Goal: Task Accomplishment & Management: Use online tool/utility

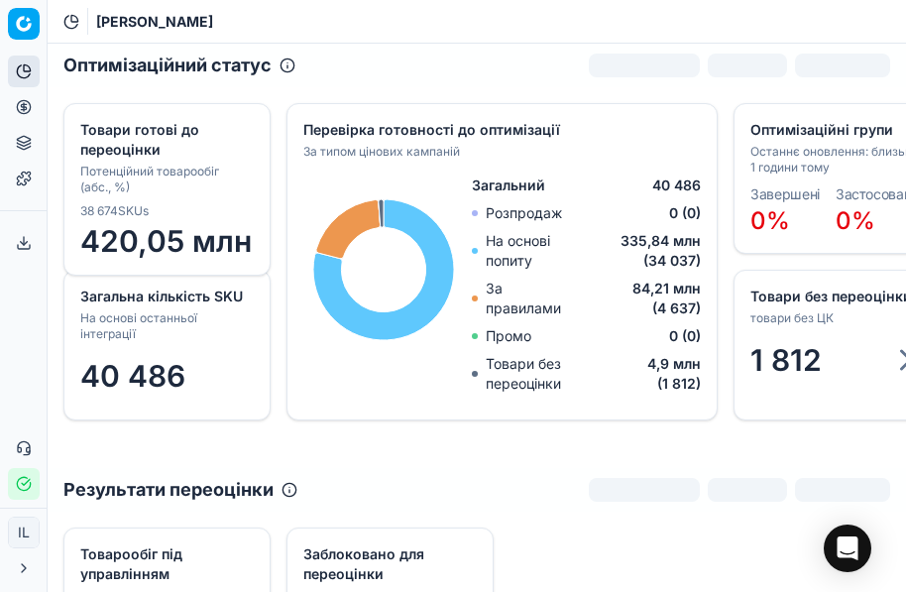
click at [19, 180] on icon at bounding box center [24, 178] width 16 height 16
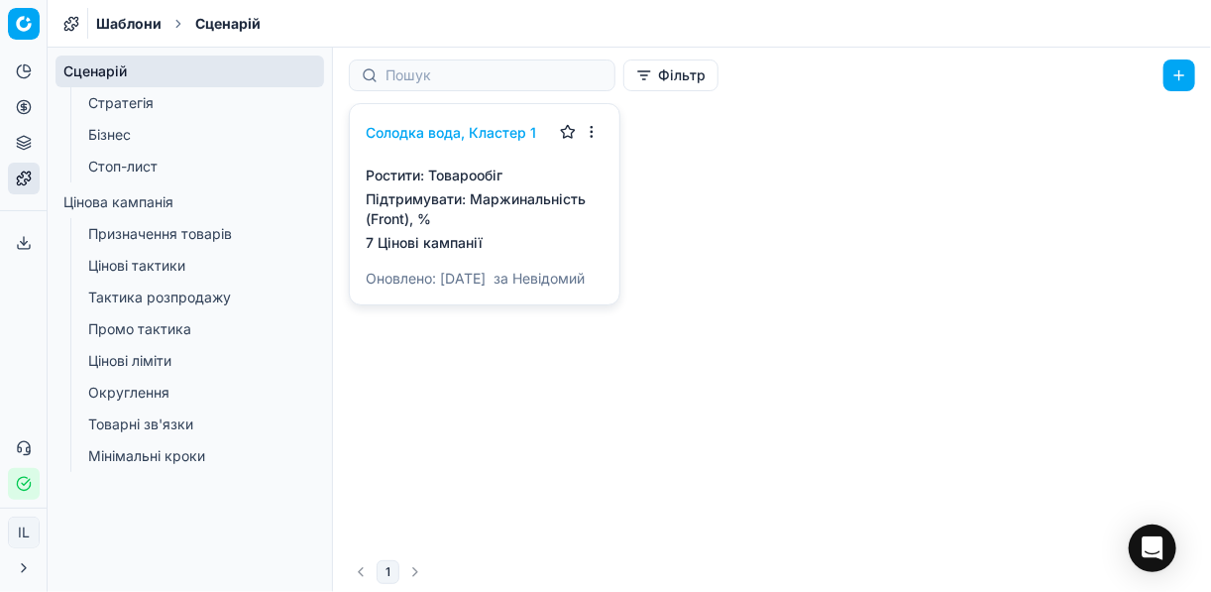
click at [134, 138] on link "Бізнес" at bounding box center [190, 135] width 220 height 28
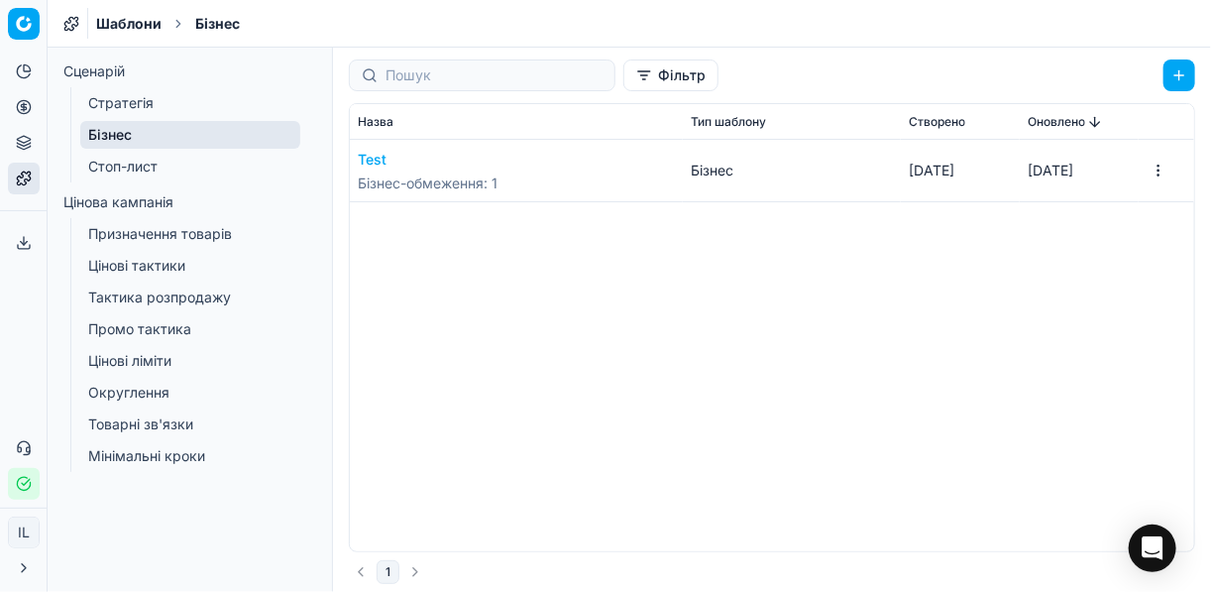
click at [426, 178] on span "Бізнес-обмеження : 1" at bounding box center [428, 183] width 140 height 20
click at [893, 222] on div "Test Бізнес-обмеження : 1 Бізнес [DATE] [DATE]" at bounding box center [772, 345] width 844 height 411
click at [905, 75] on button "button" at bounding box center [1179, 75] width 32 height 32
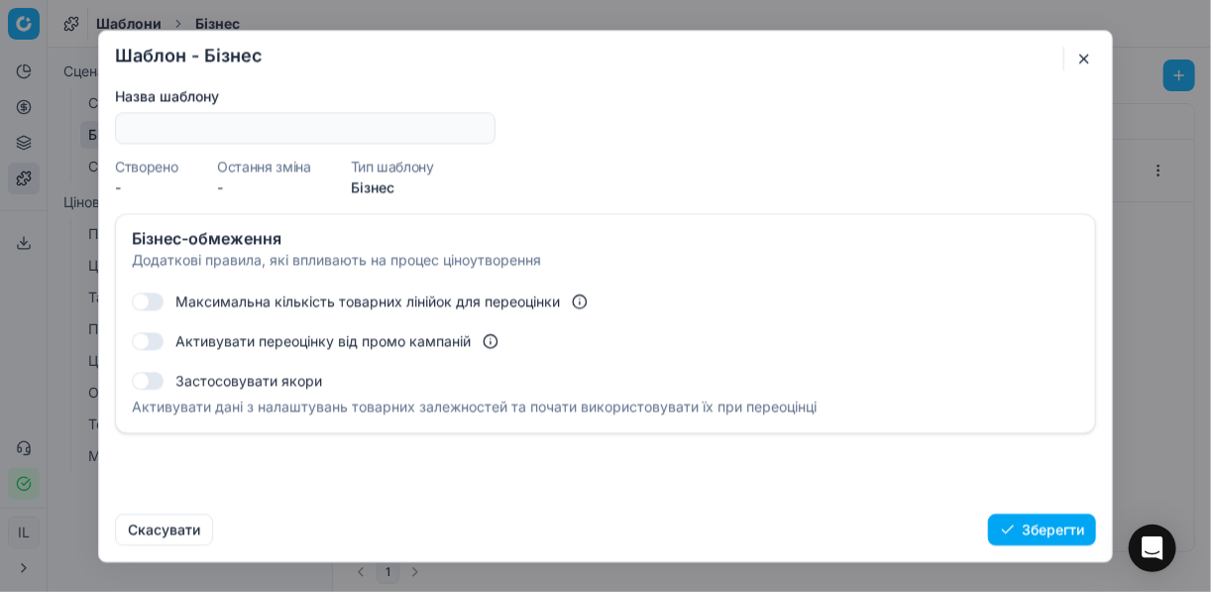
drag, startPoint x: 143, startPoint y: 299, endPoint x: 162, endPoint y: 299, distance: 18.8
click at [162, 299] on button "button" at bounding box center [148, 301] width 32 height 18
checkbox input "true"
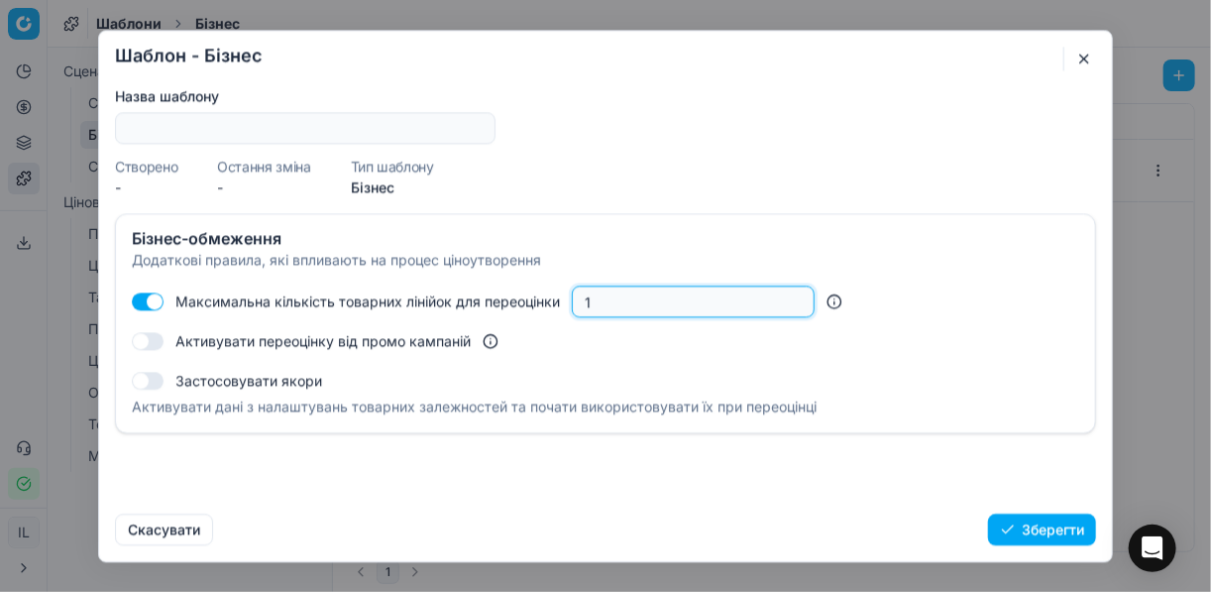
click at [598, 303] on input "1" at bounding box center [693, 301] width 225 height 30
type input "60"
click at [630, 342] on div "Активувати переоцінку від промо кампаній" at bounding box center [605, 341] width 947 height 32
click at [905, 529] on button "Зберегти" at bounding box center [1042, 529] width 108 height 32
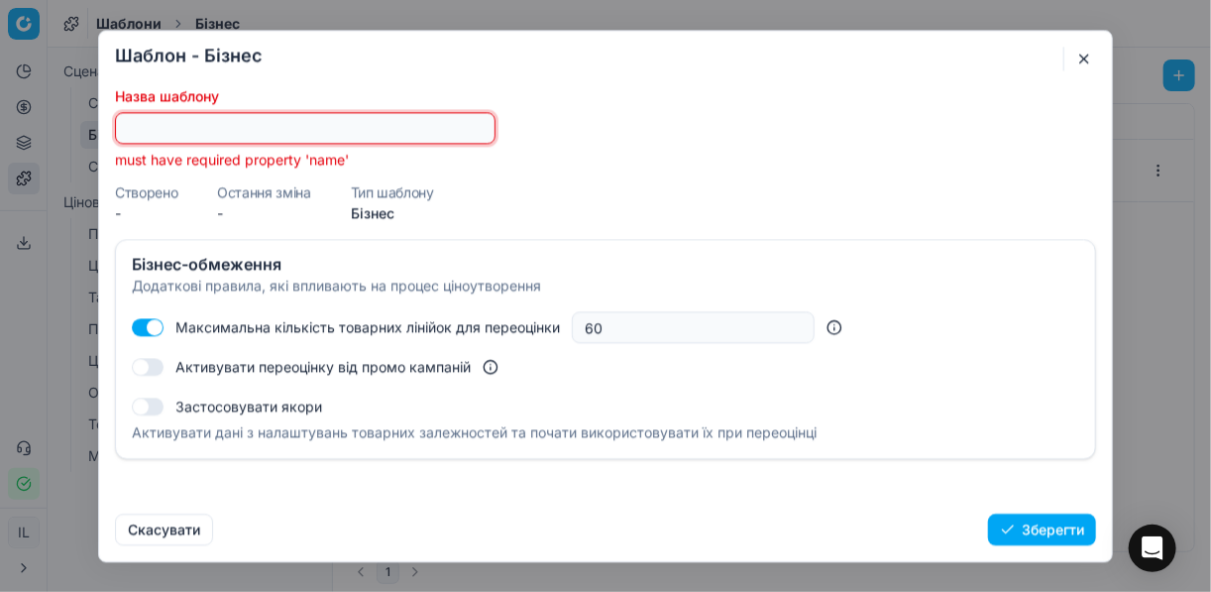
click at [238, 126] on input "Назва шаблону" at bounding box center [305, 128] width 363 height 30
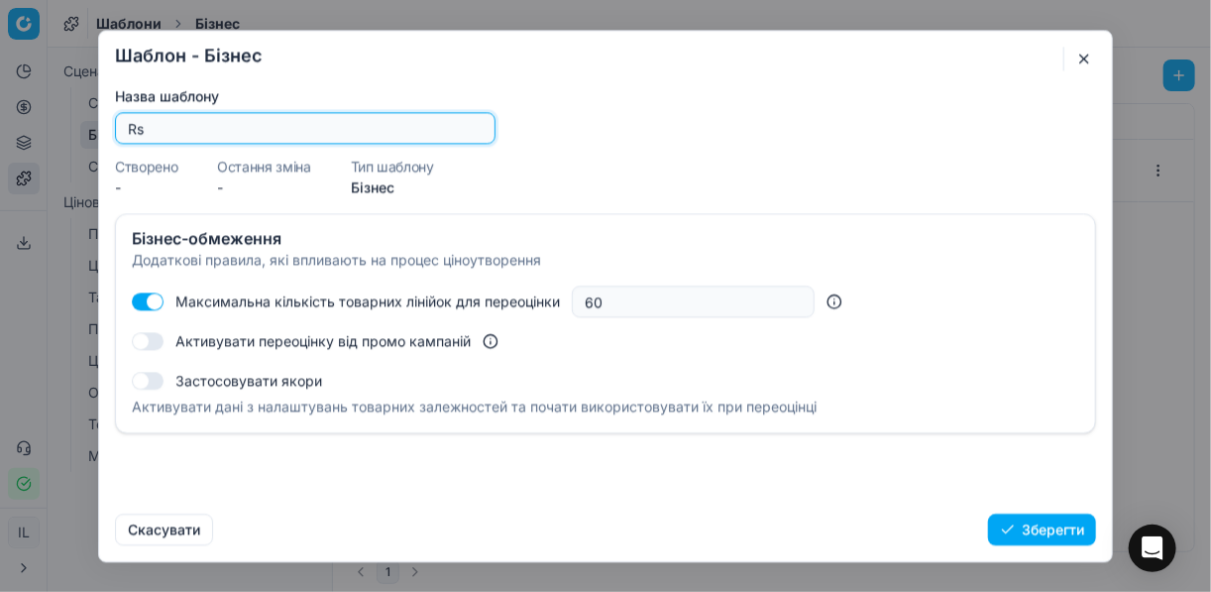
type input "R"
type input "Кількість цінників"
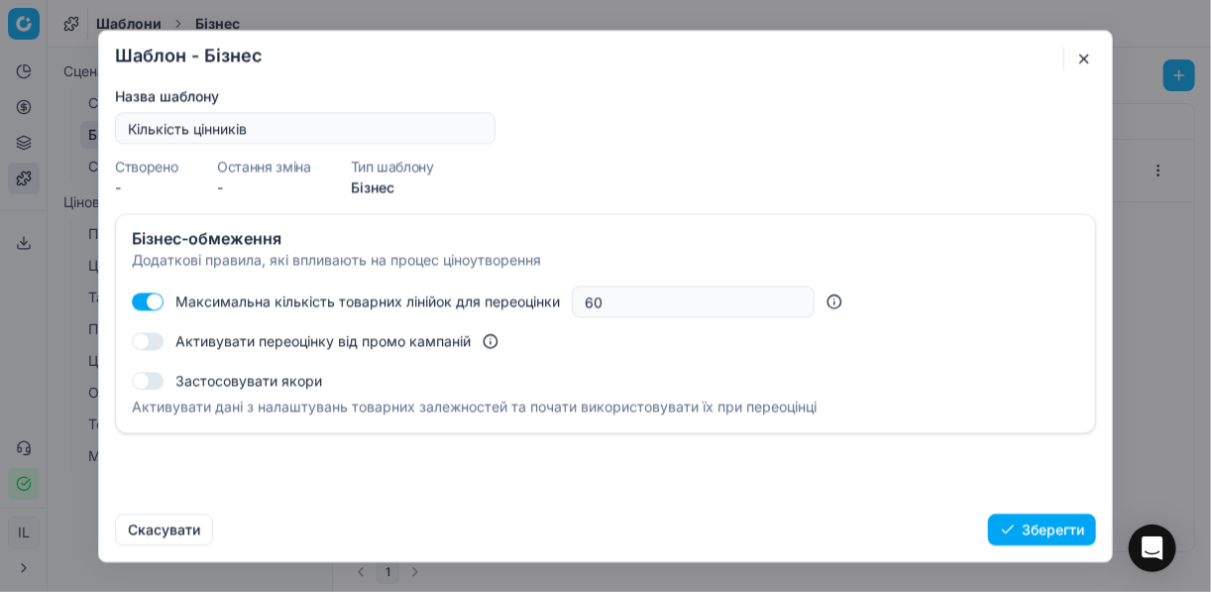
click at [905, 536] on button "Зберегти" at bounding box center [1042, 529] width 108 height 32
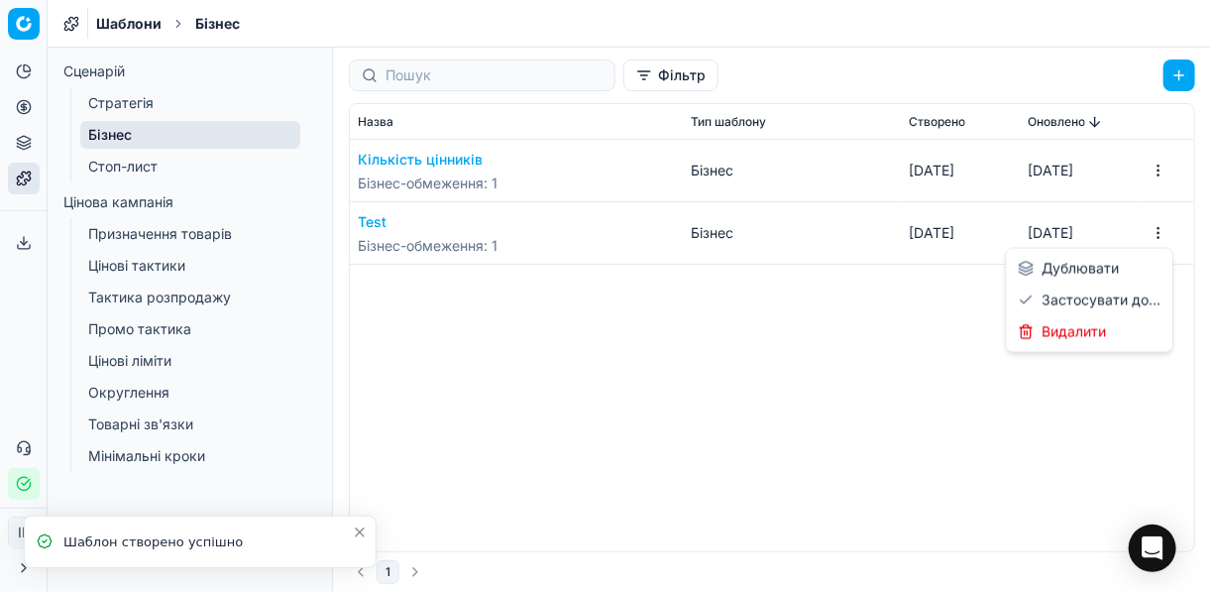
click at [905, 236] on html "Pricing platform Аналітика Цінова оптимізація Асортимент продукції Шаблони Серв…" at bounding box center [605, 296] width 1211 height 592
click at [905, 339] on div "Видалити" at bounding box center [1089, 332] width 159 height 32
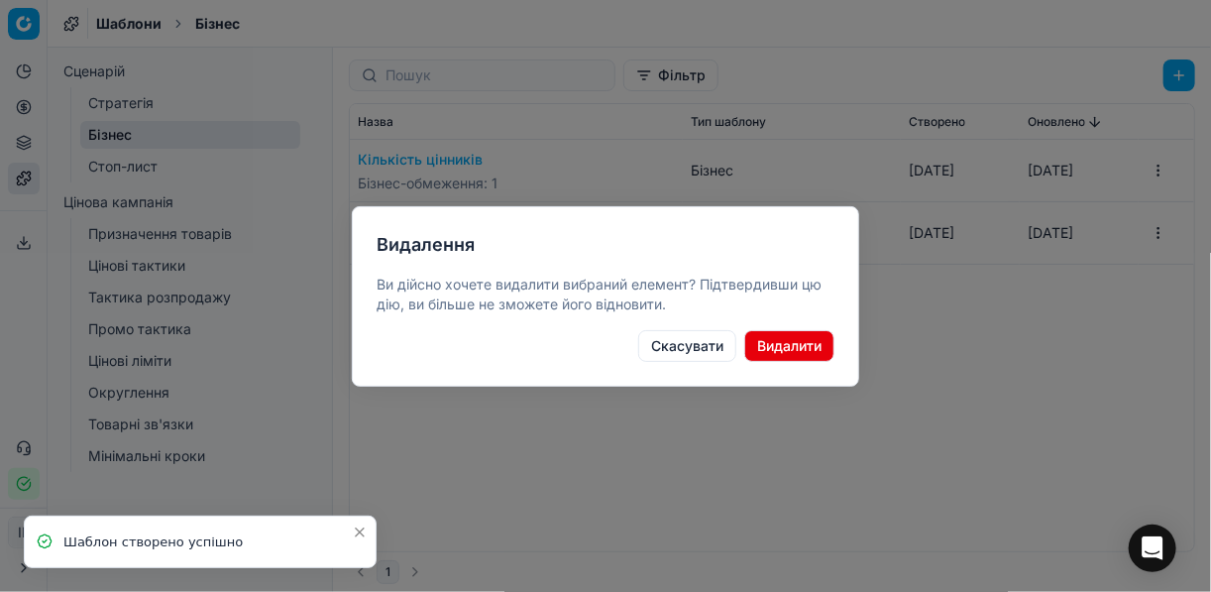
click at [807, 346] on button "Видалити" at bounding box center [789, 346] width 90 height 32
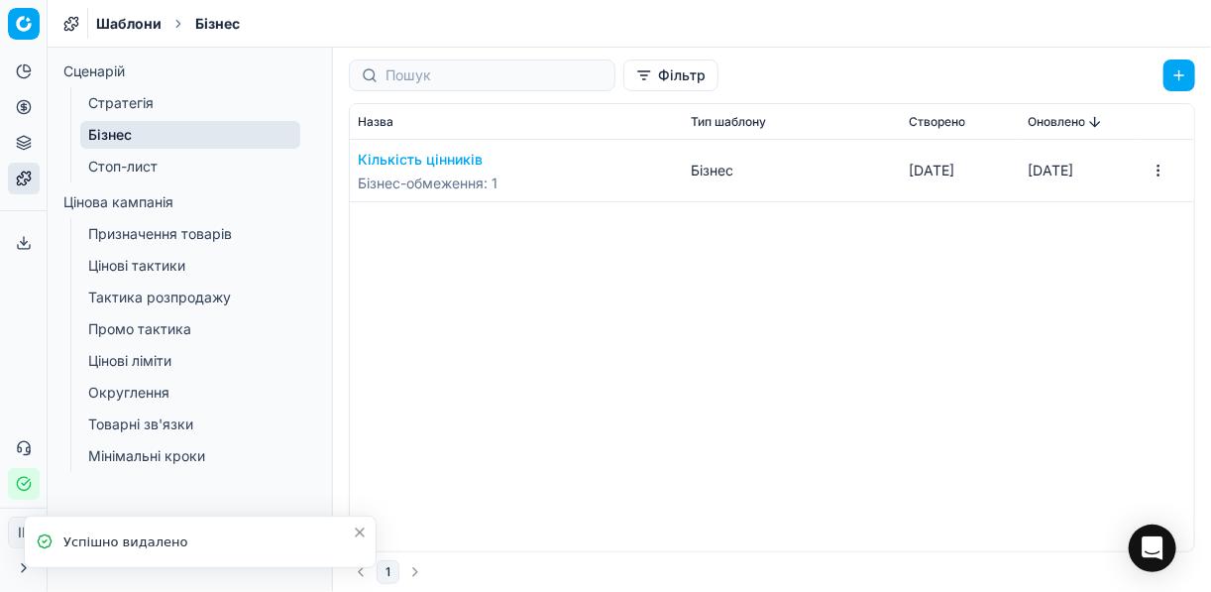
click at [576, 178] on div "Кількість цінників Бізнес-обмеження : 1" at bounding box center [516, 170] width 317 height 61
click at [774, 174] on td "Бізнес" at bounding box center [792, 171] width 218 height 62
click at [435, 161] on button "Кількість цінників" at bounding box center [428, 160] width 140 height 20
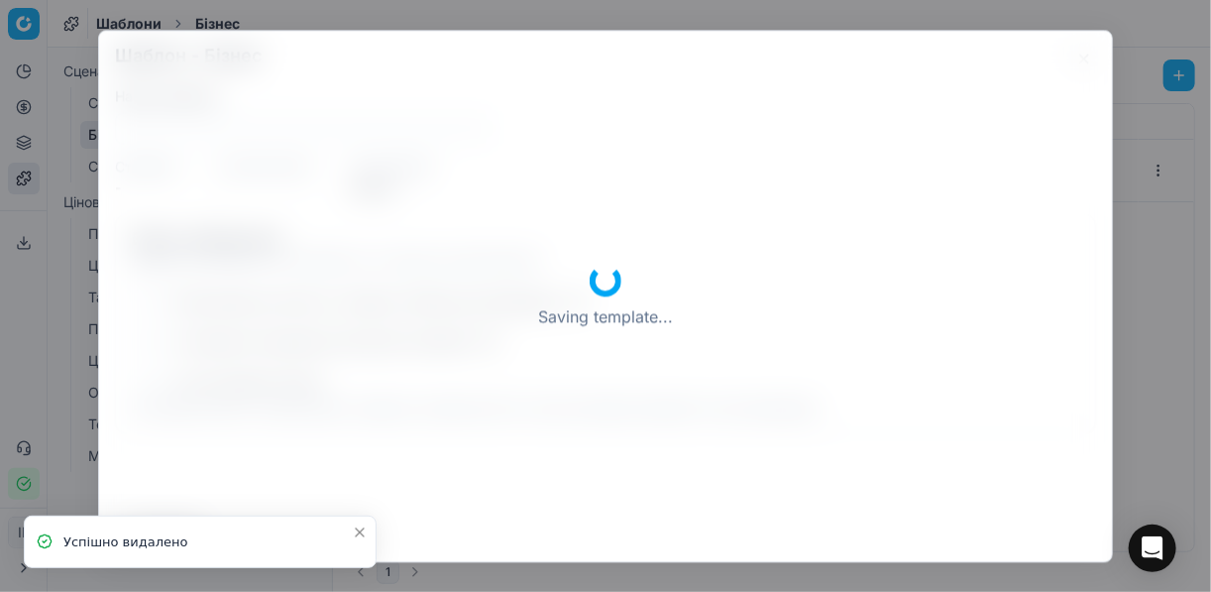
type input "Кількість цінників"
checkbox input "true"
click at [435, 161] on form "Шаблон - Бізнес Saving template... Назва шаблону Кількість цінників Створено - …" at bounding box center [605, 296] width 1013 height 530
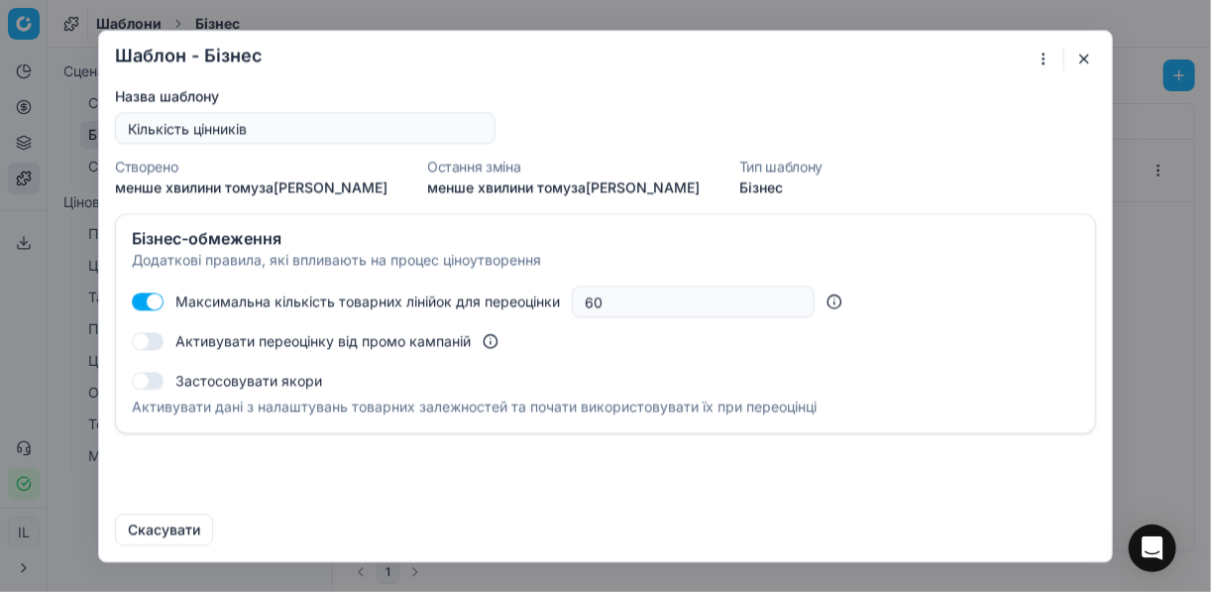
click at [905, 53] on button "button" at bounding box center [1084, 59] width 24 height 24
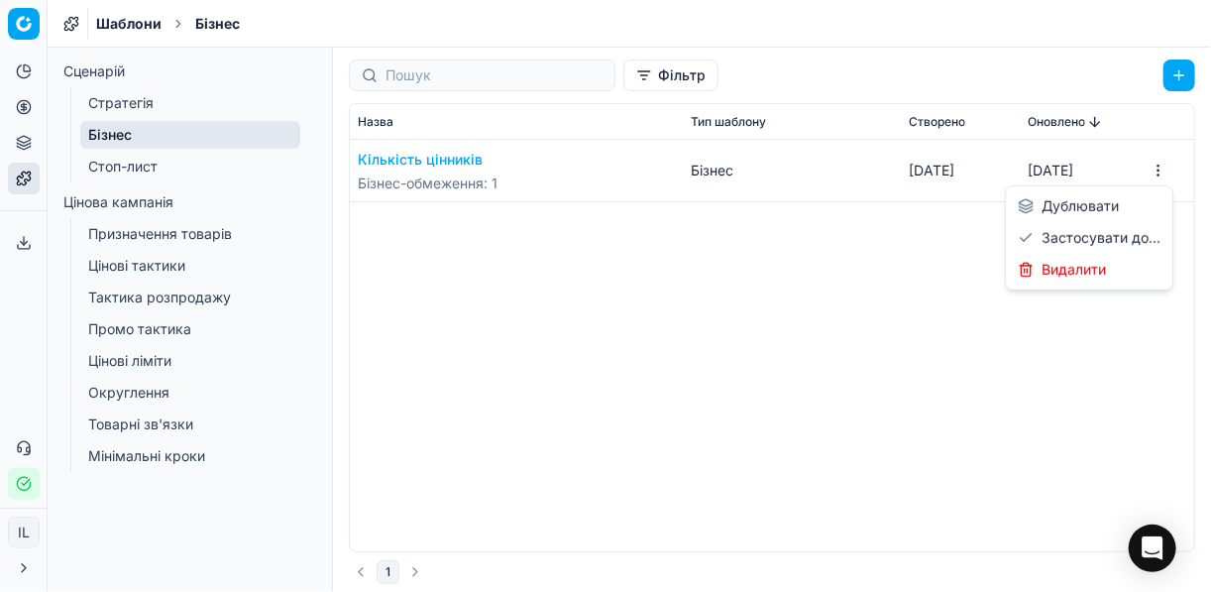
click at [905, 171] on html "Pricing platform Аналітика Цінова оптимізація Асортимент продукції Шаблони Серв…" at bounding box center [605, 296] width 1211 height 592
click at [905, 235] on div "Застосувати до..." at bounding box center [1089, 238] width 159 height 32
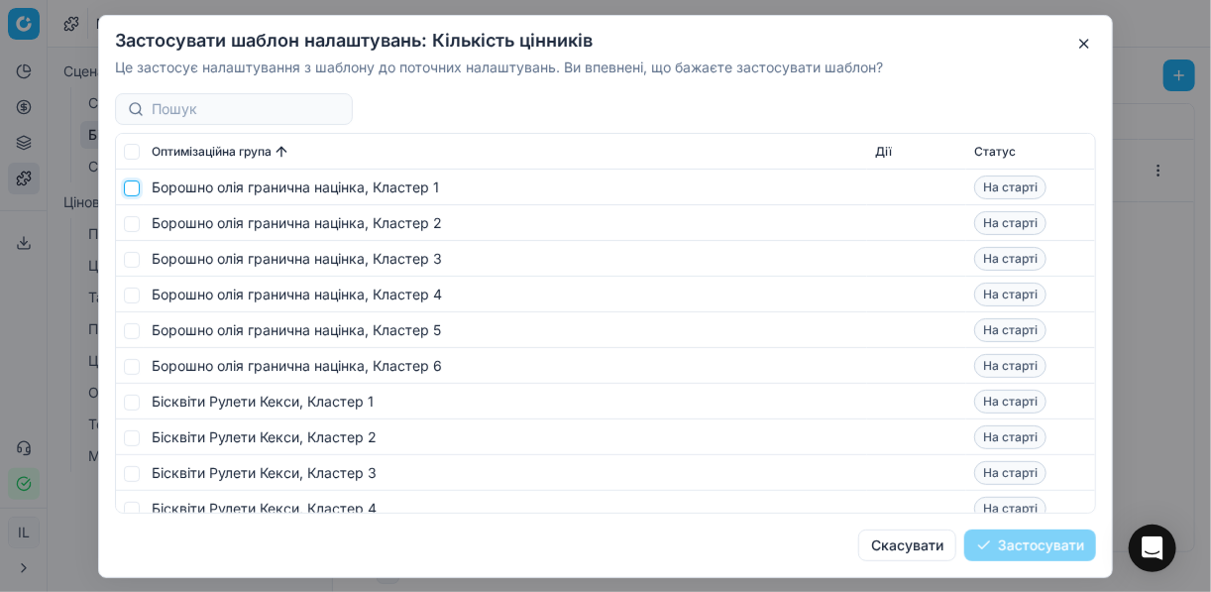
click at [133, 188] on input "checkbox" at bounding box center [132, 187] width 16 height 16
checkbox input "true"
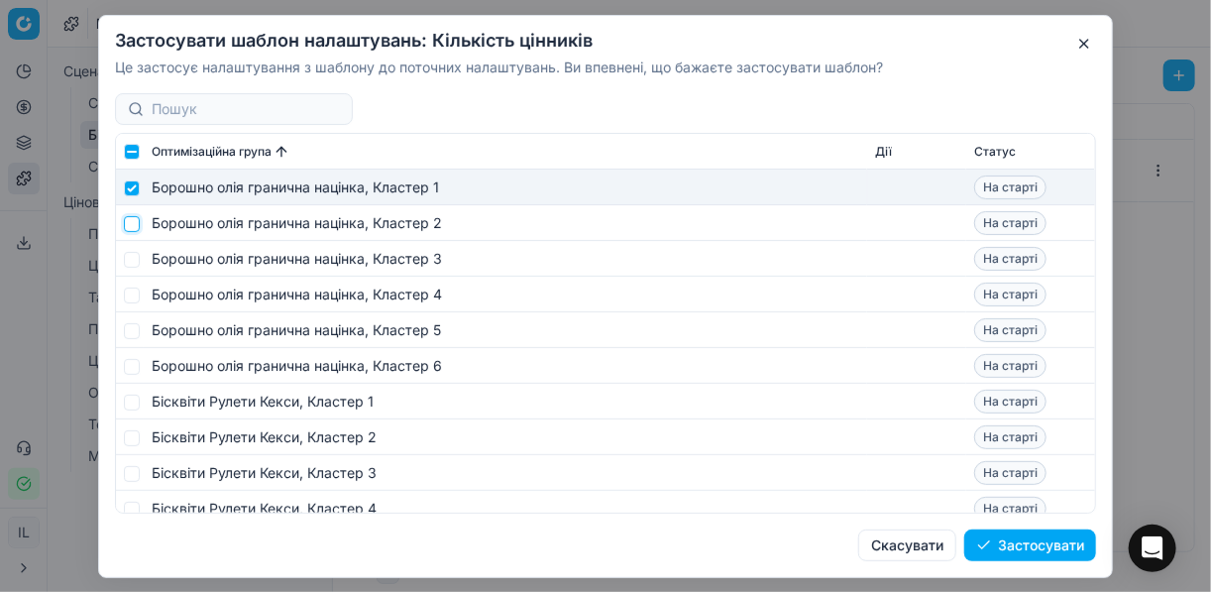
click at [130, 221] on input "checkbox" at bounding box center [132, 223] width 16 height 16
checkbox input "true"
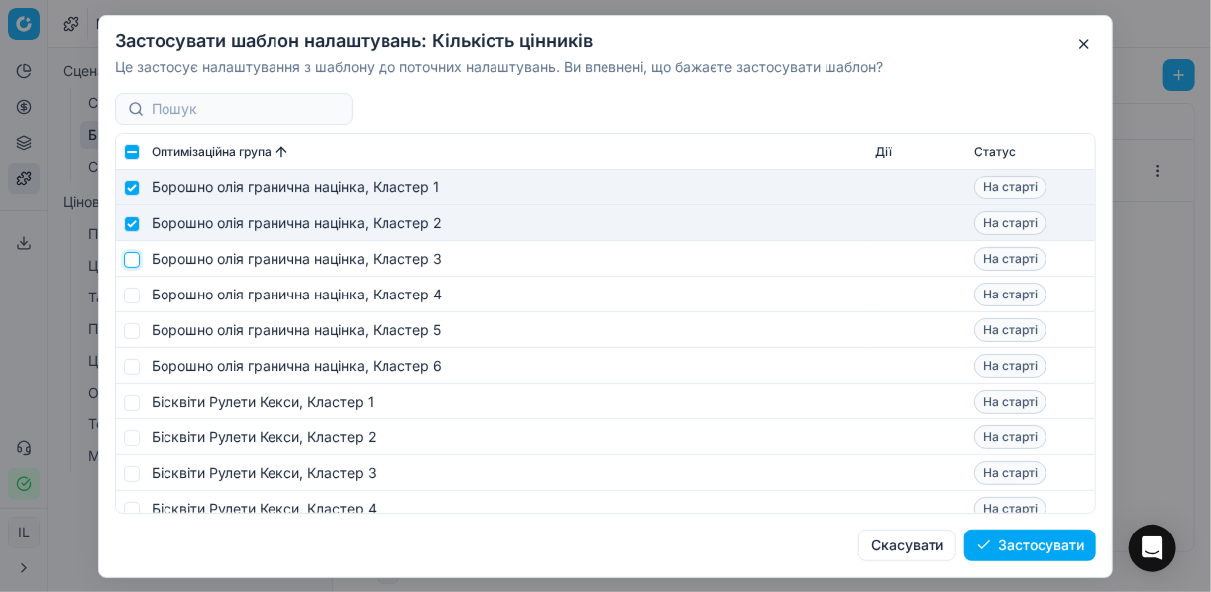
drag, startPoint x: 131, startPoint y: 253, endPoint x: 132, endPoint y: 277, distance: 24.8
click at [132, 254] on input "checkbox" at bounding box center [132, 259] width 16 height 16
checkbox input "true"
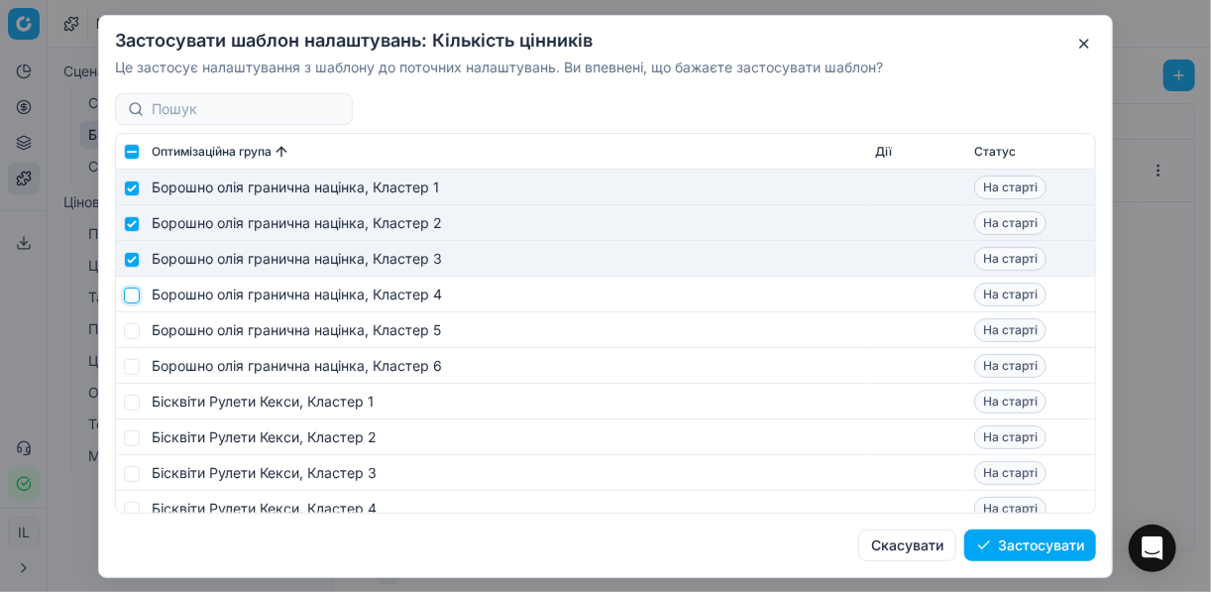
click at [132, 286] on input "checkbox" at bounding box center [132, 294] width 16 height 16
checkbox input "true"
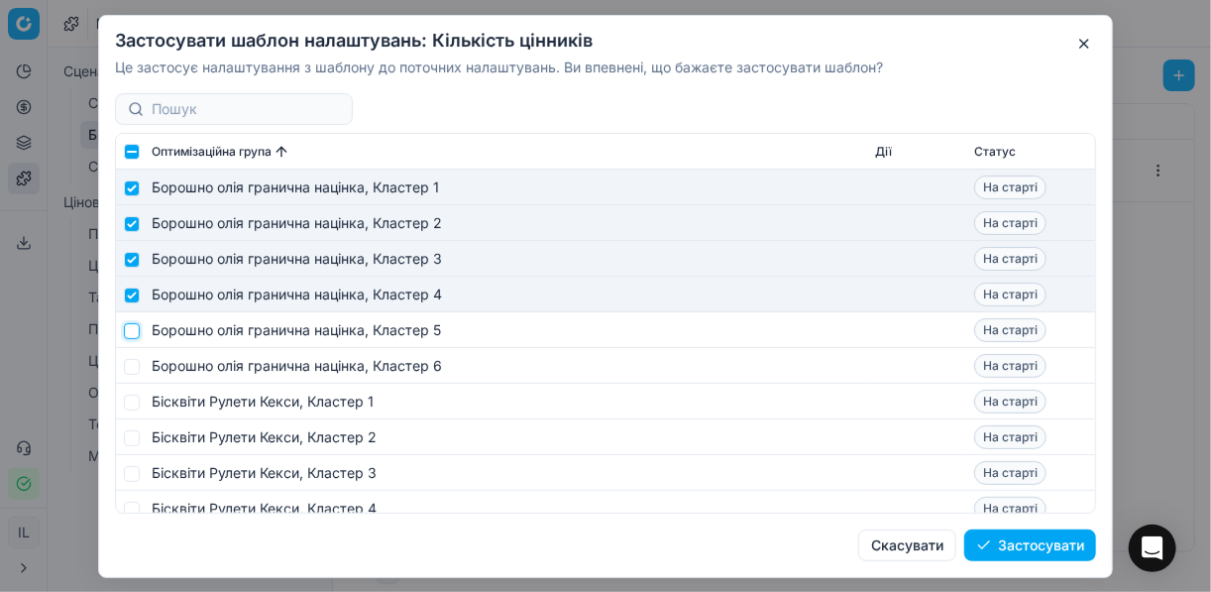
click at [134, 326] on input "checkbox" at bounding box center [132, 330] width 16 height 16
checkbox input "true"
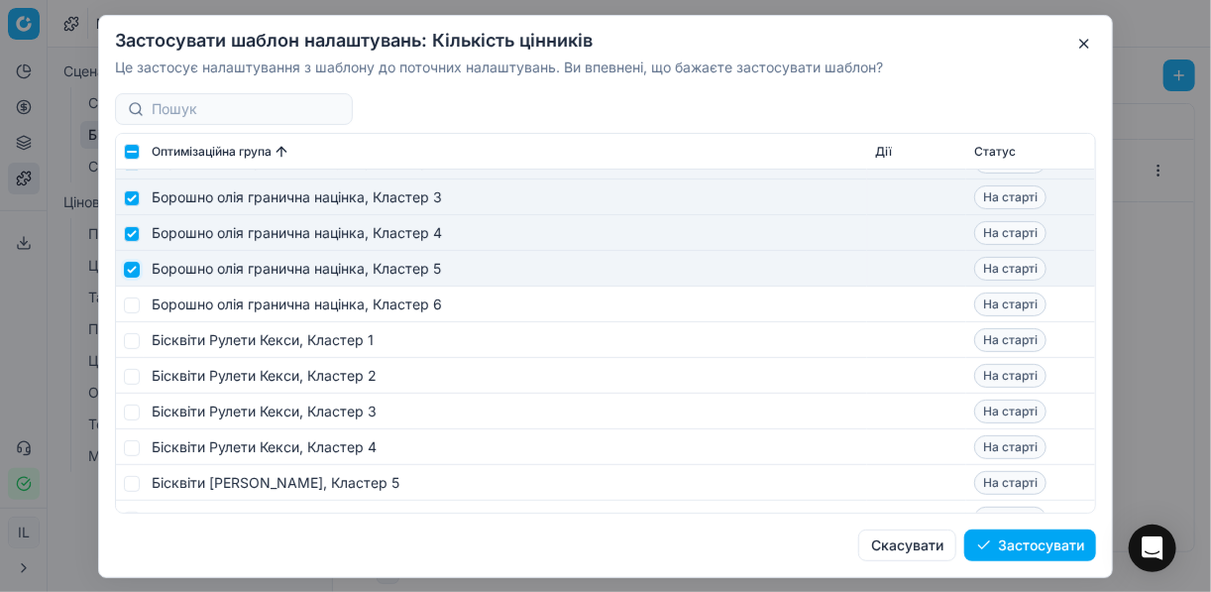
scroll to position [79, 0]
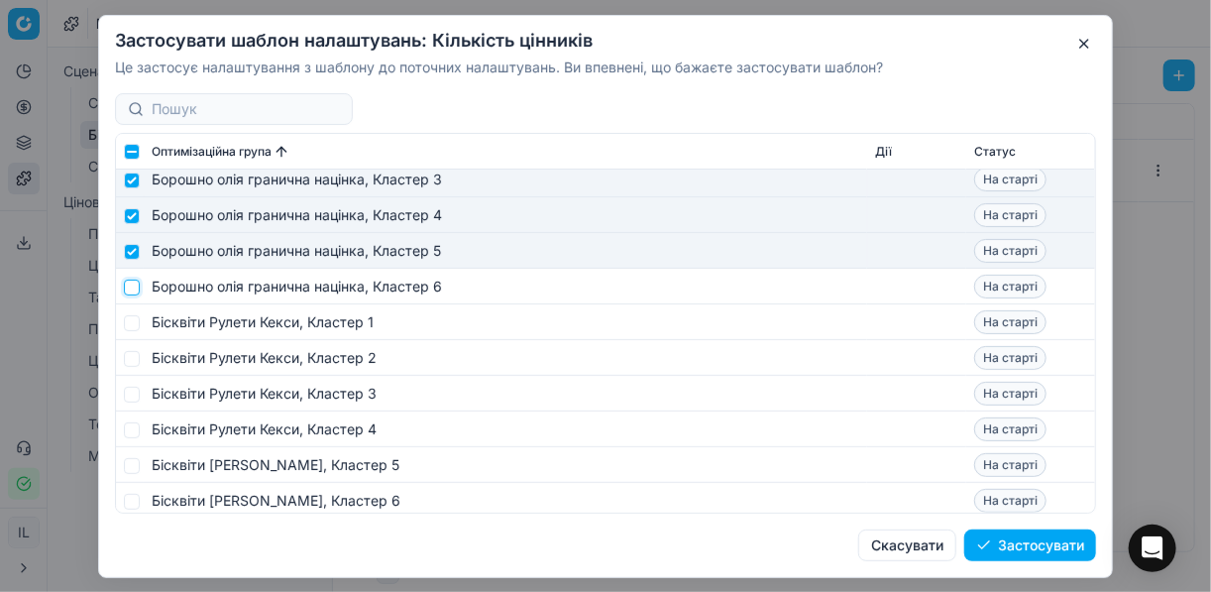
click at [132, 289] on input "checkbox" at bounding box center [132, 286] width 16 height 16
checkbox input "true"
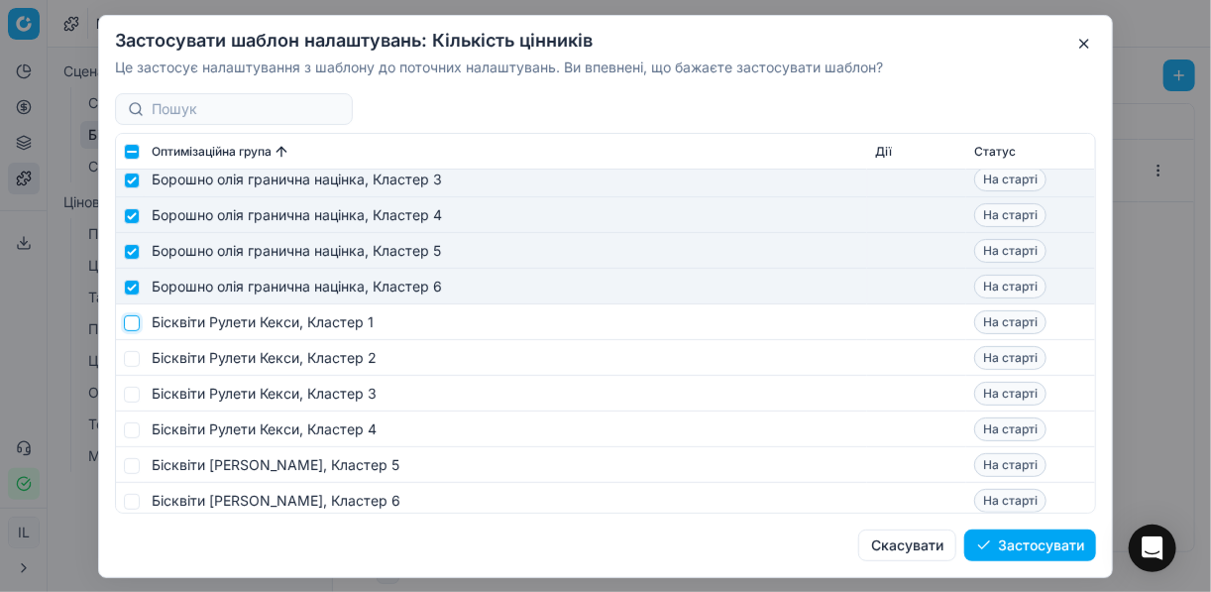
click at [132, 325] on input "checkbox" at bounding box center [132, 322] width 16 height 16
checkbox input "true"
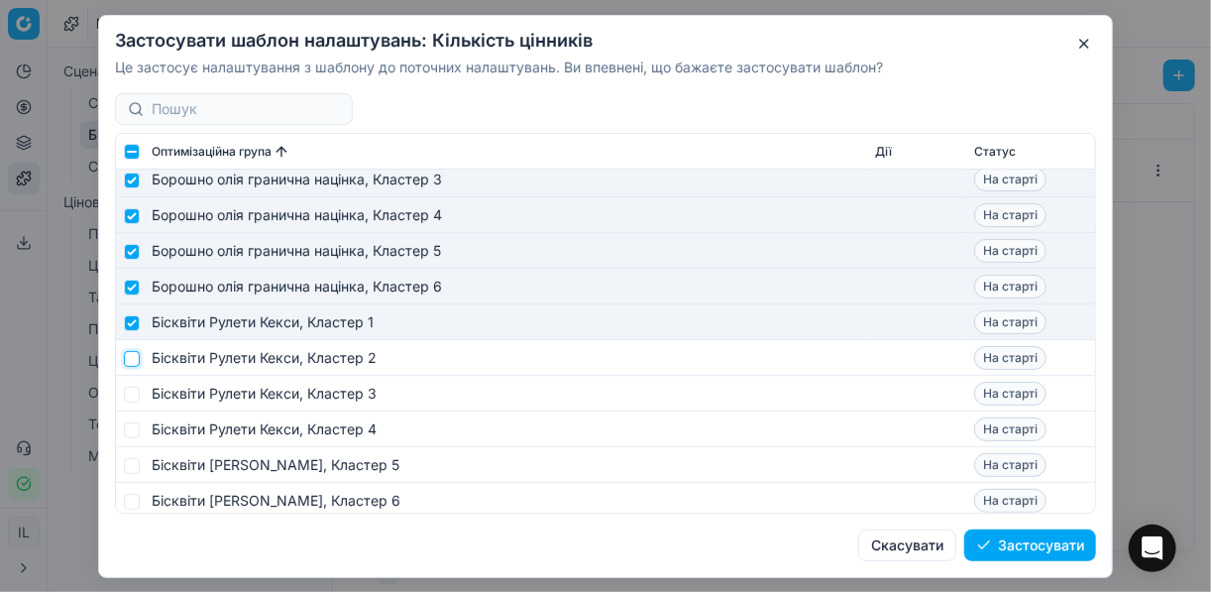
click at [132, 358] on input "checkbox" at bounding box center [132, 358] width 16 height 16
checkbox input "true"
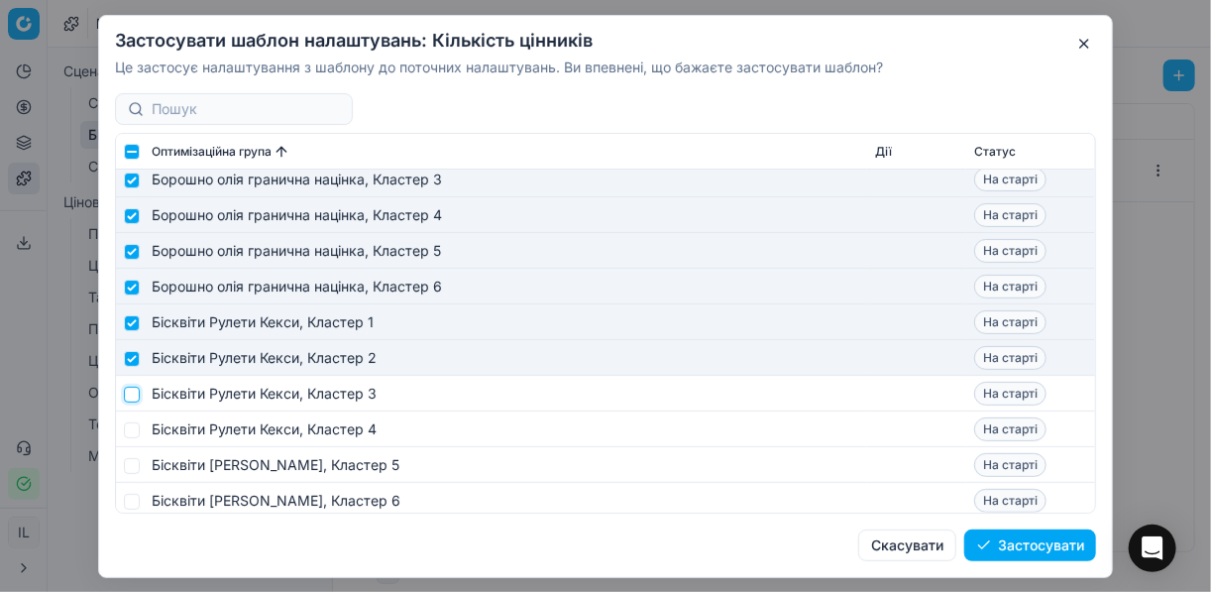
click at [131, 394] on input "checkbox" at bounding box center [132, 393] width 16 height 16
checkbox input "true"
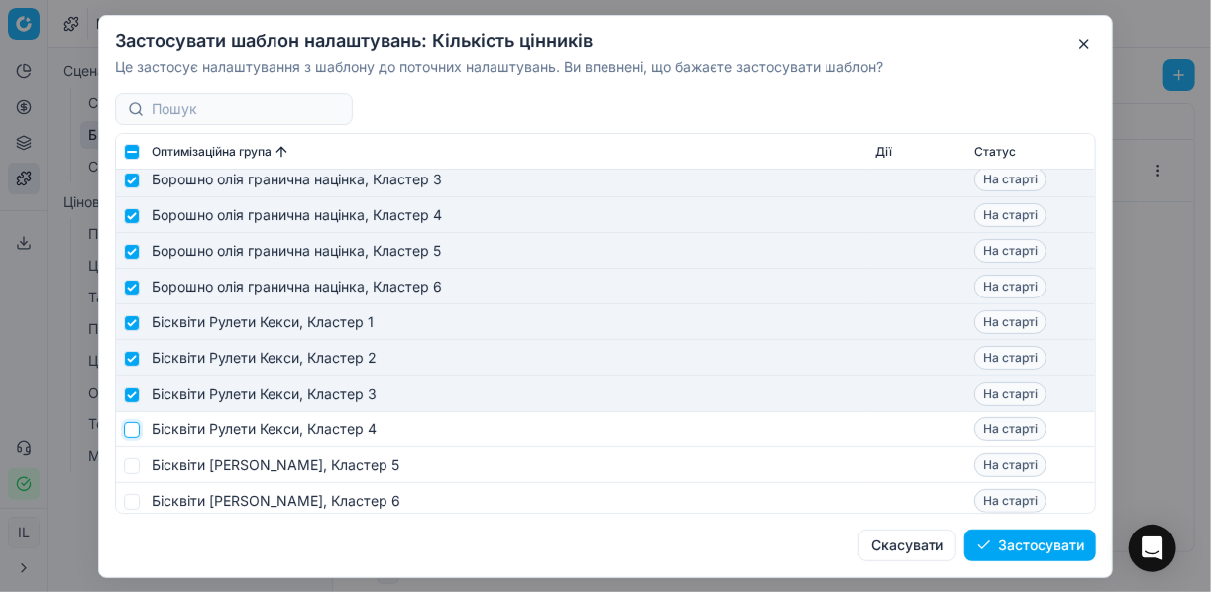
click at [132, 429] on input "checkbox" at bounding box center [132, 429] width 16 height 16
checkbox input "true"
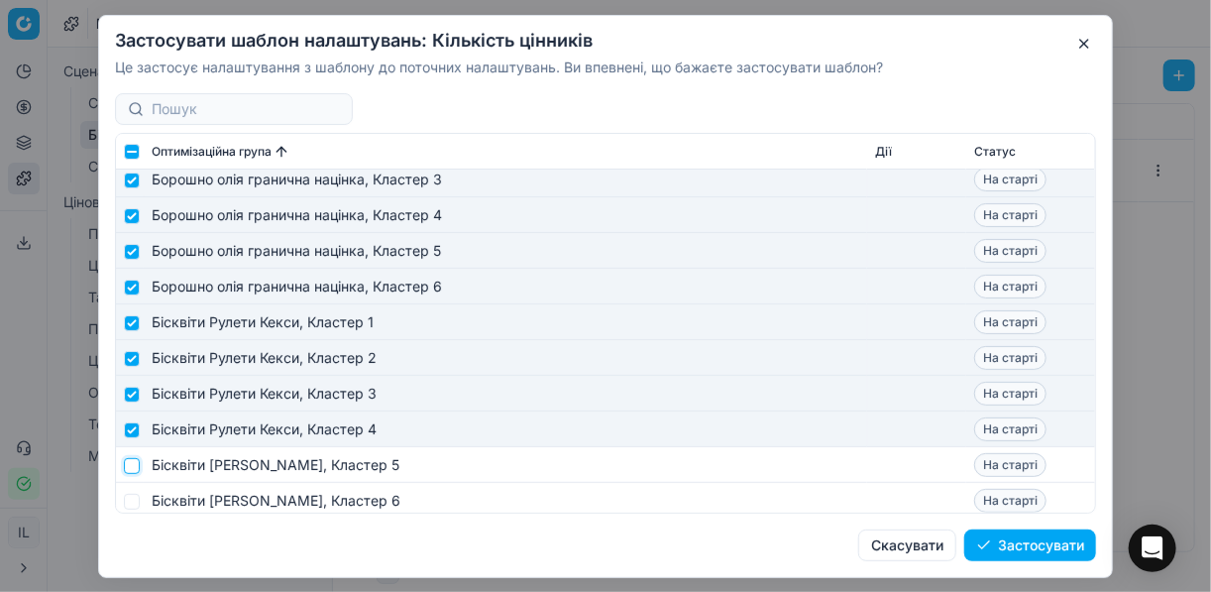
click at [133, 463] on input "checkbox" at bounding box center [132, 465] width 16 height 16
checkbox input "true"
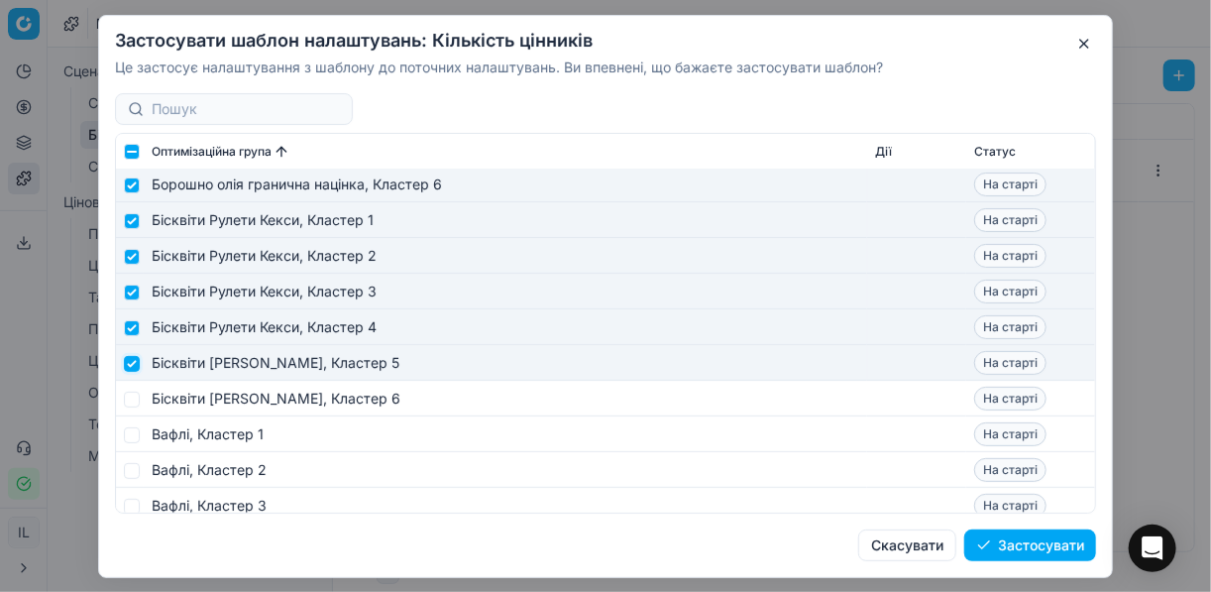
scroll to position [238, 0]
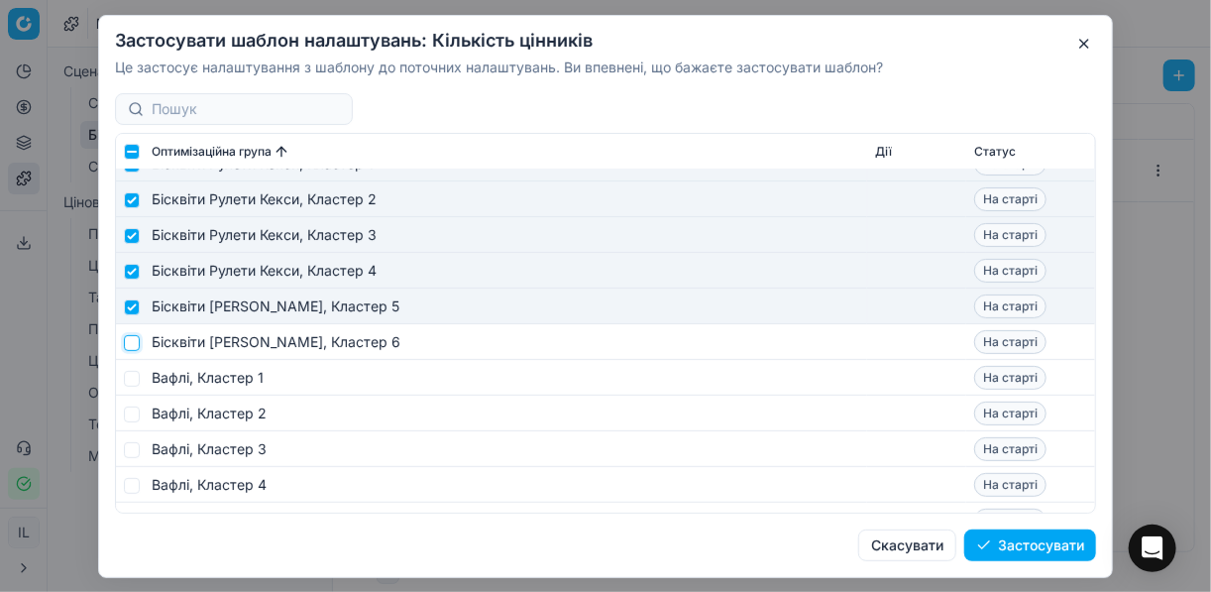
drag, startPoint x: 128, startPoint y: 338, endPoint x: 134, endPoint y: 360, distance: 22.6
click at [128, 338] on input "checkbox" at bounding box center [132, 342] width 16 height 16
checkbox input "true"
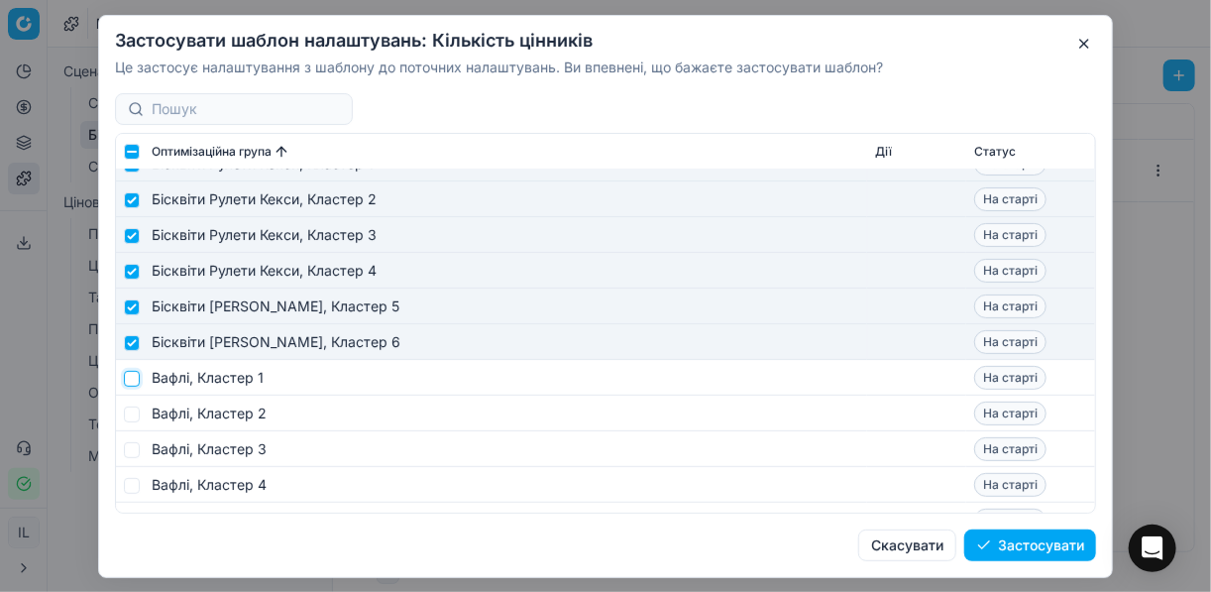
click at [133, 377] on input "checkbox" at bounding box center [132, 378] width 16 height 16
checkbox input "true"
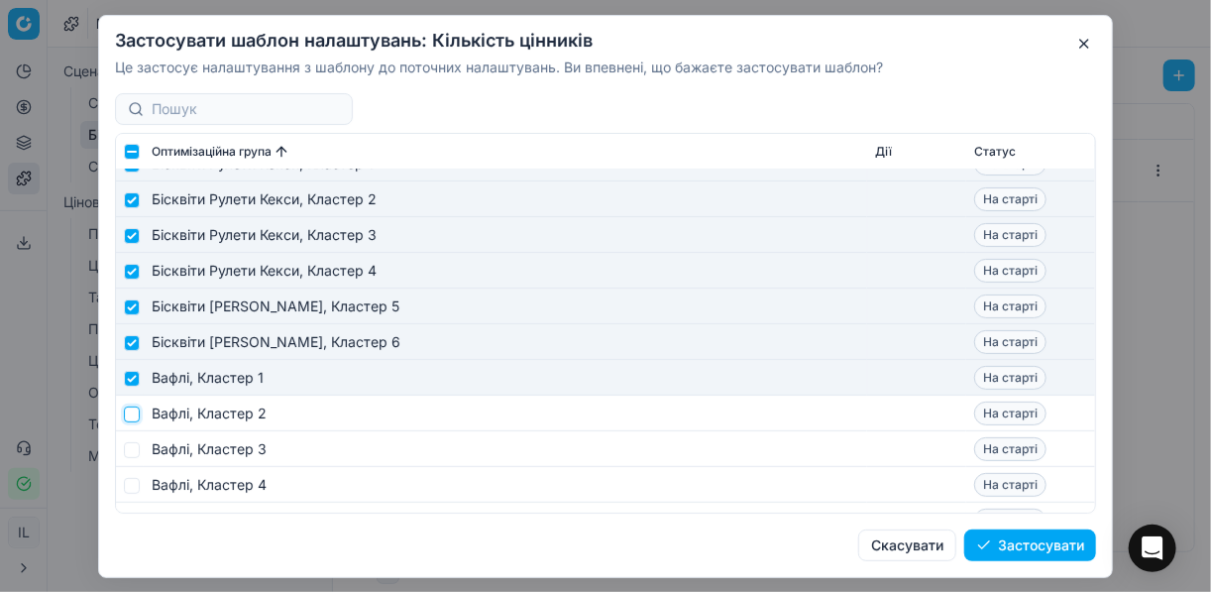
click at [136, 418] on input "checkbox" at bounding box center [132, 413] width 16 height 16
checkbox input "true"
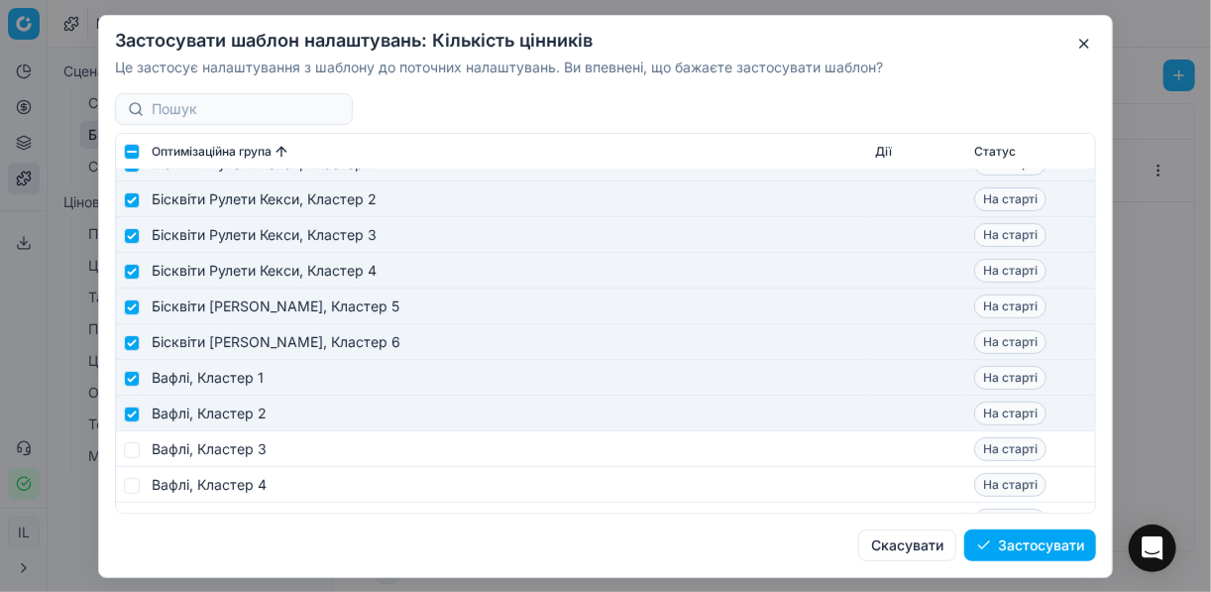
click at [130, 462] on td at bounding box center [130, 449] width 28 height 36
click at [133, 449] on input "checkbox" at bounding box center [132, 449] width 16 height 16
checkbox input "true"
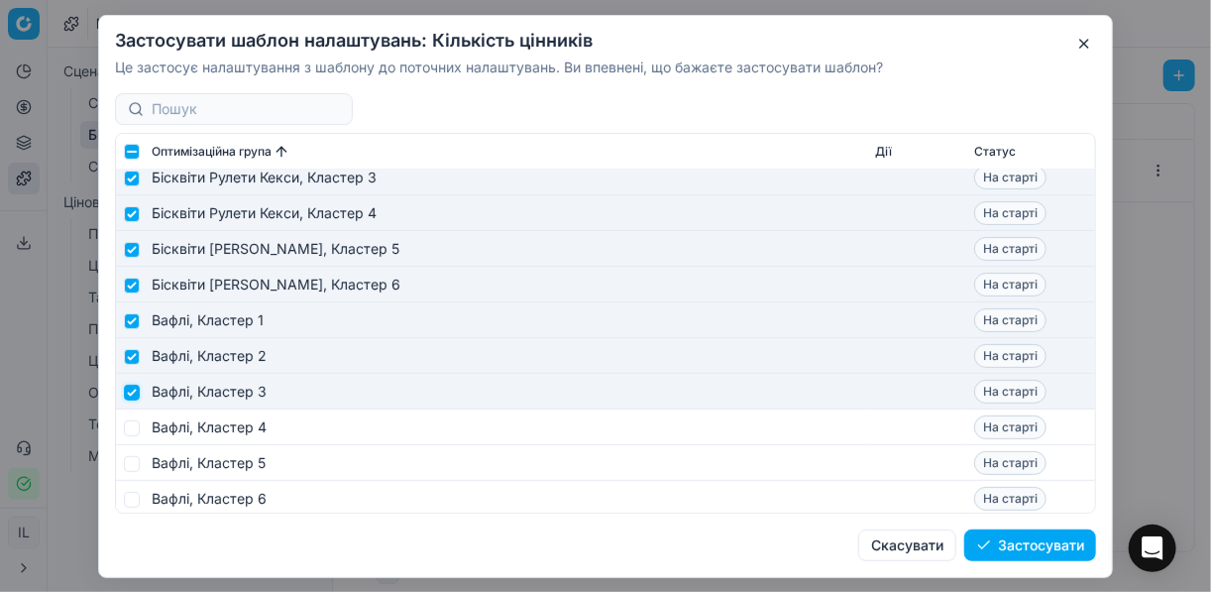
scroll to position [317, 0]
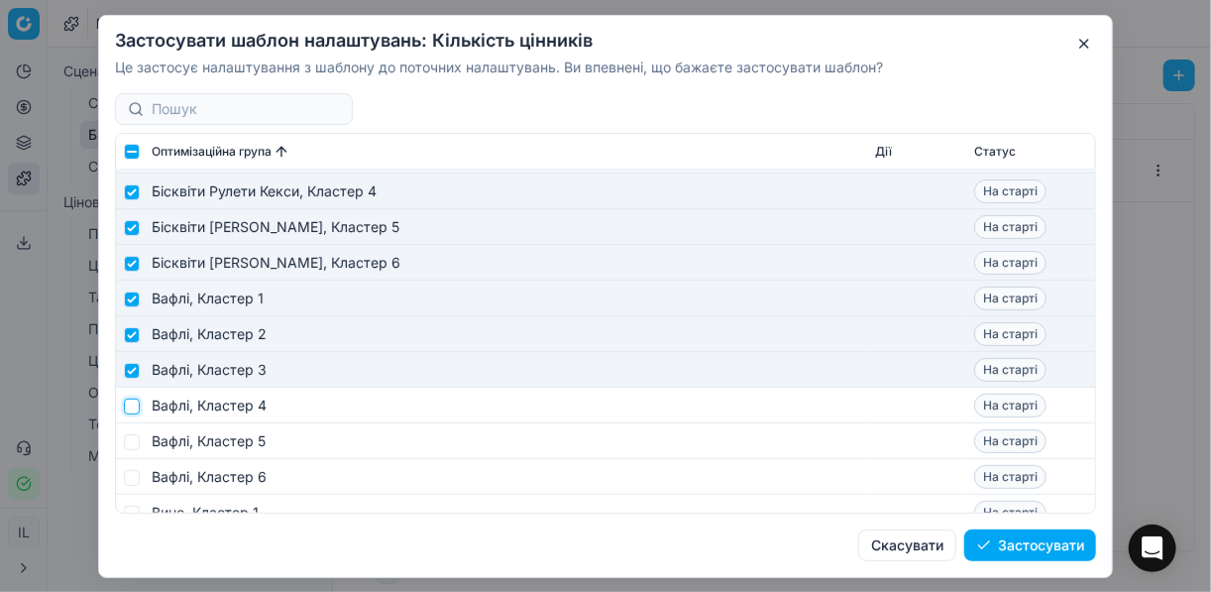
click at [130, 409] on input "checkbox" at bounding box center [132, 405] width 16 height 16
checkbox input "true"
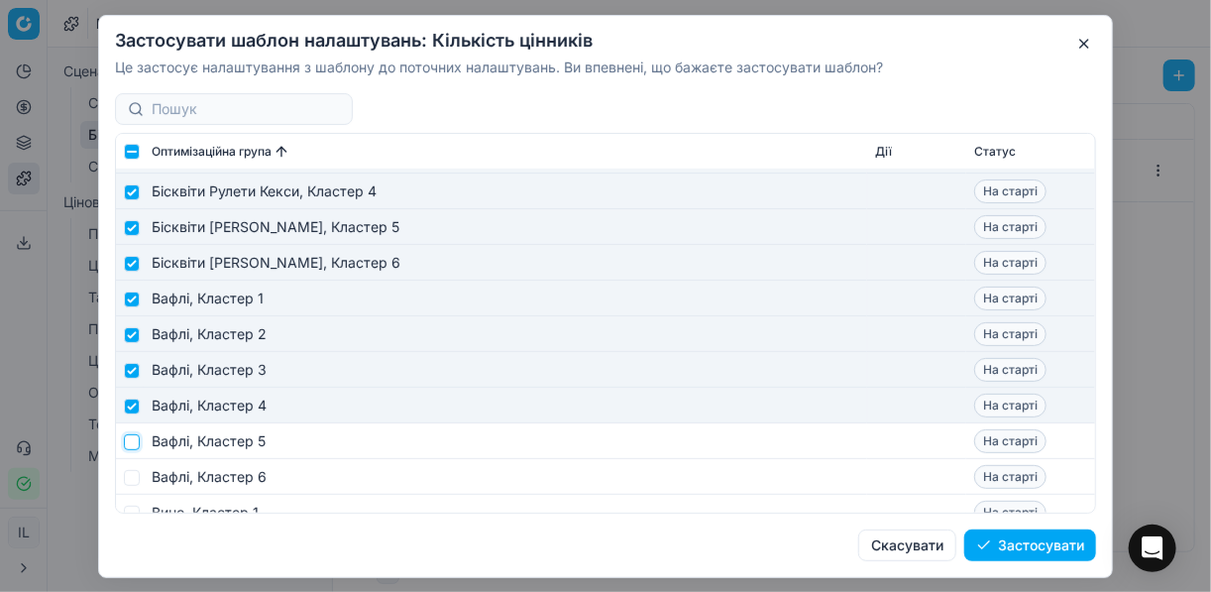
click at [132, 444] on input "checkbox" at bounding box center [132, 441] width 16 height 16
checkbox input "true"
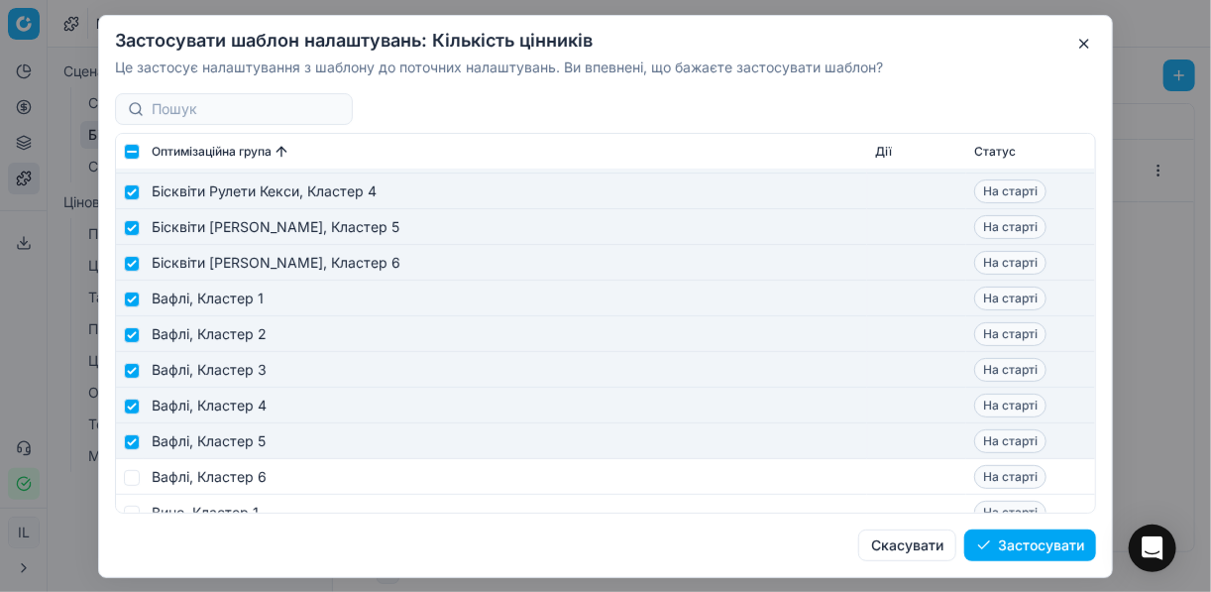
click at [134, 486] on td at bounding box center [130, 477] width 28 height 36
click at [127, 478] on input "checkbox" at bounding box center [132, 477] width 16 height 16
checkbox input "true"
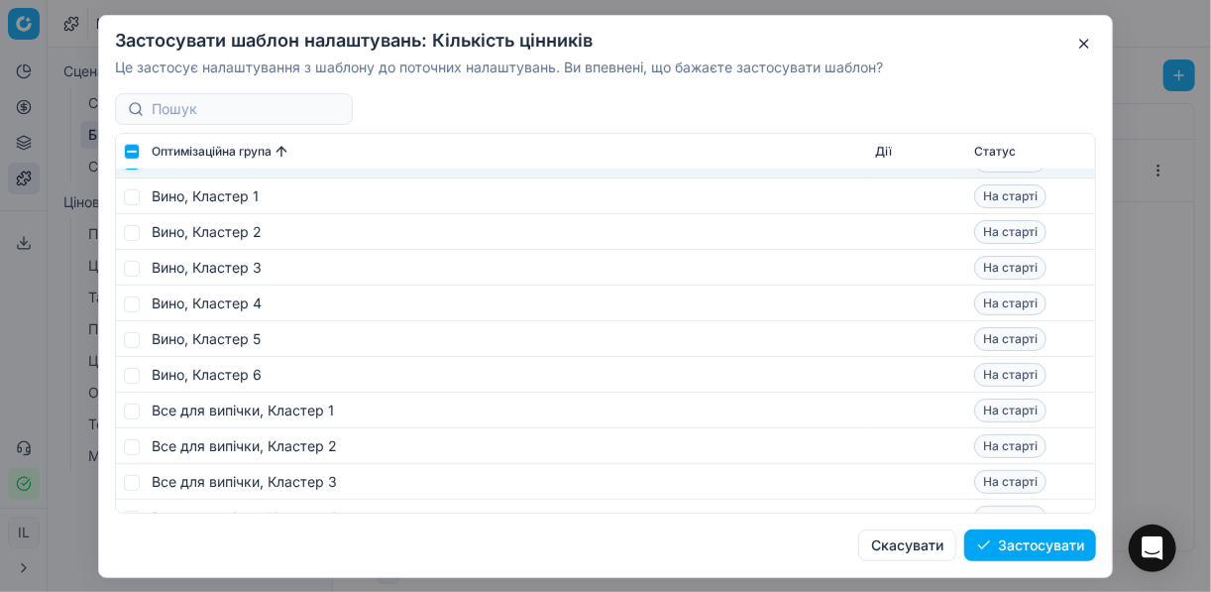
scroll to position [634, 0]
click at [130, 193] on input "checkbox" at bounding box center [132, 195] width 16 height 16
checkbox input "true"
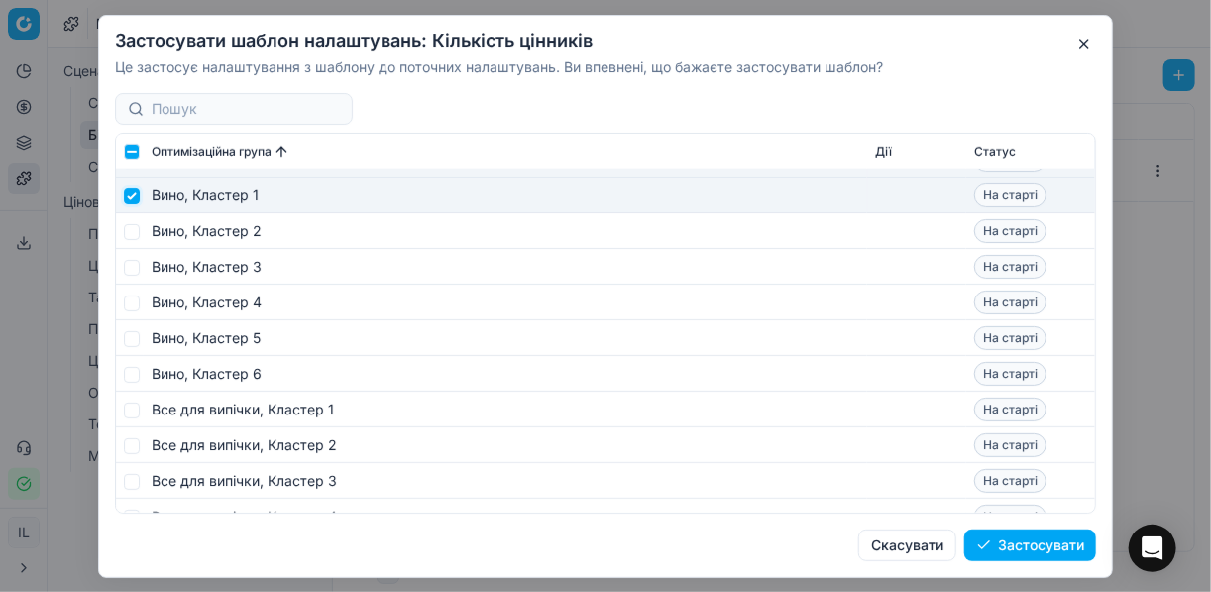
scroll to position [555, 0]
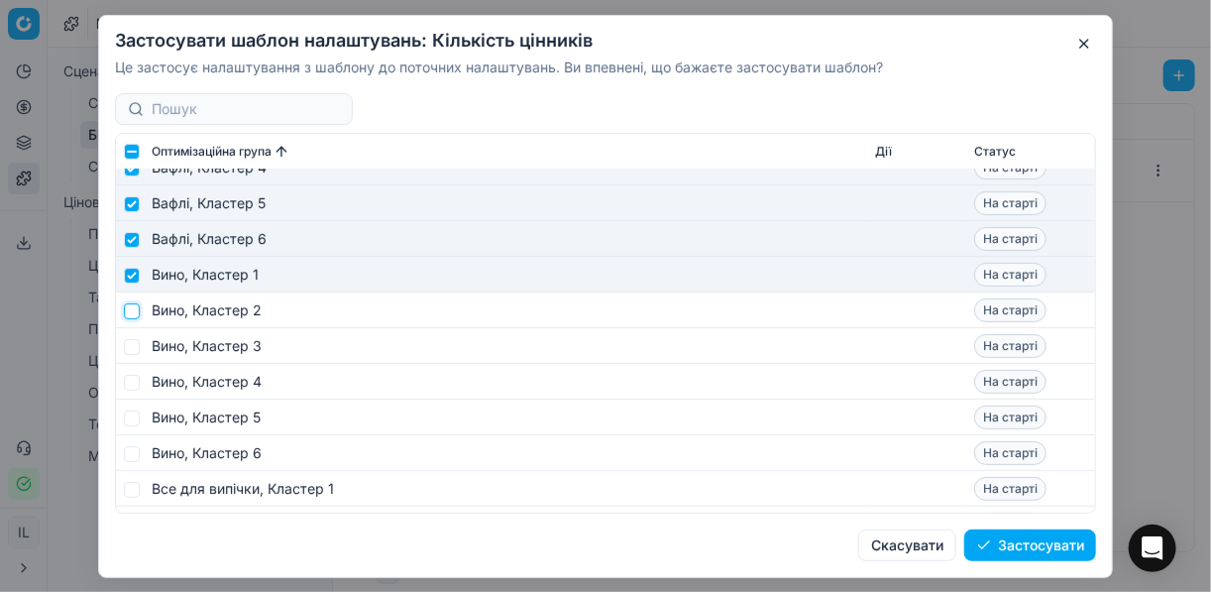
click at [132, 307] on input "checkbox" at bounding box center [132, 310] width 16 height 16
checkbox input "true"
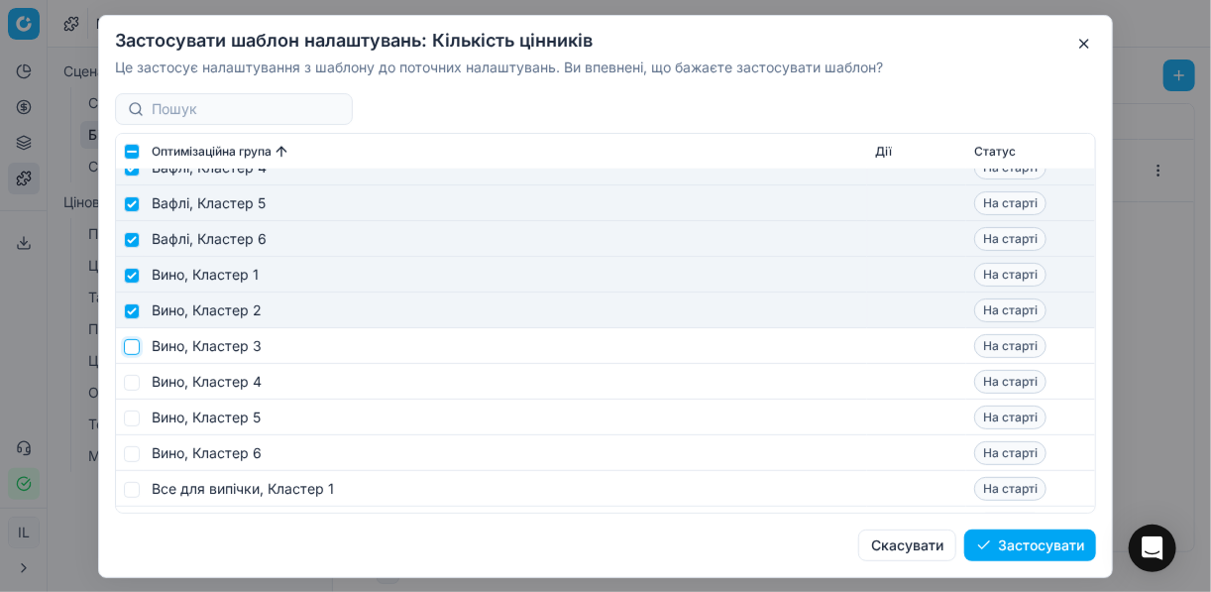
click at [134, 351] on input "checkbox" at bounding box center [132, 346] width 16 height 16
checkbox input "true"
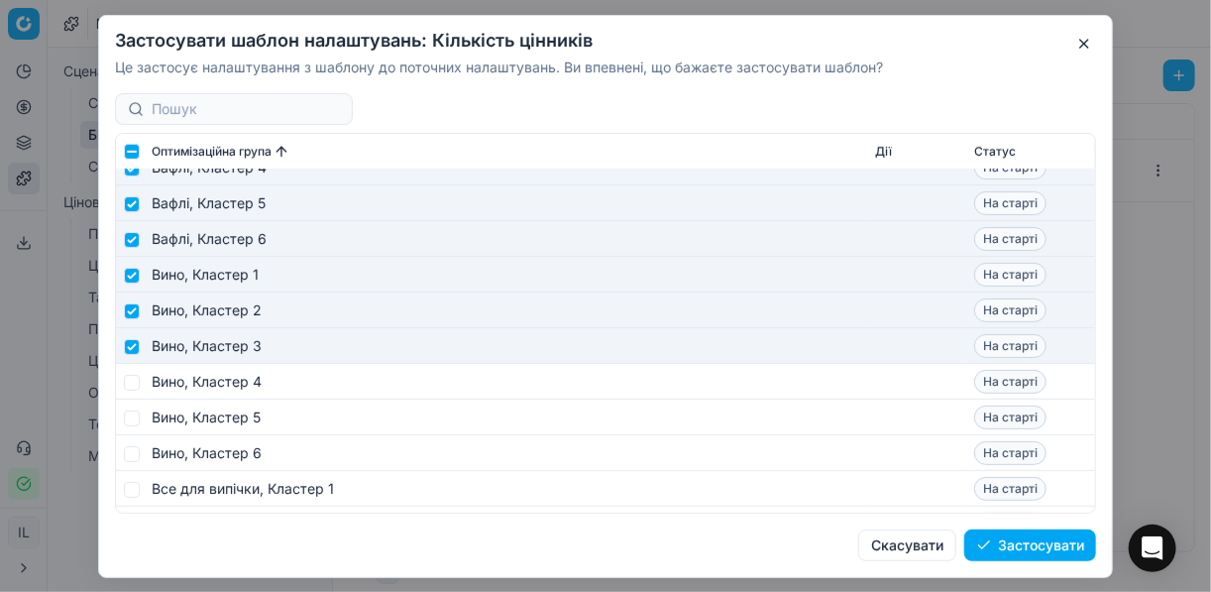
click at [134, 391] on td at bounding box center [130, 382] width 28 height 36
click at [135, 384] on input "checkbox" at bounding box center [132, 382] width 16 height 16
checkbox input "true"
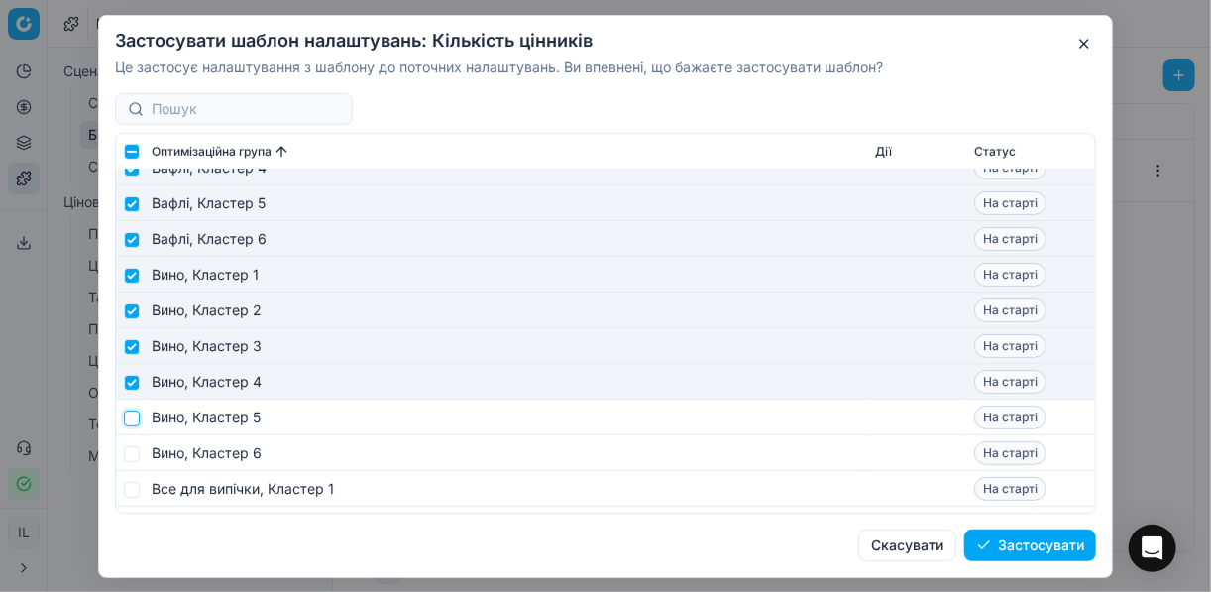
click at [136, 416] on input "checkbox" at bounding box center [132, 417] width 16 height 16
checkbox input "true"
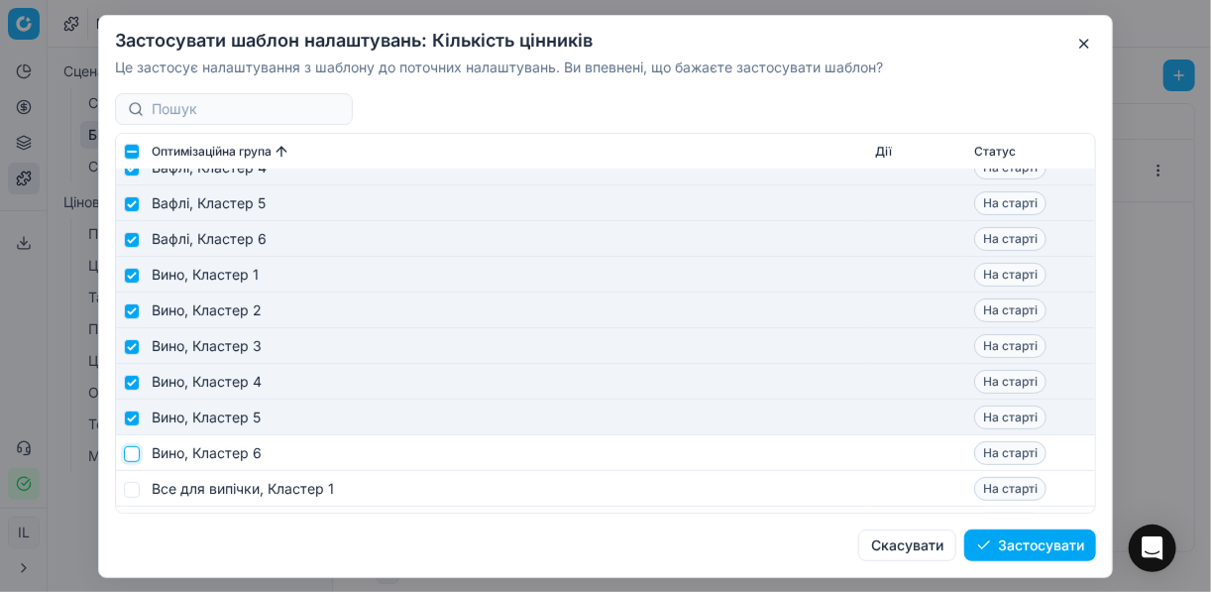
click at [131, 457] on input "checkbox" at bounding box center [132, 453] width 16 height 16
checkbox input "true"
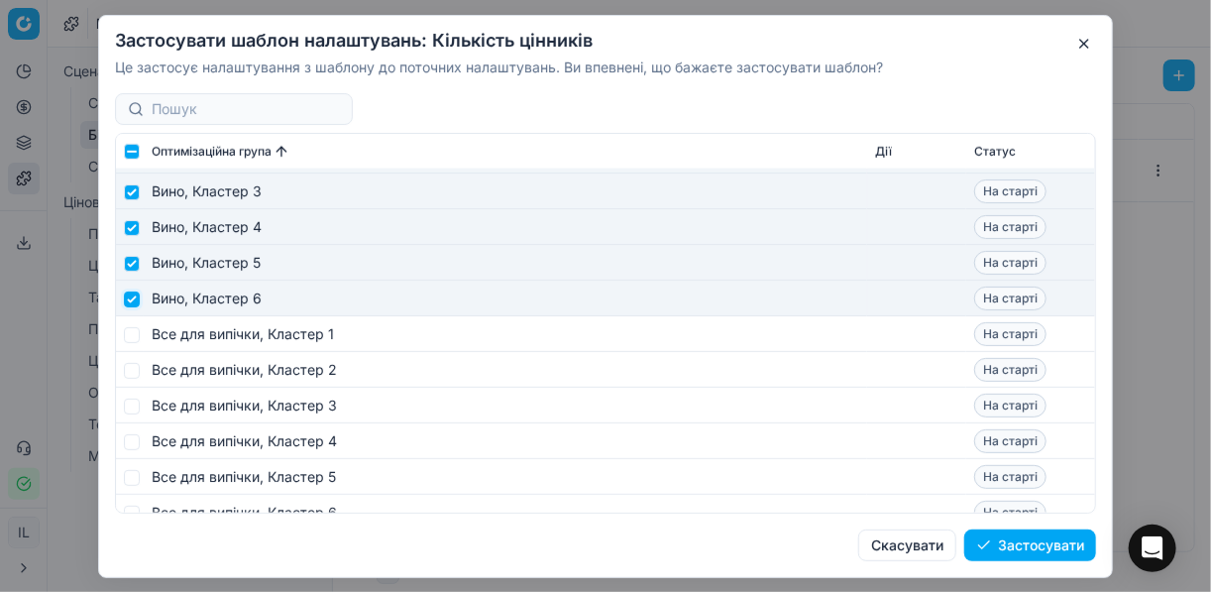
scroll to position [713, 0]
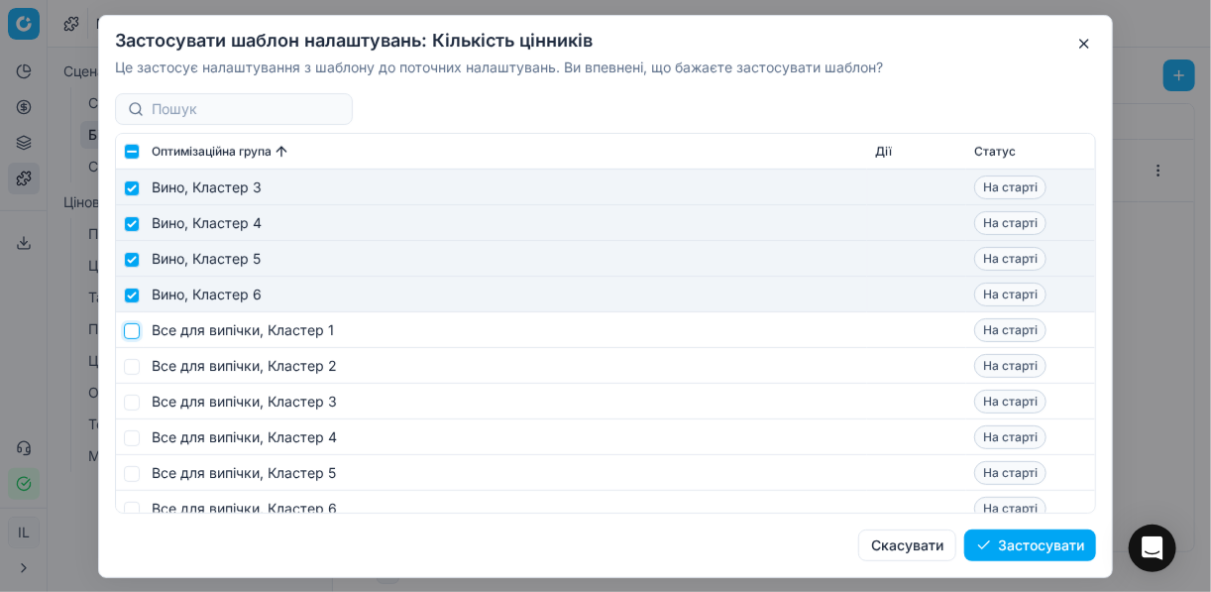
click at [130, 325] on input "checkbox" at bounding box center [132, 330] width 16 height 16
checkbox input "true"
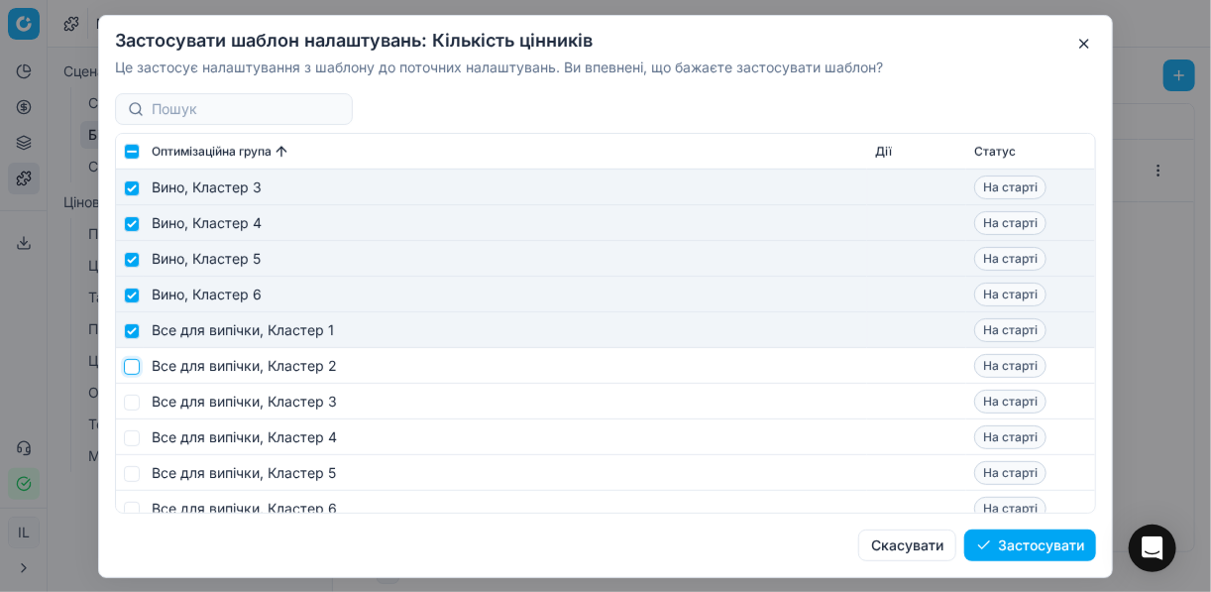
drag, startPoint x: 128, startPoint y: 359, endPoint x: 135, endPoint y: 374, distance: 16.4
click at [130, 360] on input "checkbox" at bounding box center [132, 366] width 16 height 16
checkbox input "true"
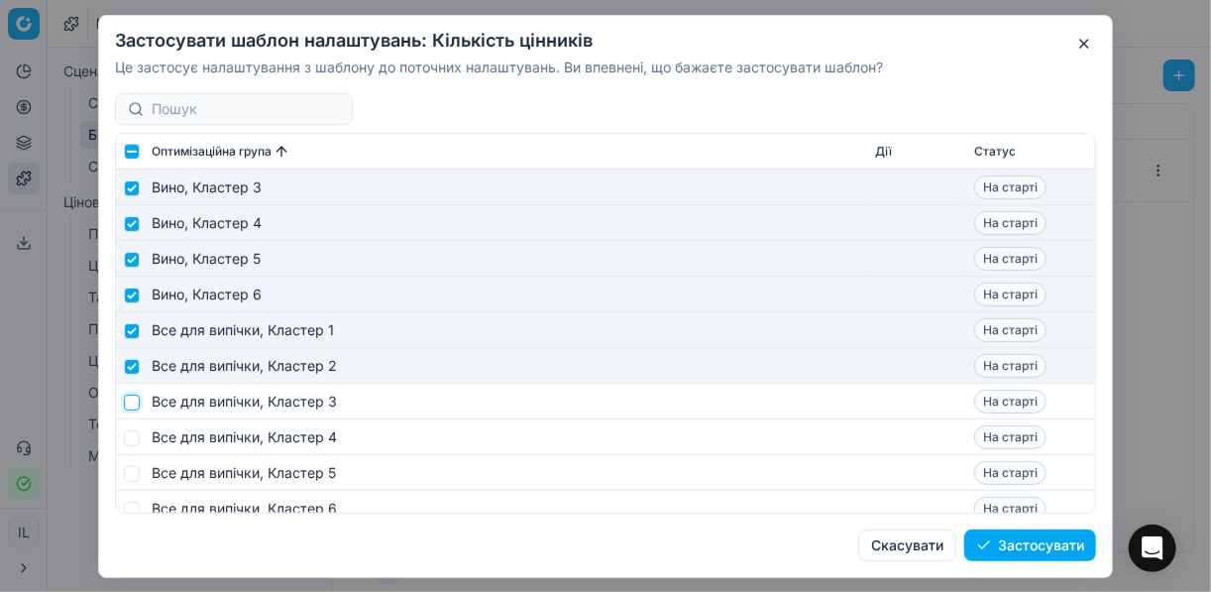
click at [138, 394] on input "checkbox" at bounding box center [132, 401] width 16 height 16
checkbox input "true"
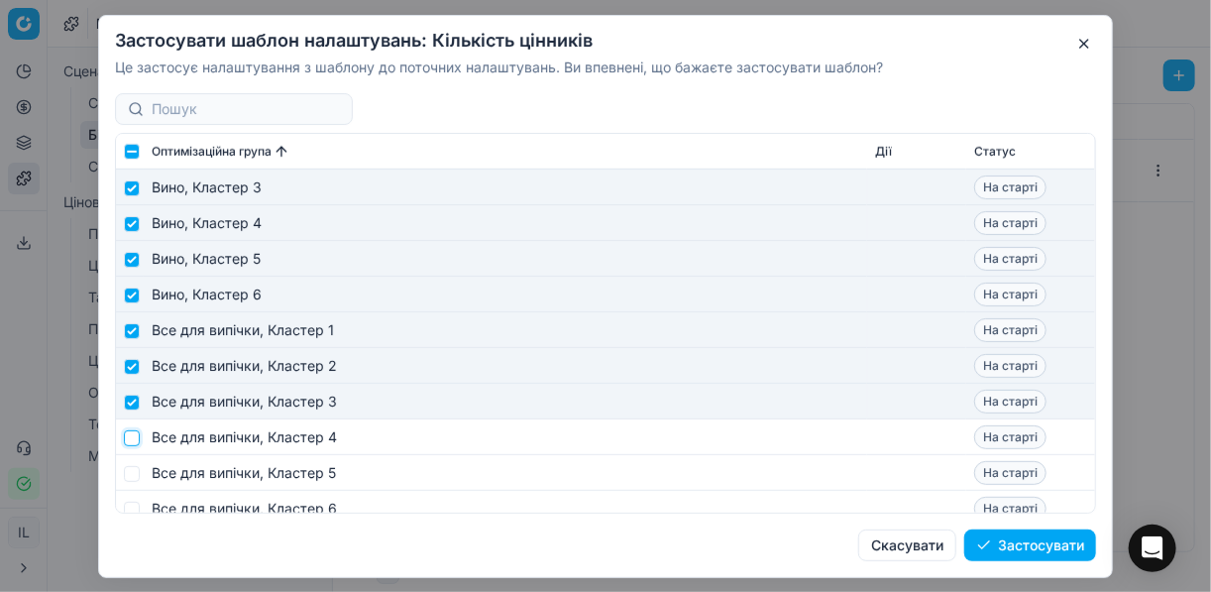
click at [139, 435] on input "checkbox" at bounding box center [132, 437] width 16 height 16
checkbox input "true"
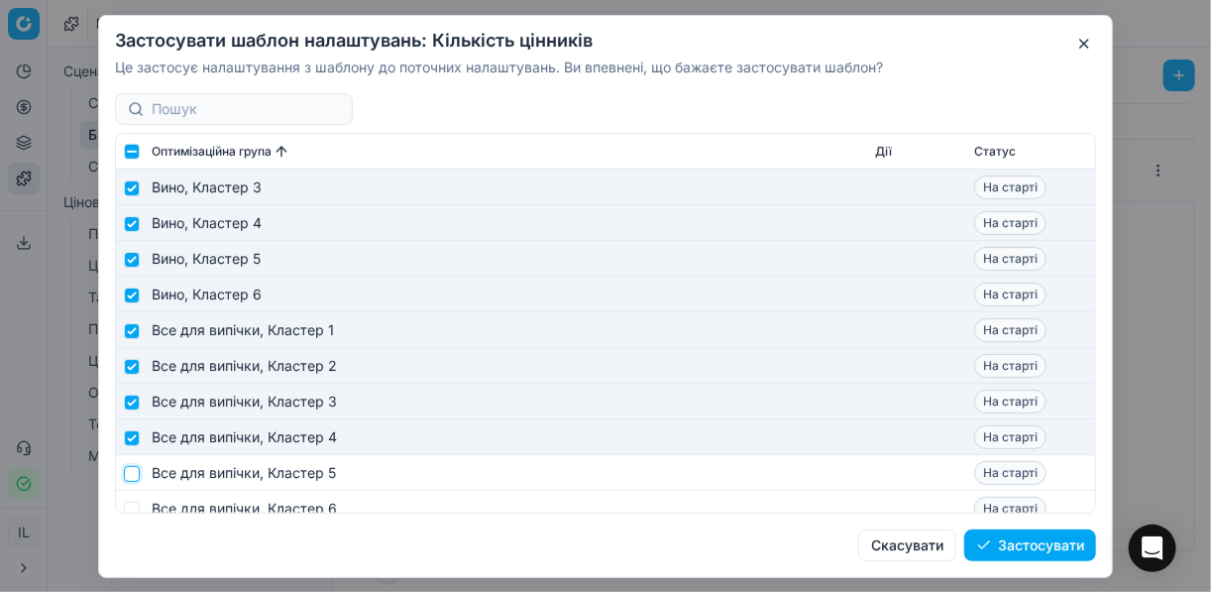
click at [134, 472] on input "checkbox" at bounding box center [132, 473] width 16 height 16
checkbox input "true"
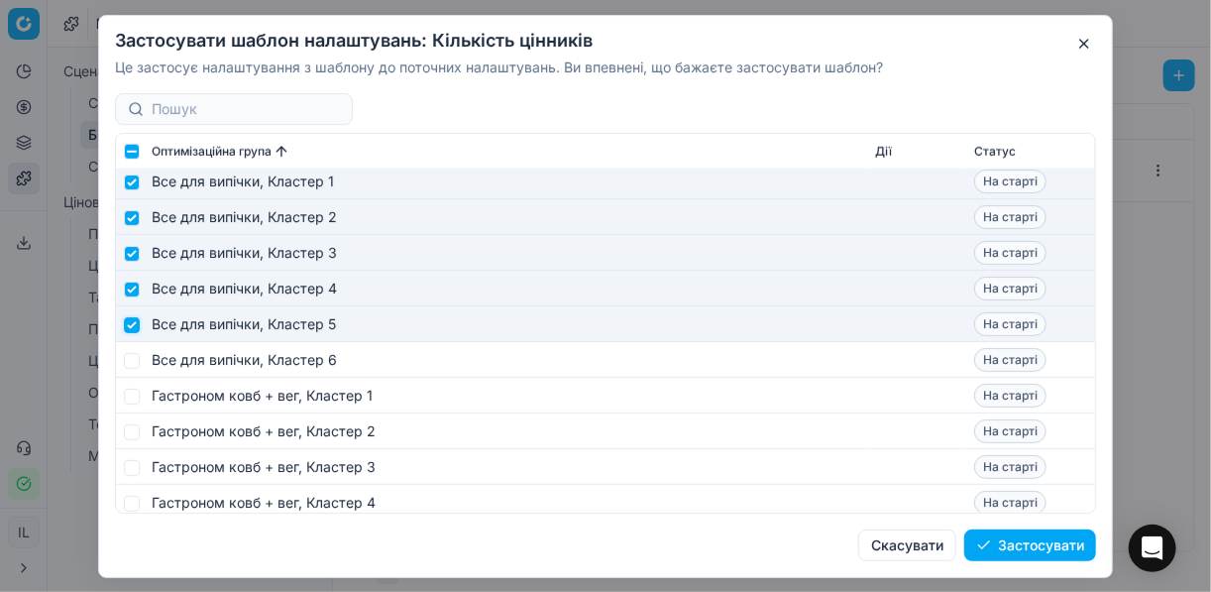
scroll to position [872, 0]
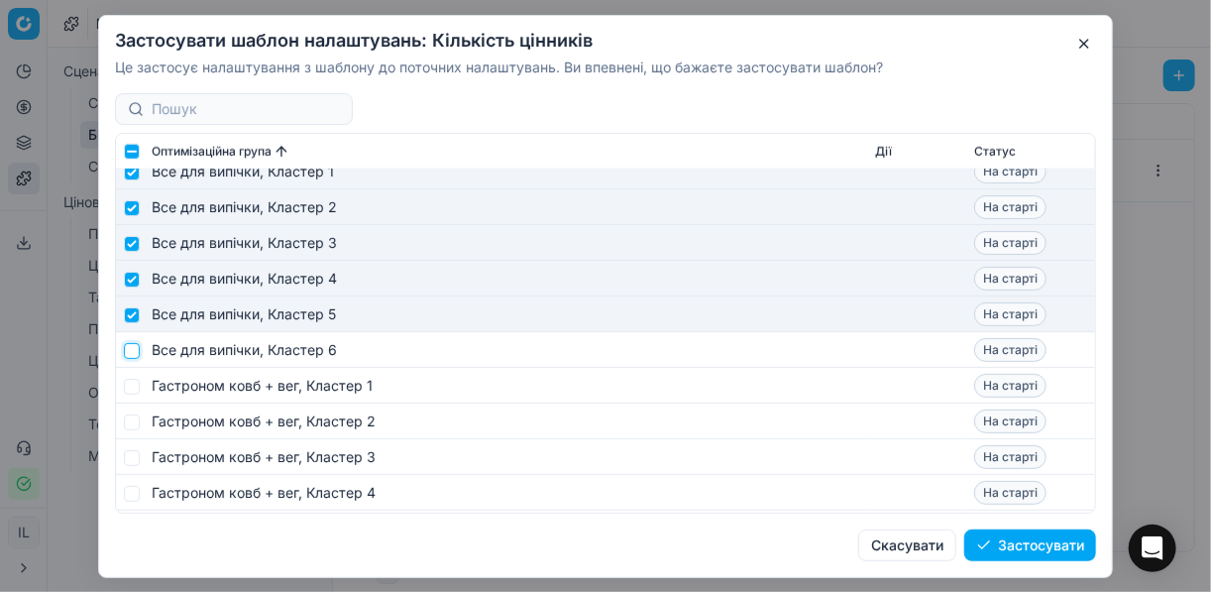
click at [136, 349] on input "checkbox" at bounding box center [132, 350] width 16 height 16
checkbox input "true"
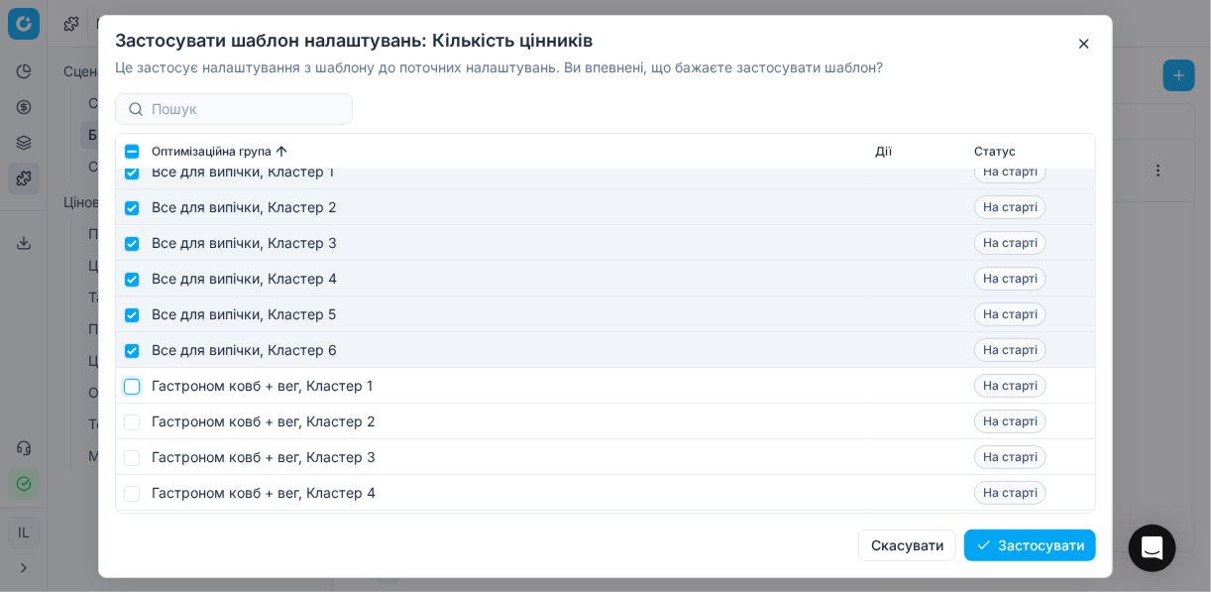
click at [134, 384] on input "checkbox" at bounding box center [132, 386] width 16 height 16
checkbox input "true"
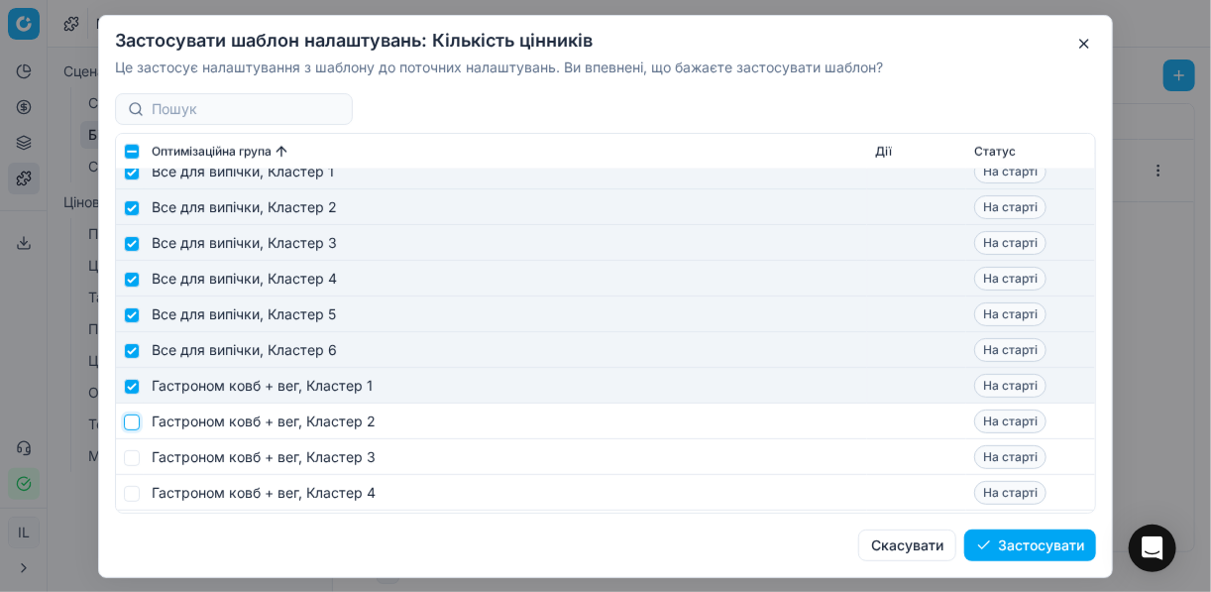
click at [130, 416] on input "checkbox" at bounding box center [132, 421] width 16 height 16
checkbox input "true"
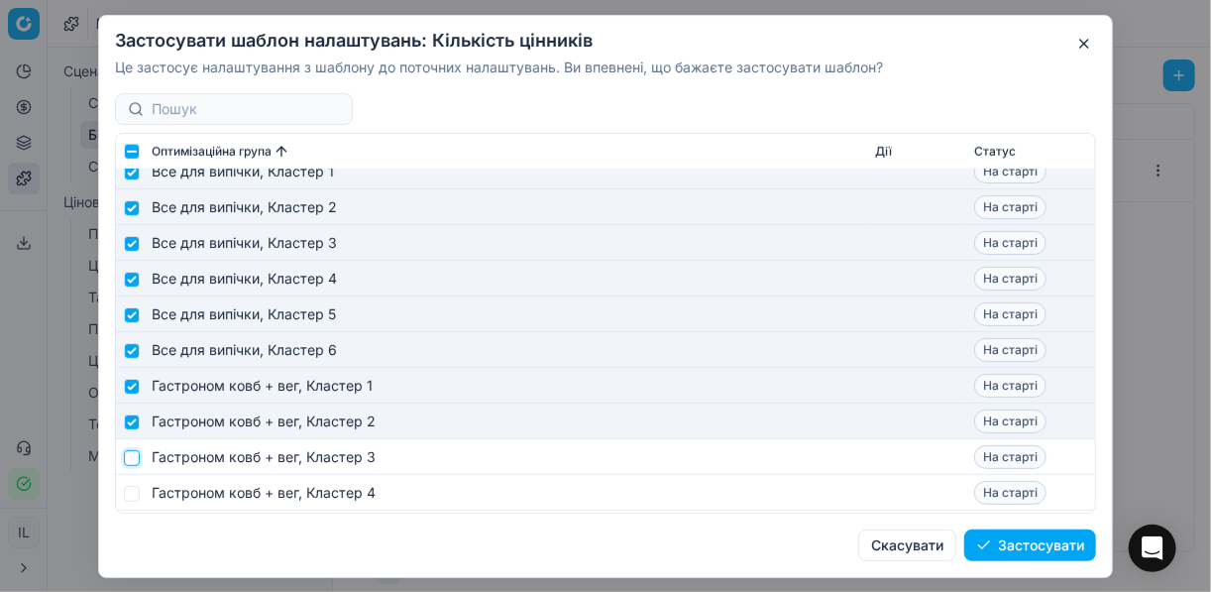
click at [131, 460] on input "checkbox" at bounding box center [132, 457] width 16 height 16
checkbox input "true"
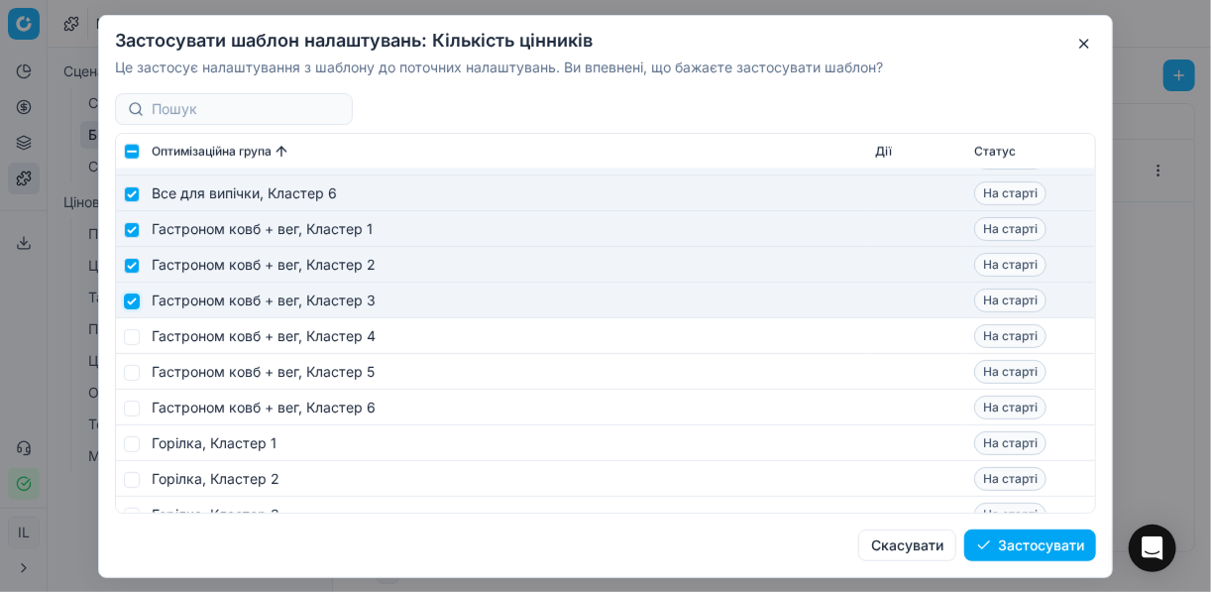
scroll to position [1031, 0]
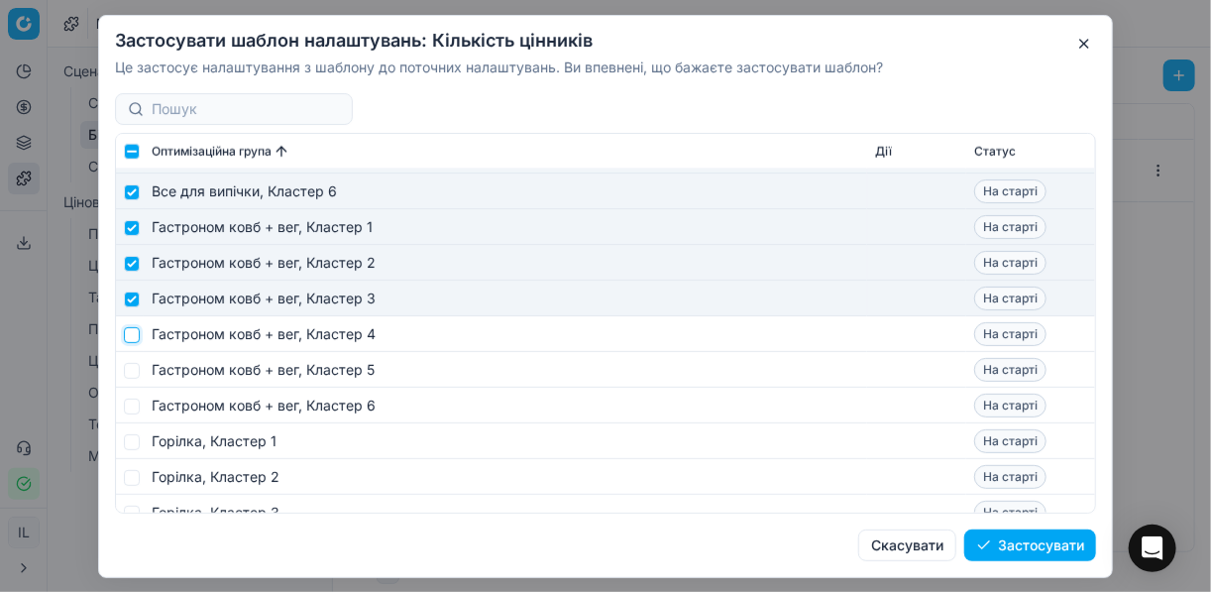
drag, startPoint x: 129, startPoint y: 333, endPoint x: 130, endPoint y: 355, distance: 21.8
click at [130, 333] on input "checkbox" at bounding box center [132, 334] width 16 height 16
checkbox input "true"
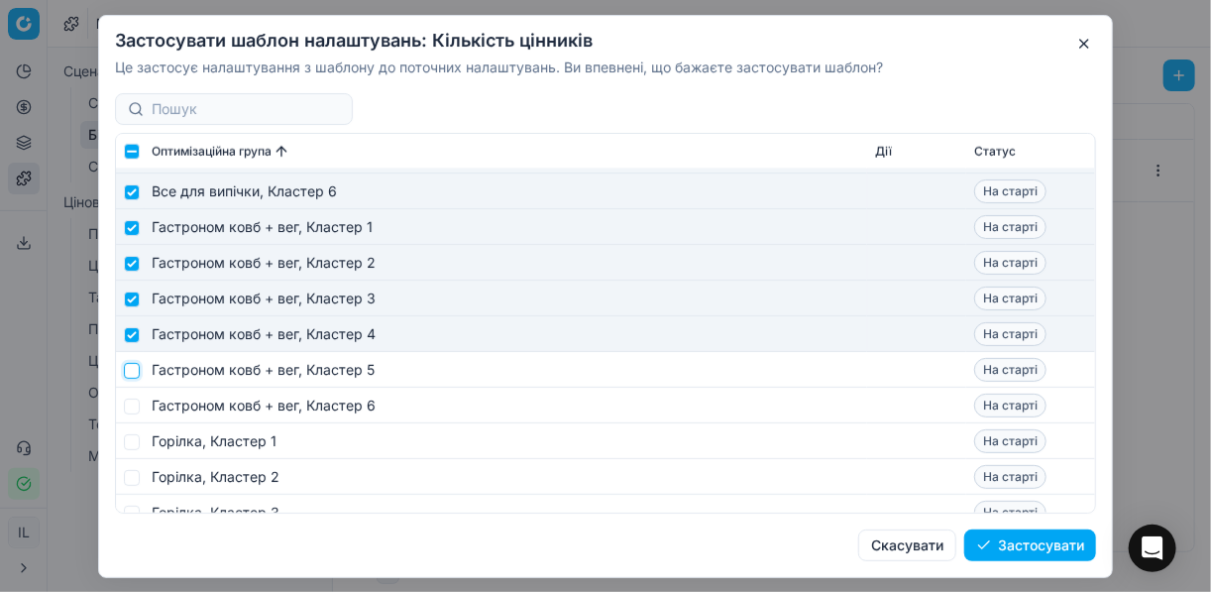
click at [129, 365] on input "checkbox" at bounding box center [132, 370] width 16 height 16
checkbox input "true"
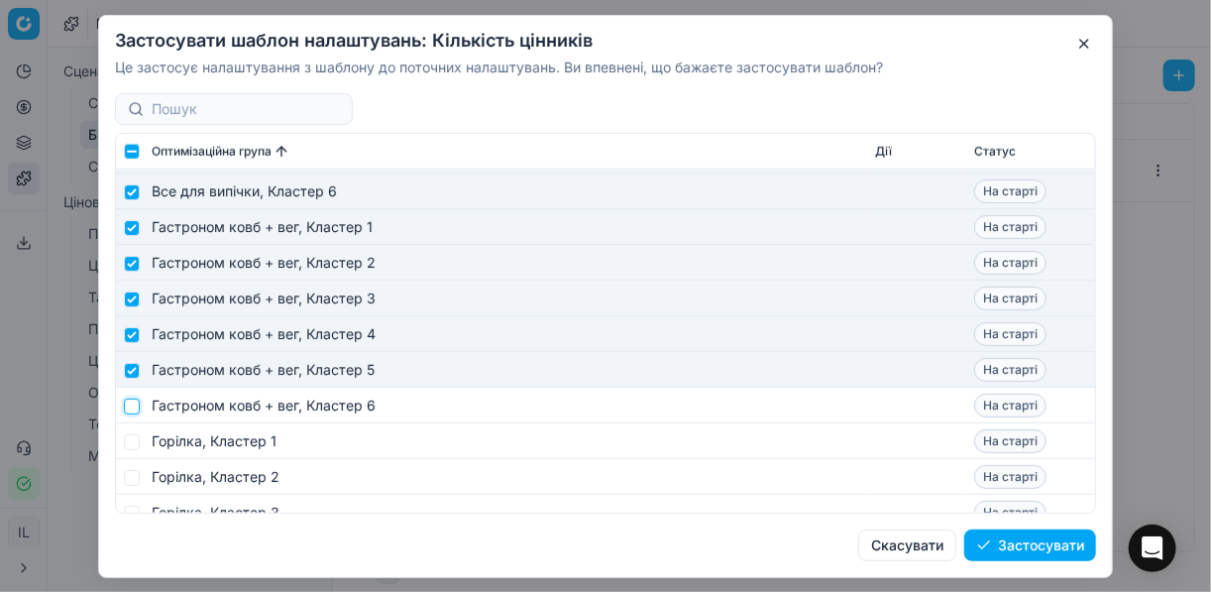
click at [136, 403] on input "checkbox" at bounding box center [132, 405] width 16 height 16
checkbox input "true"
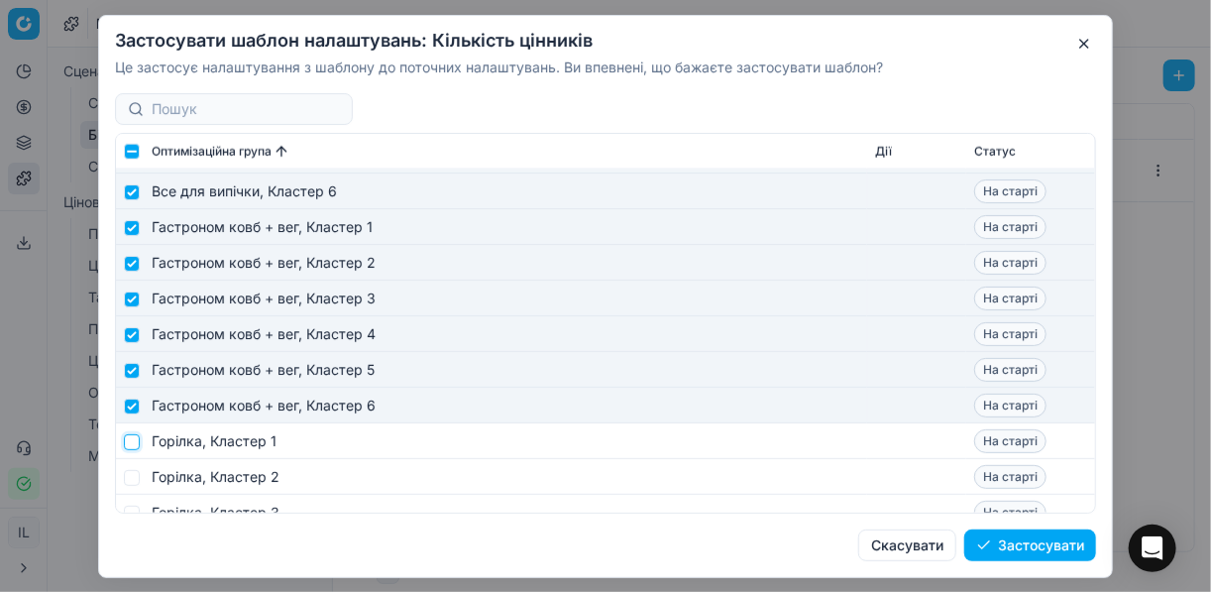
click at [130, 440] on input "checkbox" at bounding box center [132, 441] width 16 height 16
checkbox input "true"
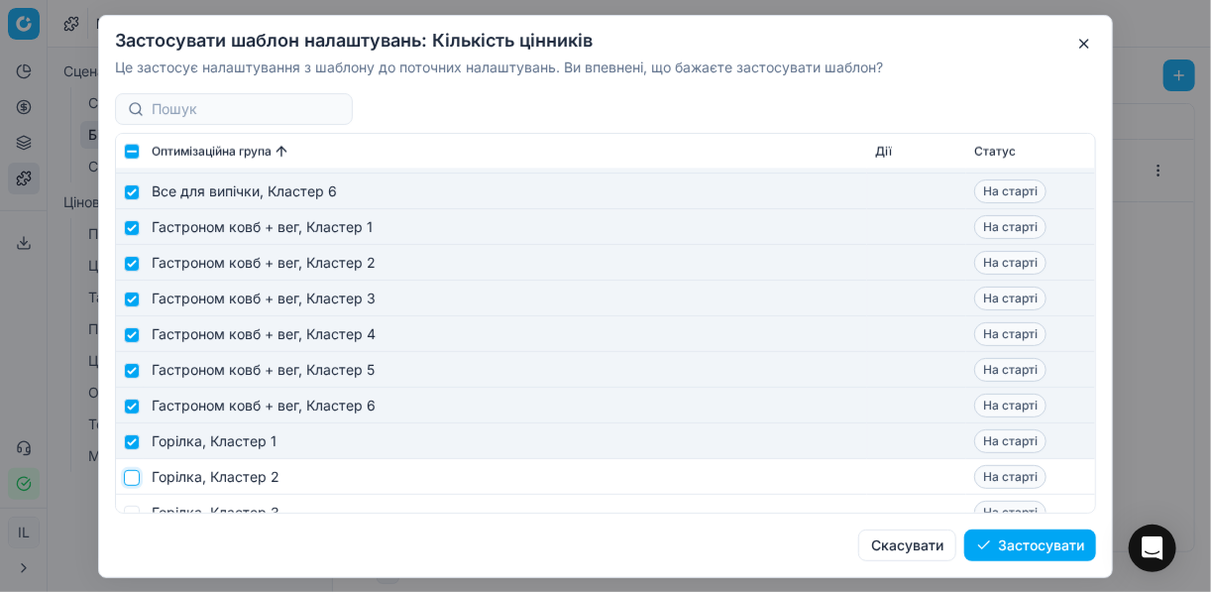
click at [137, 471] on input "checkbox" at bounding box center [132, 477] width 16 height 16
checkbox input "true"
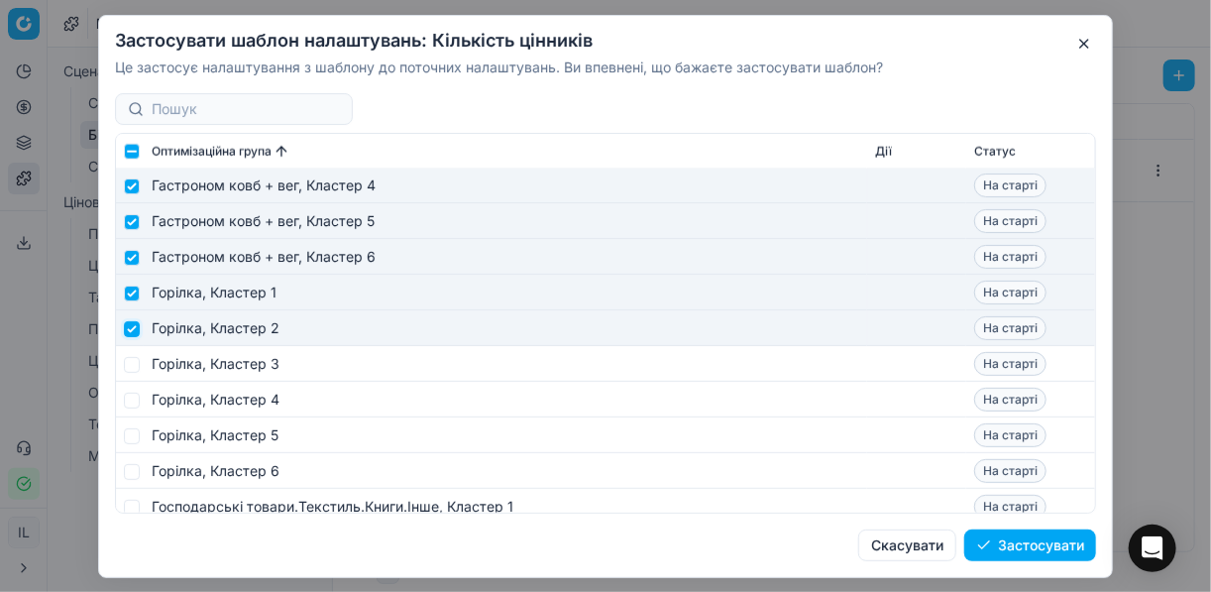
scroll to position [1189, 0]
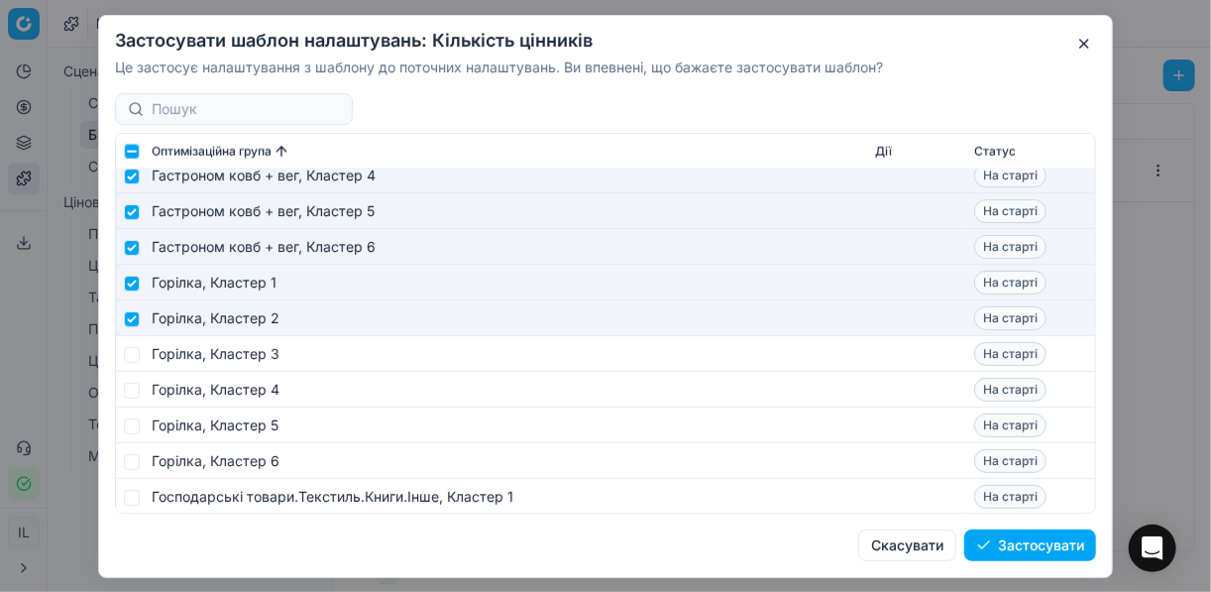
click at [136, 344] on td at bounding box center [130, 354] width 28 height 36
click at [137, 352] on input "checkbox" at bounding box center [132, 354] width 16 height 16
checkbox input "true"
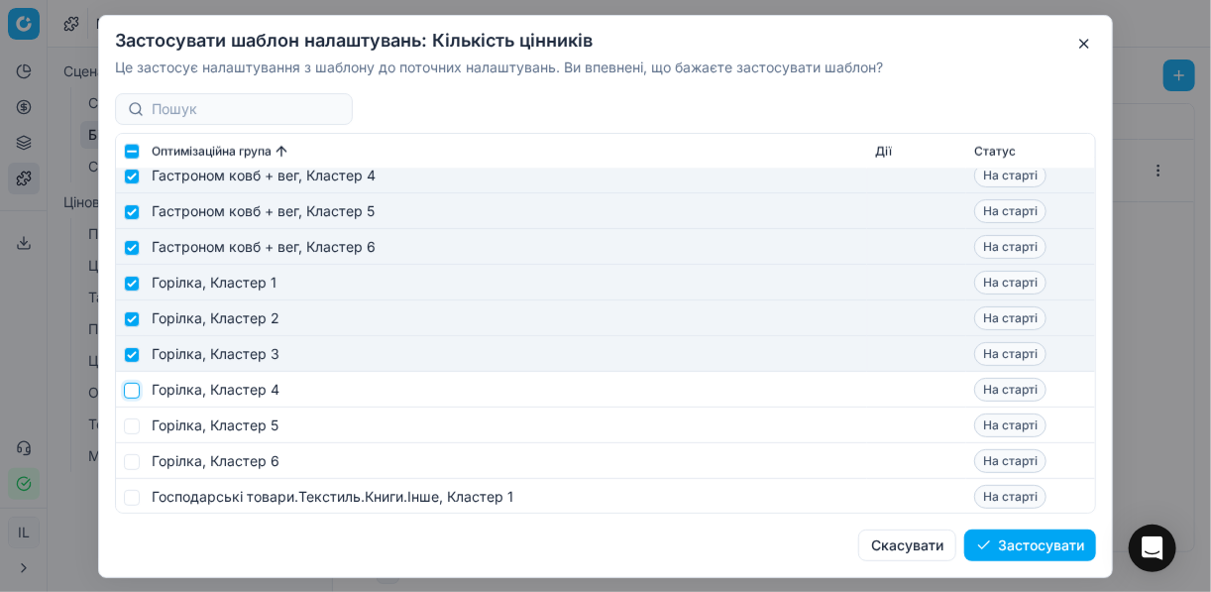
drag, startPoint x: 129, startPoint y: 391, endPoint x: 142, endPoint y: 402, distance: 16.9
click at [130, 391] on input "checkbox" at bounding box center [132, 389] width 16 height 16
checkbox input "true"
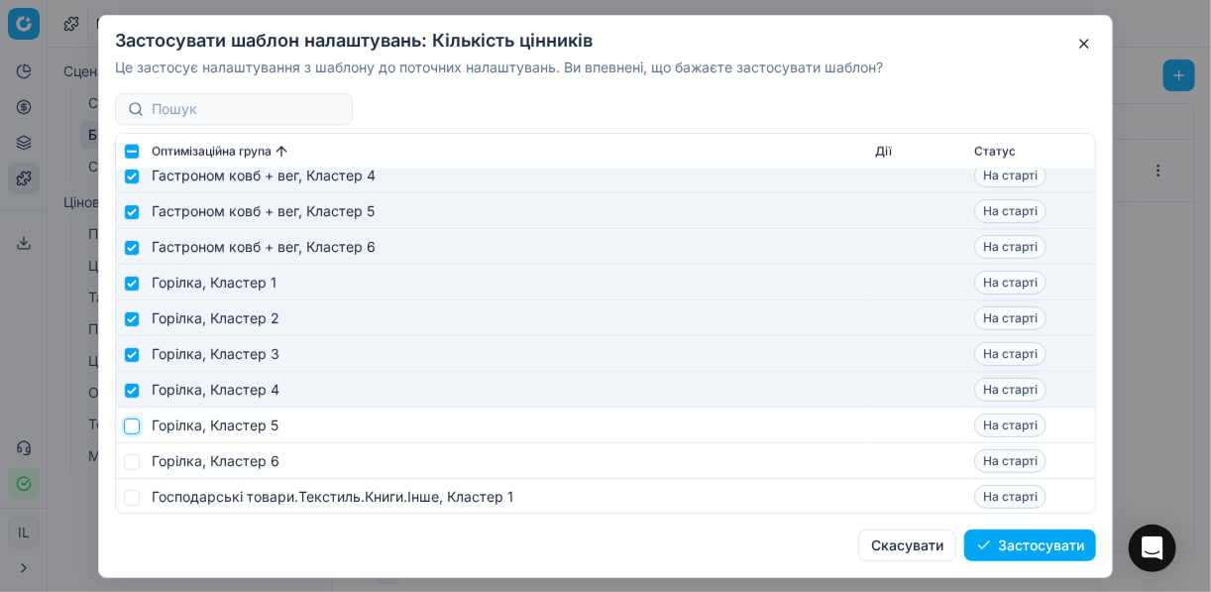
click at [134, 430] on input "checkbox" at bounding box center [132, 425] width 16 height 16
checkbox input "true"
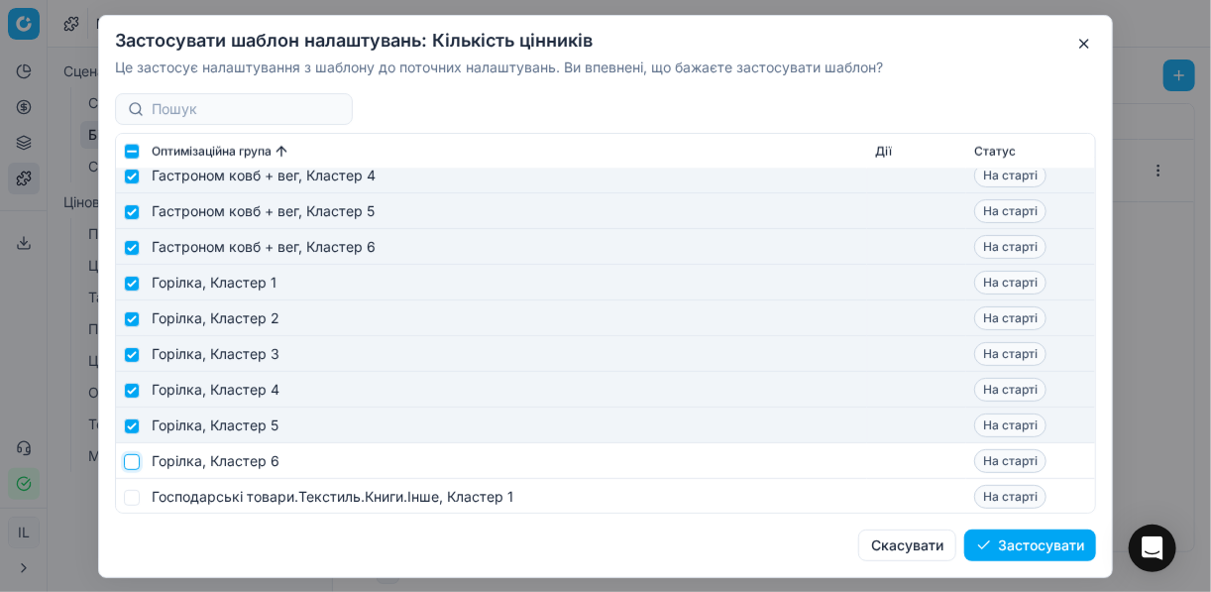
click at [130, 461] on input "checkbox" at bounding box center [132, 461] width 16 height 16
checkbox input "true"
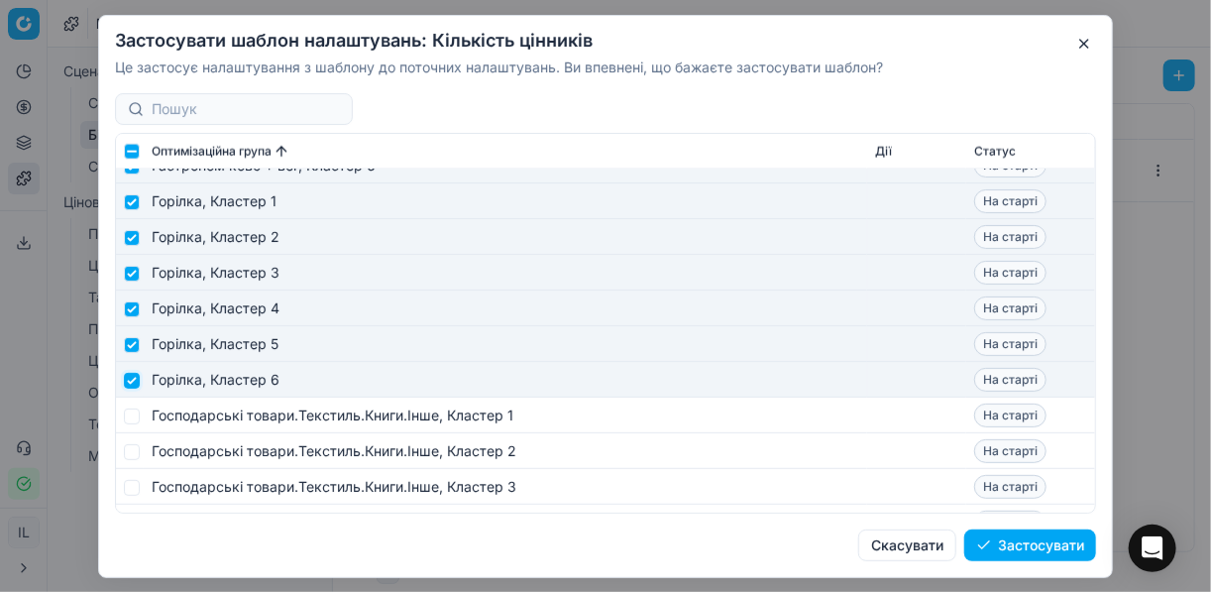
scroll to position [1348, 0]
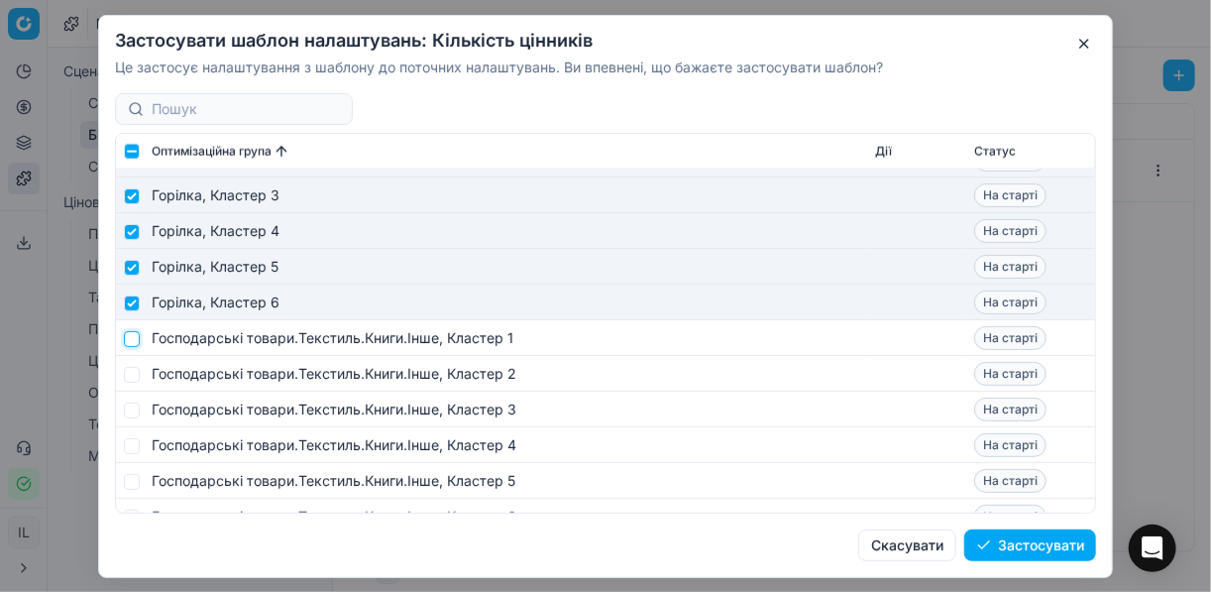
drag, startPoint x: 132, startPoint y: 337, endPoint x: 133, endPoint y: 359, distance: 21.8
click at [132, 339] on input "checkbox" at bounding box center [132, 338] width 16 height 16
checkbox input "true"
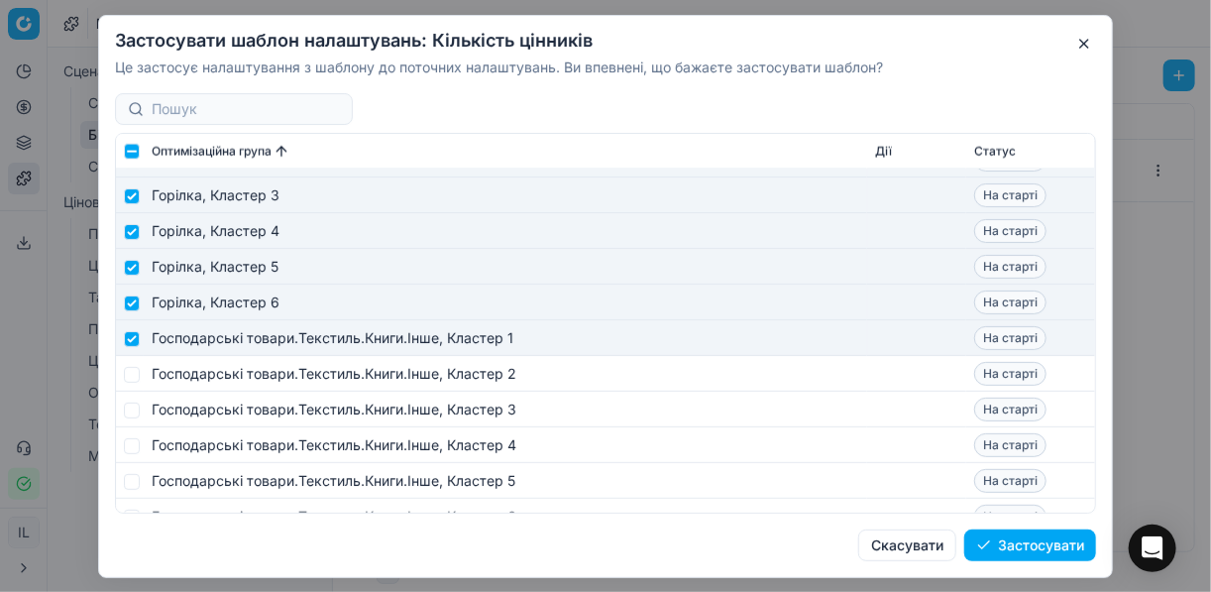
click at [134, 382] on td at bounding box center [130, 374] width 28 height 36
click at [132, 371] on input "checkbox" at bounding box center [132, 374] width 16 height 16
checkbox input "true"
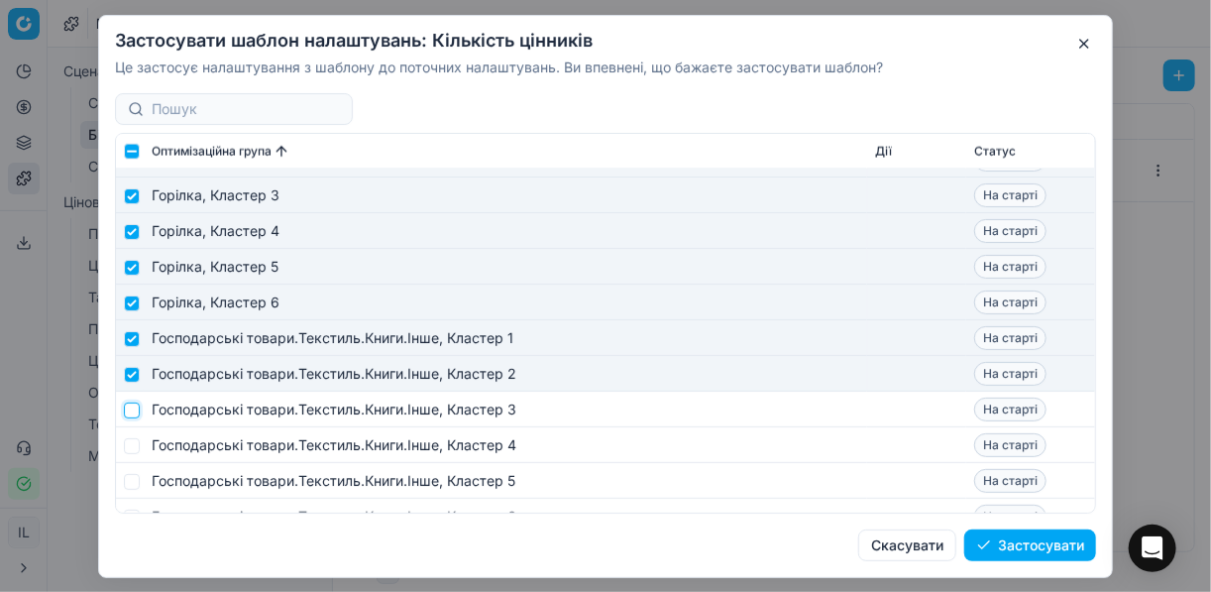
click at [130, 403] on input "checkbox" at bounding box center [132, 409] width 16 height 16
checkbox input "true"
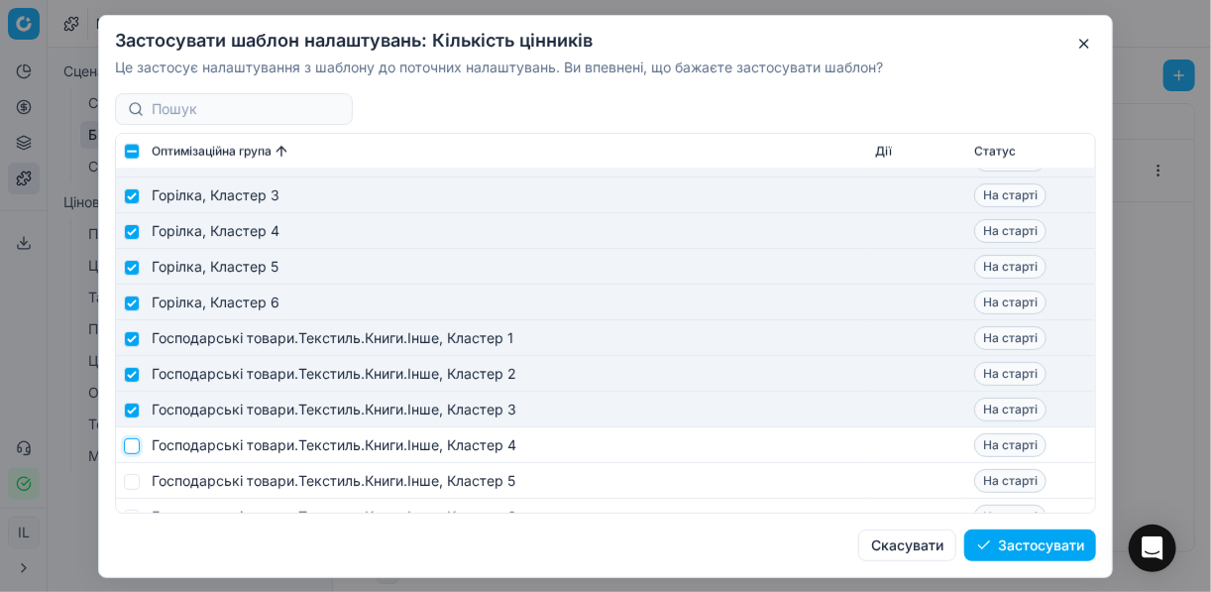
click at [132, 443] on input "checkbox" at bounding box center [132, 445] width 16 height 16
checkbox input "true"
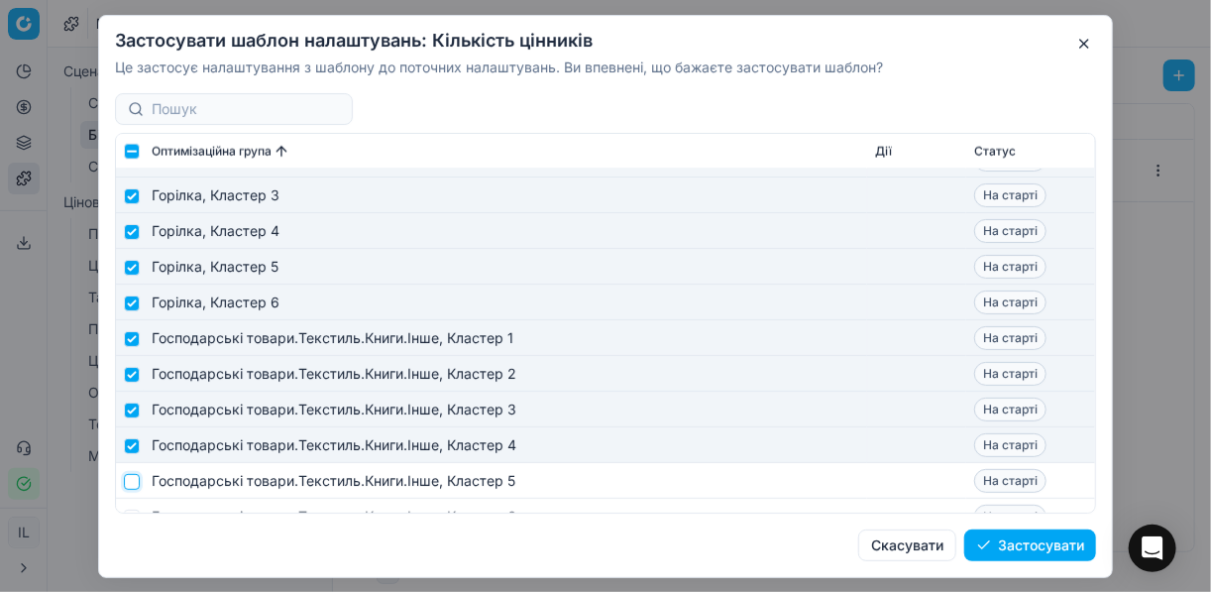
click at [128, 476] on input "checkbox" at bounding box center [132, 481] width 16 height 16
checkbox input "true"
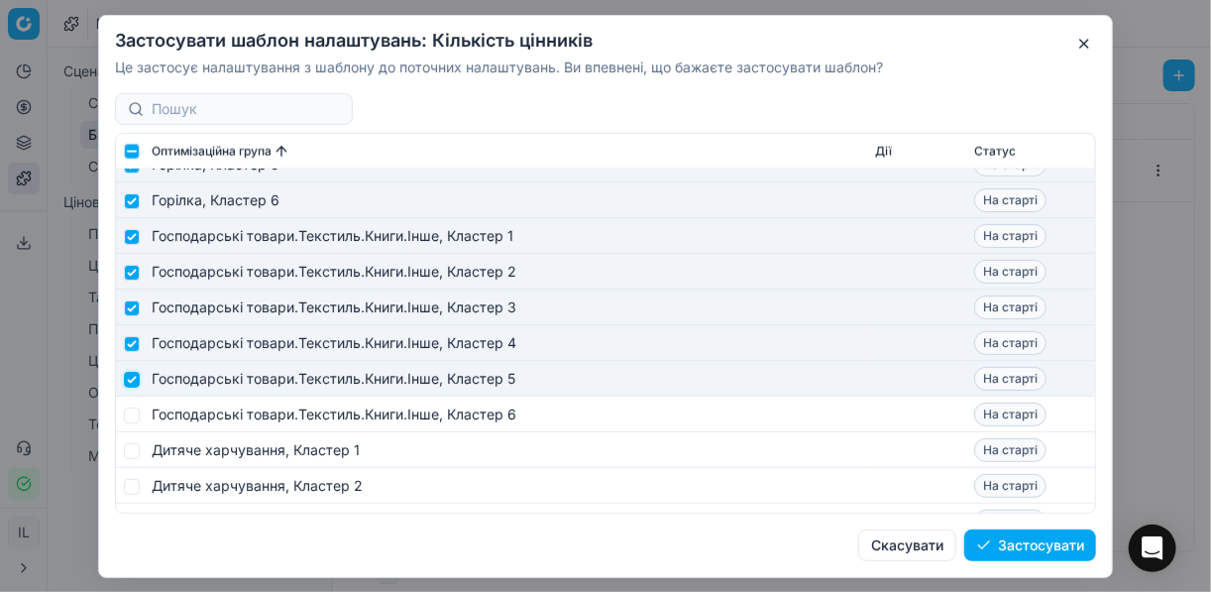
scroll to position [1506, 0]
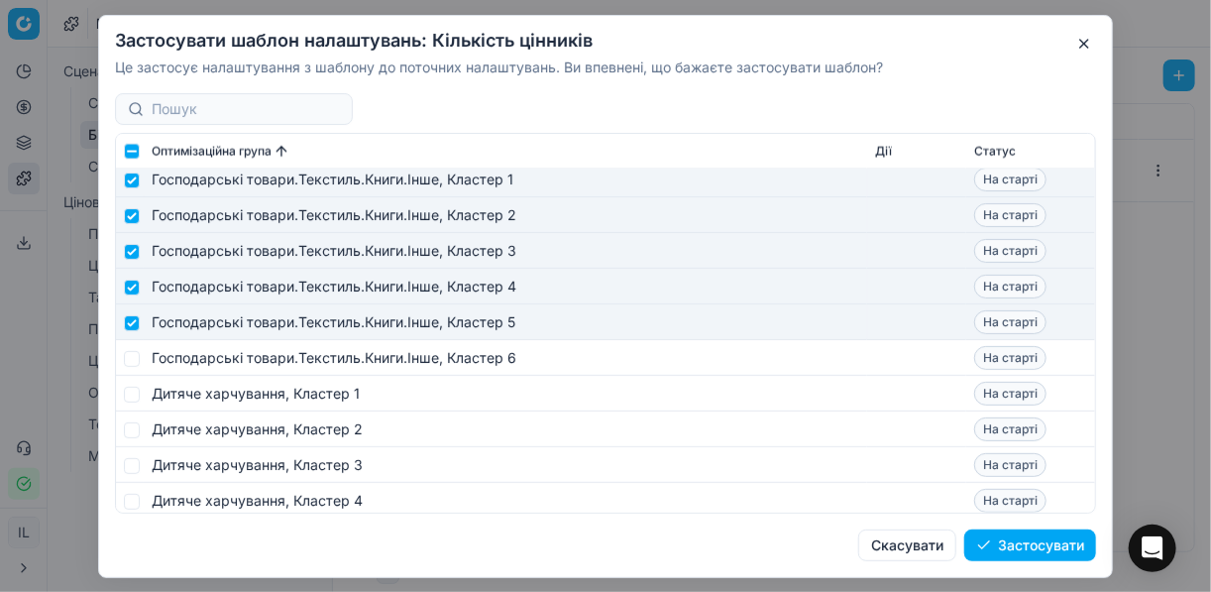
drag, startPoint x: 122, startPoint y: 351, endPoint x: 130, endPoint y: 359, distance: 11.2
click at [123, 353] on td at bounding box center [130, 358] width 28 height 36
click at [132, 360] on input "checkbox" at bounding box center [132, 358] width 16 height 16
checkbox input "true"
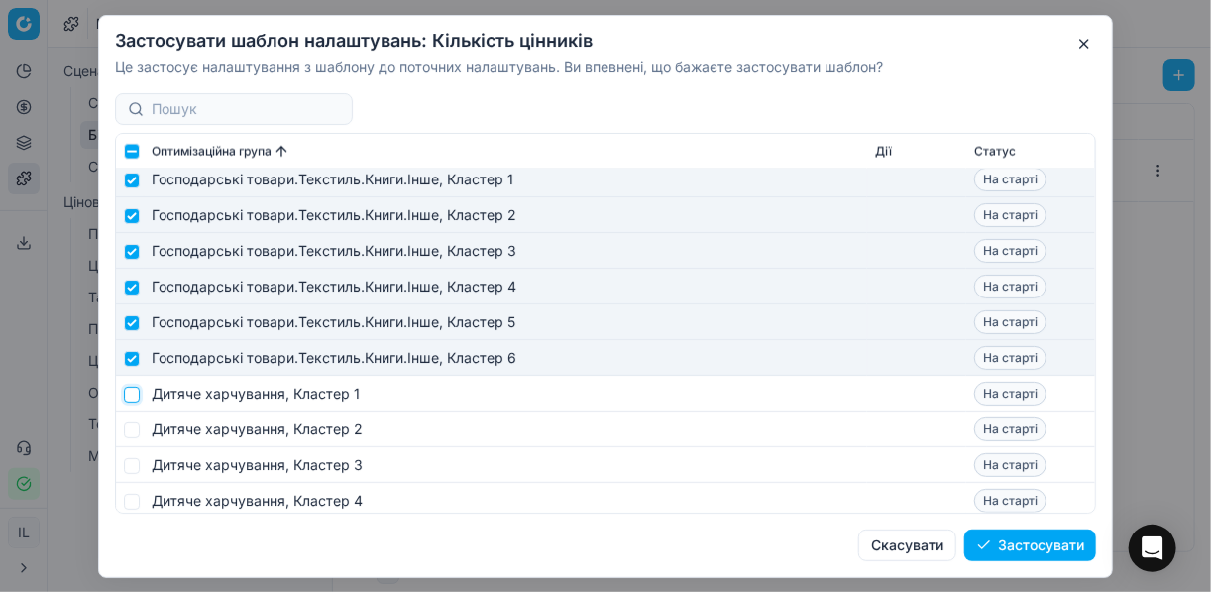
click at [128, 391] on input "checkbox" at bounding box center [132, 393] width 16 height 16
checkbox input "true"
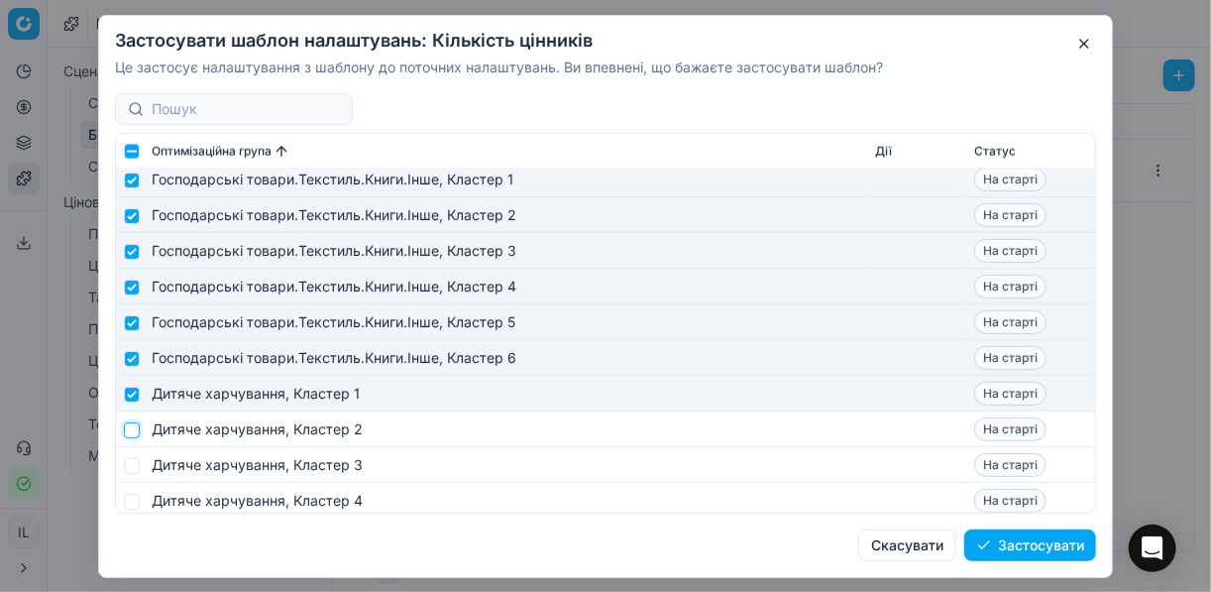
click at [131, 430] on input "checkbox" at bounding box center [132, 429] width 16 height 16
checkbox input "true"
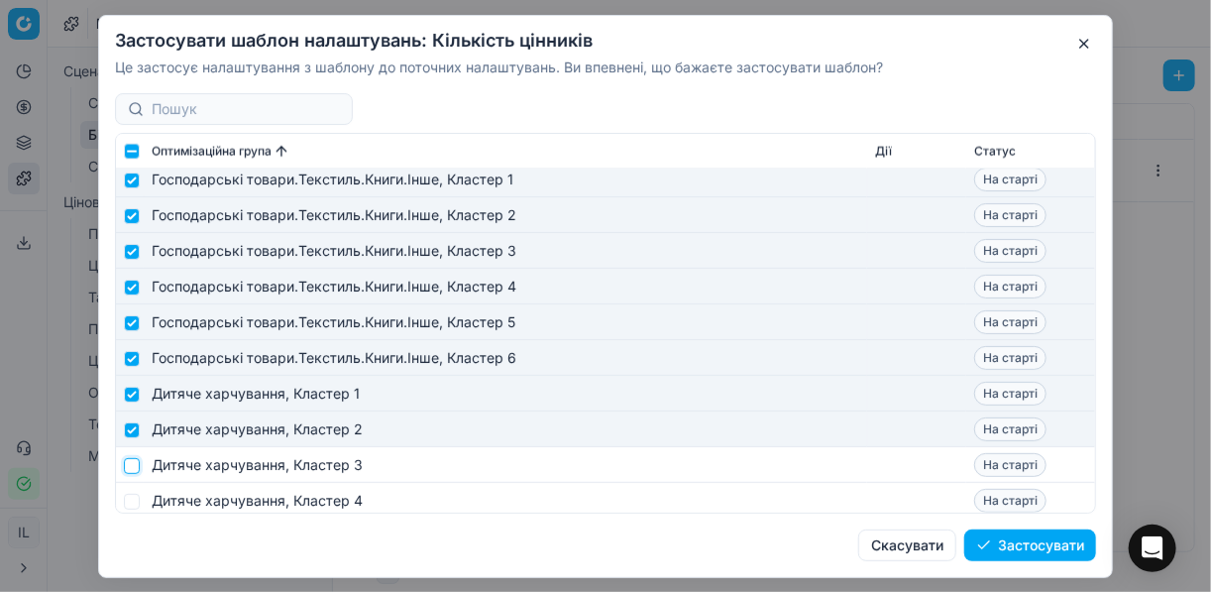
click at [132, 464] on input "checkbox" at bounding box center [132, 465] width 16 height 16
checkbox input "true"
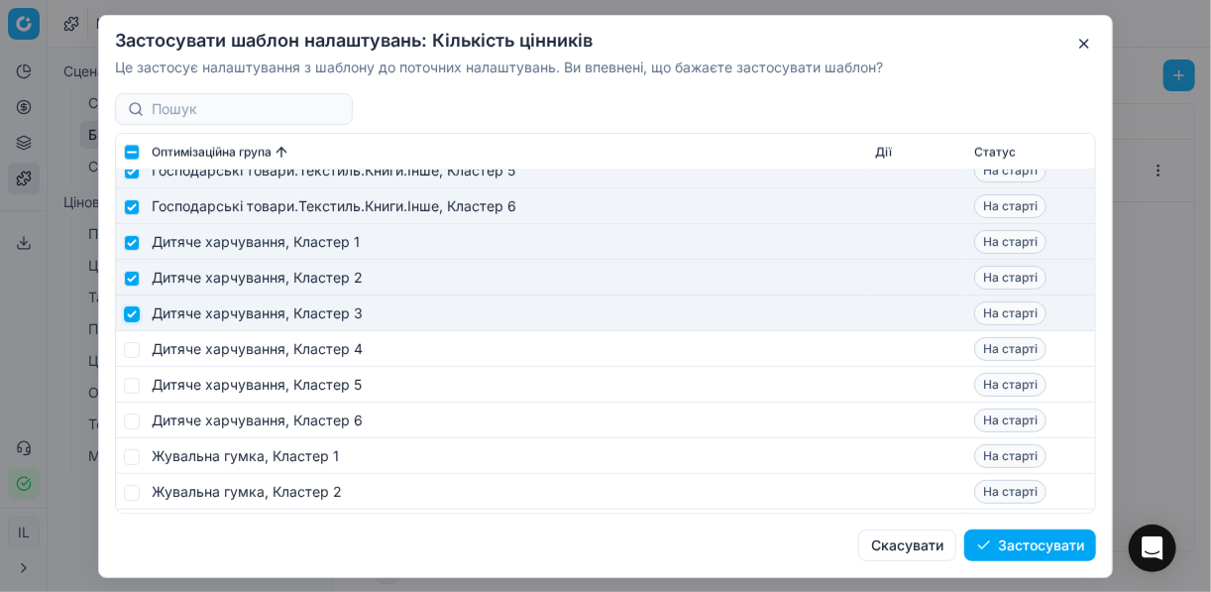
scroll to position [1665, 0]
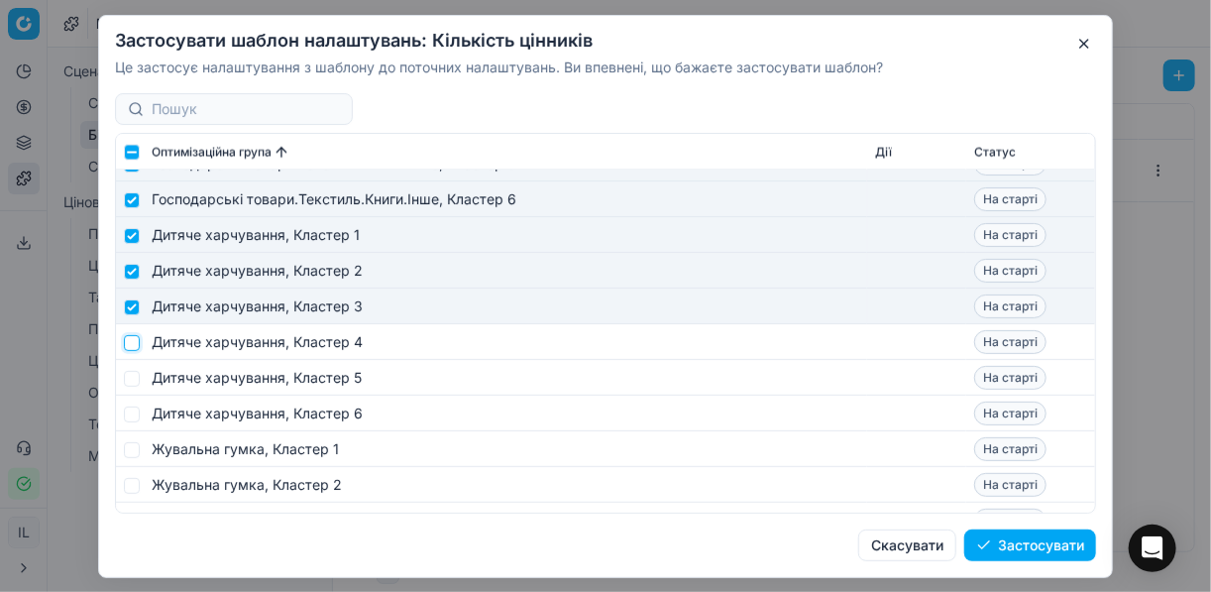
click at [135, 346] on input "checkbox" at bounding box center [132, 342] width 16 height 16
checkbox input "true"
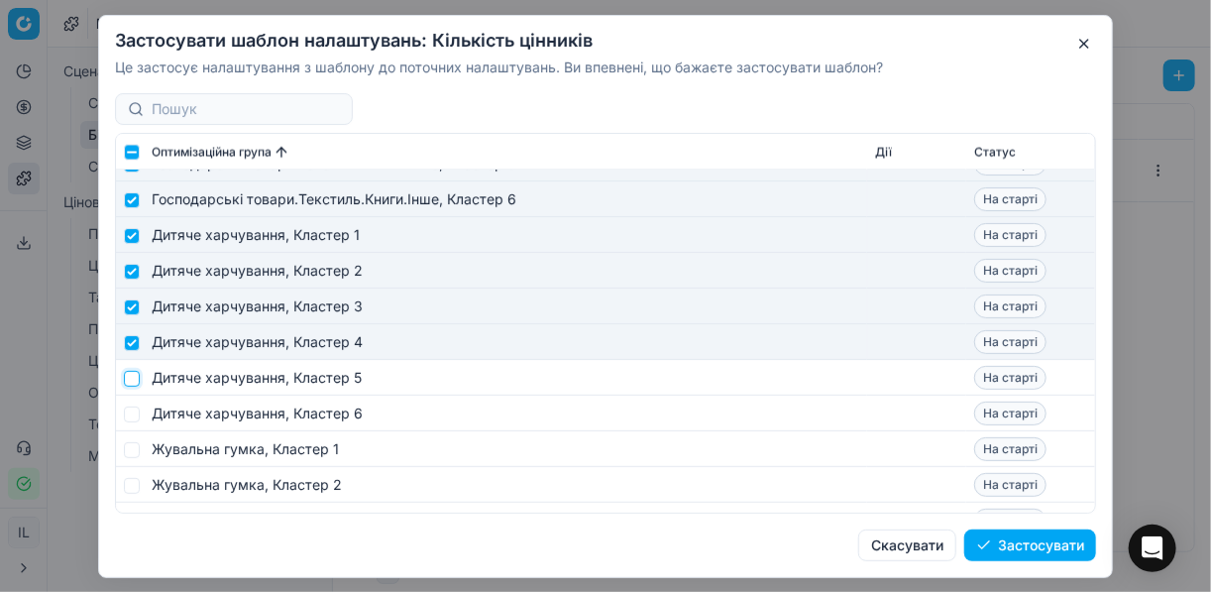
click at [131, 377] on input "checkbox" at bounding box center [132, 378] width 16 height 16
checkbox input "true"
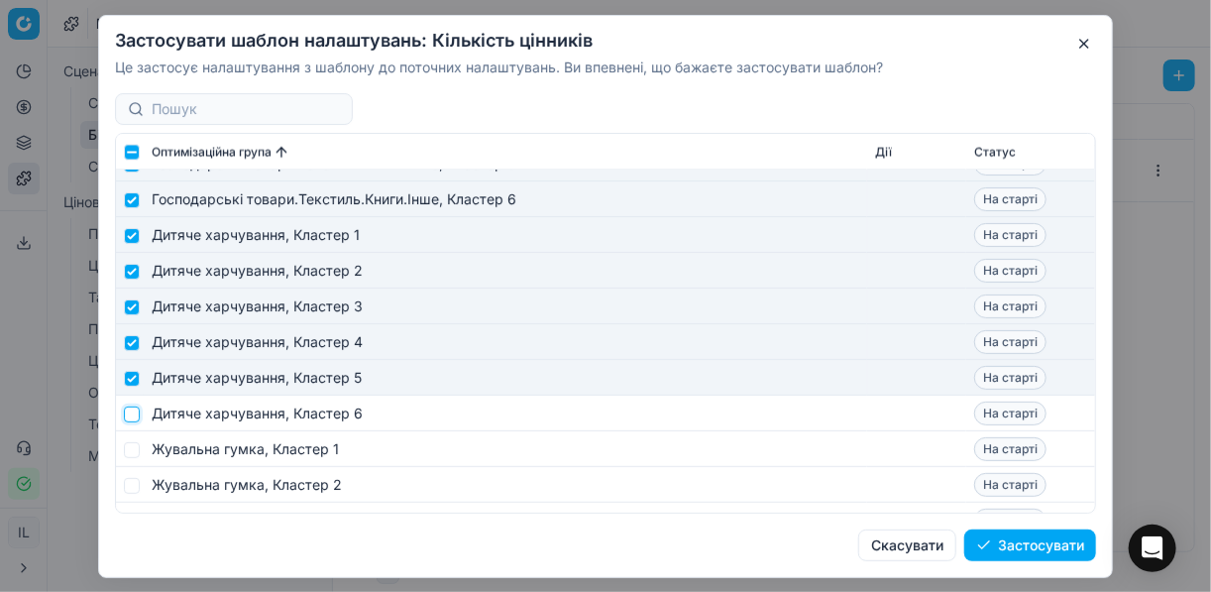
click at [134, 412] on input "checkbox" at bounding box center [132, 413] width 16 height 16
checkbox input "true"
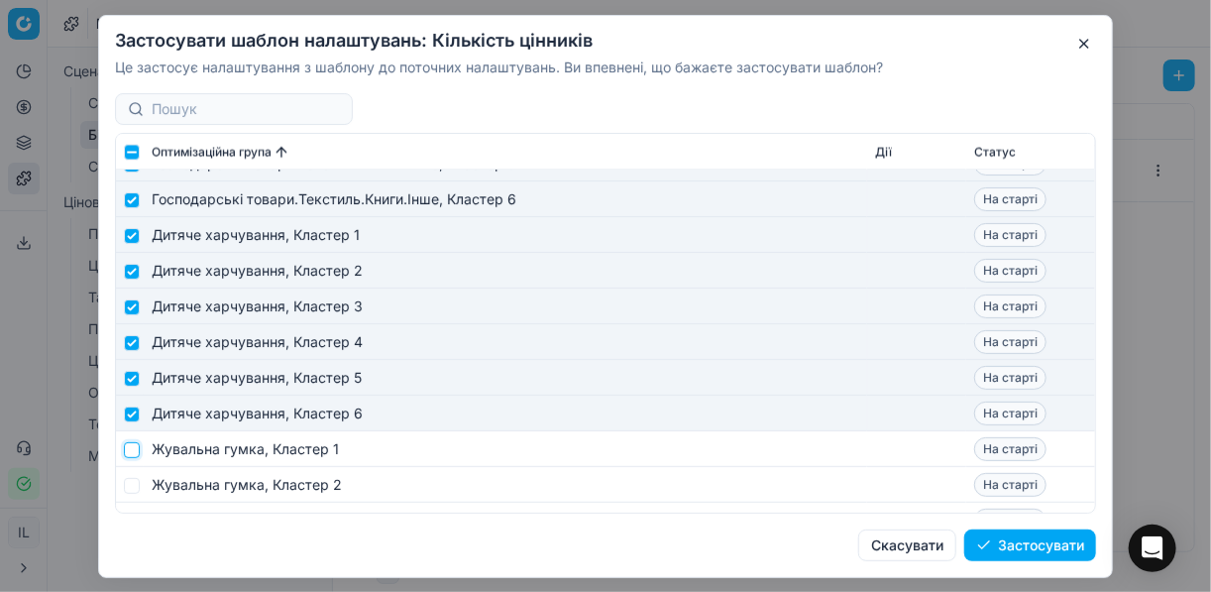
click at [135, 450] on input "checkbox" at bounding box center [132, 449] width 16 height 16
checkbox input "true"
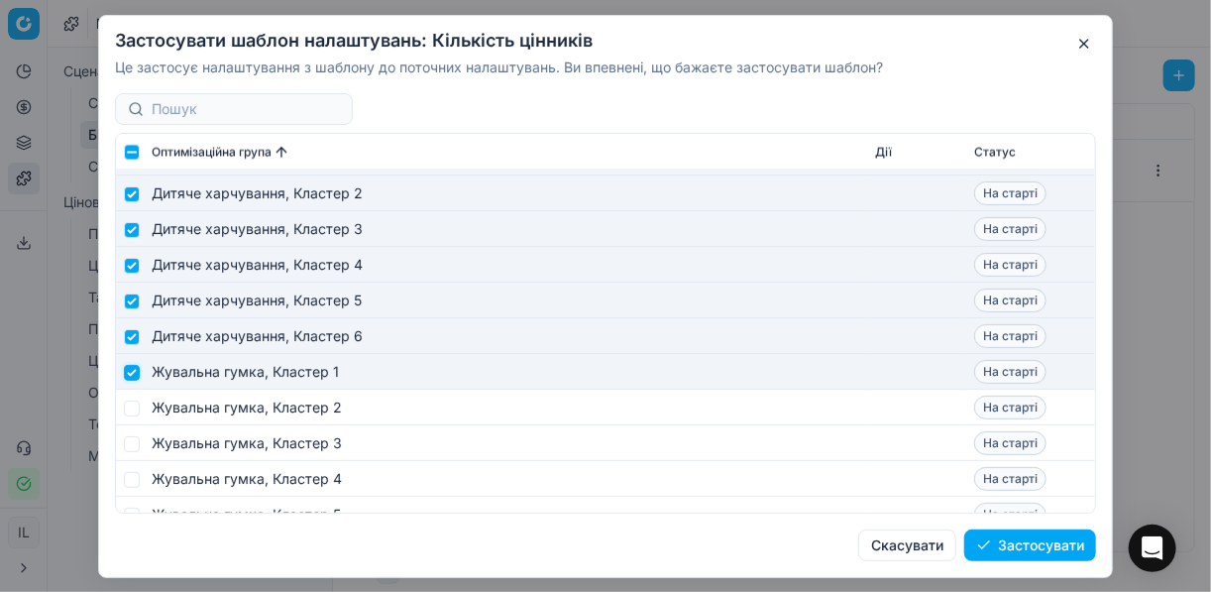
scroll to position [1823, 0]
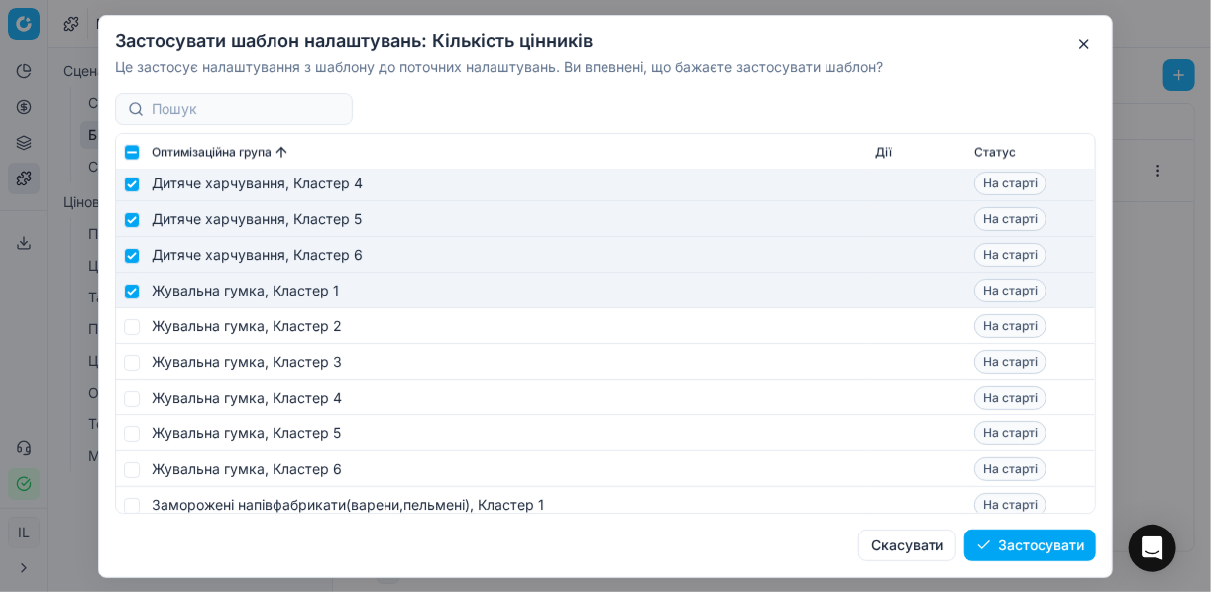
click at [137, 316] on td at bounding box center [130, 326] width 28 height 36
click at [137, 326] on td at bounding box center [130, 326] width 28 height 36
click at [131, 329] on input "checkbox" at bounding box center [132, 326] width 16 height 16
checkbox input "true"
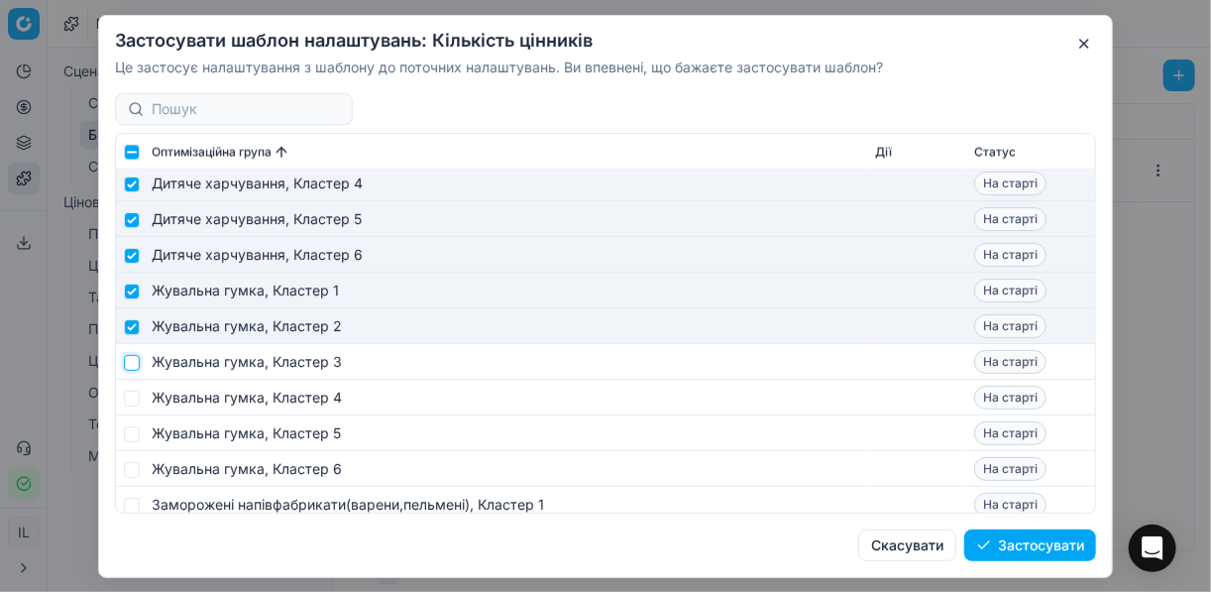
click at [132, 366] on input "checkbox" at bounding box center [132, 362] width 16 height 16
checkbox input "true"
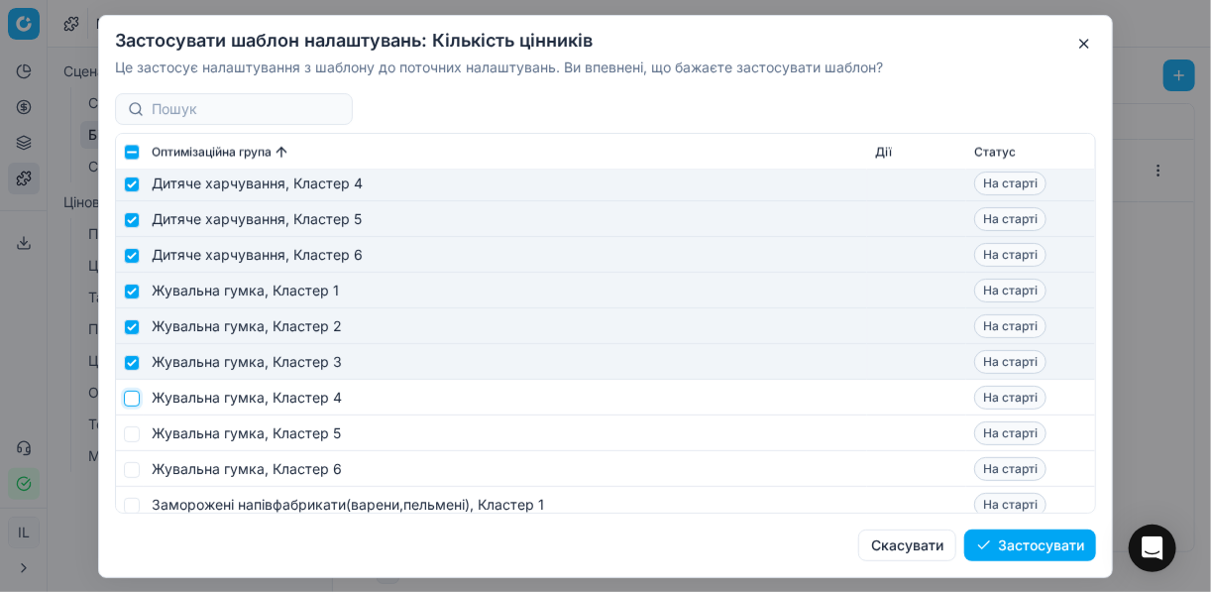
click at [128, 395] on input "checkbox" at bounding box center [132, 397] width 16 height 16
checkbox input "true"
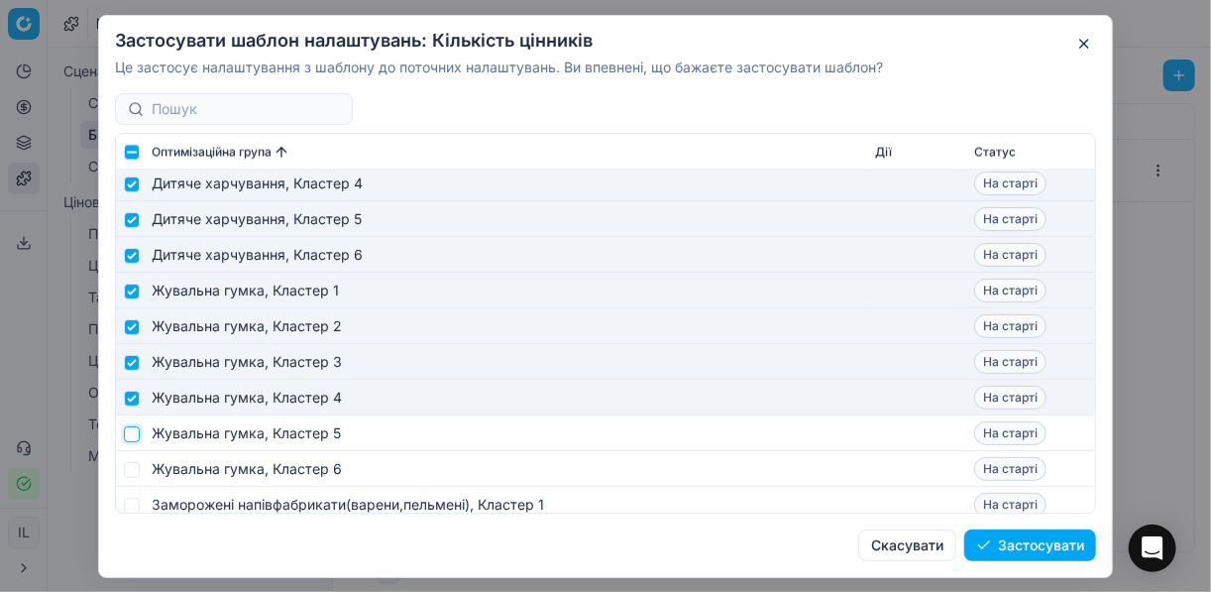
click at [135, 430] on input "checkbox" at bounding box center [132, 433] width 16 height 16
checkbox input "true"
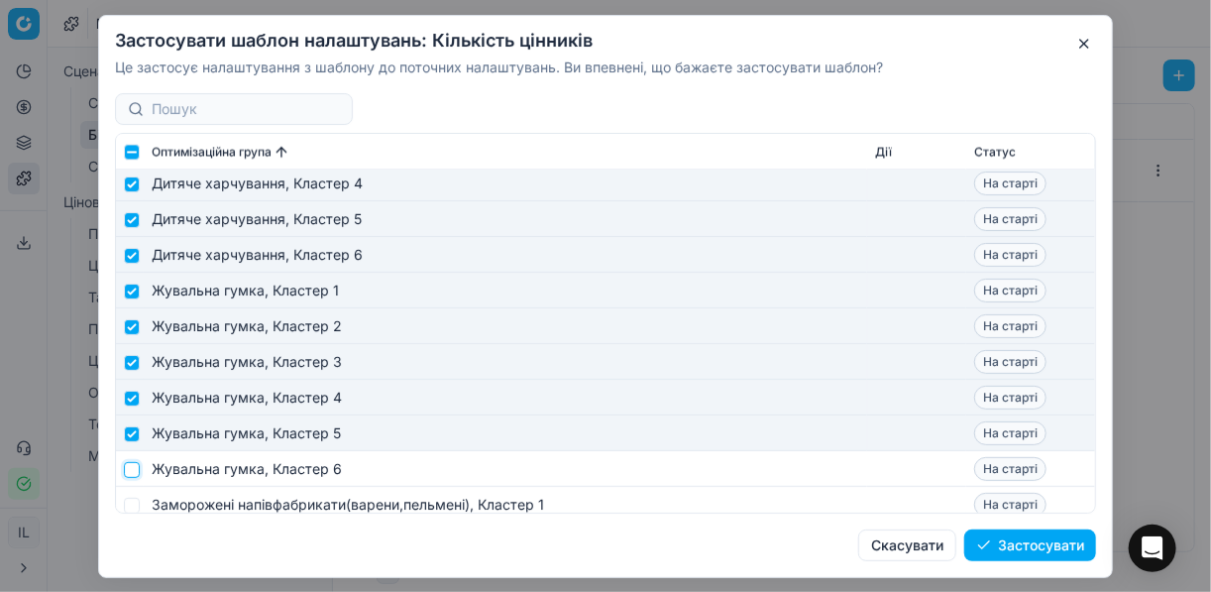
click at [130, 469] on input "checkbox" at bounding box center [132, 469] width 16 height 16
checkbox input "true"
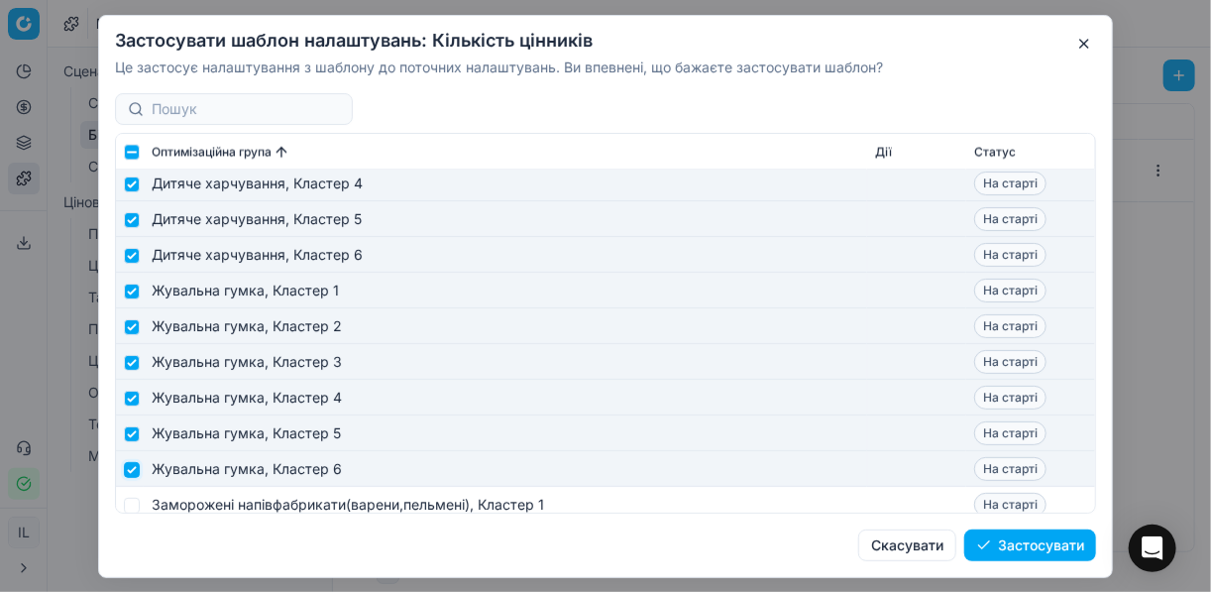
scroll to position [1982, 0]
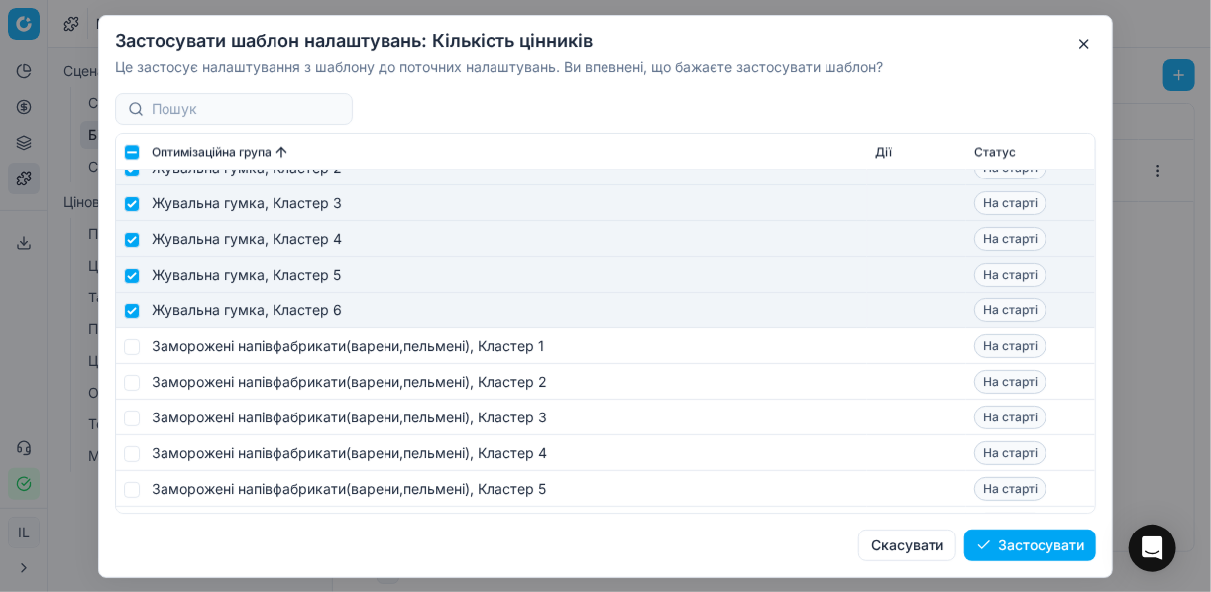
click at [139, 348] on td at bounding box center [130, 346] width 28 height 36
drag, startPoint x: 130, startPoint y: 344, endPoint x: 135, endPoint y: 354, distance: 11.1
click at [130, 344] on input "checkbox" at bounding box center [132, 346] width 16 height 16
checkbox input "true"
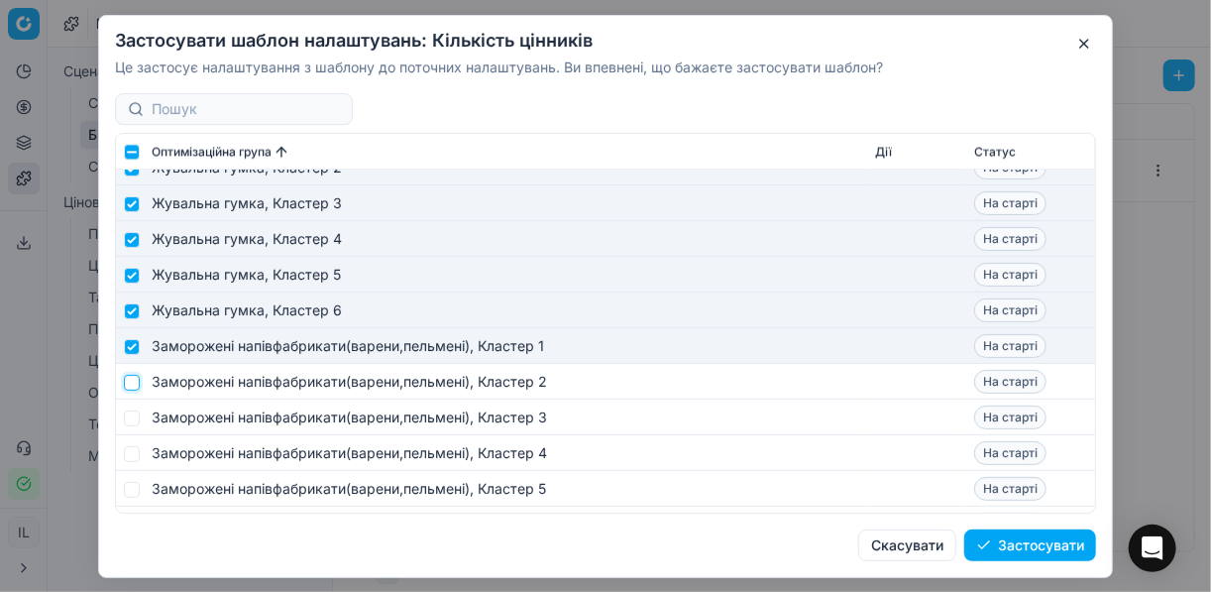
click at [137, 383] on input "checkbox" at bounding box center [132, 382] width 16 height 16
checkbox input "true"
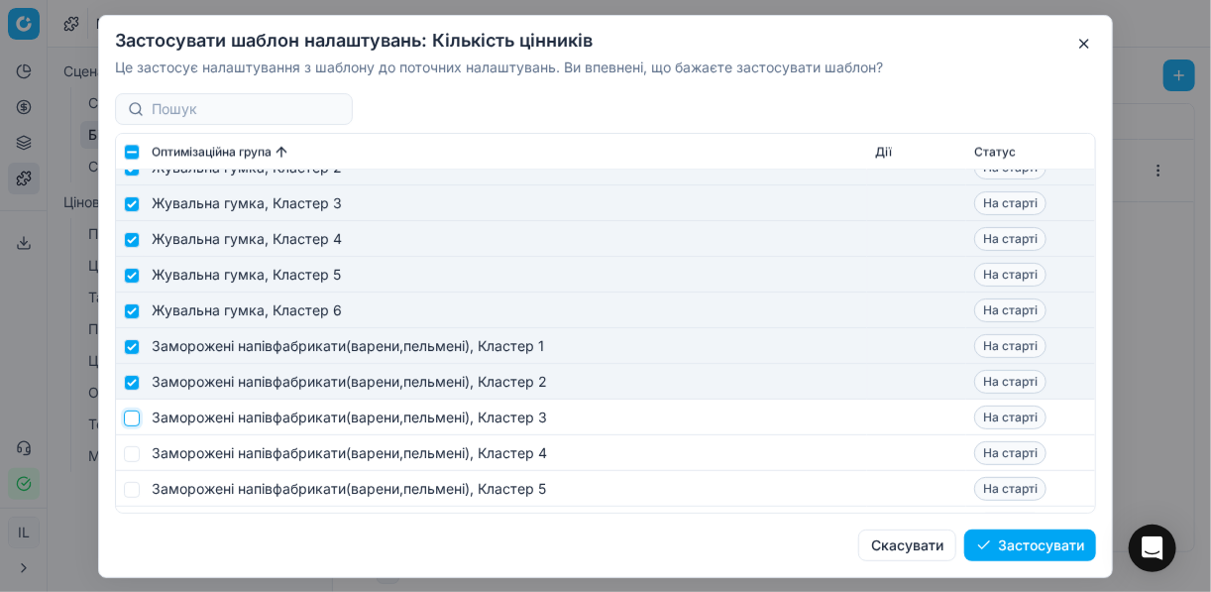
click at [129, 414] on input "checkbox" at bounding box center [132, 417] width 16 height 16
checkbox input "true"
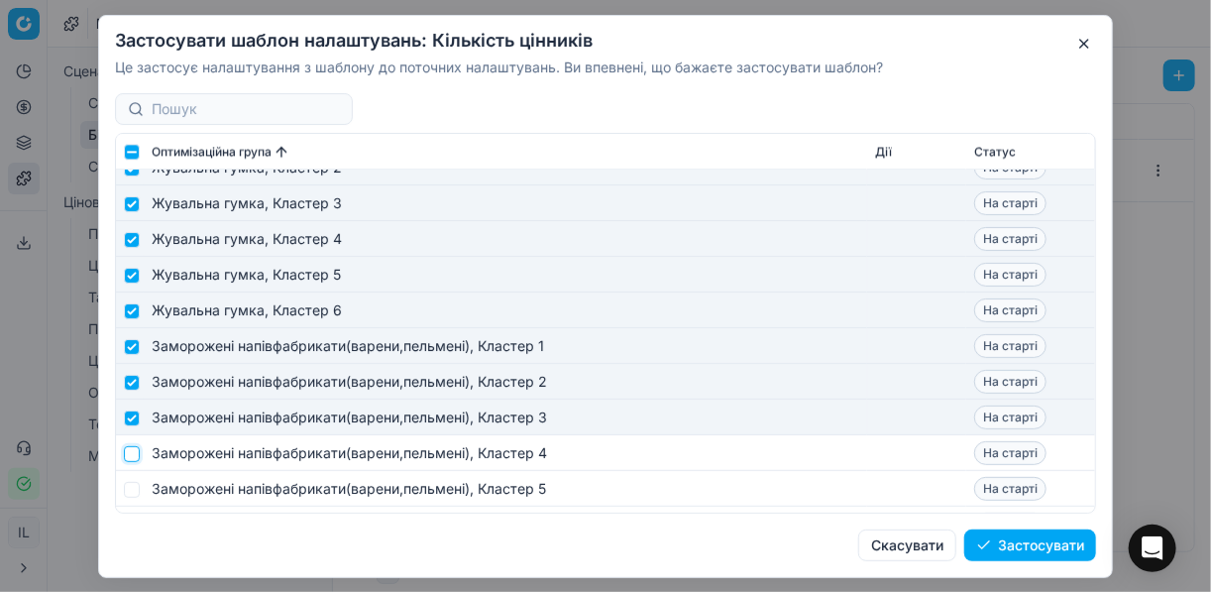
click at [135, 448] on input "checkbox" at bounding box center [132, 453] width 16 height 16
checkbox input "true"
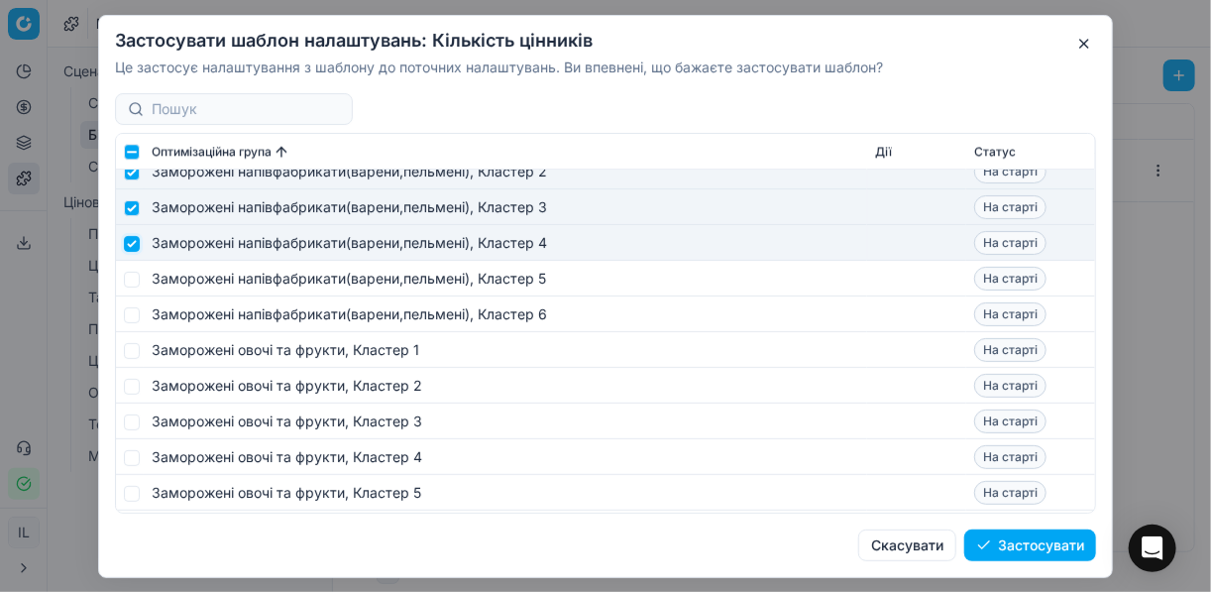
scroll to position [2220, 0]
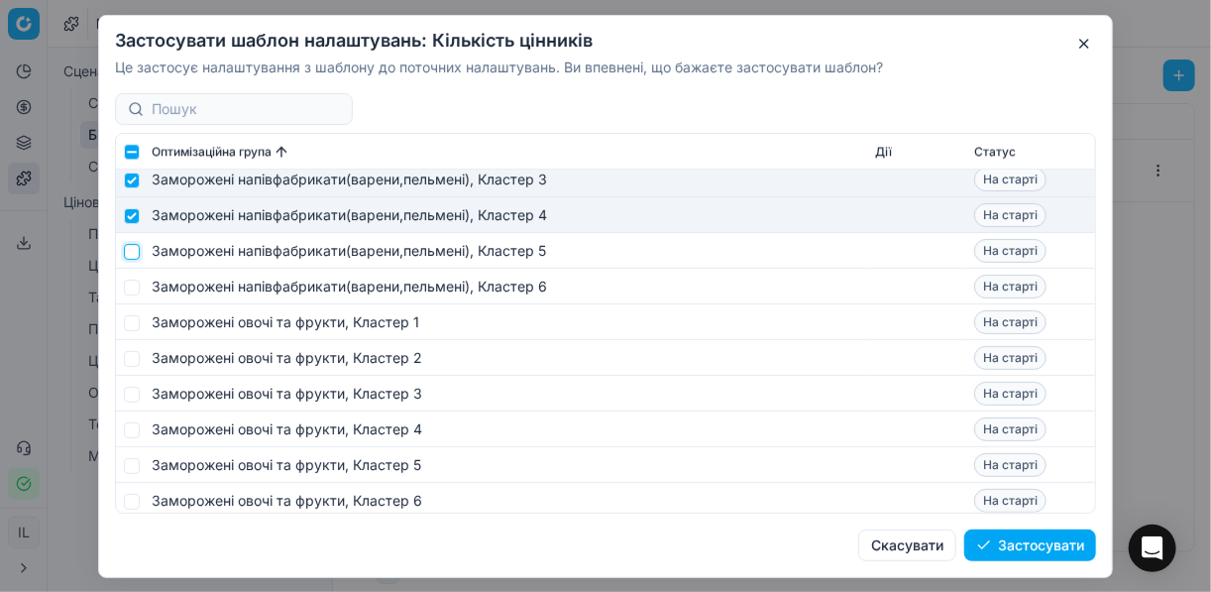
click at [135, 258] on input "checkbox" at bounding box center [132, 251] width 16 height 16
checkbox input "true"
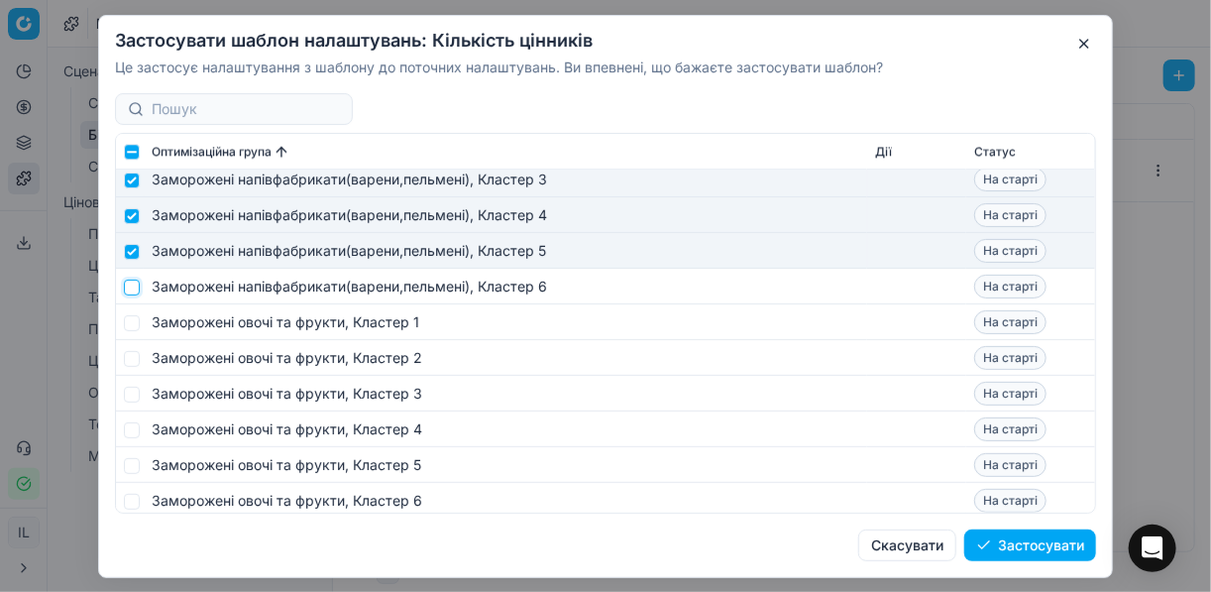
drag, startPoint x: 128, startPoint y: 284, endPoint x: 135, endPoint y: 314, distance: 30.5
click at [130, 287] on input "checkbox" at bounding box center [132, 286] width 16 height 16
checkbox input "true"
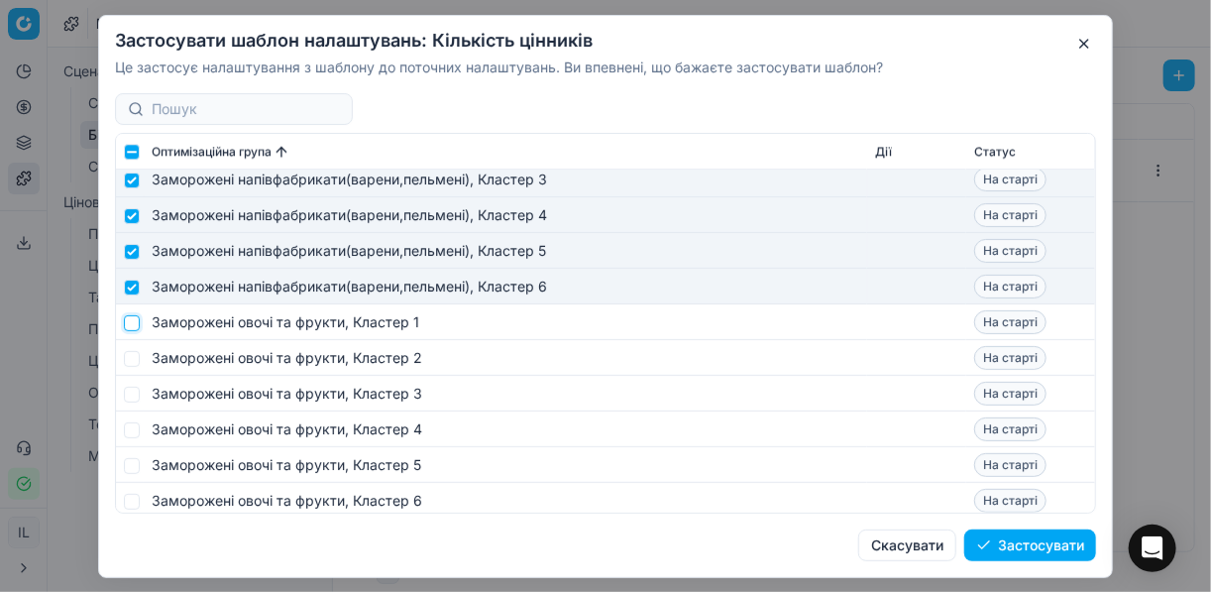
click at [135, 322] on input "checkbox" at bounding box center [132, 322] width 16 height 16
checkbox input "true"
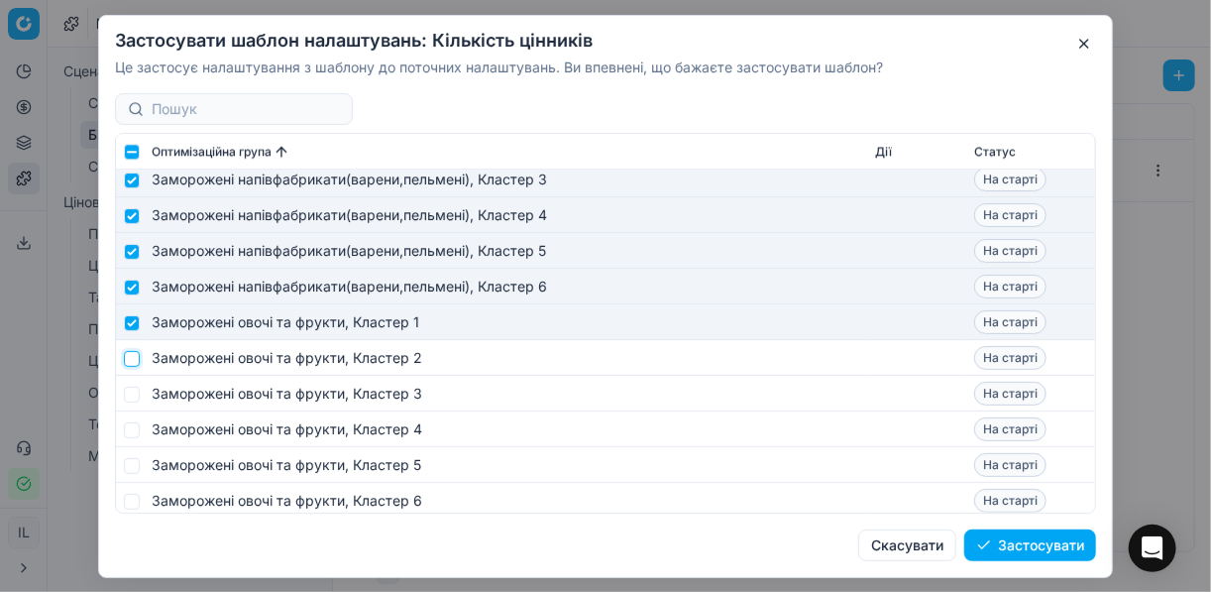
click at [130, 359] on input "checkbox" at bounding box center [132, 358] width 16 height 16
checkbox input "true"
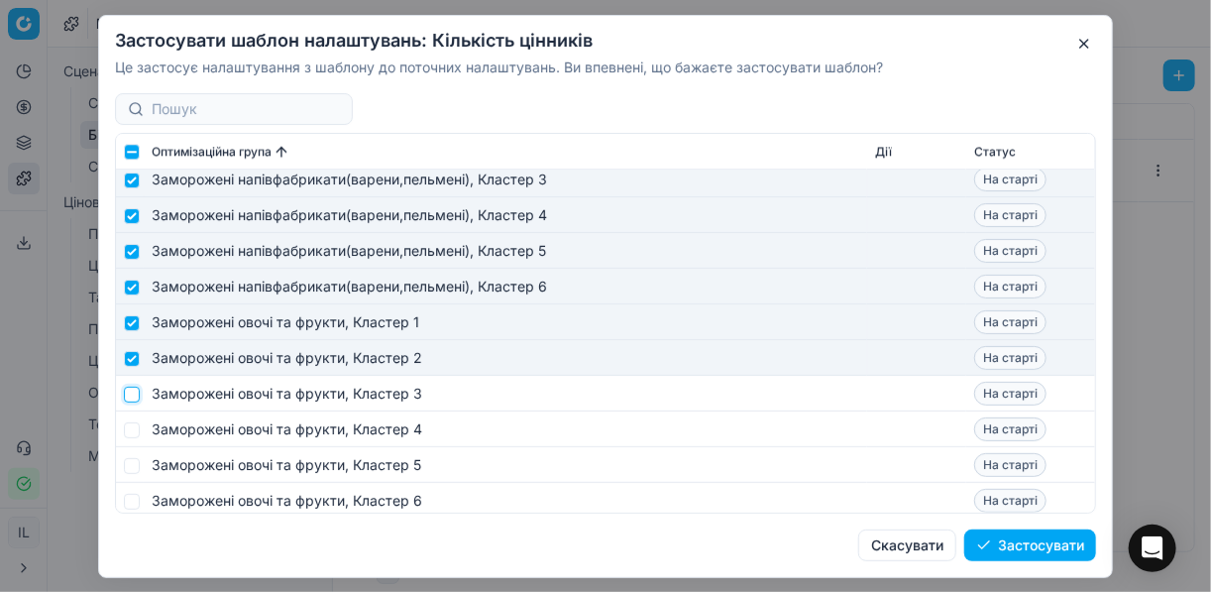
click at [131, 387] on input "checkbox" at bounding box center [132, 393] width 16 height 16
checkbox input "true"
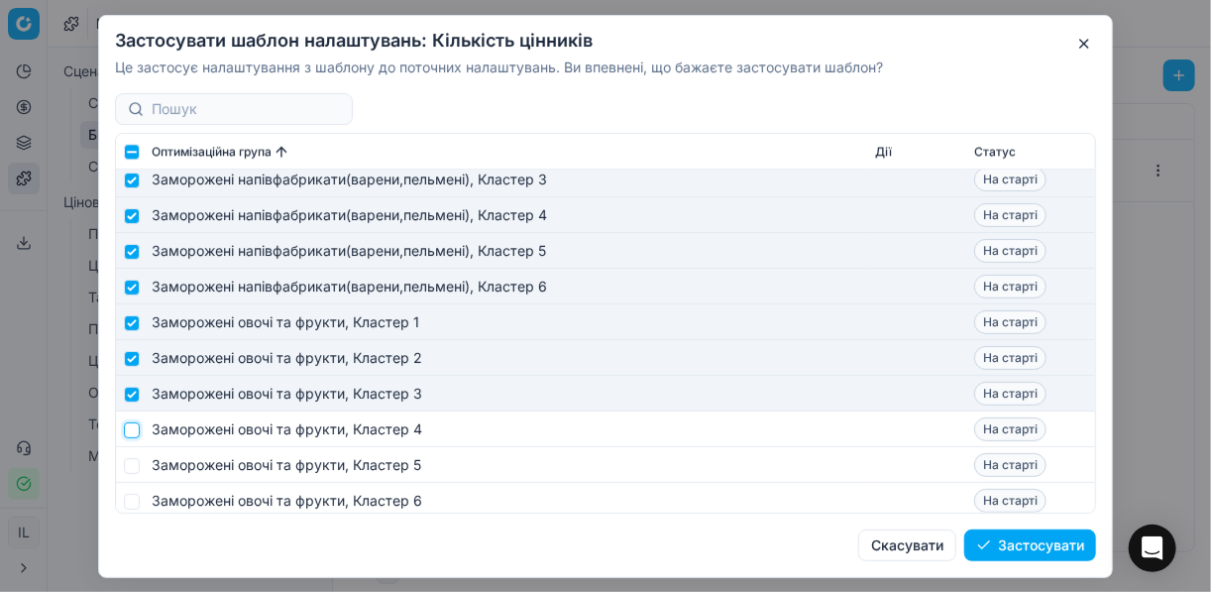
click at [132, 428] on input "checkbox" at bounding box center [132, 429] width 16 height 16
checkbox input "true"
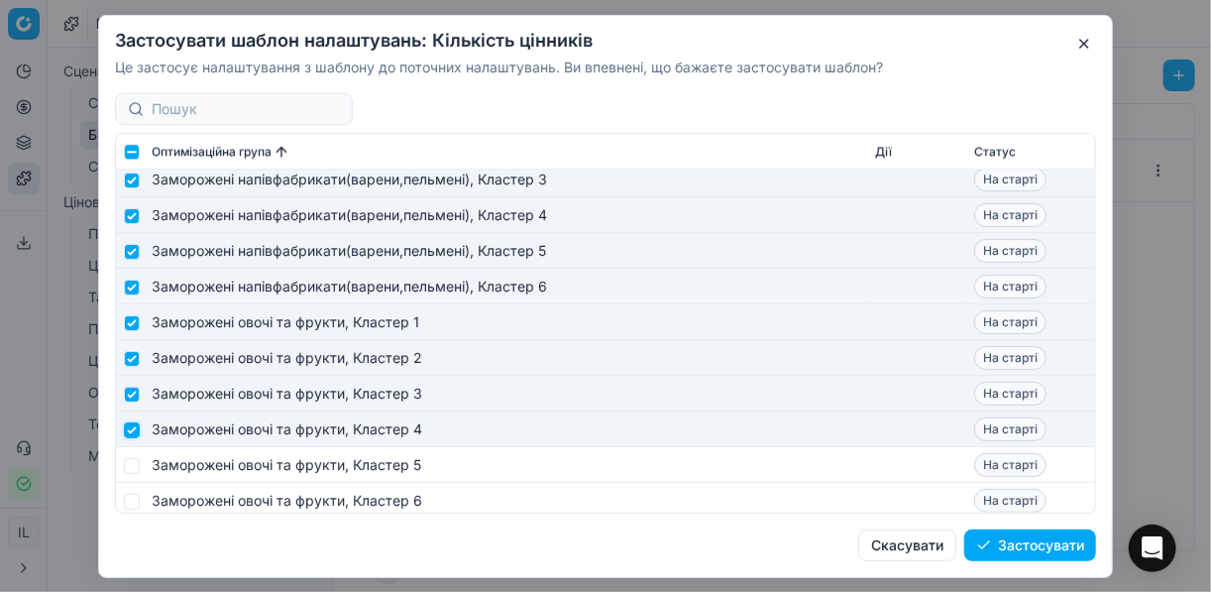
scroll to position [2378, 0]
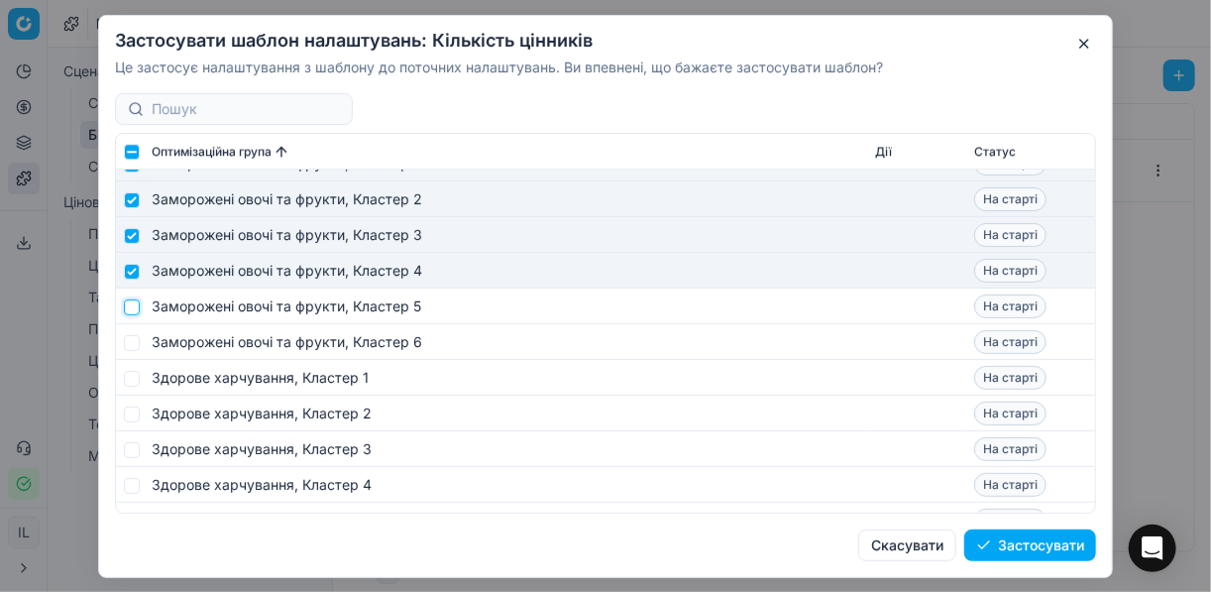
click at [134, 307] on input "checkbox" at bounding box center [132, 306] width 16 height 16
checkbox input "true"
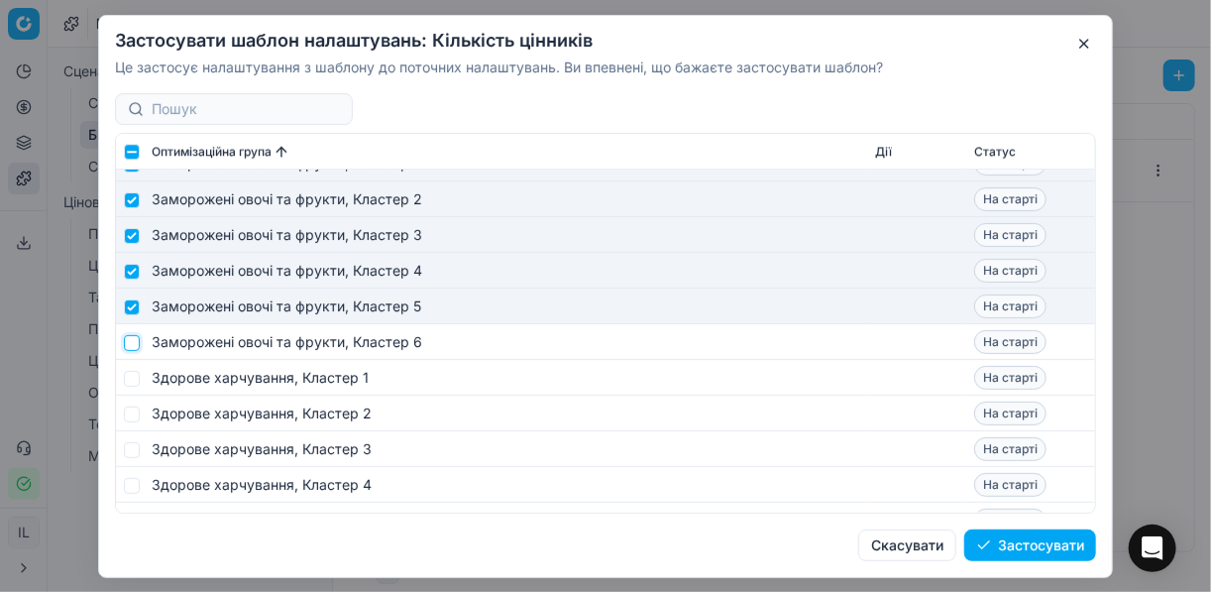
click at [135, 339] on input "checkbox" at bounding box center [132, 342] width 16 height 16
checkbox input "true"
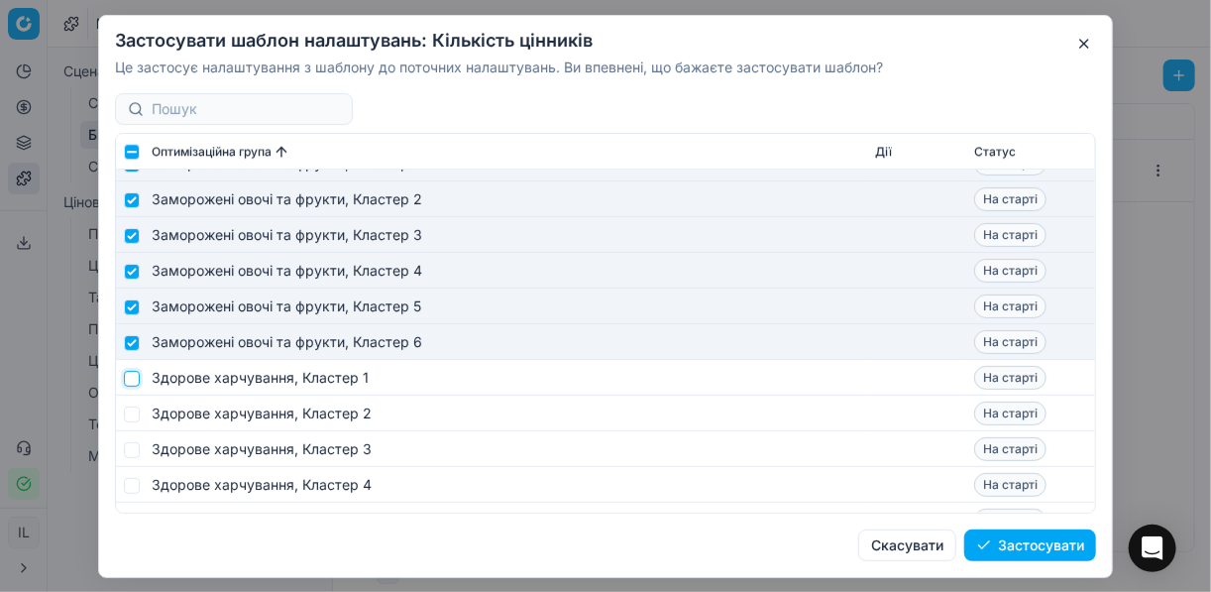
click at [137, 374] on input "checkbox" at bounding box center [132, 378] width 16 height 16
checkbox input "true"
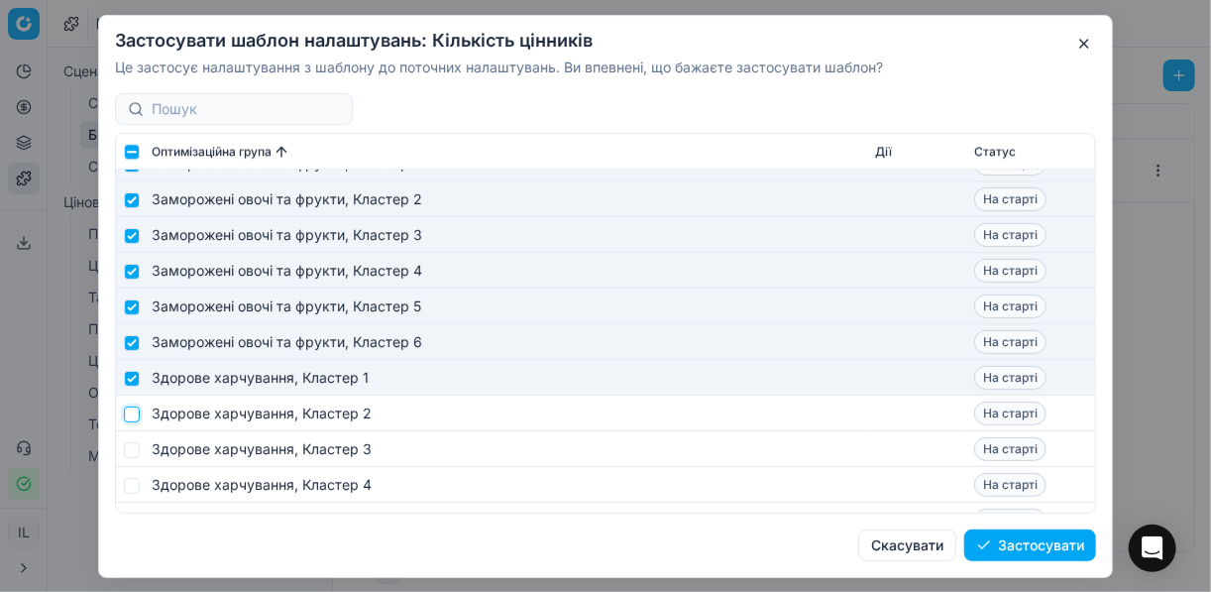
click at [130, 405] on input "checkbox" at bounding box center [132, 413] width 16 height 16
checkbox input "true"
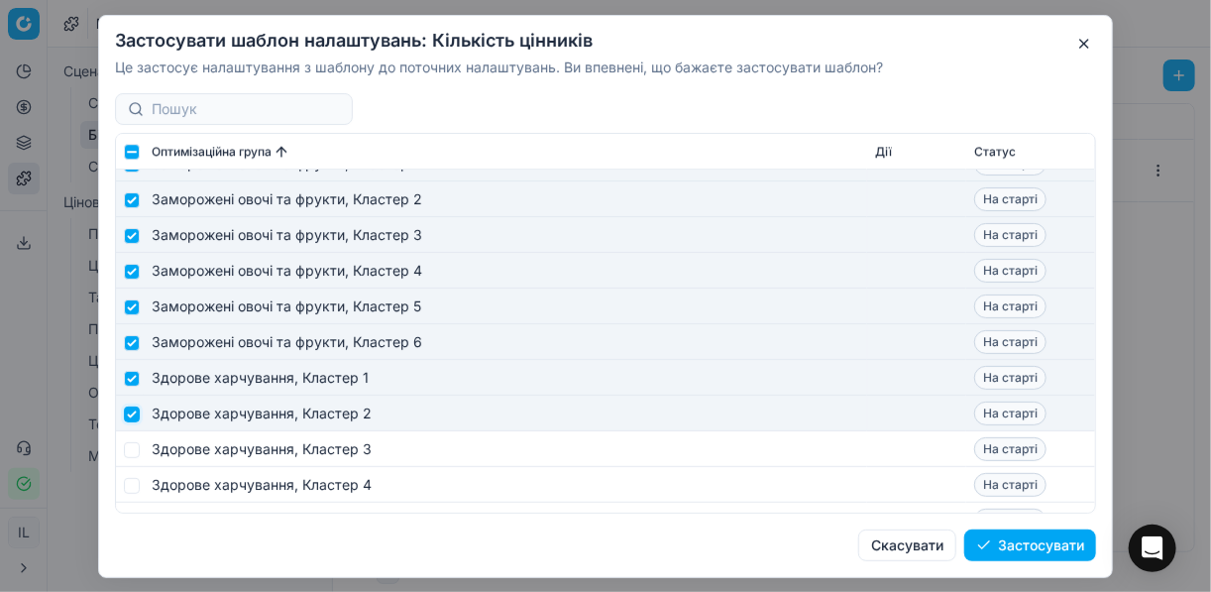
scroll to position [2537, 0]
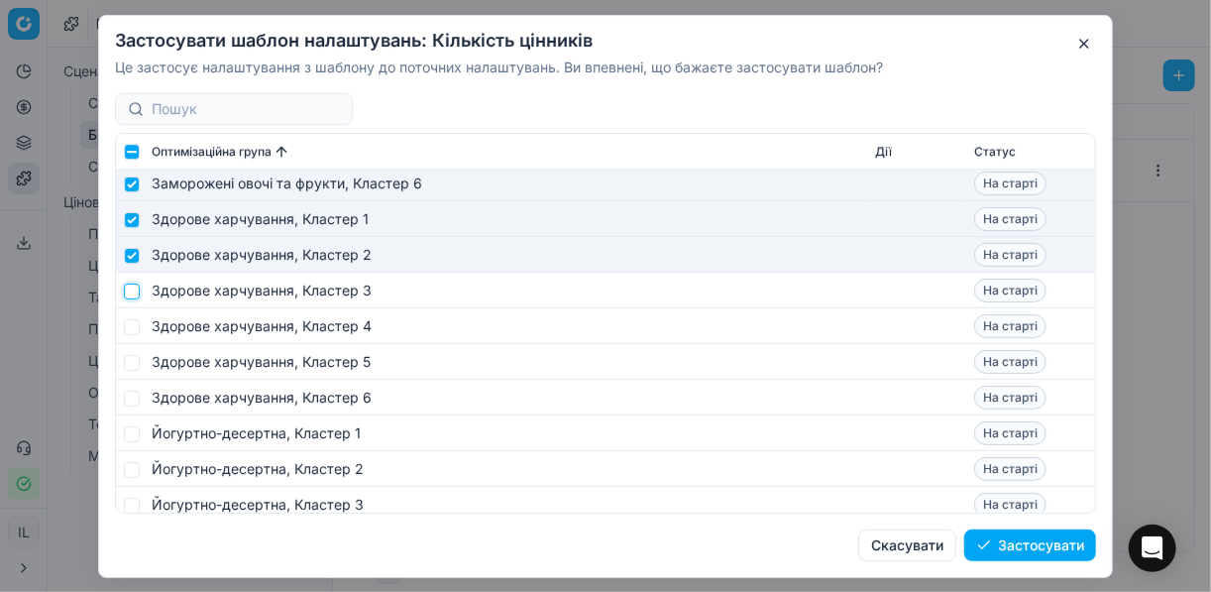
click at [124, 286] on input "checkbox" at bounding box center [132, 290] width 16 height 16
checkbox input "true"
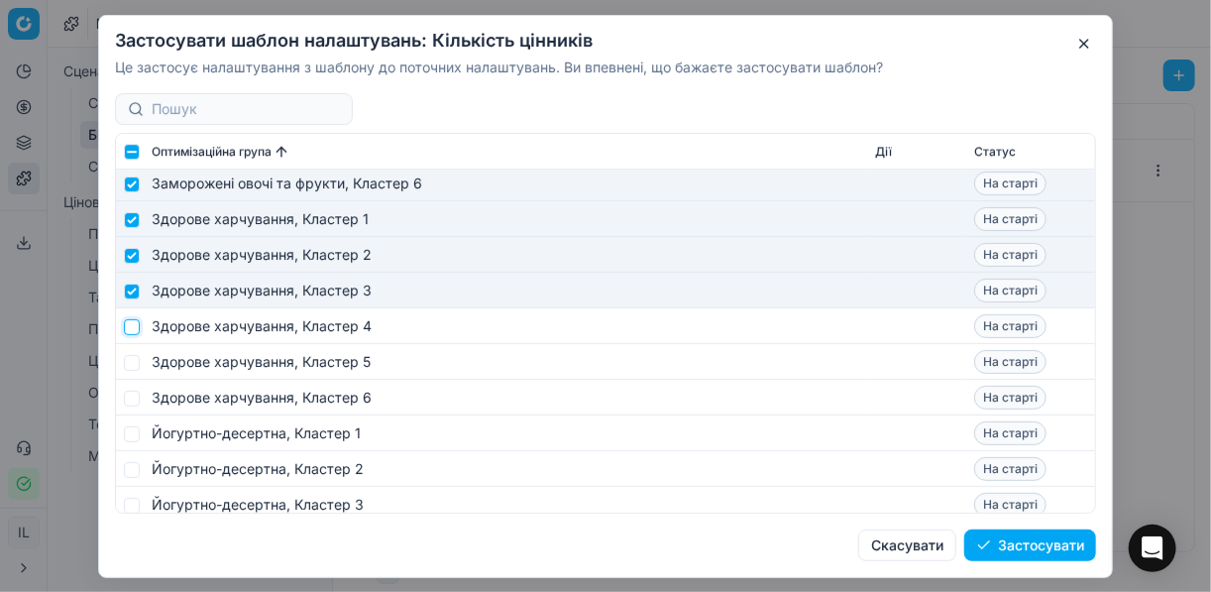
click at [135, 331] on input "checkbox" at bounding box center [132, 326] width 16 height 16
checkbox input "true"
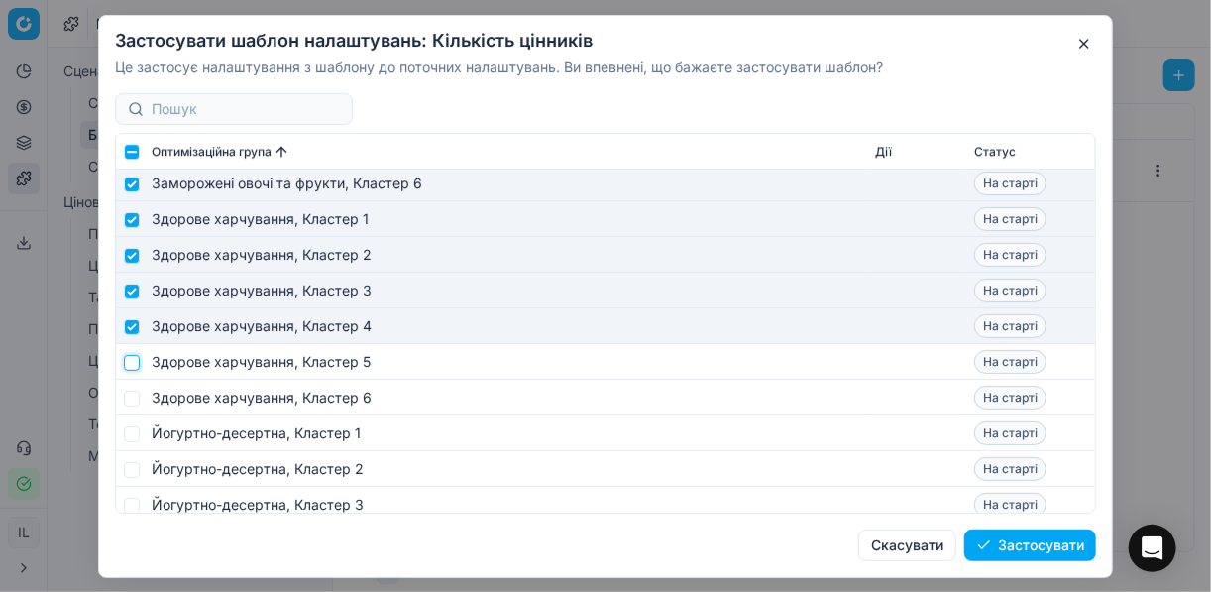
click at [137, 366] on input "checkbox" at bounding box center [132, 362] width 16 height 16
checkbox input "true"
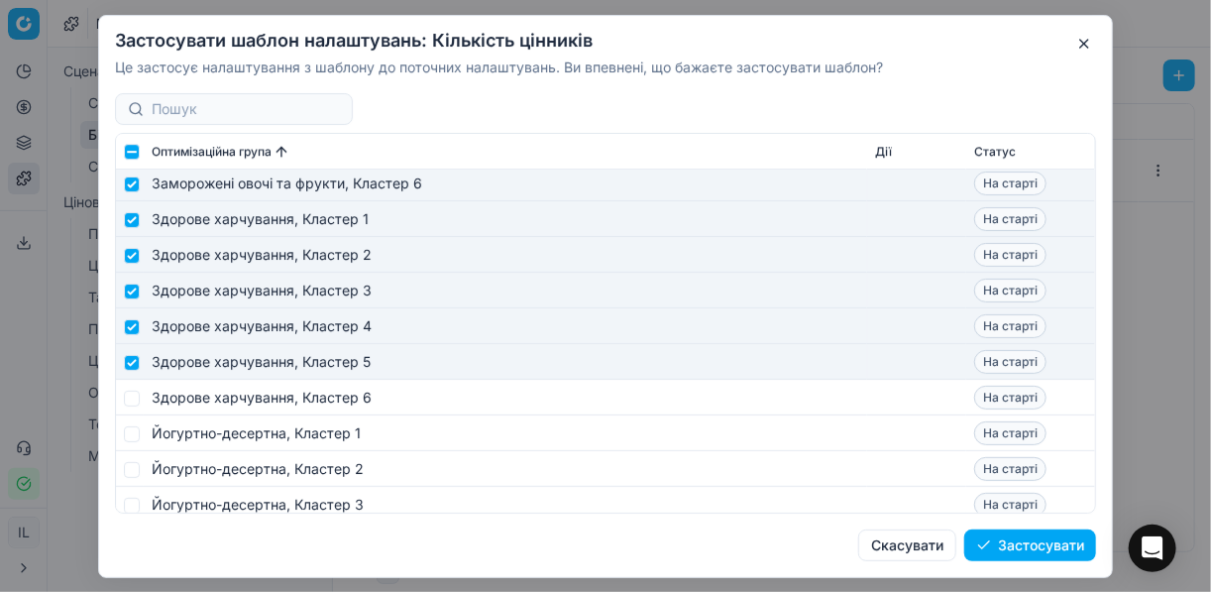
click at [131, 407] on td at bounding box center [130, 398] width 28 height 36
click at [132, 399] on input "checkbox" at bounding box center [132, 397] width 16 height 16
checkbox input "true"
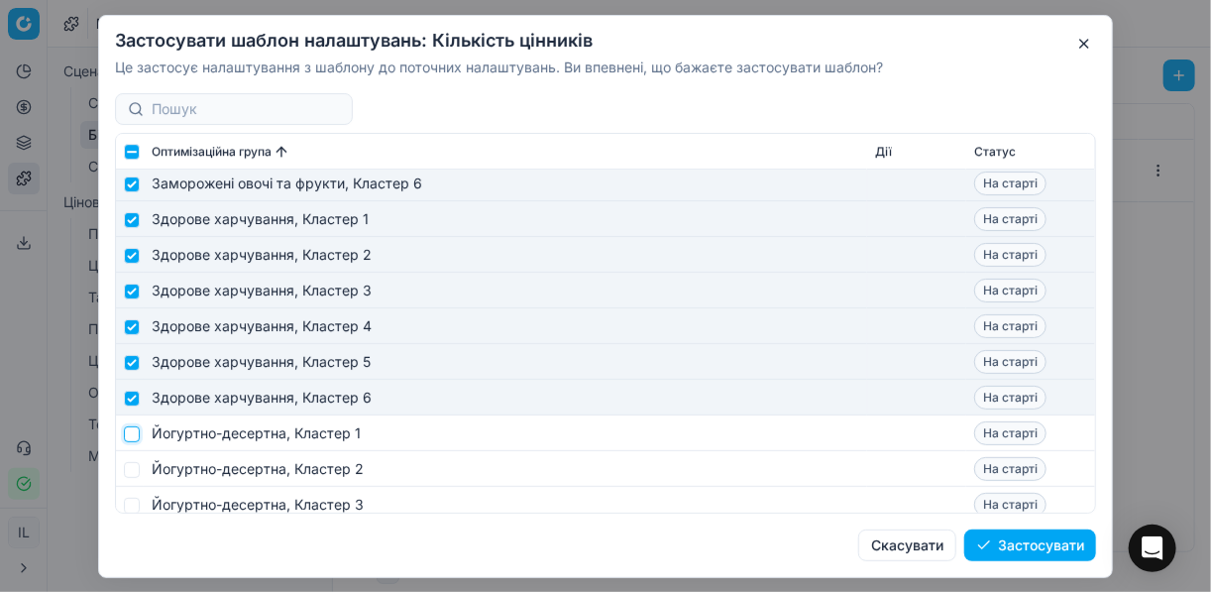
click at [134, 425] on input "checkbox" at bounding box center [132, 433] width 16 height 16
checkbox input "true"
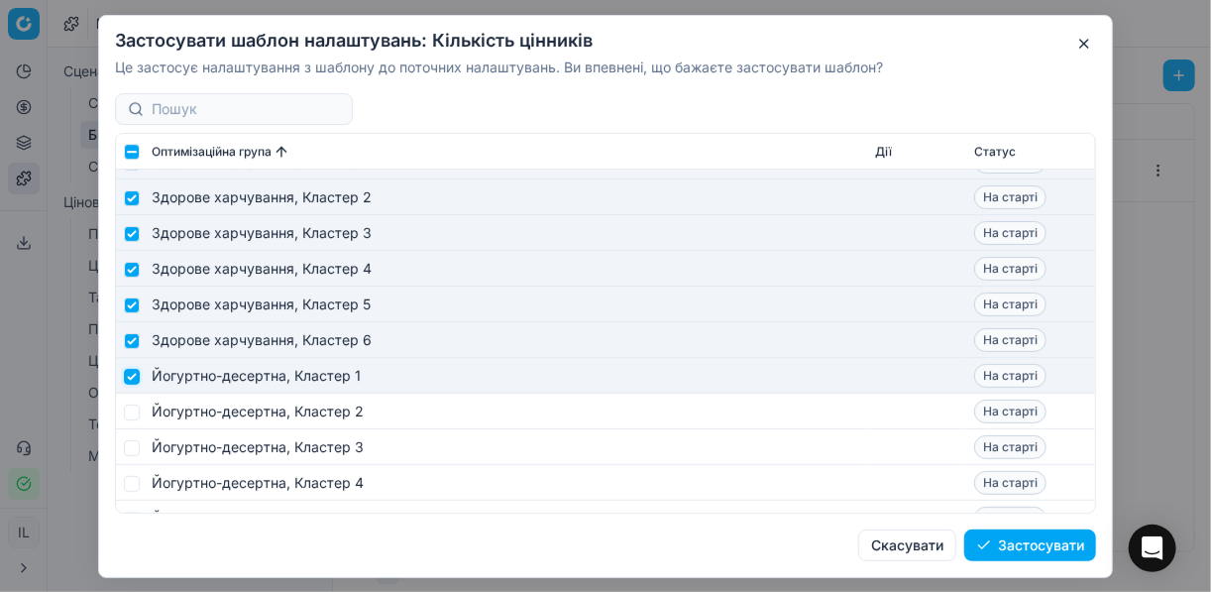
scroll to position [2695, 0]
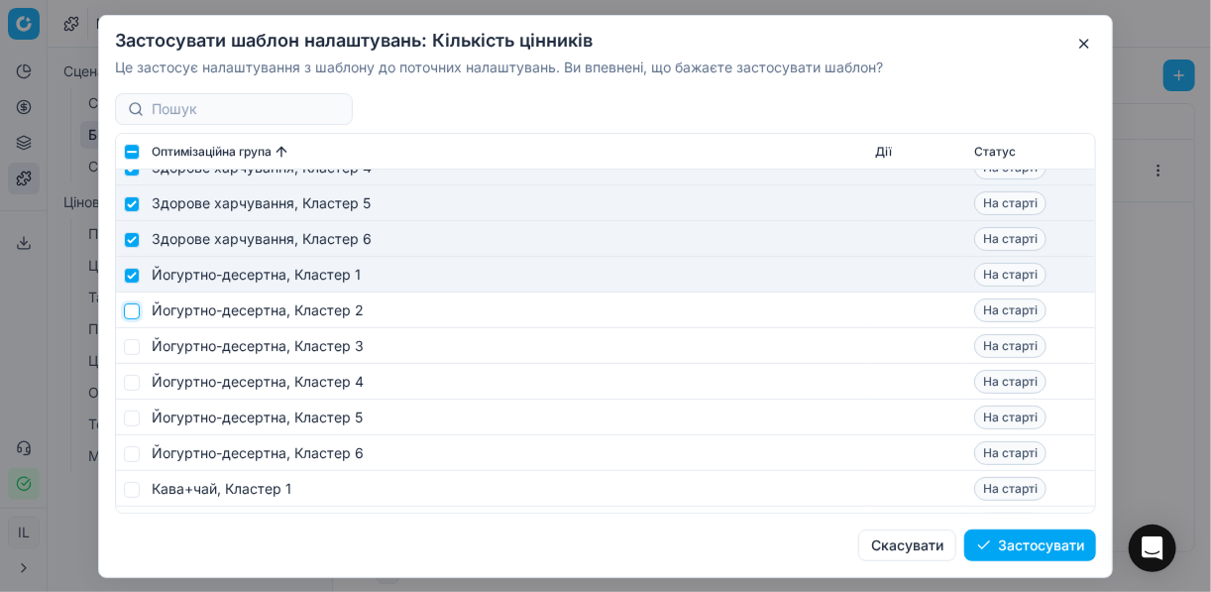
click at [139, 314] on input "checkbox" at bounding box center [132, 310] width 16 height 16
checkbox input "true"
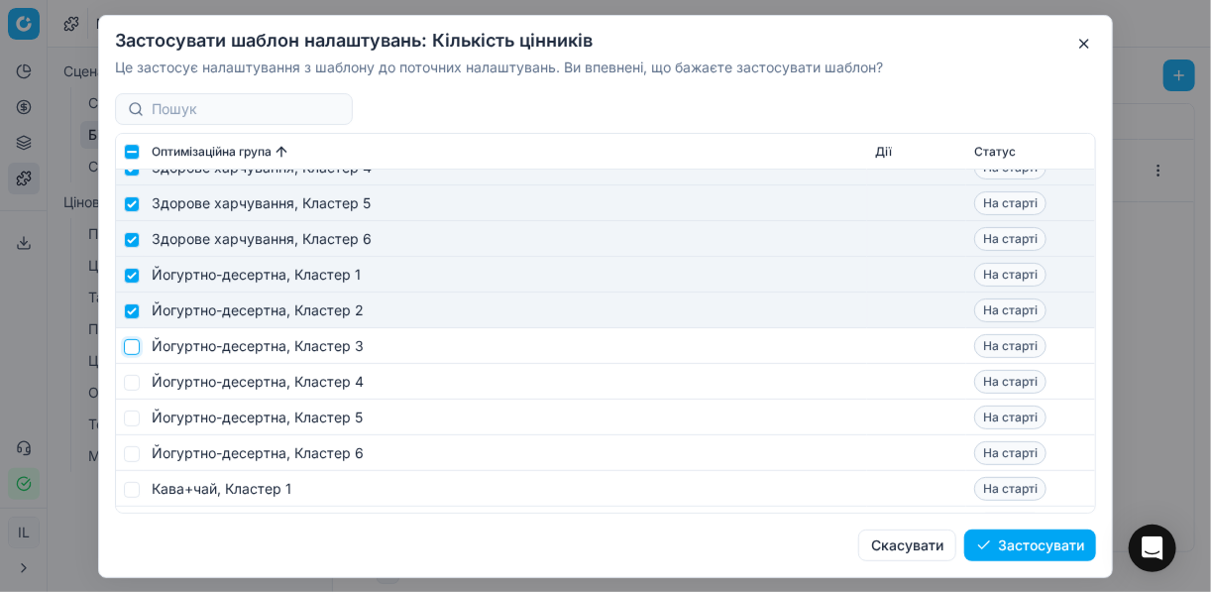
click at [128, 340] on input "checkbox" at bounding box center [132, 346] width 16 height 16
checkbox input "true"
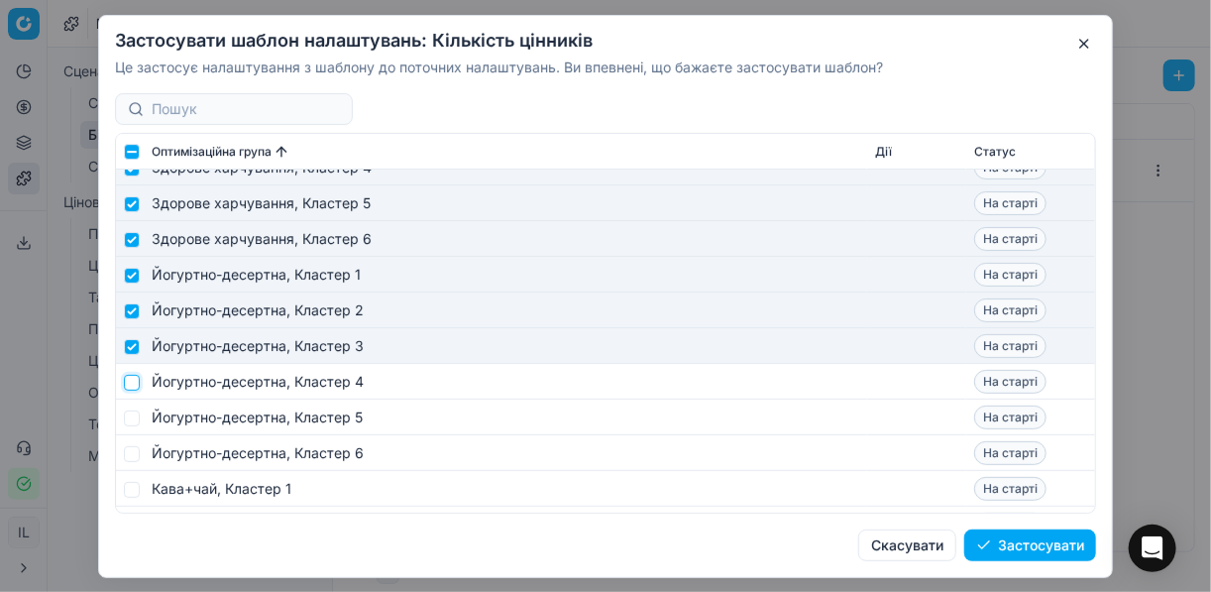
click at [137, 380] on input "checkbox" at bounding box center [132, 382] width 16 height 16
checkbox input "true"
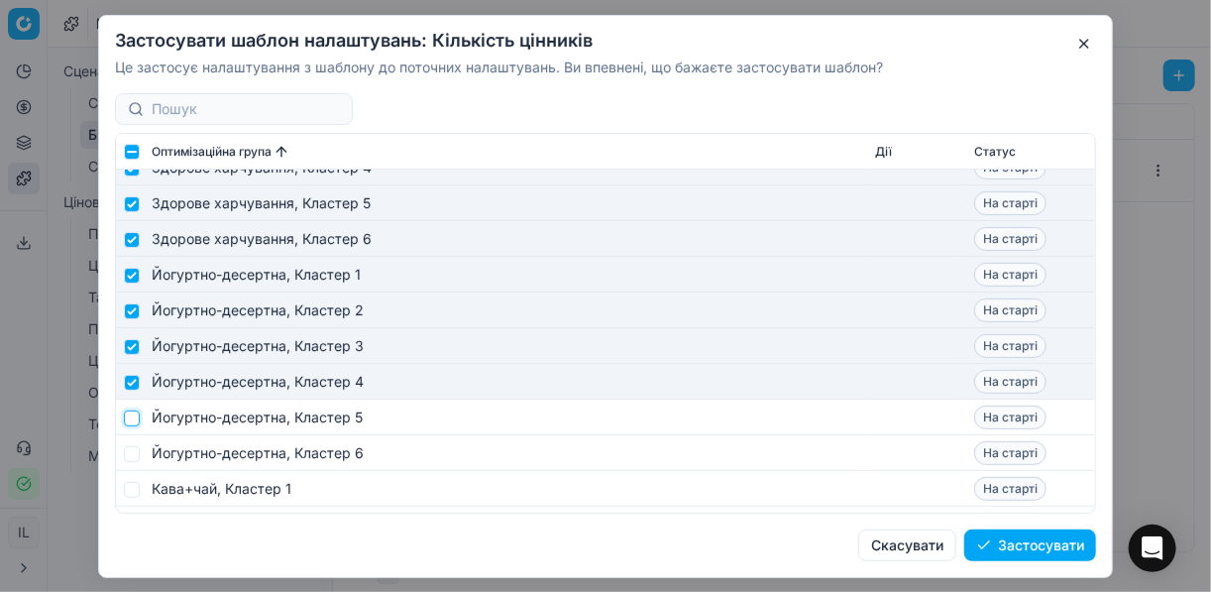
click at [135, 416] on input "checkbox" at bounding box center [132, 417] width 16 height 16
checkbox input "true"
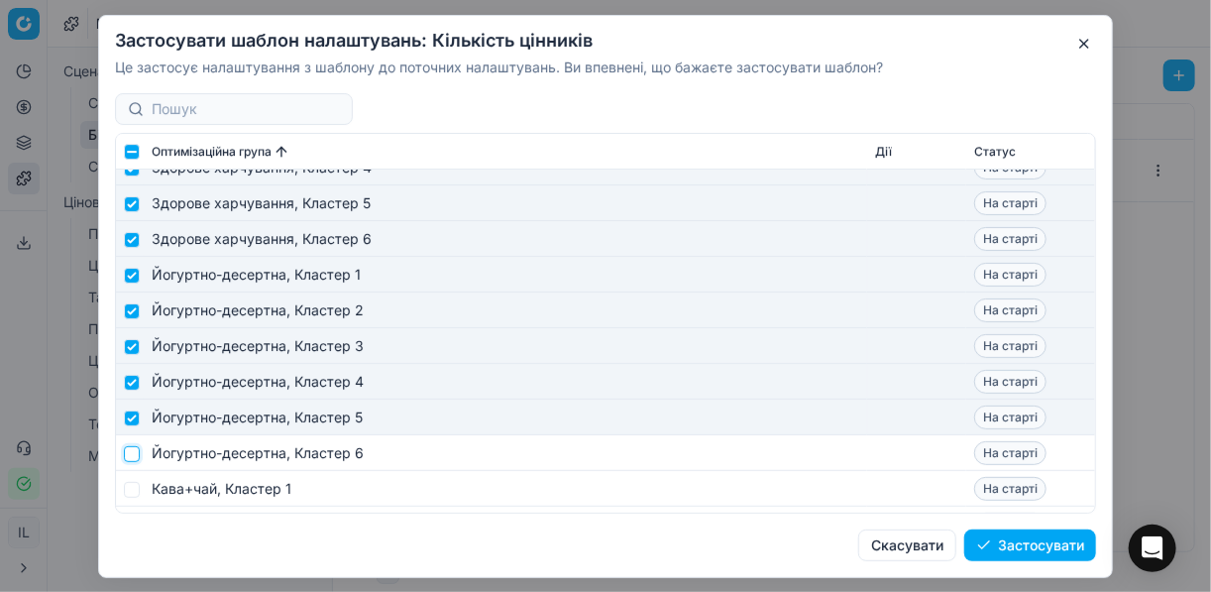
click at [137, 455] on input "checkbox" at bounding box center [132, 453] width 16 height 16
checkbox input "true"
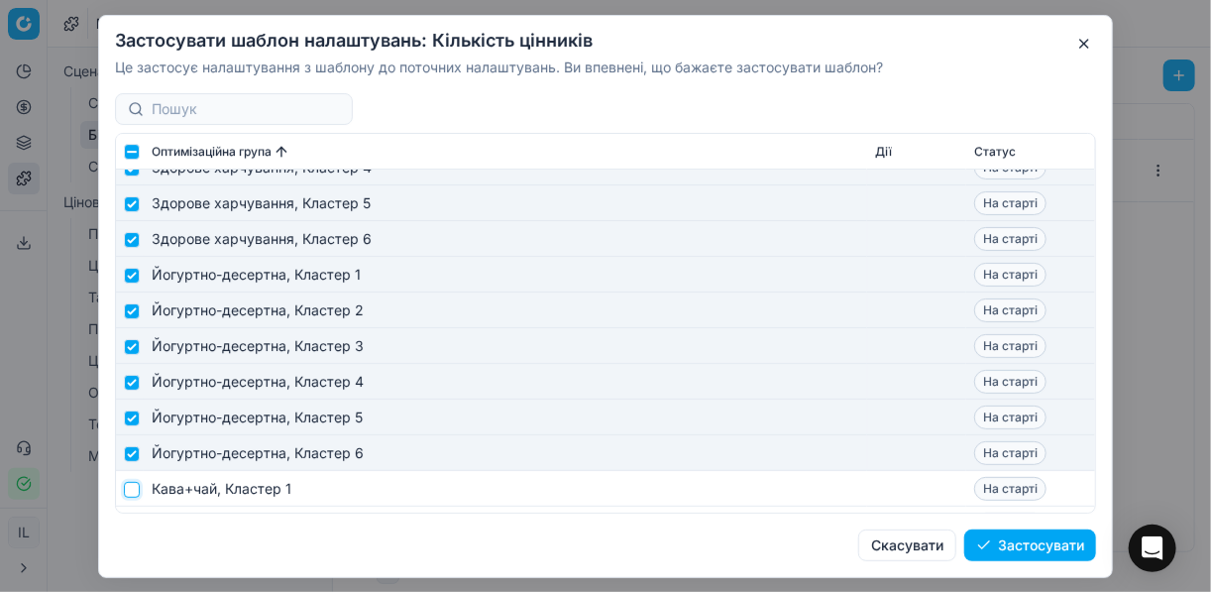
click at [127, 491] on input "checkbox" at bounding box center [132, 489] width 16 height 16
checkbox input "true"
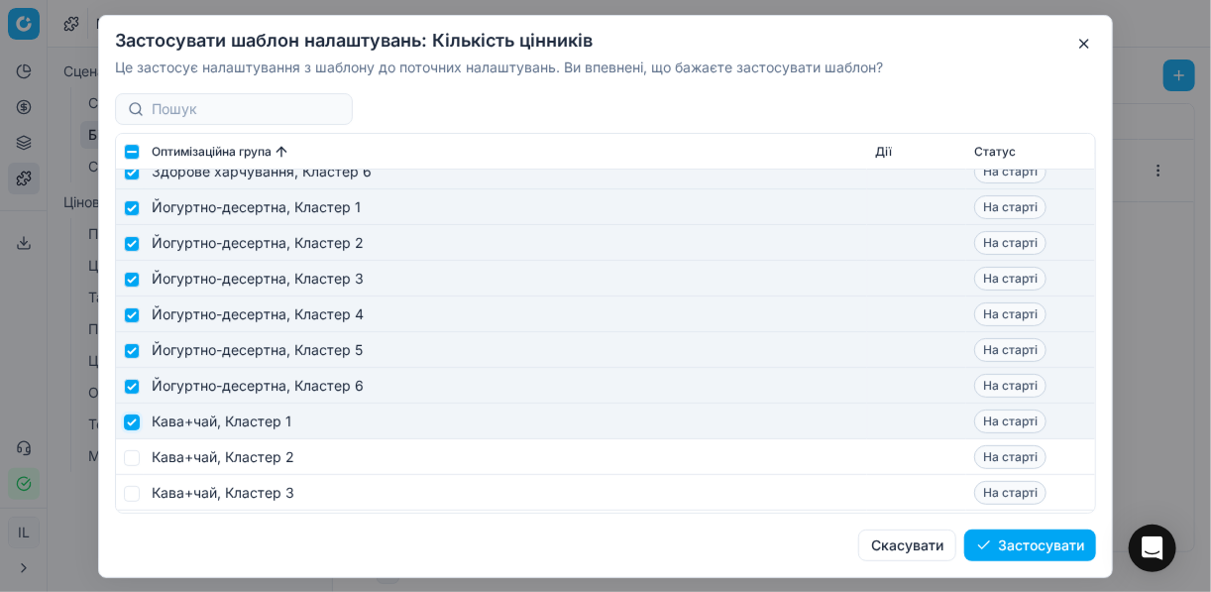
scroll to position [2854, 0]
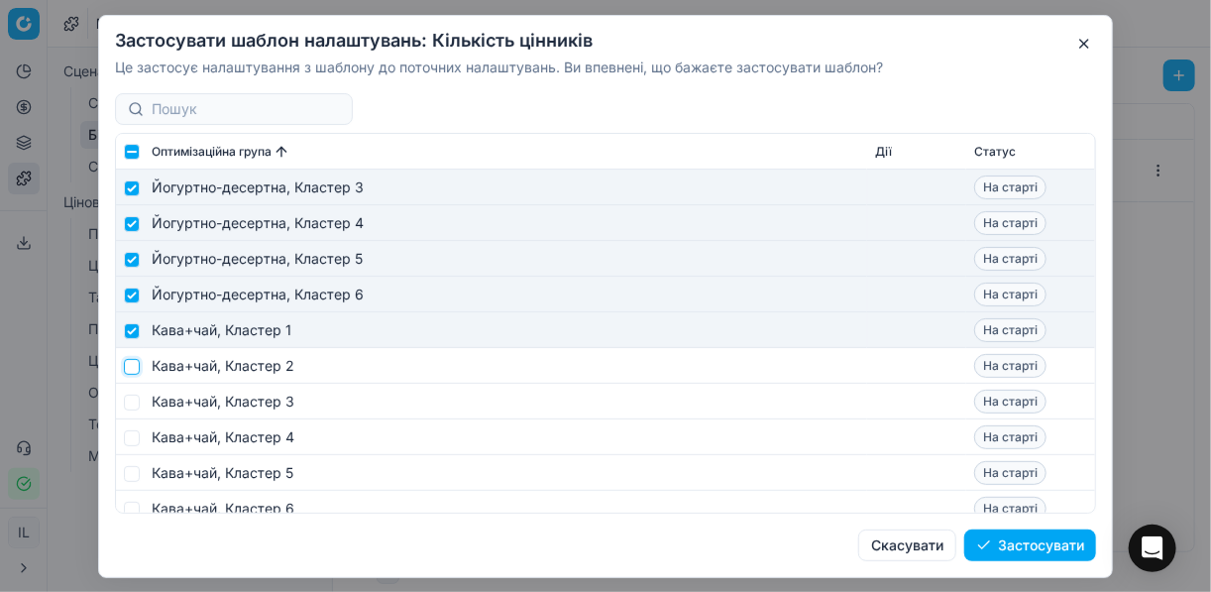
click at [135, 369] on input "checkbox" at bounding box center [132, 366] width 16 height 16
checkbox input "true"
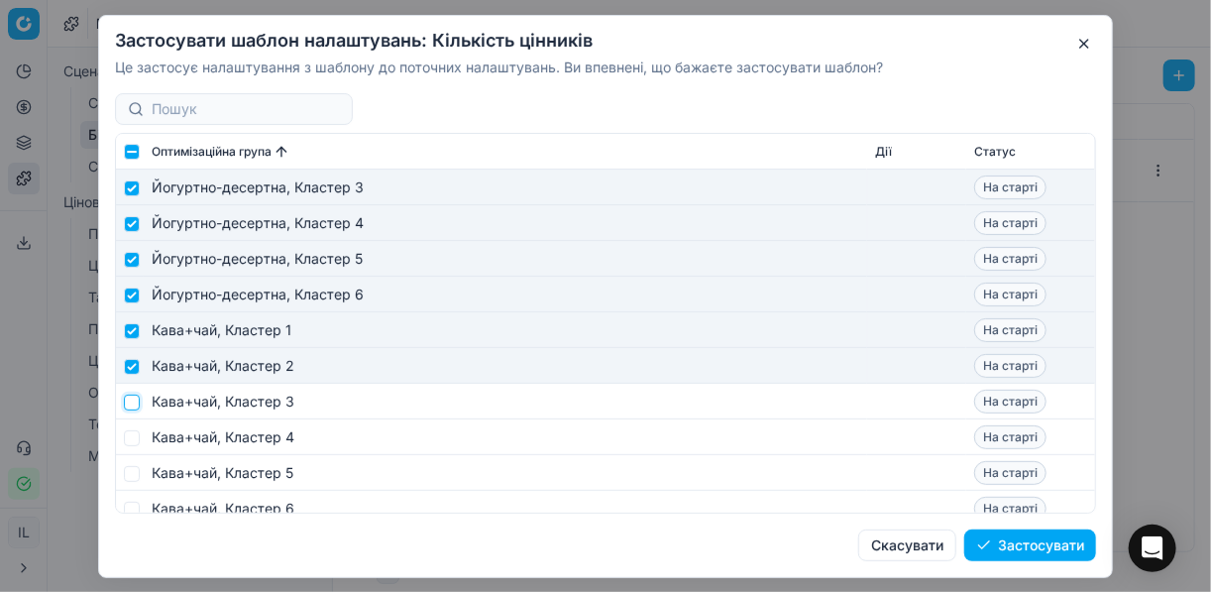
click at [128, 398] on input "checkbox" at bounding box center [132, 401] width 16 height 16
checkbox input "true"
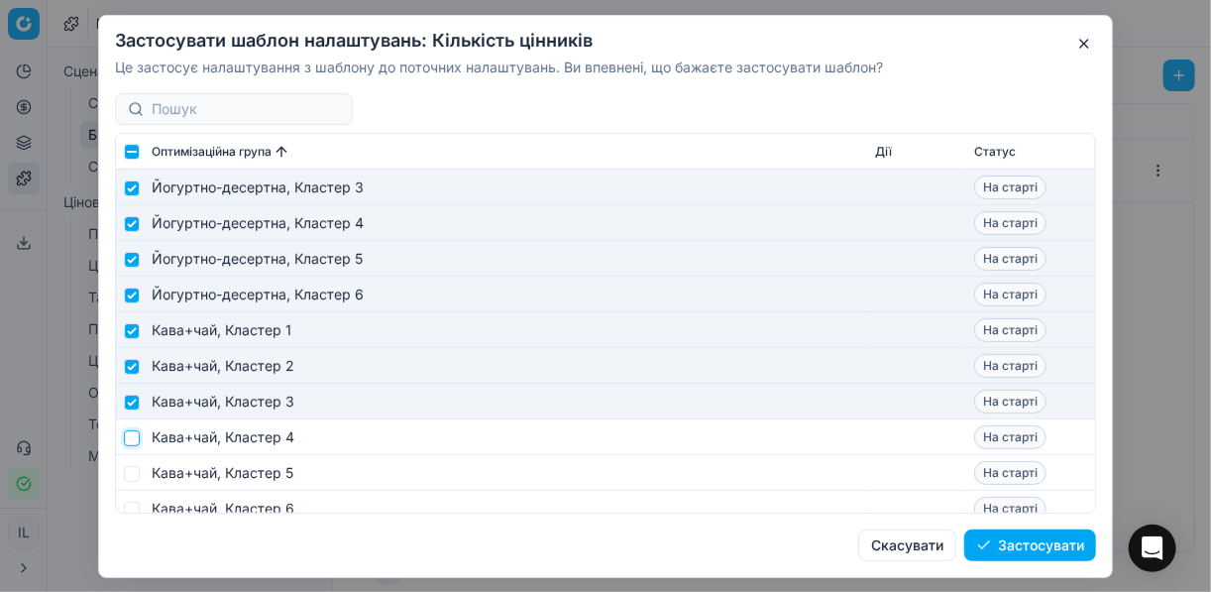
click at [130, 435] on input "checkbox" at bounding box center [132, 437] width 16 height 16
checkbox input "true"
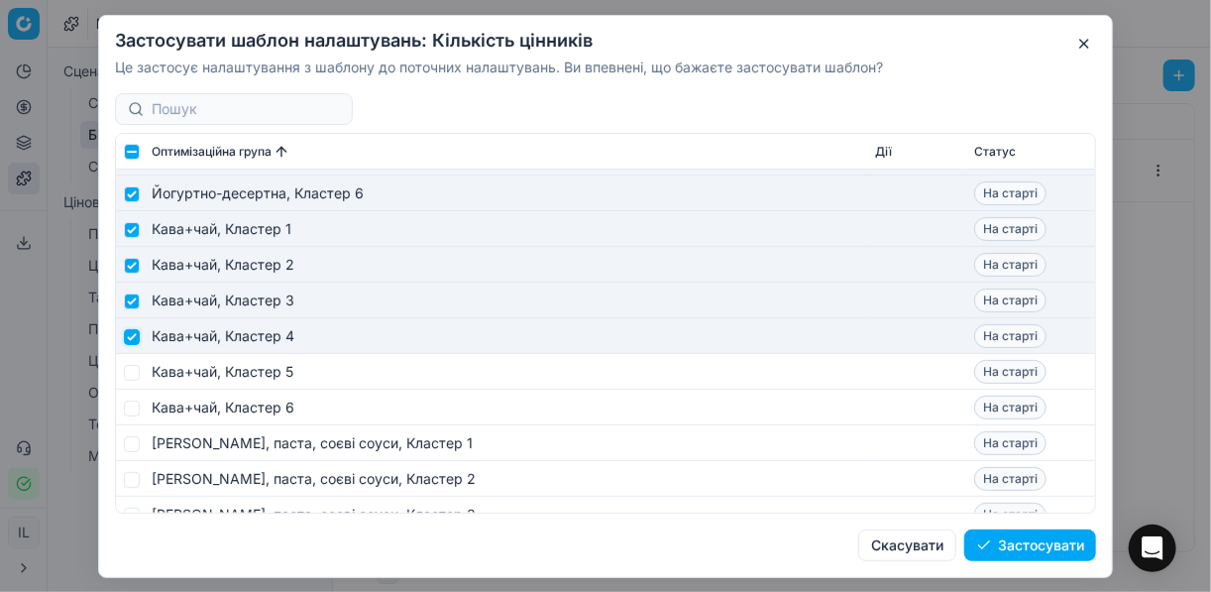
scroll to position [3012, 0]
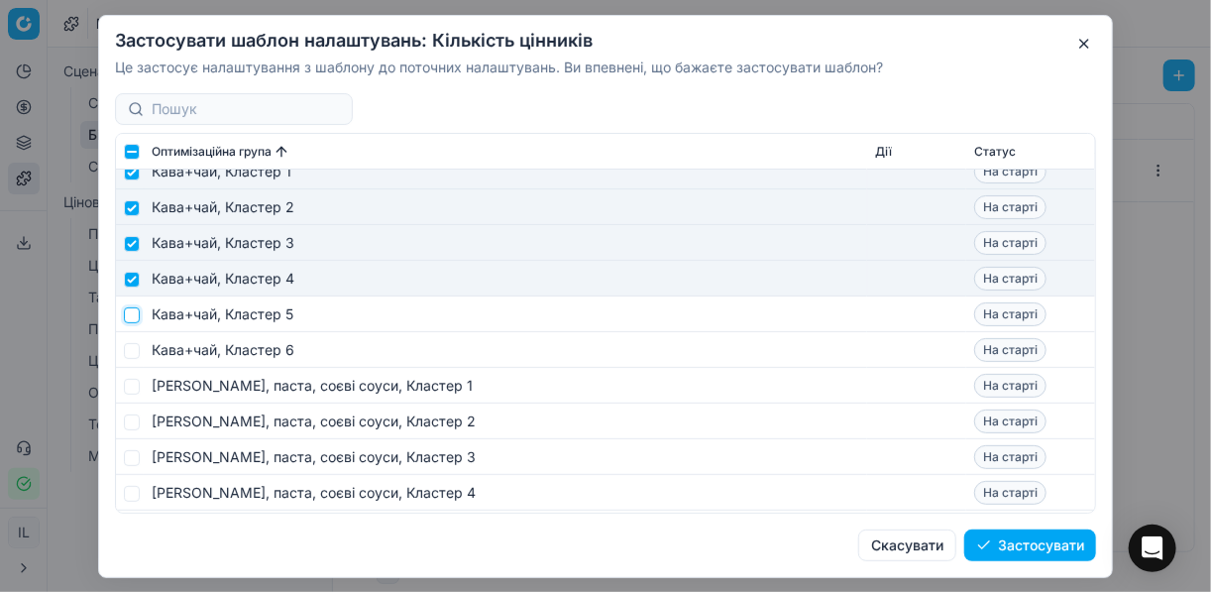
drag, startPoint x: 133, startPoint y: 312, endPoint x: 135, endPoint y: 351, distance: 38.7
click at [133, 314] on input "checkbox" at bounding box center [132, 314] width 16 height 16
checkbox input "true"
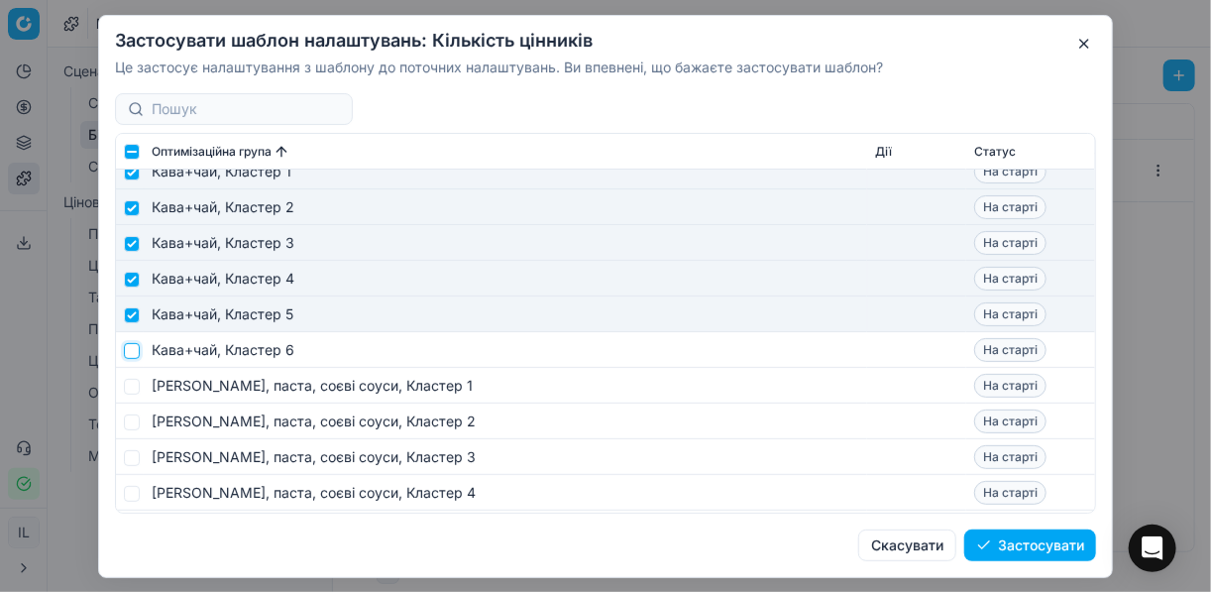
click at [135, 353] on input "checkbox" at bounding box center [132, 350] width 16 height 16
checkbox input "true"
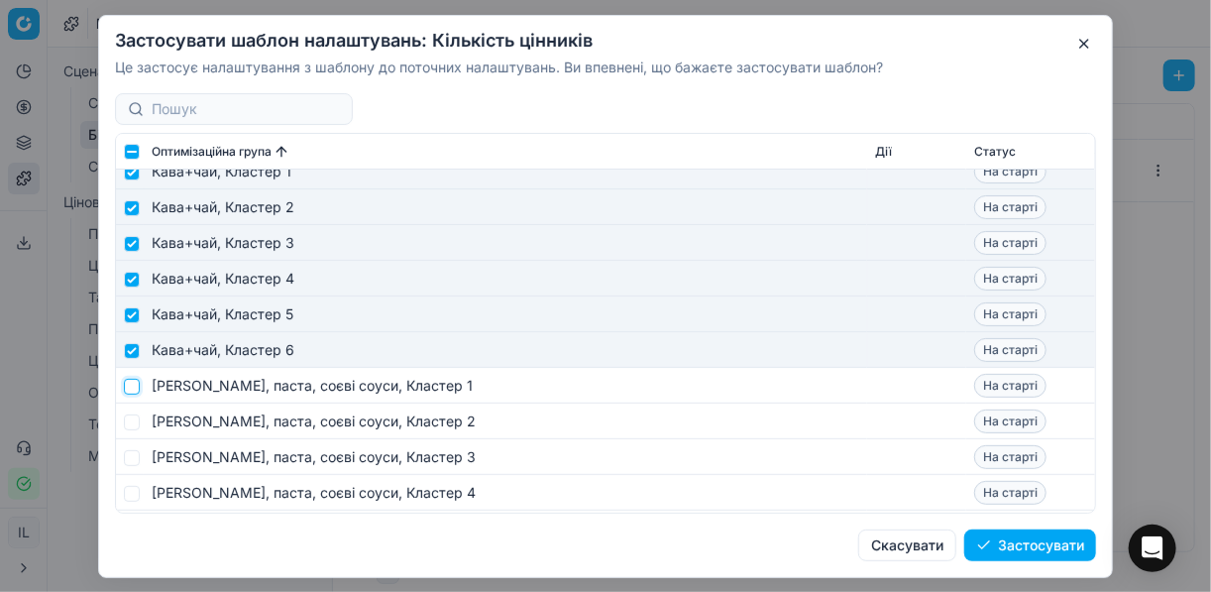
click at [136, 380] on input "checkbox" at bounding box center [132, 386] width 16 height 16
checkbox input "true"
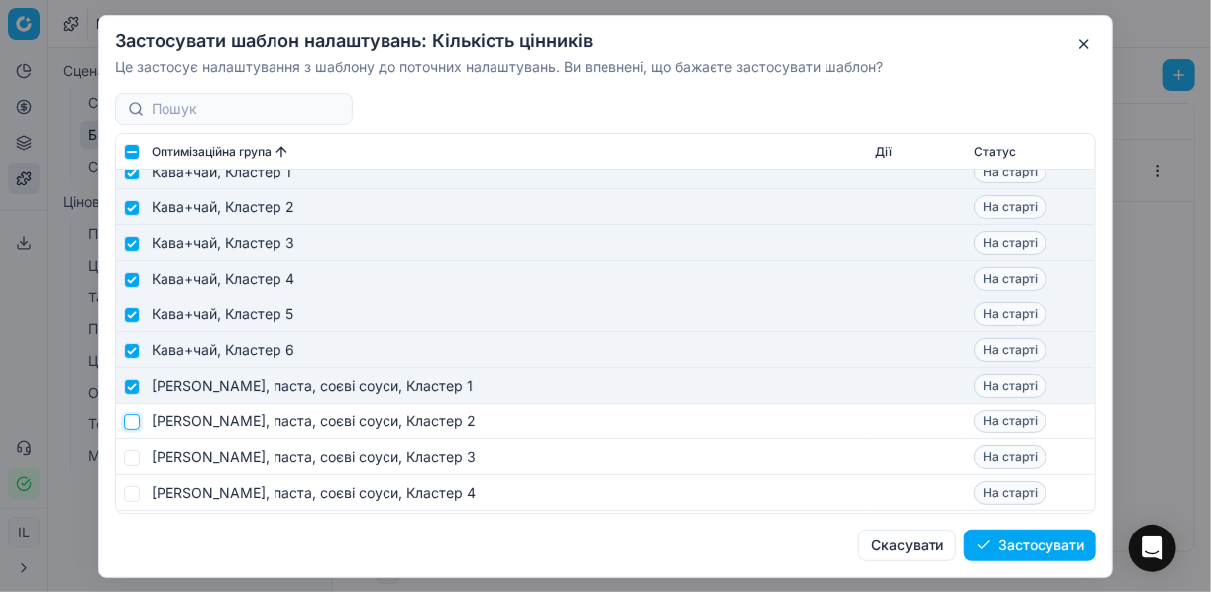
drag, startPoint x: 127, startPoint y: 418, endPoint x: 147, endPoint y: 459, distance: 45.2
click at [127, 421] on input "checkbox" at bounding box center [132, 421] width 16 height 16
checkbox input "true"
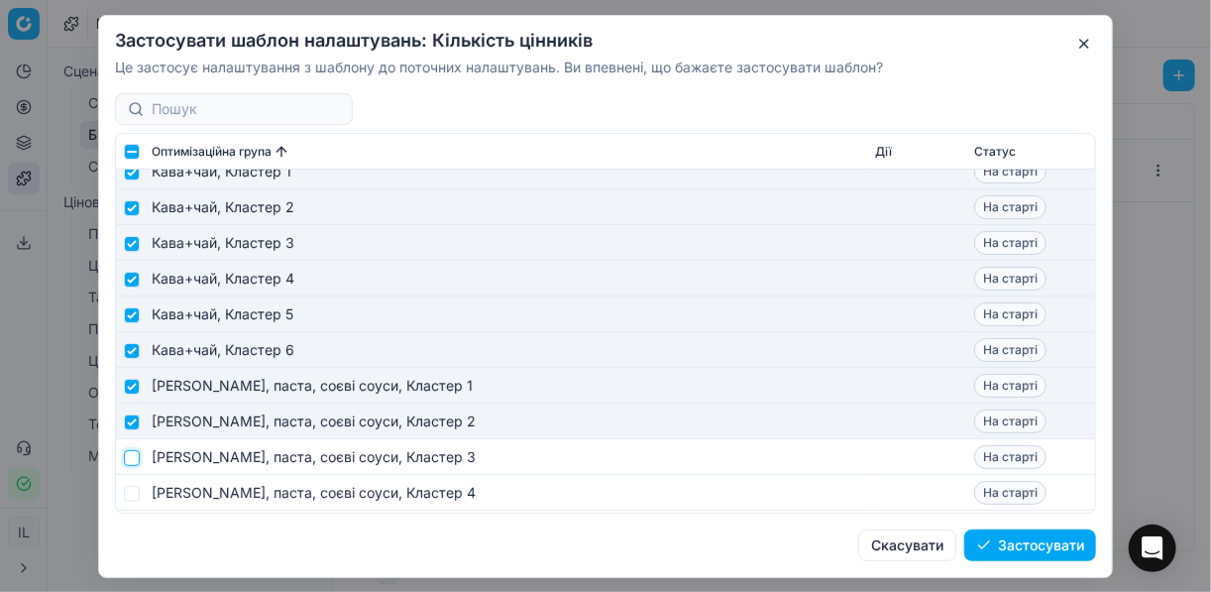
drag, startPoint x: 132, startPoint y: 454, endPoint x: 143, endPoint y: 452, distance: 11.1
click at [132, 454] on input "checkbox" at bounding box center [132, 457] width 16 height 16
checkbox input "true"
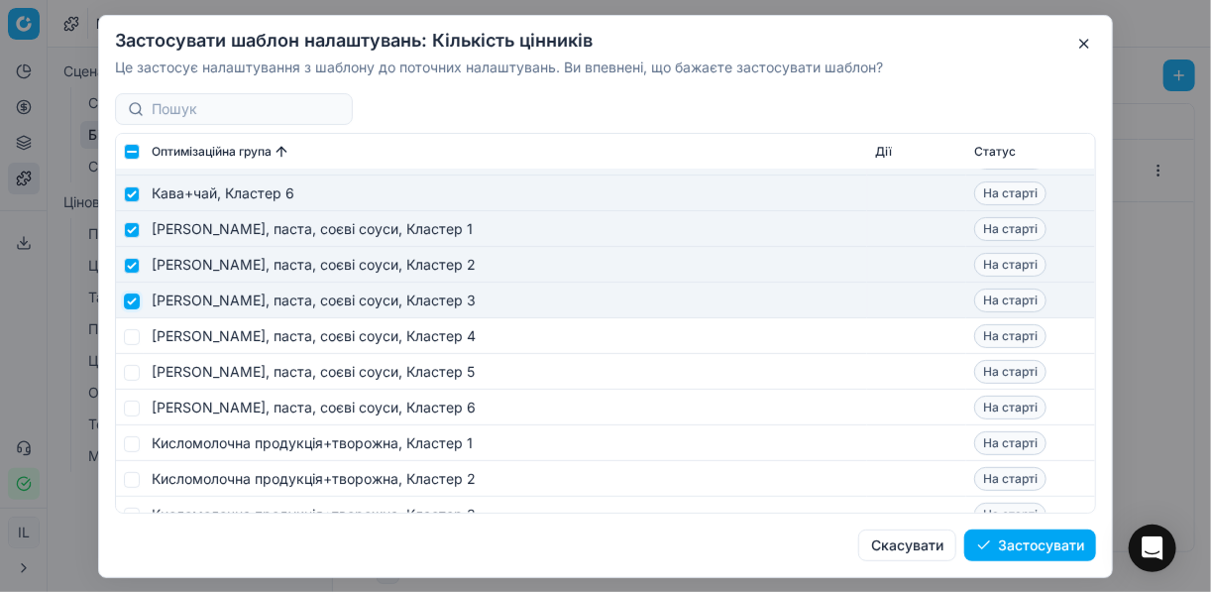
scroll to position [3171, 0]
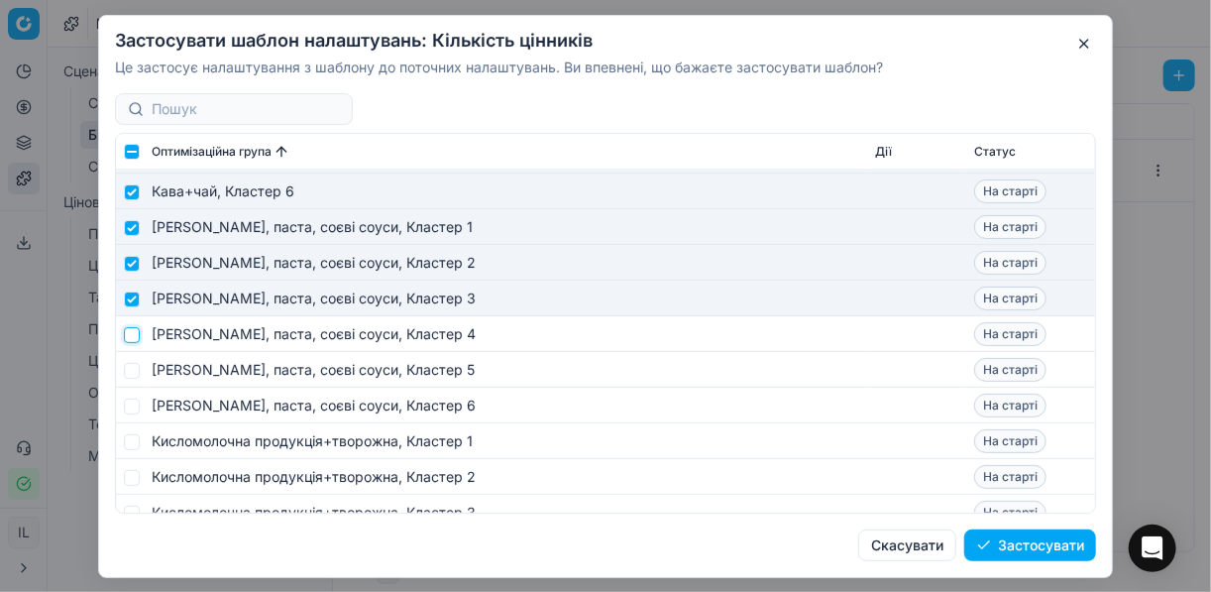
drag, startPoint x: 132, startPoint y: 330, endPoint x: 131, endPoint y: 341, distance: 10.9
click at [132, 330] on input "checkbox" at bounding box center [132, 334] width 16 height 16
checkbox input "true"
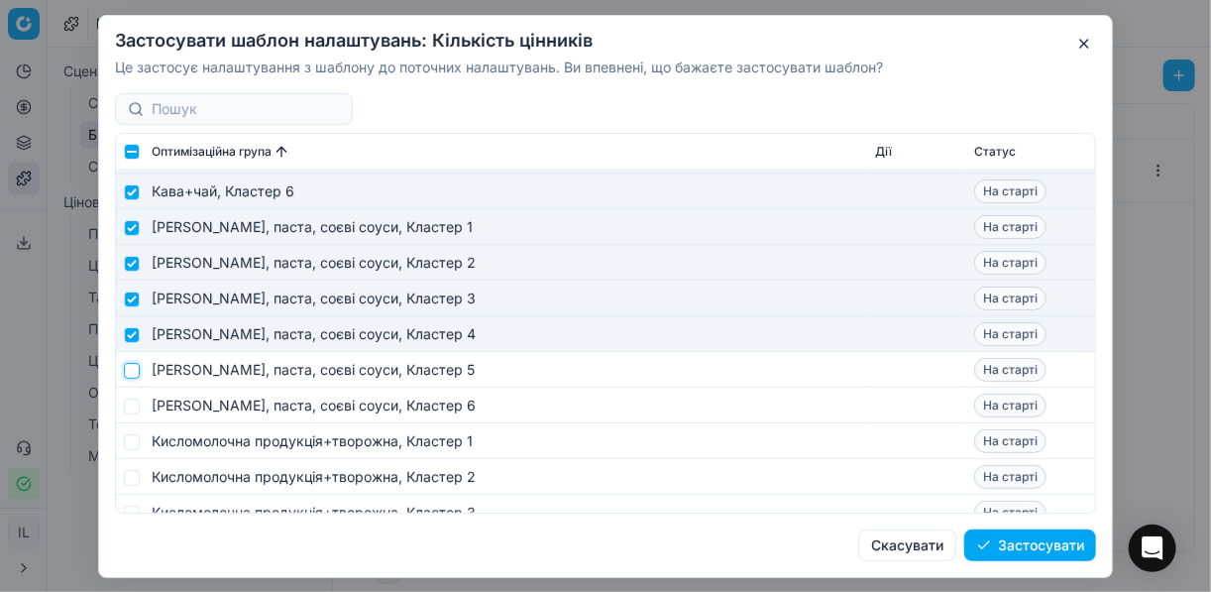
drag, startPoint x: 132, startPoint y: 368, endPoint x: 135, endPoint y: 380, distance: 12.3
click at [132, 369] on input "checkbox" at bounding box center [132, 370] width 16 height 16
checkbox input "true"
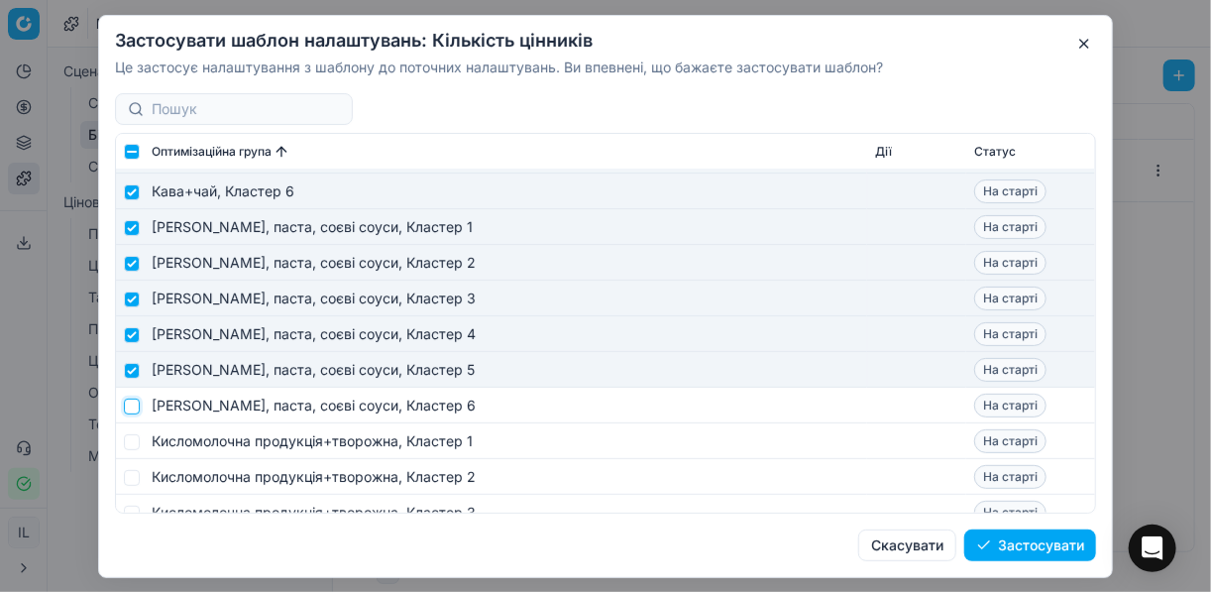
click at [136, 407] on input "checkbox" at bounding box center [132, 405] width 16 height 16
checkbox input "true"
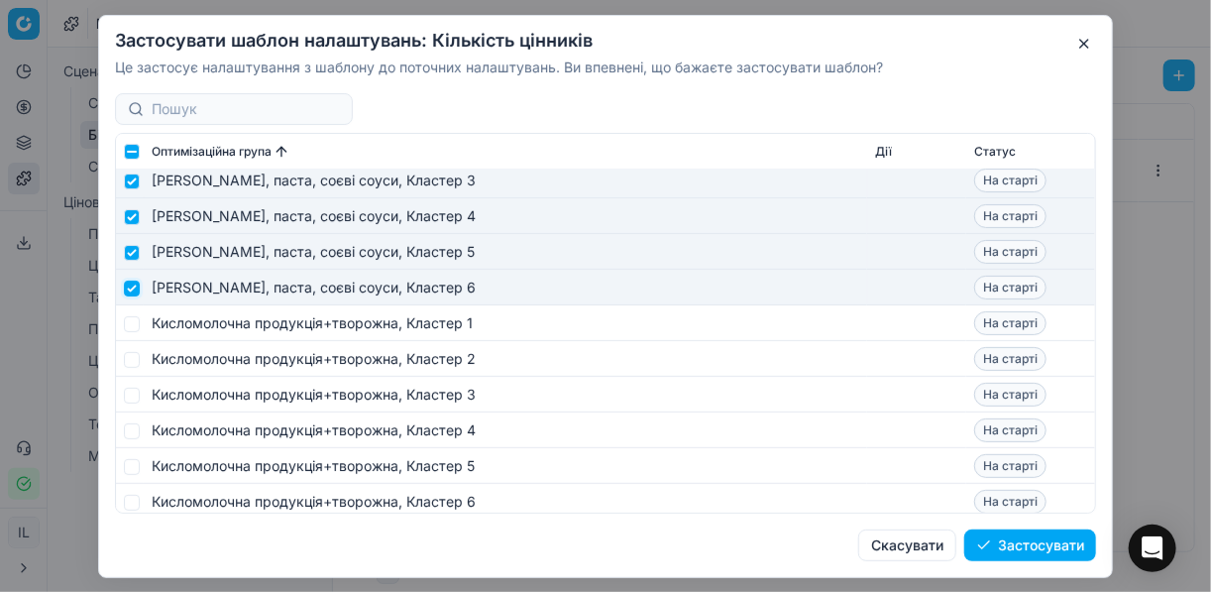
scroll to position [3409, 0]
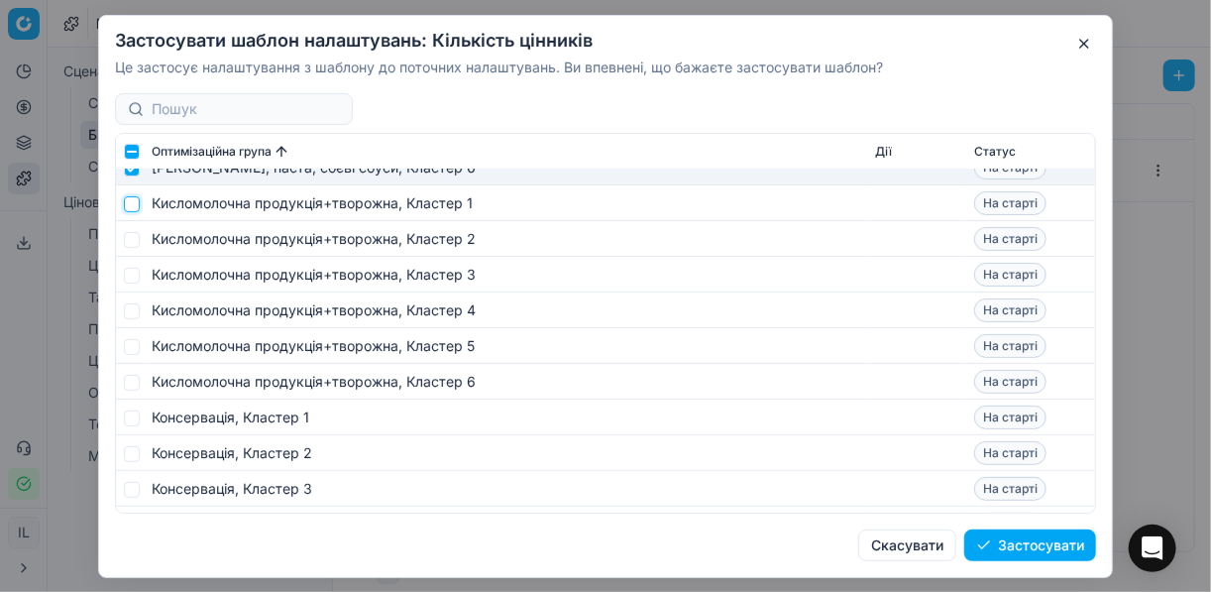
click at [134, 202] on input "checkbox" at bounding box center [132, 203] width 16 height 16
checkbox input "true"
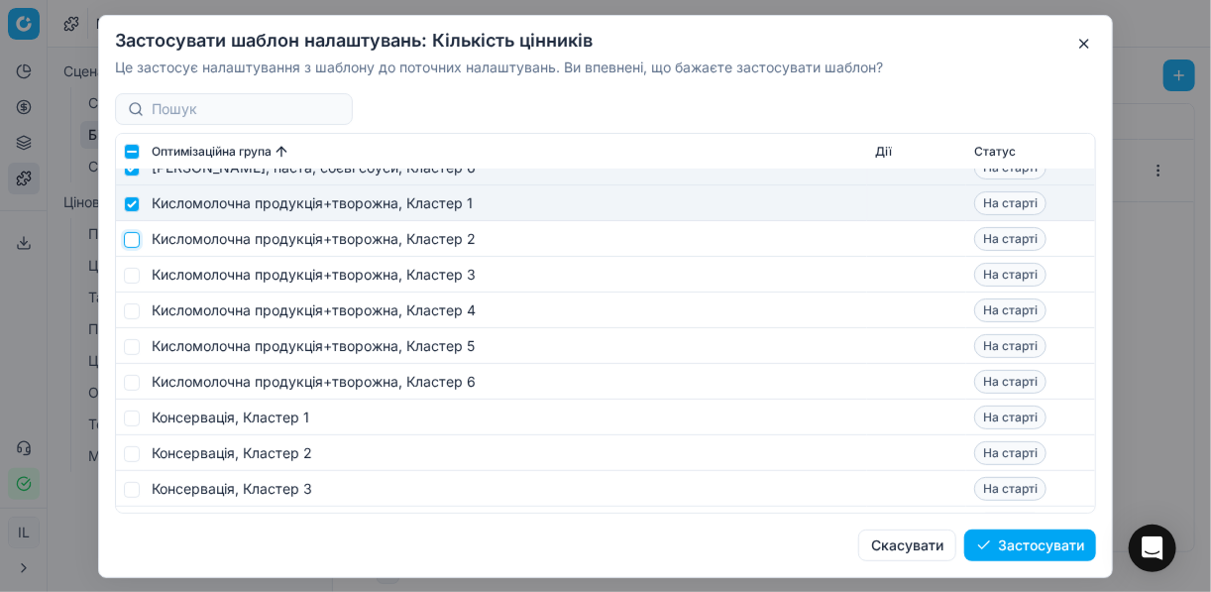
click at [135, 237] on input "checkbox" at bounding box center [132, 239] width 16 height 16
checkbox input "true"
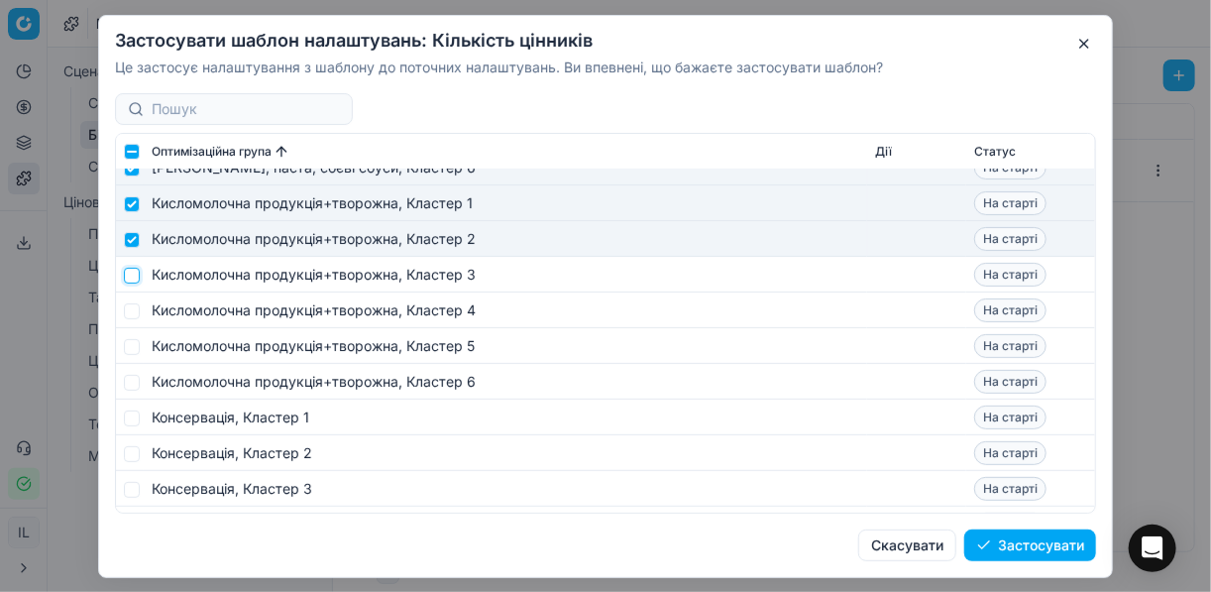
drag, startPoint x: 134, startPoint y: 275, endPoint x: 137, endPoint y: 305, distance: 29.9
click at [134, 276] on input "checkbox" at bounding box center [132, 275] width 16 height 16
checkbox input "true"
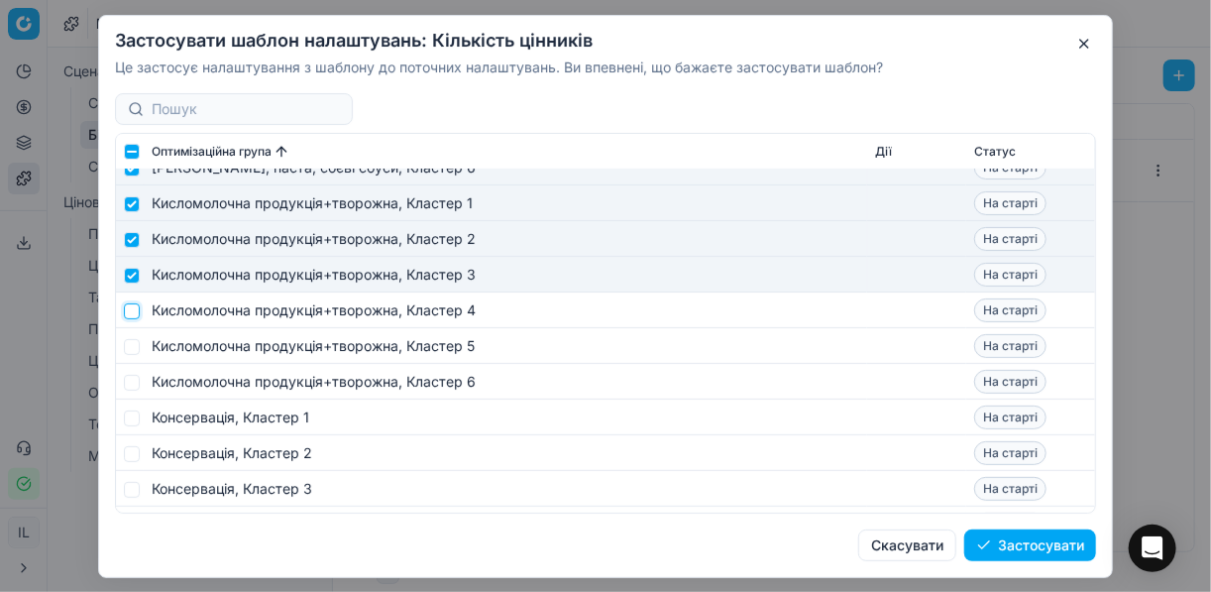
drag, startPoint x: 132, startPoint y: 309, endPoint x: 141, endPoint y: 337, distance: 29.1
click at [132, 309] on input "checkbox" at bounding box center [132, 310] width 16 height 16
checkbox input "true"
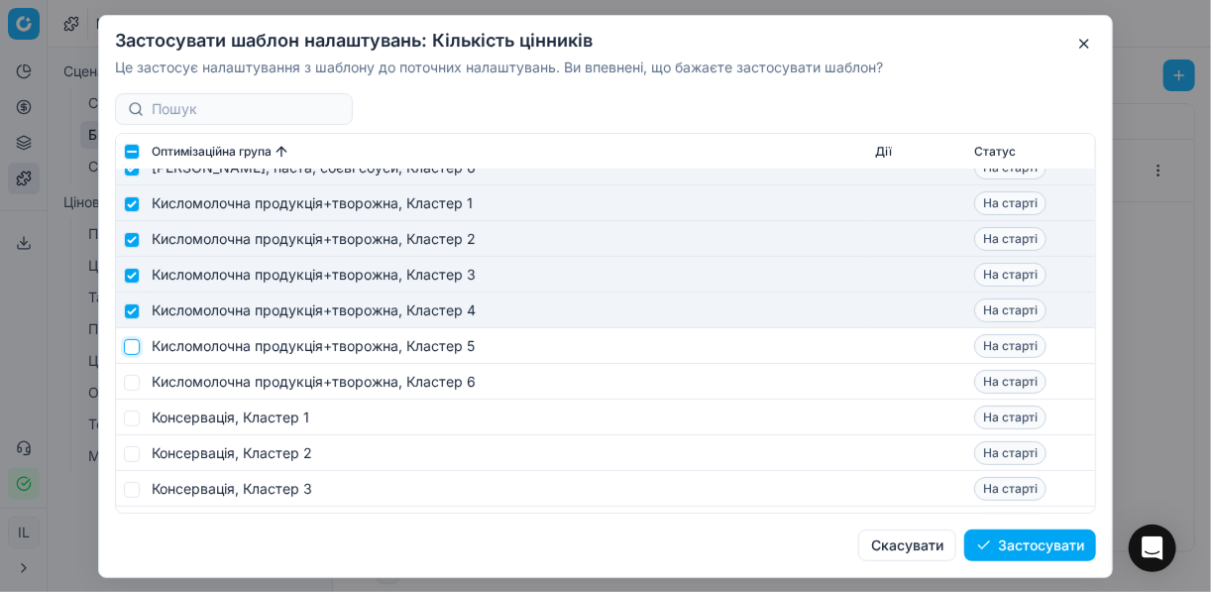
drag, startPoint x: 132, startPoint y: 350, endPoint x: 135, endPoint y: 361, distance: 11.3
click at [133, 350] on input "checkbox" at bounding box center [132, 346] width 16 height 16
checkbox input "true"
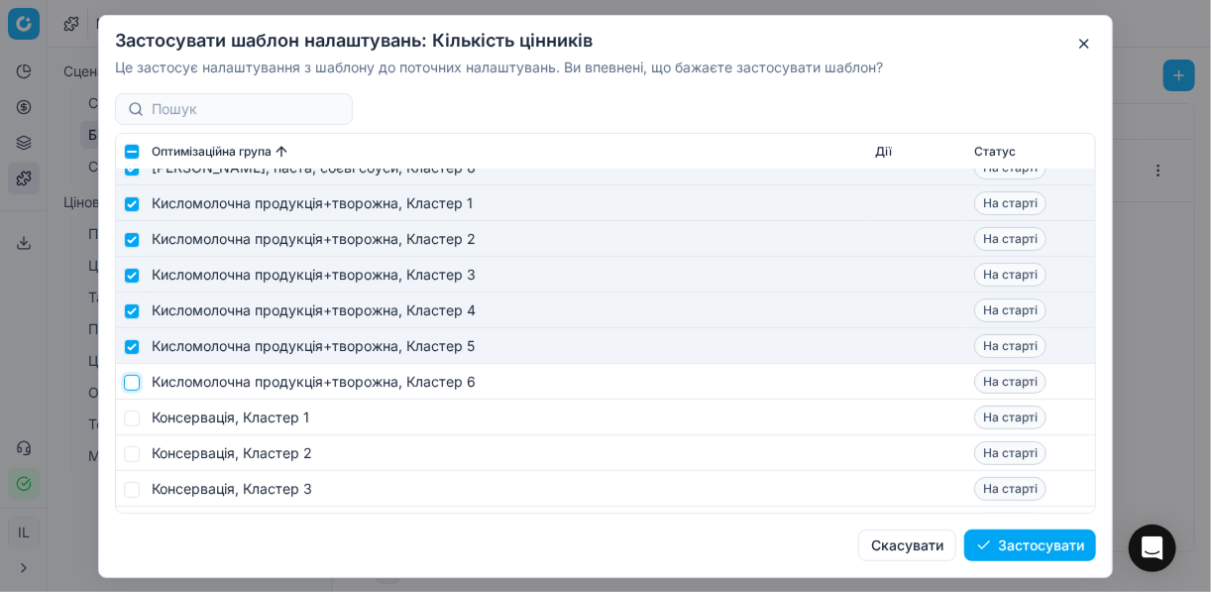
click at [132, 379] on input "checkbox" at bounding box center [132, 382] width 16 height 16
checkbox input "true"
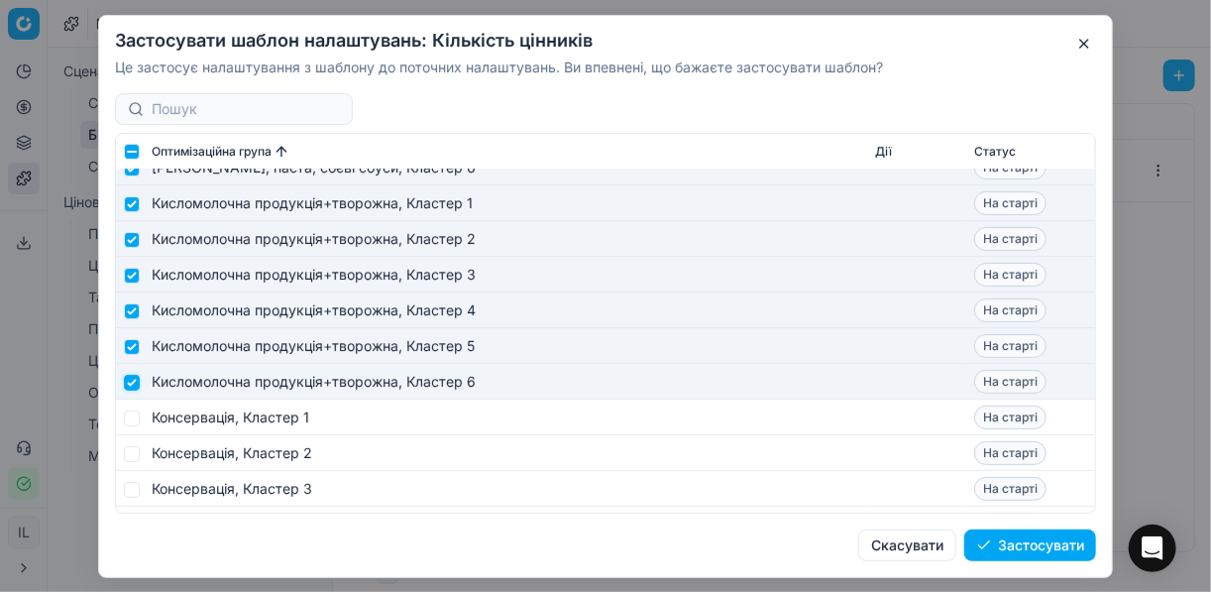
scroll to position [3567, 0]
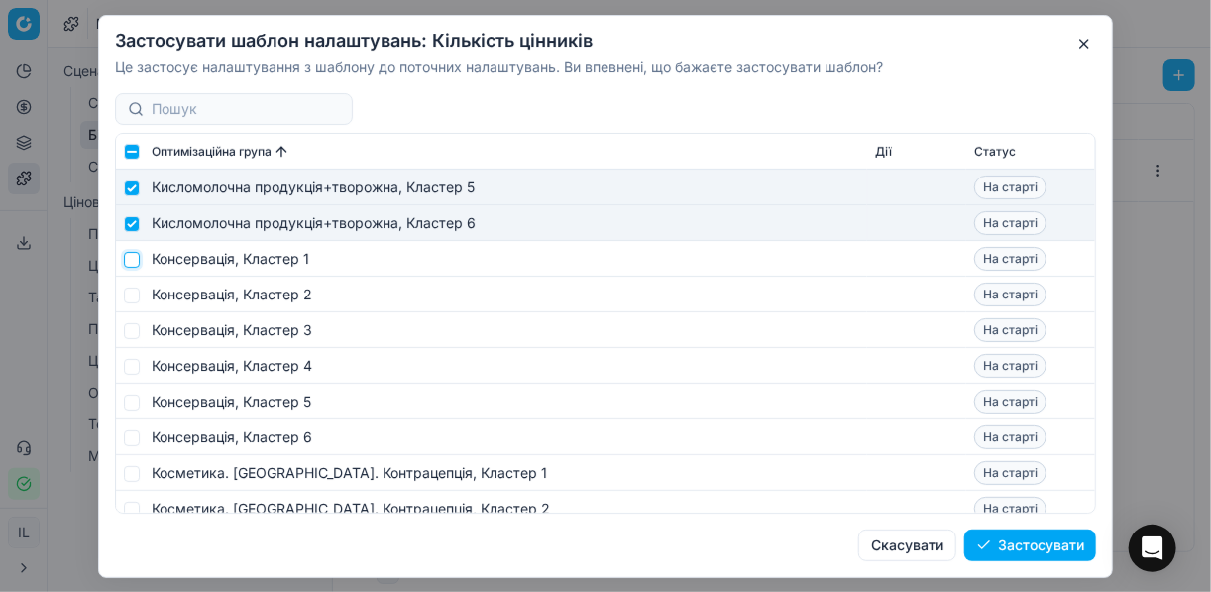
click at [138, 260] on input "checkbox" at bounding box center [132, 259] width 16 height 16
checkbox input "true"
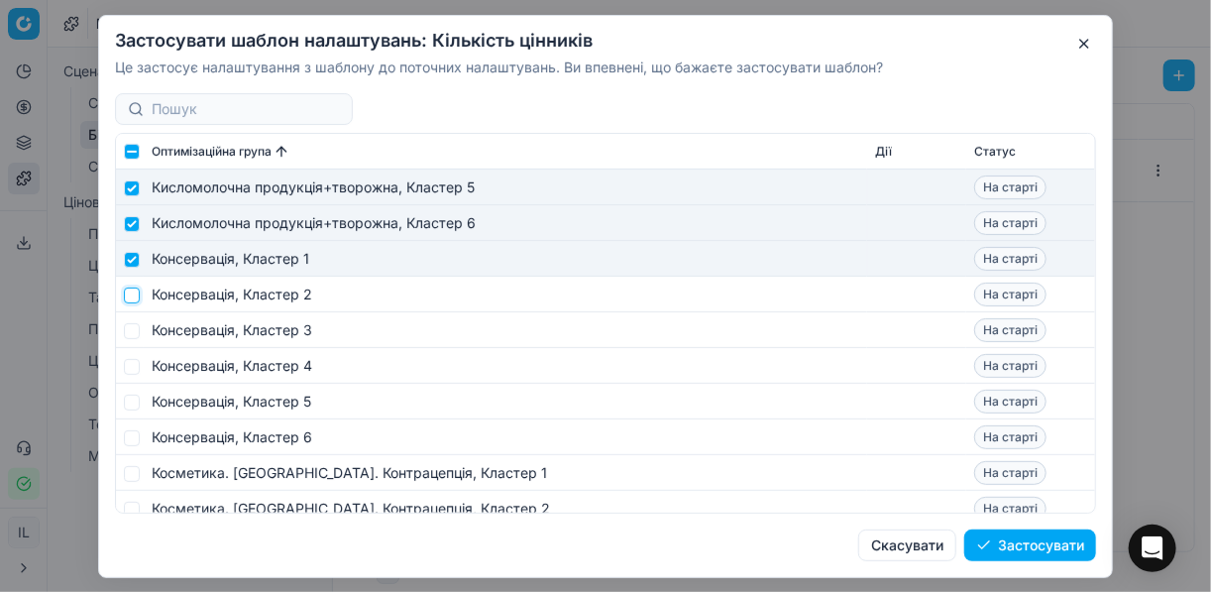
drag, startPoint x: 130, startPoint y: 295, endPoint x: 138, endPoint y: 321, distance: 27.0
click at [130, 296] on input "checkbox" at bounding box center [132, 294] width 16 height 16
checkbox input "true"
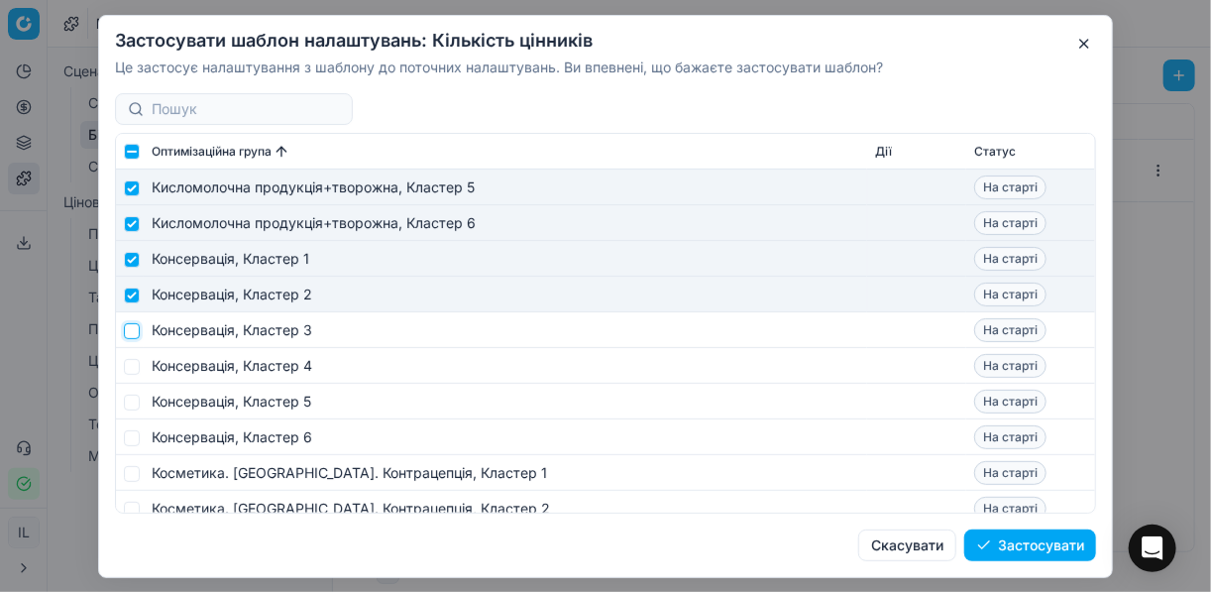
click at [133, 331] on input "checkbox" at bounding box center [132, 330] width 16 height 16
checkbox input "true"
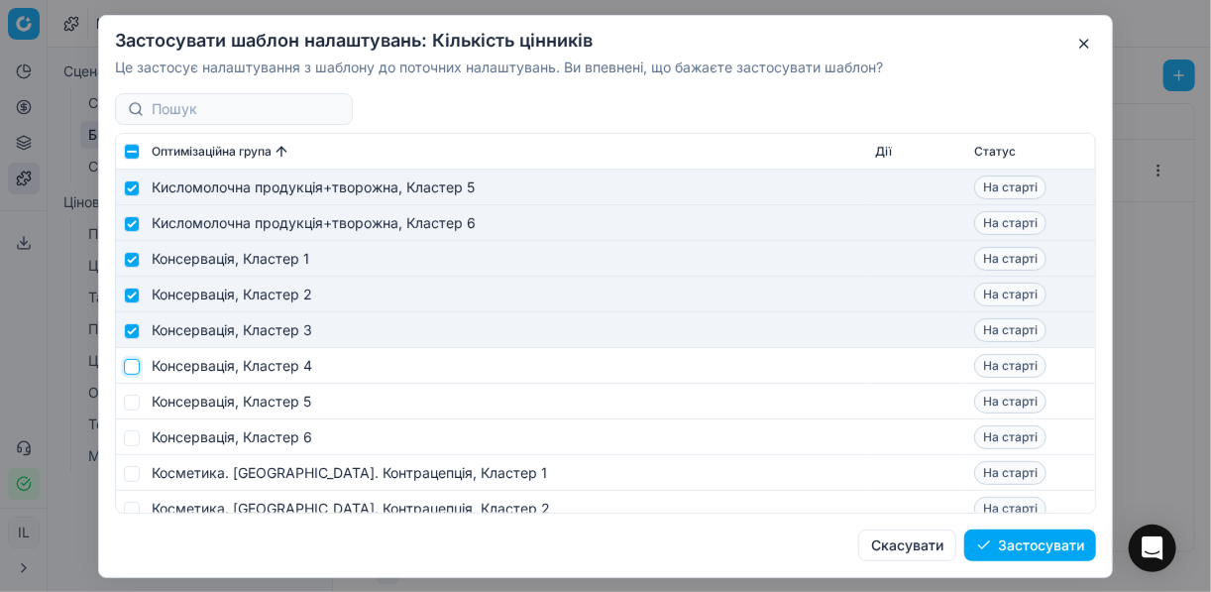
click at [130, 367] on input "checkbox" at bounding box center [132, 366] width 16 height 16
checkbox input "true"
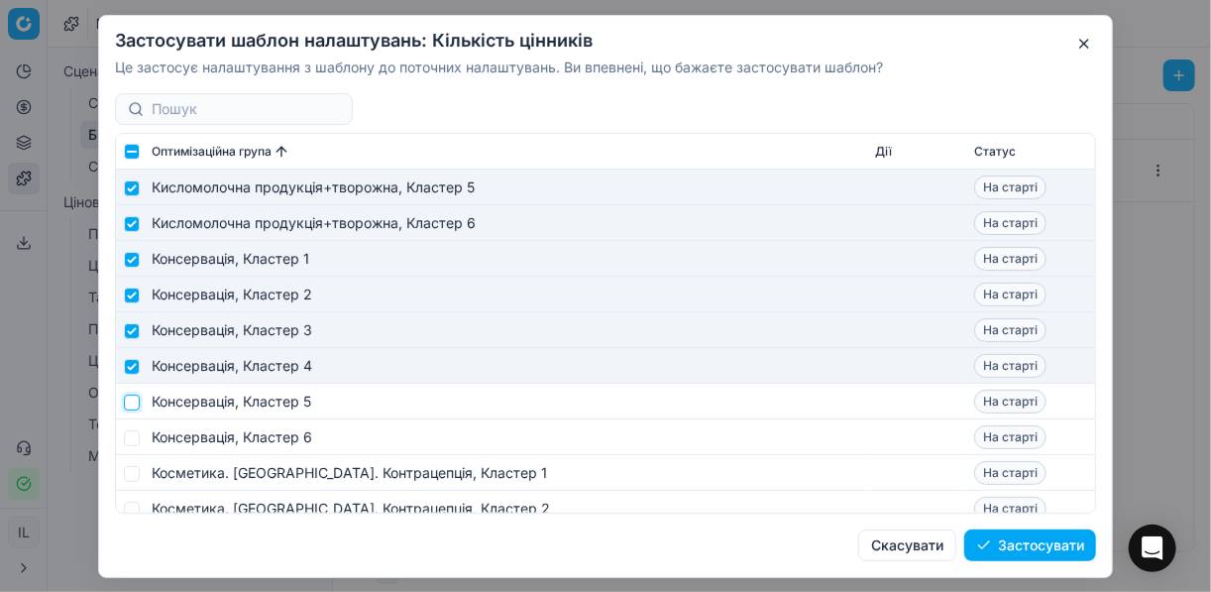
click at [128, 403] on input "checkbox" at bounding box center [132, 401] width 16 height 16
checkbox input "true"
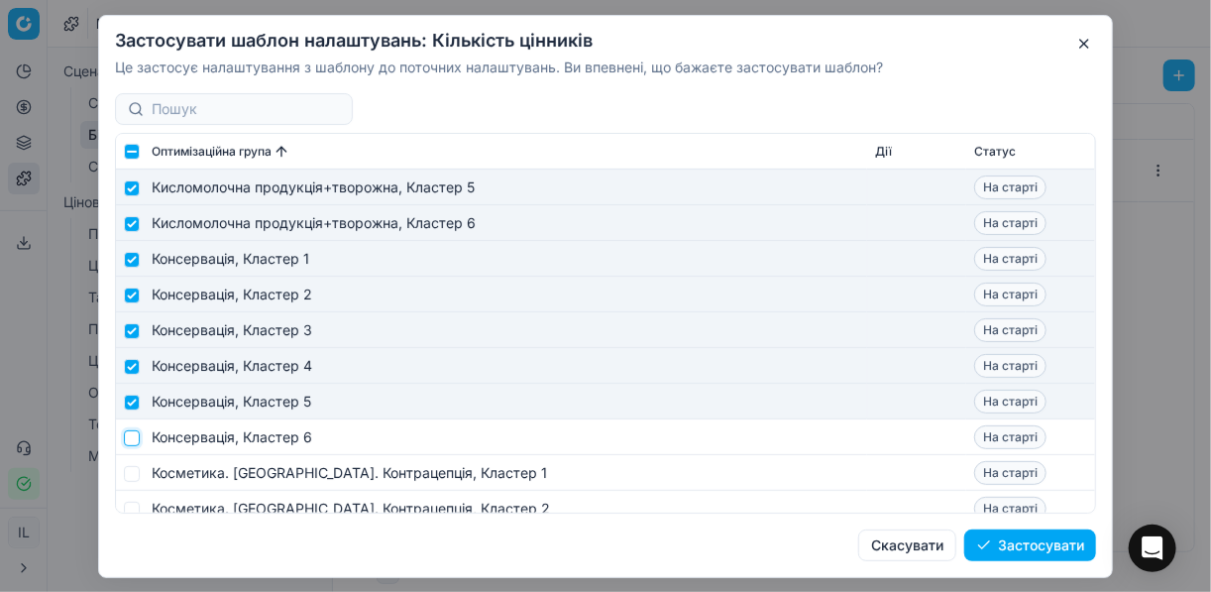
click at [131, 436] on input "checkbox" at bounding box center [132, 437] width 16 height 16
checkbox input "true"
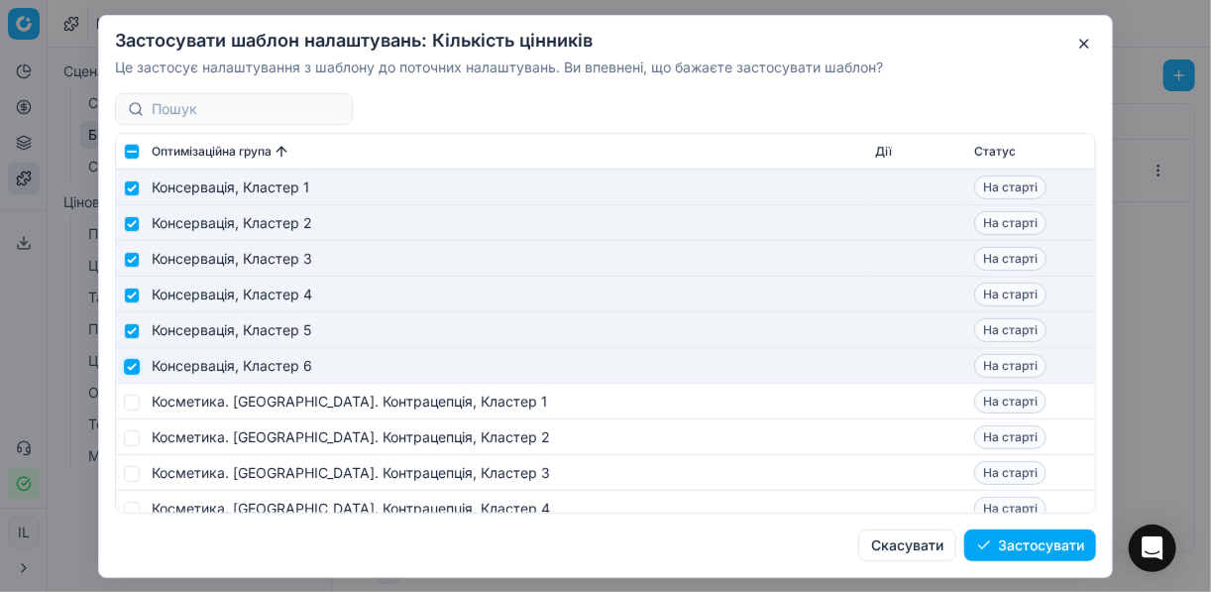
scroll to position [3726, 0]
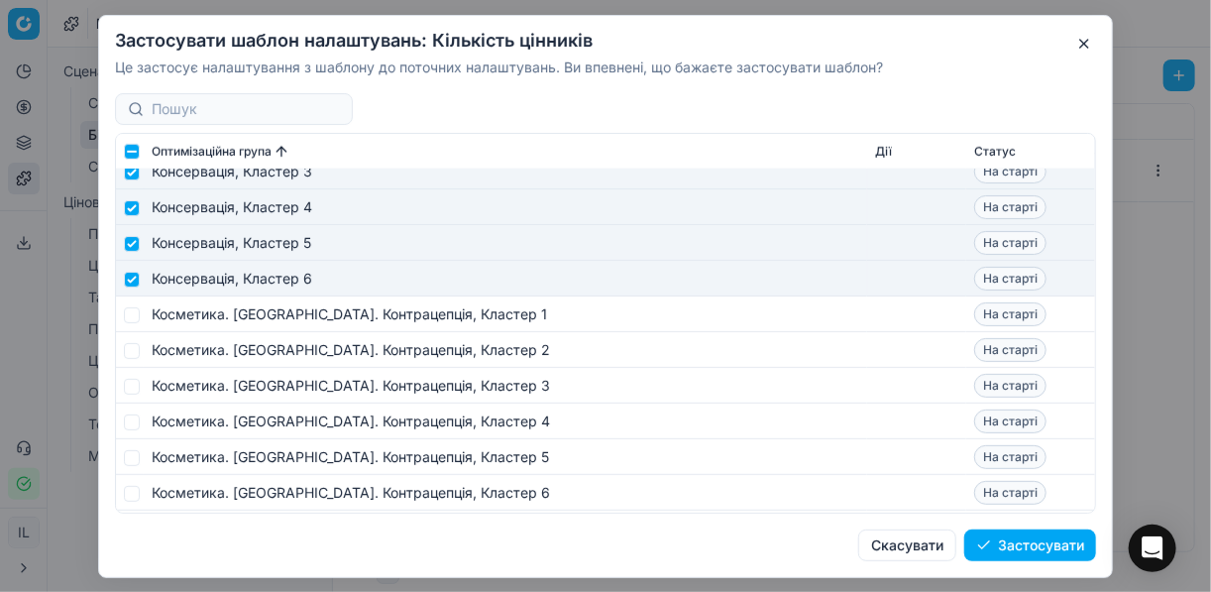
click at [141, 317] on td at bounding box center [130, 314] width 28 height 36
click at [134, 316] on input "checkbox" at bounding box center [132, 314] width 16 height 16
checkbox input "true"
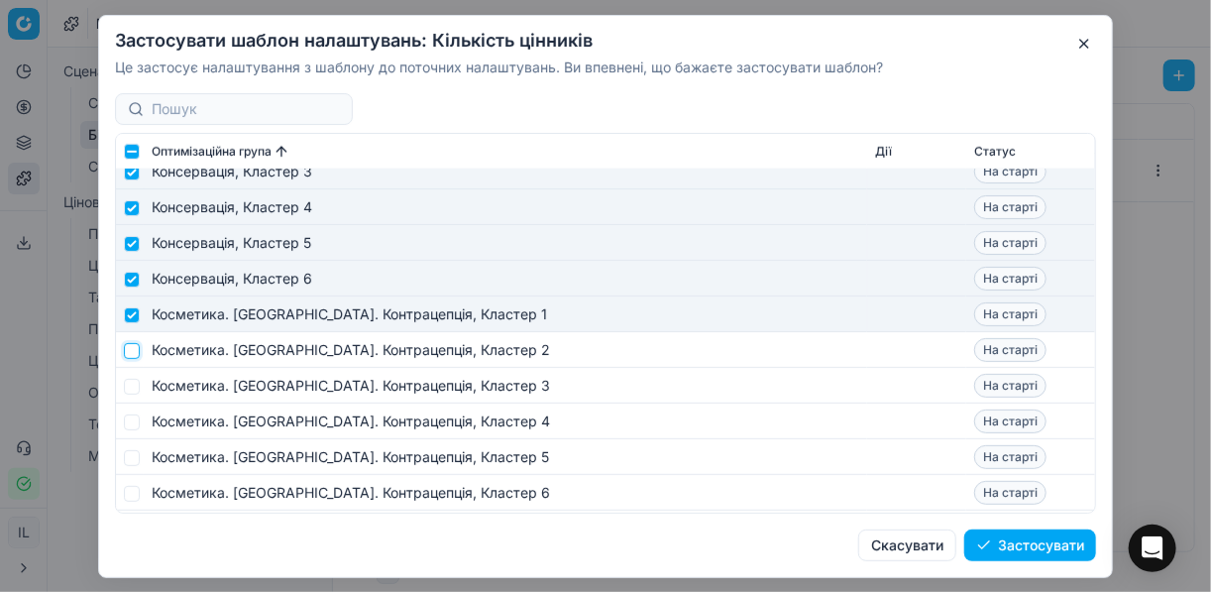
drag, startPoint x: 135, startPoint y: 352, endPoint x: 131, endPoint y: 368, distance: 16.3
click at [134, 355] on input "checkbox" at bounding box center [132, 350] width 16 height 16
checkbox input "true"
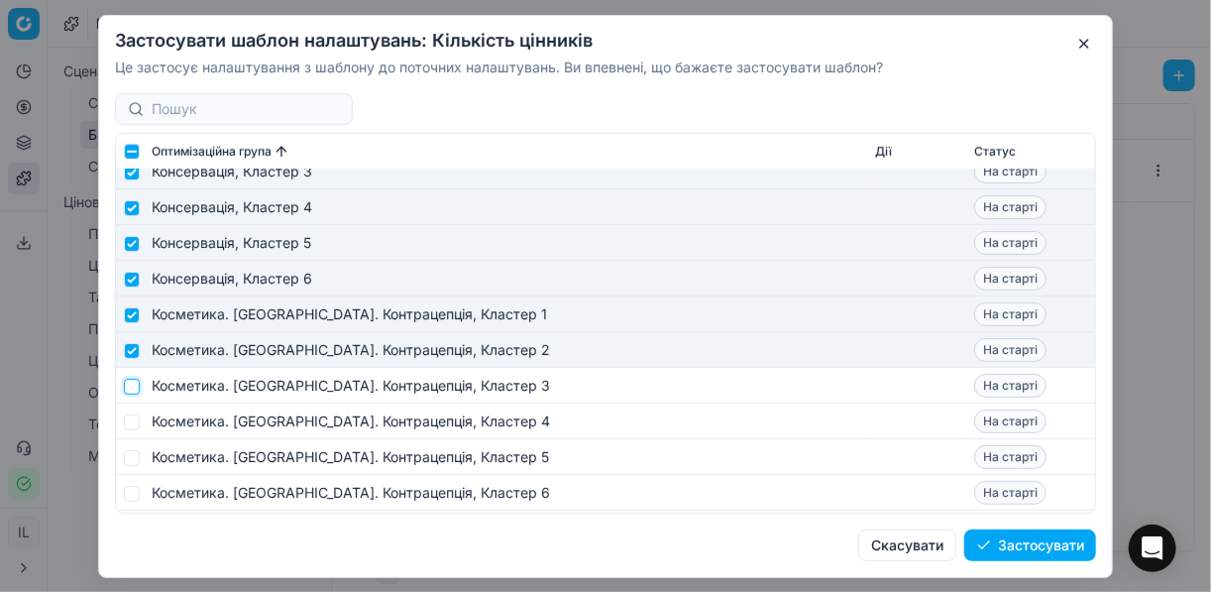
click at [134, 380] on input "checkbox" at bounding box center [132, 386] width 16 height 16
checkbox input "true"
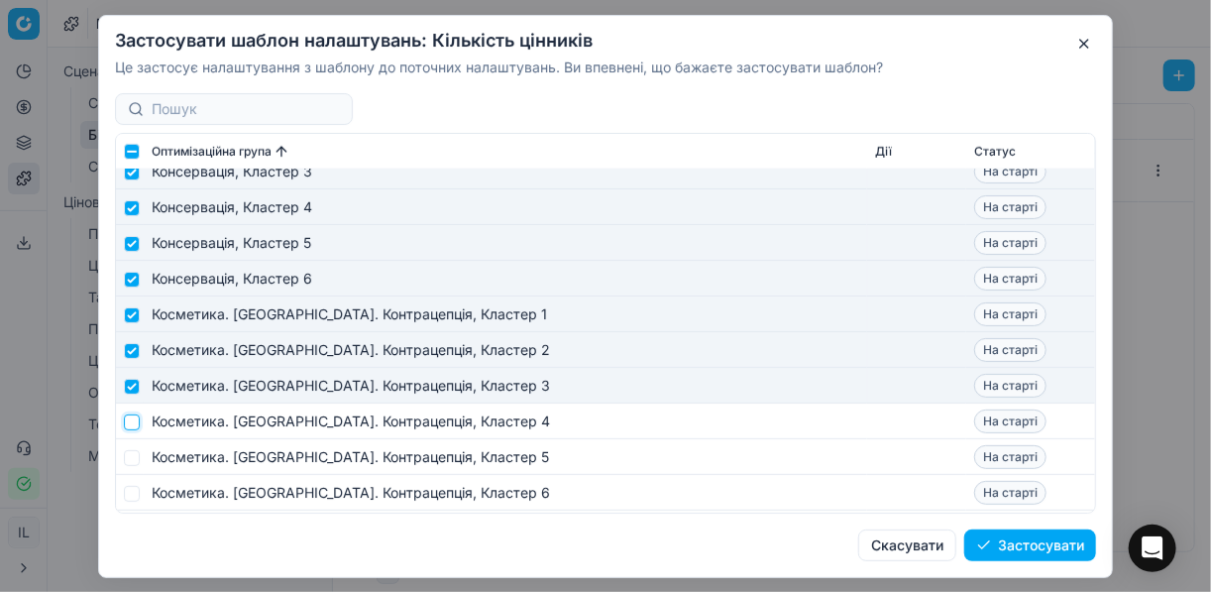
click at [132, 419] on input "checkbox" at bounding box center [132, 421] width 16 height 16
checkbox input "true"
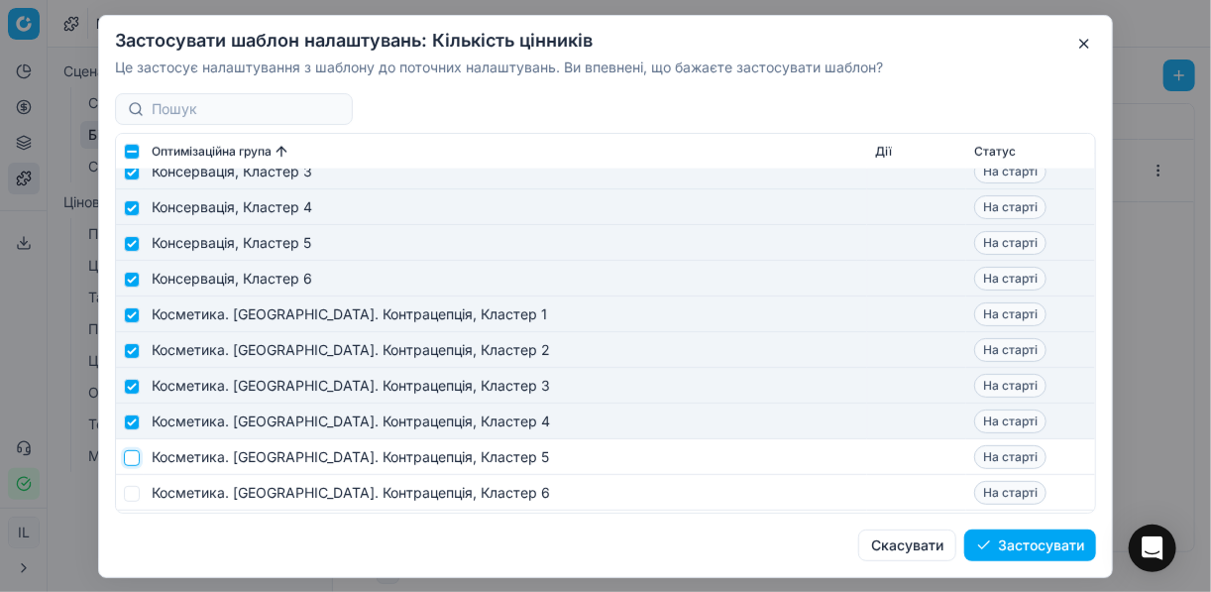
click at [134, 451] on input "checkbox" at bounding box center [132, 457] width 16 height 16
checkbox input "true"
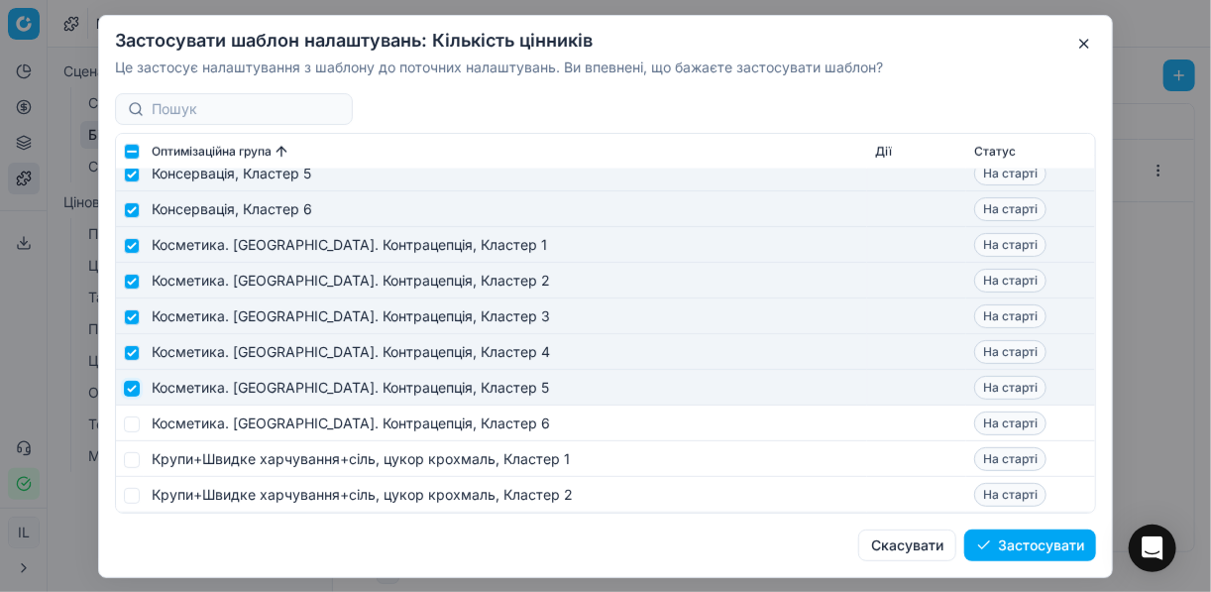
scroll to position [3884, 0]
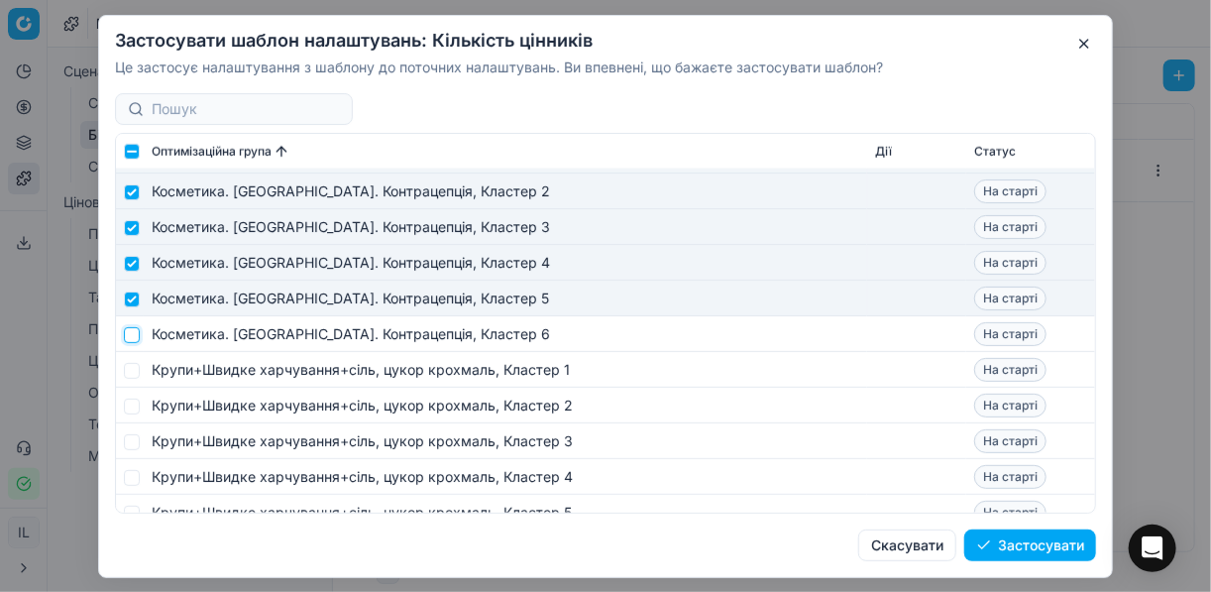
click at [134, 339] on input "checkbox" at bounding box center [132, 334] width 16 height 16
checkbox input "true"
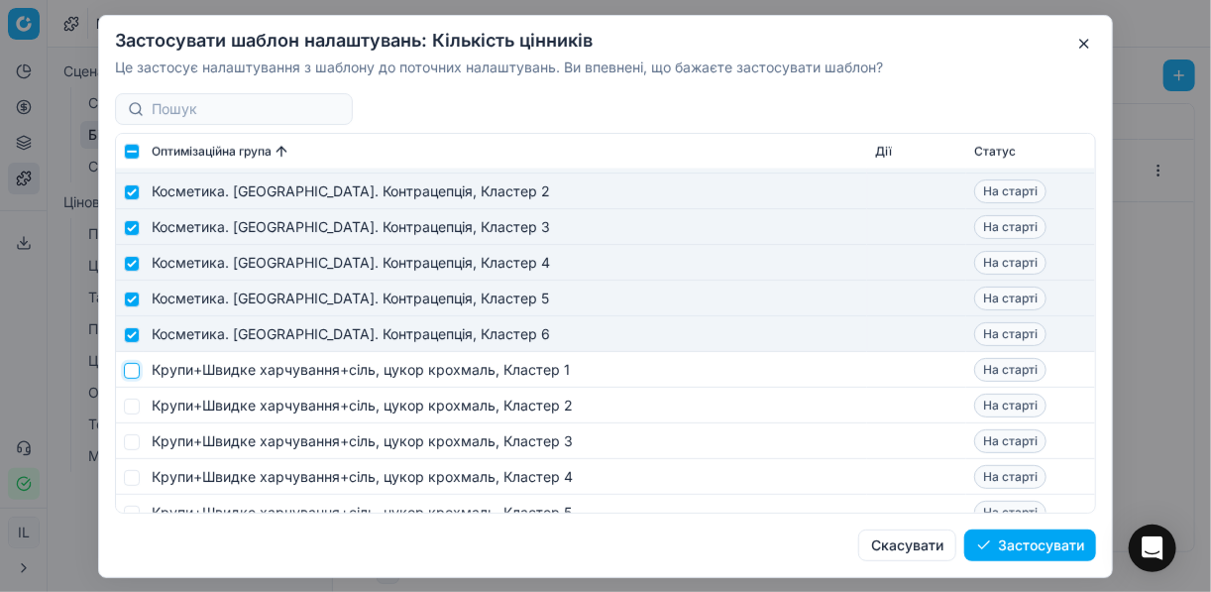
click at [128, 371] on input "checkbox" at bounding box center [132, 370] width 16 height 16
checkbox input "true"
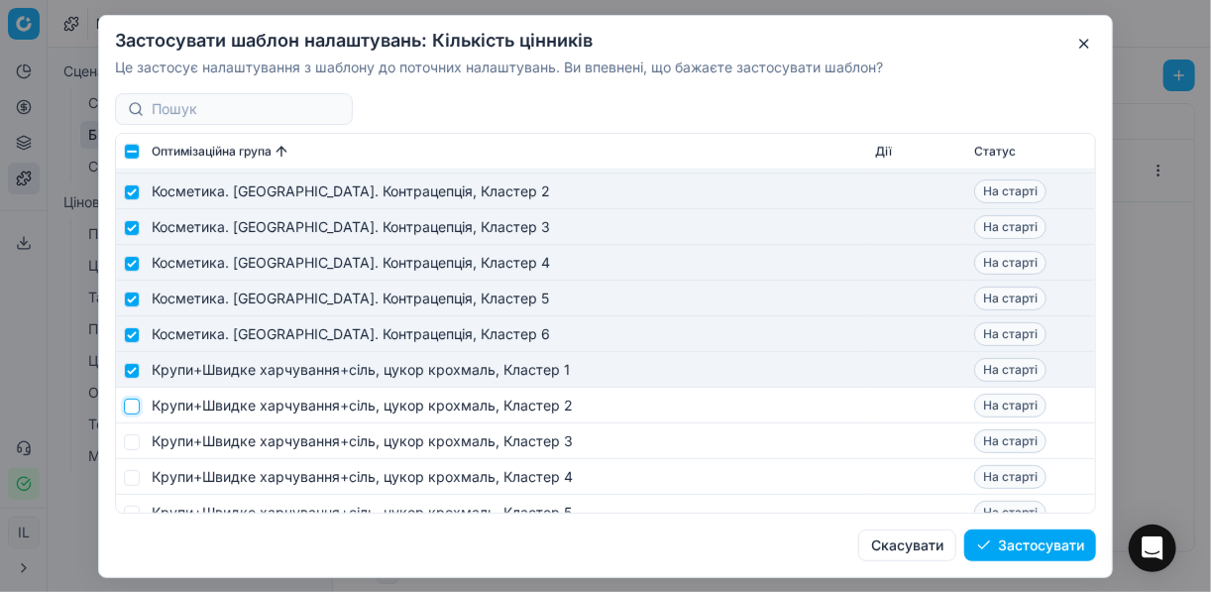
click at [133, 400] on input "checkbox" at bounding box center [132, 405] width 16 height 16
checkbox input "true"
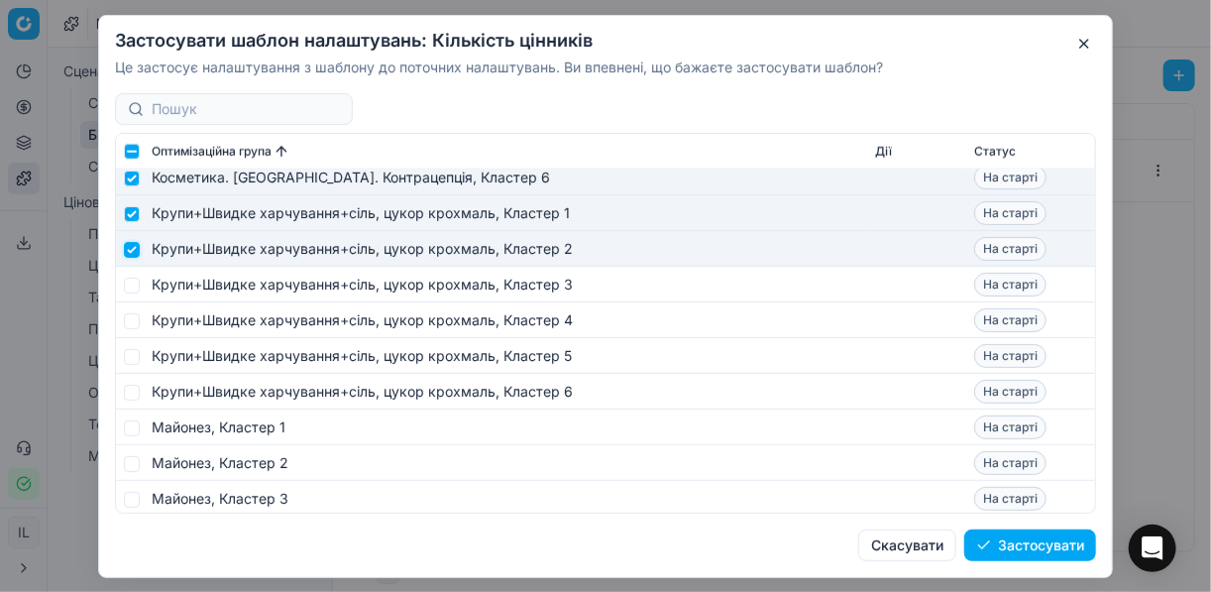
scroll to position [4043, 0]
drag, startPoint x: 135, startPoint y: 282, endPoint x: 135, endPoint y: 294, distance: 11.9
click at [135, 285] on input "checkbox" at bounding box center [132, 282] width 16 height 16
checkbox input "true"
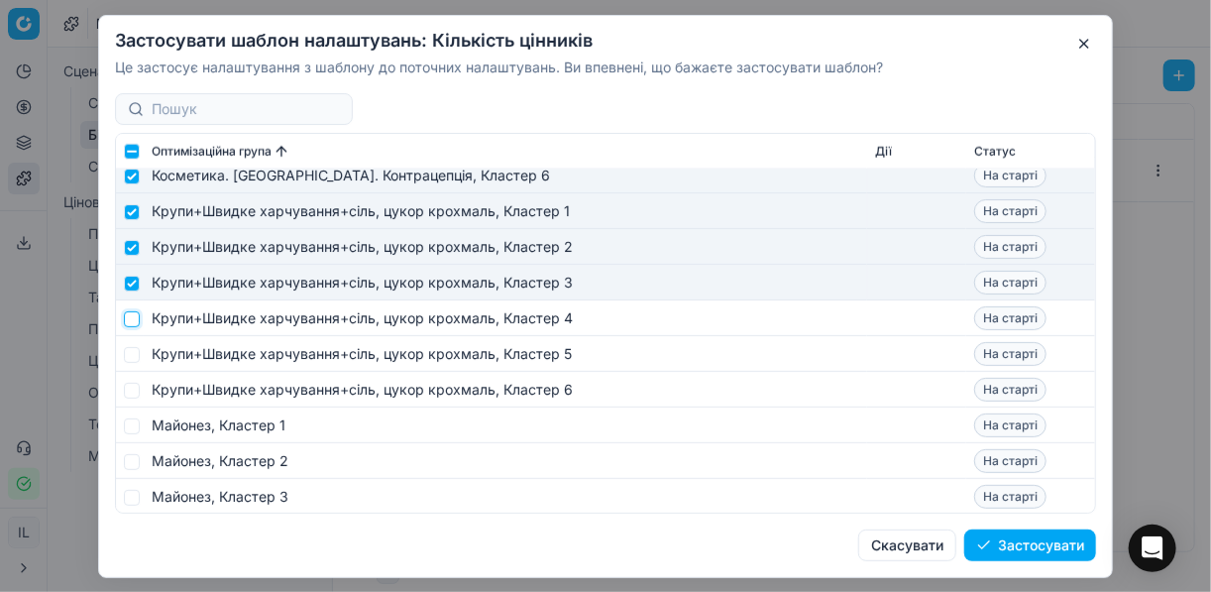
click at [130, 315] on input "checkbox" at bounding box center [132, 318] width 16 height 16
checkbox input "true"
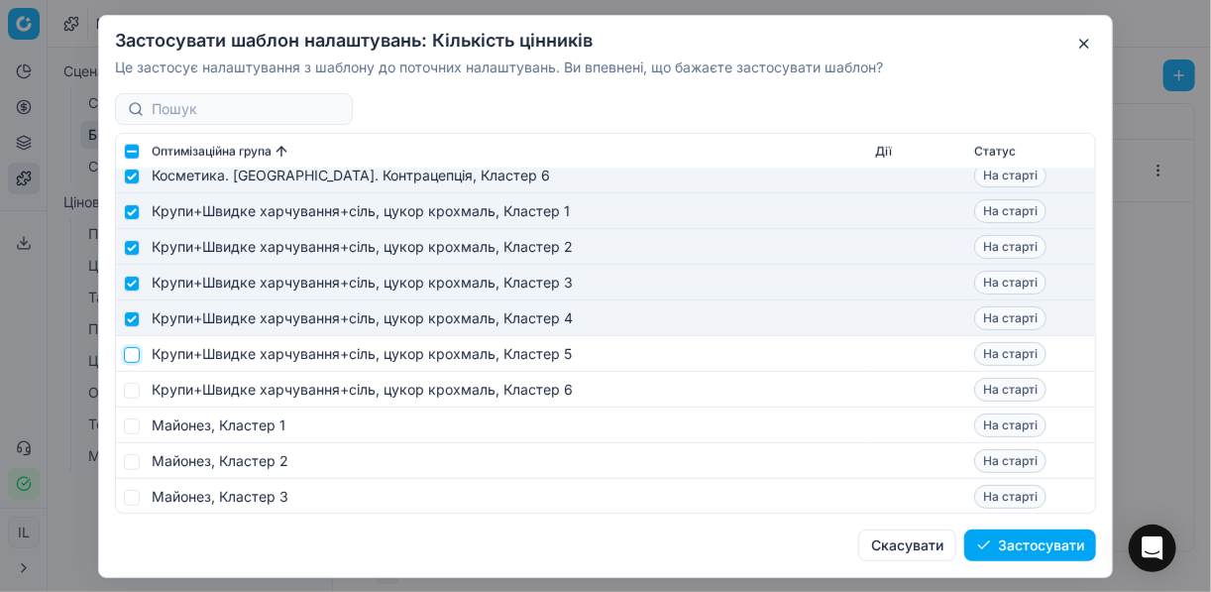
click at [135, 348] on input "checkbox" at bounding box center [132, 354] width 16 height 16
checkbox input "true"
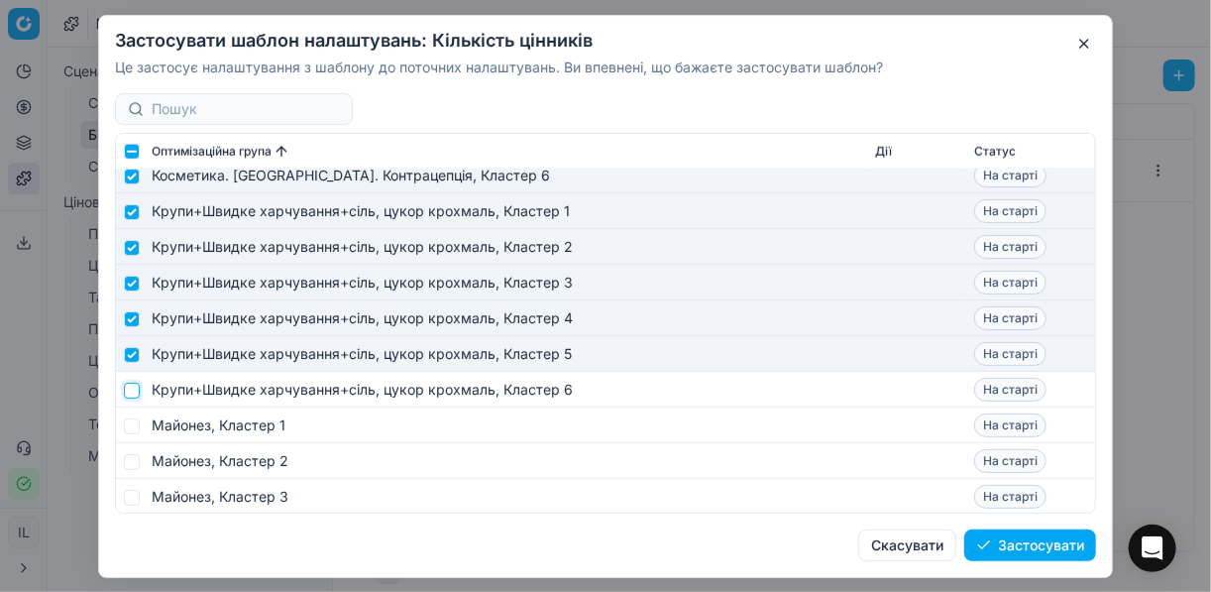
click at [135, 385] on input "checkbox" at bounding box center [132, 389] width 16 height 16
checkbox input "true"
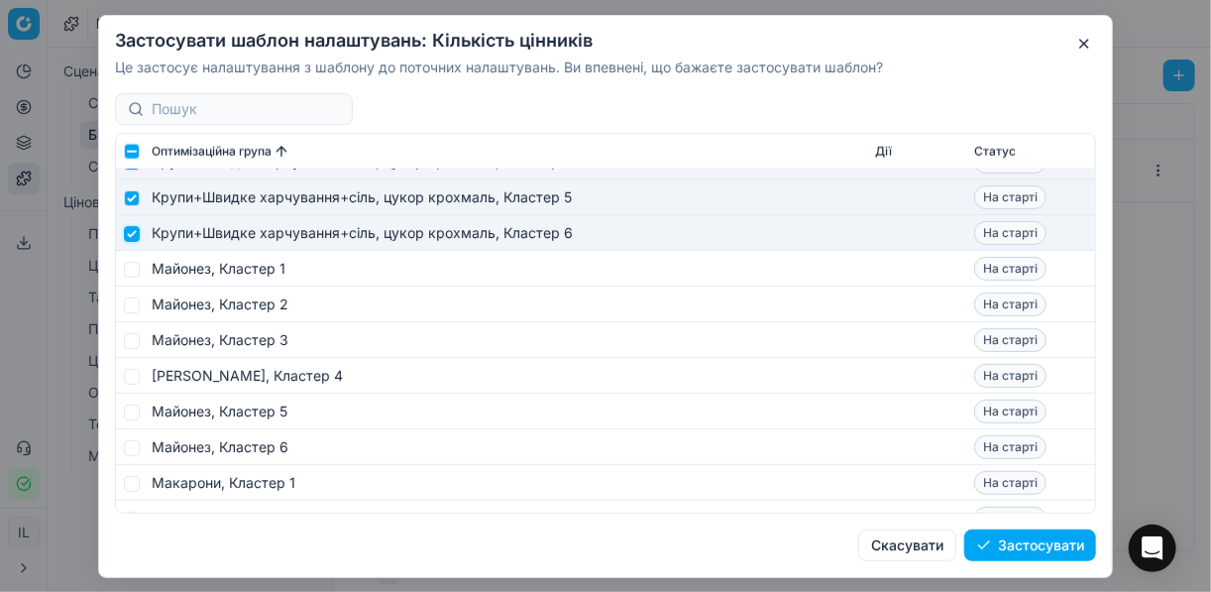
scroll to position [4201, 0]
click at [134, 266] on input "checkbox" at bounding box center [132, 267] width 16 height 16
checkbox input "true"
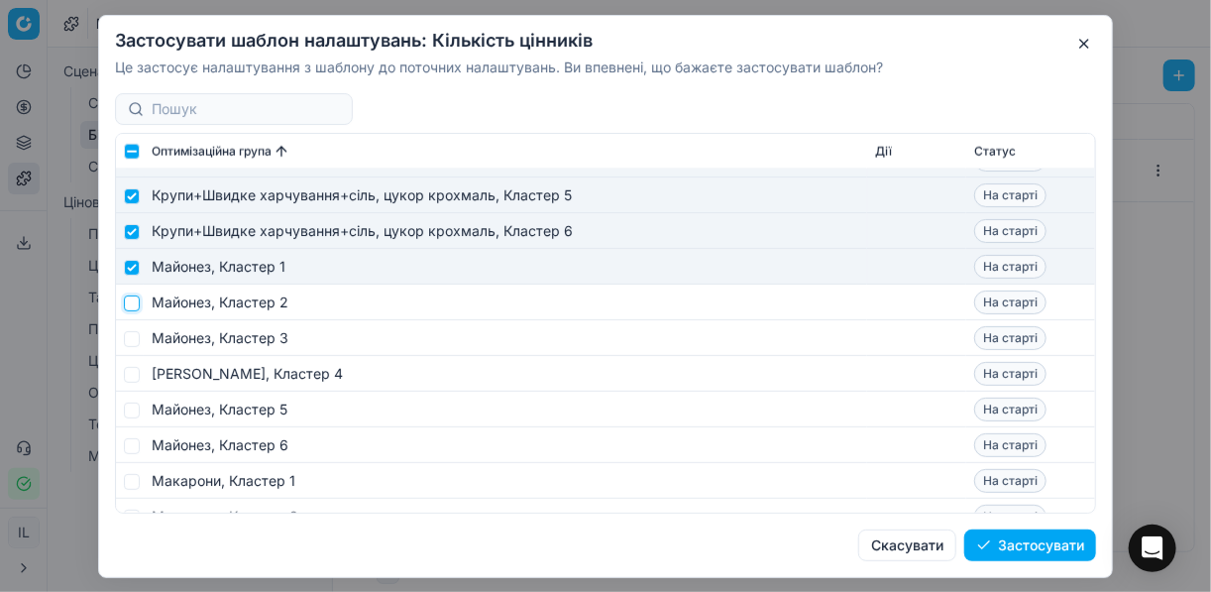
drag, startPoint x: 132, startPoint y: 299, endPoint x: 137, endPoint y: 330, distance: 31.1
click at [132, 300] on input "checkbox" at bounding box center [132, 302] width 16 height 16
checkbox input "true"
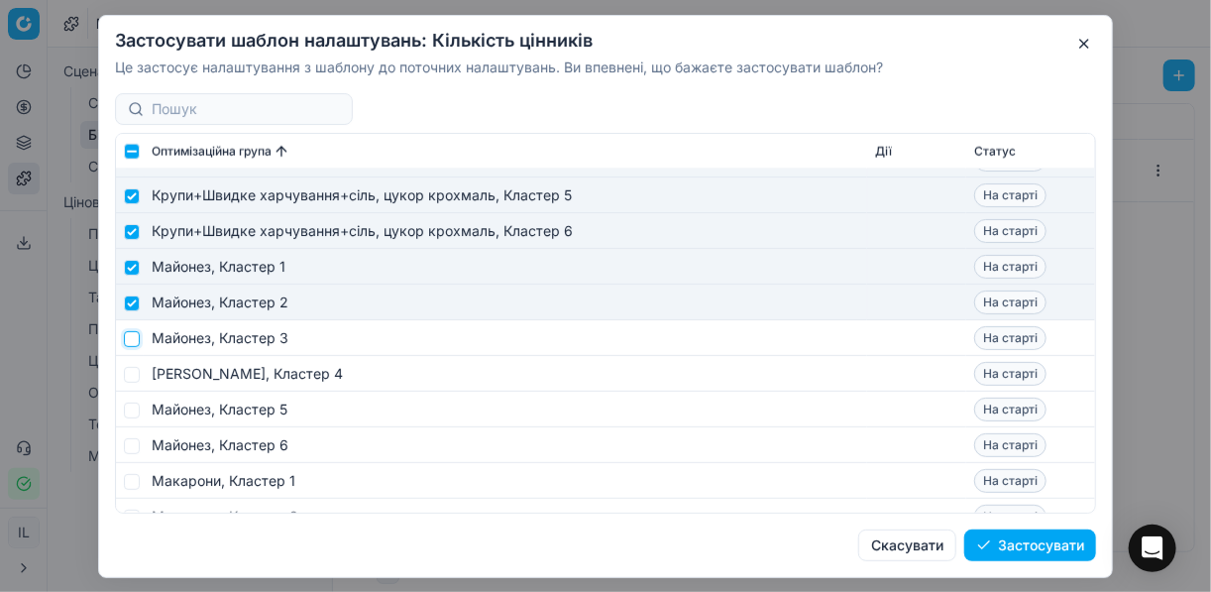
drag, startPoint x: 135, startPoint y: 341, endPoint x: 134, endPoint y: 360, distance: 18.9
click at [135, 341] on input "checkbox" at bounding box center [132, 338] width 16 height 16
checkbox input "true"
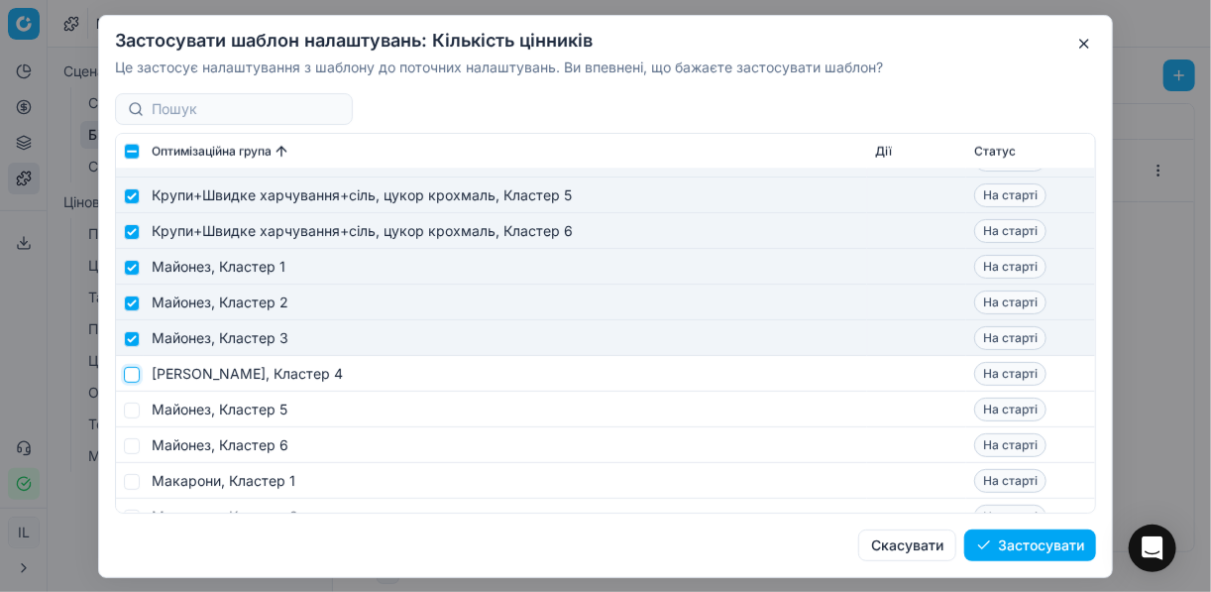
click at [135, 369] on input "checkbox" at bounding box center [132, 374] width 16 height 16
checkbox input "true"
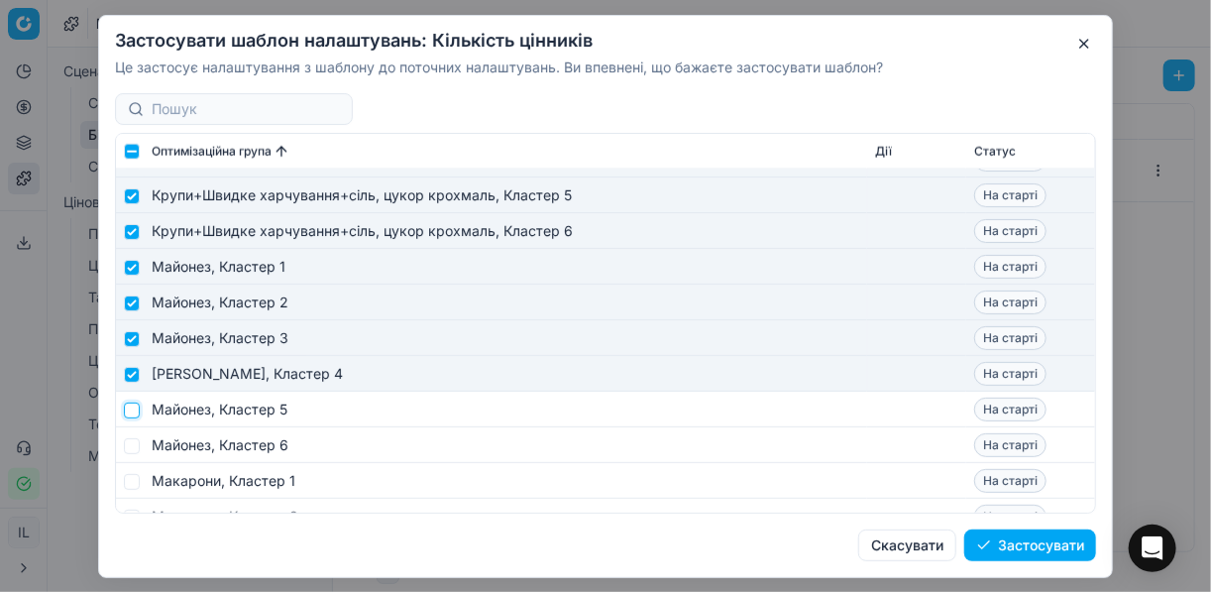
click at [131, 405] on input "checkbox" at bounding box center [132, 409] width 16 height 16
checkbox input "true"
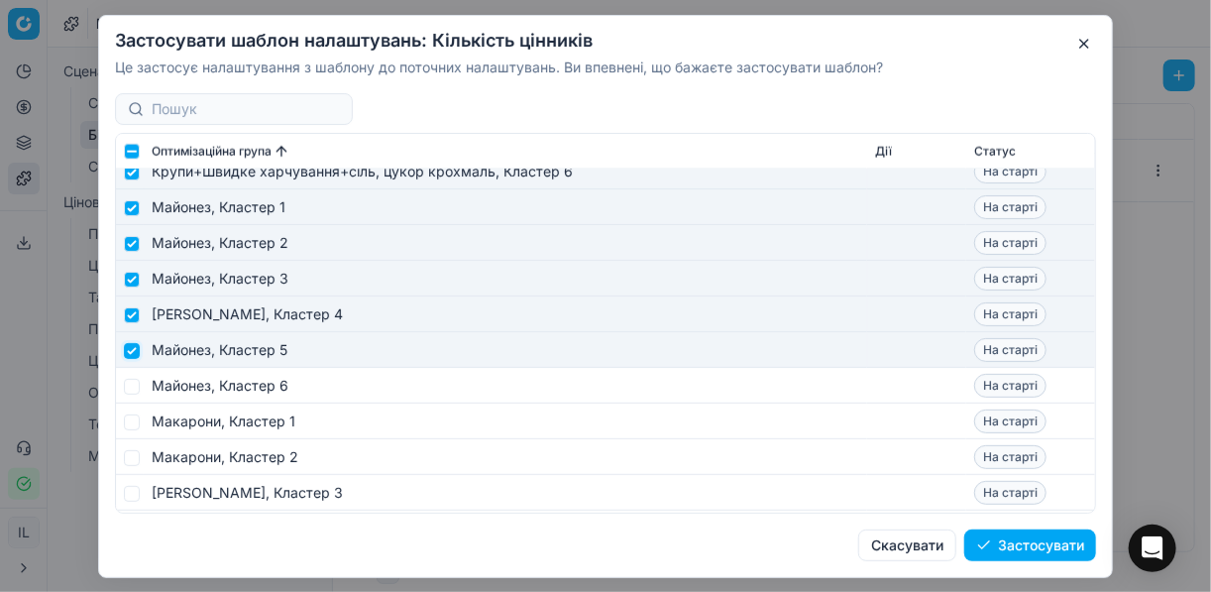
scroll to position [4281, 0]
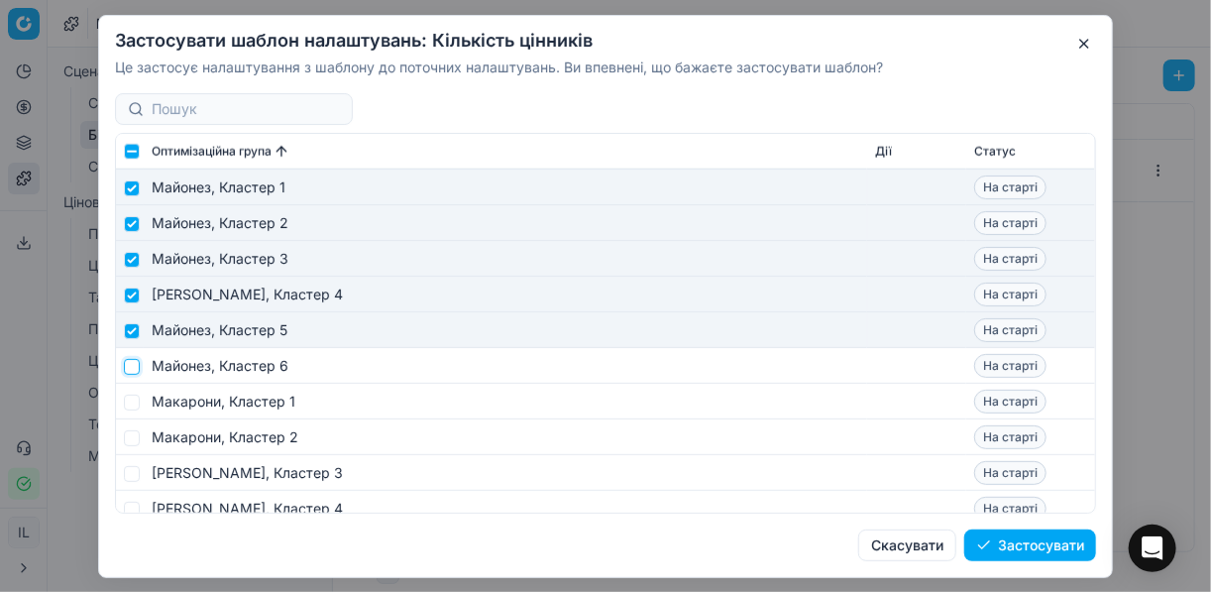
click at [134, 363] on input "checkbox" at bounding box center [132, 366] width 16 height 16
checkbox input "true"
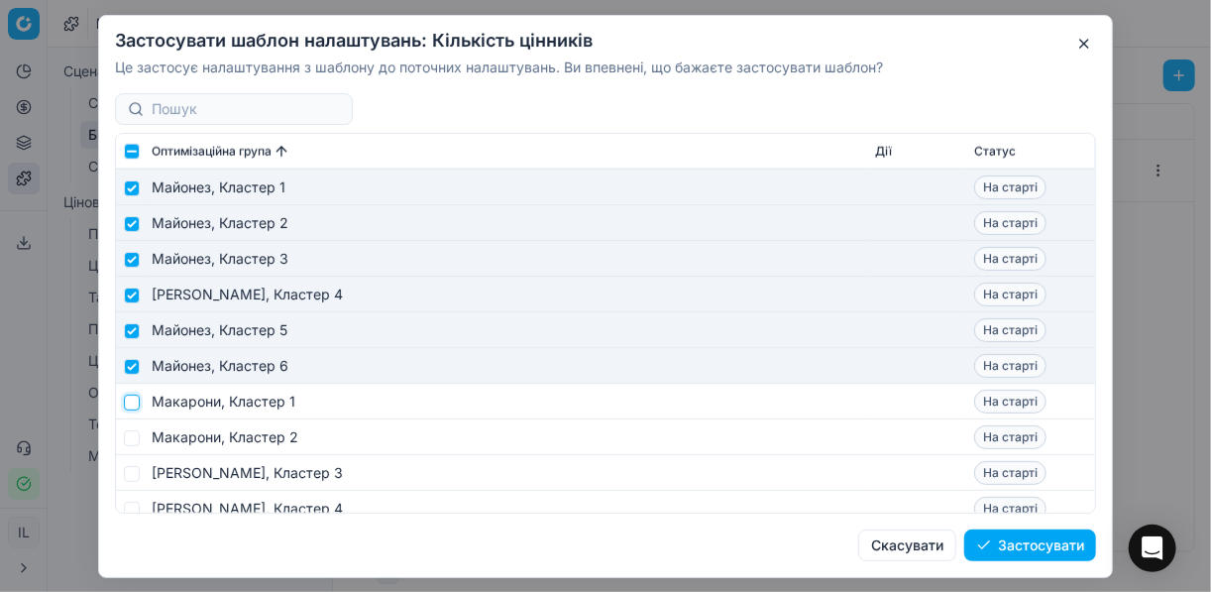
click at [136, 404] on input "checkbox" at bounding box center [132, 401] width 16 height 16
checkbox input "true"
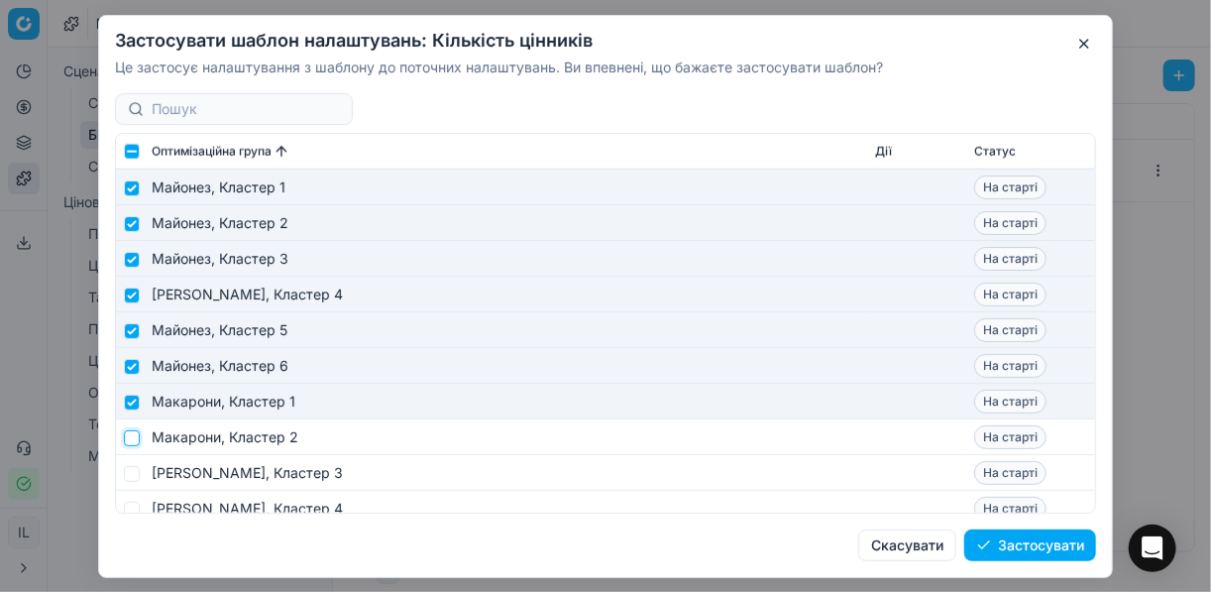
click at [134, 435] on input "checkbox" at bounding box center [132, 437] width 16 height 16
checkbox input "true"
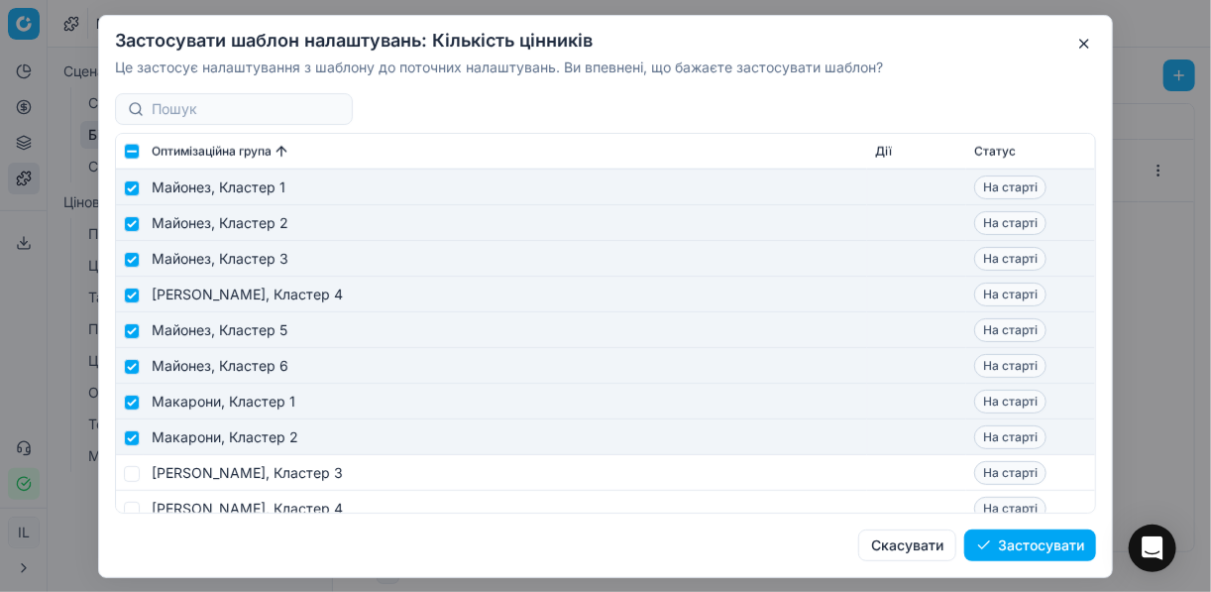
click at [136, 464] on td at bounding box center [130, 473] width 28 height 36
click at [134, 473] on input "checkbox" at bounding box center [132, 473] width 16 height 16
checkbox input "true"
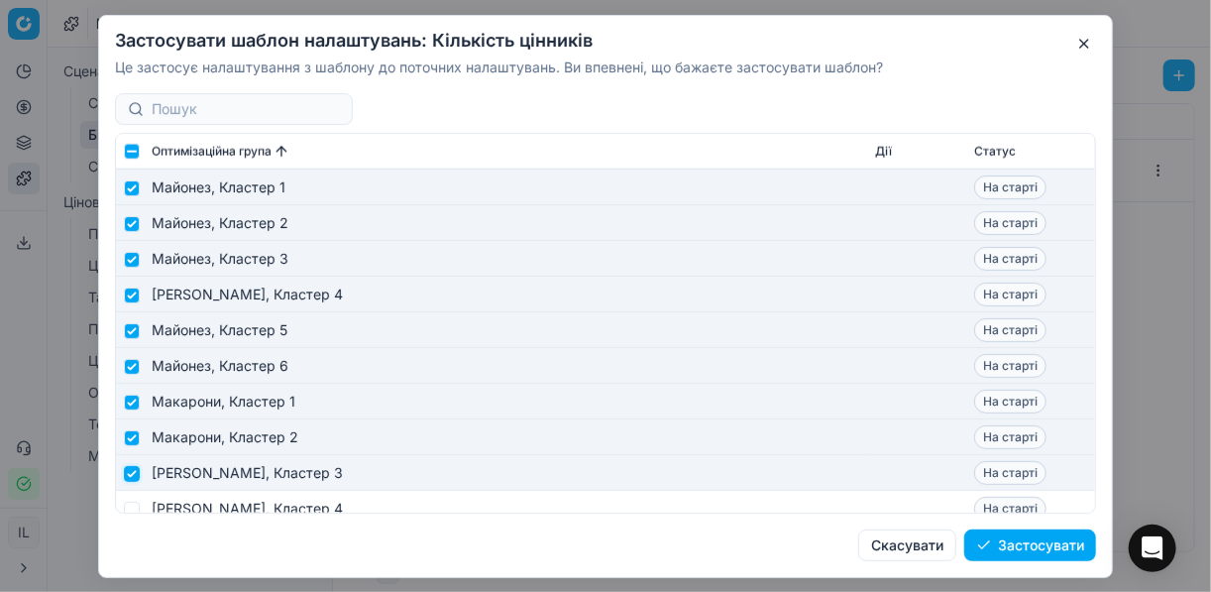
scroll to position [4518, 0]
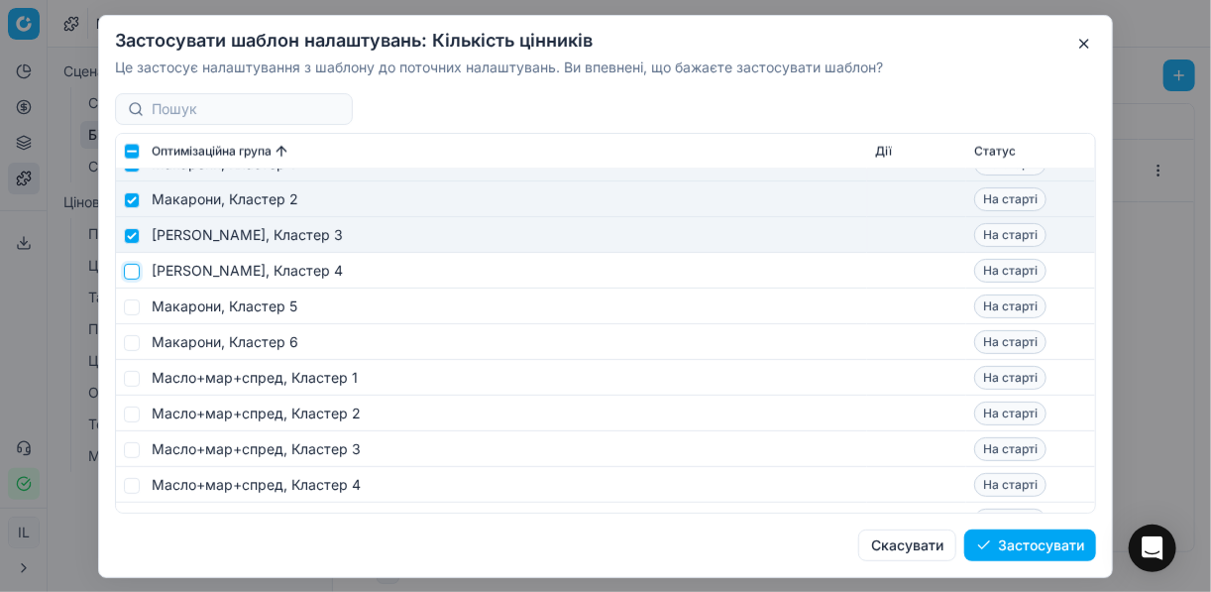
click at [133, 275] on input "checkbox" at bounding box center [132, 271] width 16 height 16
checkbox input "true"
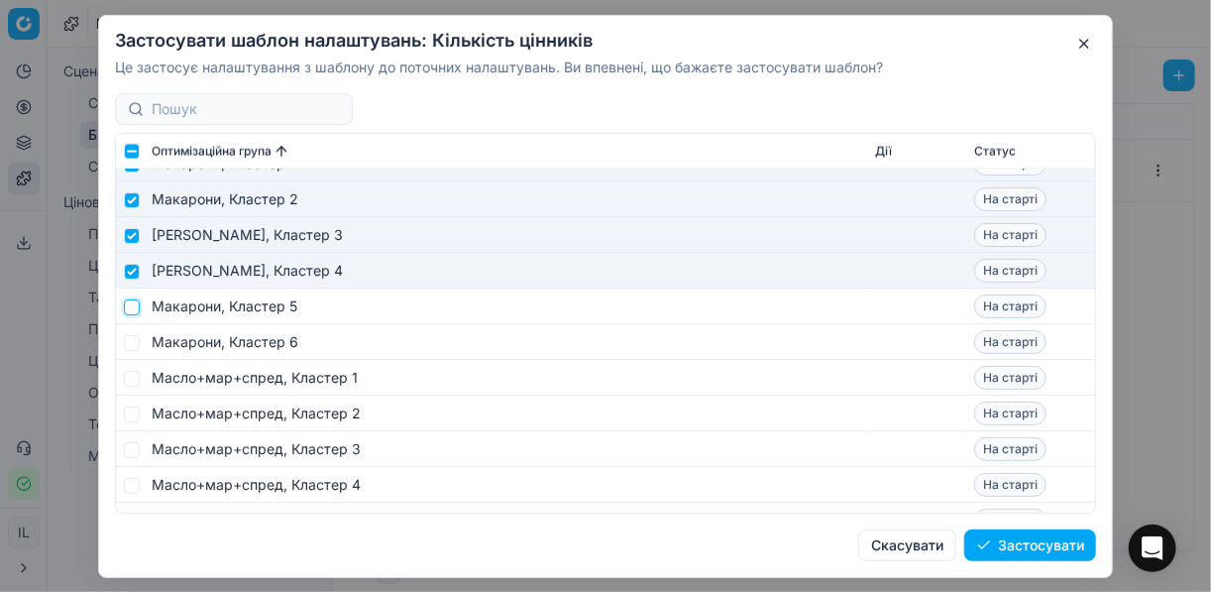
click at [135, 301] on input "checkbox" at bounding box center [132, 306] width 16 height 16
checkbox input "true"
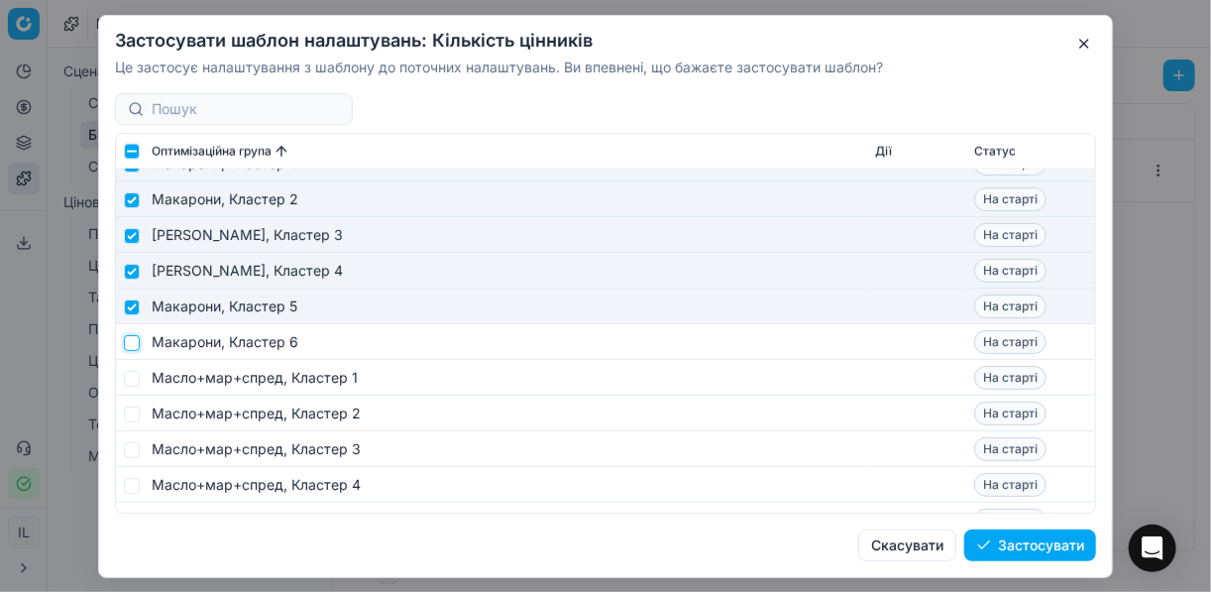
click at [136, 342] on input "checkbox" at bounding box center [132, 342] width 16 height 16
checkbox input "true"
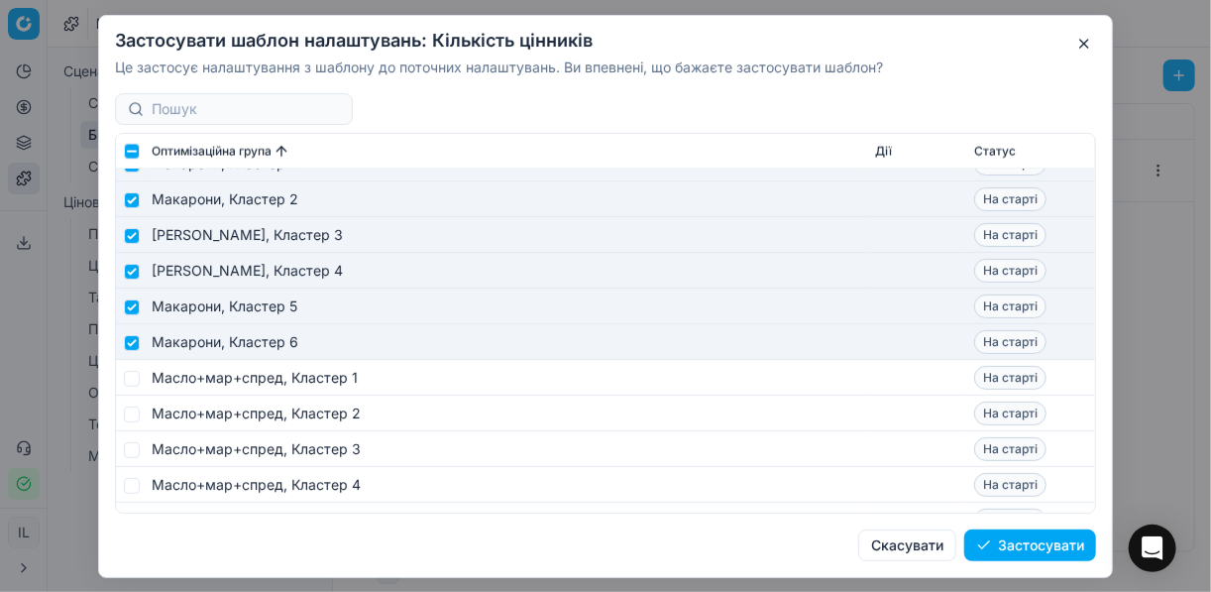
click at [140, 380] on td at bounding box center [130, 378] width 28 height 36
drag, startPoint x: 130, startPoint y: 373, endPoint x: 142, endPoint y: 411, distance: 40.4
click at [130, 376] on input "checkbox" at bounding box center [132, 378] width 16 height 16
checkbox input "true"
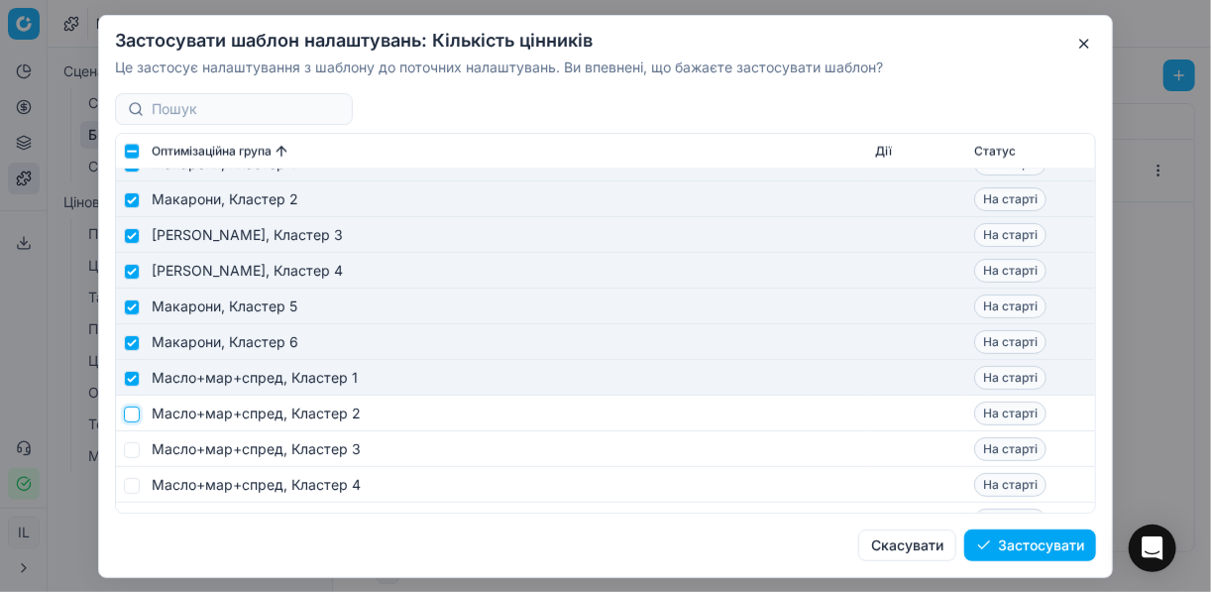
click at [133, 416] on input "checkbox" at bounding box center [132, 413] width 16 height 16
checkbox input "true"
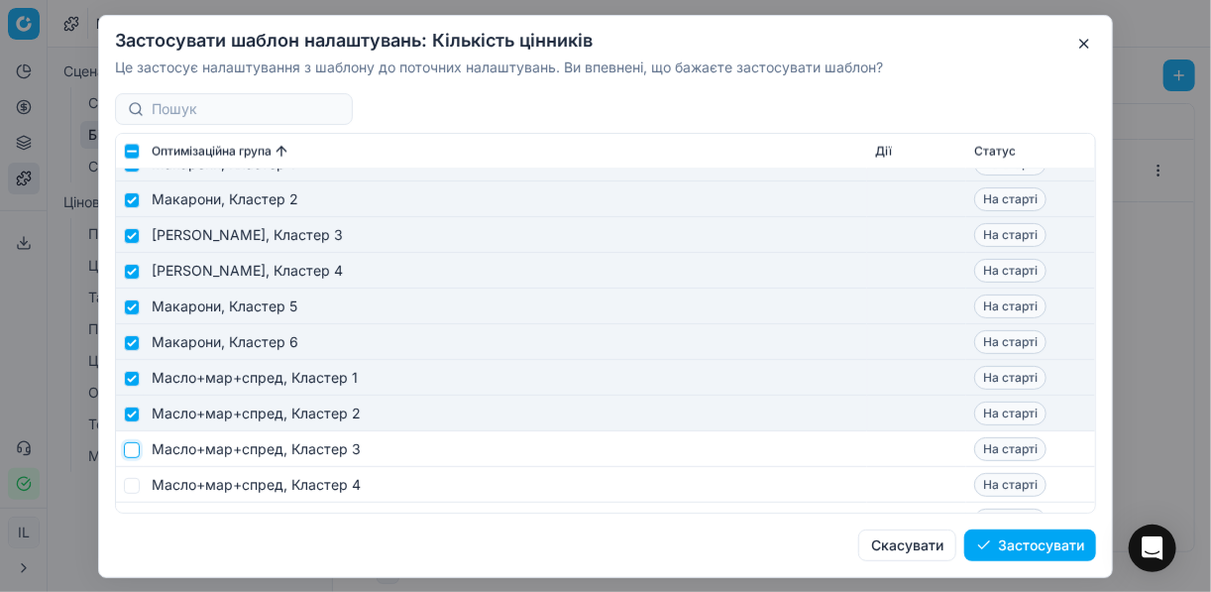
click at [134, 452] on input "checkbox" at bounding box center [132, 449] width 16 height 16
checkbox input "true"
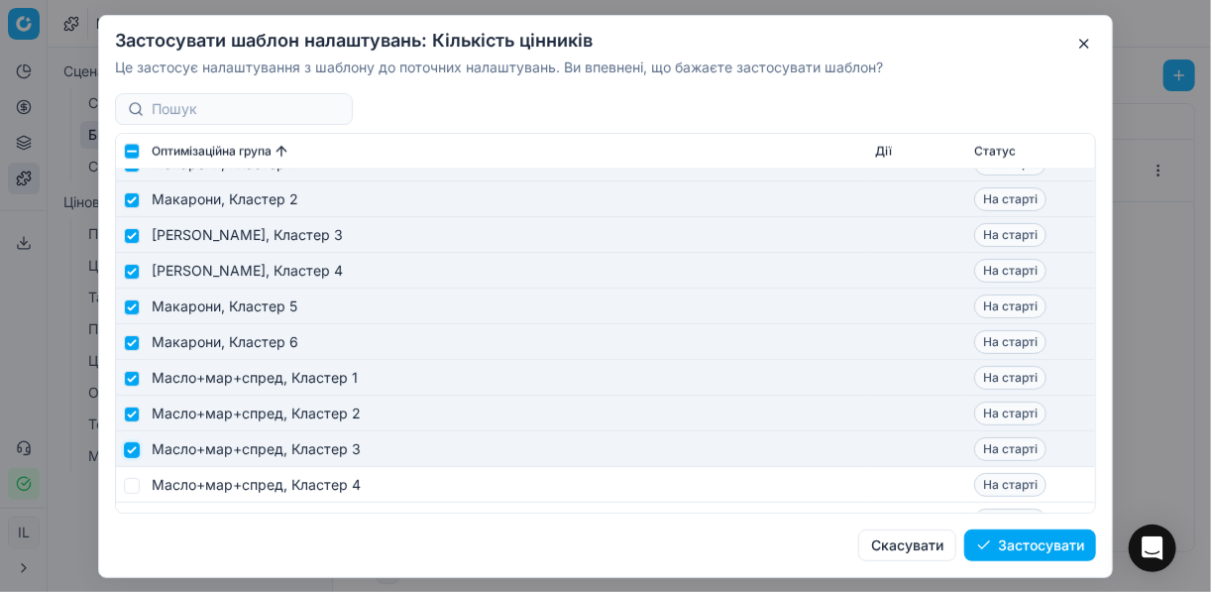
scroll to position [4677, 0]
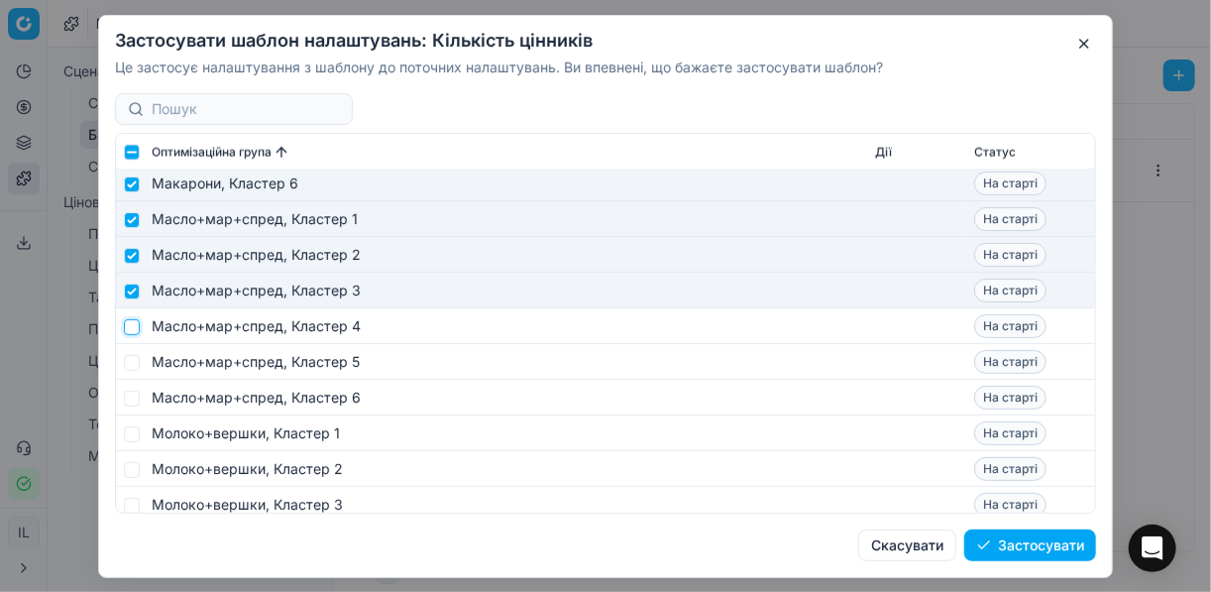
drag, startPoint x: 130, startPoint y: 329, endPoint x: 130, endPoint y: 360, distance: 30.7
click at [130, 330] on input "checkbox" at bounding box center [132, 326] width 16 height 16
checkbox input "true"
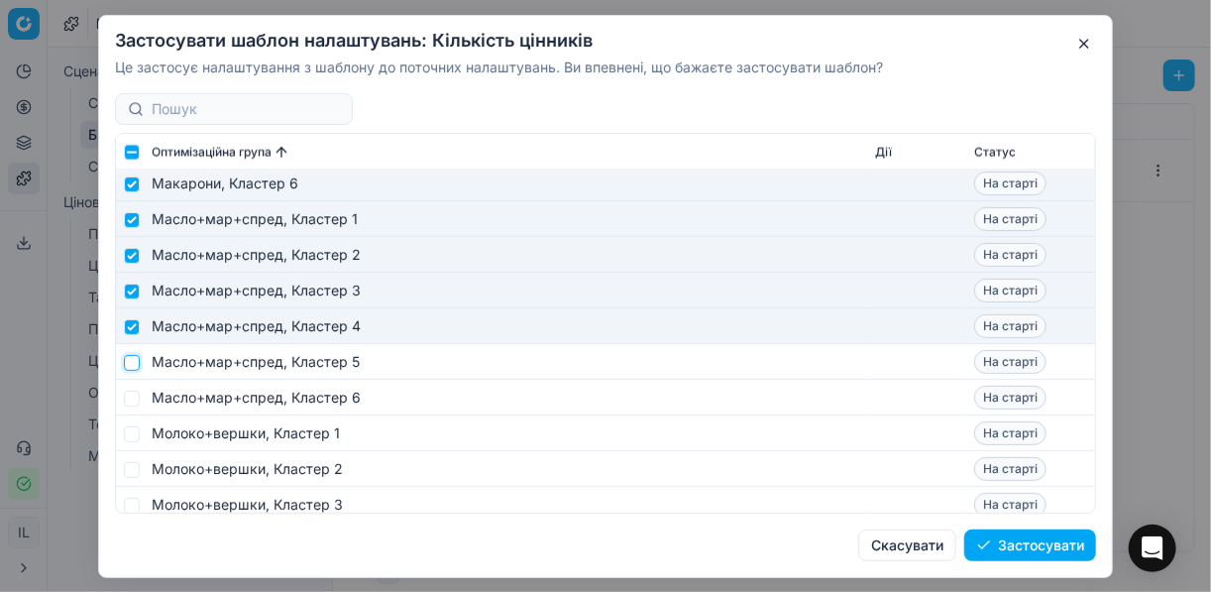
click at [130, 361] on input "checkbox" at bounding box center [132, 362] width 16 height 16
checkbox input "true"
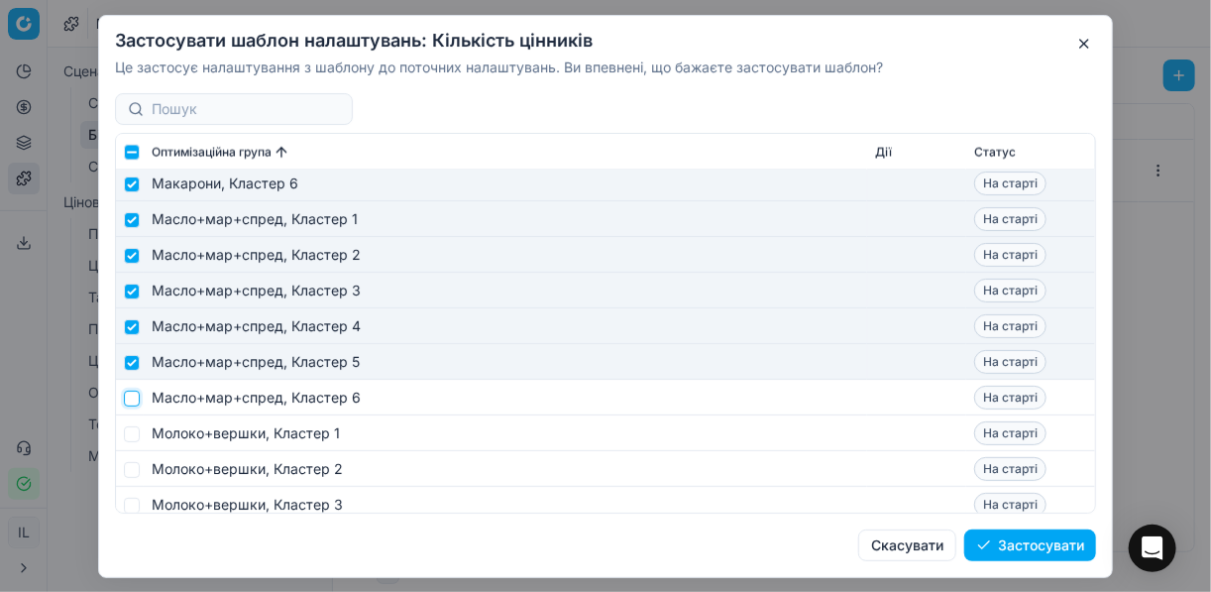
click at [134, 400] on input "checkbox" at bounding box center [132, 397] width 16 height 16
checkbox input "true"
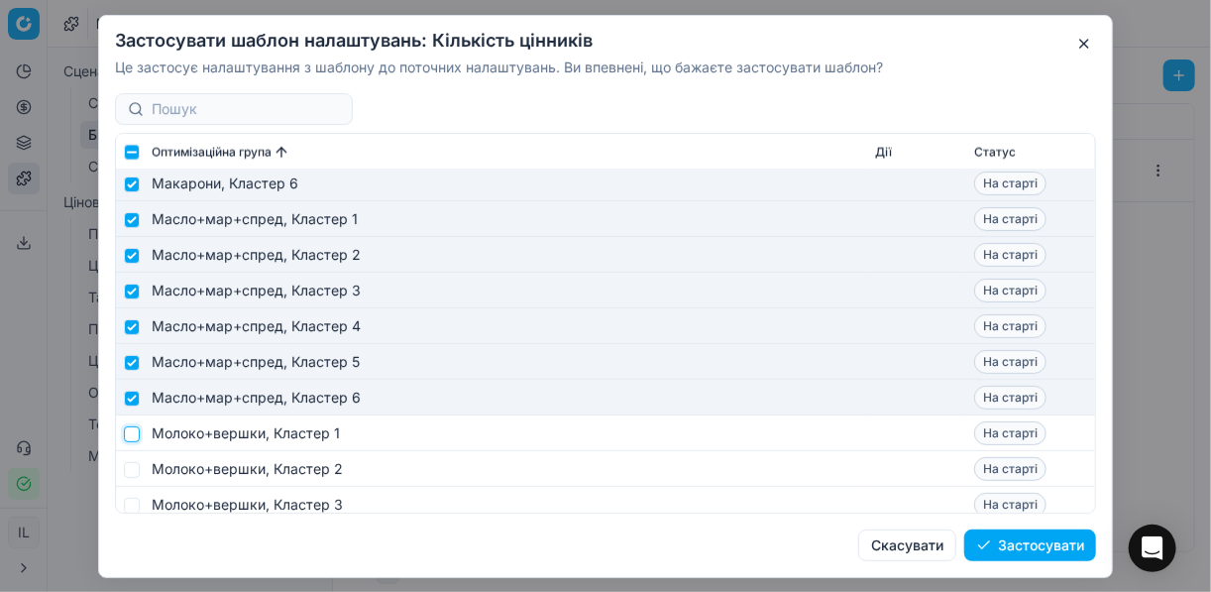
click at [135, 432] on input "checkbox" at bounding box center [132, 433] width 16 height 16
checkbox input "true"
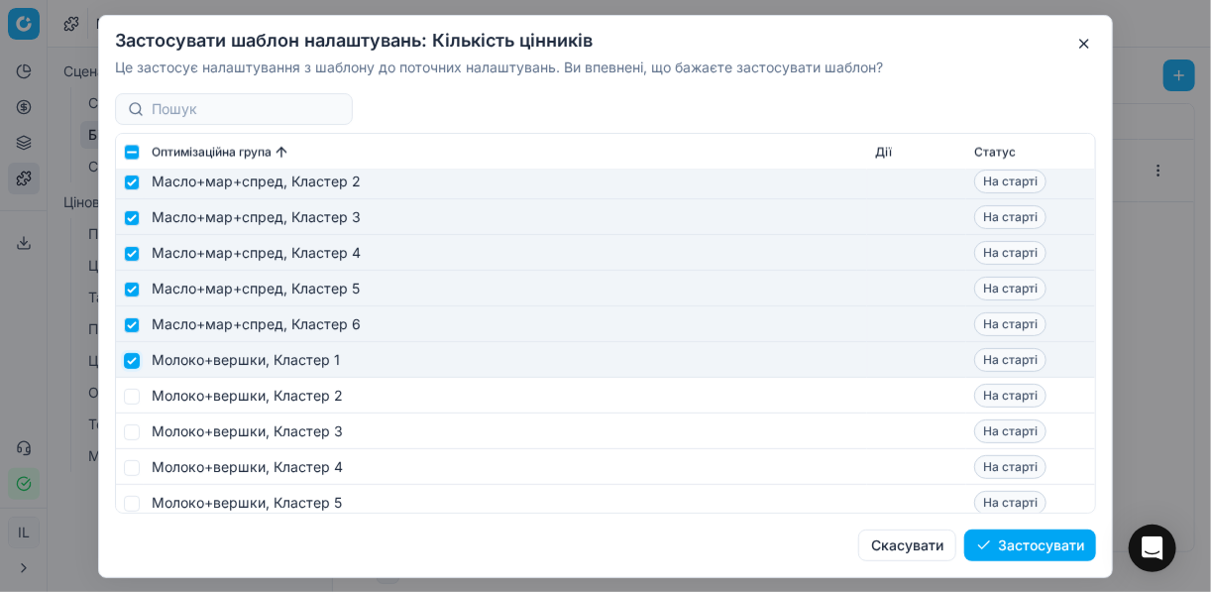
scroll to position [4836, 0]
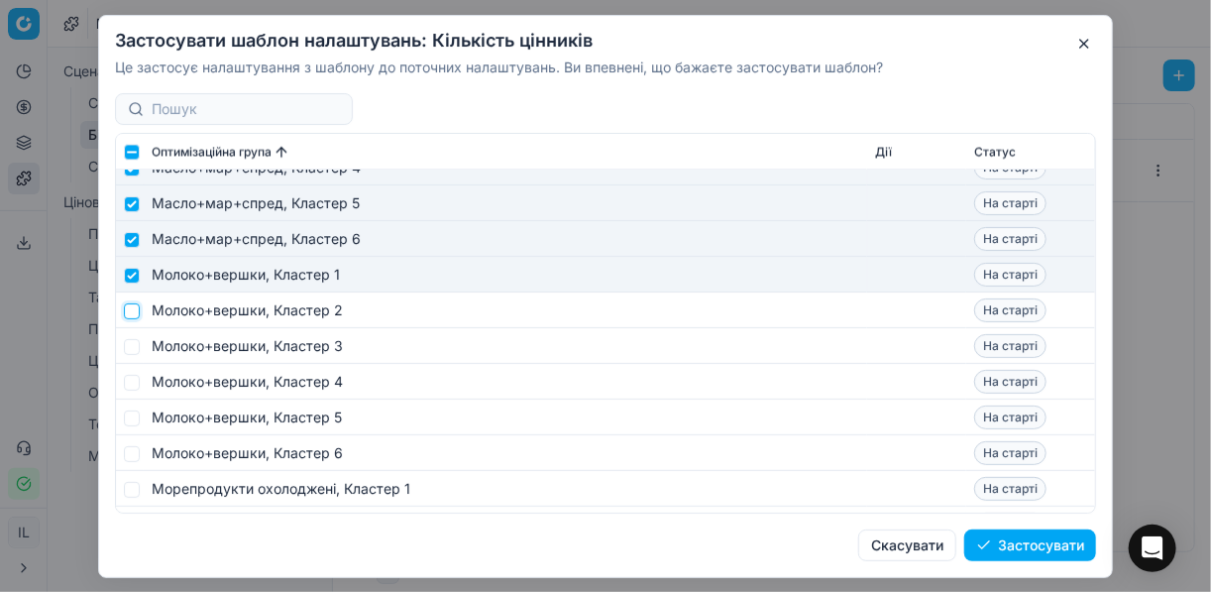
drag, startPoint x: 135, startPoint y: 311, endPoint x: 134, endPoint y: 334, distance: 22.8
click at [135, 315] on input "checkbox" at bounding box center [132, 310] width 16 height 16
checkbox input "true"
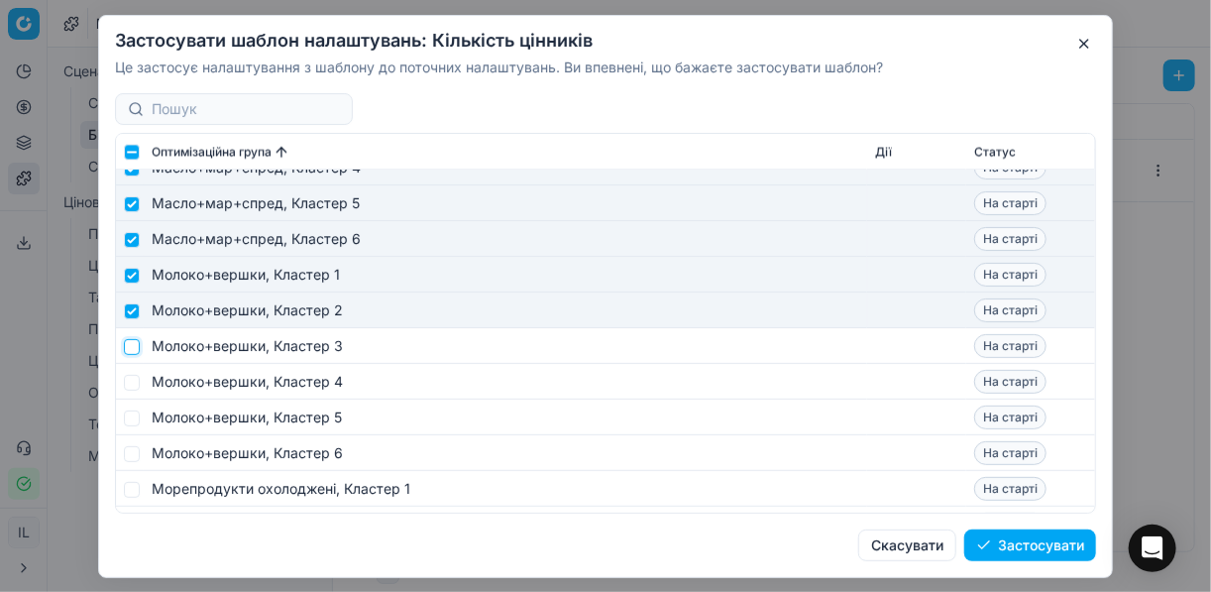
click at [134, 342] on input "checkbox" at bounding box center [132, 346] width 16 height 16
checkbox input "true"
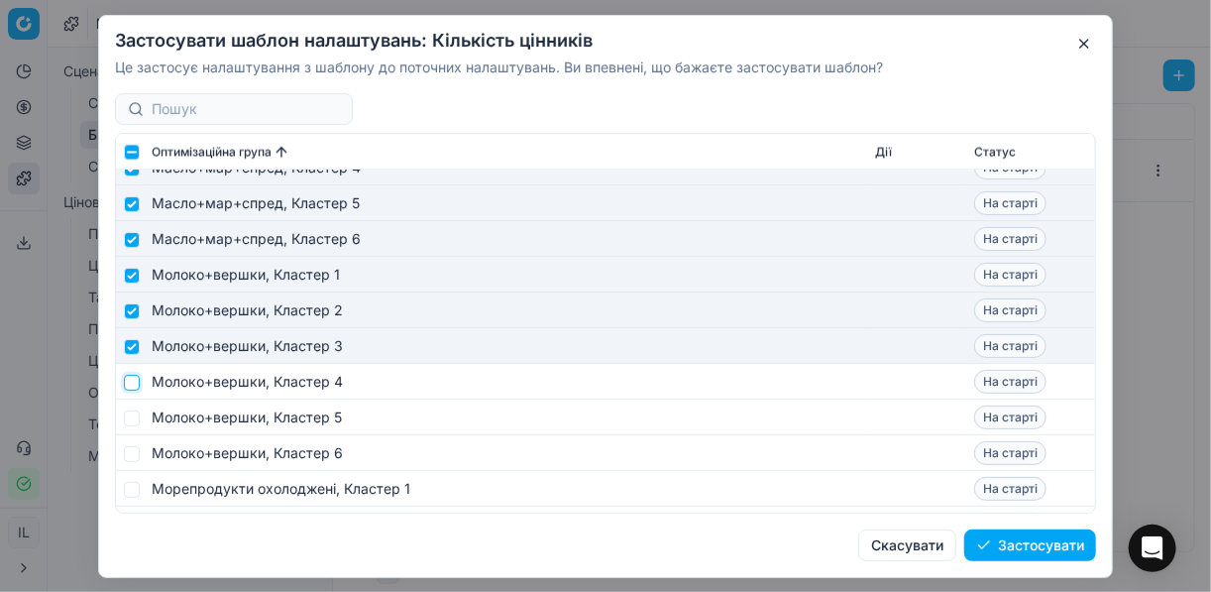
click at [134, 384] on input "checkbox" at bounding box center [132, 382] width 16 height 16
checkbox input "true"
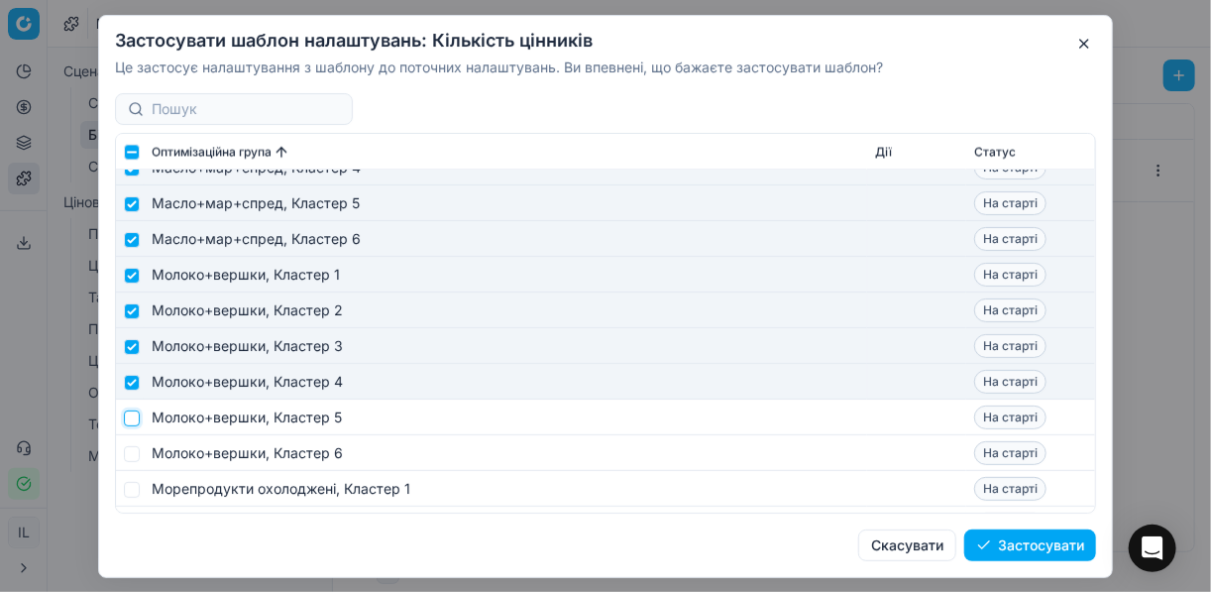
drag, startPoint x: 129, startPoint y: 412, endPoint x: 132, endPoint y: 425, distance: 13.2
click at [129, 414] on input "checkbox" at bounding box center [132, 417] width 16 height 16
checkbox input "true"
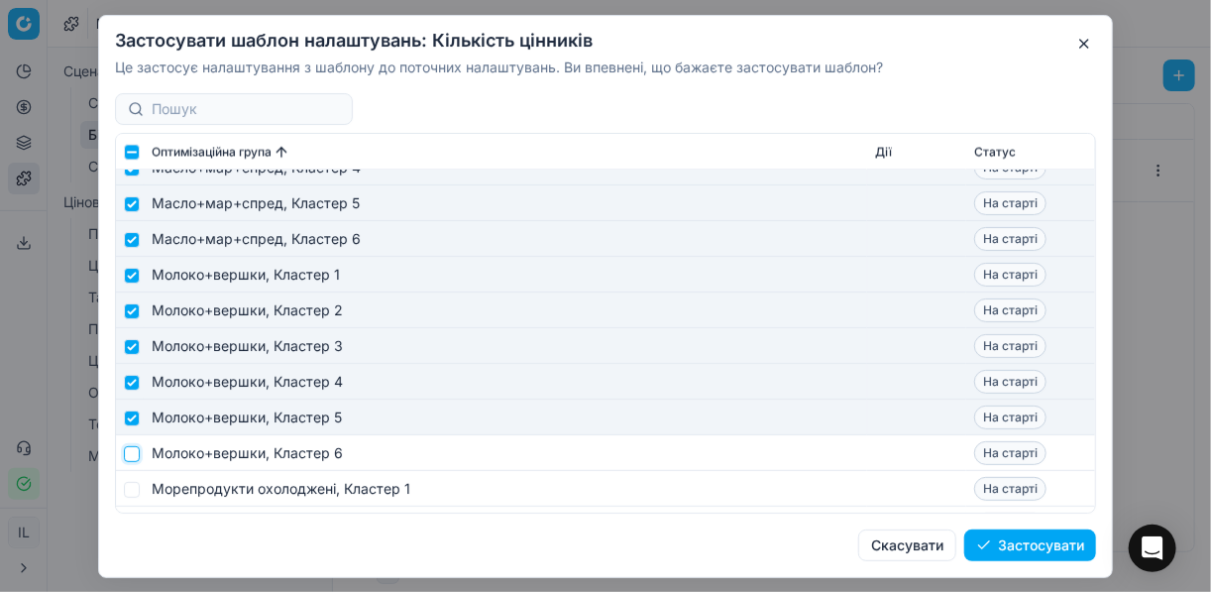
click at [128, 454] on input "checkbox" at bounding box center [132, 453] width 16 height 16
checkbox input "true"
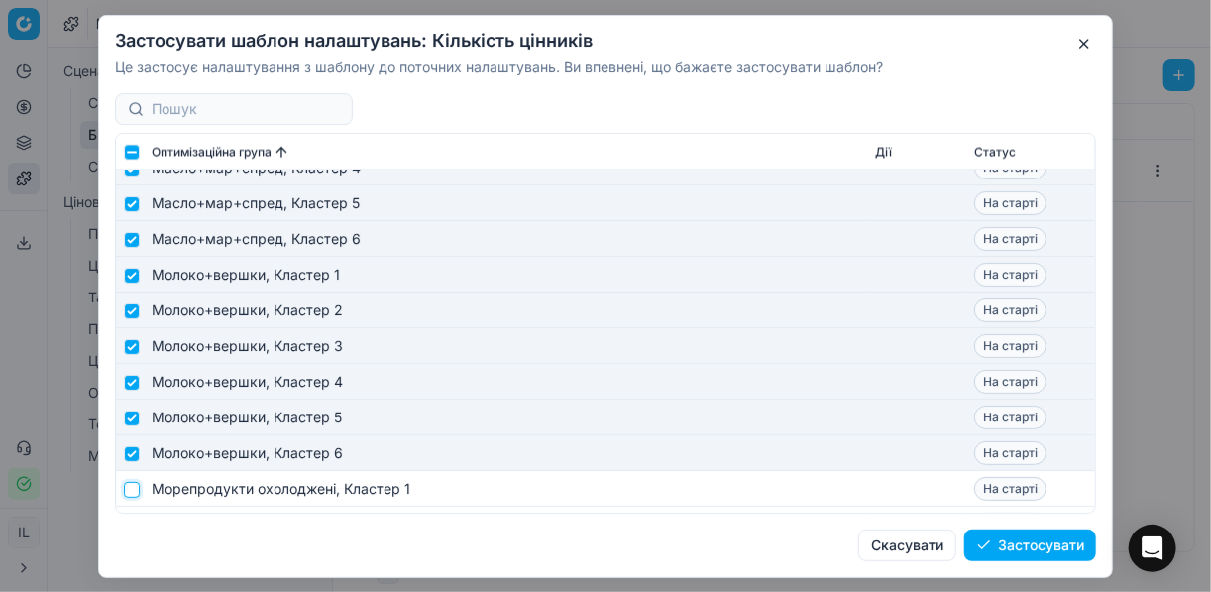
click at [138, 489] on input "checkbox" at bounding box center [132, 489] width 16 height 16
checkbox input "true"
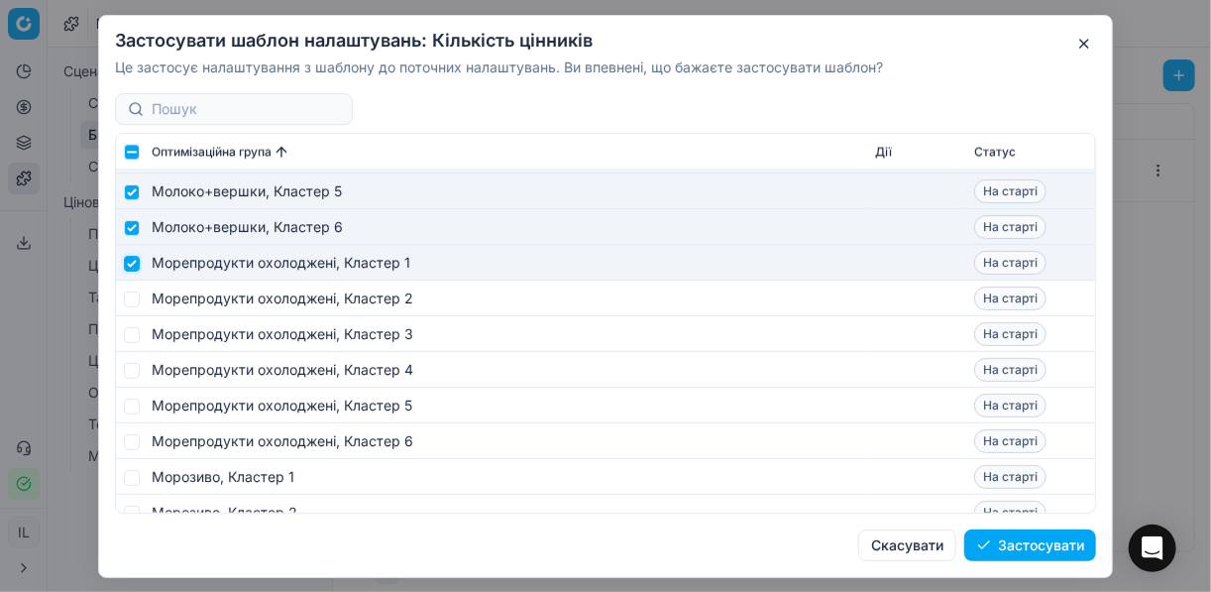
scroll to position [5153, 0]
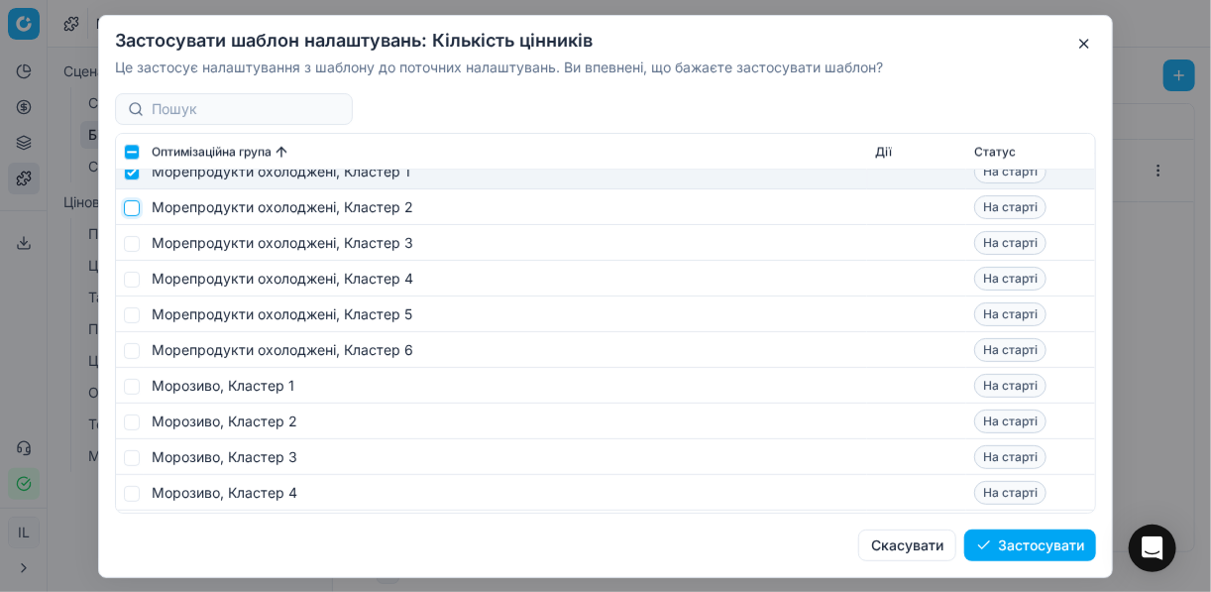
click at [133, 213] on input "checkbox" at bounding box center [132, 207] width 16 height 16
checkbox input "true"
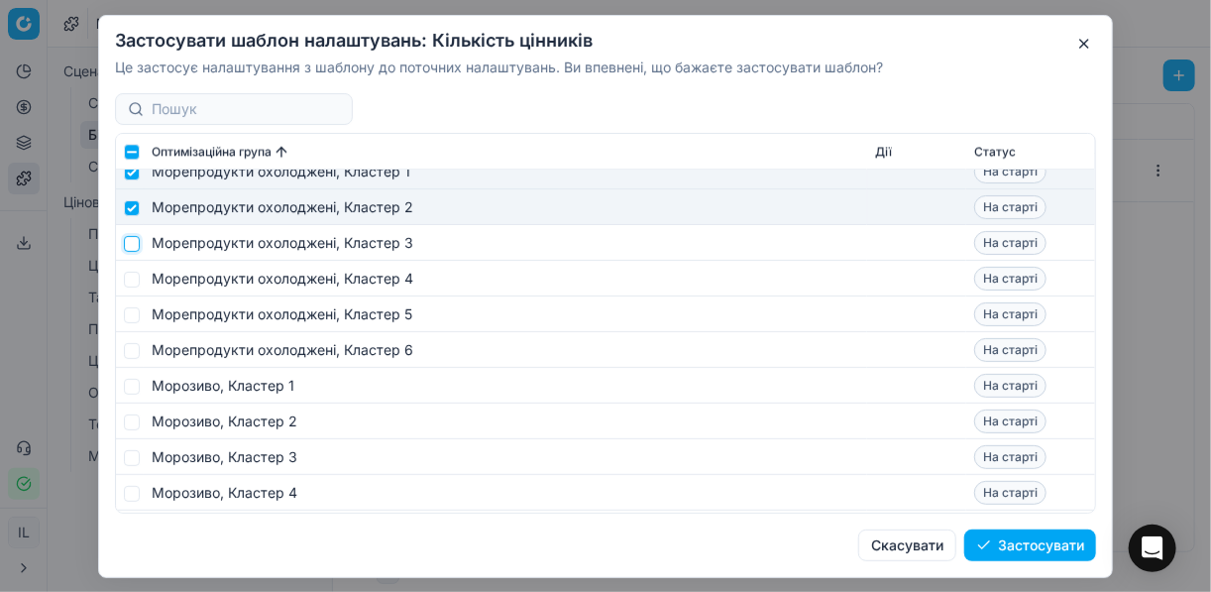
drag, startPoint x: 131, startPoint y: 246, endPoint x: 138, endPoint y: 265, distance: 20.1
click at [132, 246] on input "checkbox" at bounding box center [132, 243] width 16 height 16
checkbox input "true"
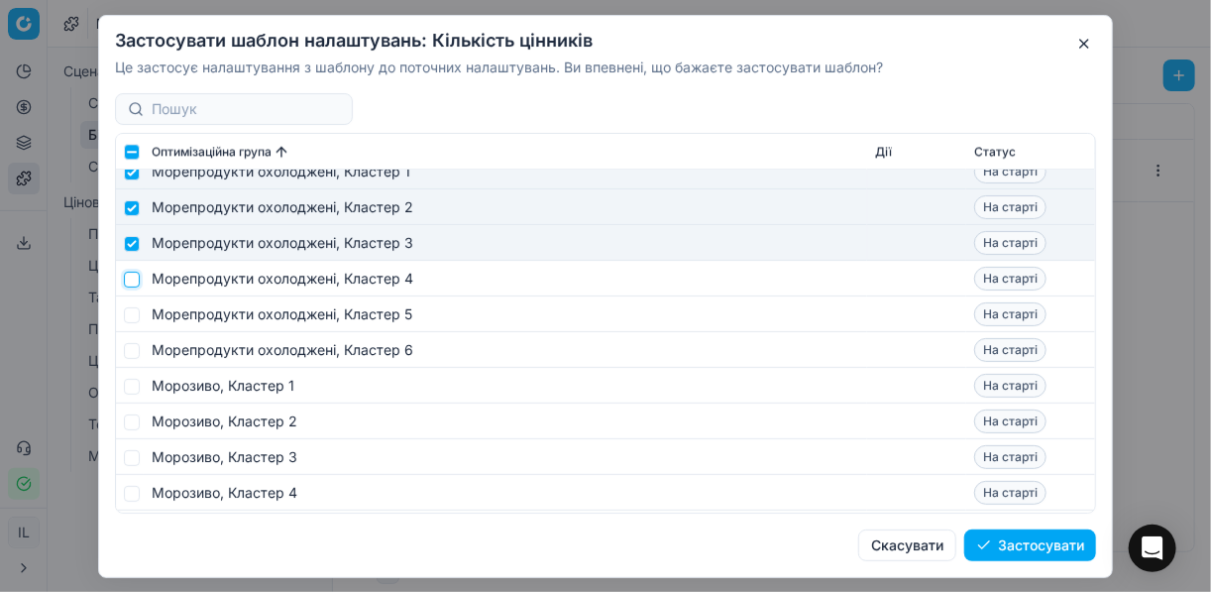
click at [134, 277] on input "checkbox" at bounding box center [132, 279] width 16 height 16
checkbox input "true"
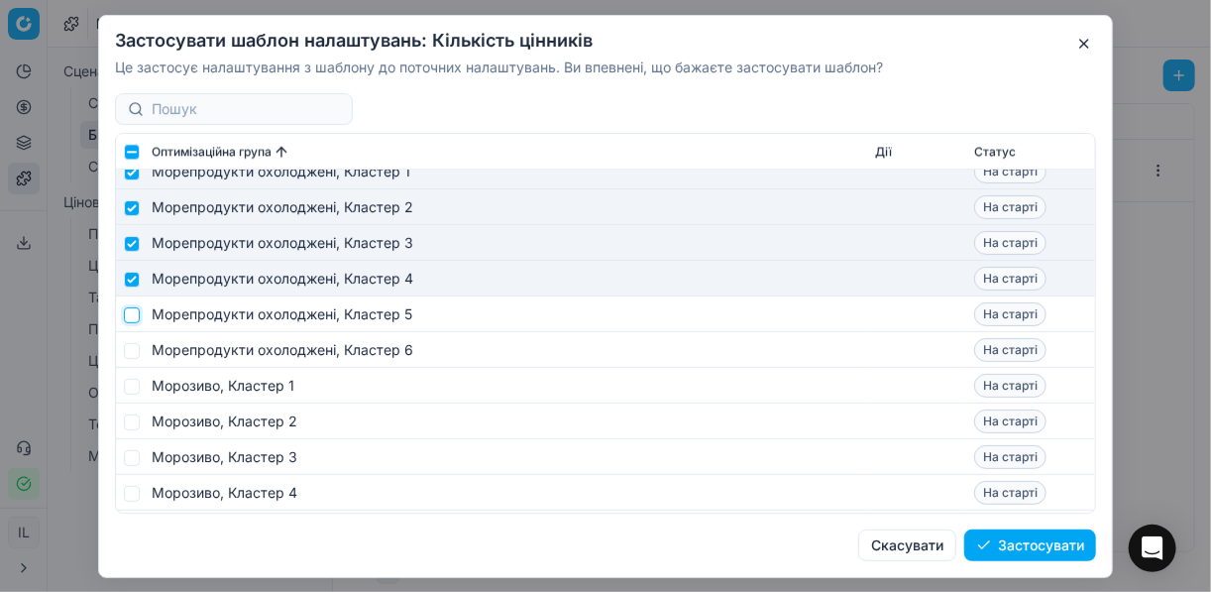
click at [132, 318] on input "checkbox" at bounding box center [132, 314] width 16 height 16
checkbox input "true"
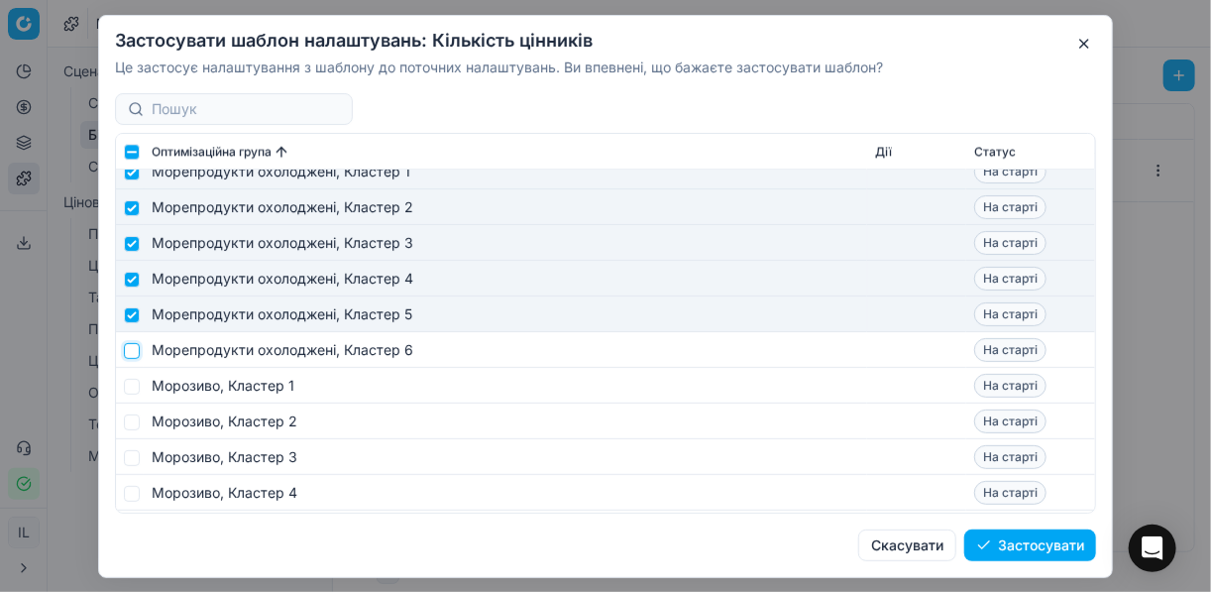
drag, startPoint x: 133, startPoint y: 347, endPoint x: 129, endPoint y: 374, distance: 27.0
click at [133, 348] on input "checkbox" at bounding box center [132, 350] width 16 height 16
checkbox input "true"
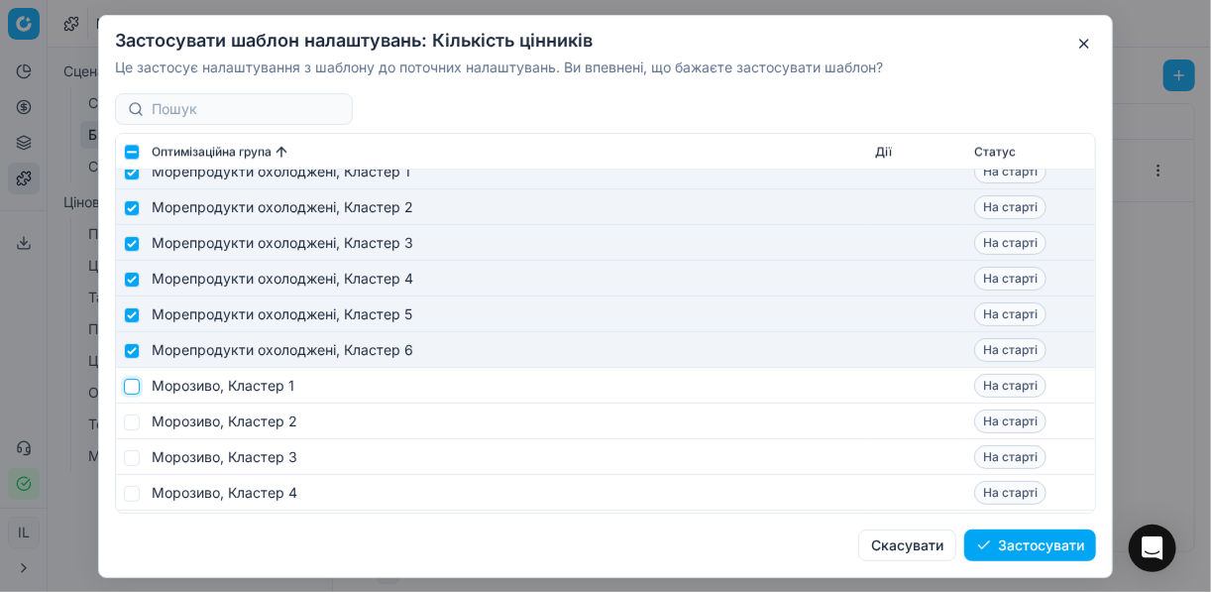
click at [130, 391] on input "checkbox" at bounding box center [132, 386] width 16 height 16
checkbox input "true"
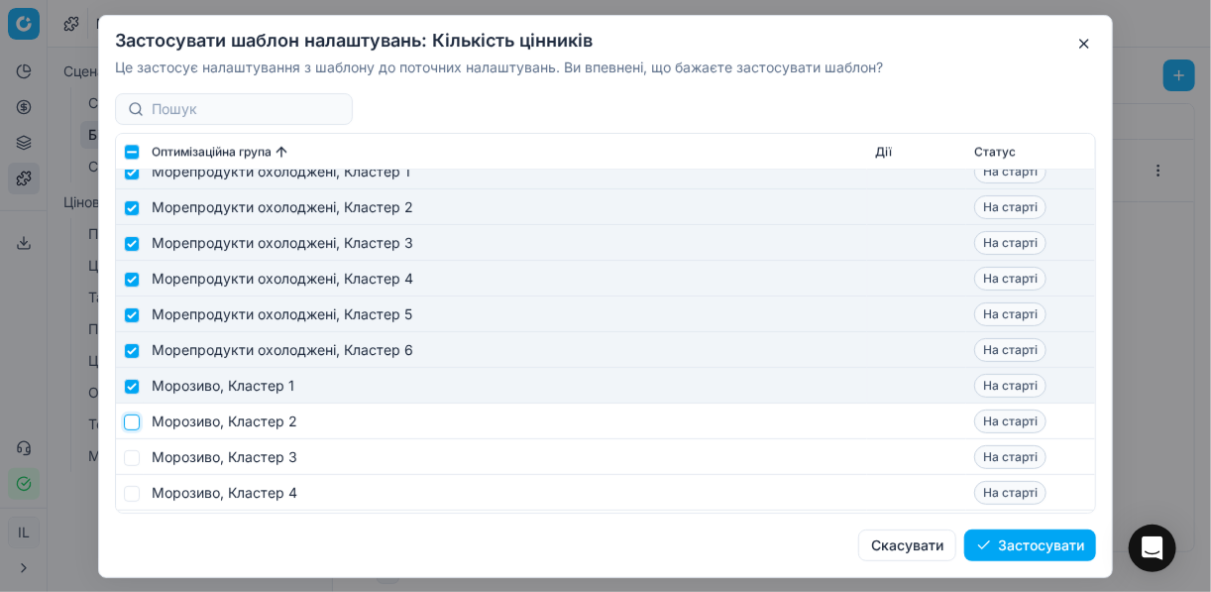
click at [131, 425] on input "checkbox" at bounding box center [132, 421] width 16 height 16
checkbox input "true"
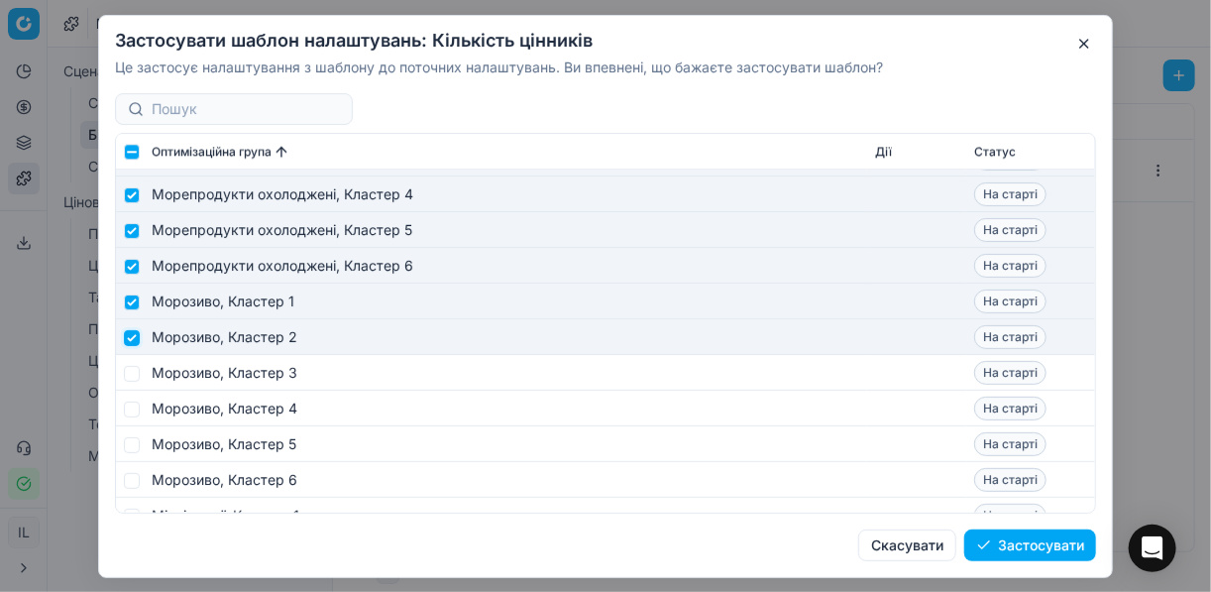
scroll to position [5311, 0]
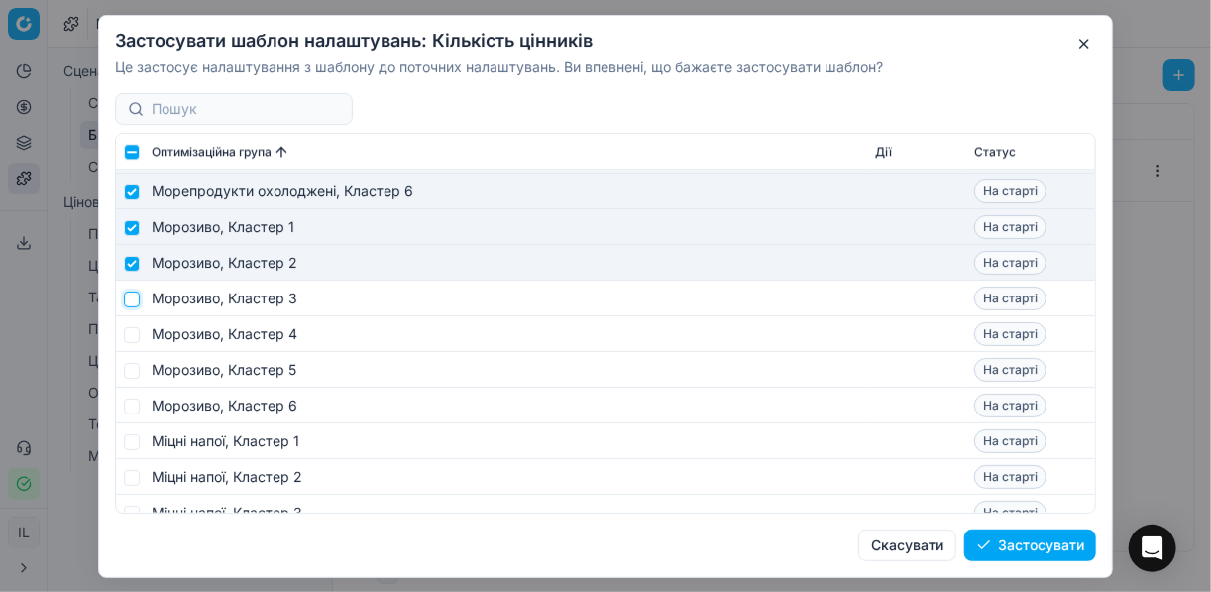
click at [135, 297] on input "checkbox" at bounding box center [132, 298] width 16 height 16
checkbox input "true"
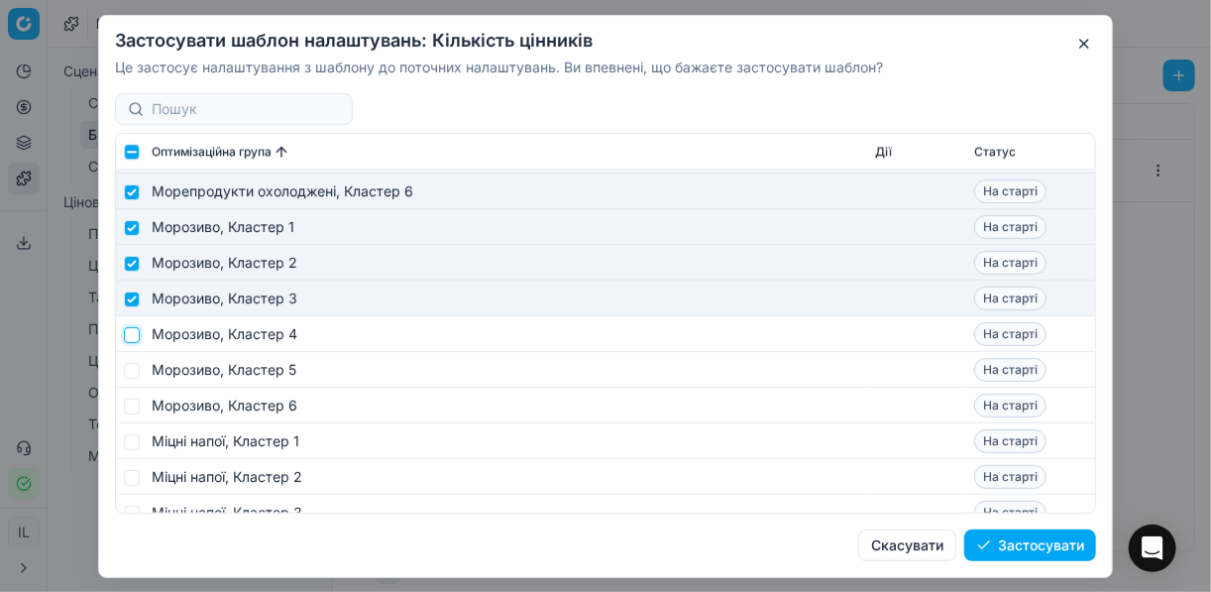
click at [127, 335] on input "checkbox" at bounding box center [132, 334] width 16 height 16
checkbox input "true"
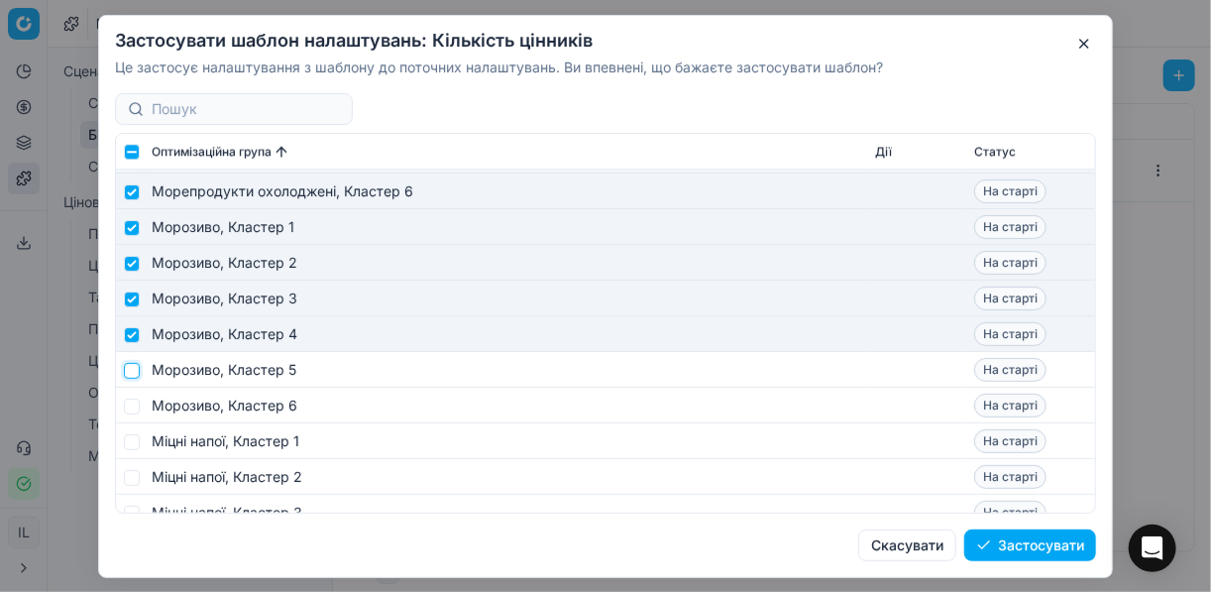
click at [130, 373] on input "checkbox" at bounding box center [132, 370] width 16 height 16
checkbox input "true"
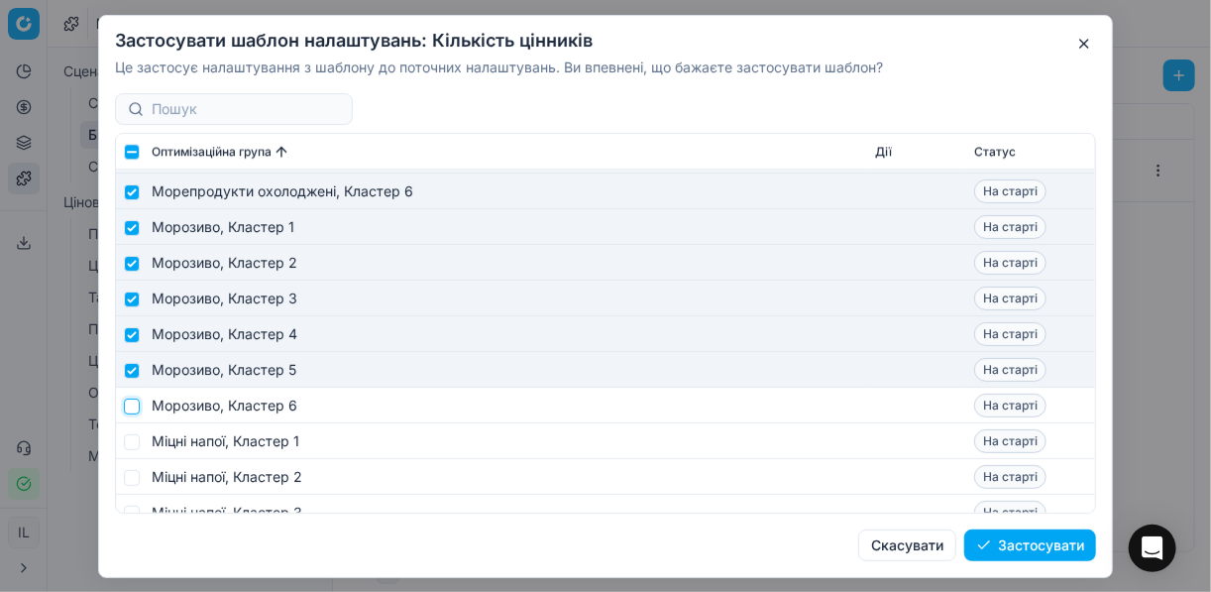
drag, startPoint x: 128, startPoint y: 407, endPoint x: 130, endPoint y: 418, distance: 11.1
click at [128, 407] on input "checkbox" at bounding box center [132, 405] width 16 height 16
checkbox input "true"
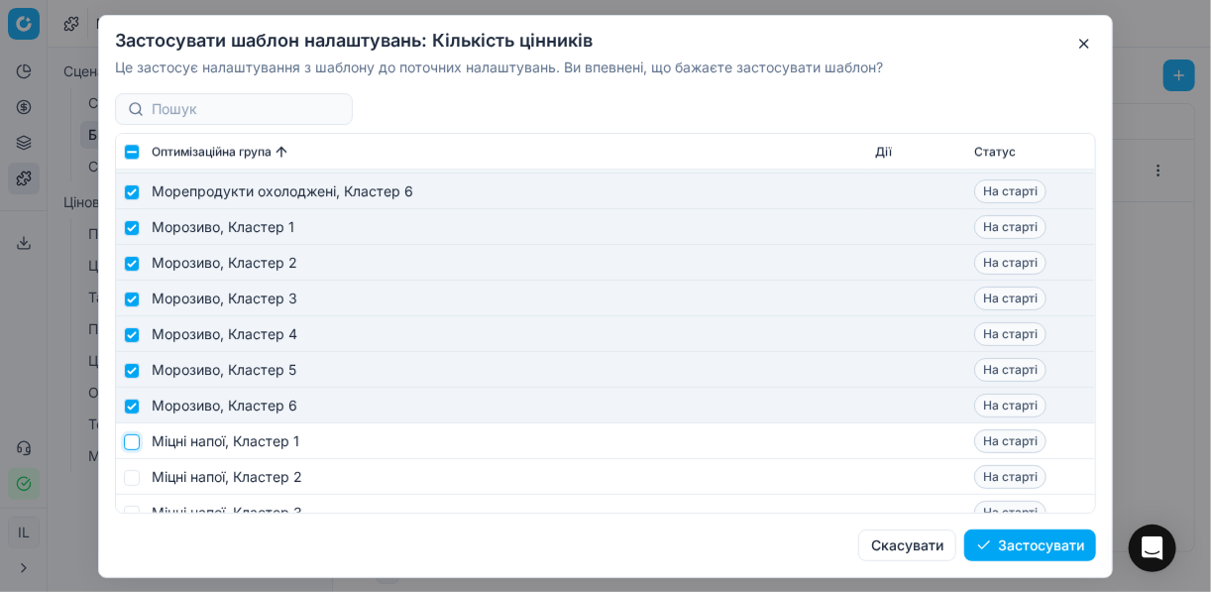
click at [130, 446] on input "checkbox" at bounding box center [132, 441] width 16 height 16
checkbox input "true"
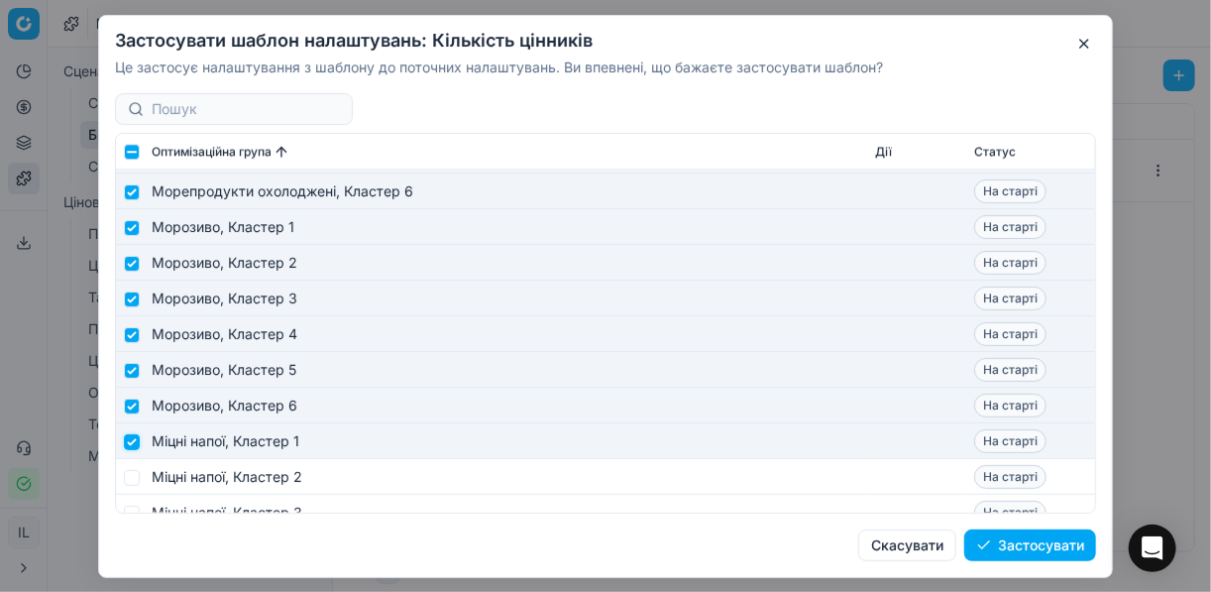
scroll to position [5470, 0]
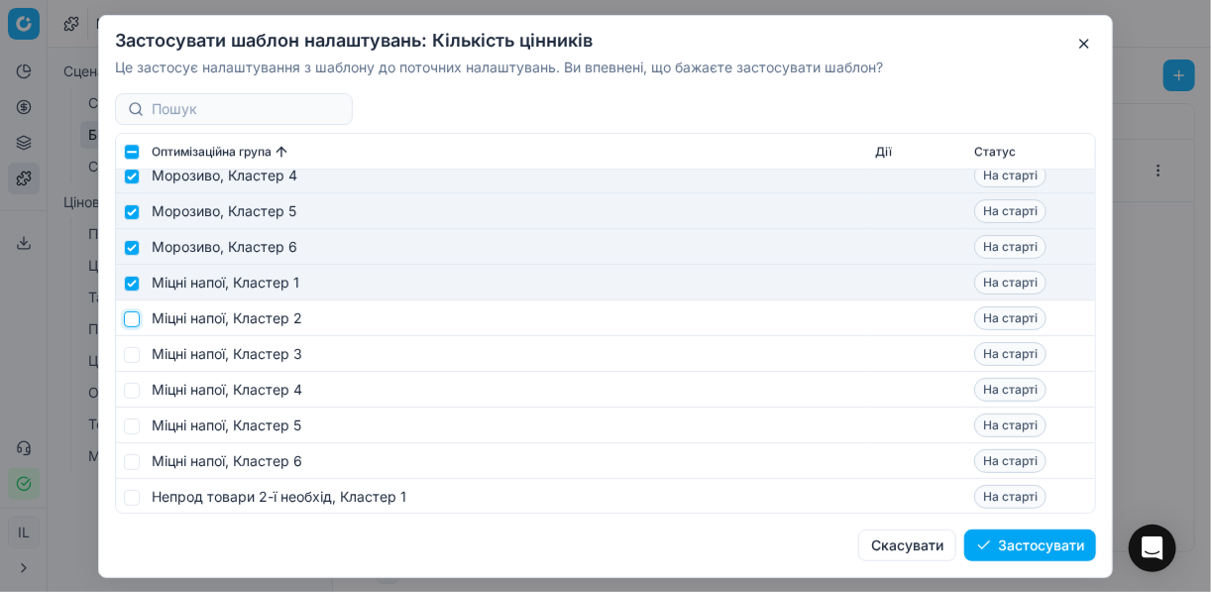
click at [127, 321] on input "checkbox" at bounding box center [132, 318] width 16 height 16
checkbox input "true"
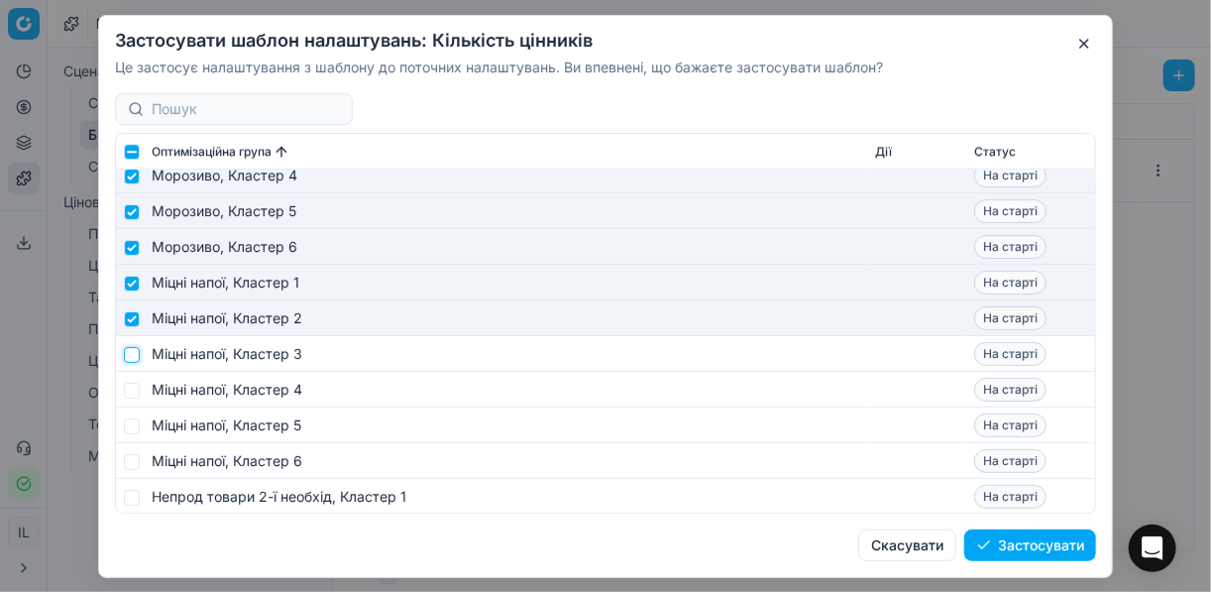
drag, startPoint x: 129, startPoint y: 355, endPoint x: 134, endPoint y: 378, distance: 23.3
click at [130, 355] on input "checkbox" at bounding box center [132, 354] width 16 height 16
checkbox input "true"
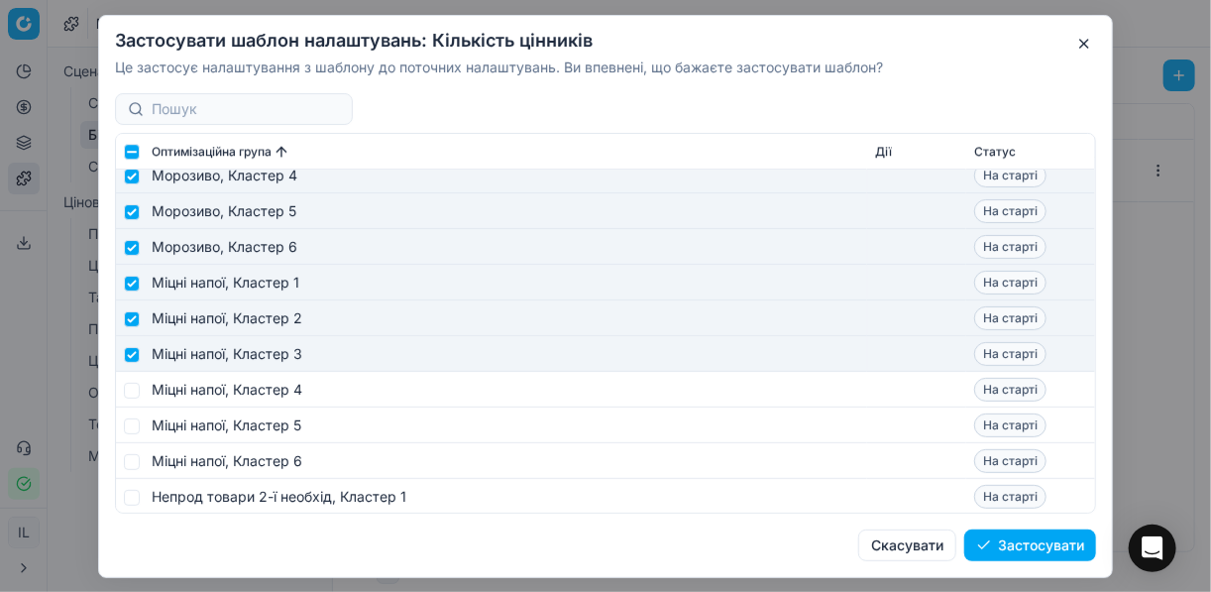
click at [121, 395] on td at bounding box center [130, 390] width 28 height 36
click at [127, 396] on input "checkbox" at bounding box center [132, 389] width 16 height 16
checkbox input "true"
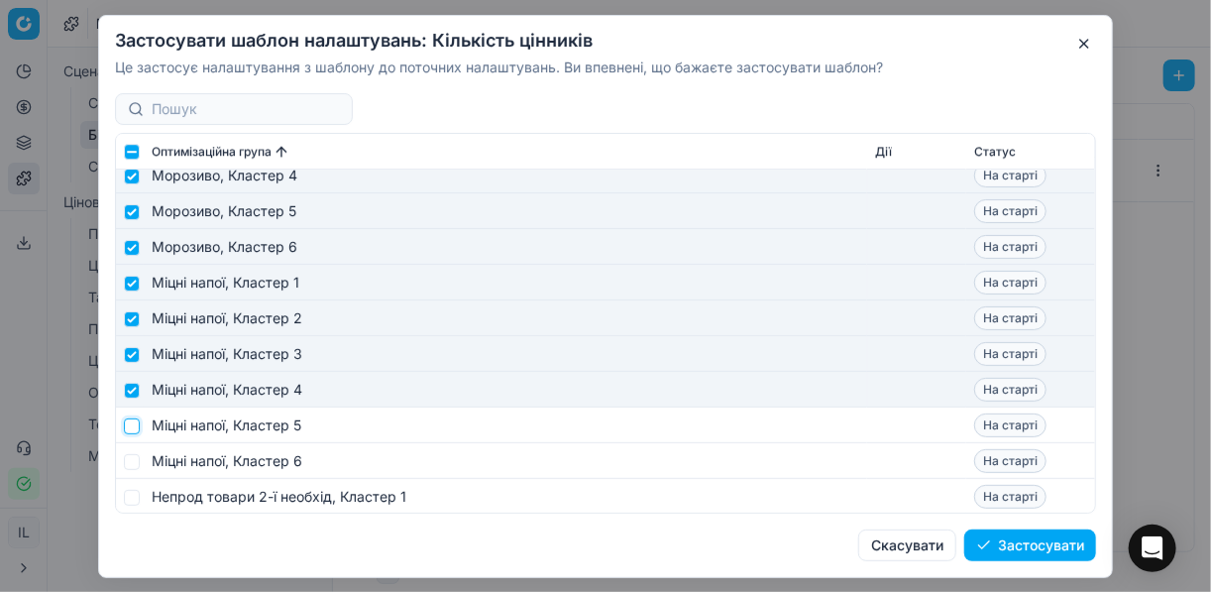
click at [130, 428] on input "checkbox" at bounding box center [132, 425] width 16 height 16
checkbox input "true"
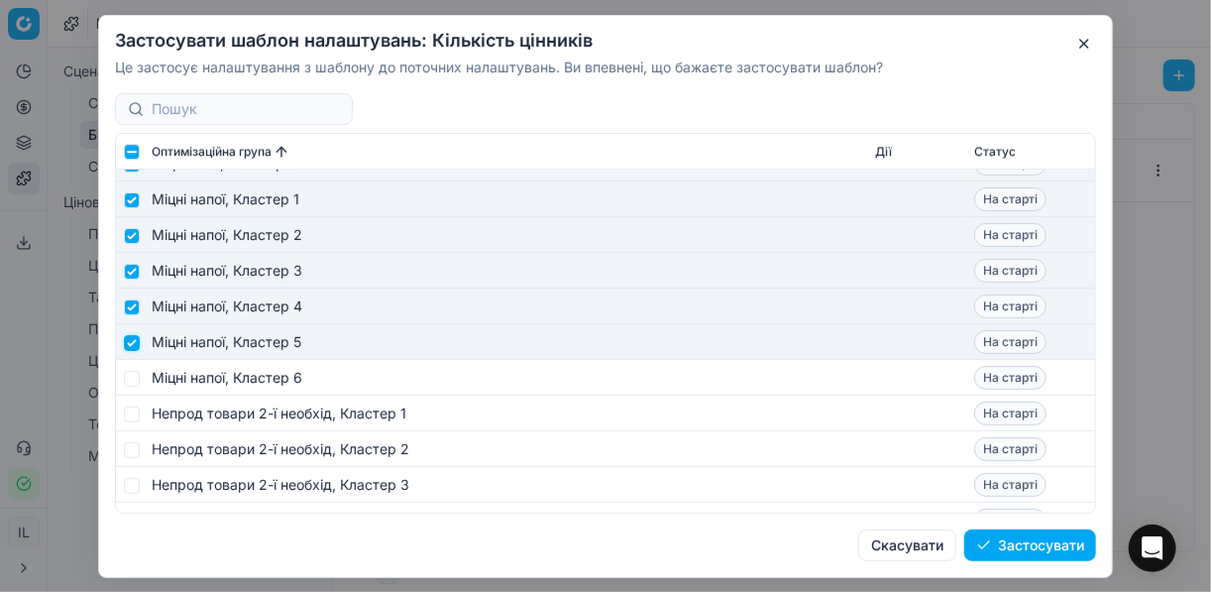
scroll to position [5628, 0]
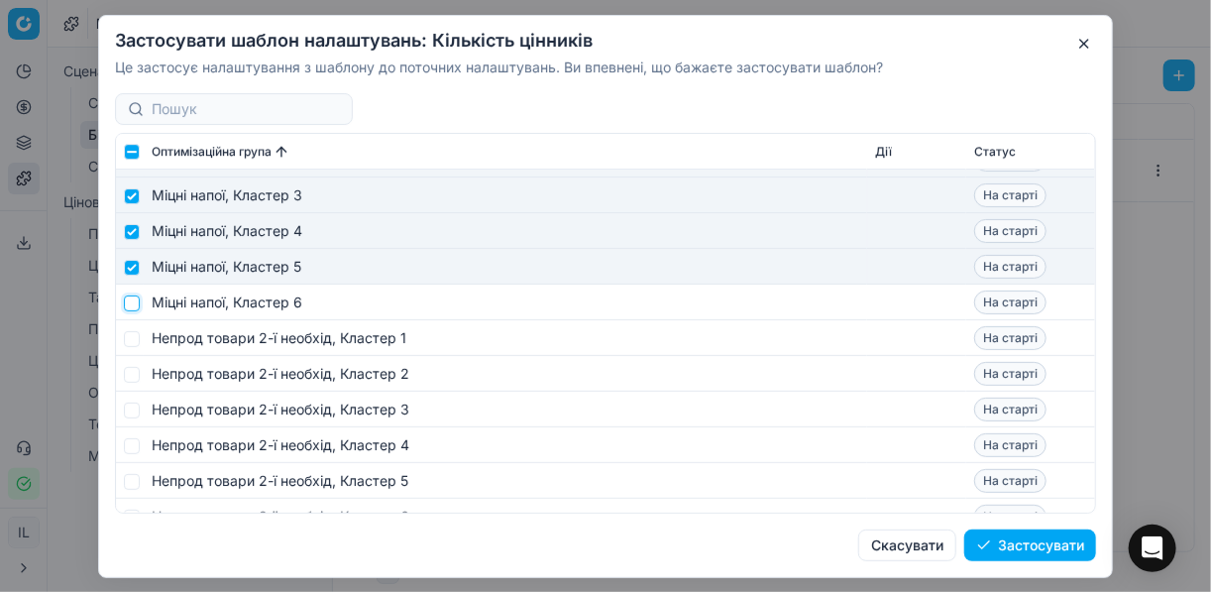
click at [134, 303] on input "checkbox" at bounding box center [132, 302] width 16 height 16
checkbox input "true"
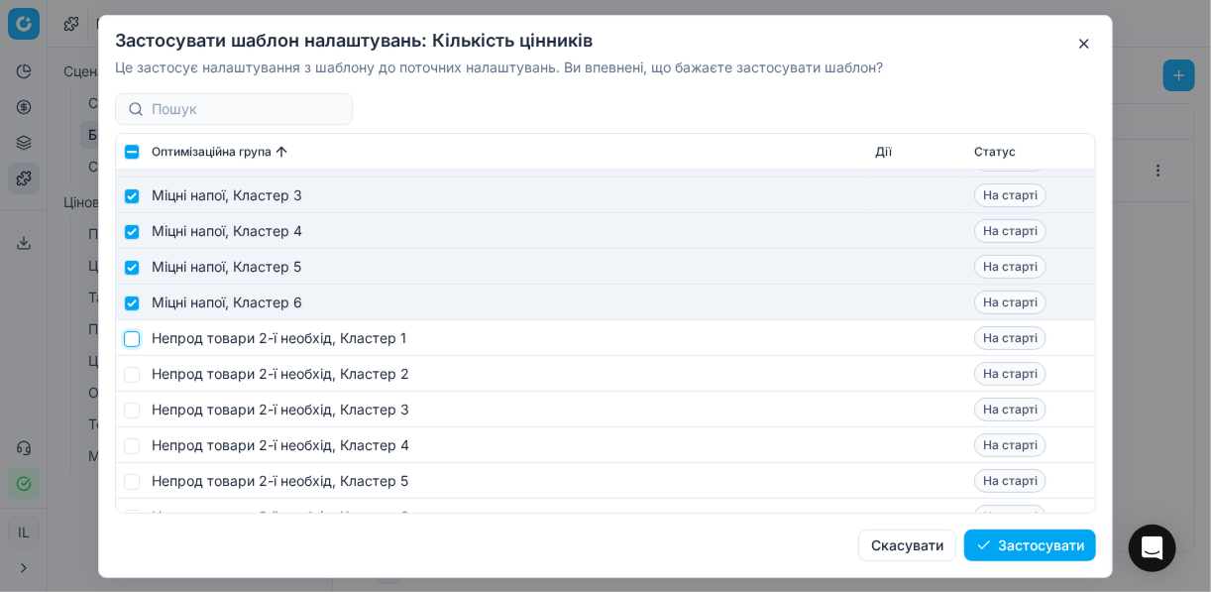
click at [128, 340] on input "checkbox" at bounding box center [132, 338] width 16 height 16
checkbox input "true"
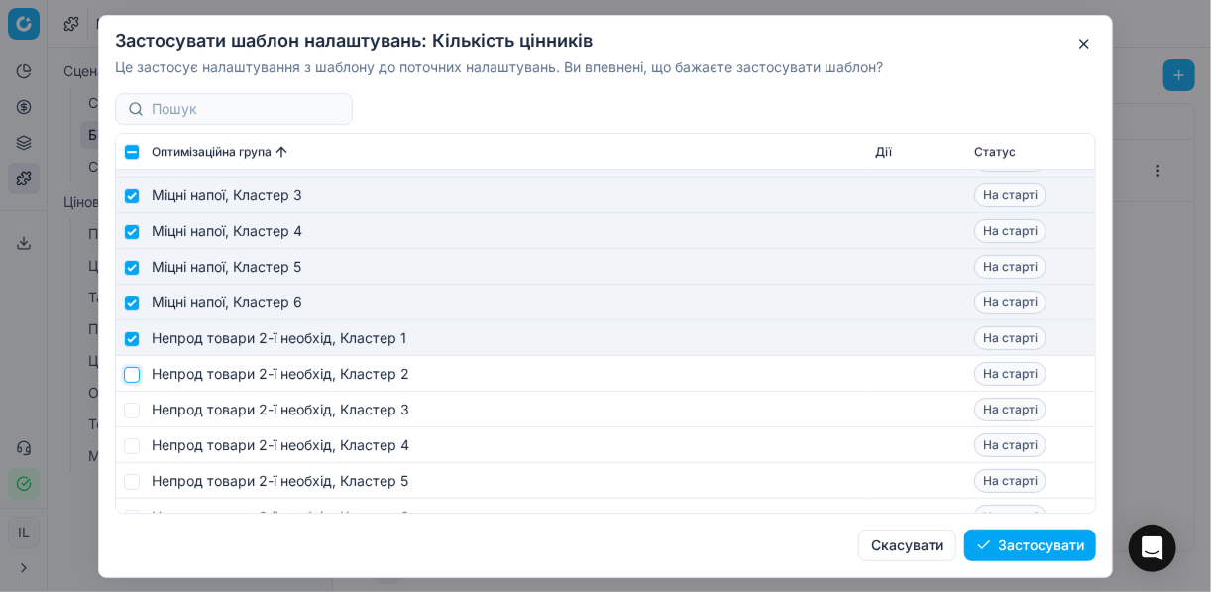
click at [130, 374] on input "checkbox" at bounding box center [132, 374] width 16 height 16
checkbox input "true"
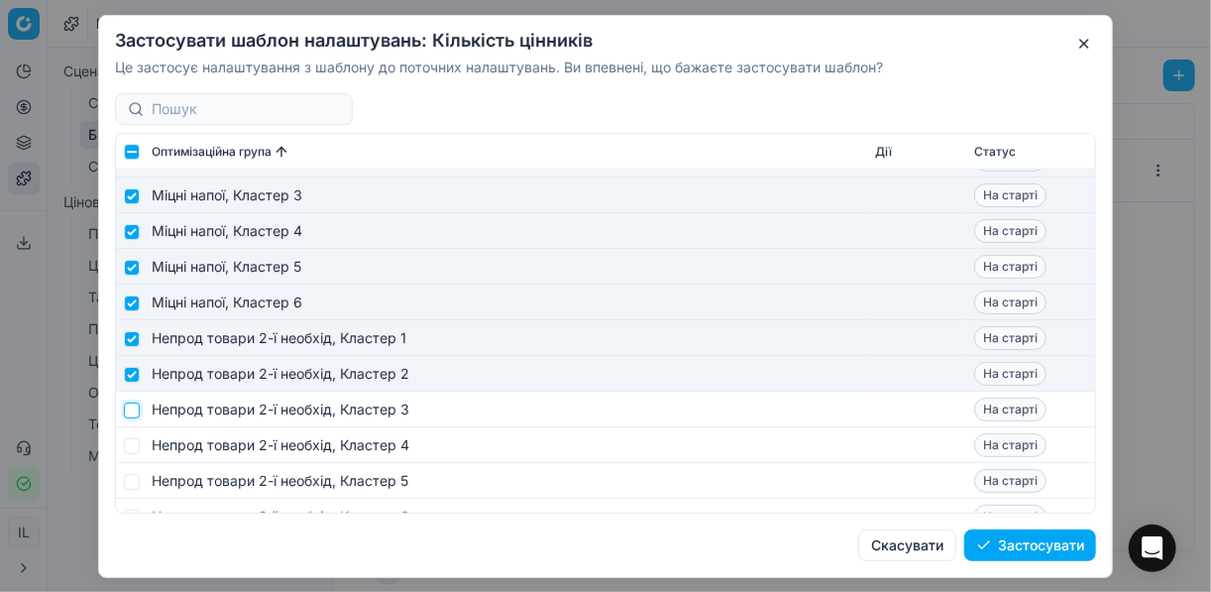
click at [133, 411] on input "checkbox" at bounding box center [132, 409] width 16 height 16
checkbox input "true"
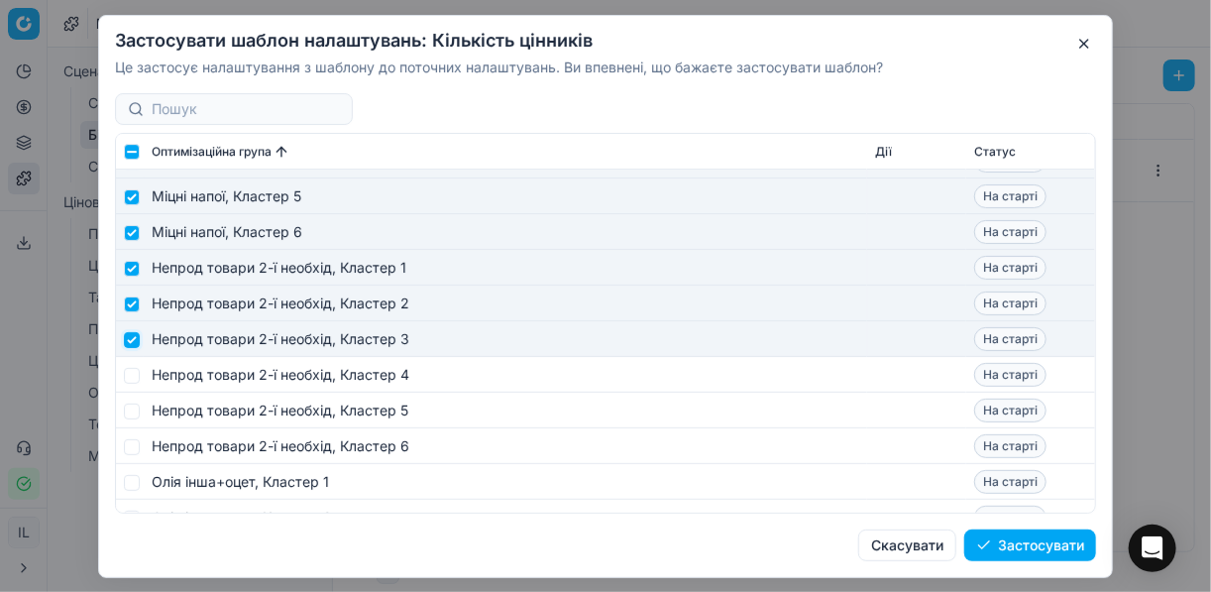
scroll to position [5787, 0]
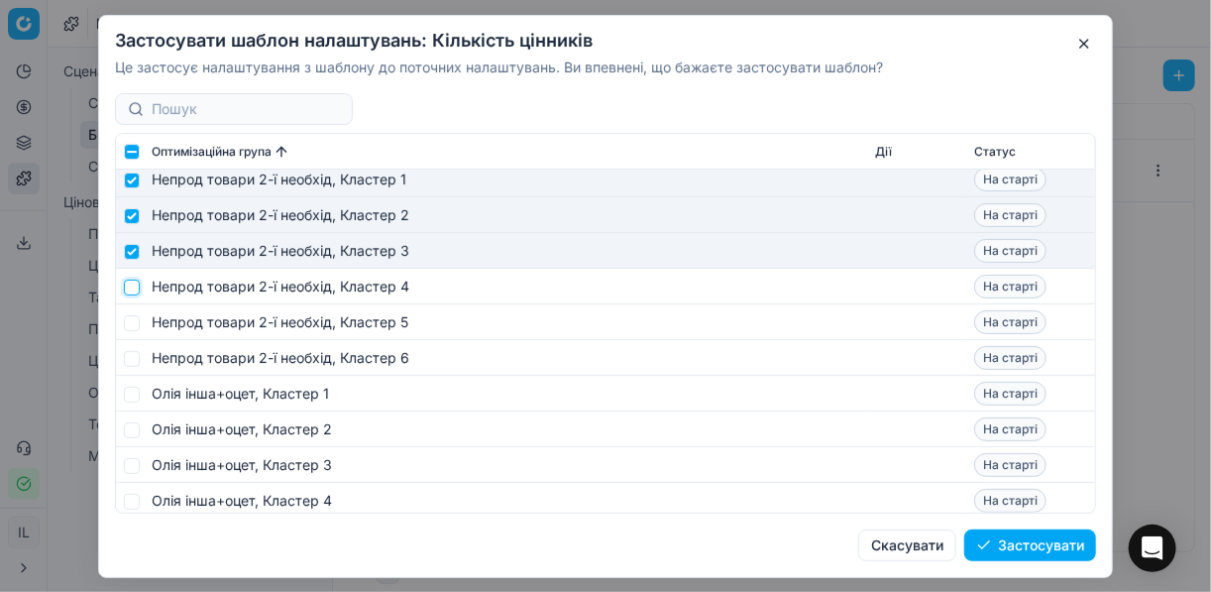
drag, startPoint x: 130, startPoint y: 287, endPoint x: 135, endPoint y: 316, distance: 29.2
click at [130, 289] on input "checkbox" at bounding box center [132, 286] width 16 height 16
checkbox input "true"
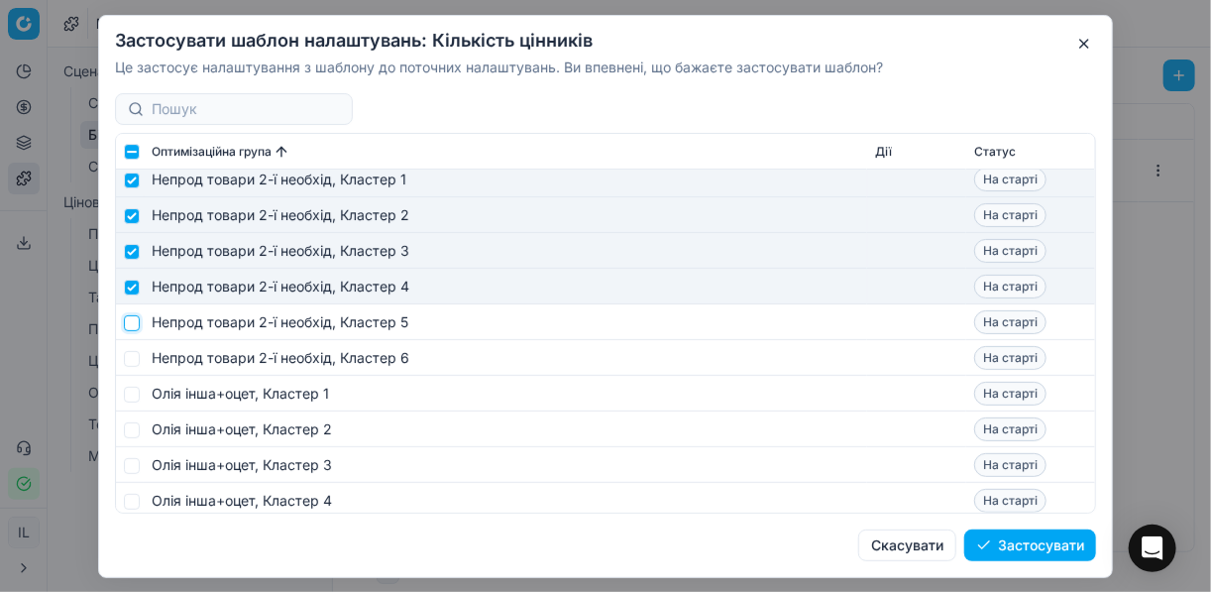
drag, startPoint x: 134, startPoint y: 317, endPoint x: 134, endPoint y: 337, distance: 19.8
click at [134, 320] on input "checkbox" at bounding box center [132, 322] width 16 height 16
checkbox input "true"
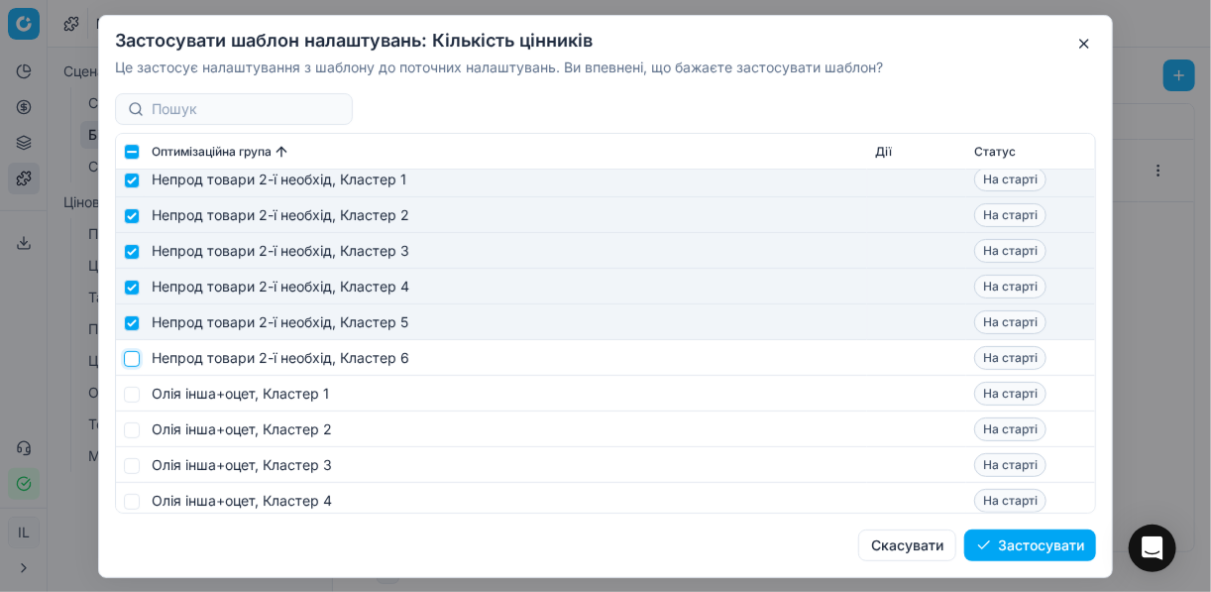
click at [134, 353] on input "checkbox" at bounding box center [132, 358] width 16 height 16
checkbox input "true"
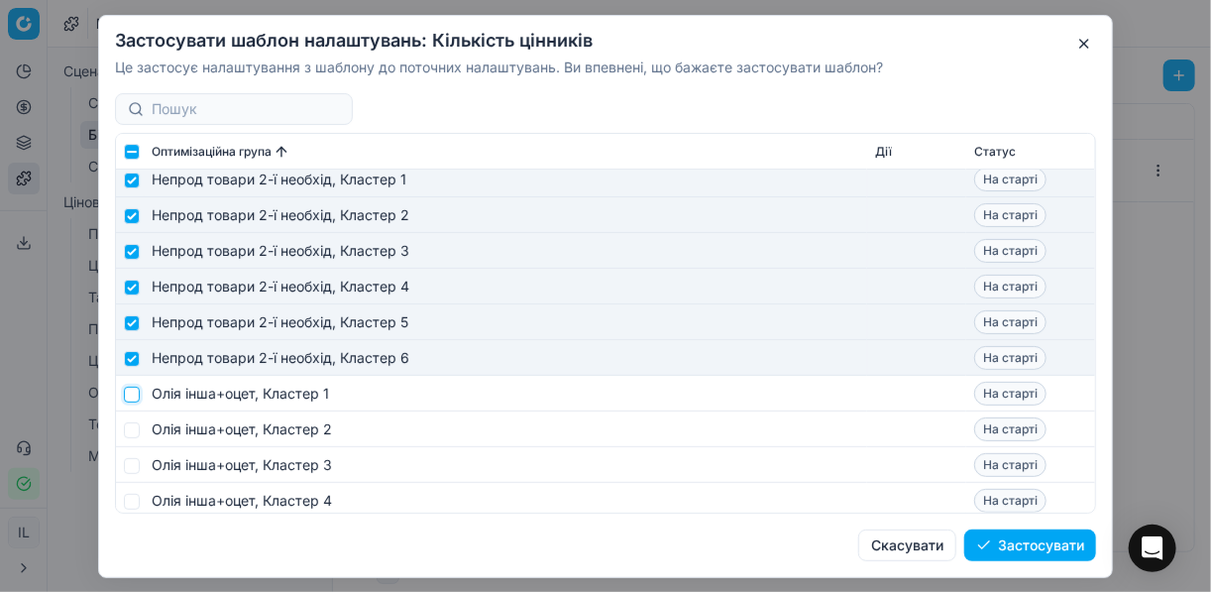
click at [137, 393] on input "checkbox" at bounding box center [132, 393] width 16 height 16
checkbox input "true"
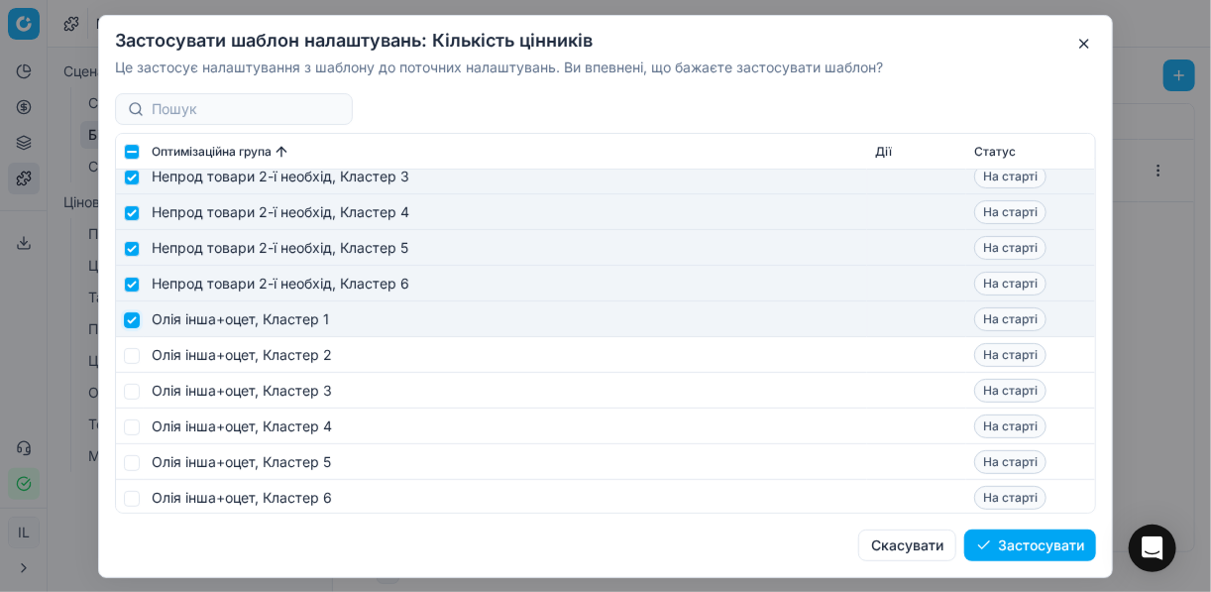
scroll to position [5945, 0]
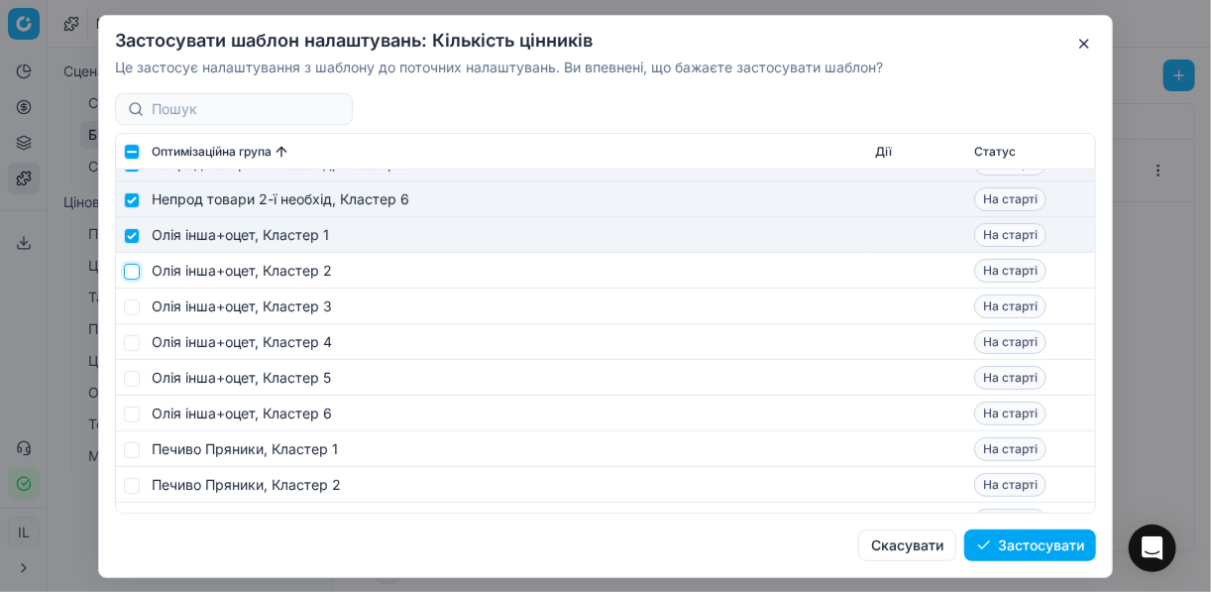
click at [137, 275] on input "checkbox" at bounding box center [132, 271] width 16 height 16
checkbox input "true"
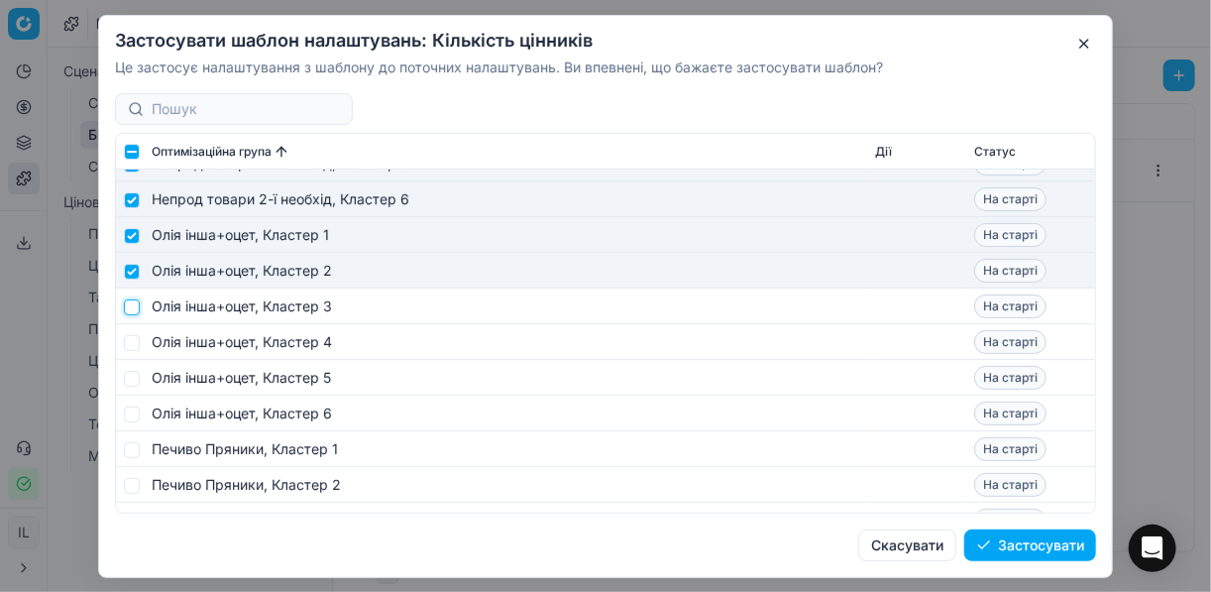
click at [135, 303] on input "checkbox" at bounding box center [132, 306] width 16 height 16
checkbox input "true"
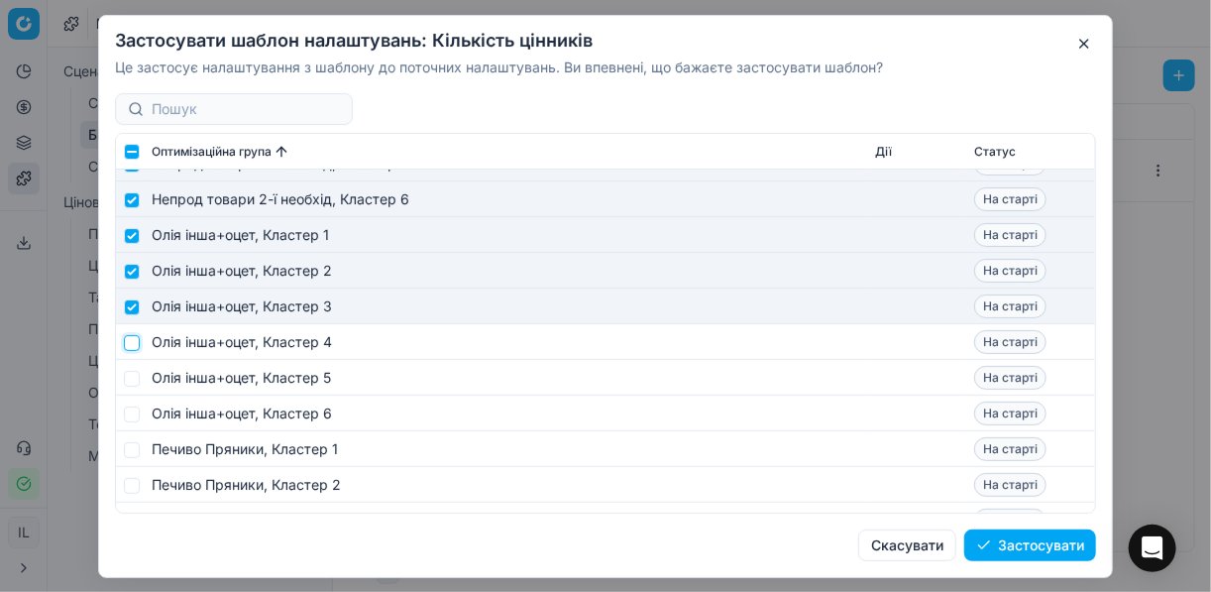
click at [134, 344] on input "checkbox" at bounding box center [132, 342] width 16 height 16
checkbox input "true"
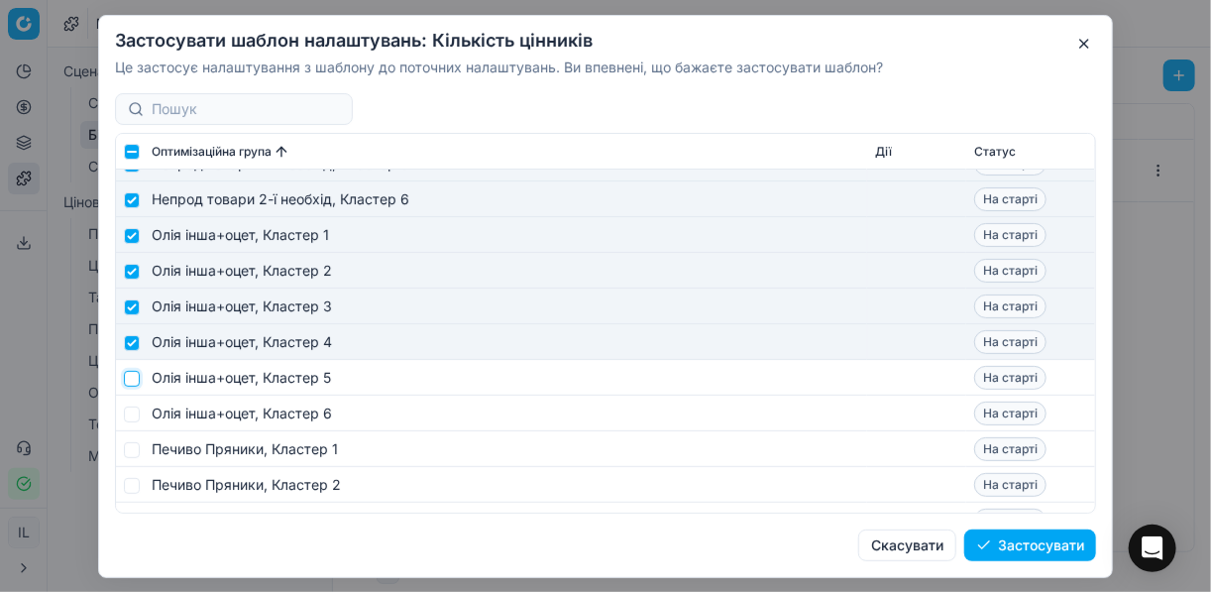
click at [127, 384] on input "checkbox" at bounding box center [132, 378] width 16 height 16
checkbox input "true"
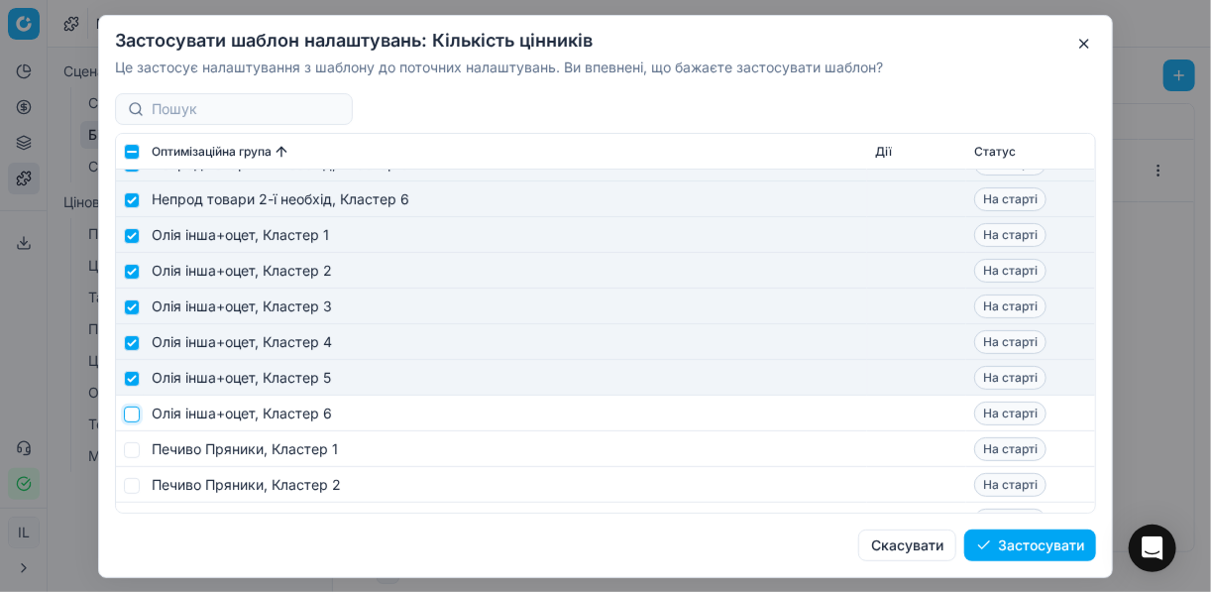
click at [133, 415] on input "checkbox" at bounding box center [132, 413] width 16 height 16
checkbox input "true"
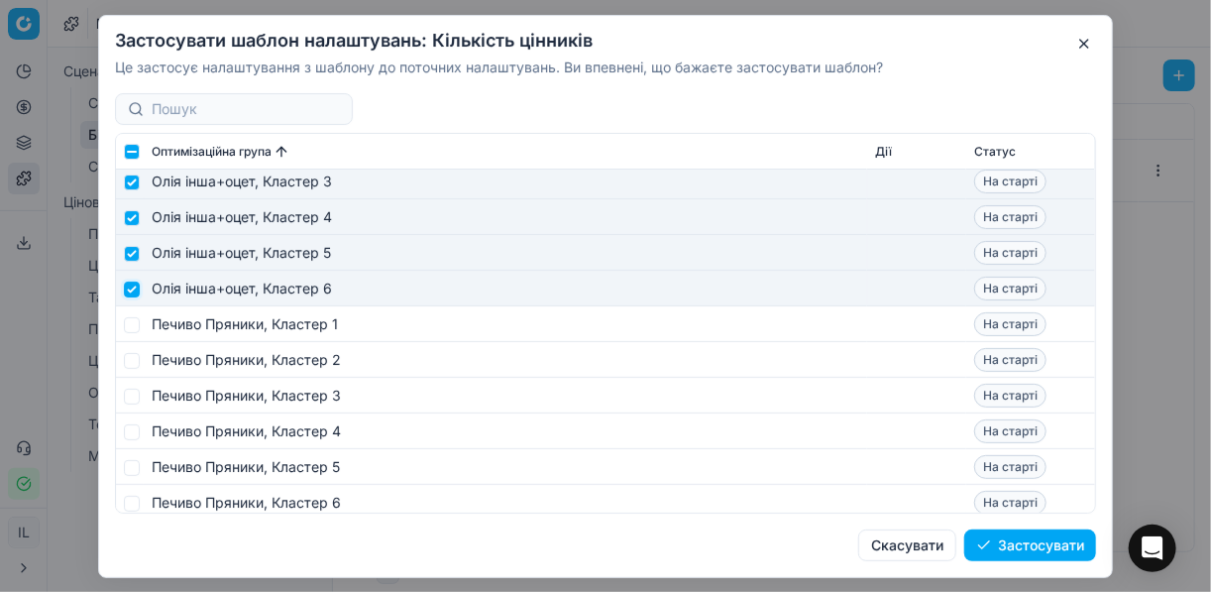
scroll to position [6104, 0]
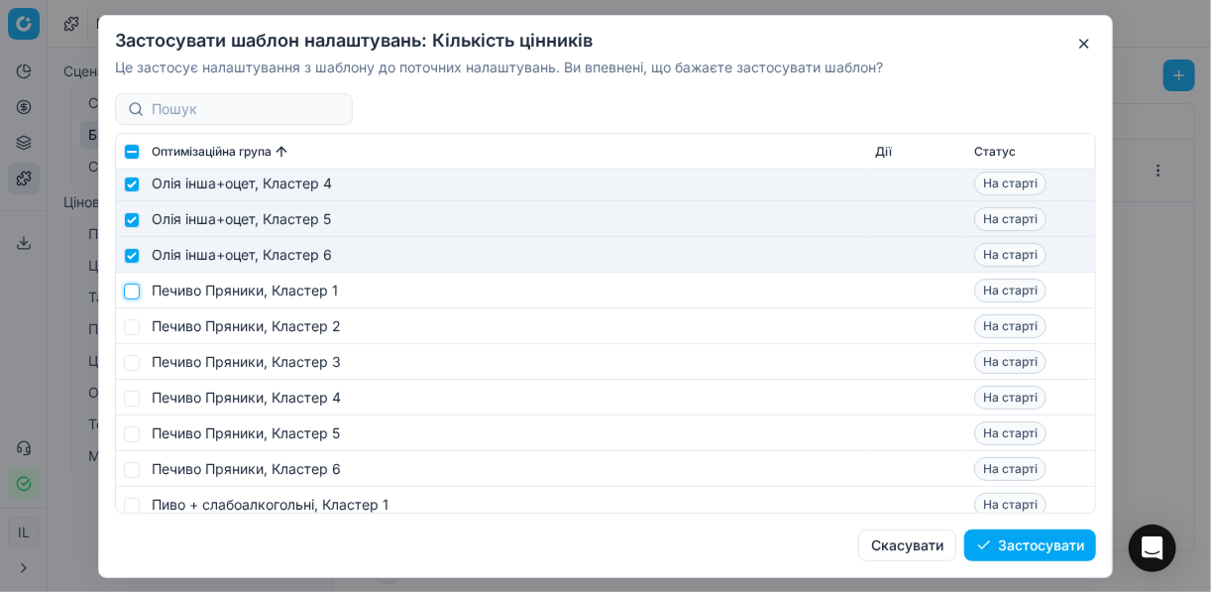
click at [124, 293] on input "checkbox" at bounding box center [132, 290] width 16 height 16
checkbox input "true"
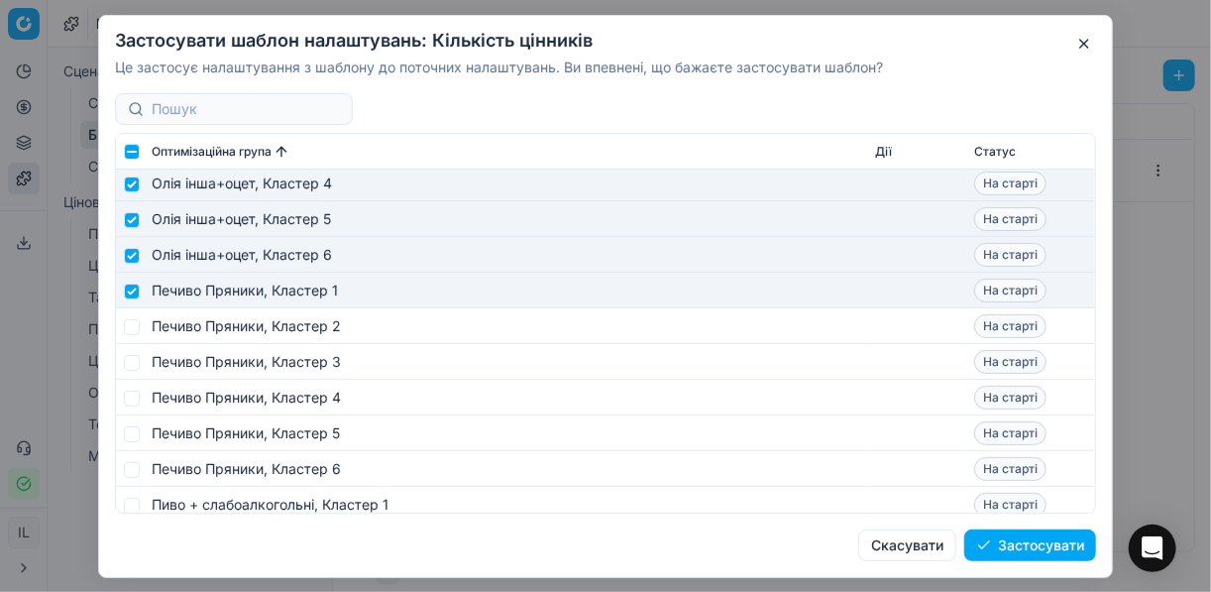
click at [139, 317] on td at bounding box center [130, 326] width 28 height 36
click at [136, 333] on input "checkbox" at bounding box center [132, 326] width 16 height 16
checkbox input "true"
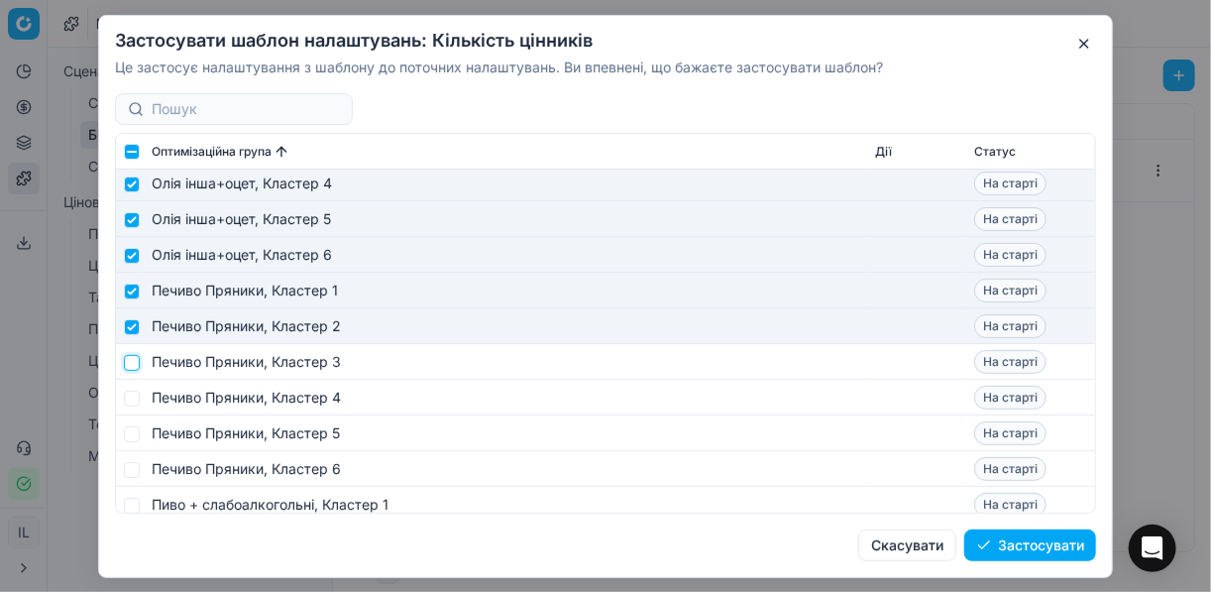
click at [136, 366] on input "checkbox" at bounding box center [132, 362] width 16 height 16
checkbox input "true"
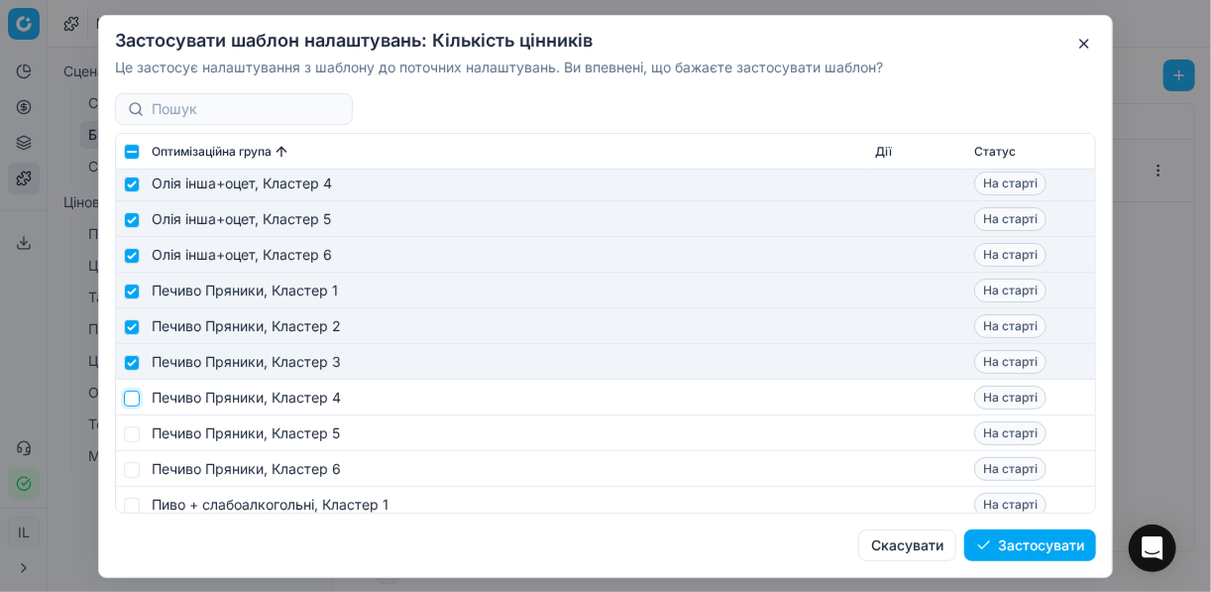
click at [127, 396] on input "checkbox" at bounding box center [132, 397] width 16 height 16
checkbox input "true"
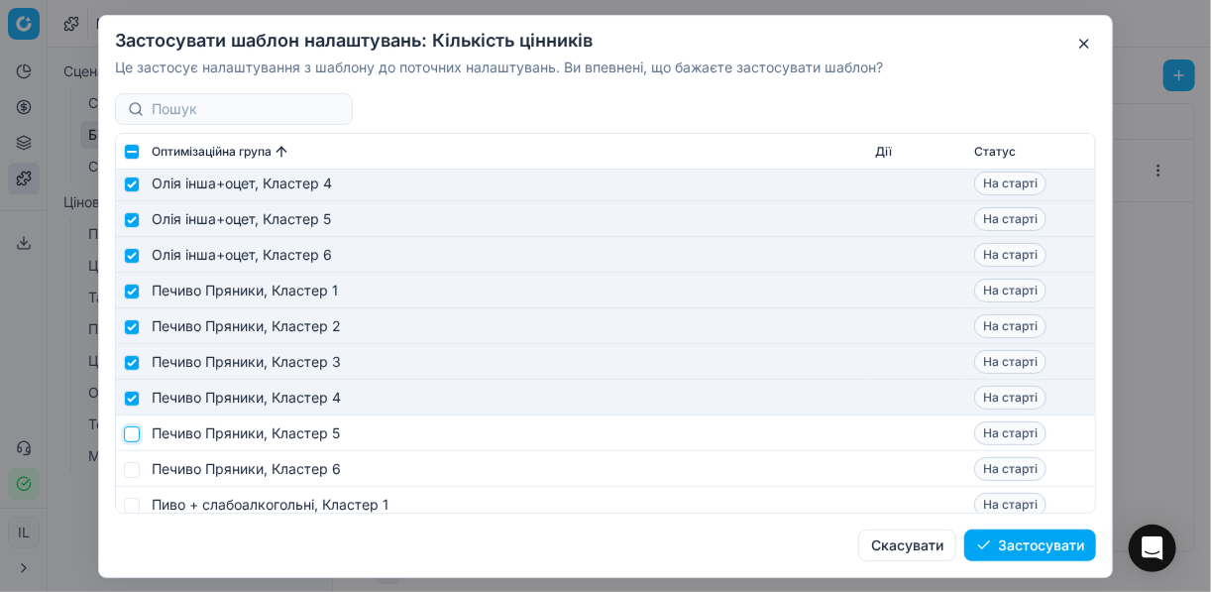
drag, startPoint x: 130, startPoint y: 432, endPoint x: 138, endPoint y: 446, distance: 16.0
click at [130, 432] on input "checkbox" at bounding box center [132, 433] width 16 height 16
checkbox input "true"
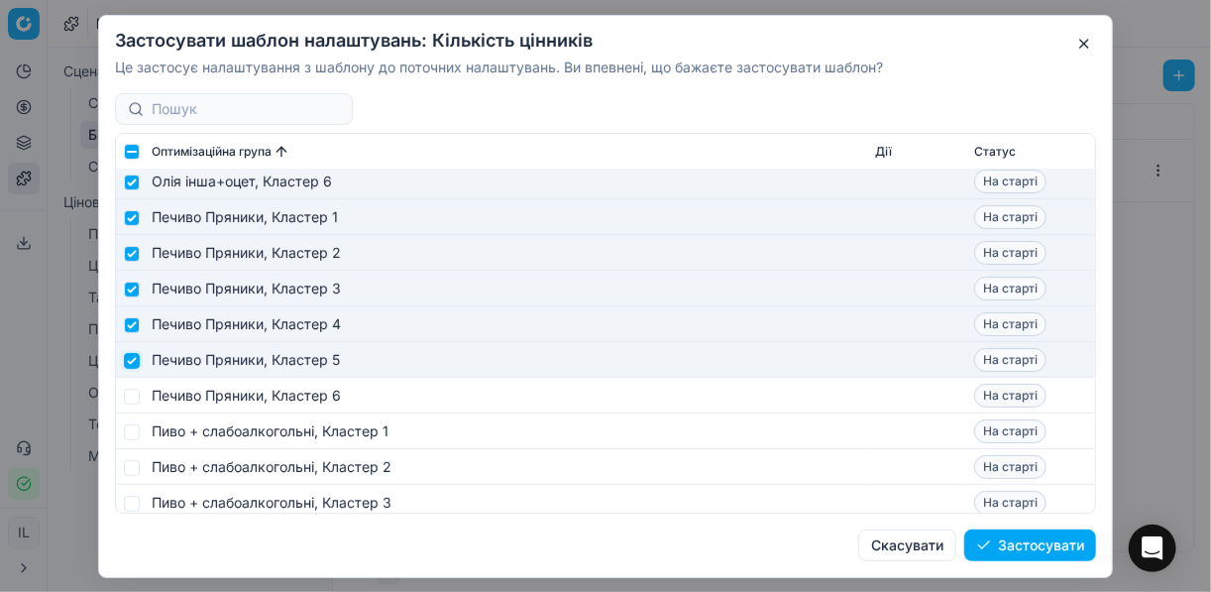
scroll to position [6262, 0]
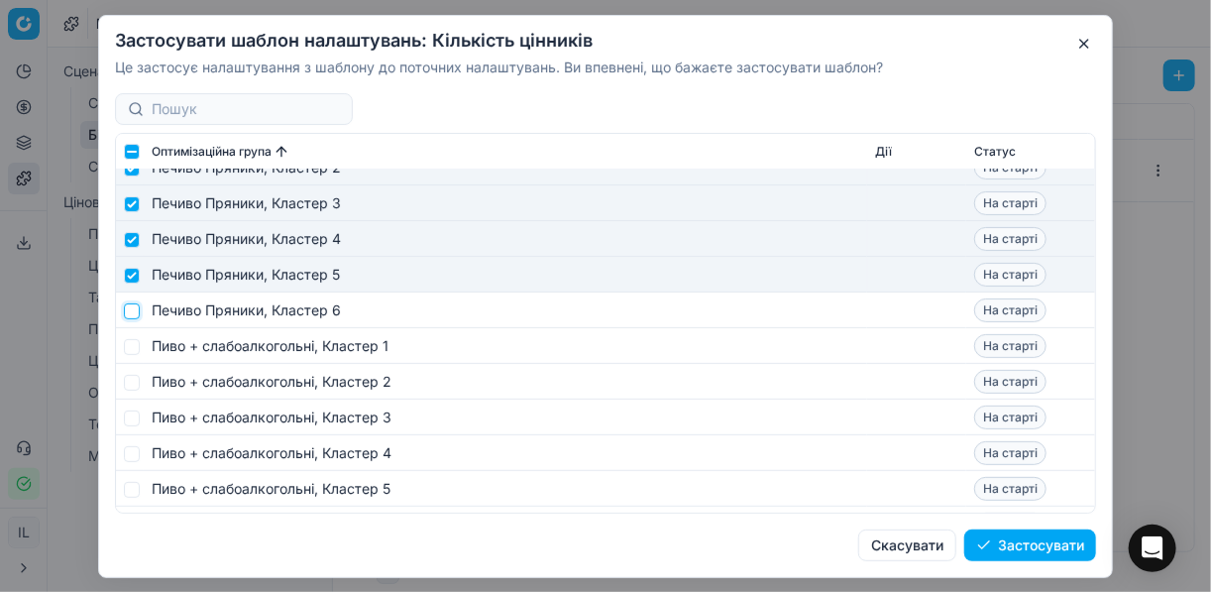
click at [130, 308] on input "checkbox" at bounding box center [132, 310] width 16 height 16
checkbox input "true"
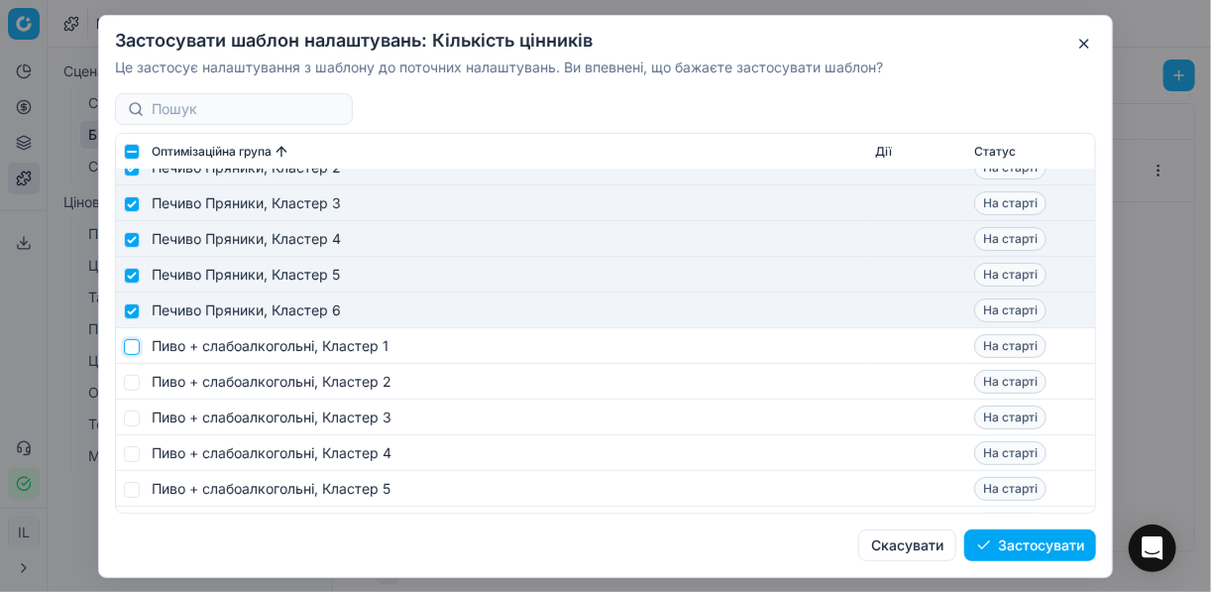
click at [131, 342] on input "checkbox" at bounding box center [132, 346] width 16 height 16
checkbox input "true"
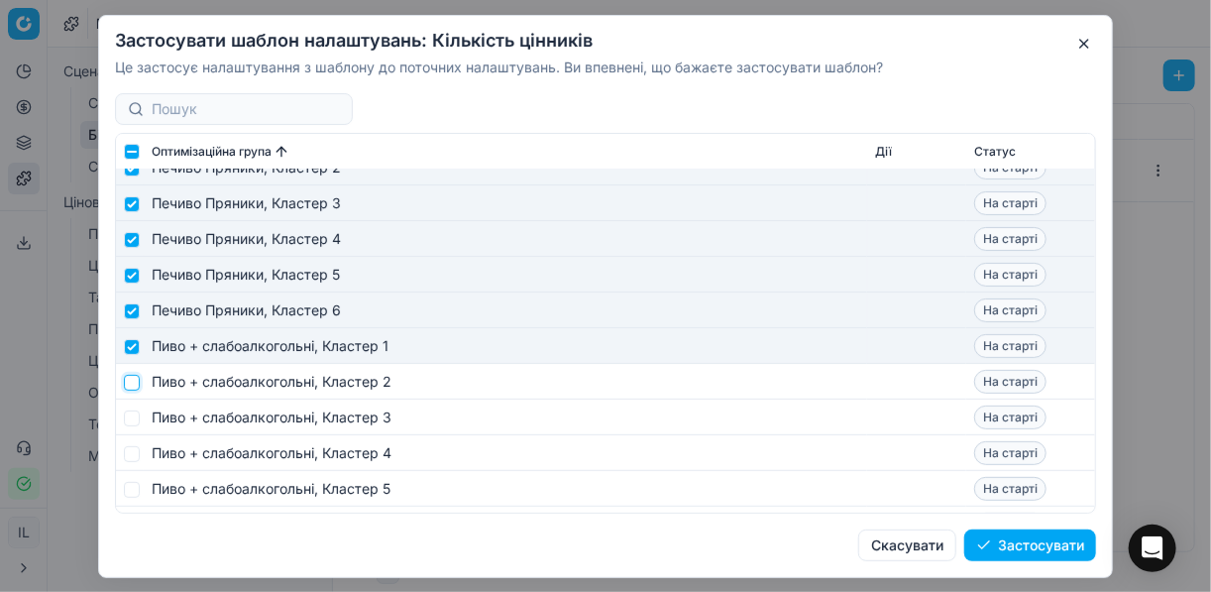
click at [134, 376] on input "checkbox" at bounding box center [132, 382] width 16 height 16
checkbox input "true"
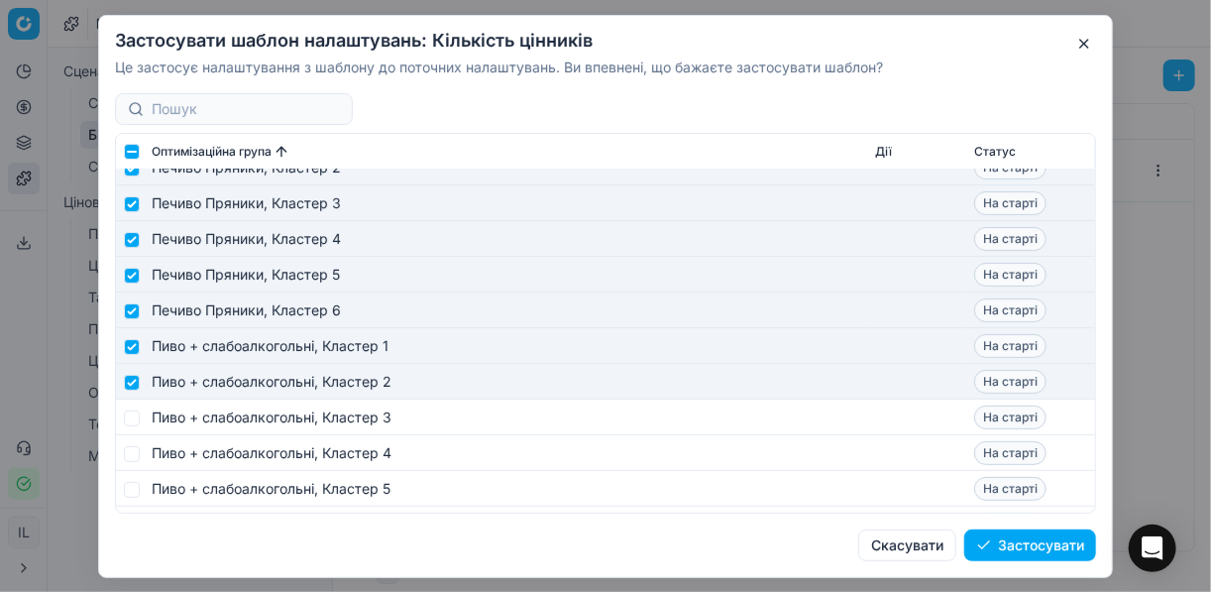
click at [135, 403] on td at bounding box center [130, 417] width 28 height 36
click at [132, 417] on input "checkbox" at bounding box center [132, 417] width 16 height 16
checkbox input "true"
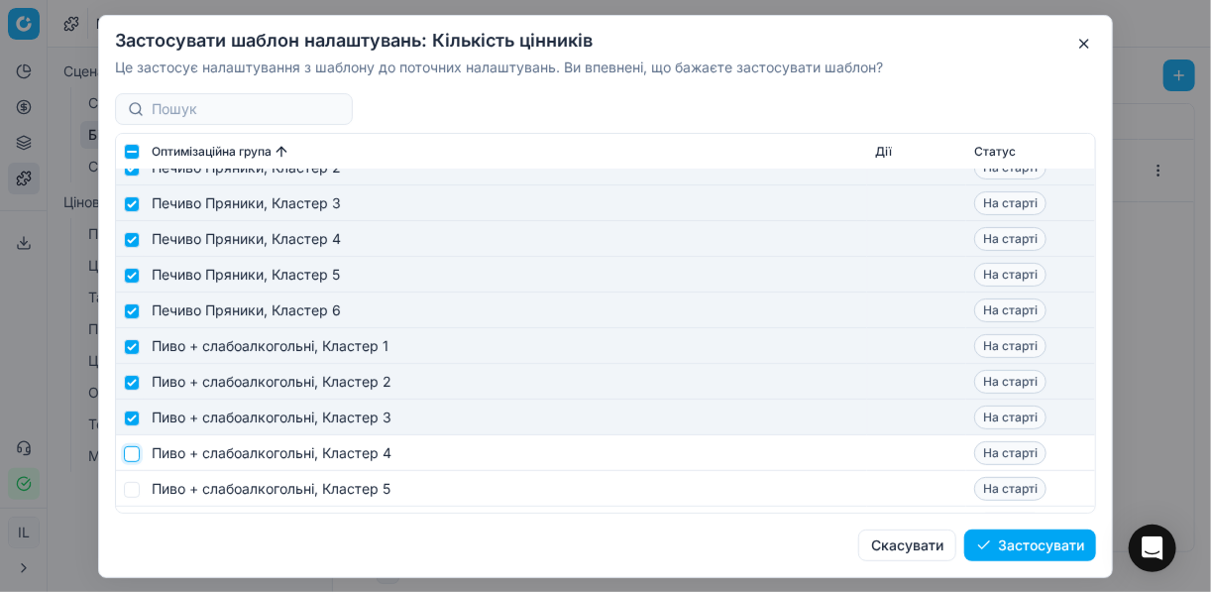
click at [137, 449] on input "checkbox" at bounding box center [132, 453] width 16 height 16
checkbox input "true"
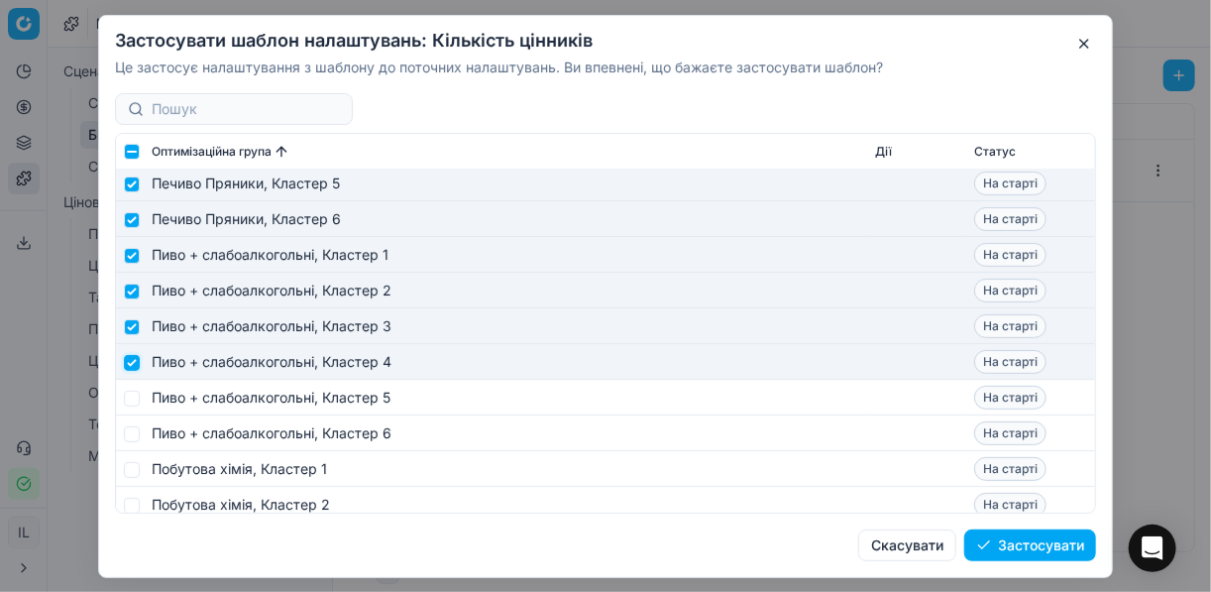
scroll to position [6421, 0]
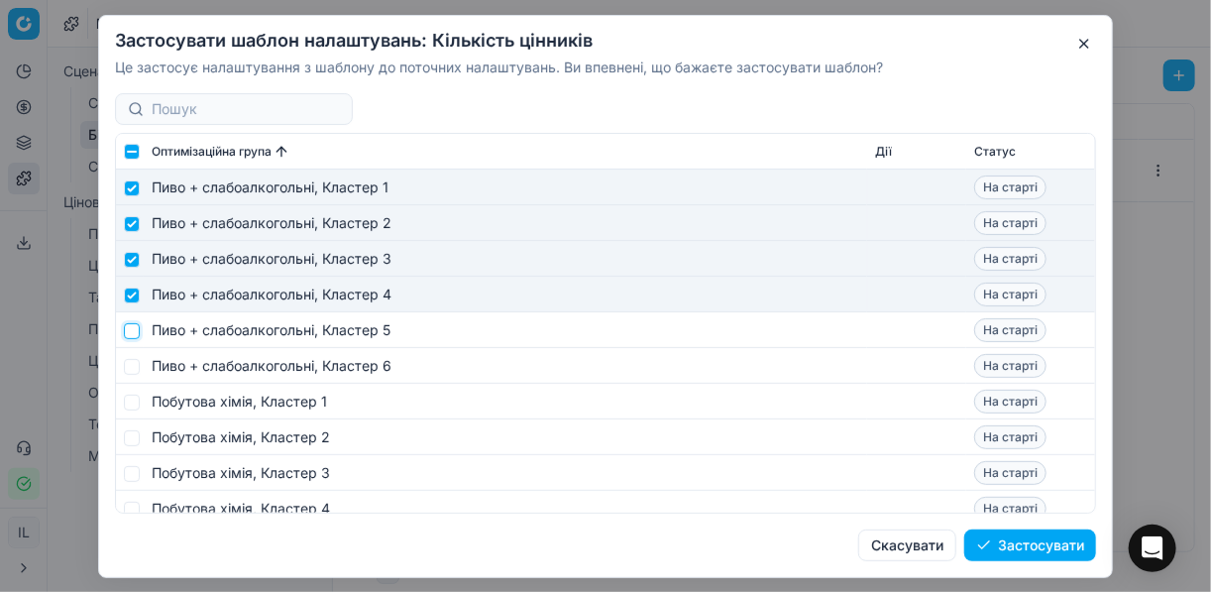
click at [134, 333] on input "checkbox" at bounding box center [132, 330] width 16 height 16
checkbox input "true"
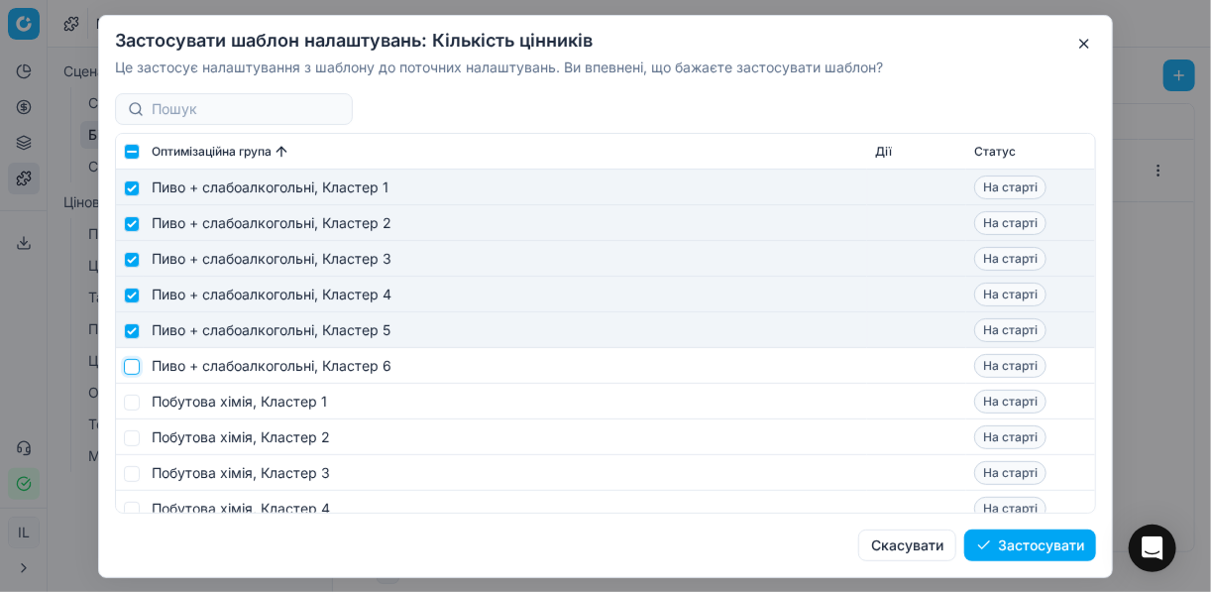
click at [128, 373] on input "checkbox" at bounding box center [132, 366] width 16 height 16
checkbox input "true"
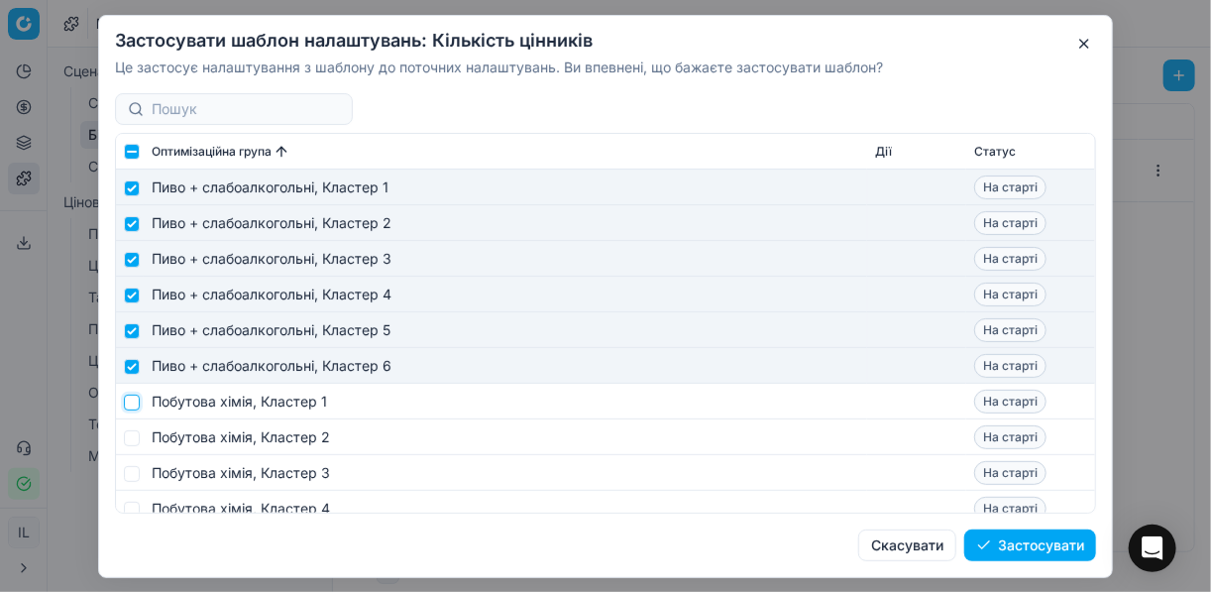
click at [125, 407] on input "checkbox" at bounding box center [132, 401] width 16 height 16
checkbox input "true"
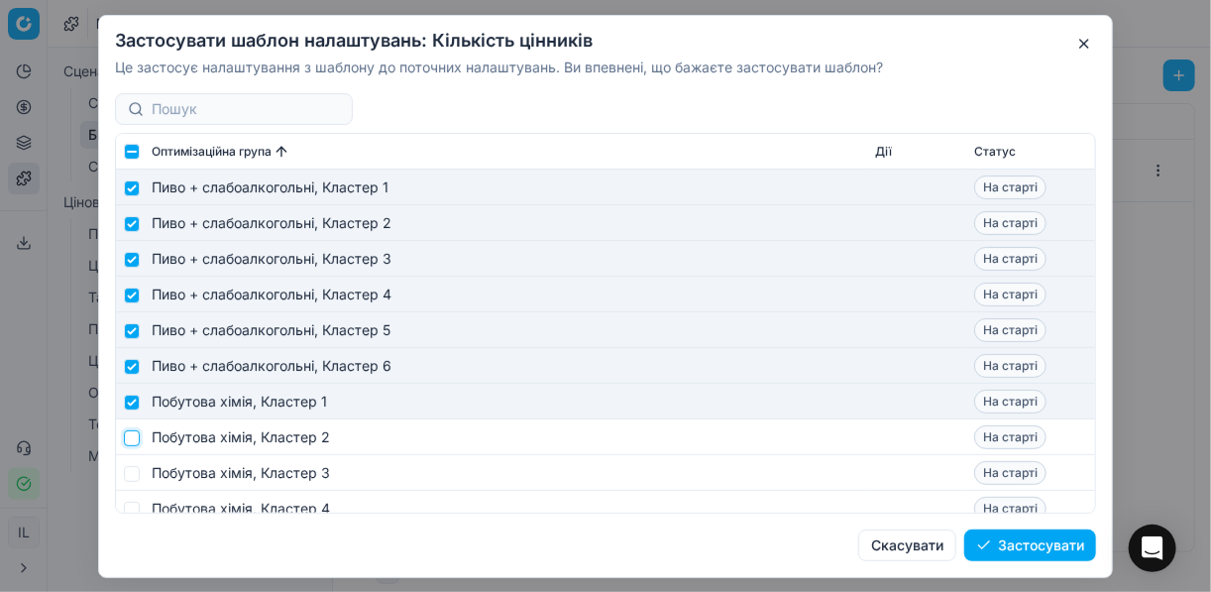
click at [138, 443] on input "checkbox" at bounding box center [132, 437] width 16 height 16
checkbox input "true"
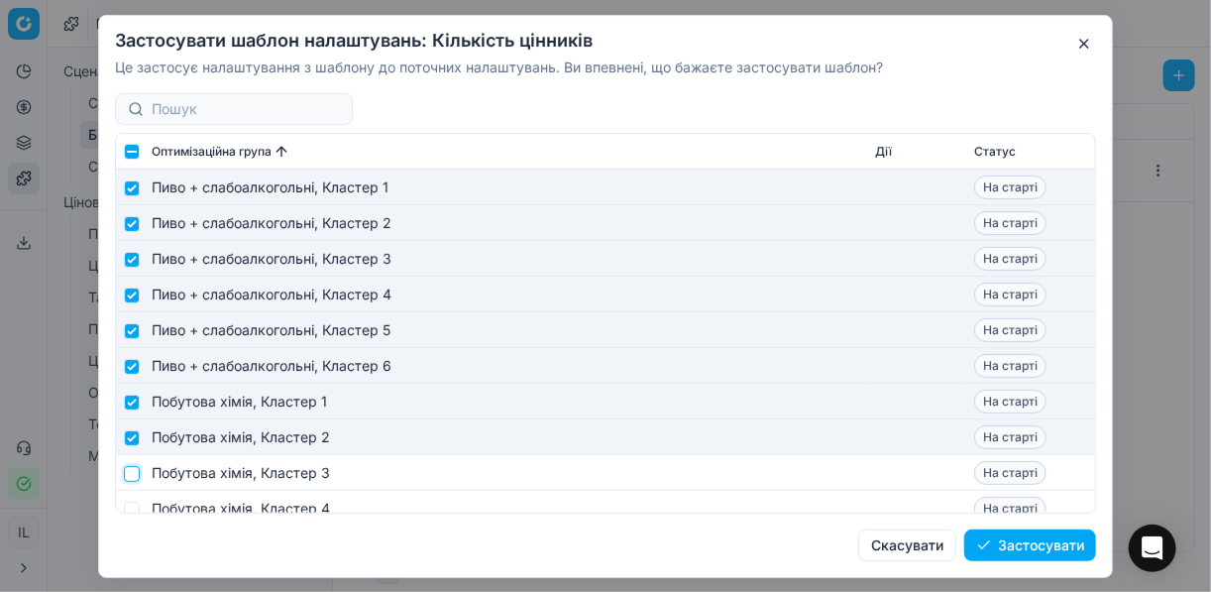
click at [137, 475] on input "checkbox" at bounding box center [132, 473] width 16 height 16
checkbox input "true"
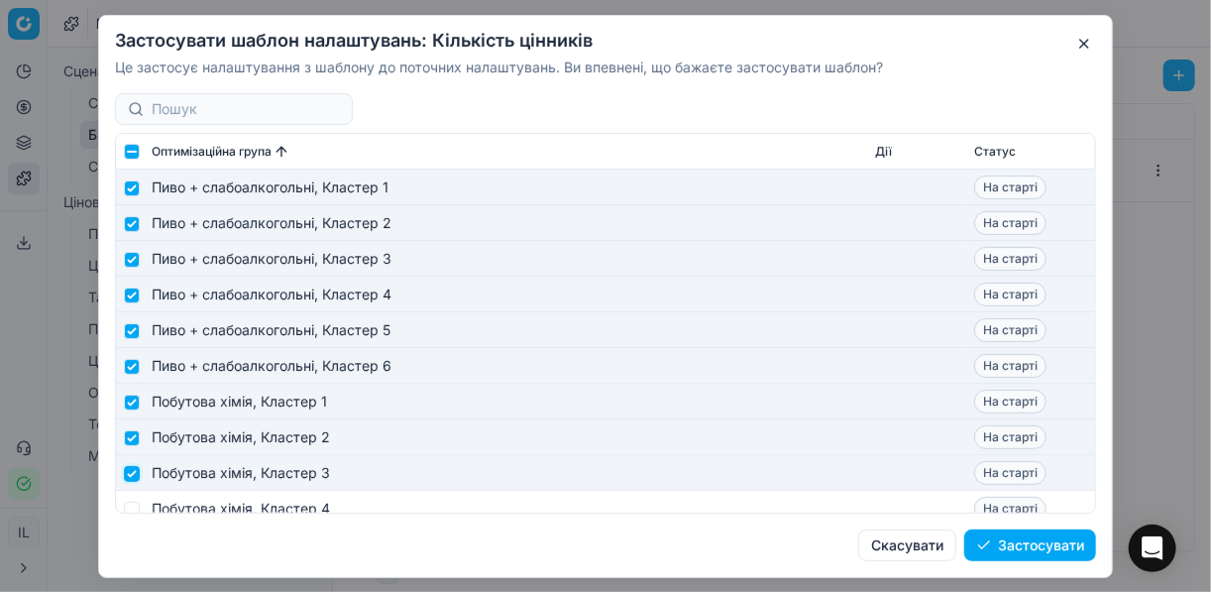
scroll to position [6579, 0]
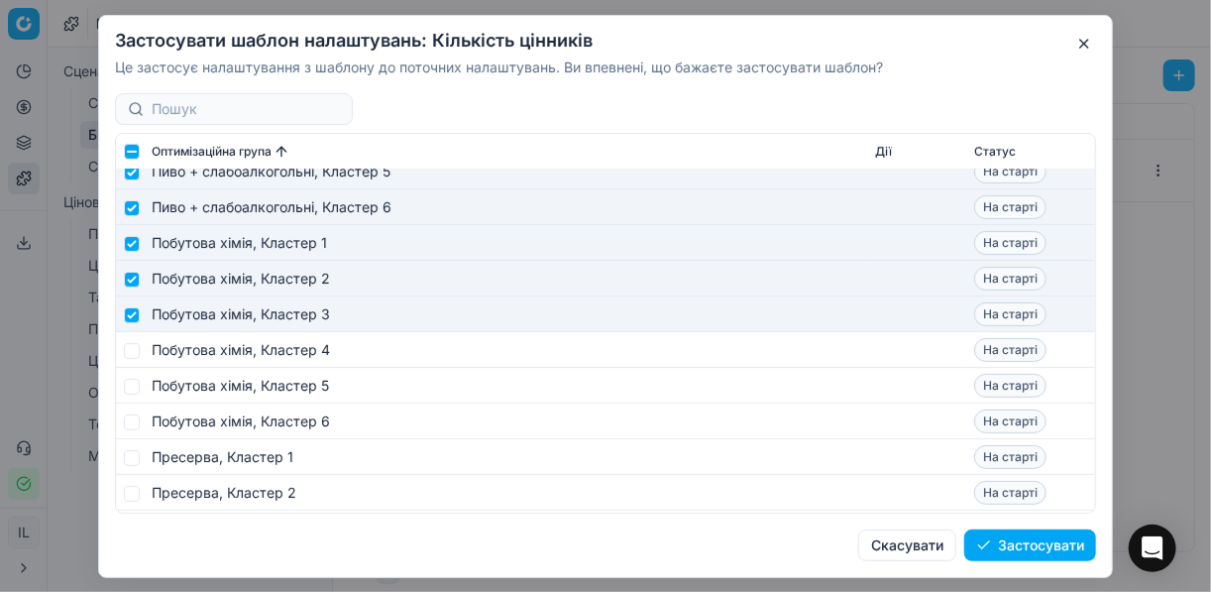
click at [134, 344] on td at bounding box center [130, 350] width 28 height 36
click at [133, 349] on input "checkbox" at bounding box center [132, 350] width 16 height 16
checkbox input "true"
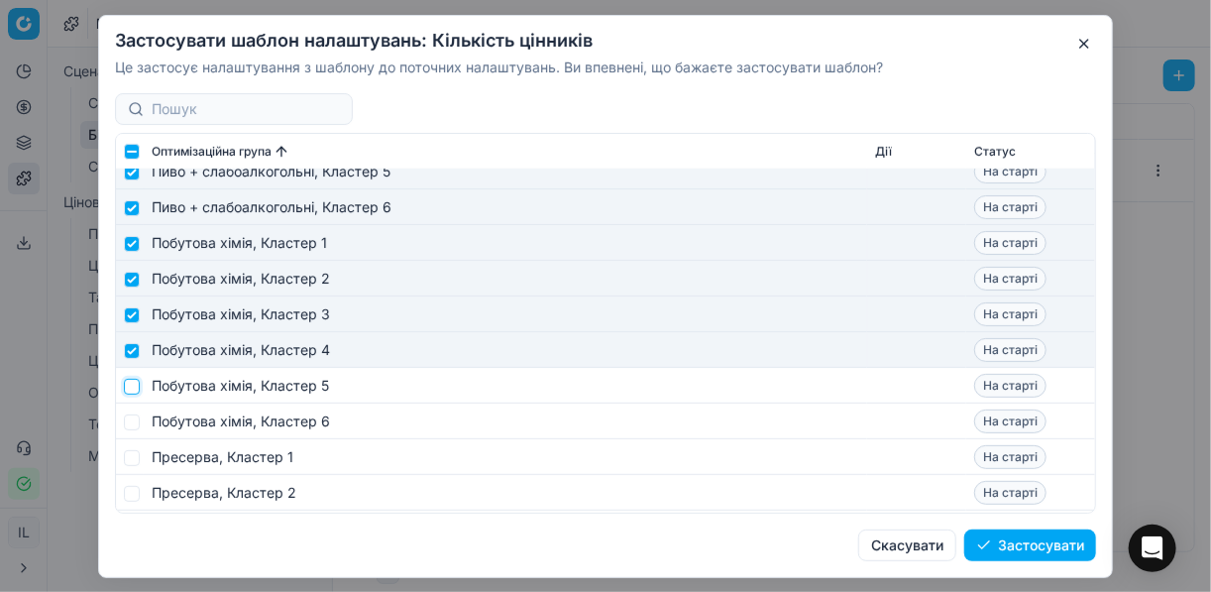
click at [132, 387] on input "checkbox" at bounding box center [132, 386] width 16 height 16
checkbox input "true"
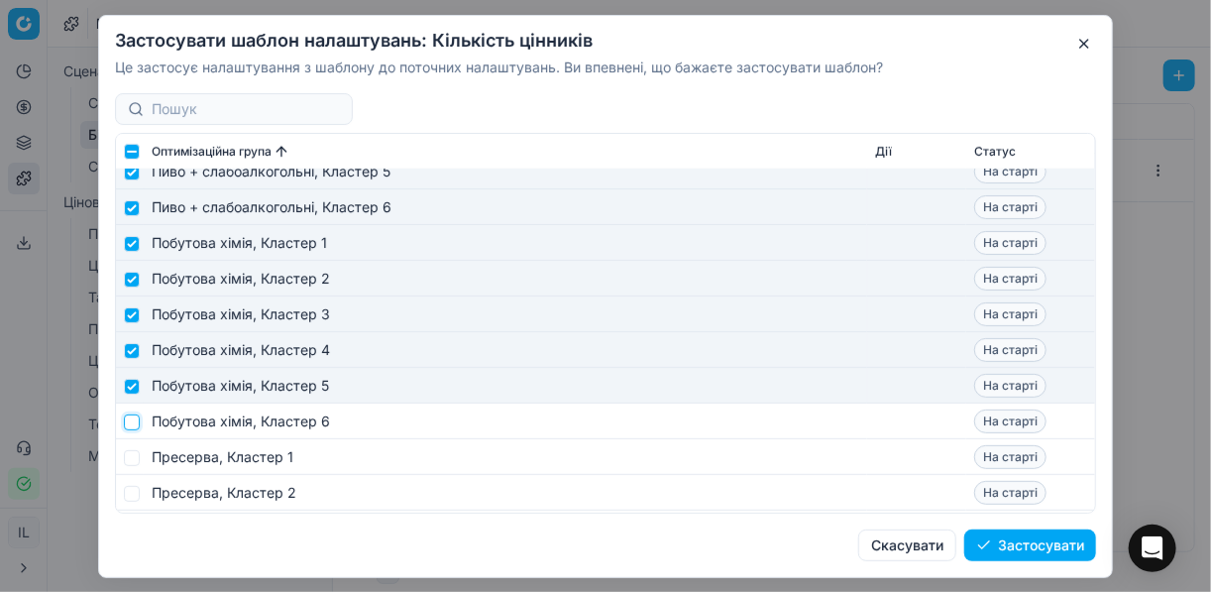
click at [129, 416] on input "checkbox" at bounding box center [132, 421] width 16 height 16
checkbox input "true"
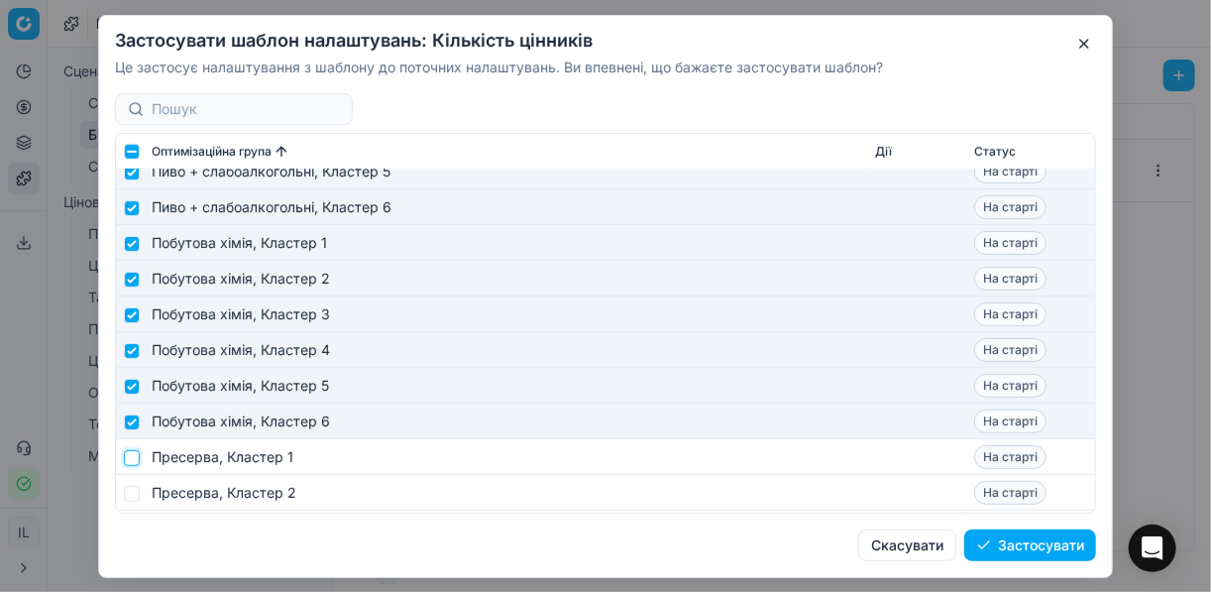
click at [139, 459] on input "checkbox" at bounding box center [132, 457] width 16 height 16
checkbox input "true"
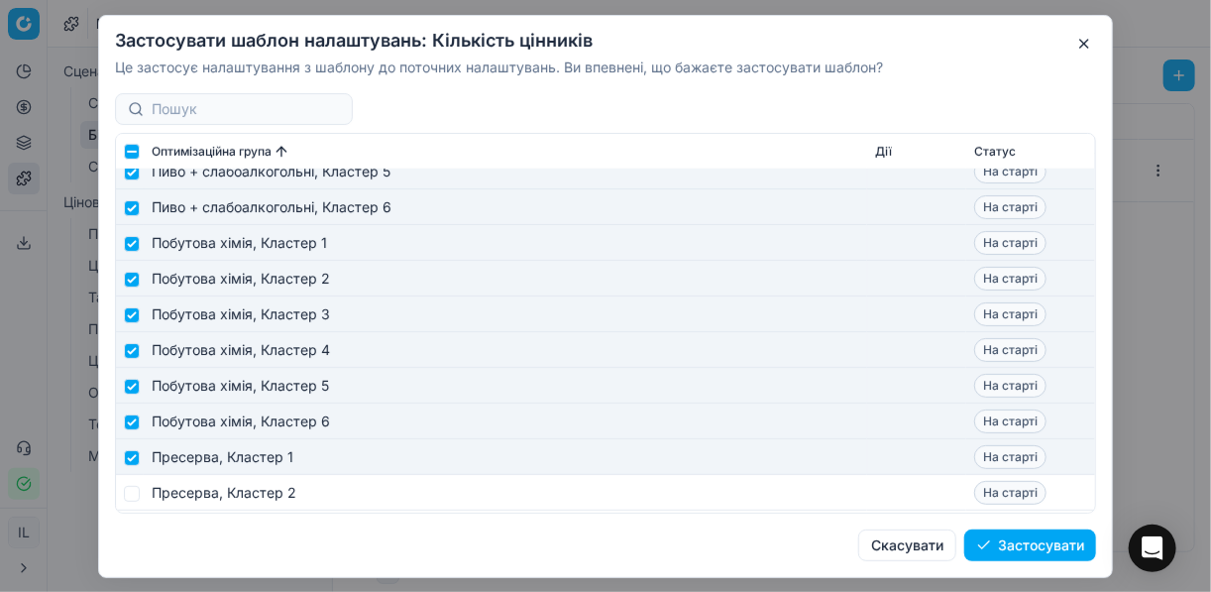
click at [141, 491] on td at bounding box center [130, 493] width 28 height 36
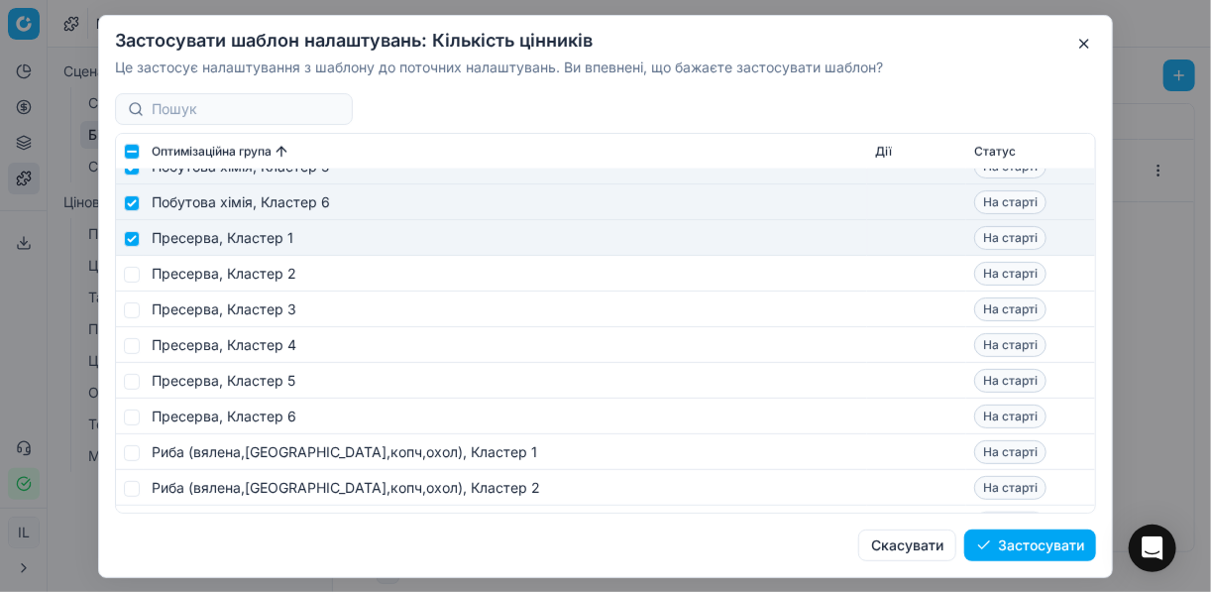
scroll to position [6817, 0]
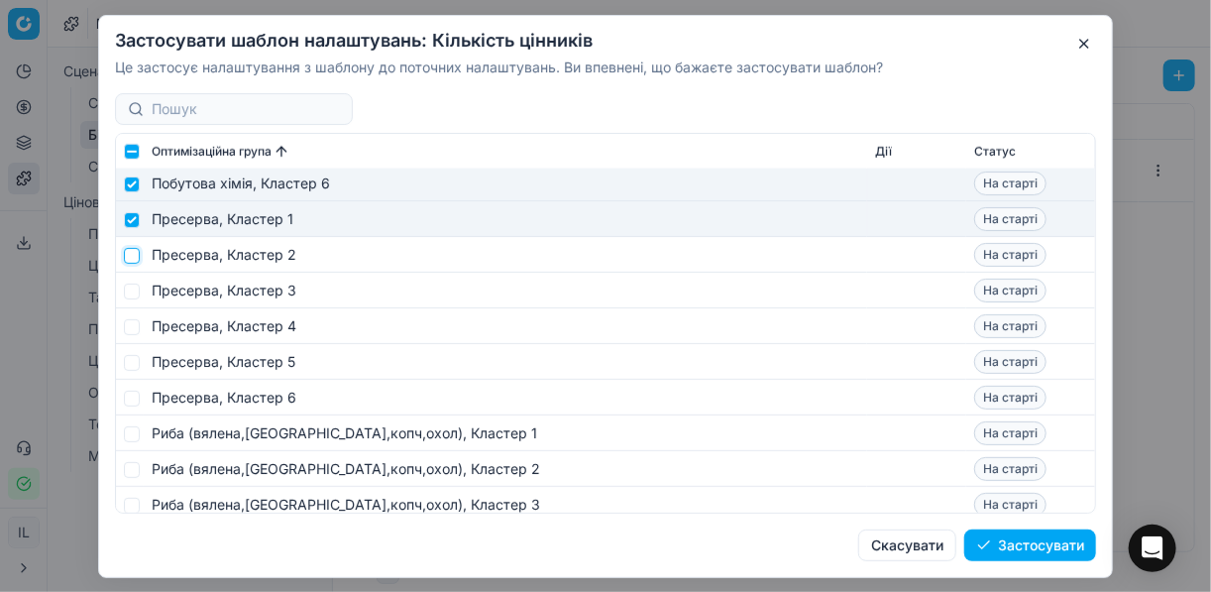
click at [136, 259] on input "checkbox" at bounding box center [132, 255] width 16 height 16
checkbox input "true"
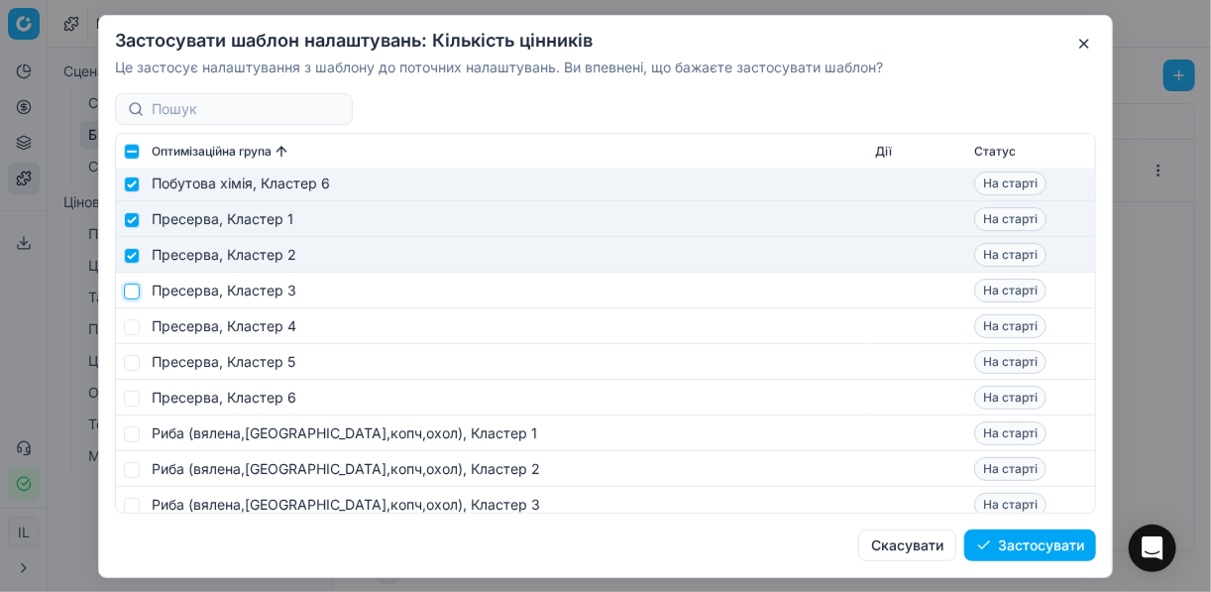
click at [134, 287] on input "checkbox" at bounding box center [132, 290] width 16 height 16
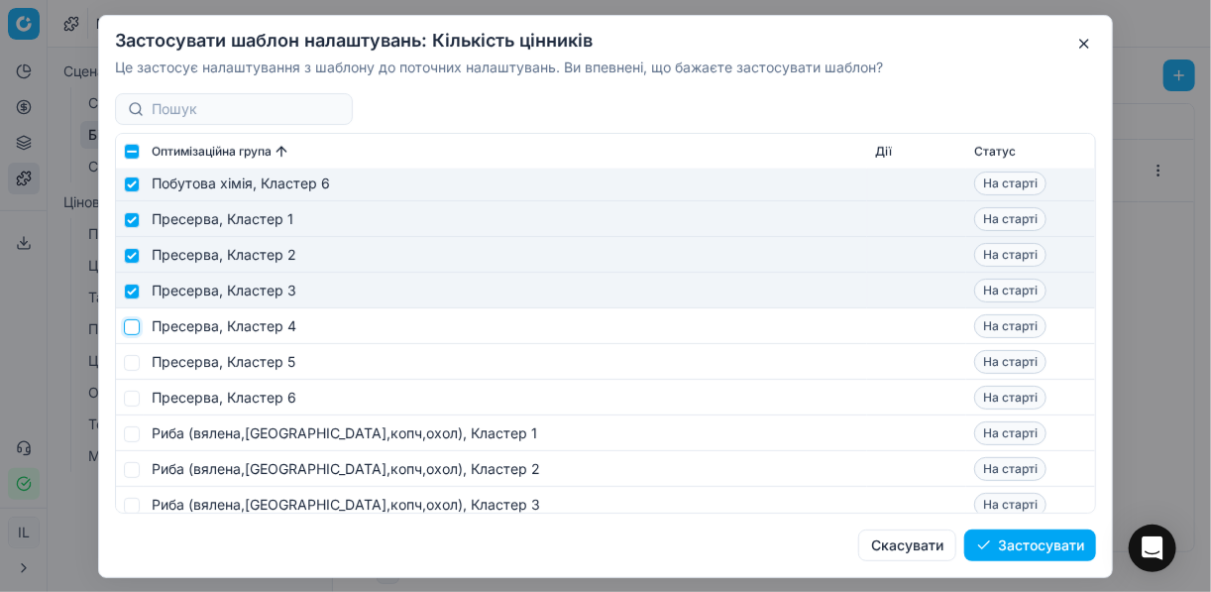
click at [132, 330] on input "checkbox" at bounding box center [132, 326] width 16 height 16
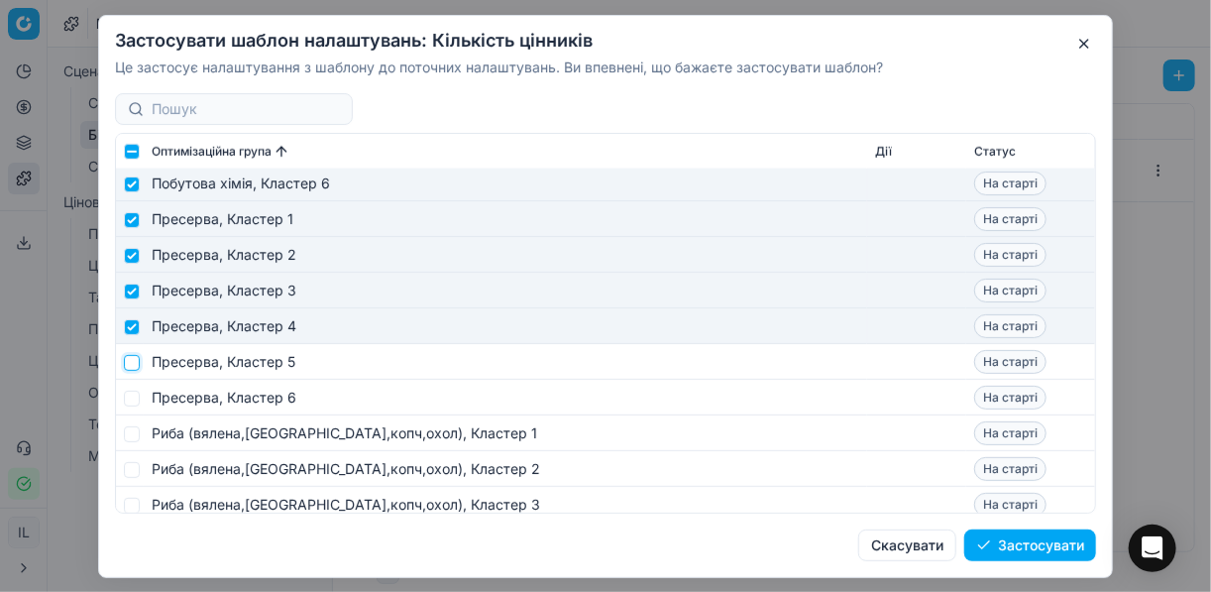
click at [135, 354] on input "checkbox" at bounding box center [132, 362] width 16 height 16
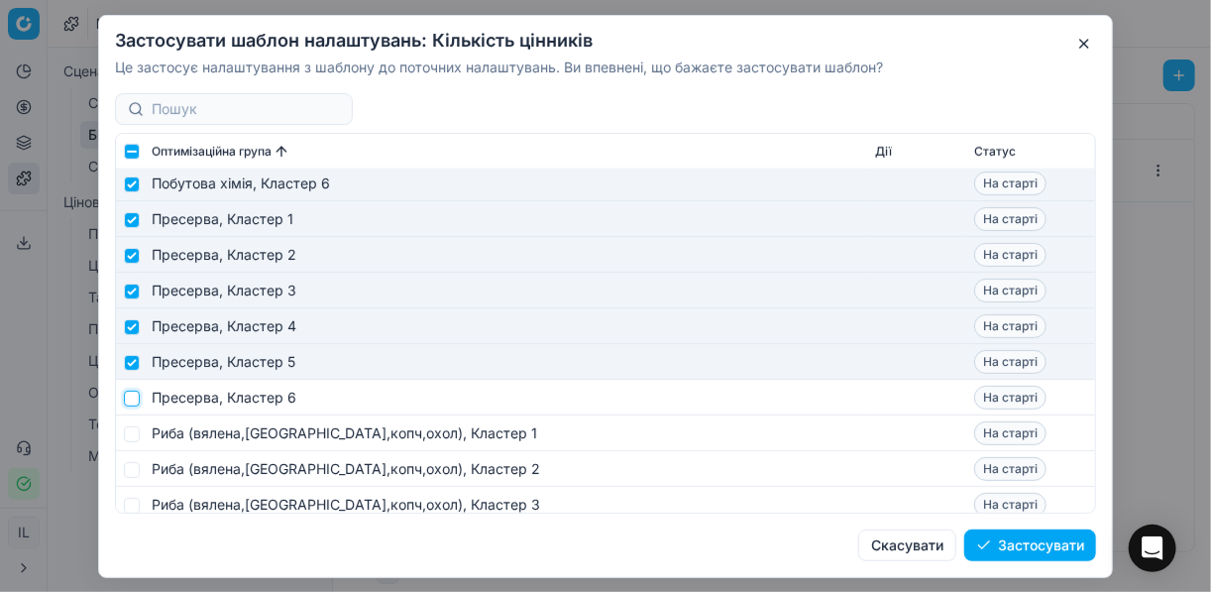
click at [132, 396] on input "checkbox" at bounding box center [132, 397] width 16 height 16
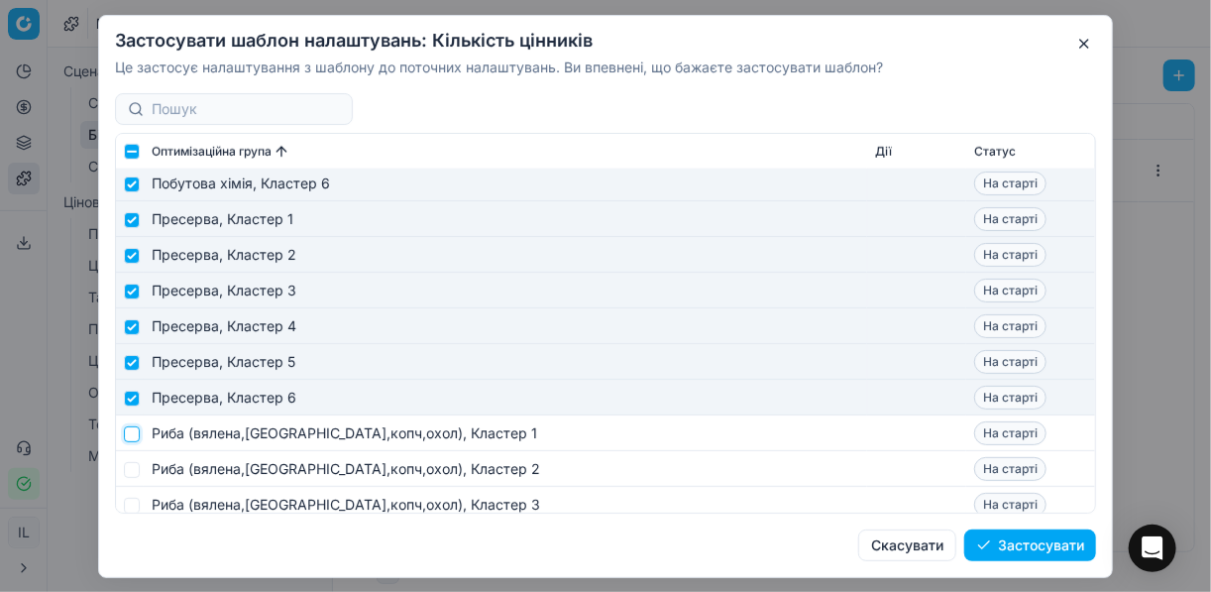
click at [125, 436] on input "checkbox" at bounding box center [132, 433] width 16 height 16
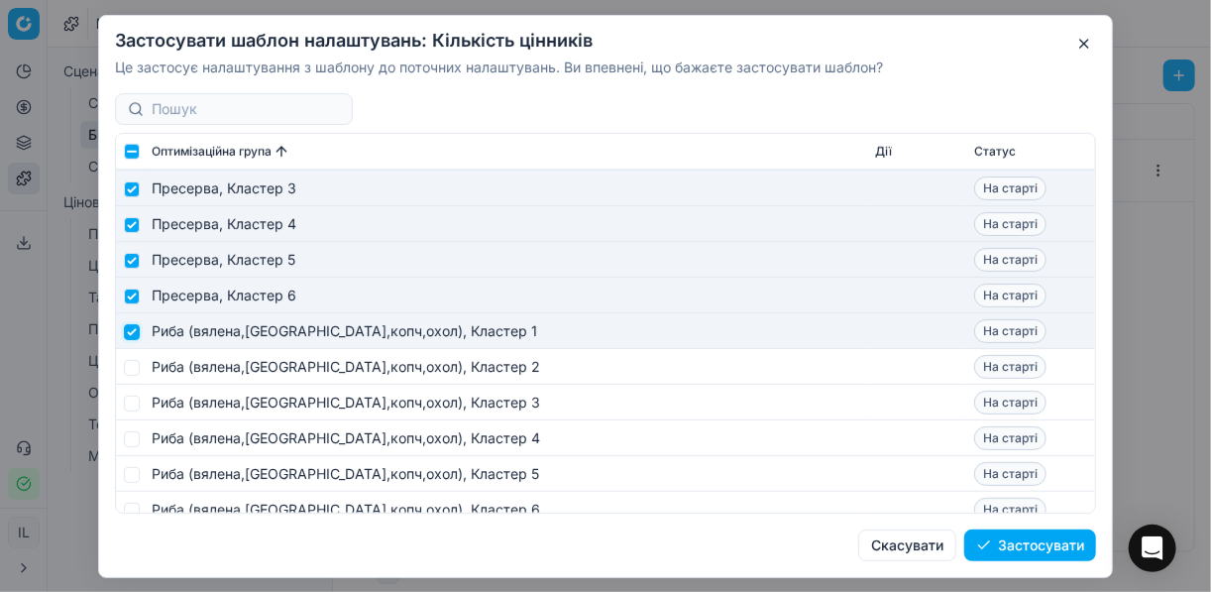
scroll to position [6976, 0]
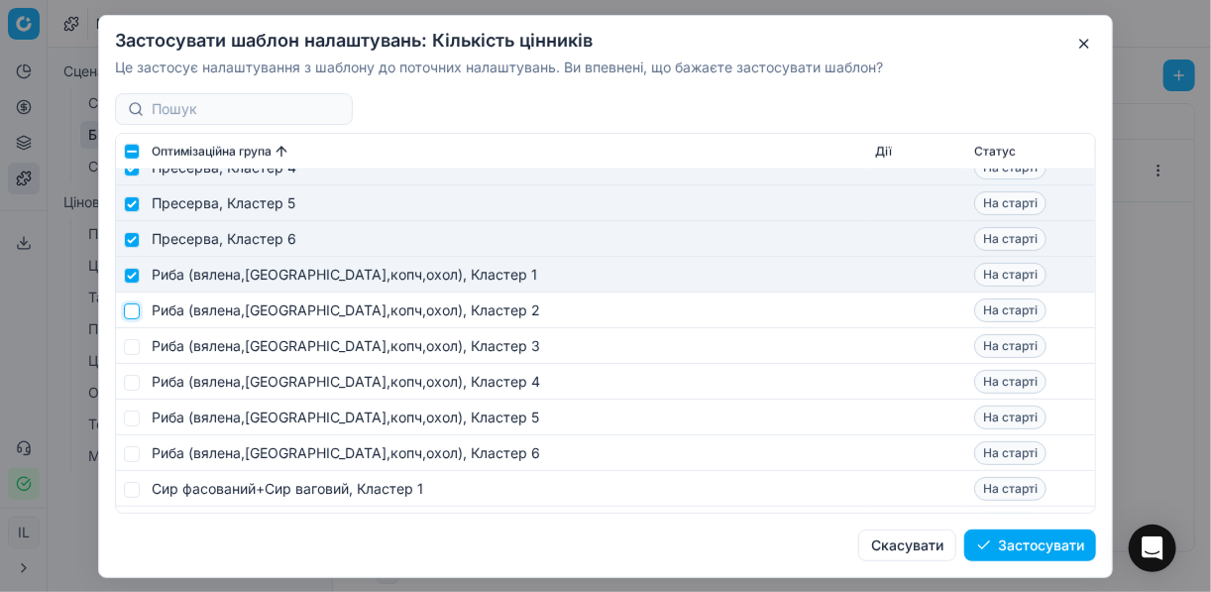
click at [132, 312] on input "checkbox" at bounding box center [132, 310] width 16 height 16
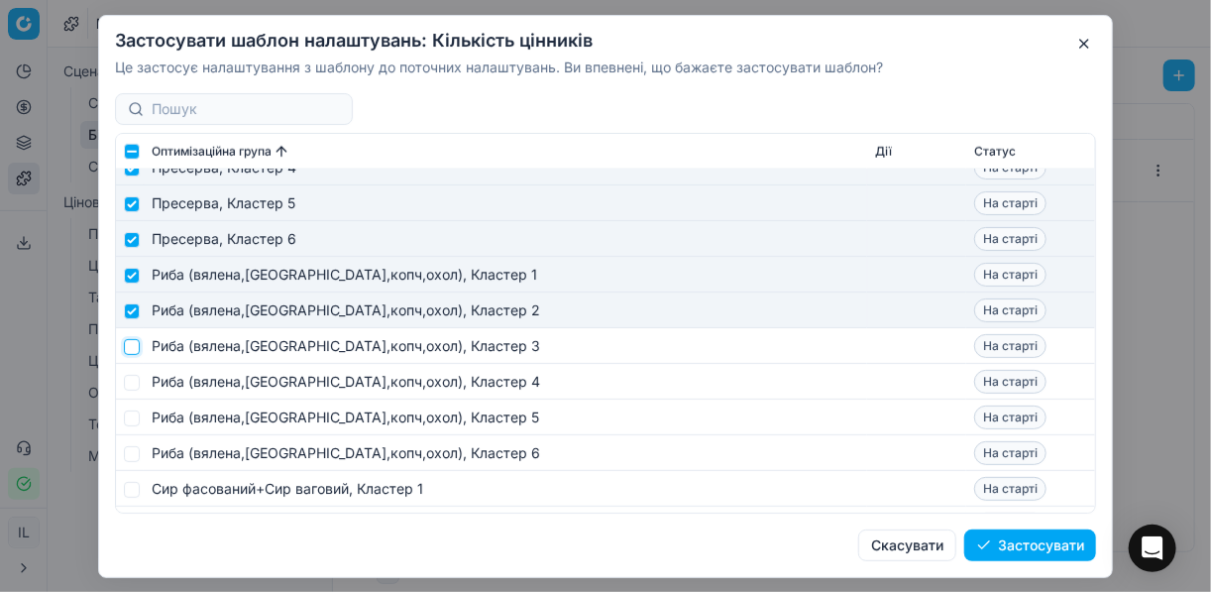
click at [132, 346] on input "checkbox" at bounding box center [132, 346] width 16 height 16
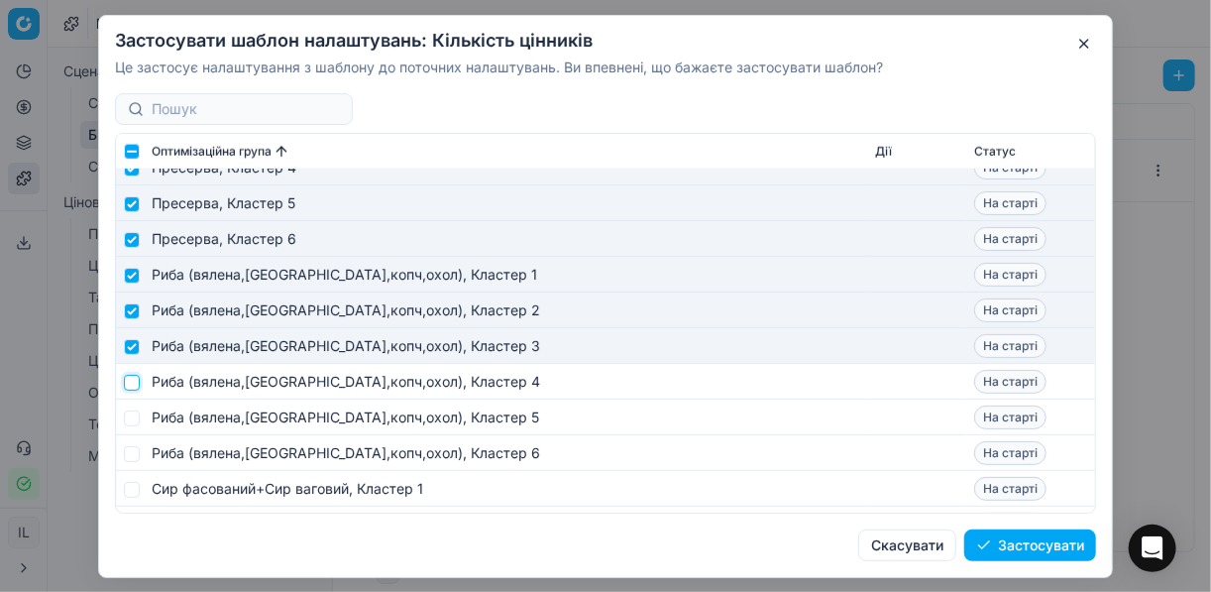
click at [134, 382] on input "checkbox" at bounding box center [132, 382] width 16 height 16
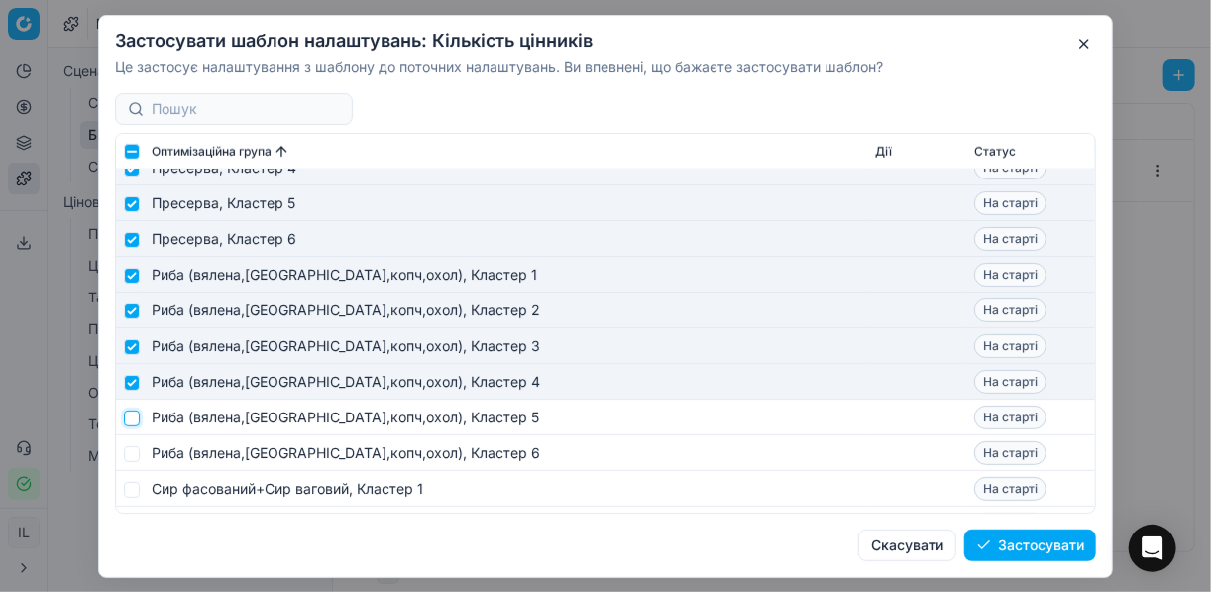
click at [131, 413] on input "checkbox" at bounding box center [132, 417] width 16 height 16
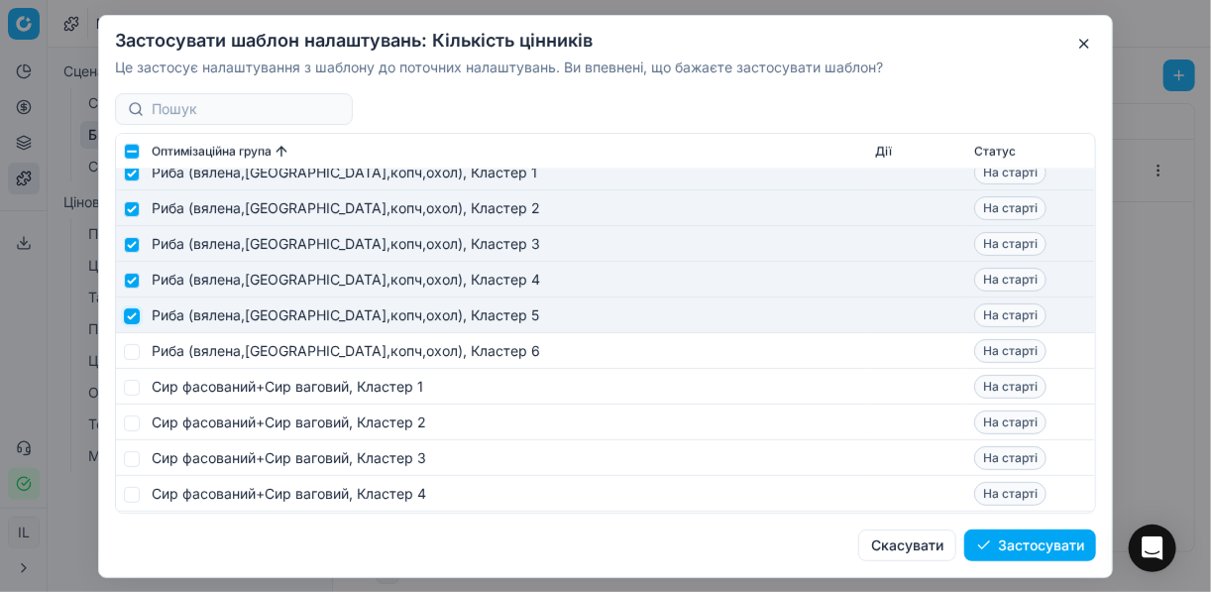
scroll to position [7134, 0]
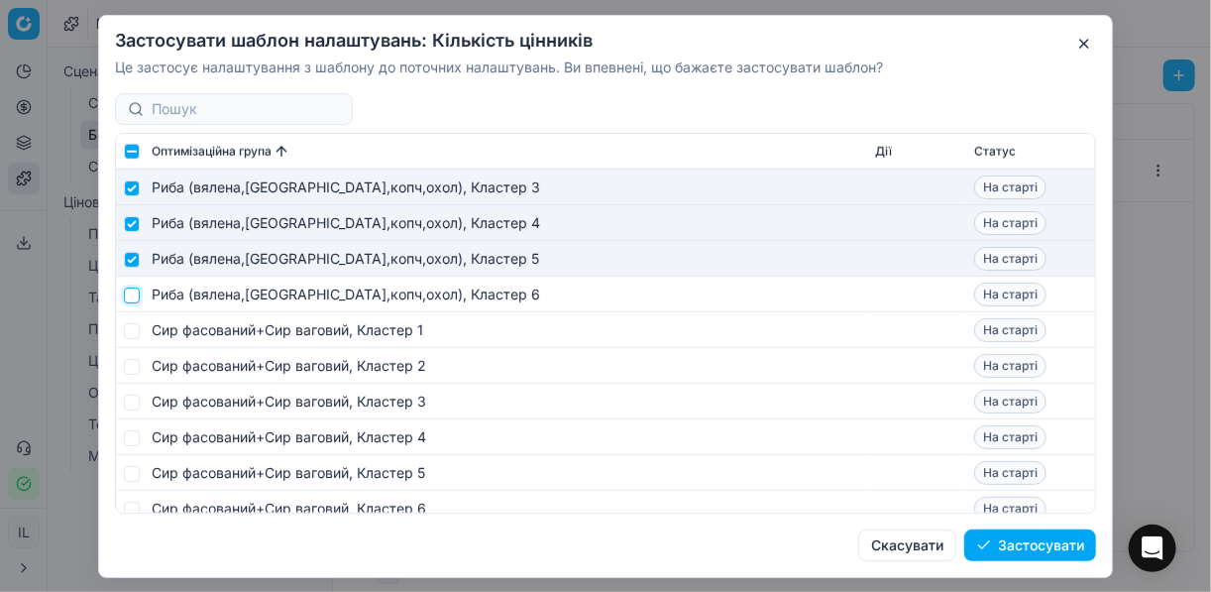
click at [131, 299] on input "checkbox" at bounding box center [132, 294] width 16 height 16
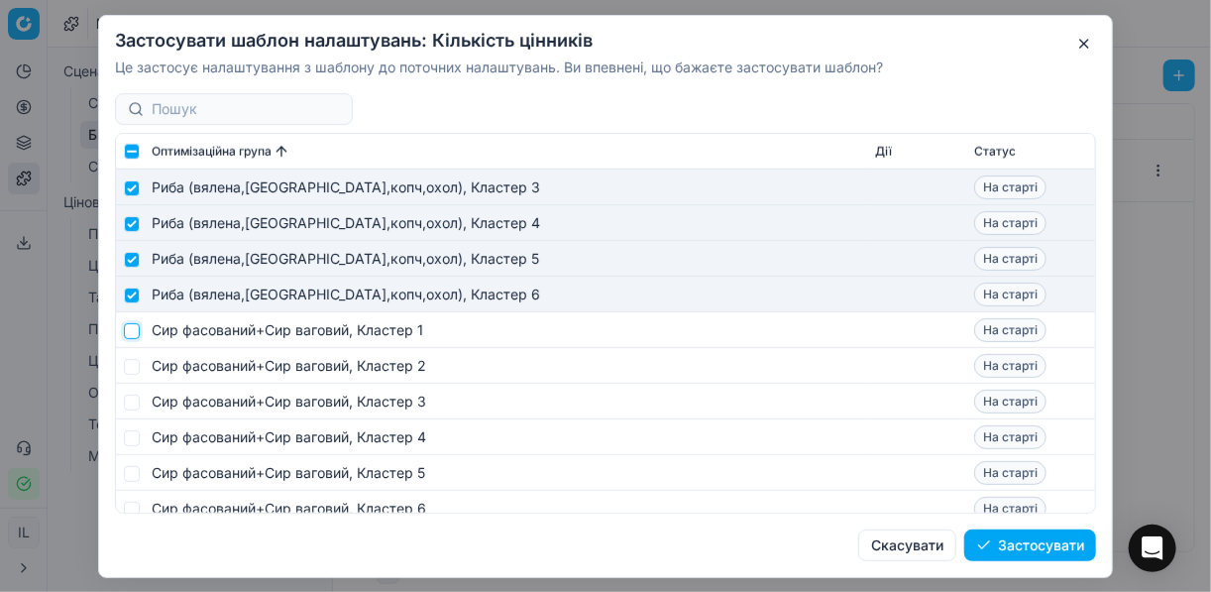
drag, startPoint x: 134, startPoint y: 333, endPoint x: 134, endPoint y: 356, distance: 22.8
click at [134, 335] on input "checkbox" at bounding box center [132, 330] width 16 height 16
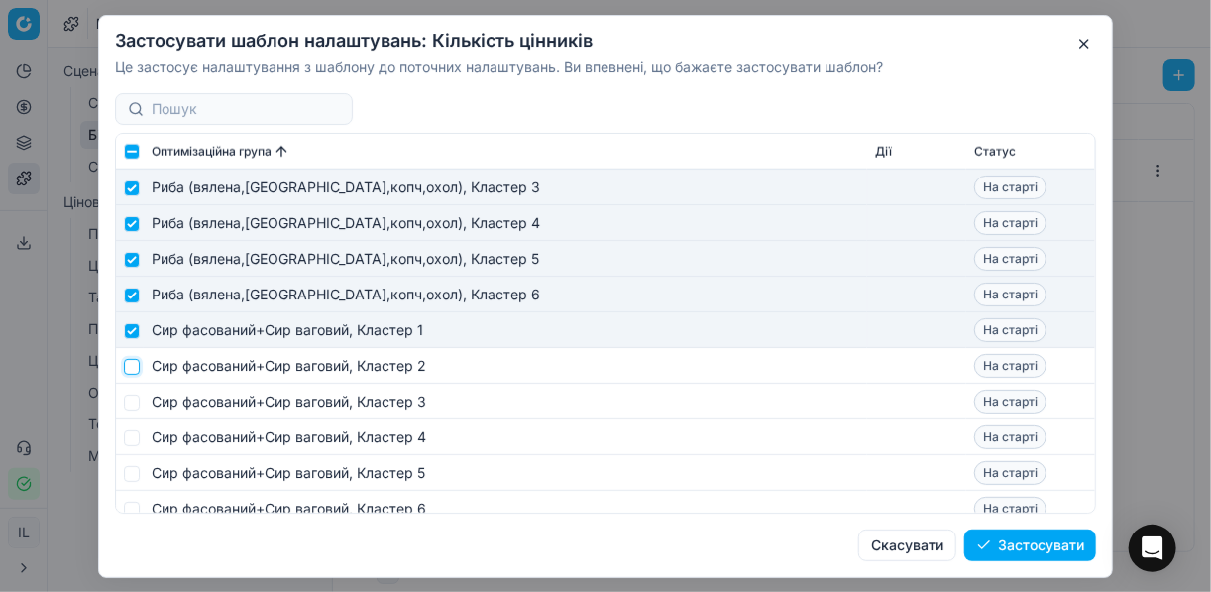
click at [133, 369] on input "checkbox" at bounding box center [132, 366] width 16 height 16
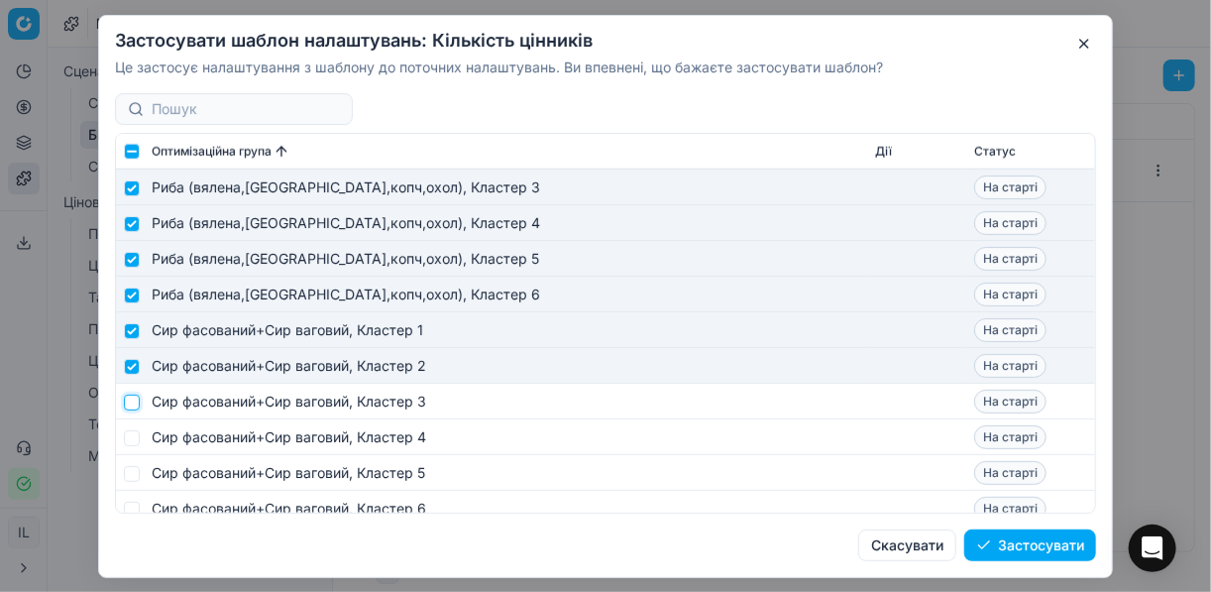
click at [136, 400] on input "checkbox" at bounding box center [132, 401] width 16 height 16
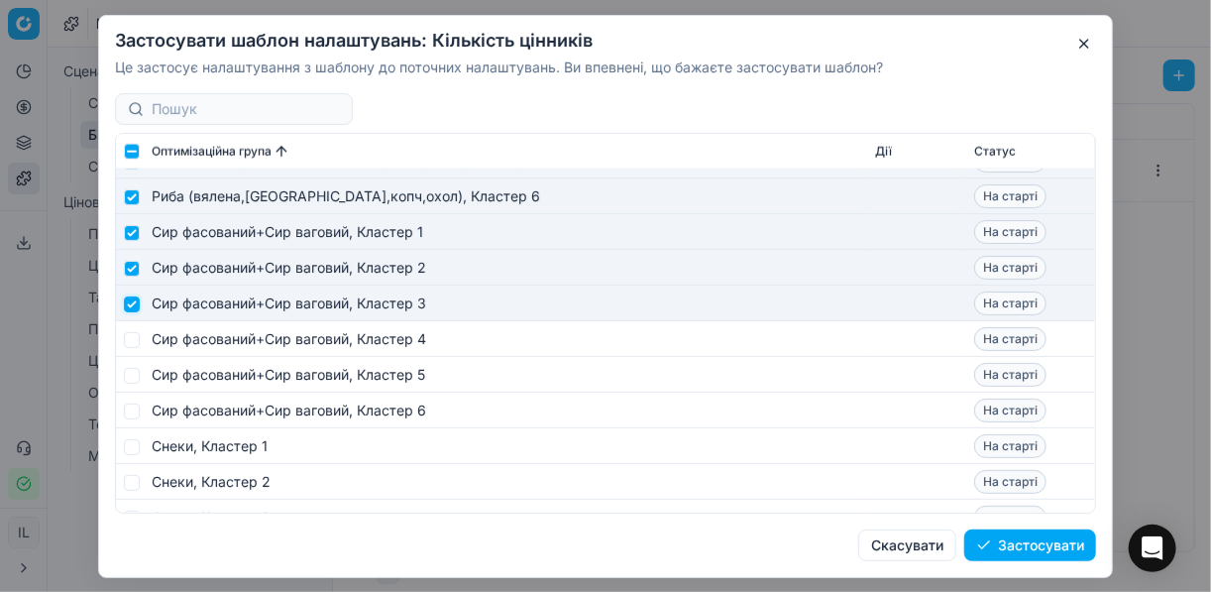
scroll to position [7293, 0]
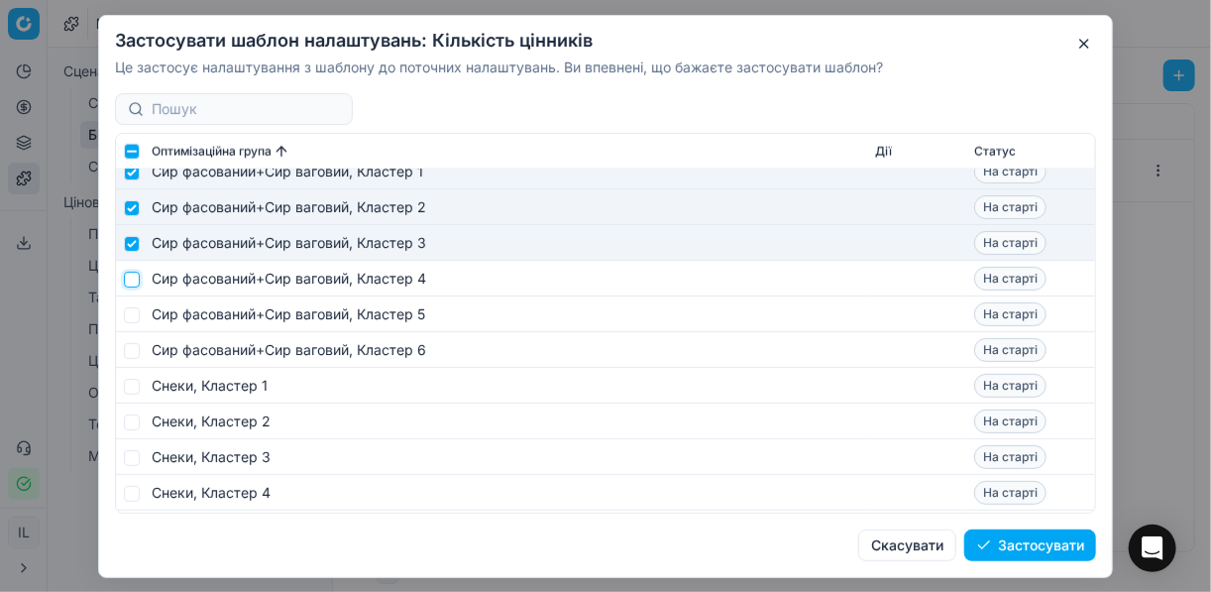
click at [130, 280] on input "checkbox" at bounding box center [132, 279] width 16 height 16
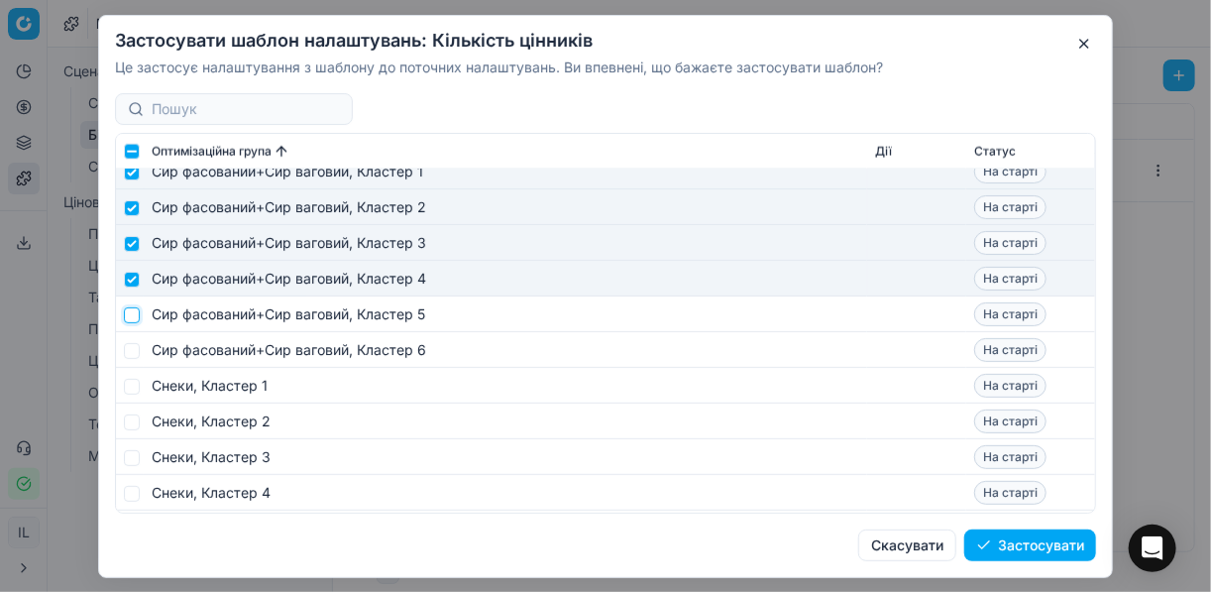
click at [130, 316] on input "checkbox" at bounding box center [132, 314] width 16 height 16
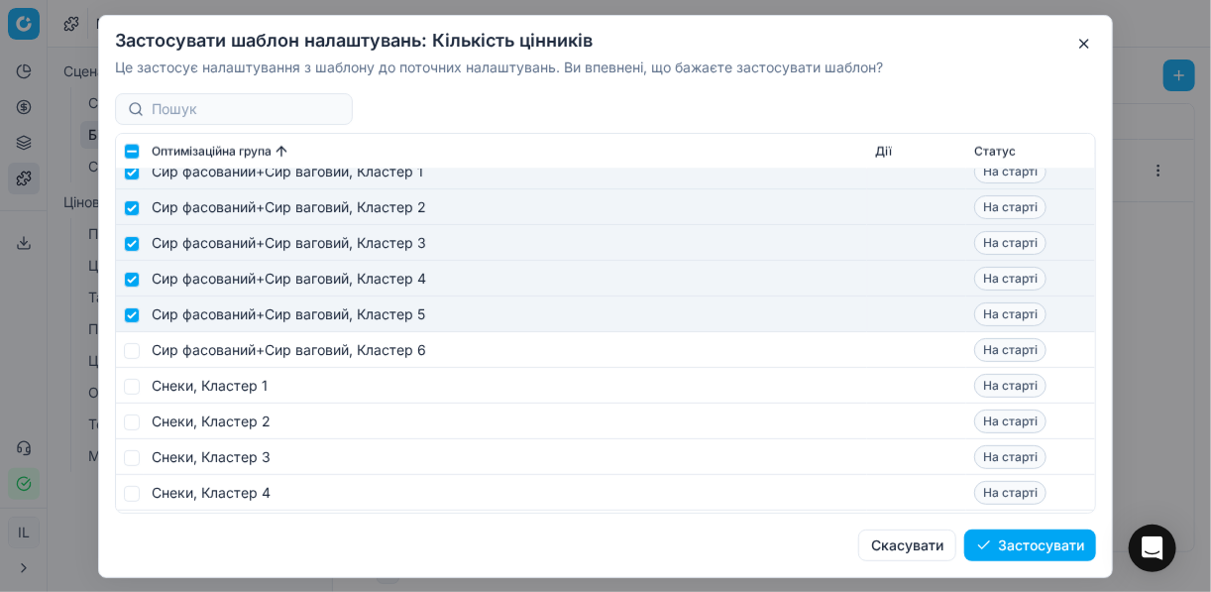
click at [132, 358] on td at bounding box center [130, 350] width 28 height 36
drag, startPoint x: 131, startPoint y: 348, endPoint x: 136, endPoint y: 387, distance: 39.9
click at [131, 349] on input "checkbox" at bounding box center [132, 350] width 16 height 16
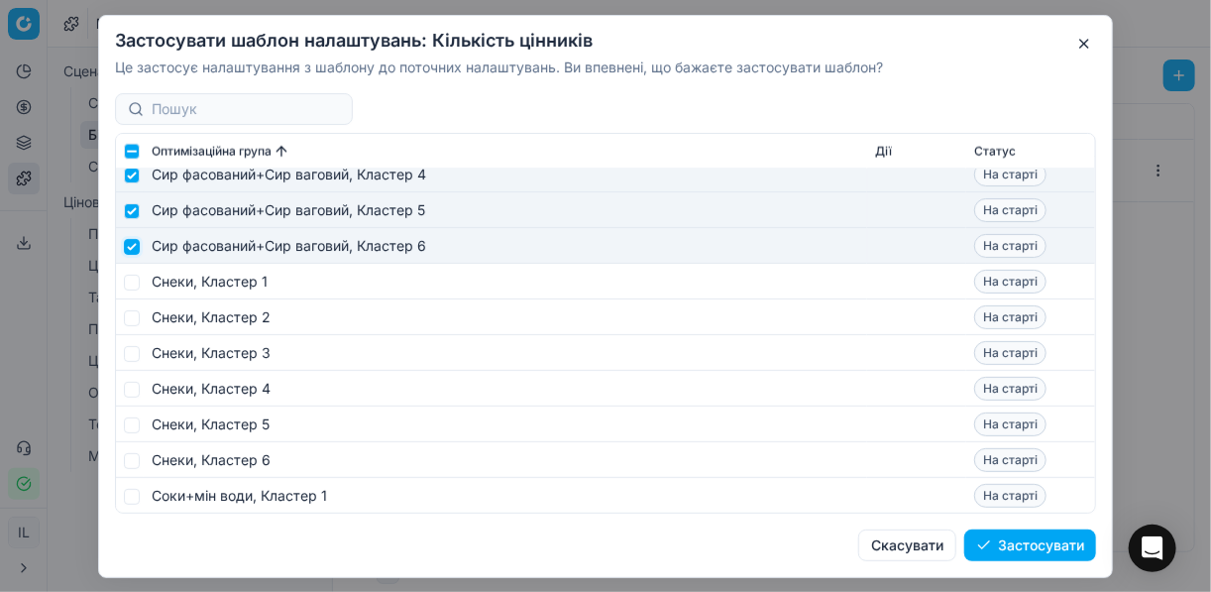
scroll to position [7451, 0]
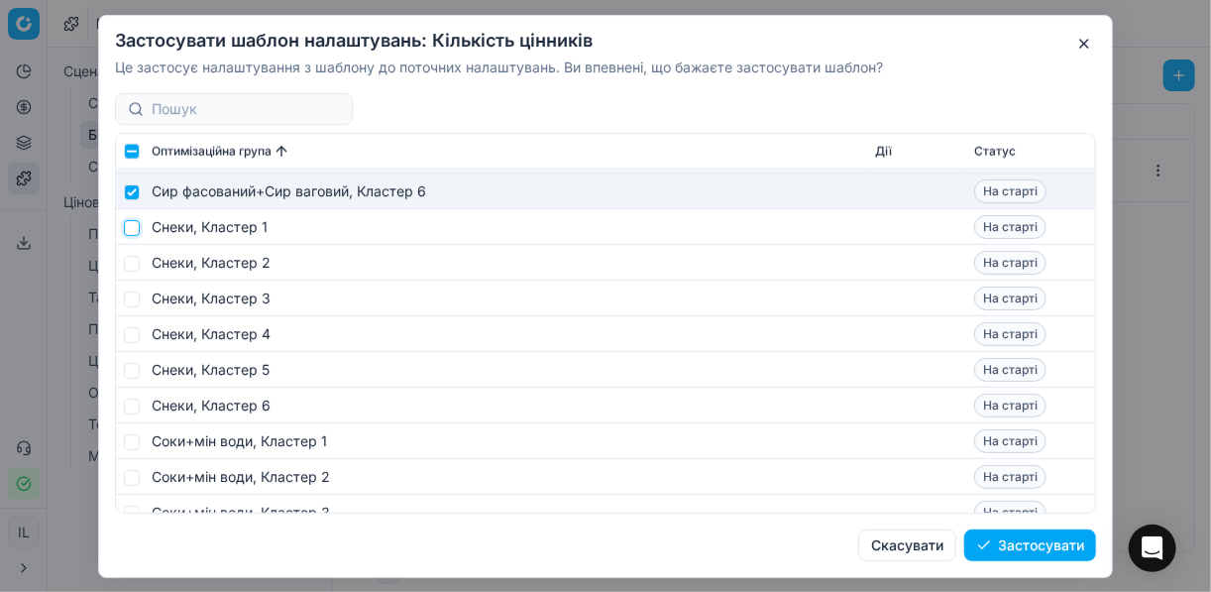
click at [133, 230] on input "checkbox" at bounding box center [132, 227] width 16 height 16
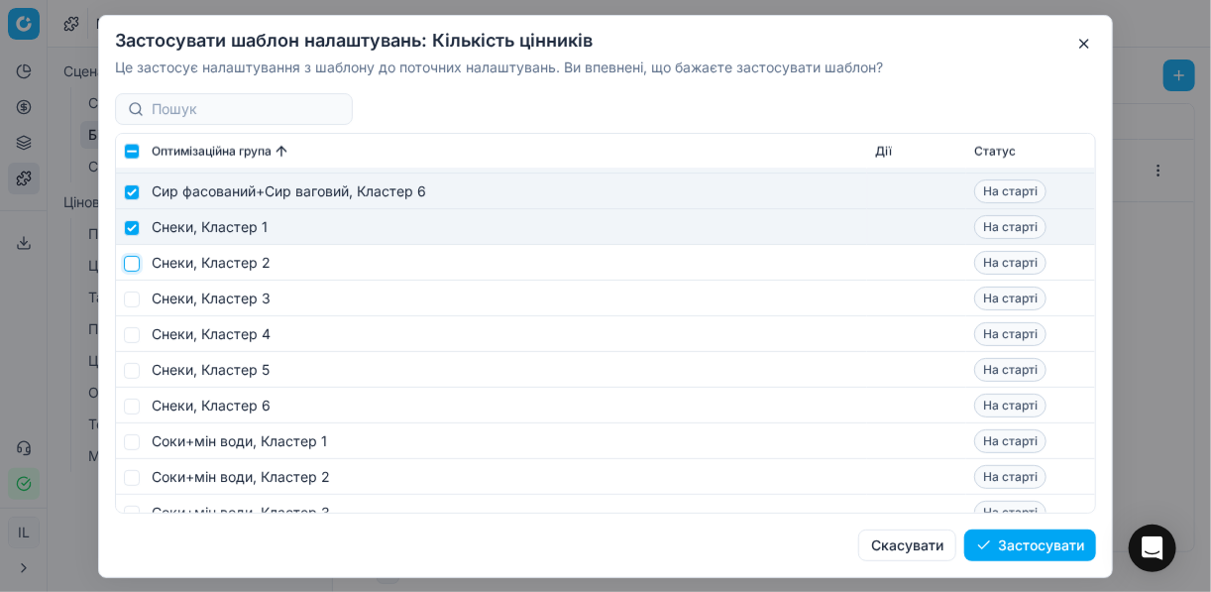
drag, startPoint x: 129, startPoint y: 257, endPoint x: 141, endPoint y: 287, distance: 32.9
click at [130, 262] on input "checkbox" at bounding box center [132, 263] width 16 height 16
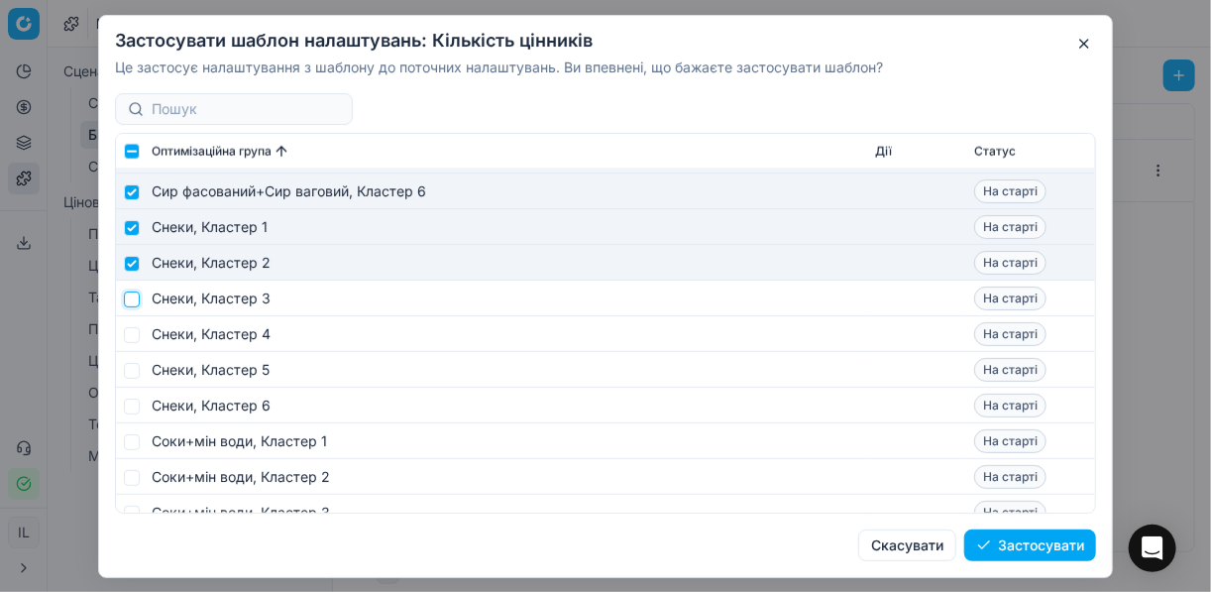
drag, startPoint x: 133, startPoint y: 298, endPoint x: 133, endPoint y: 309, distance: 10.9
click at [133, 298] on input "checkbox" at bounding box center [132, 298] width 16 height 16
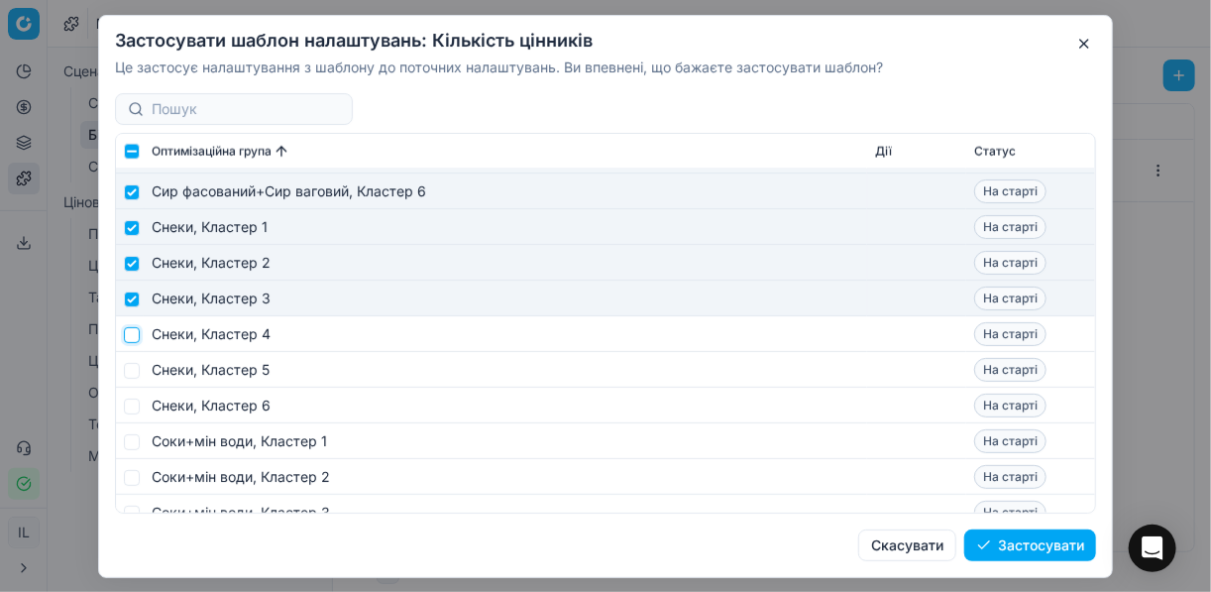
drag, startPoint x: 130, startPoint y: 335, endPoint x: 135, endPoint y: 352, distance: 17.6
click at [130, 337] on input "checkbox" at bounding box center [132, 334] width 16 height 16
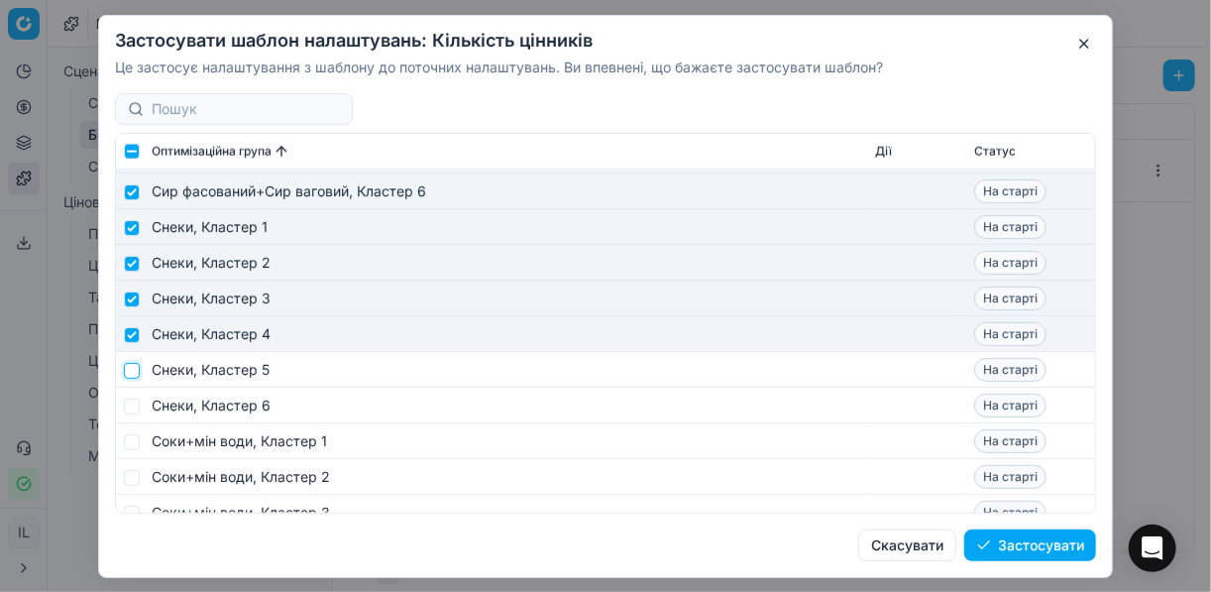
click at [134, 365] on input "checkbox" at bounding box center [132, 370] width 16 height 16
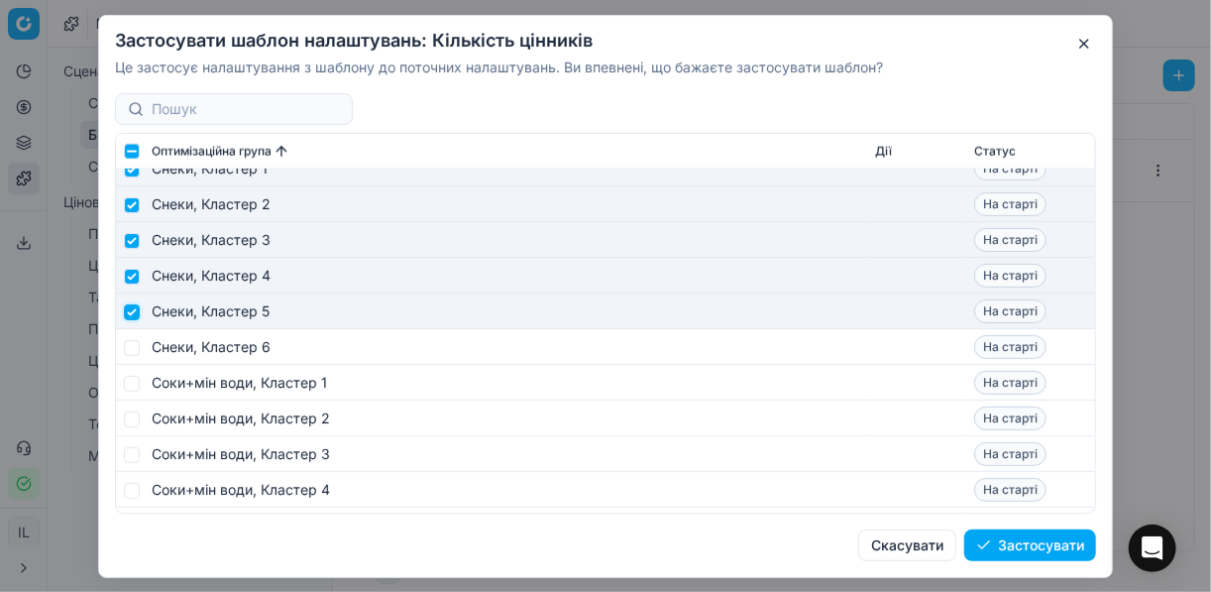
scroll to position [7610, 0]
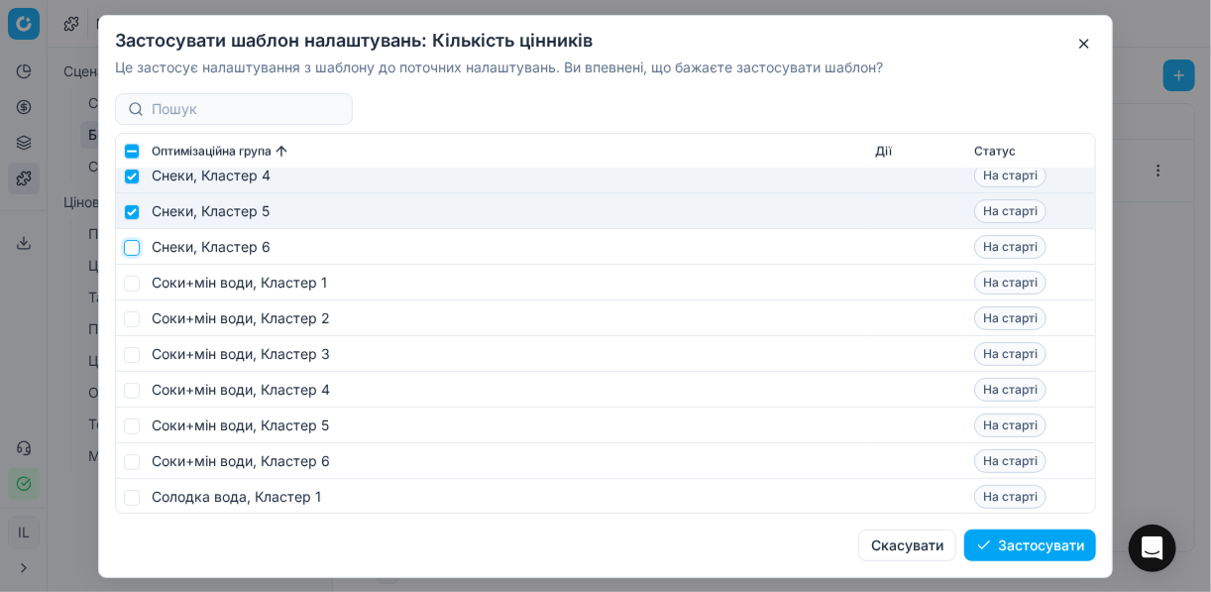
click at [133, 247] on input "checkbox" at bounding box center [132, 247] width 16 height 16
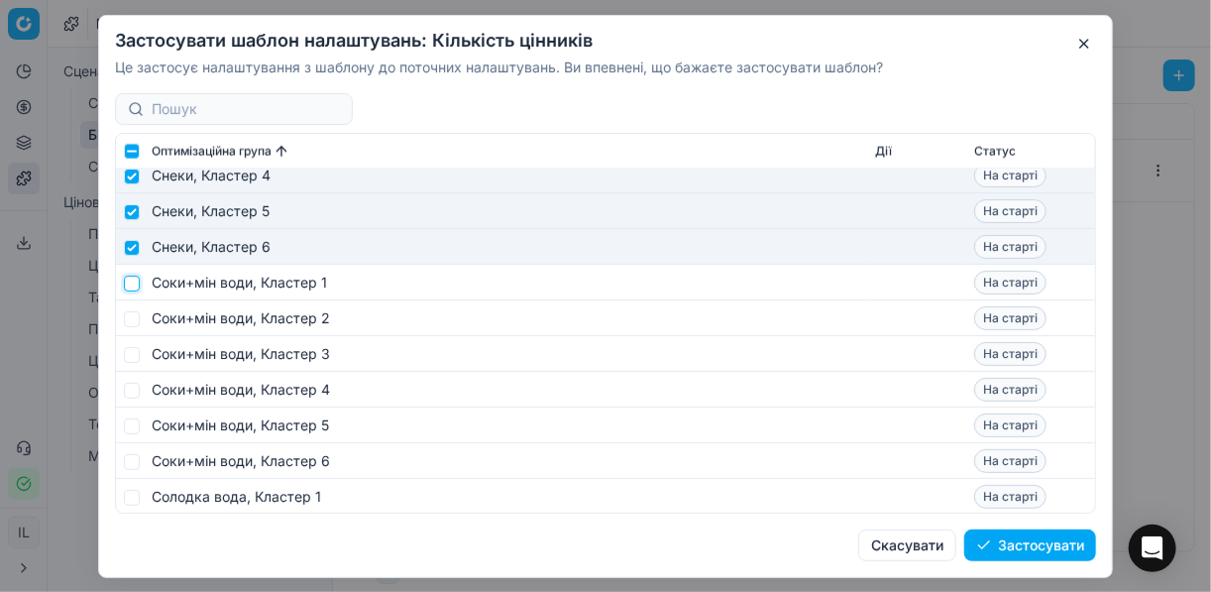
drag, startPoint x: 128, startPoint y: 285, endPoint x: 134, endPoint y: 309, distance: 24.5
click at [129, 285] on input "checkbox" at bounding box center [132, 282] width 16 height 16
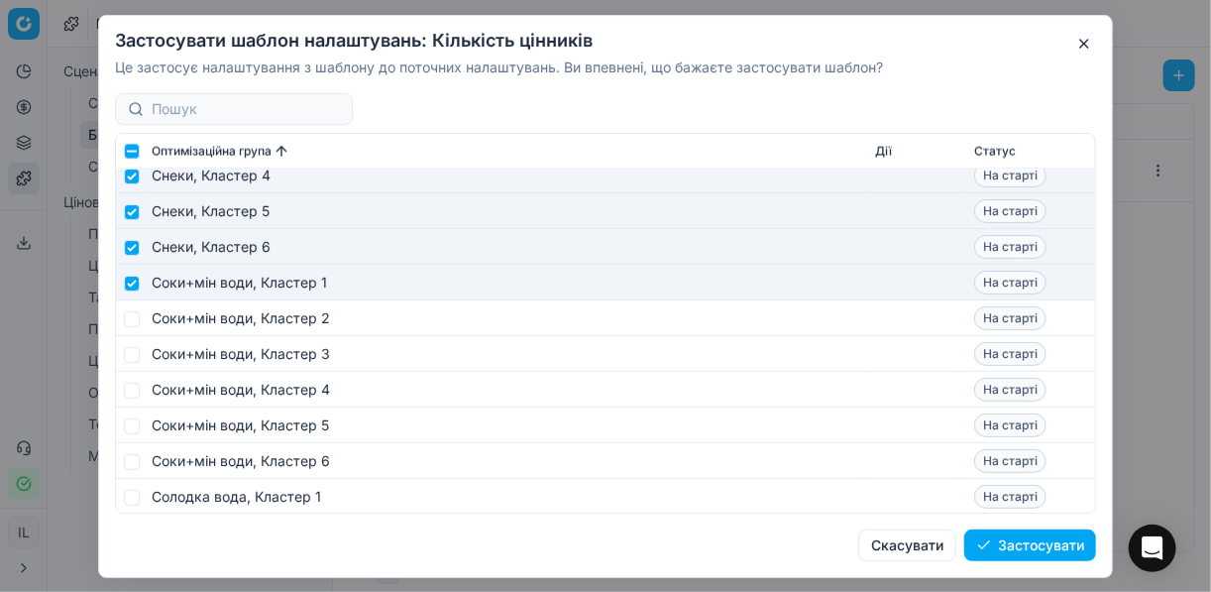
click at [134, 328] on td at bounding box center [130, 318] width 28 height 36
click at [130, 320] on input "checkbox" at bounding box center [132, 318] width 16 height 16
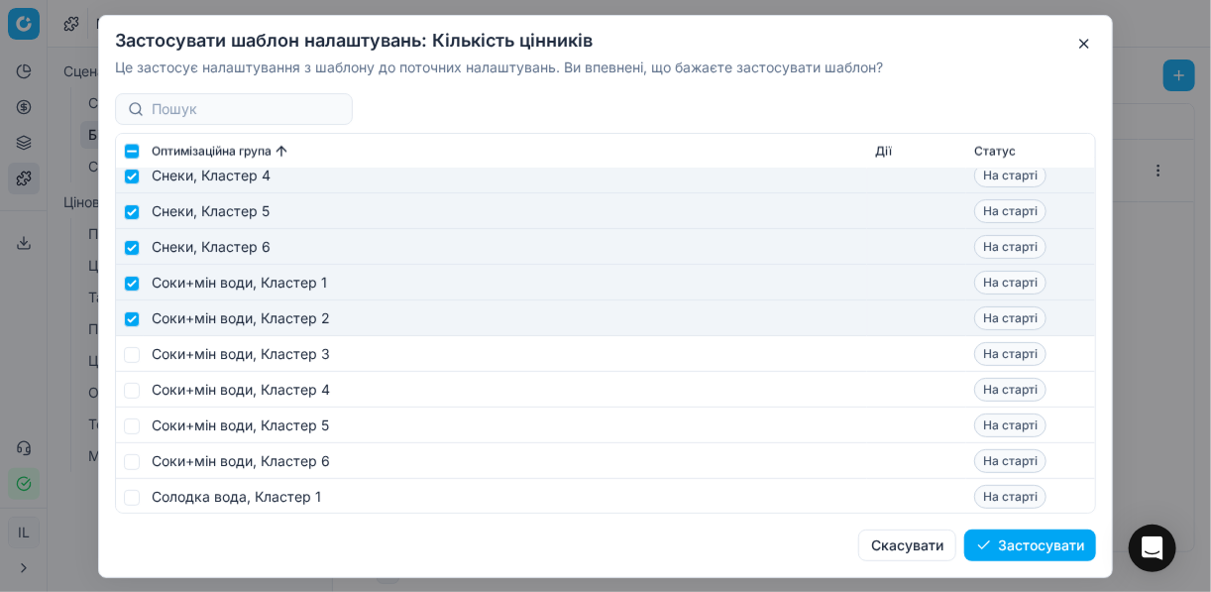
click at [133, 346] on td at bounding box center [130, 354] width 28 height 36
click at [132, 358] on input "checkbox" at bounding box center [132, 354] width 16 height 16
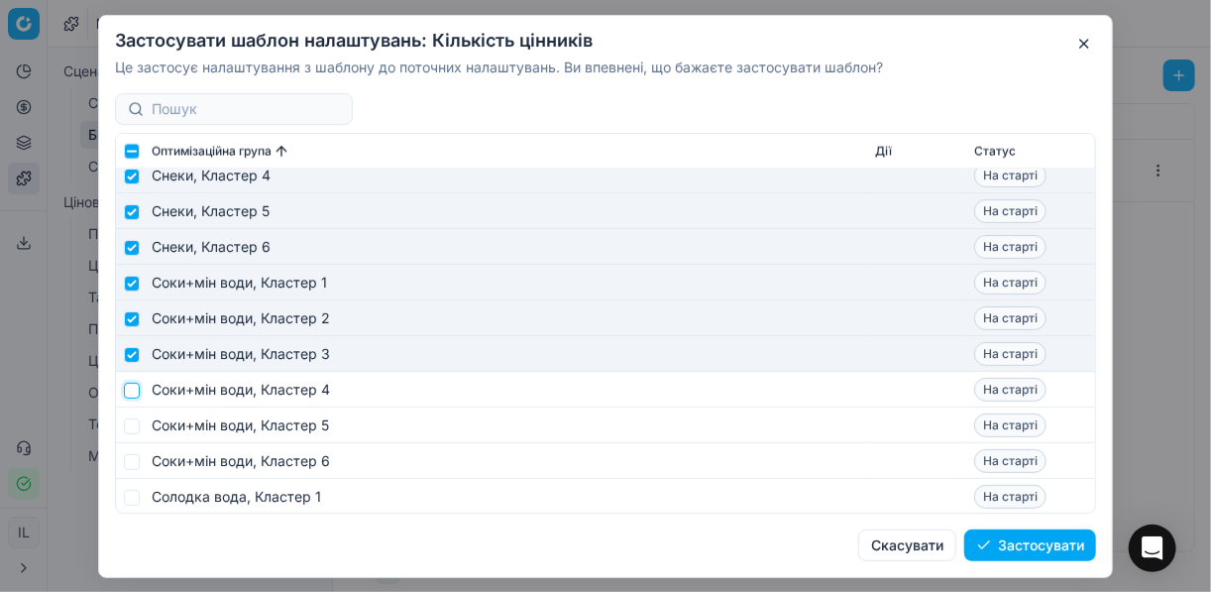
click at [133, 388] on input "checkbox" at bounding box center [132, 389] width 16 height 16
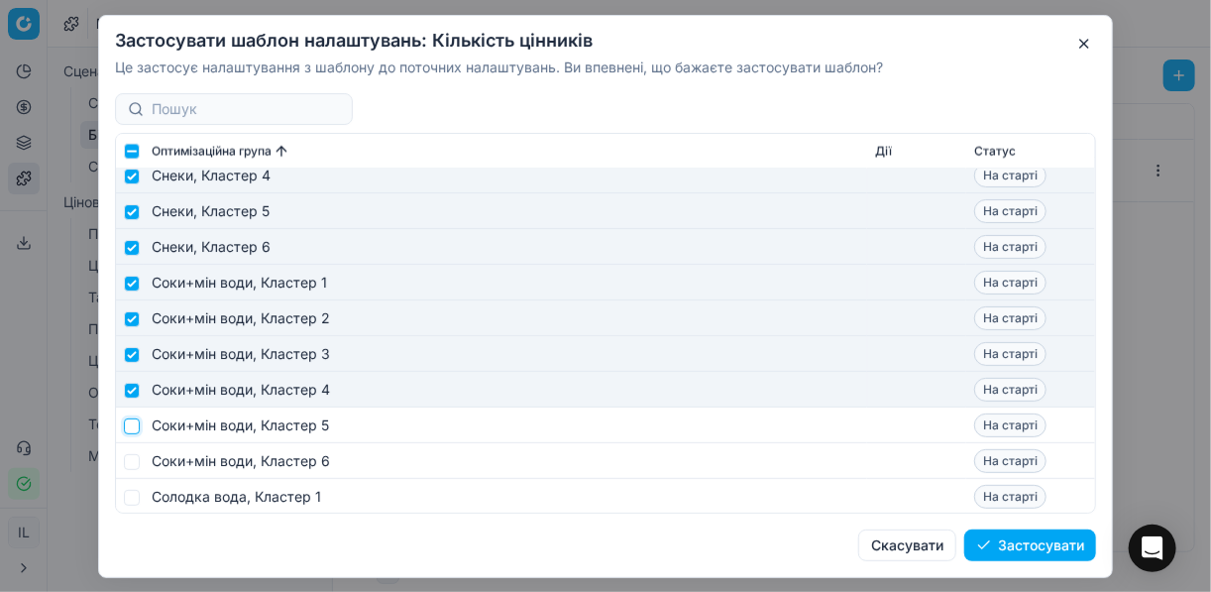
click at [134, 417] on input "checkbox" at bounding box center [132, 425] width 16 height 16
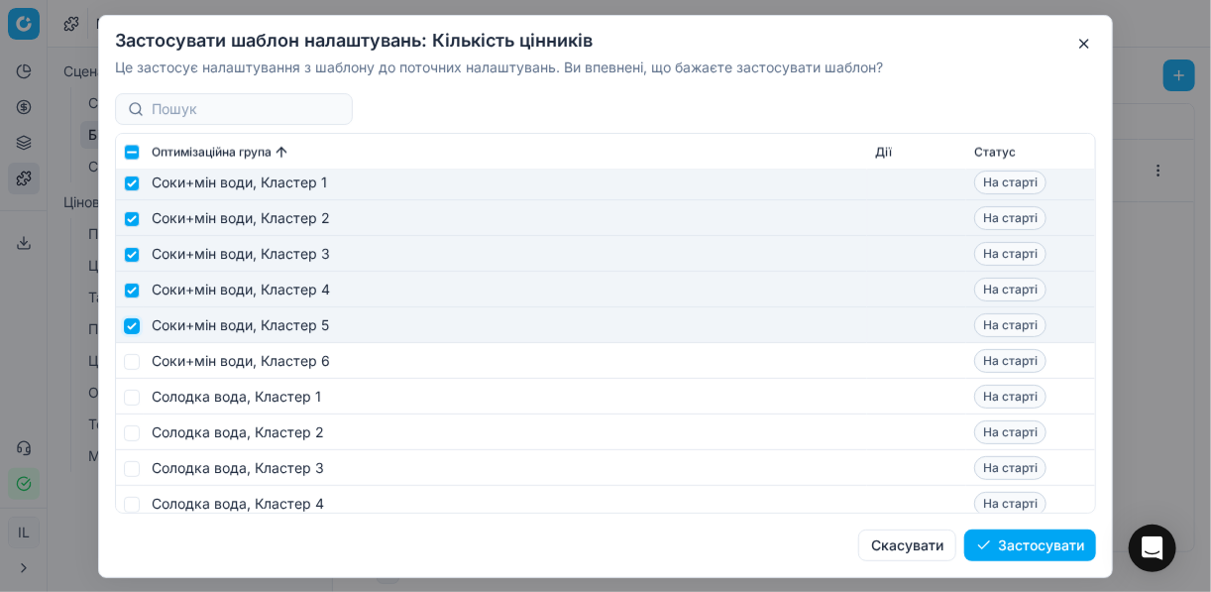
scroll to position [7769, 0]
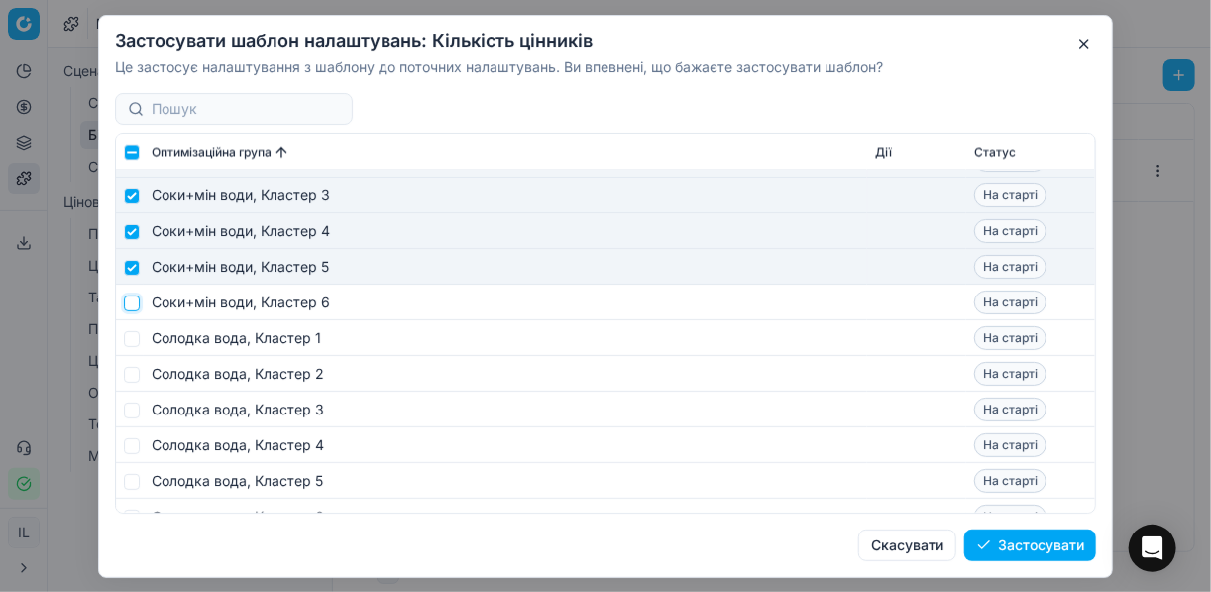
click at [130, 303] on input "checkbox" at bounding box center [132, 302] width 16 height 16
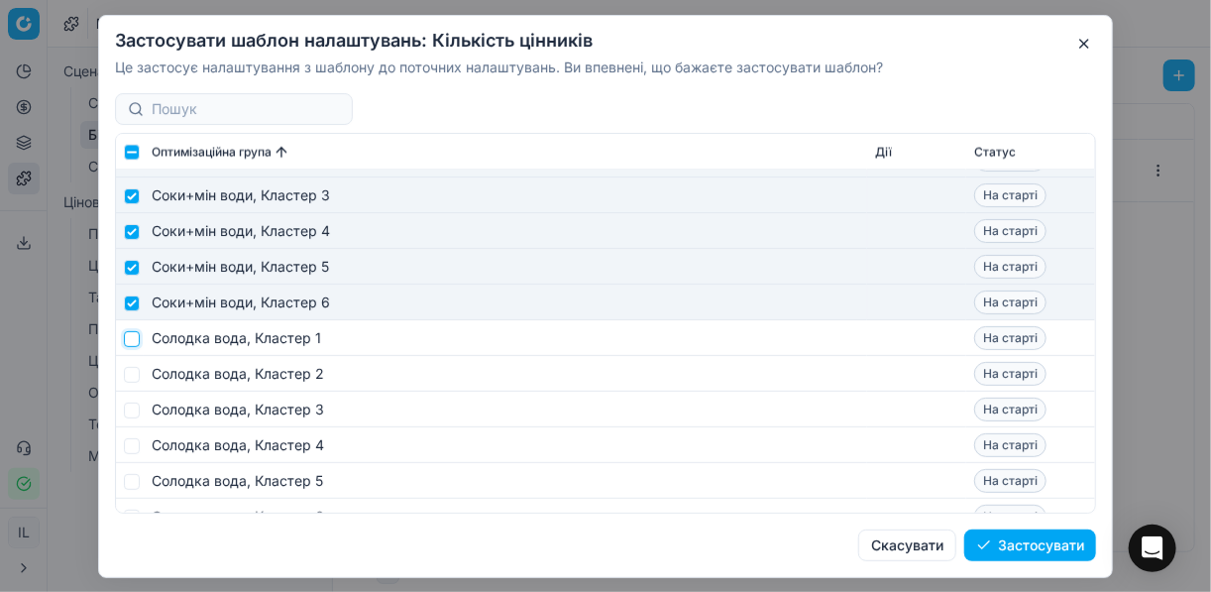
click at [129, 341] on input "checkbox" at bounding box center [132, 338] width 16 height 16
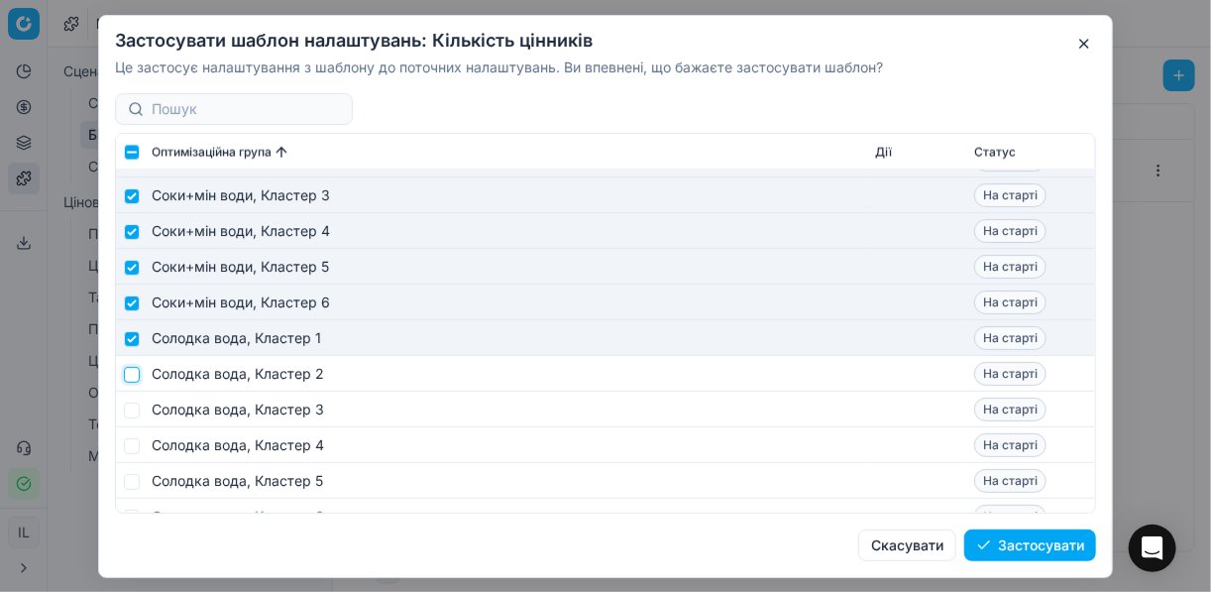
click at [134, 380] on input "checkbox" at bounding box center [132, 374] width 16 height 16
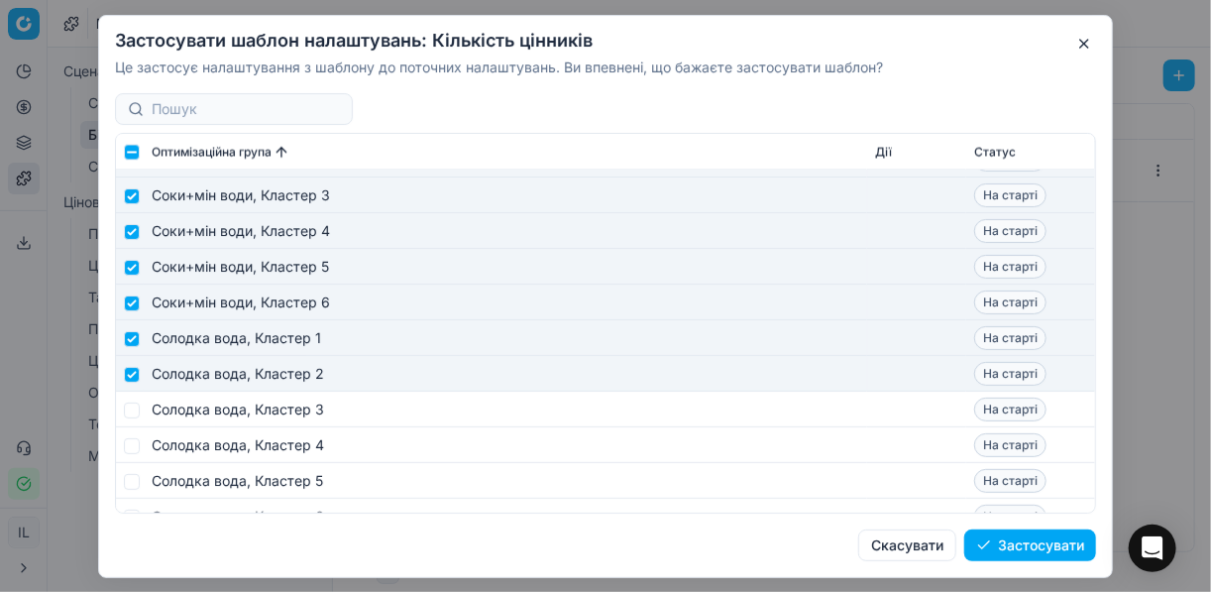
click at [139, 413] on td at bounding box center [130, 409] width 28 height 36
click at [134, 410] on input "checkbox" at bounding box center [132, 409] width 16 height 16
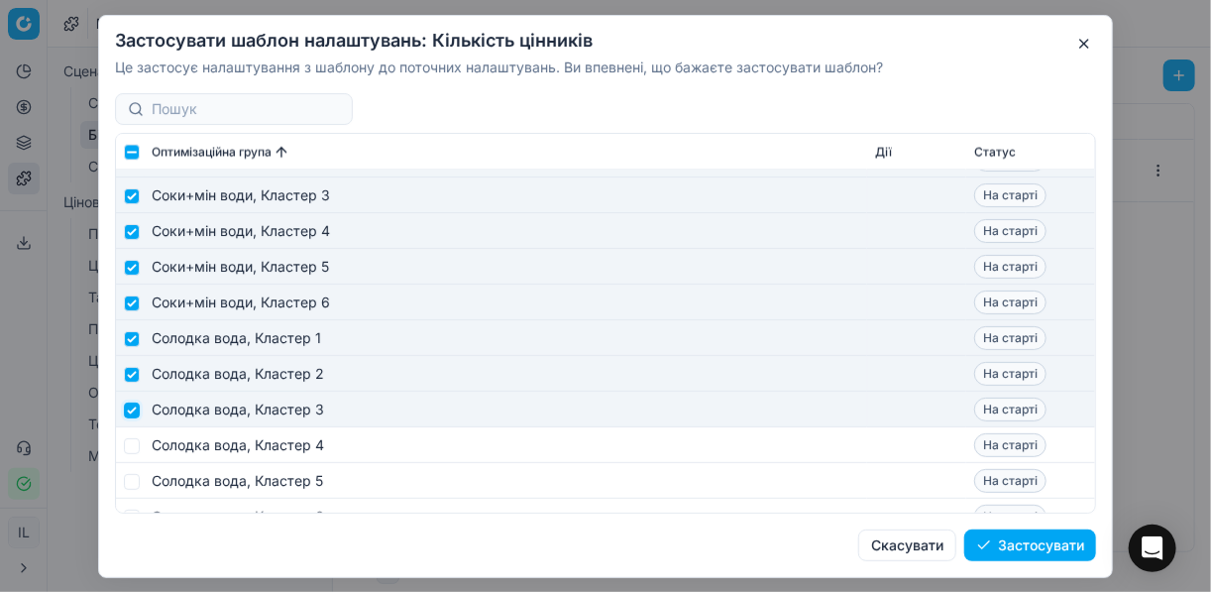
scroll to position [7927, 0]
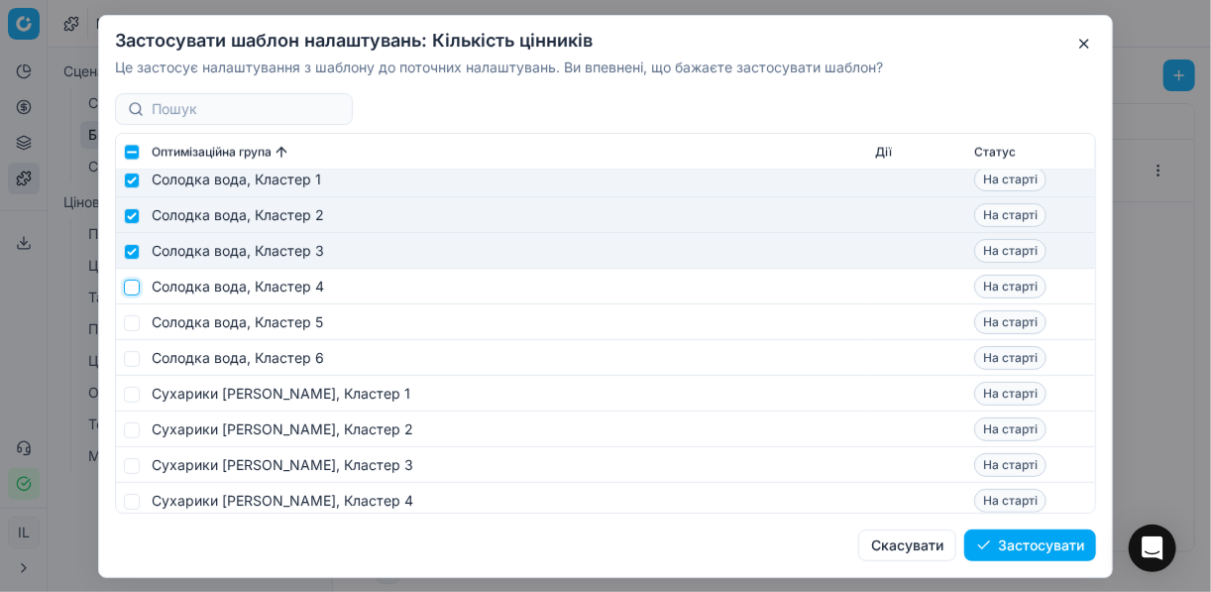
click at [135, 291] on input "checkbox" at bounding box center [132, 286] width 16 height 16
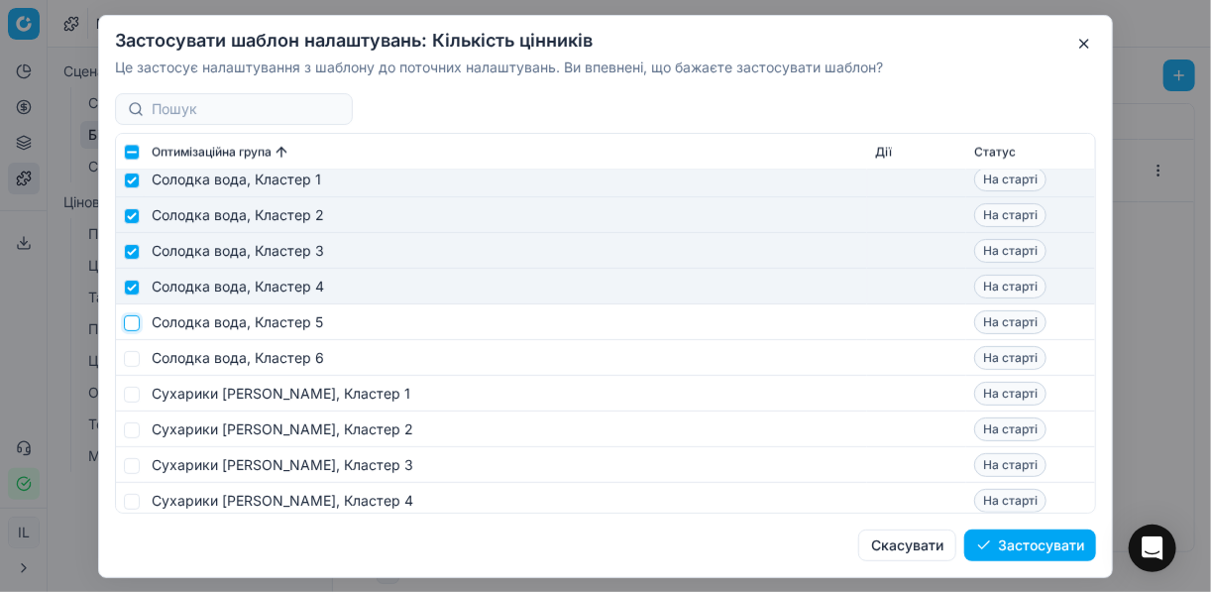
click at [131, 319] on input "checkbox" at bounding box center [132, 322] width 16 height 16
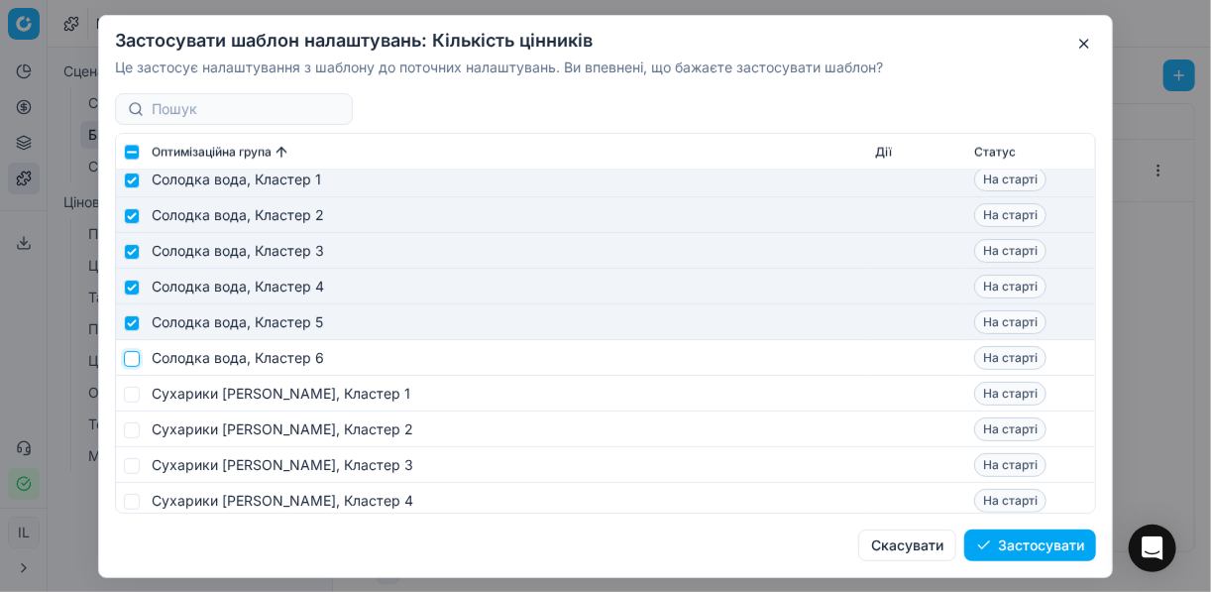
click at [132, 361] on input "checkbox" at bounding box center [132, 358] width 16 height 16
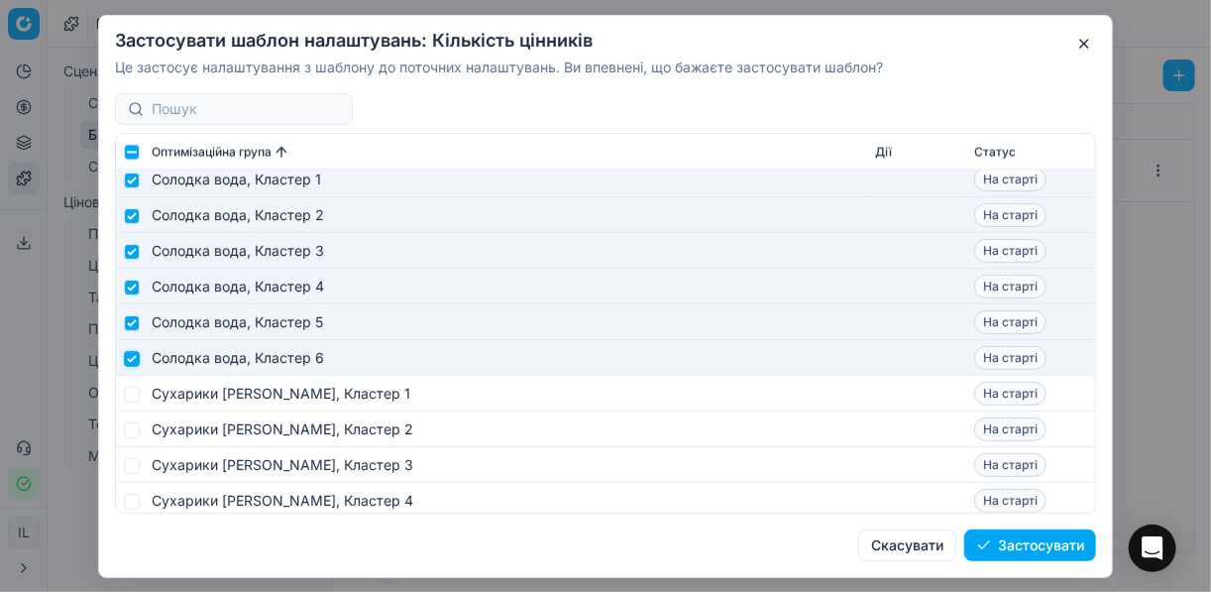
scroll to position [8086, 0]
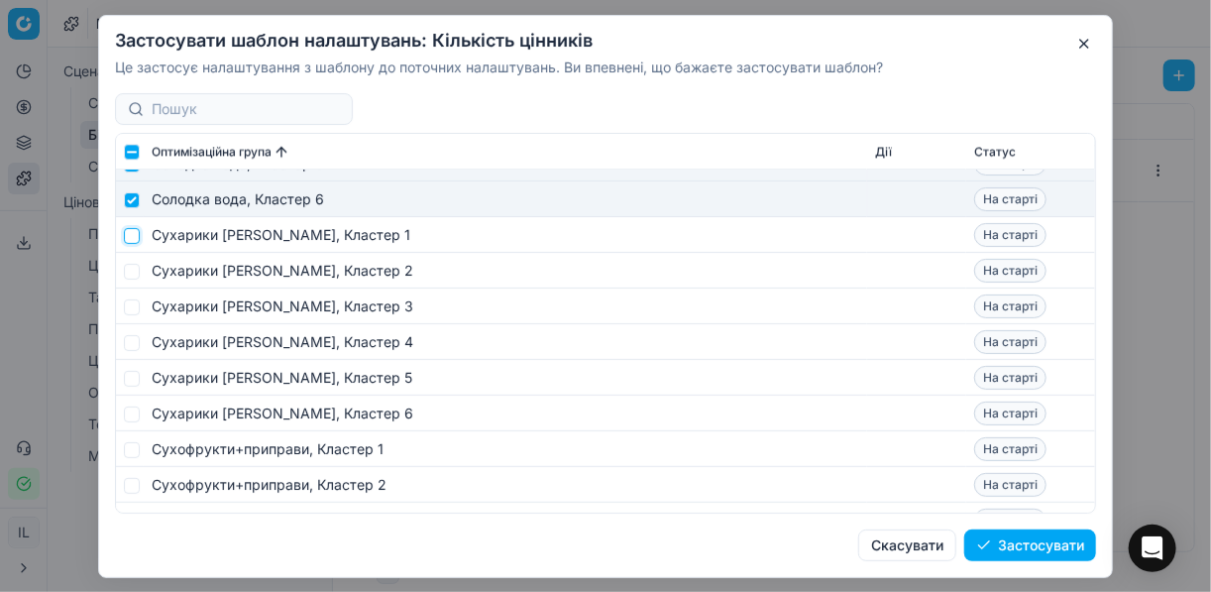
click at [134, 239] on input "checkbox" at bounding box center [132, 235] width 16 height 16
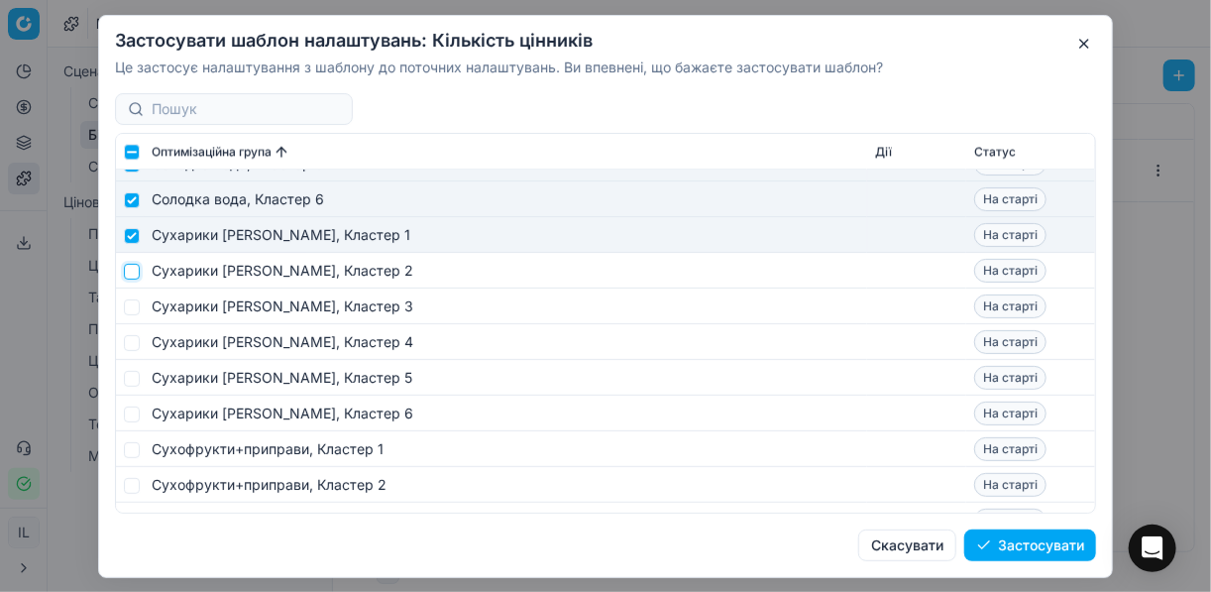
click at [132, 271] on input "checkbox" at bounding box center [132, 271] width 16 height 16
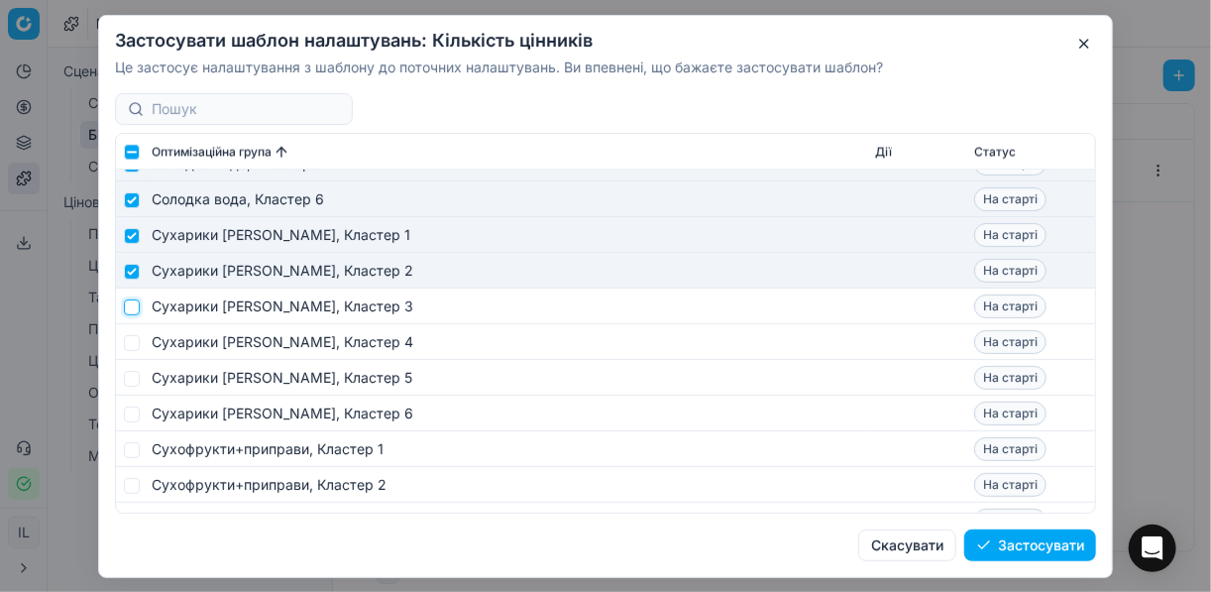
click at [128, 305] on input "checkbox" at bounding box center [132, 306] width 16 height 16
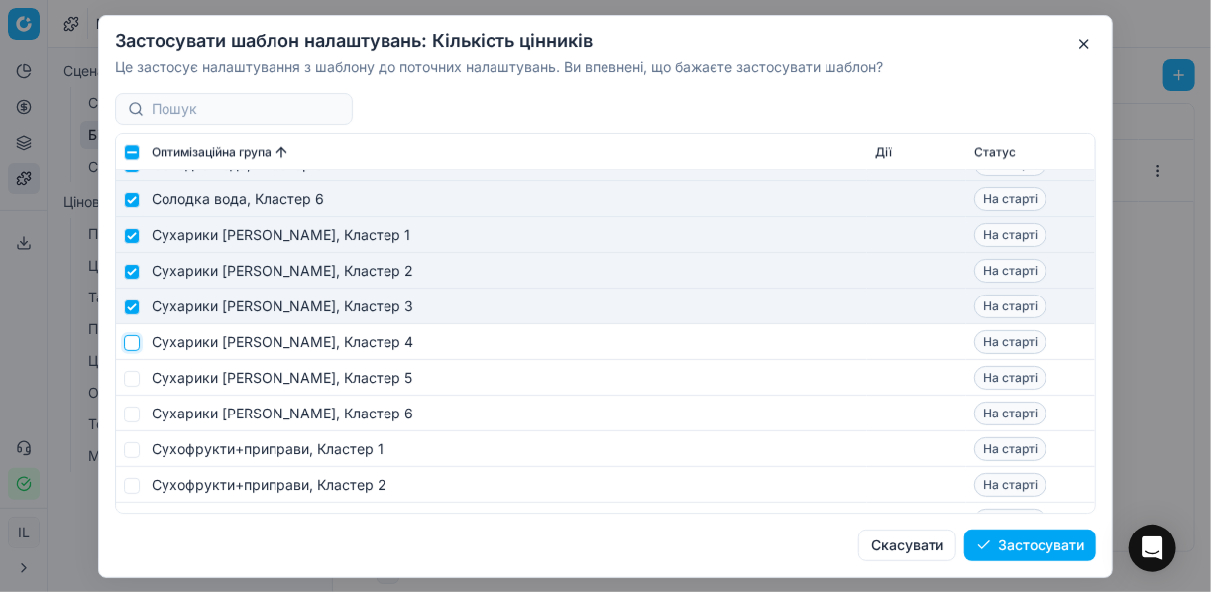
click at [132, 341] on input "checkbox" at bounding box center [132, 342] width 16 height 16
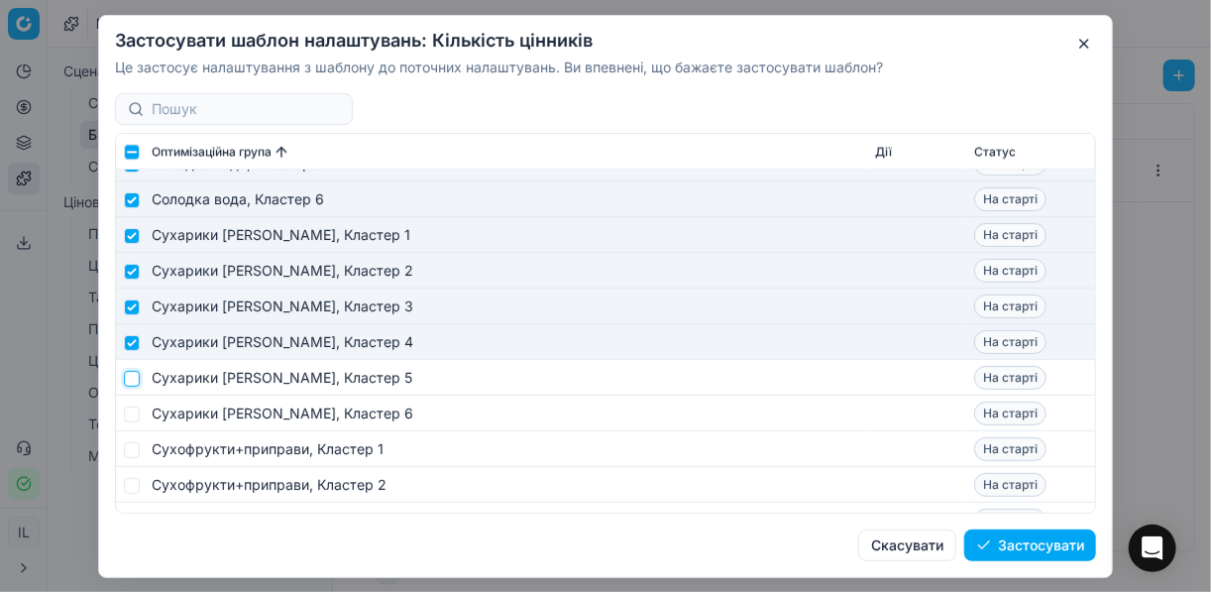
click at [132, 376] on input "checkbox" at bounding box center [132, 378] width 16 height 16
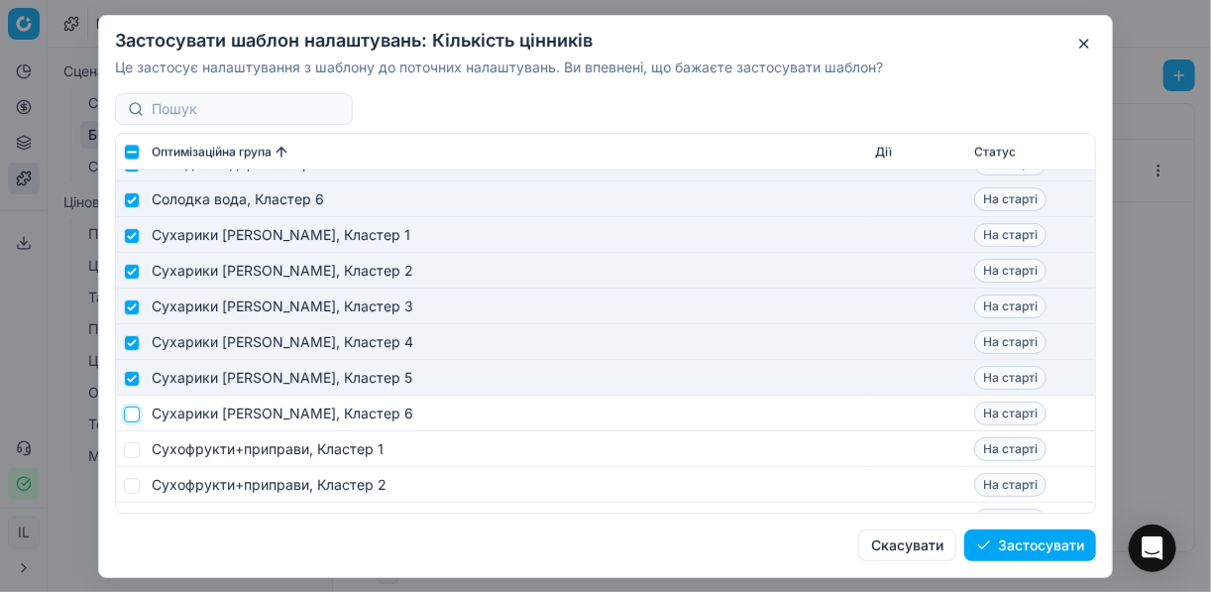
click at [132, 416] on input "checkbox" at bounding box center [132, 413] width 16 height 16
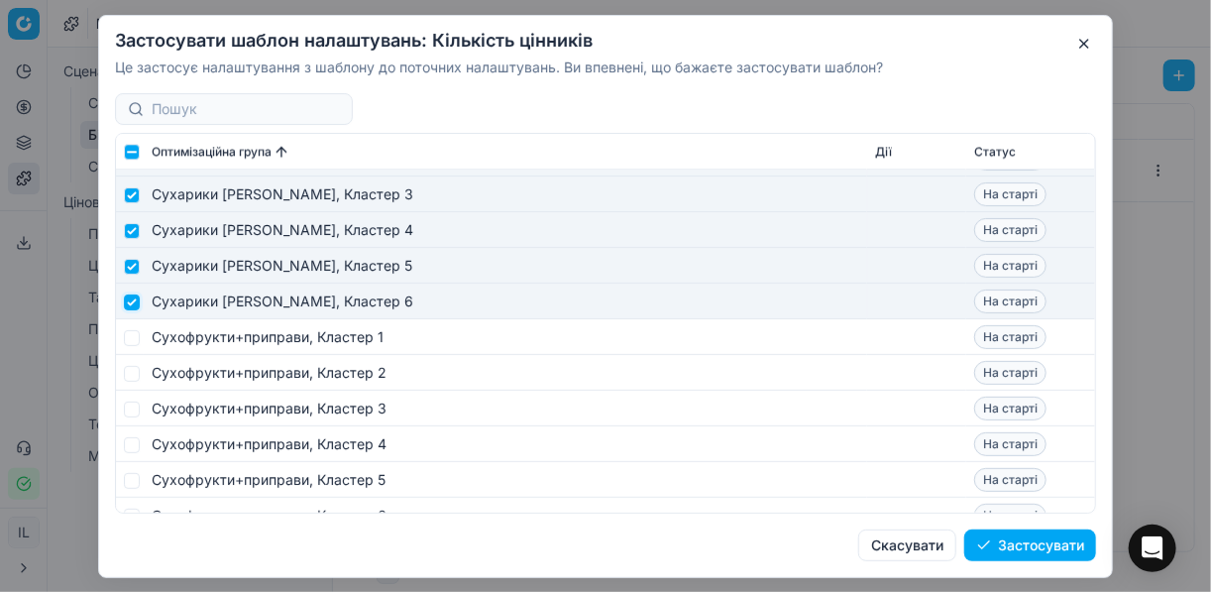
scroll to position [8244, 0]
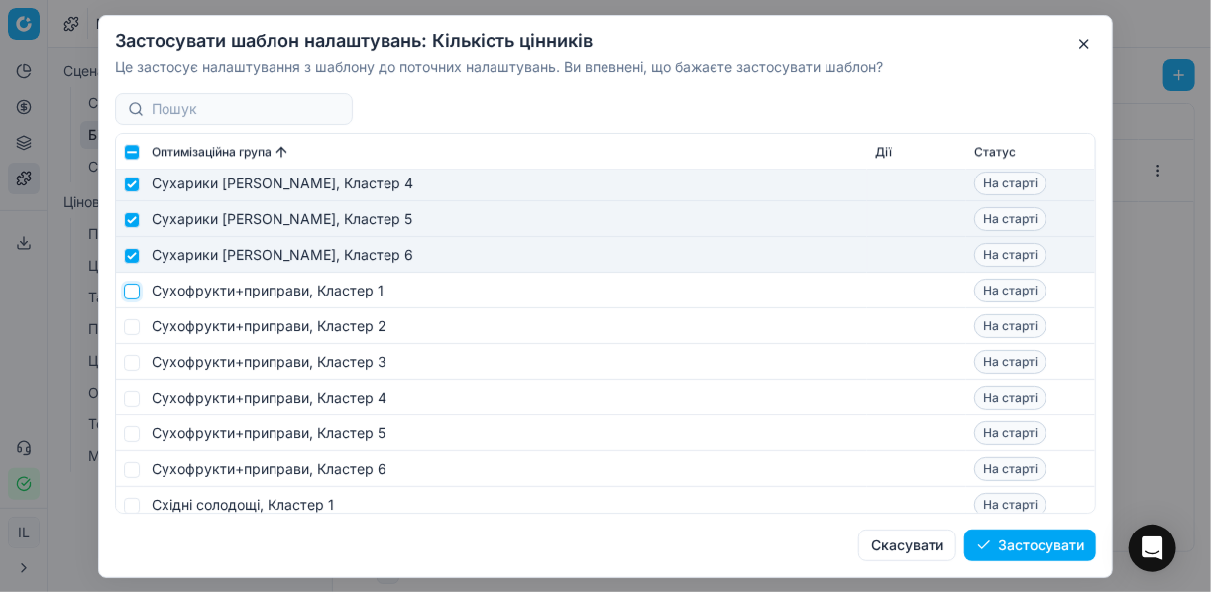
click at [134, 292] on input "checkbox" at bounding box center [132, 290] width 16 height 16
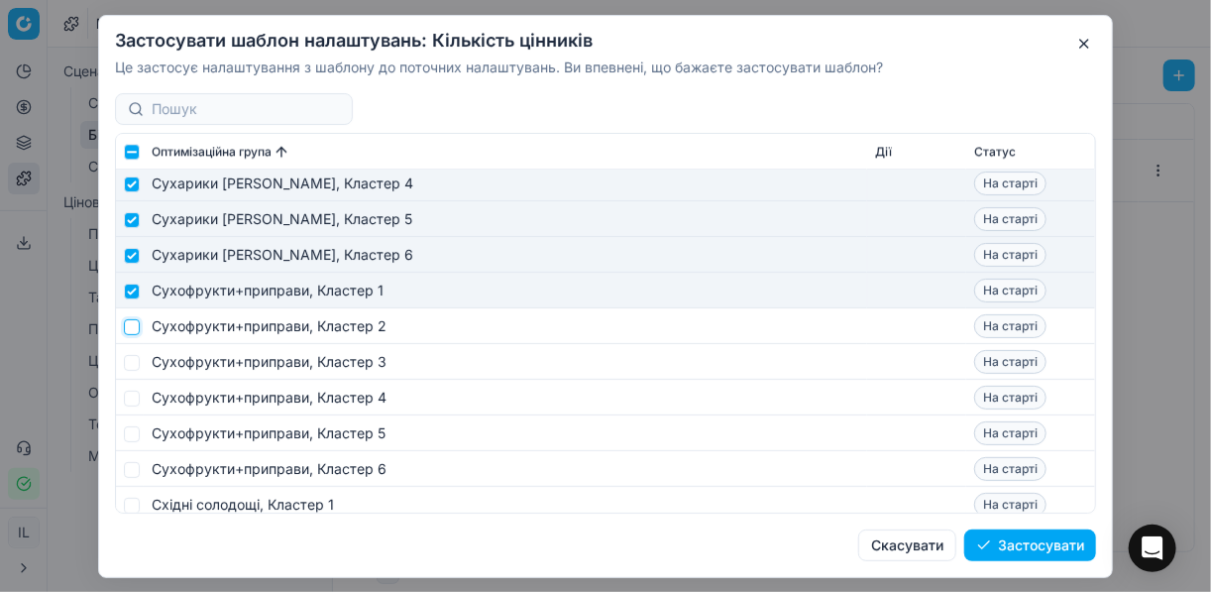
drag, startPoint x: 130, startPoint y: 326, endPoint x: 126, endPoint y: 351, distance: 25.1
click at [129, 332] on input "checkbox" at bounding box center [132, 326] width 16 height 16
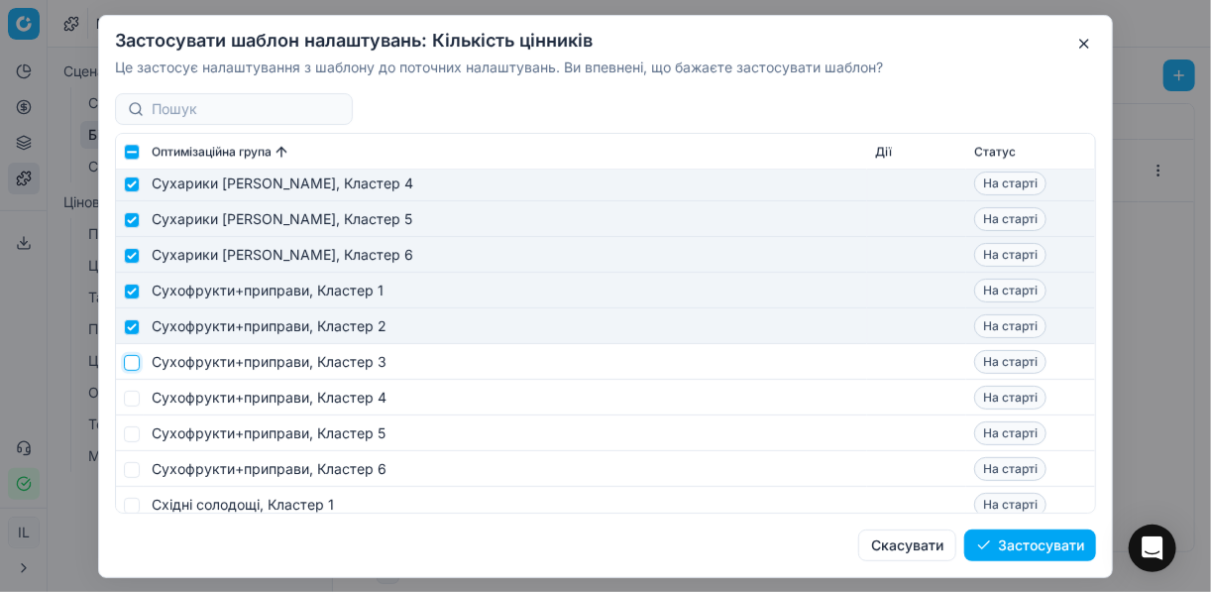
drag, startPoint x: 130, startPoint y: 360, endPoint x: 130, endPoint y: 380, distance: 19.8
click at [130, 361] on input "checkbox" at bounding box center [132, 362] width 16 height 16
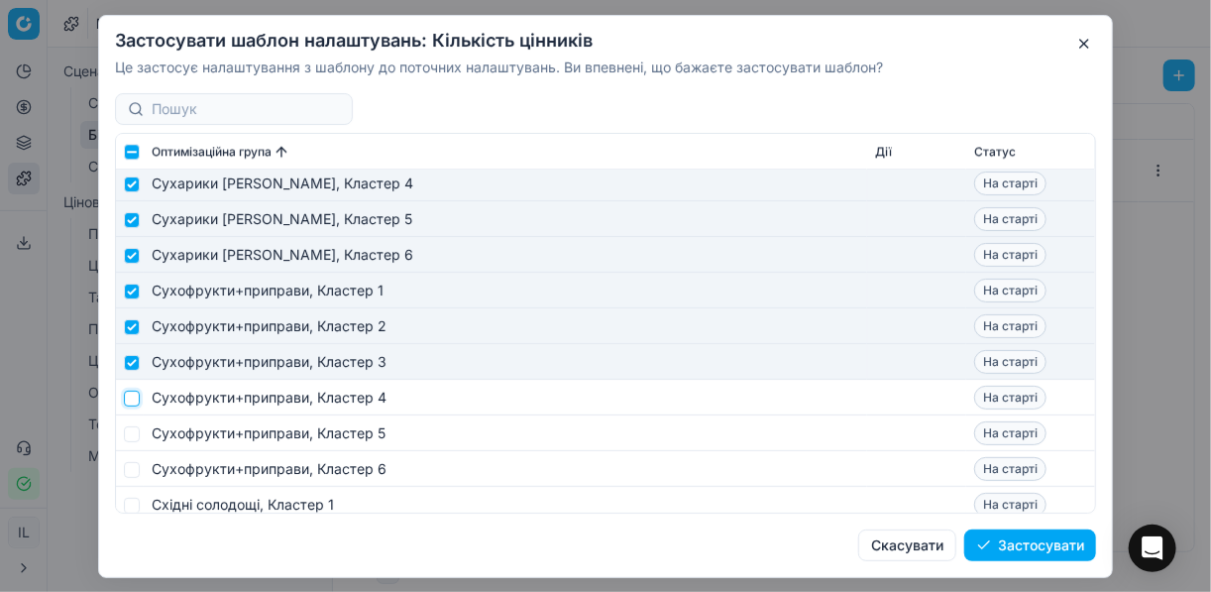
click at [128, 395] on input "checkbox" at bounding box center [132, 397] width 16 height 16
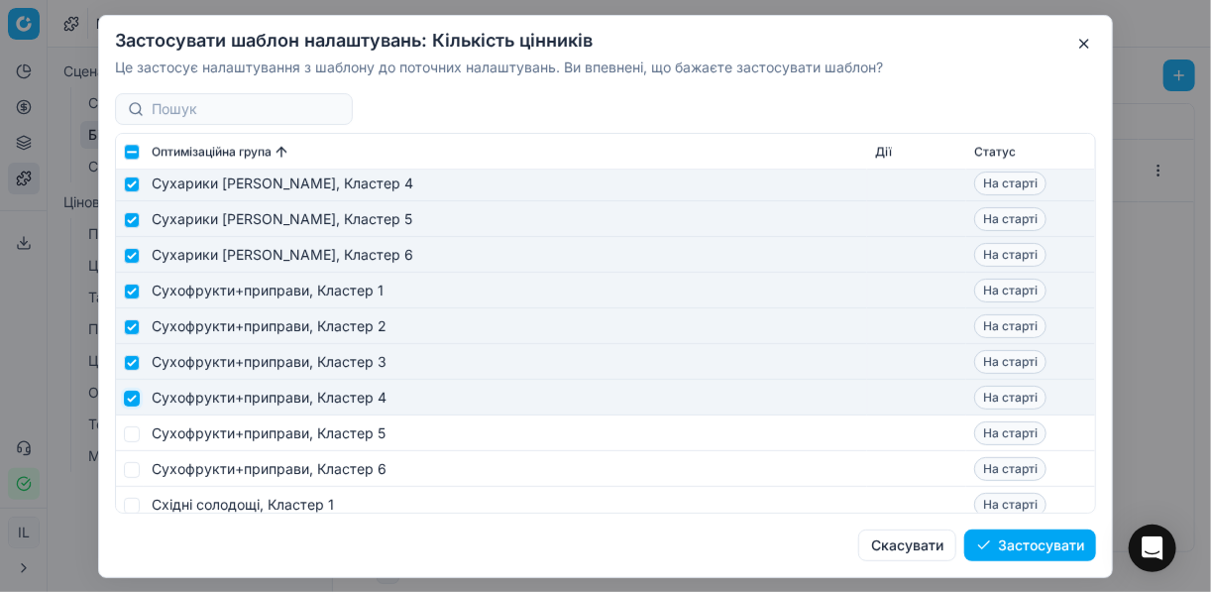
scroll to position [8403, 0]
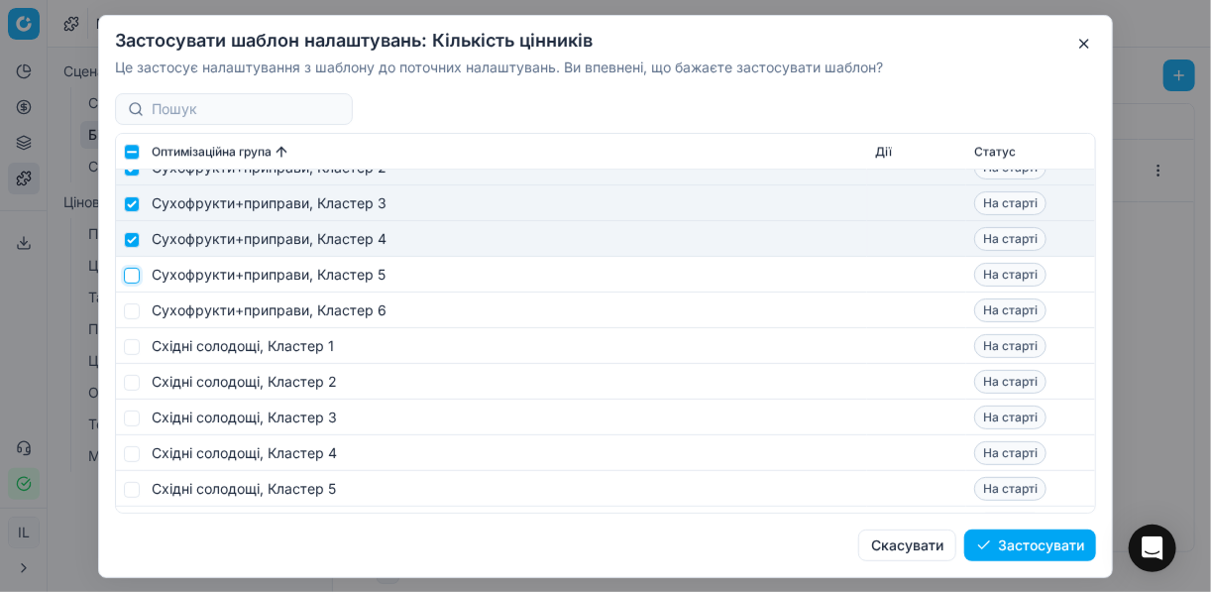
drag, startPoint x: 131, startPoint y: 276, endPoint x: 125, endPoint y: 287, distance: 12.4
click at [130, 278] on input "checkbox" at bounding box center [132, 275] width 16 height 16
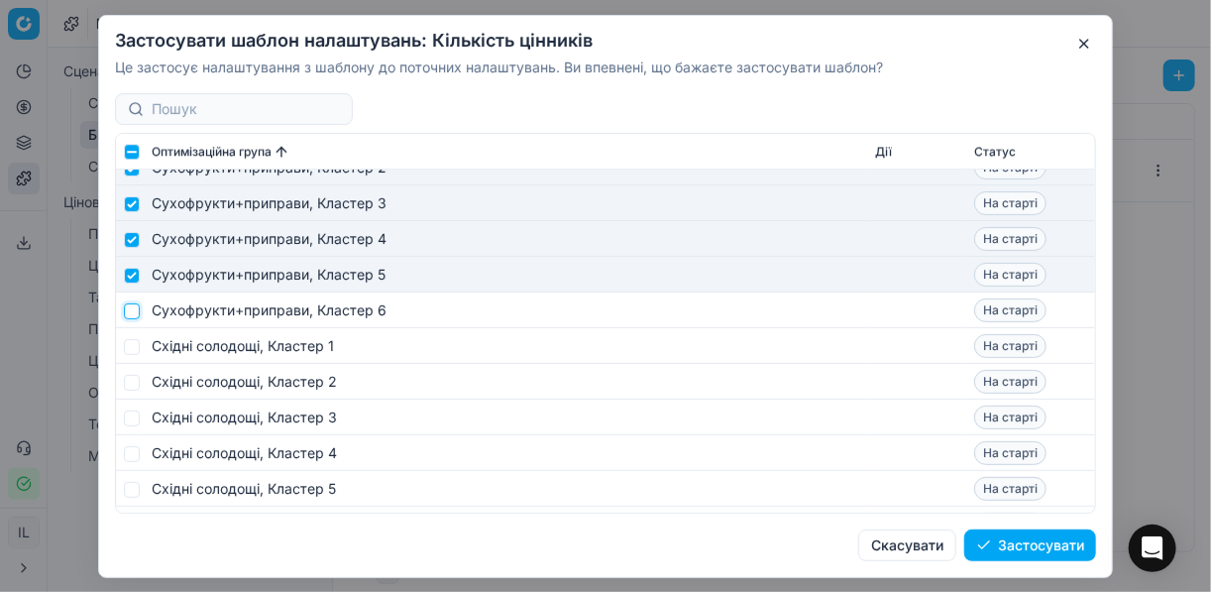
click at [129, 315] on input "checkbox" at bounding box center [132, 310] width 16 height 16
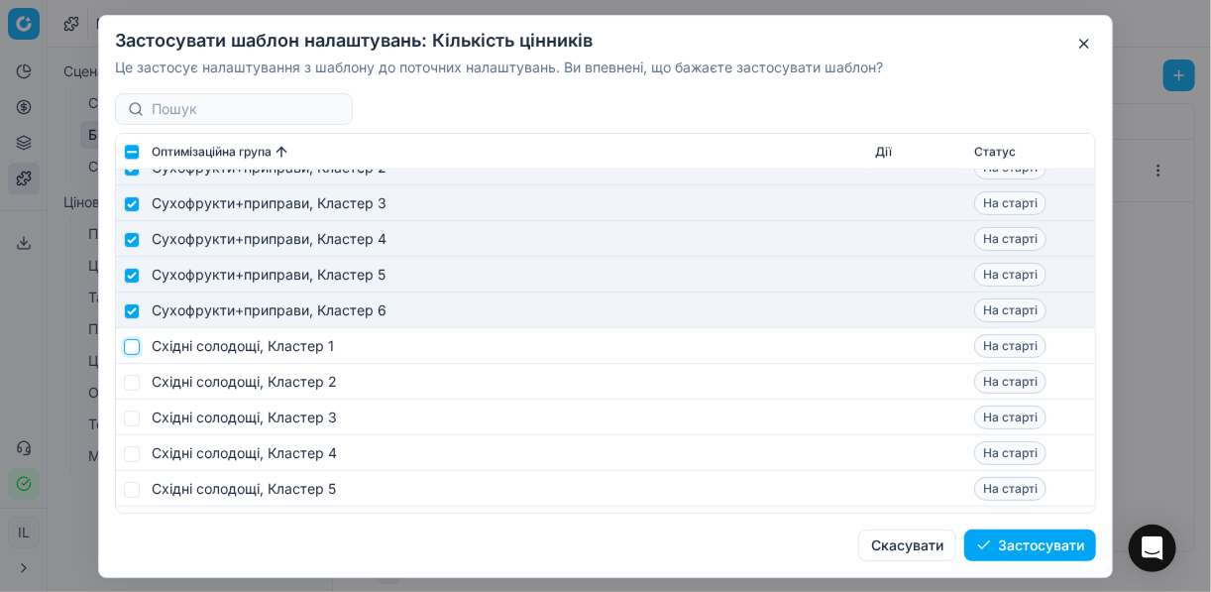
click at [130, 342] on input "checkbox" at bounding box center [132, 346] width 16 height 16
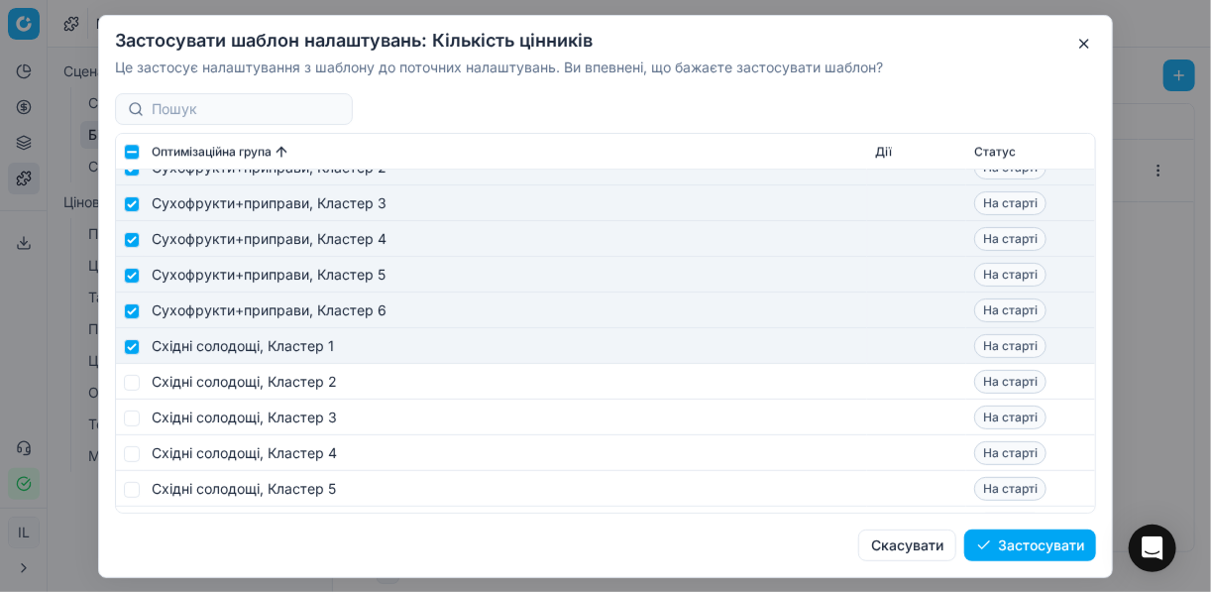
click at [139, 384] on td at bounding box center [130, 382] width 28 height 36
click at [134, 381] on input "checkbox" at bounding box center [132, 382] width 16 height 16
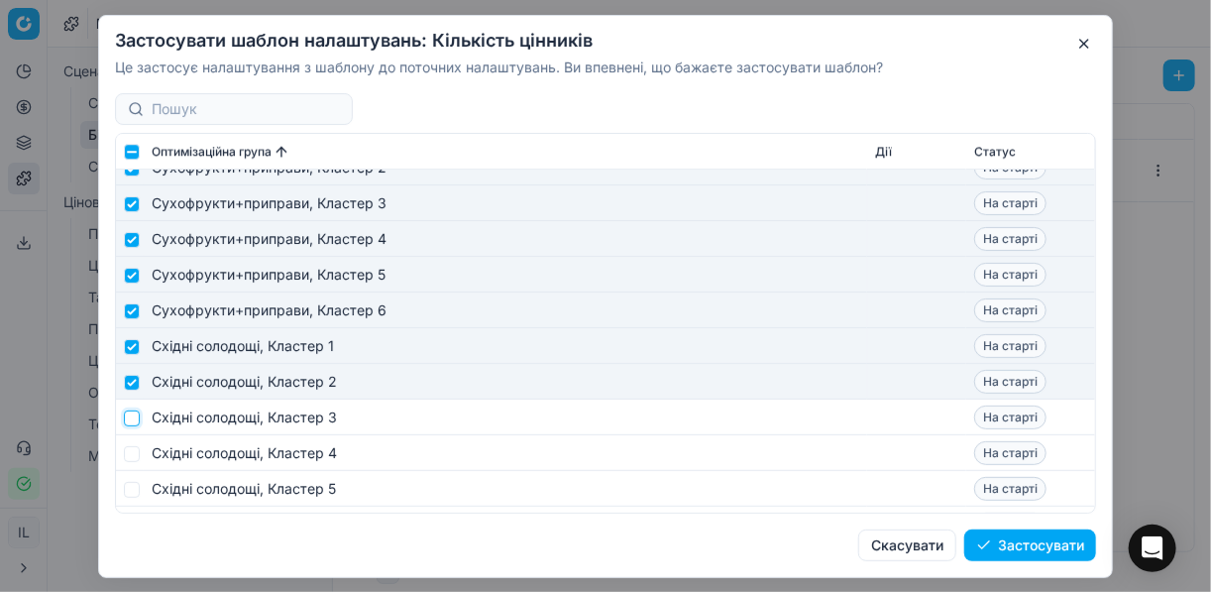
click at [132, 418] on input "checkbox" at bounding box center [132, 417] width 16 height 16
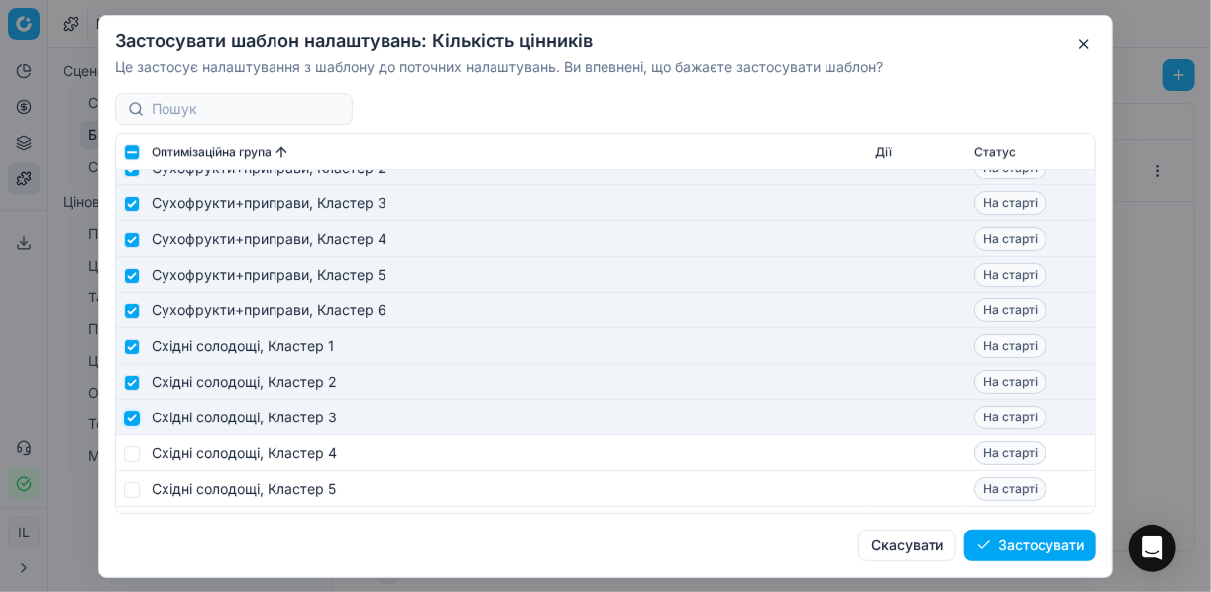
scroll to position [8561, 0]
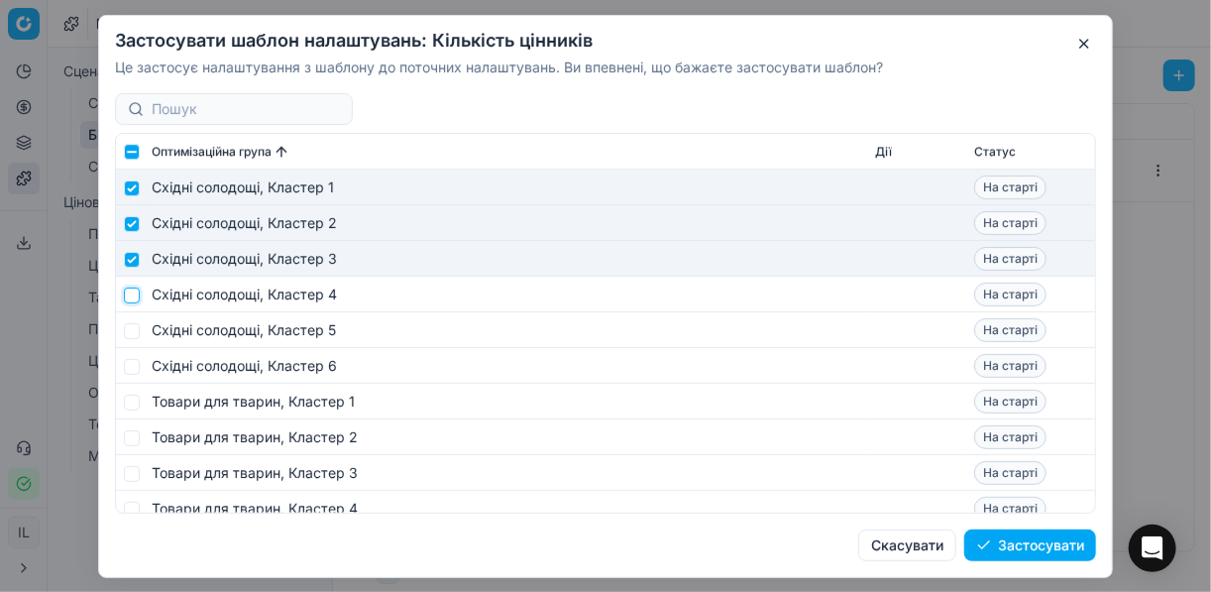
click at [129, 294] on input "checkbox" at bounding box center [132, 294] width 16 height 16
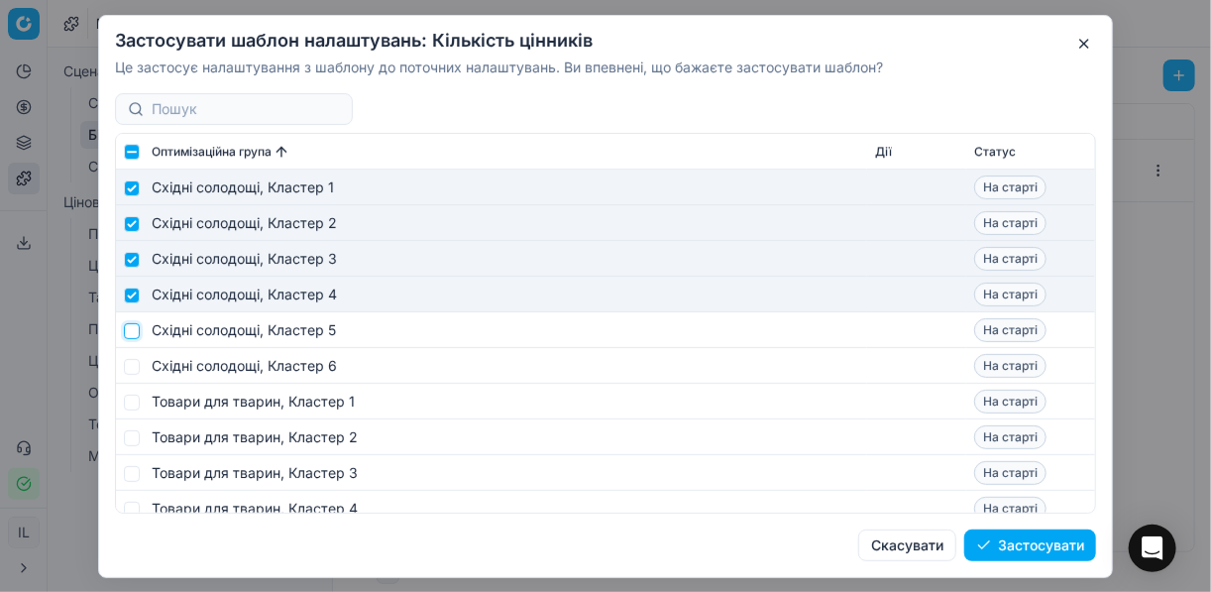
click at [129, 331] on input "checkbox" at bounding box center [132, 330] width 16 height 16
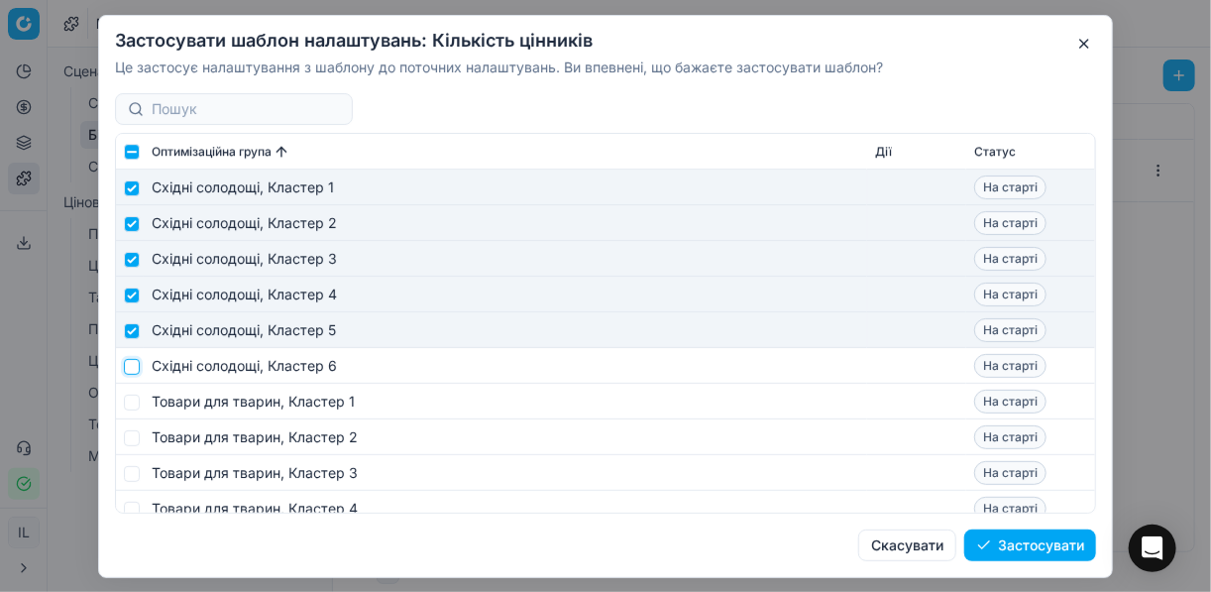
click at [134, 367] on input "checkbox" at bounding box center [132, 366] width 16 height 16
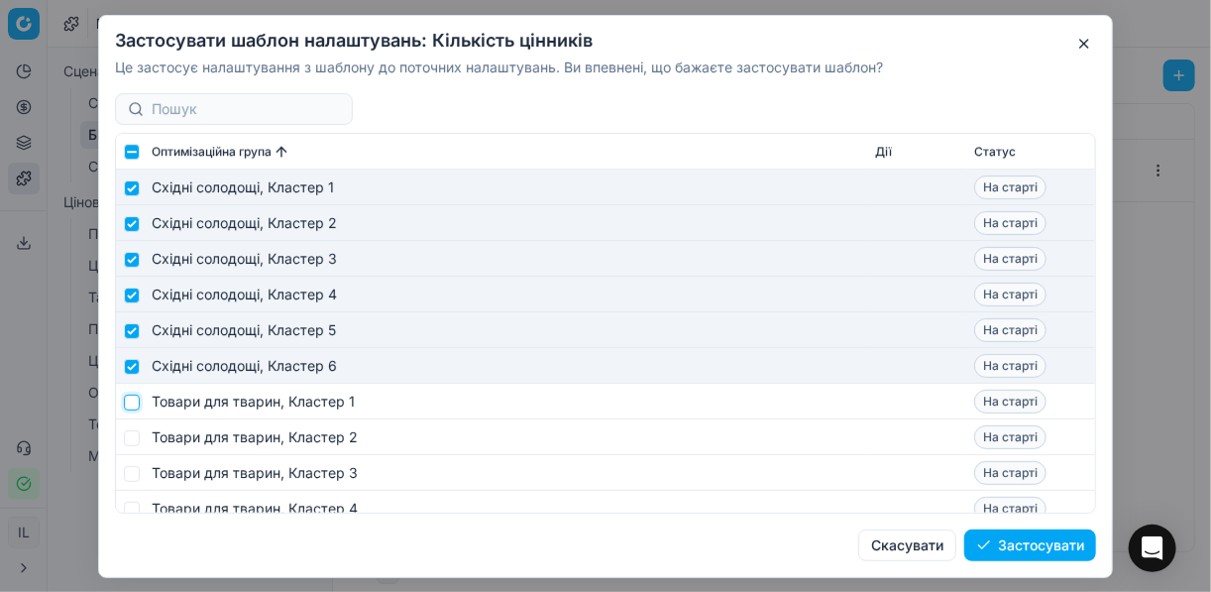
click at [132, 399] on input "checkbox" at bounding box center [132, 401] width 16 height 16
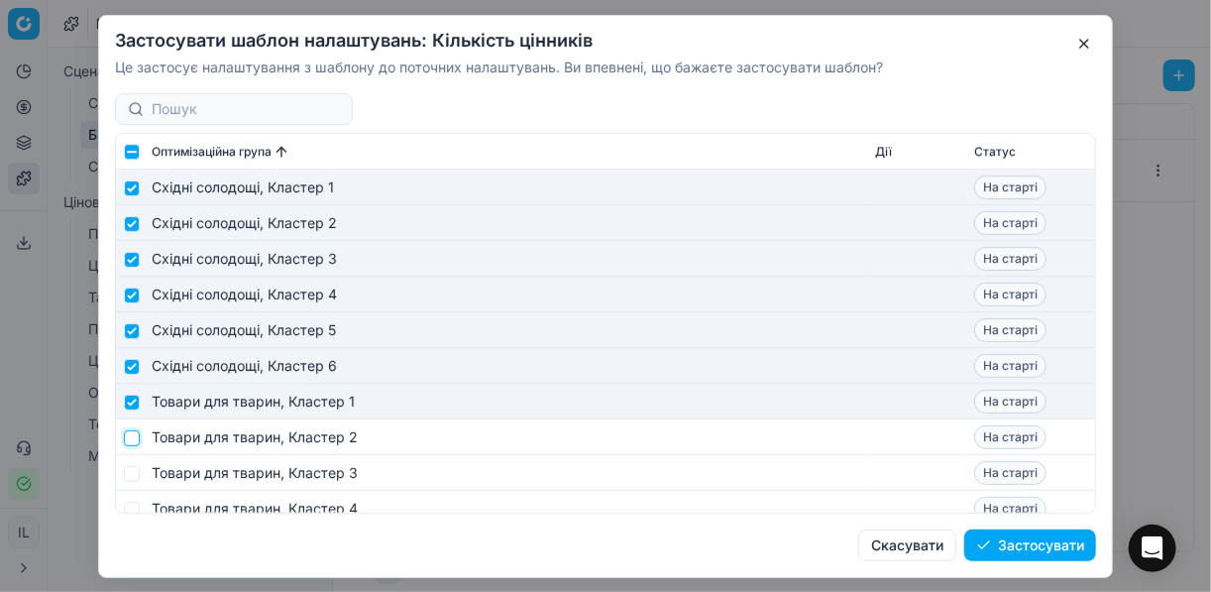
click at [134, 436] on input "checkbox" at bounding box center [132, 437] width 16 height 16
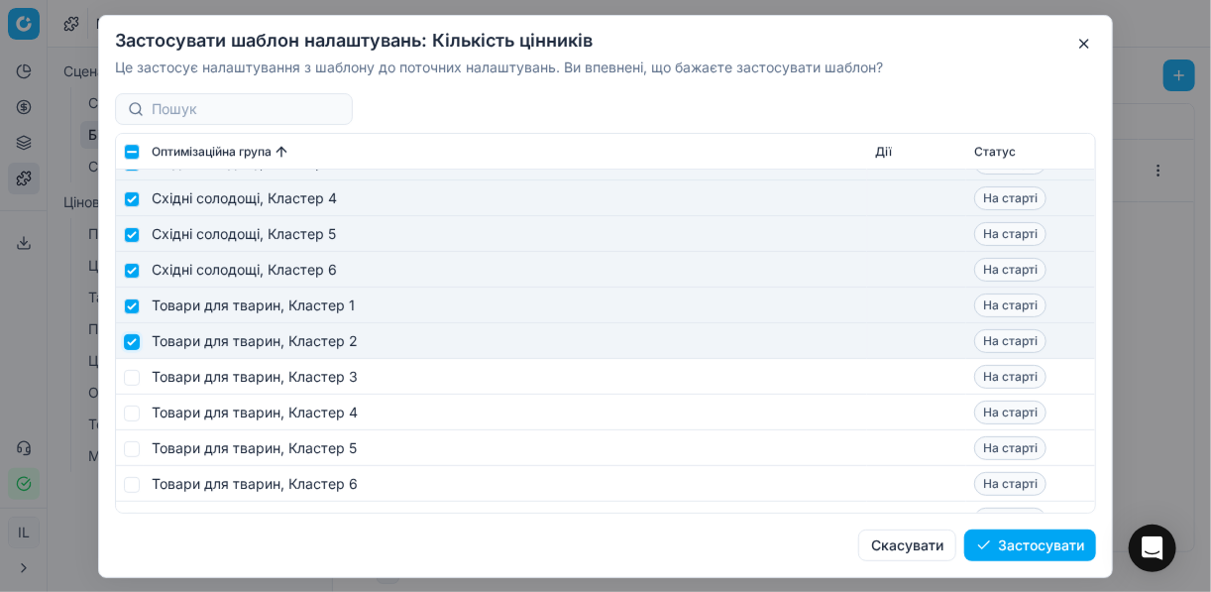
scroll to position [8720, 0]
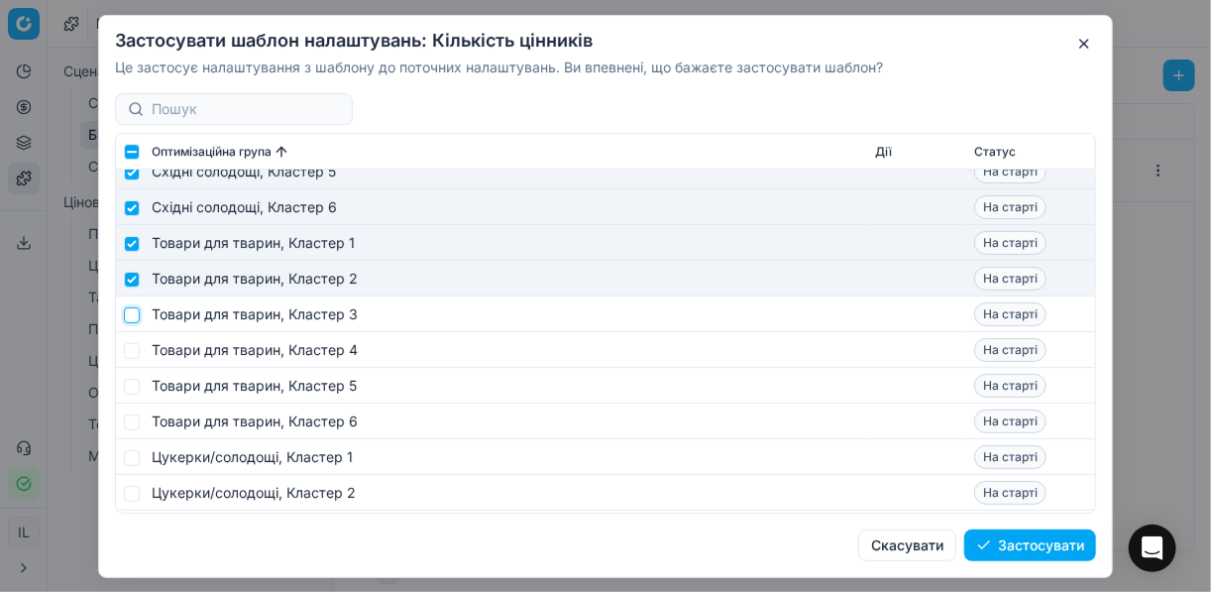
click at [128, 316] on input "checkbox" at bounding box center [132, 314] width 16 height 16
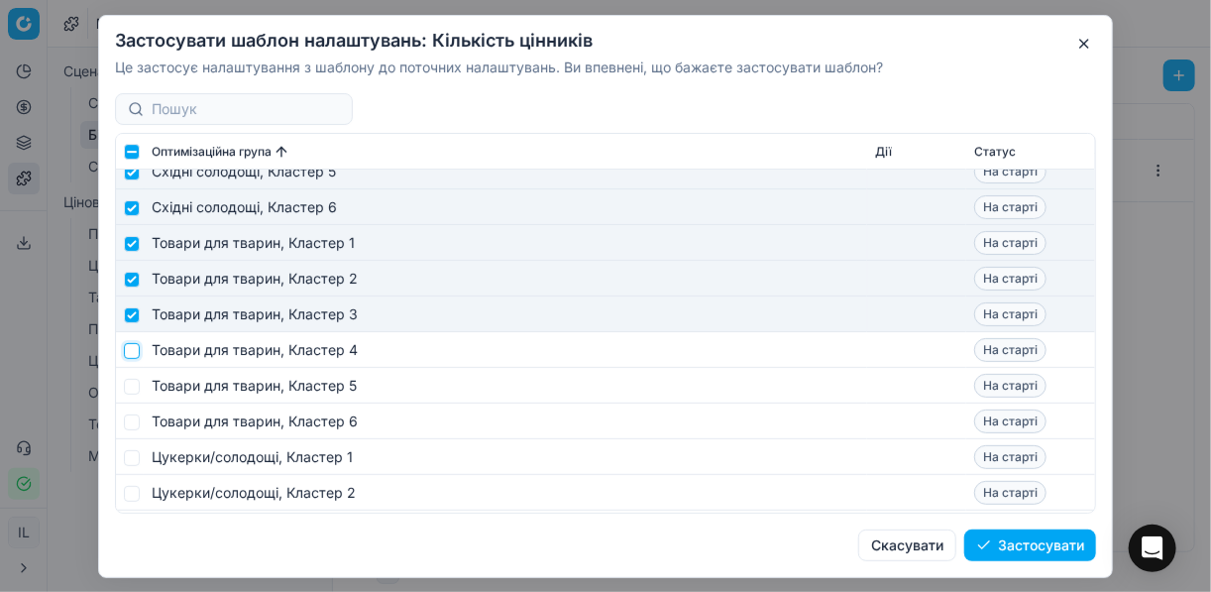
click at [130, 354] on input "checkbox" at bounding box center [132, 350] width 16 height 16
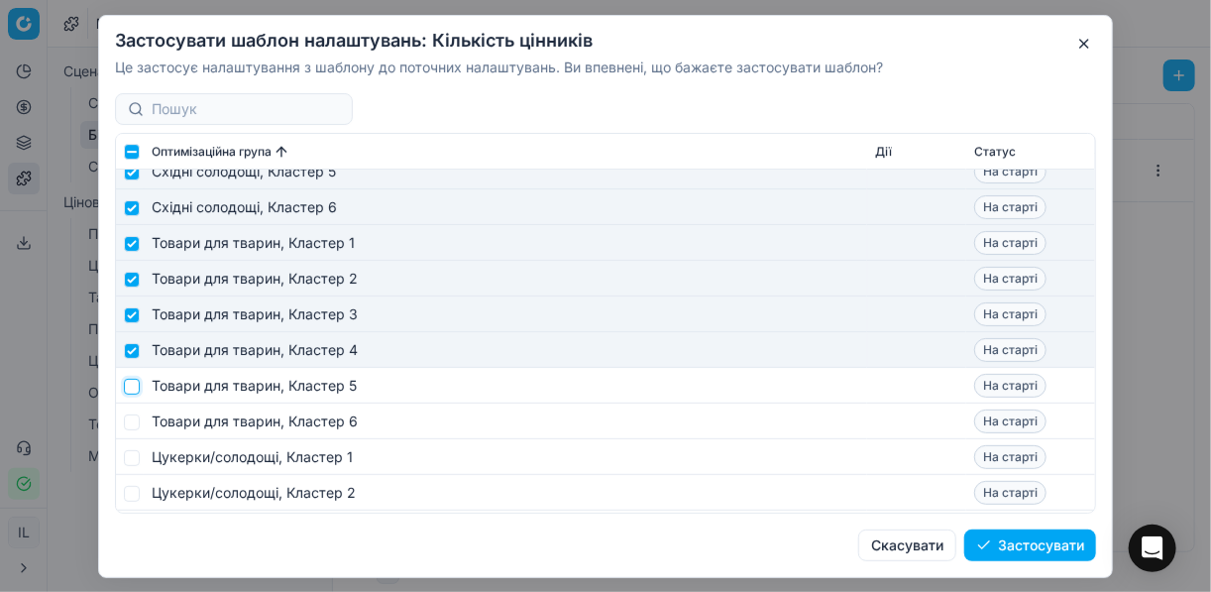
click at [130, 384] on input "checkbox" at bounding box center [132, 386] width 16 height 16
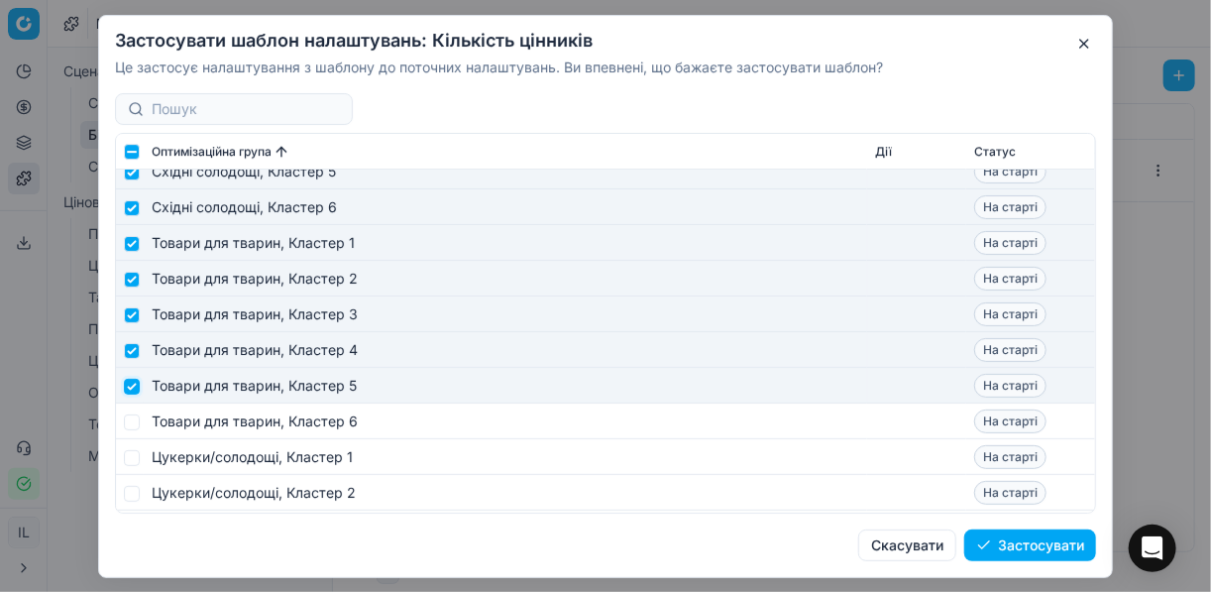
scroll to position [8799, 0]
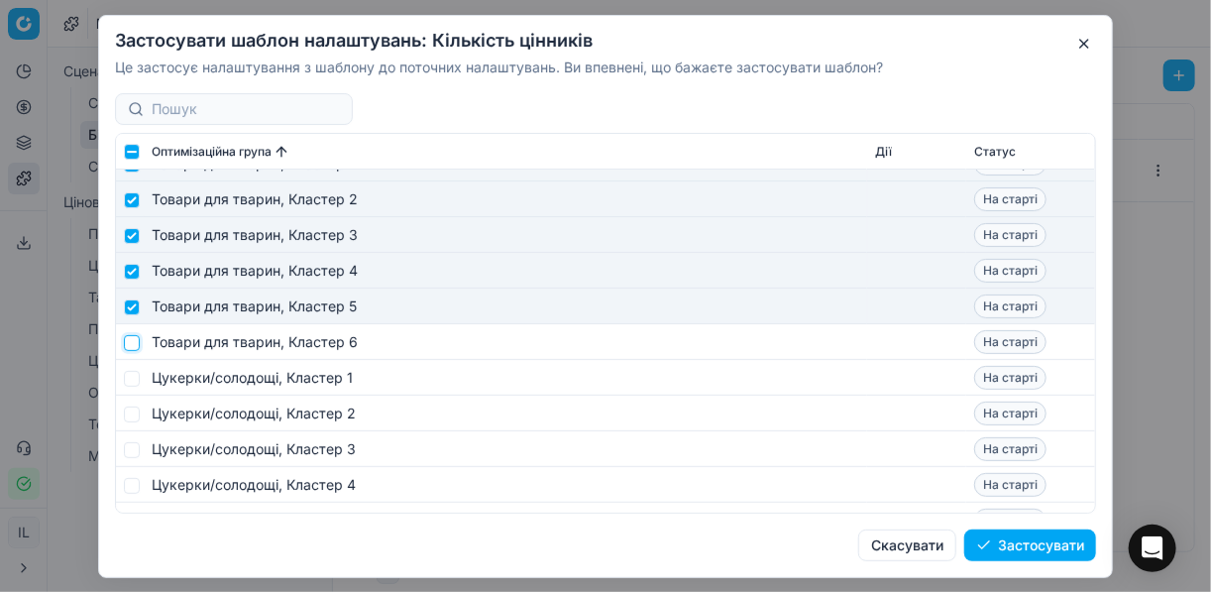
drag, startPoint x: 137, startPoint y: 336, endPoint x: 137, endPoint y: 366, distance: 29.7
click at [136, 339] on input "checkbox" at bounding box center [132, 342] width 16 height 16
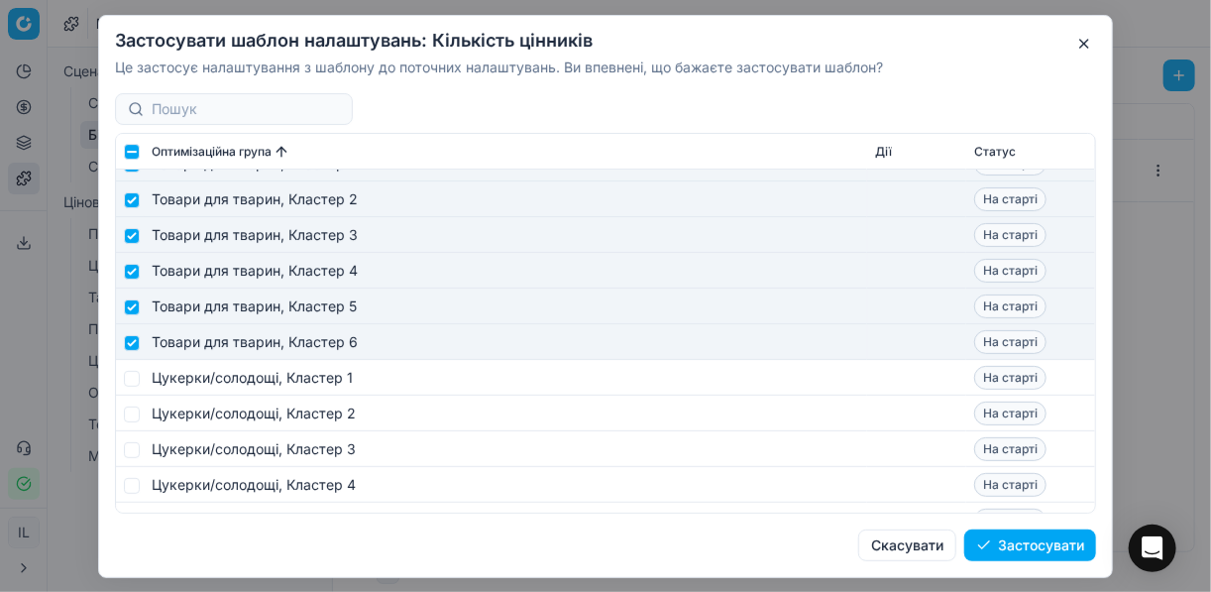
click at [132, 389] on td at bounding box center [130, 378] width 28 height 36
click at [131, 380] on input "checkbox" at bounding box center [132, 378] width 16 height 16
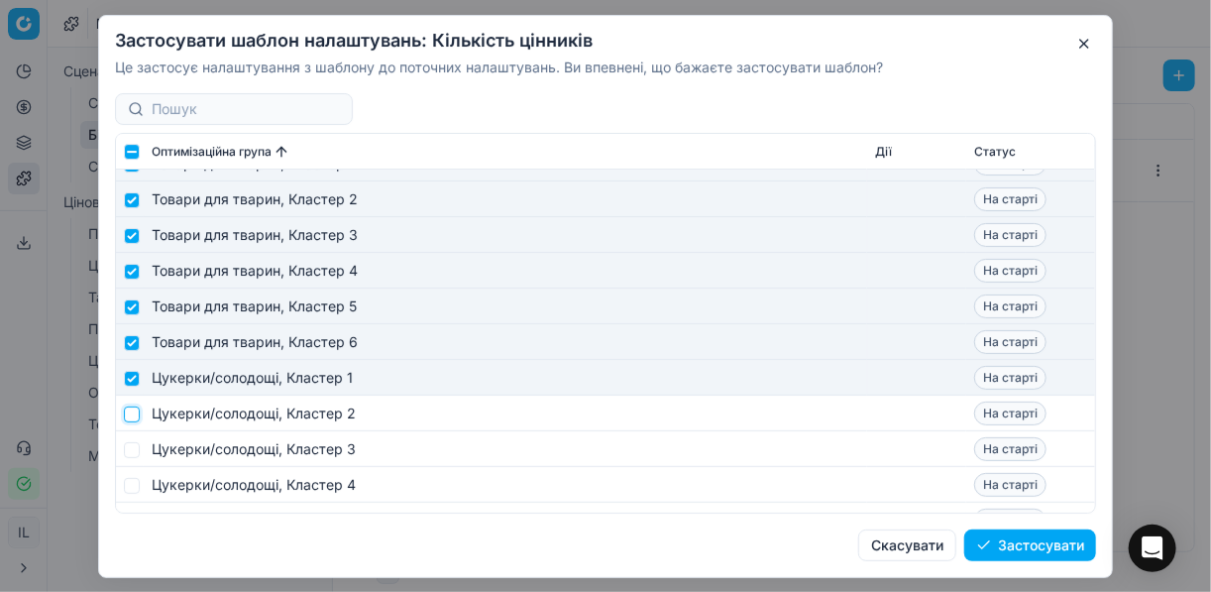
click at [134, 418] on input "checkbox" at bounding box center [132, 413] width 16 height 16
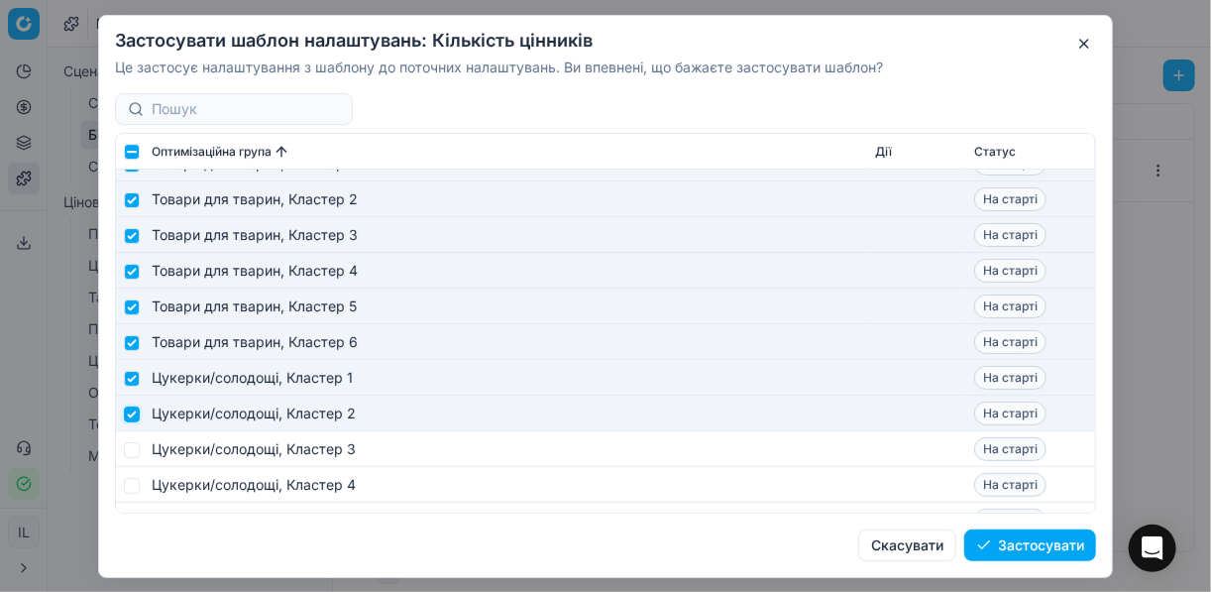
scroll to position [9037, 0]
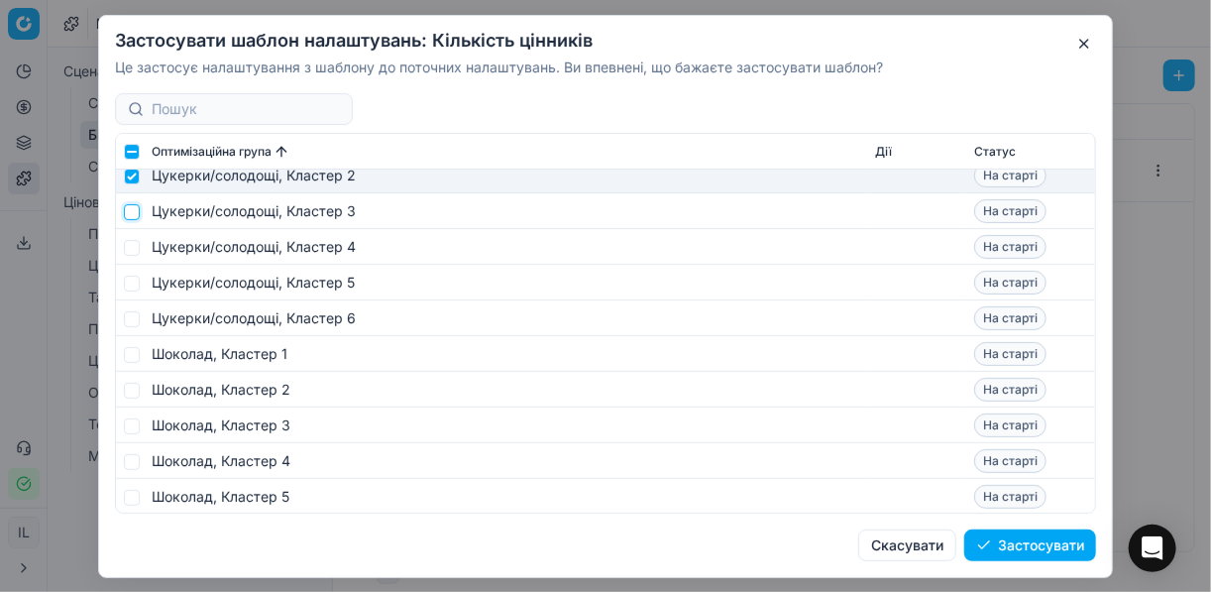
click at [131, 210] on input "checkbox" at bounding box center [132, 211] width 16 height 16
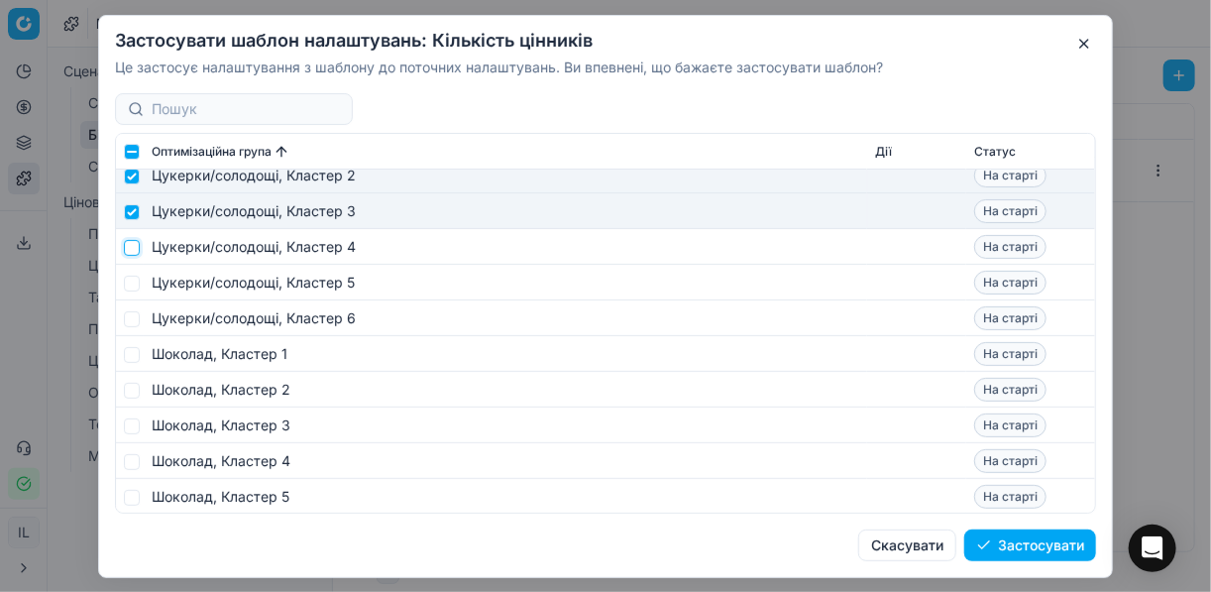
click at [132, 250] on input "checkbox" at bounding box center [132, 247] width 16 height 16
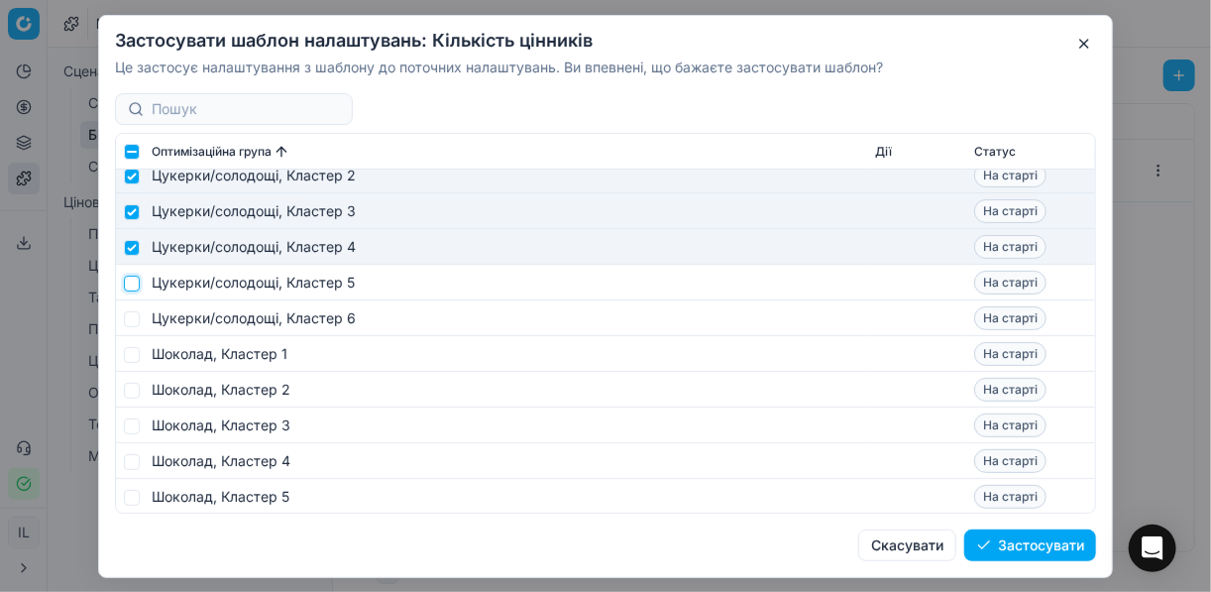
drag, startPoint x: 134, startPoint y: 285, endPoint x: 134, endPoint y: 309, distance: 23.8
click at [134, 290] on td at bounding box center [130, 283] width 28 height 36
click at [134, 310] on input "checkbox" at bounding box center [132, 318] width 16 height 16
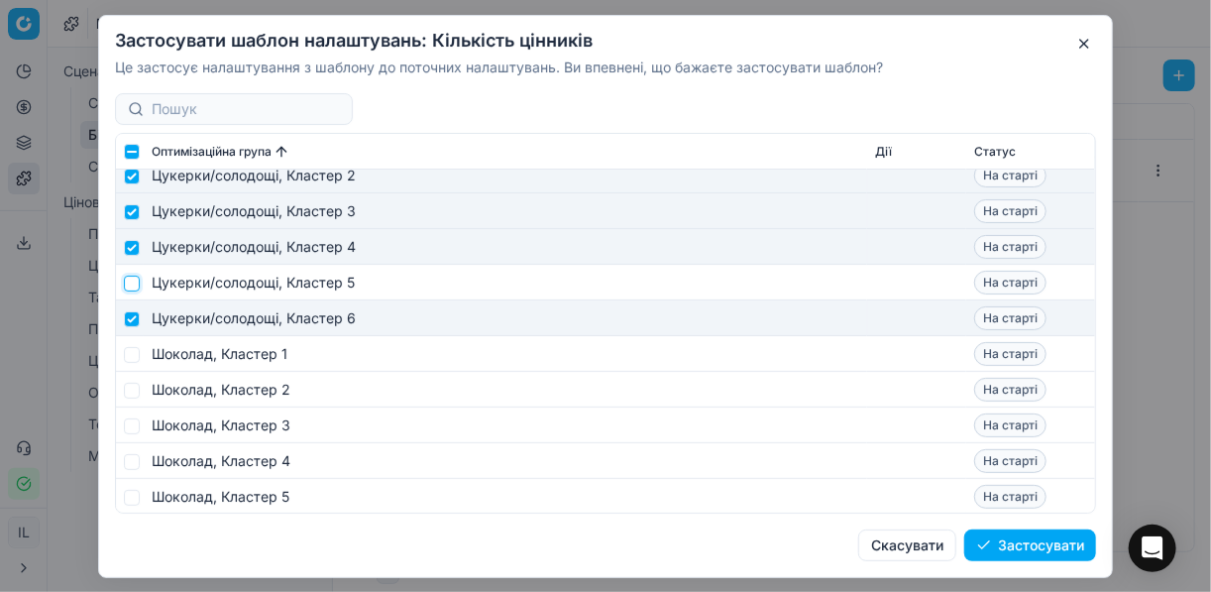
click at [134, 286] on input "checkbox" at bounding box center [132, 282] width 16 height 16
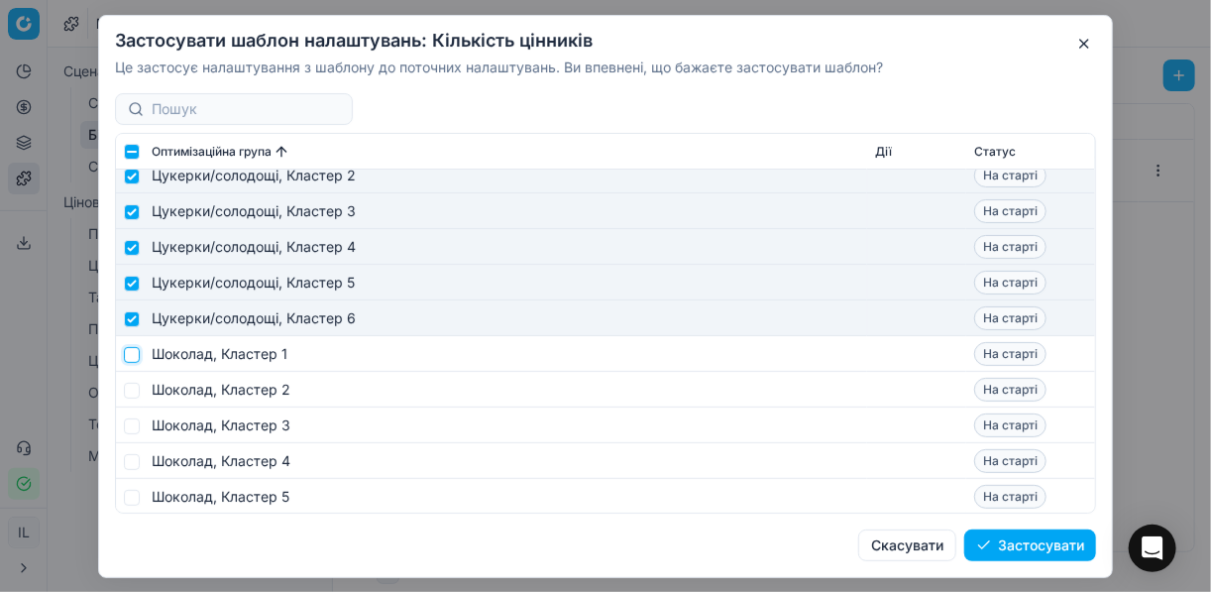
click at [134, 360] on input "checkbox" at bounding box center [132, 354] width 16 height 16
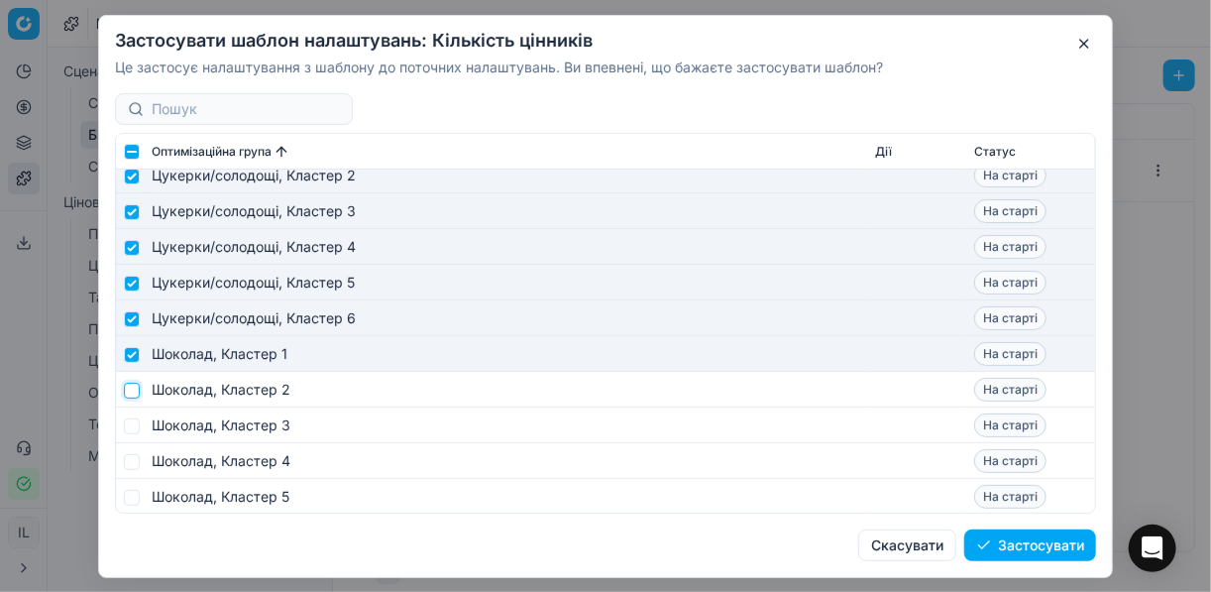
click at [134, 385] on input "checkbox" at bounding box center [132, 389] width 16 height 16
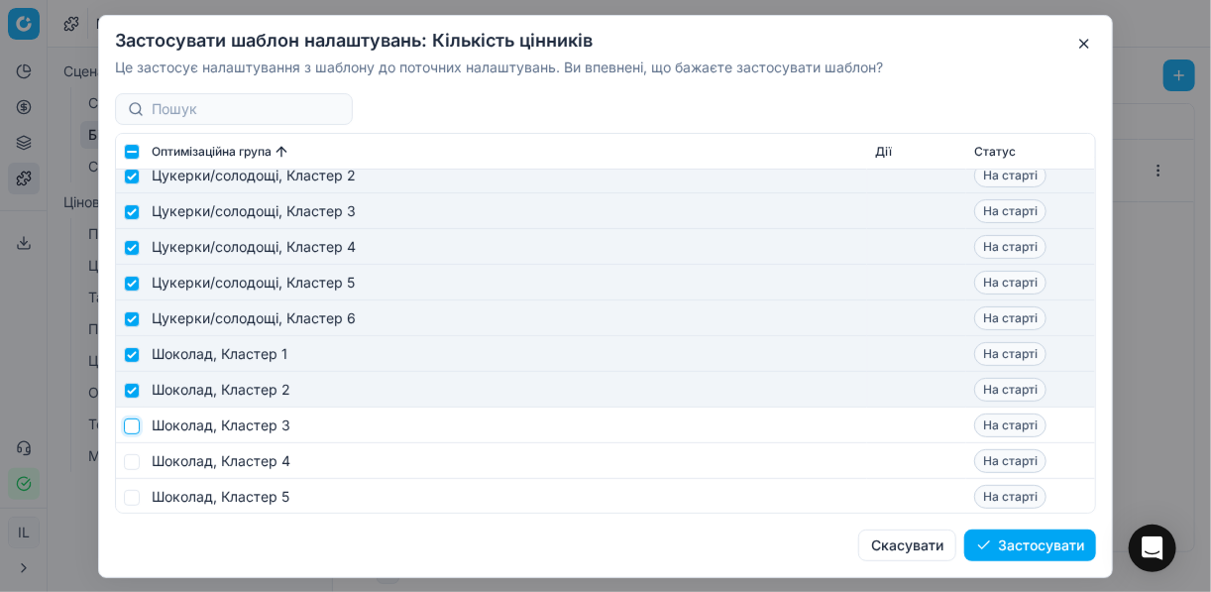
click at [131, 423] on input "checkbox" at bounding box center [132, 425] width 16 height 16
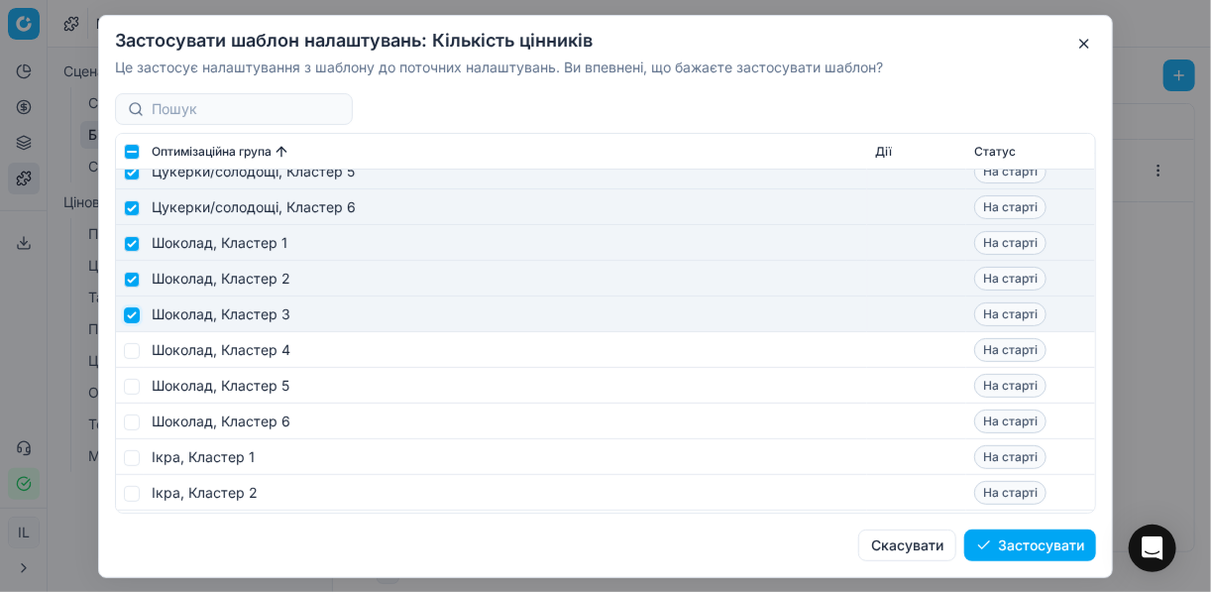
scroll to position [9195, 0]
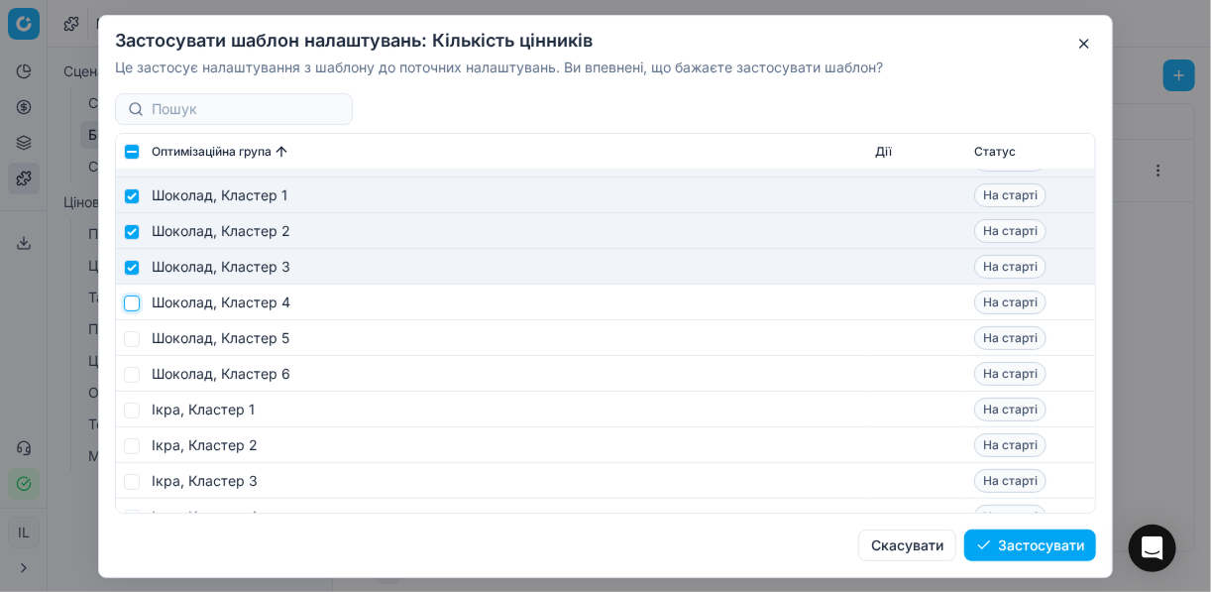
click at [136, 304] on input "checkbox" at bounding box center [132, 302] width 16 height 16
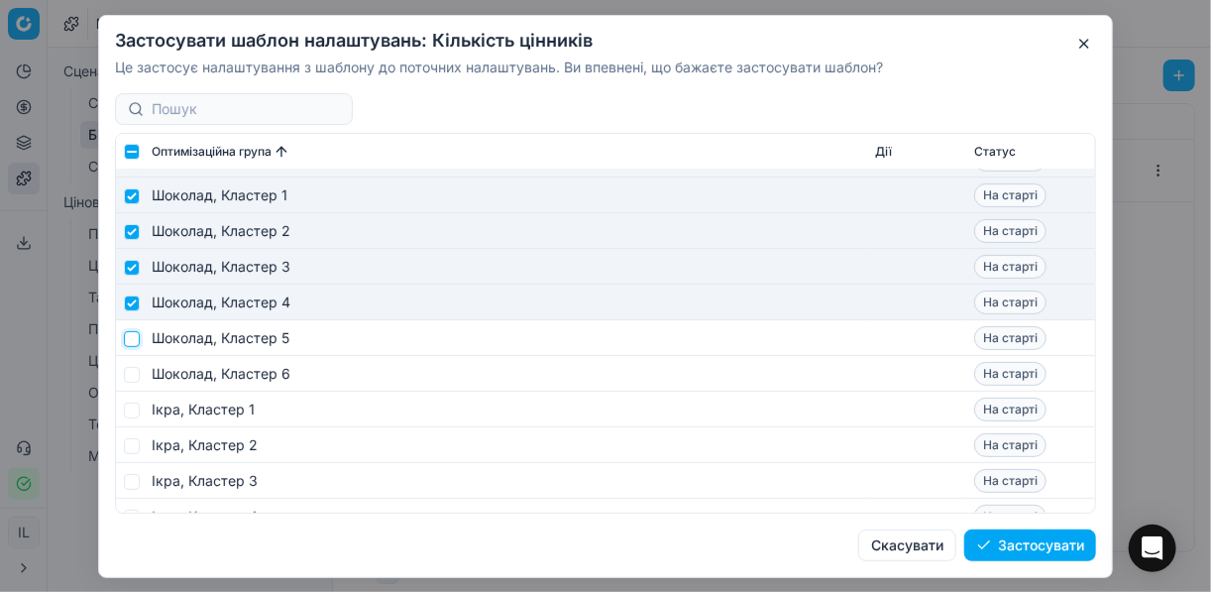
click at [127, 334] on input "checkbox" at bounding box center [132, 338] width 16 height 16
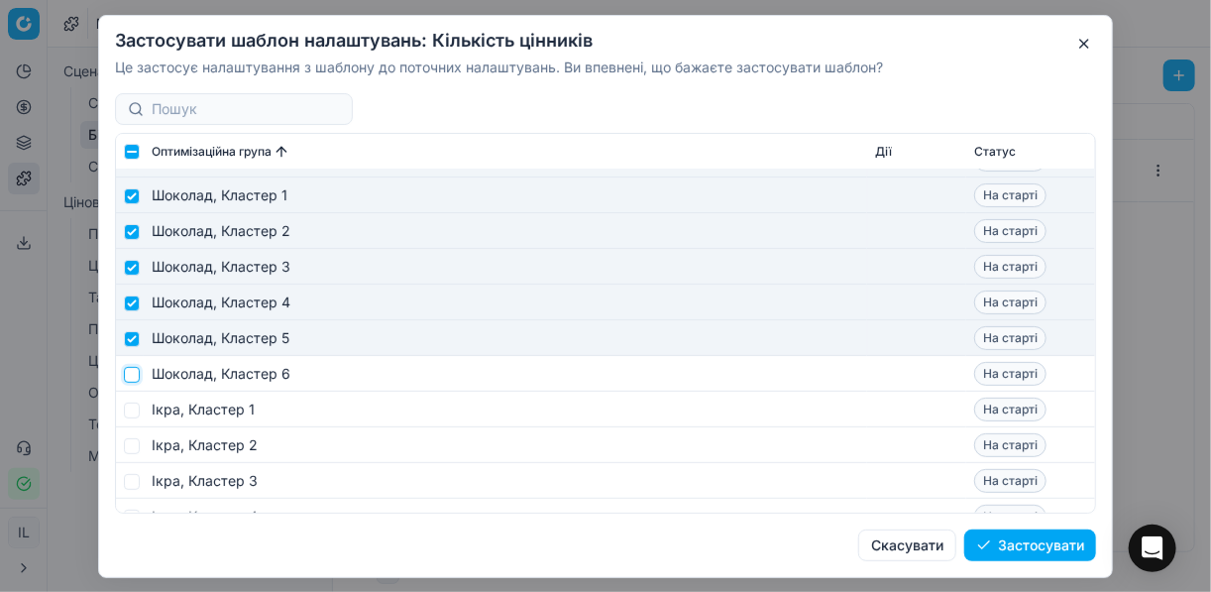
click at [129, 374] on input "checkbox" at bounding box center [132, 374] width 16 height 16
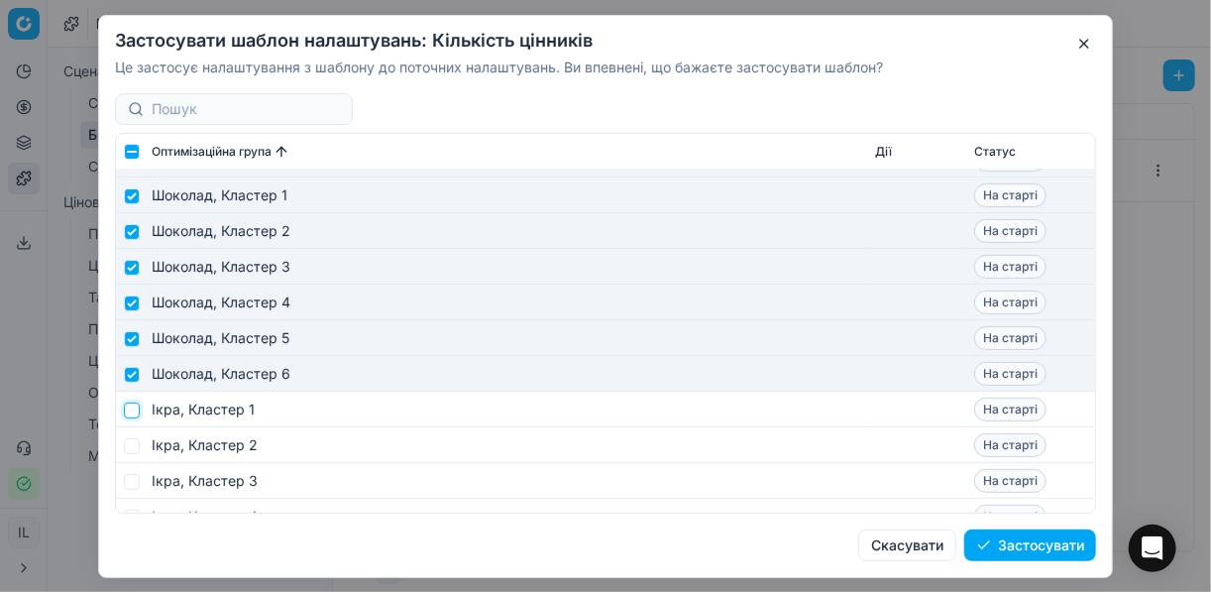
click at [135, 405] on input "checkbox" at bounding box center [132, 409] width 16 height 16
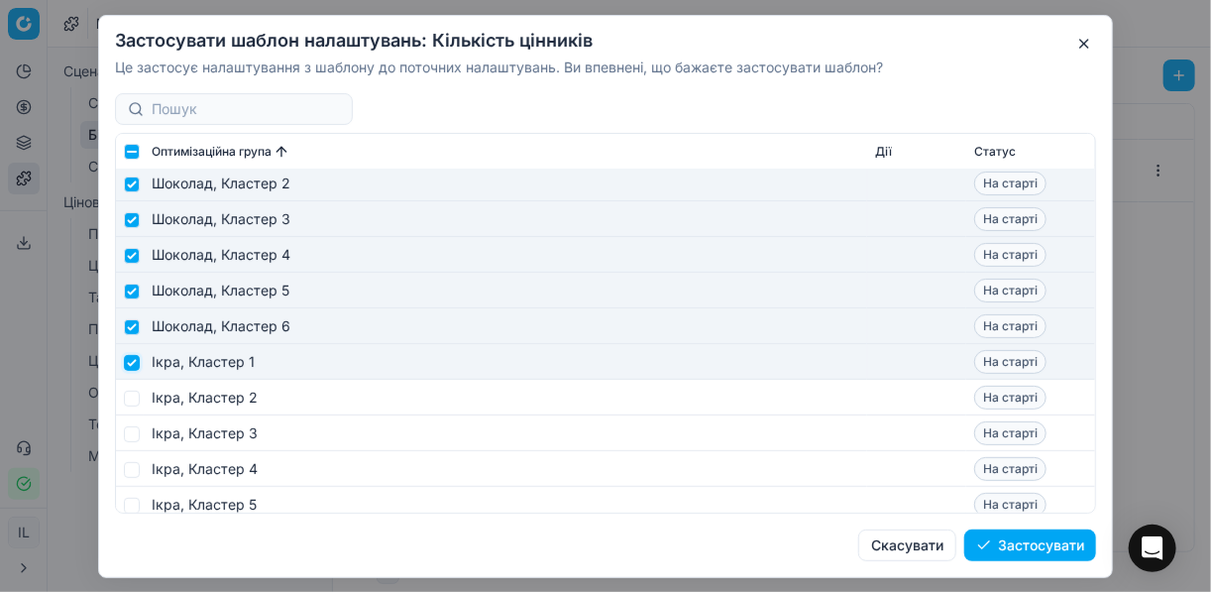
scroll to position [9288, 0]
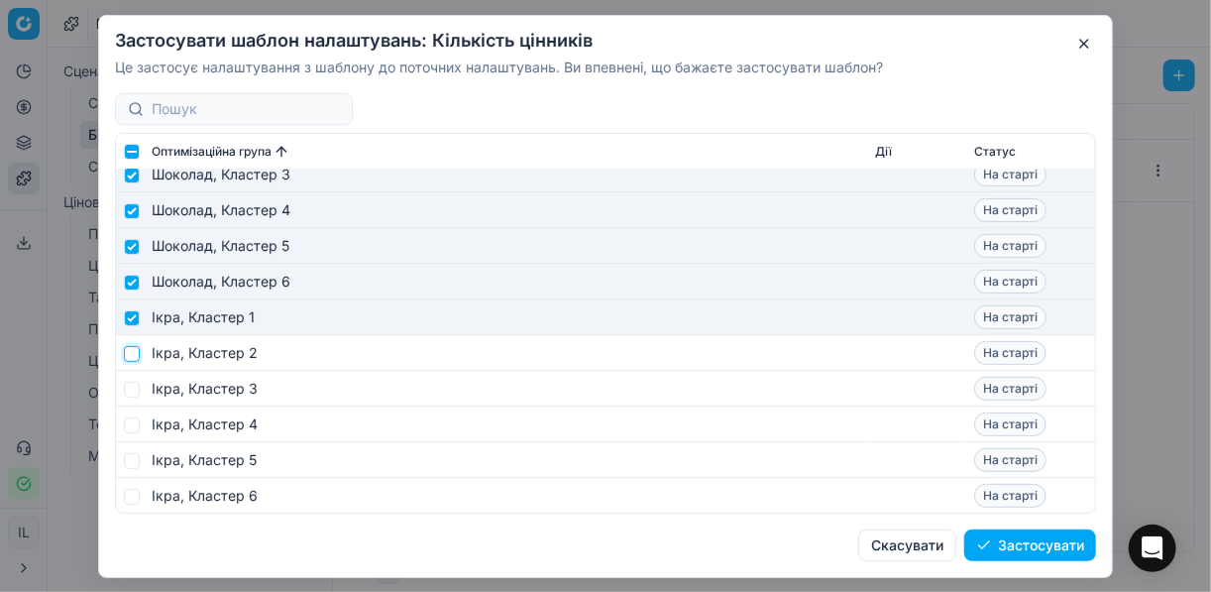
click at [132, 358] on input "checkbox" at bounding box center [132, 353] width 16 height 16
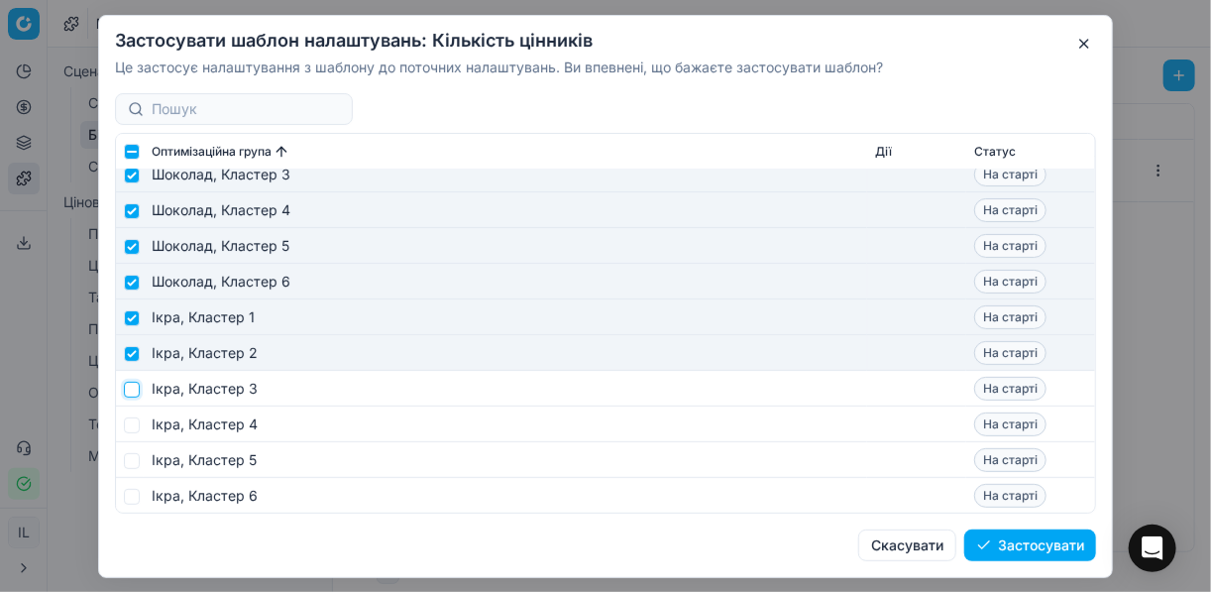
click at [129, 390] on input "checkbox" at bounding box center [132, 388] width 16 height 16
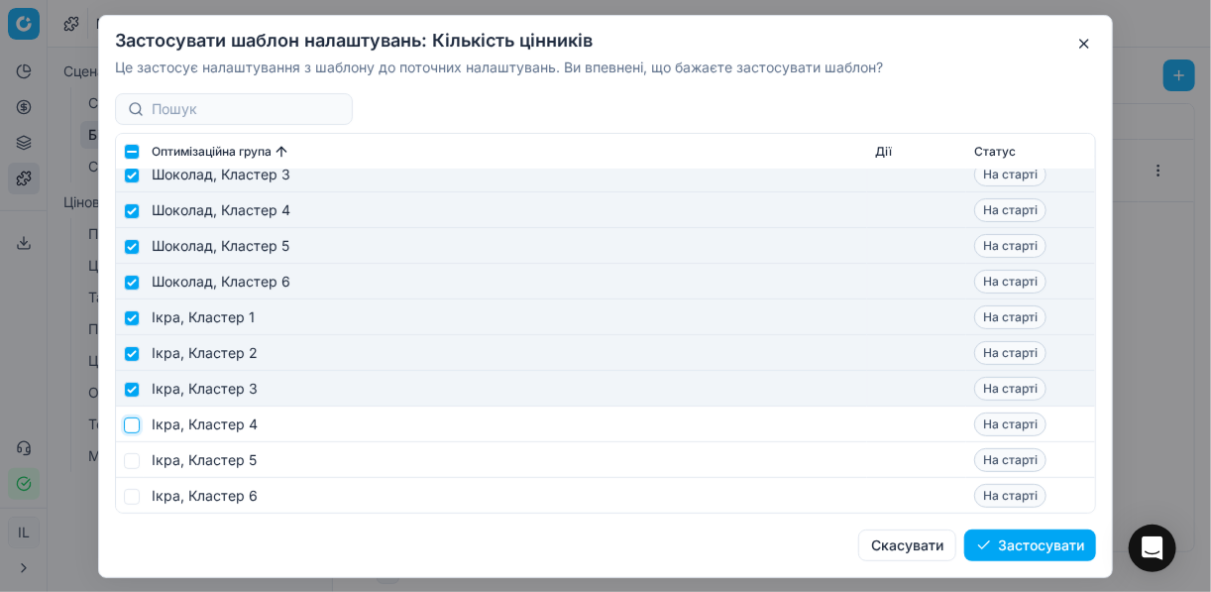
drag, startPoint x: 128, startPoint y: 421, endPoint x: 132, endPoint y: 434, distance: 13.5
click at [128, 423] on input "checkbox" at bounding box center [132, 424] width 16 height 16
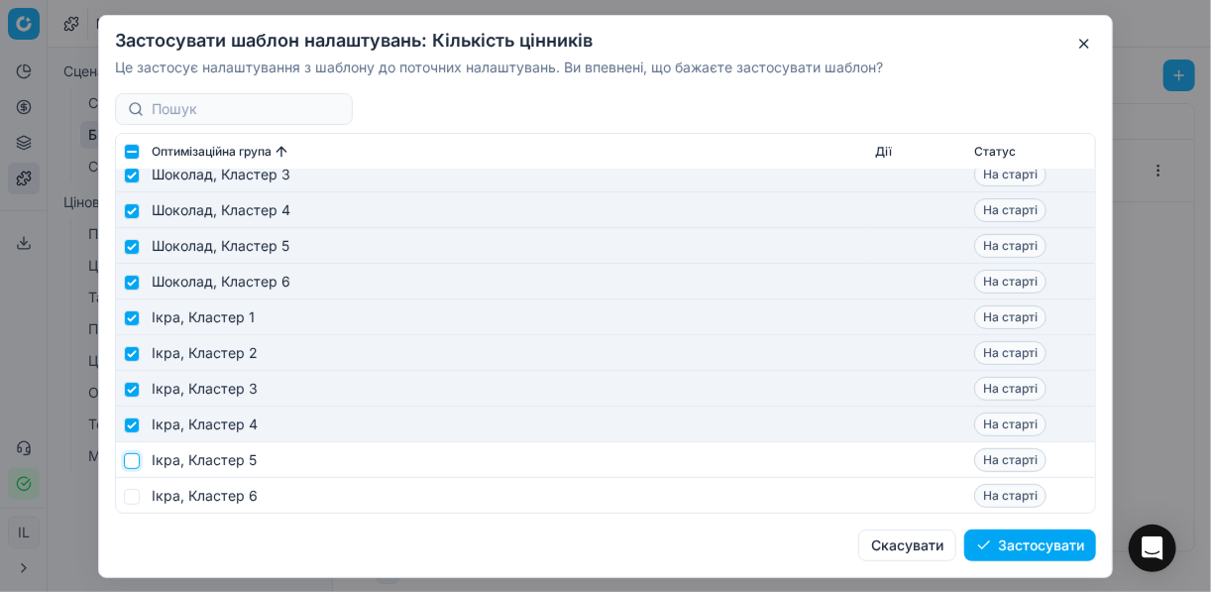
click at [134, 455] on input "checkbox" at bounding box center [132, 460] width 16 height 16
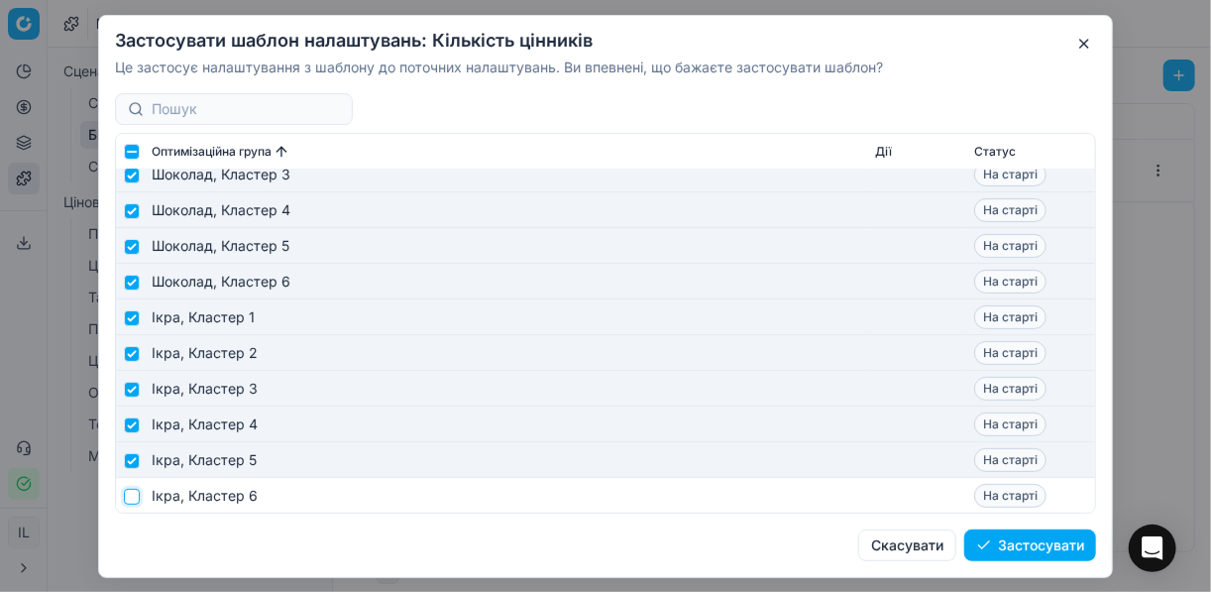
click at [131, 500] on input "checkbox" at bounding box center [132, 496] width 16 height 16
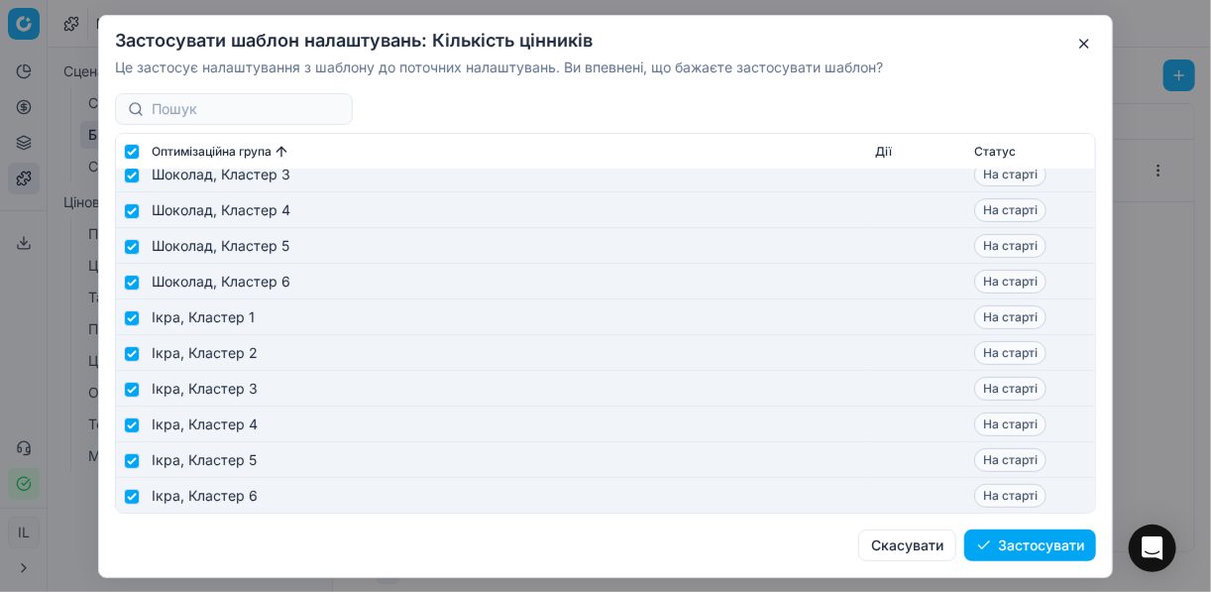
click at [905, 548] on button "Застосувати" at bounding box center [1030, 545] width 132 height 32
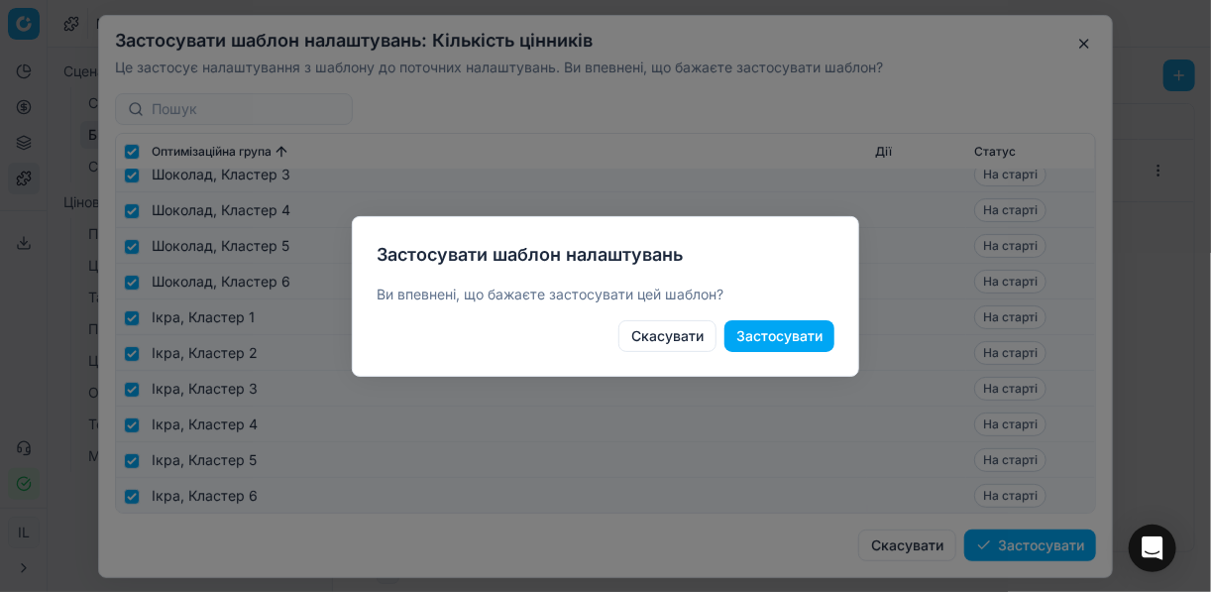
click at [782, 333] on button "Застосувати" at bounding box center [779, 336] width 110 height 32
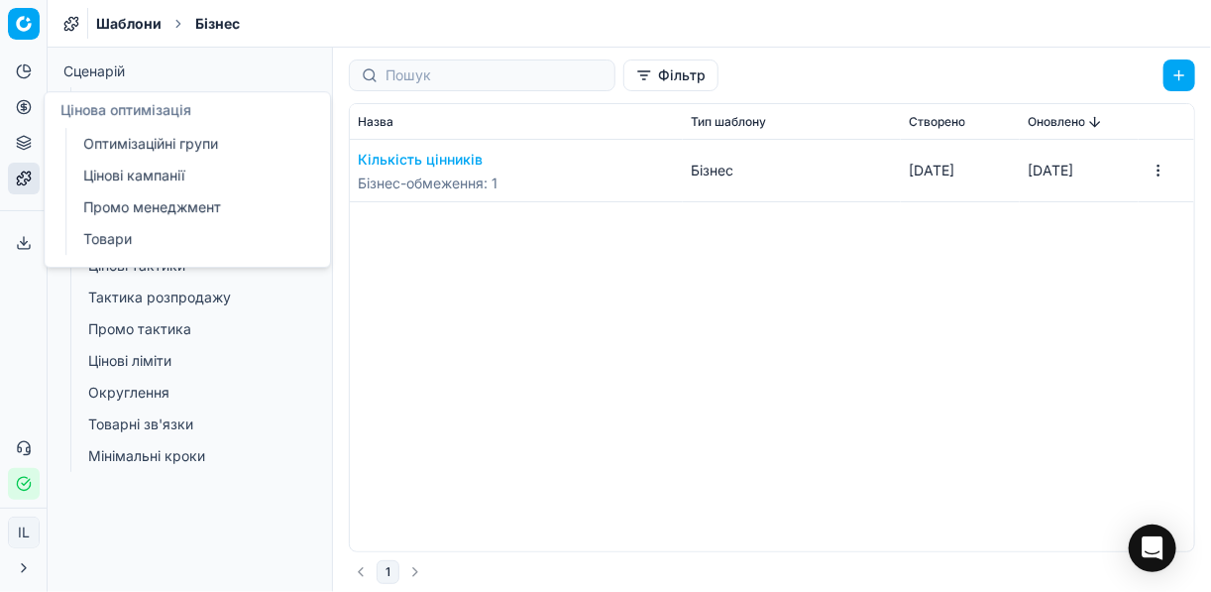
click at [110, 140] on link "Оптимізаційні групи" at bounding box center [190, 144] width 231 height 28
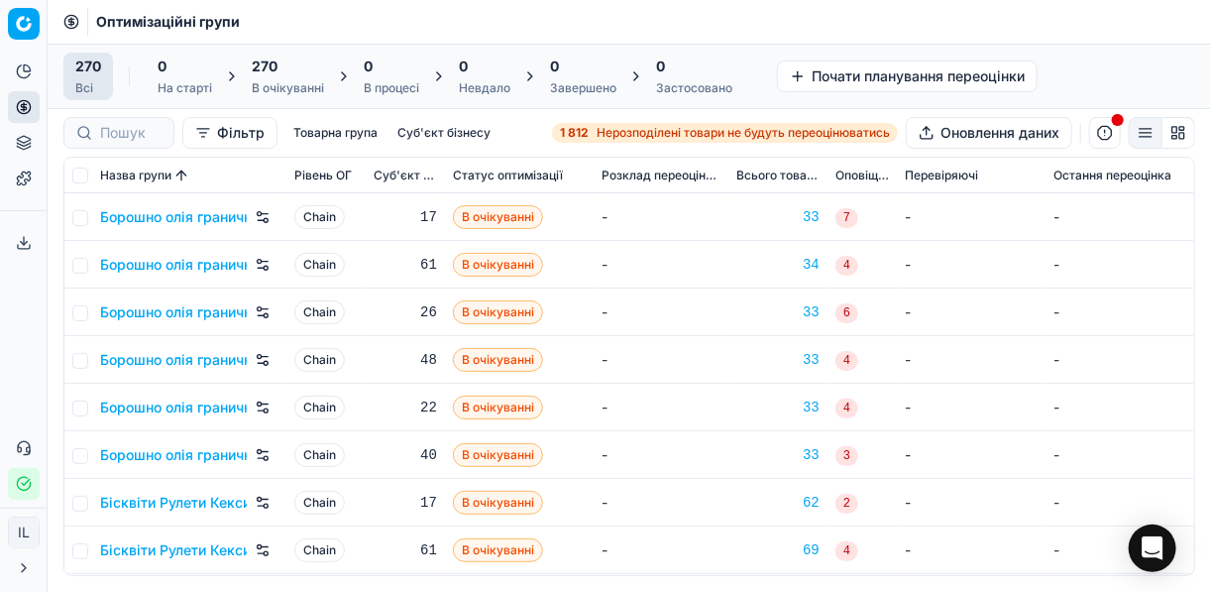
click at [280, 72] on div "270" at bounding box center [288, 66] width 72 height 20
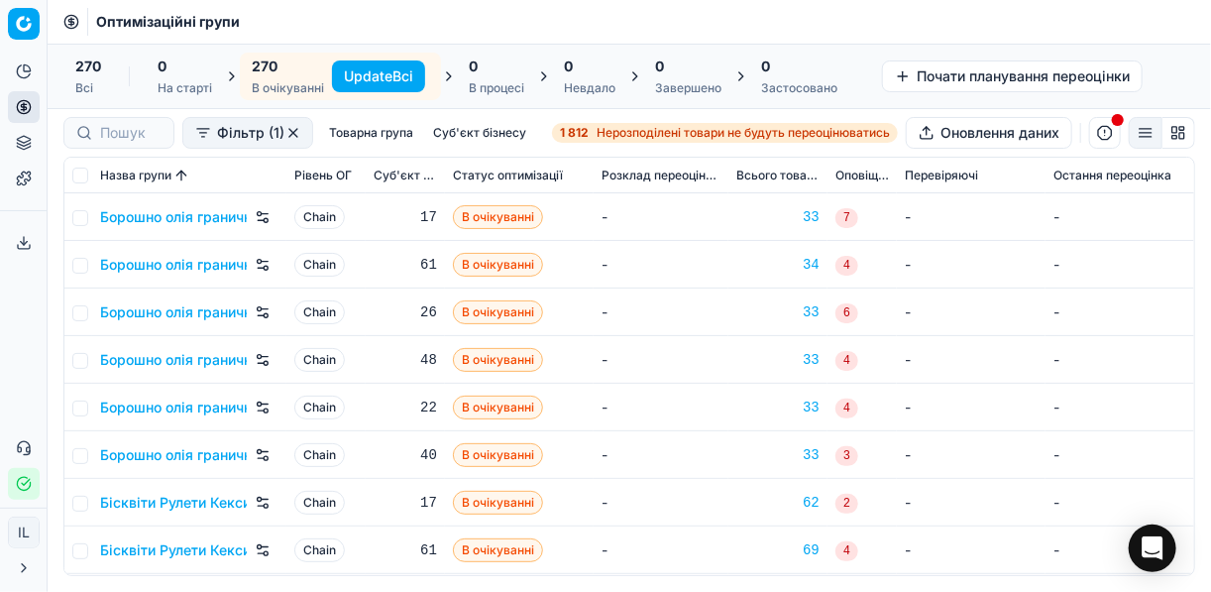
click at [341, 76] on button "Update Всі" at bounding box center [378, 76] width 93 height 32
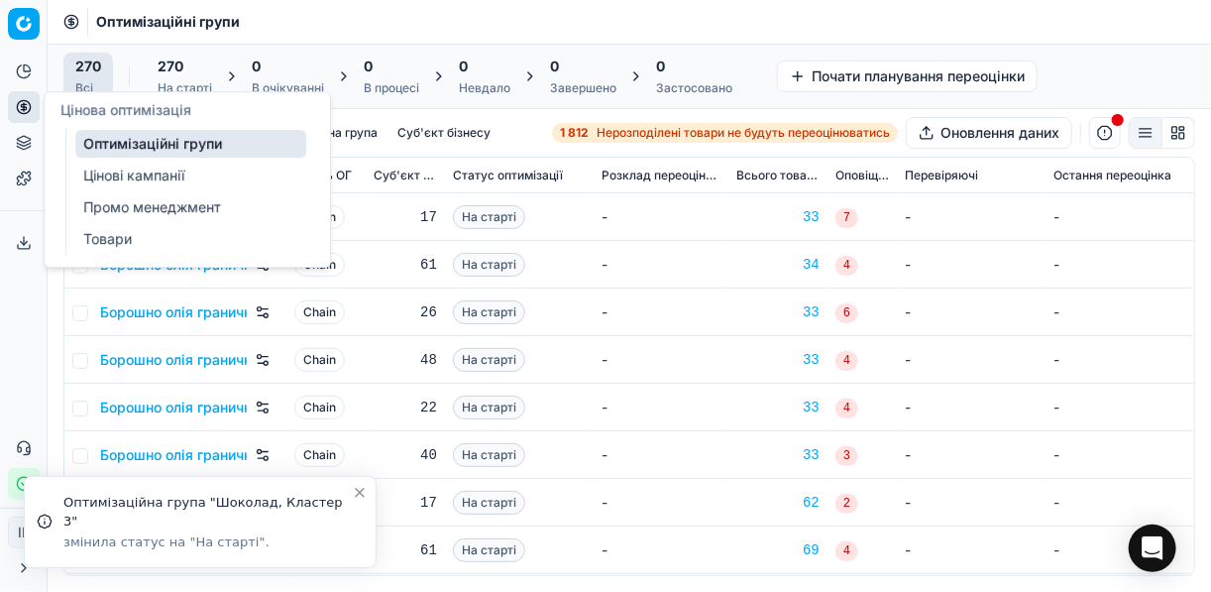
click at [94, 171] on link "Цінові кампанії" at bounding box center [190, 176] width 231 height 28
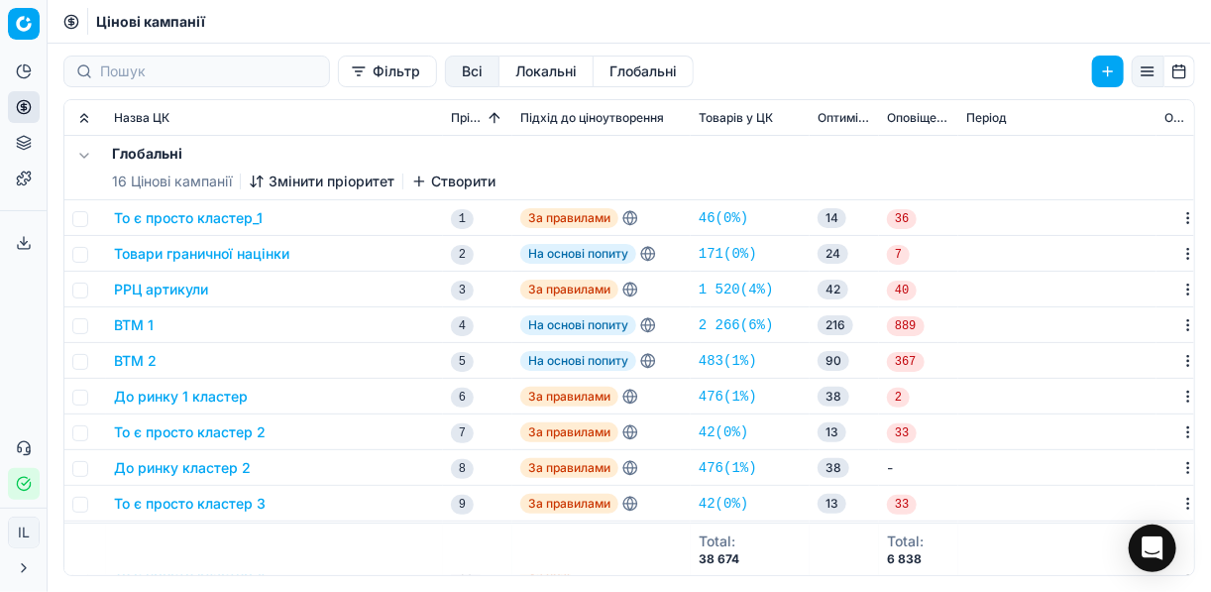
click at [208, 396] on button "До ринку 1 кластер" at bounding box center [181, 396] width 134 height 20
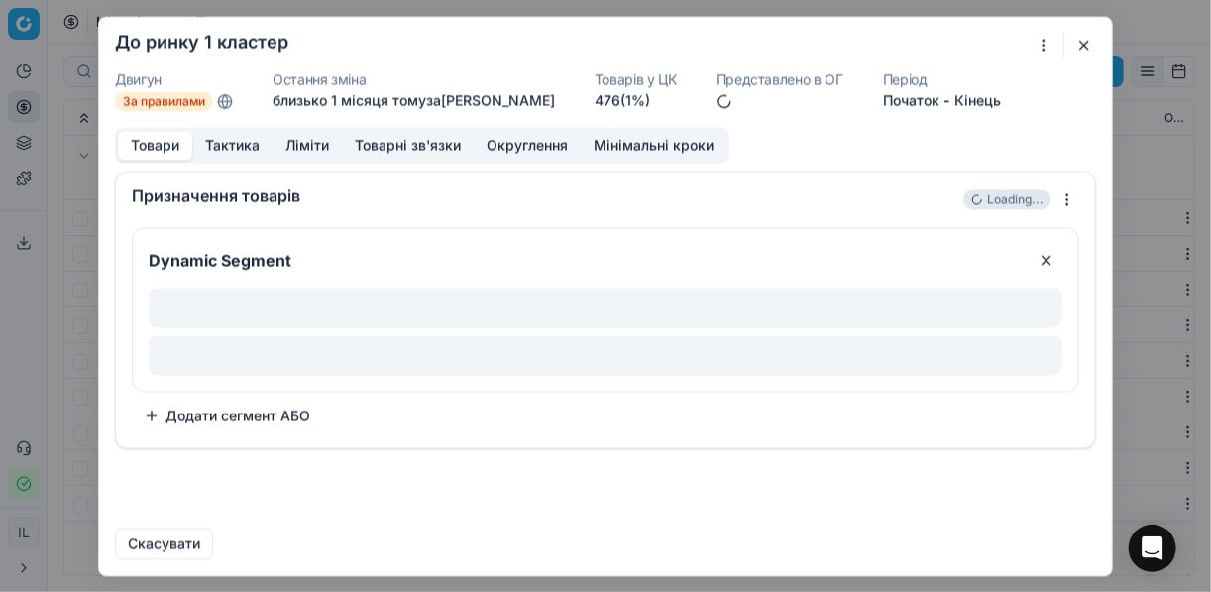
click at [248, 145] on button "Тактика" at bounding box center [232, 145] width 80 height 29
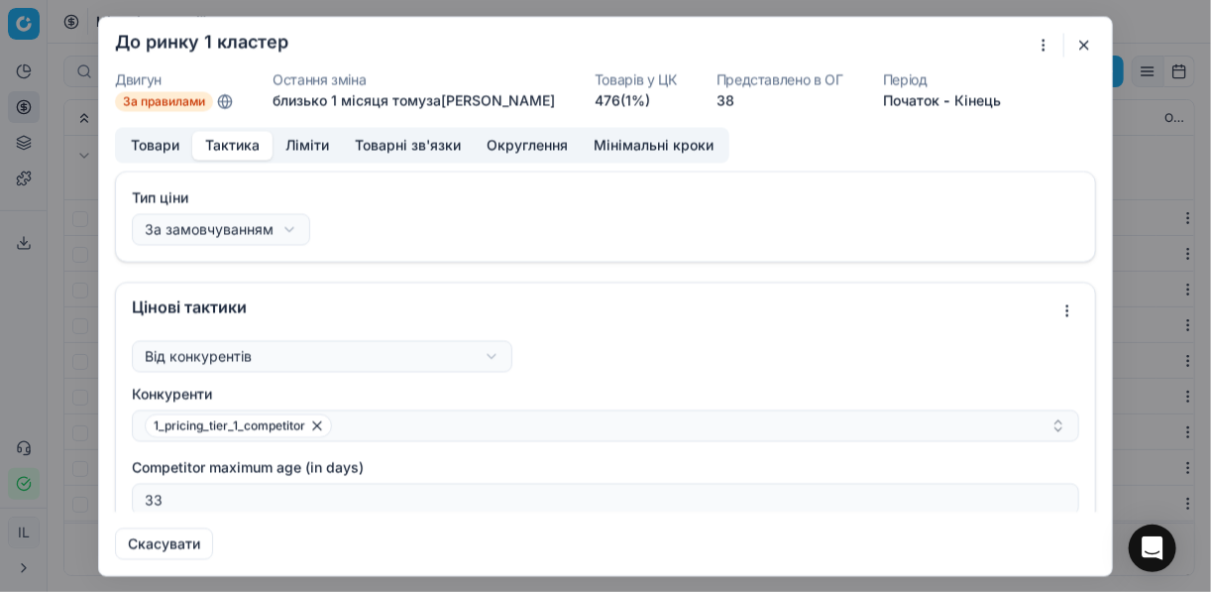
scroll to position [159, 0]
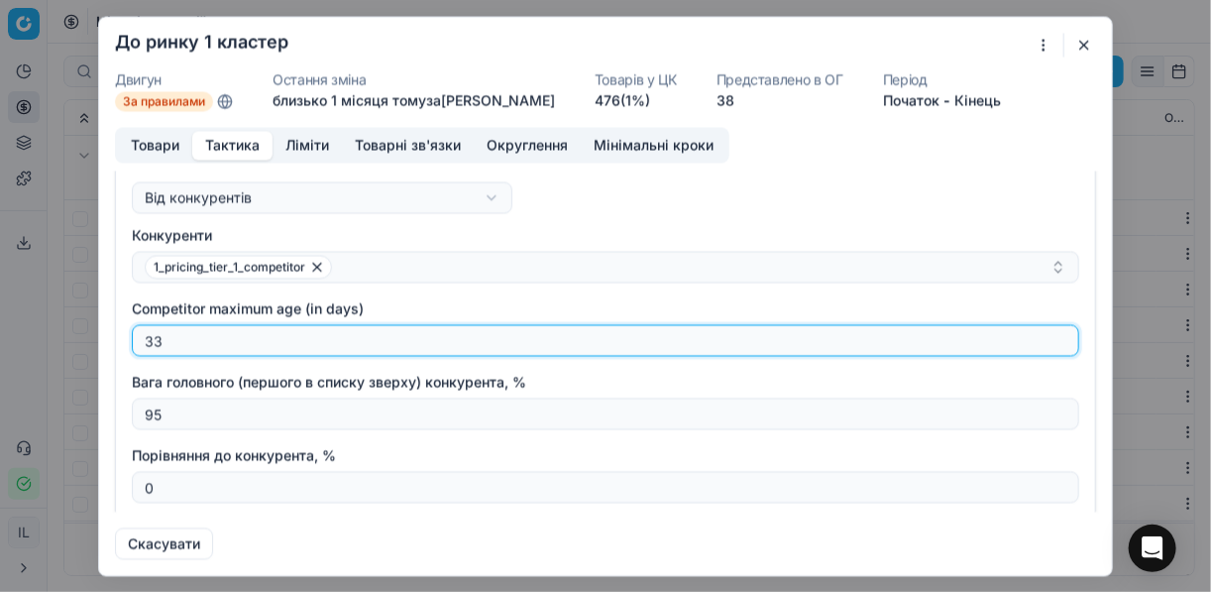
click at [177, 348] on input "33" at bounding box center [605, 340] width 929 height 30
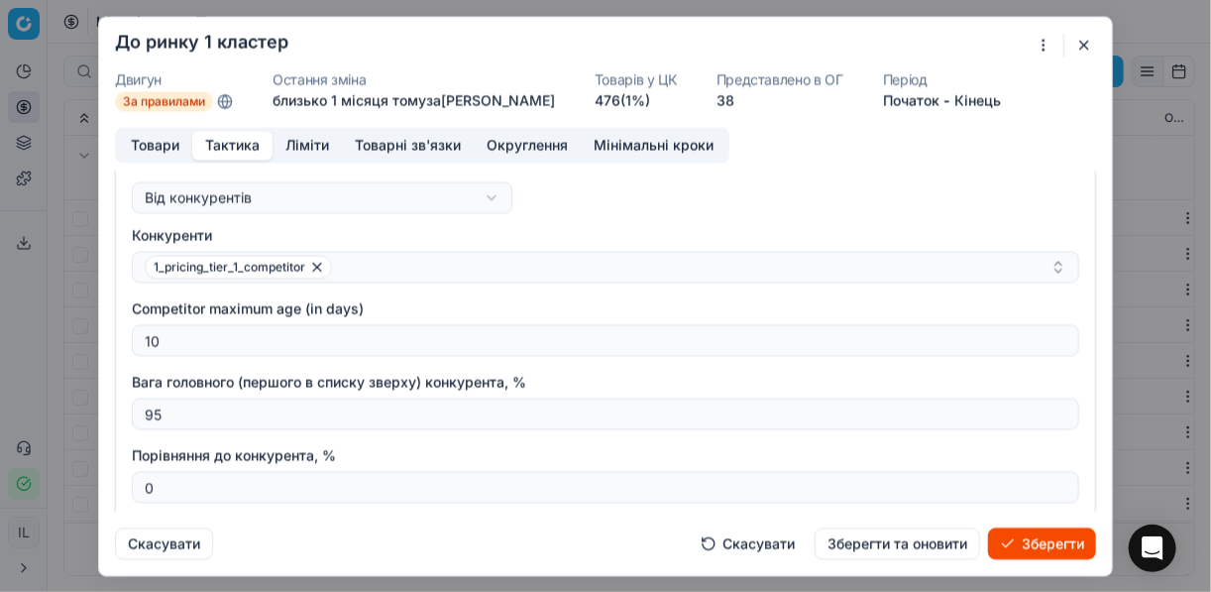
click at [905, 543] on button "Зберегти" at bounding box center [1042, 543] width 108 height 32
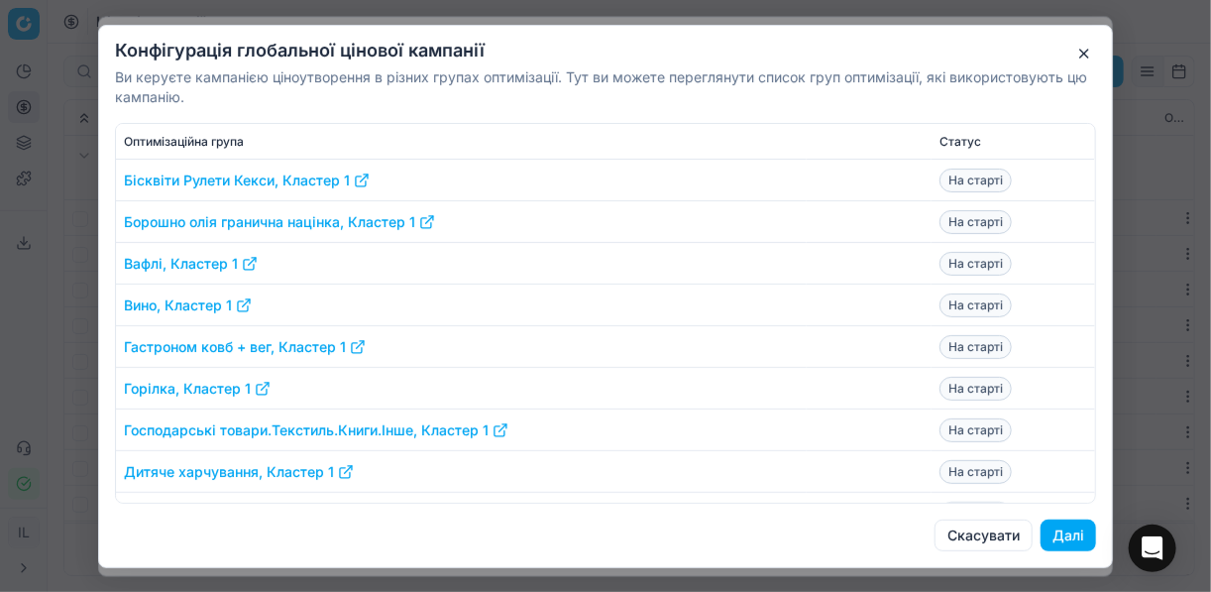
click at [905, 539] on button "Далі" at bounding box center [1067, 535] width 55 height 32
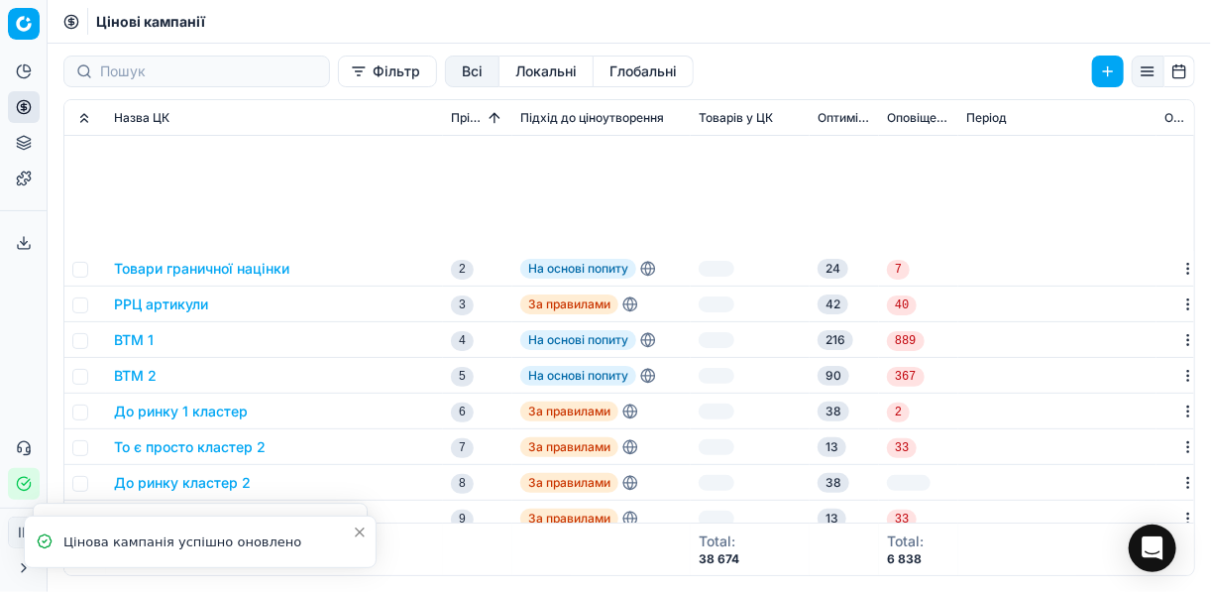
scroll to position [238, 0]
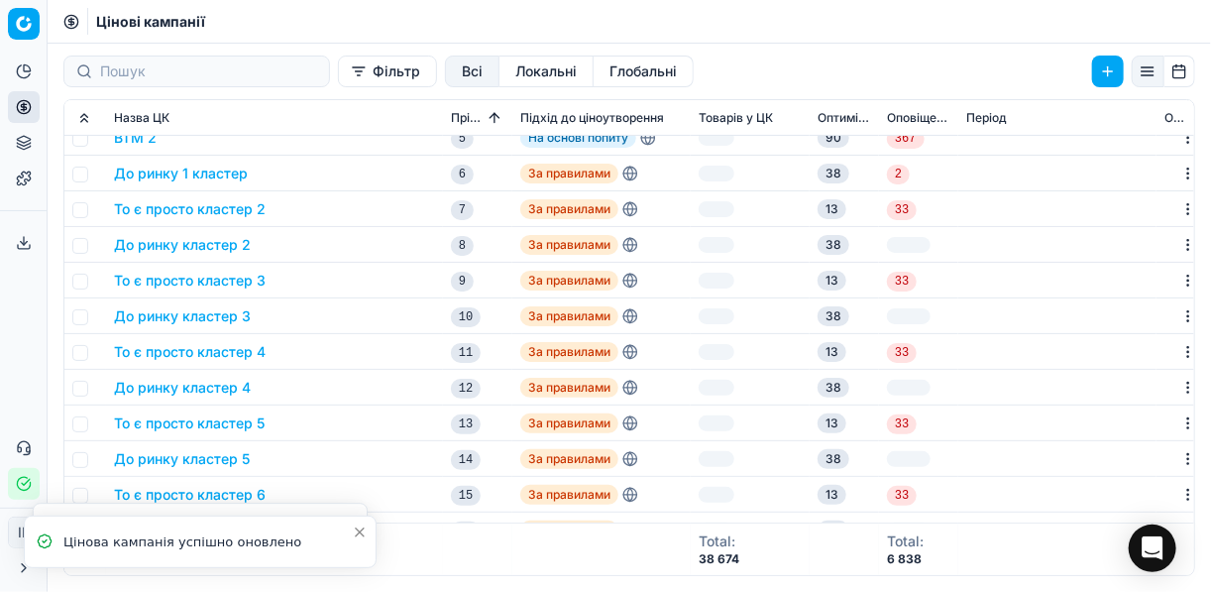
click at [177, 249] on button "До ринку кластер 2" at bounding box center [182, 245] width 137 height 20
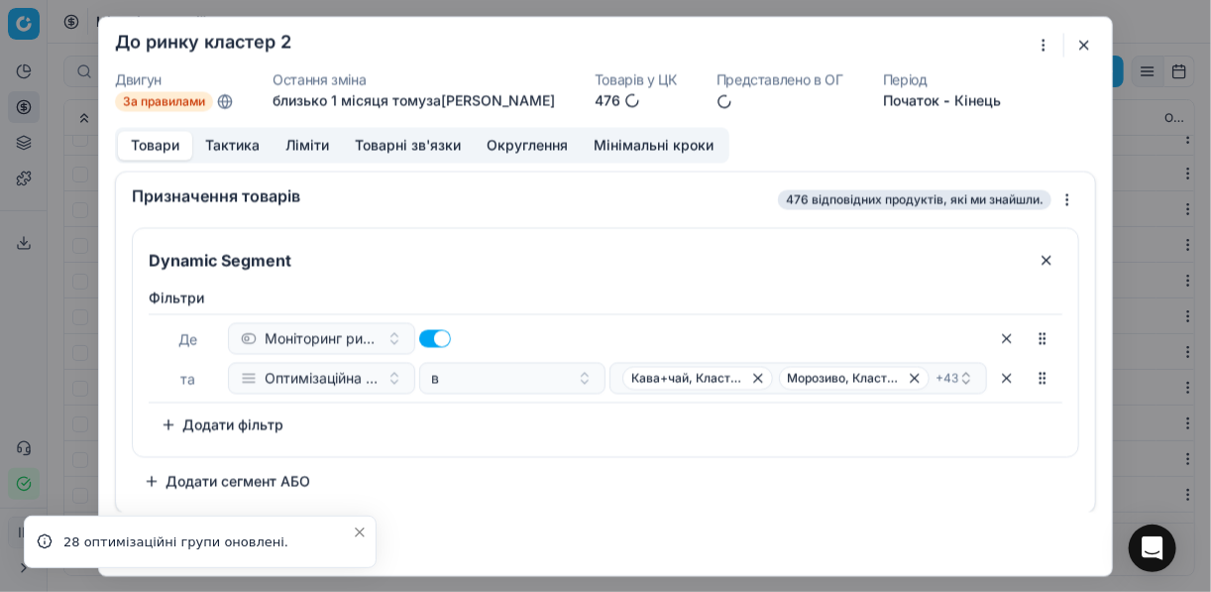
click at [245, 147] on button "Тактика" at bounding box center [232, 145] width 80 height 29
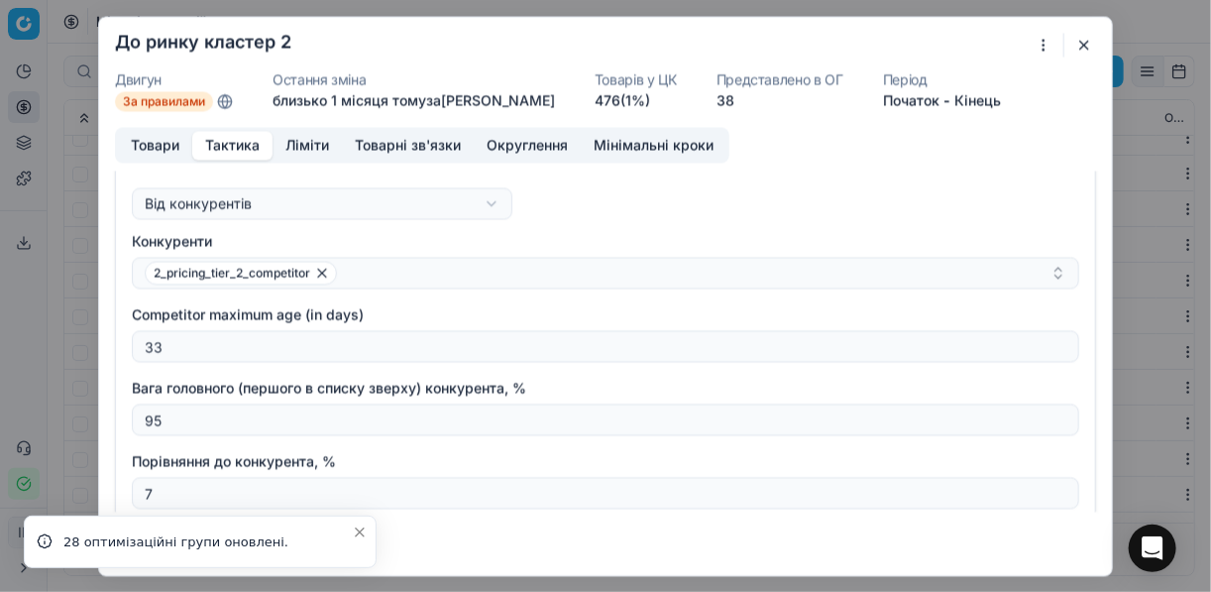
scroll to position [159, 0]
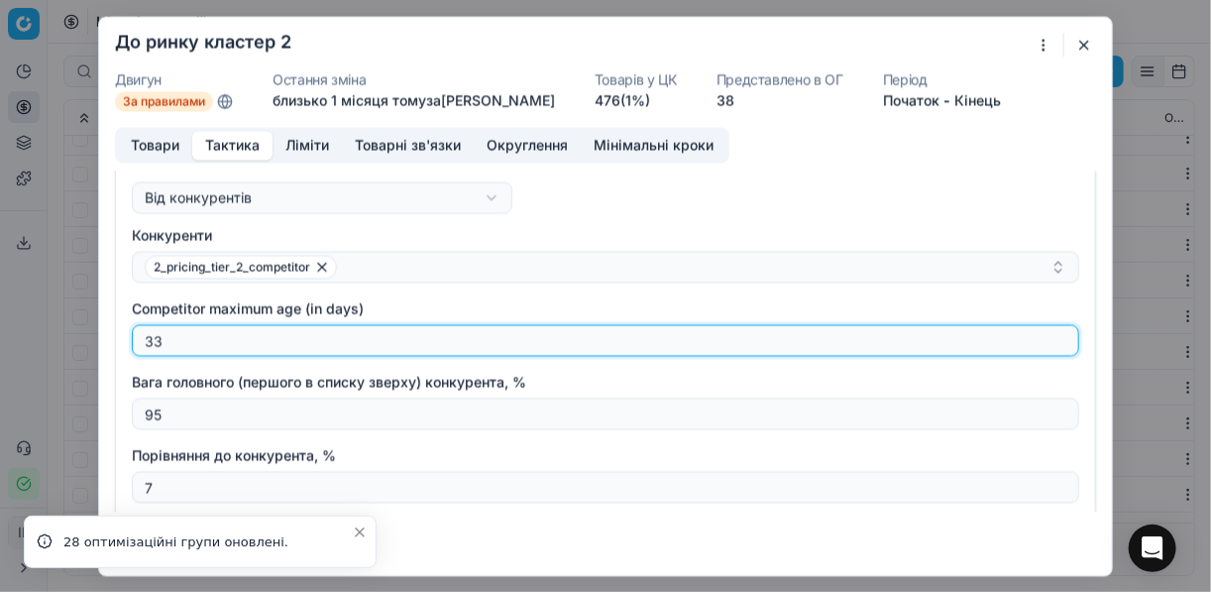
click at [182, 342] on input "33" at bounding box center [605, 340] width 929 height 30
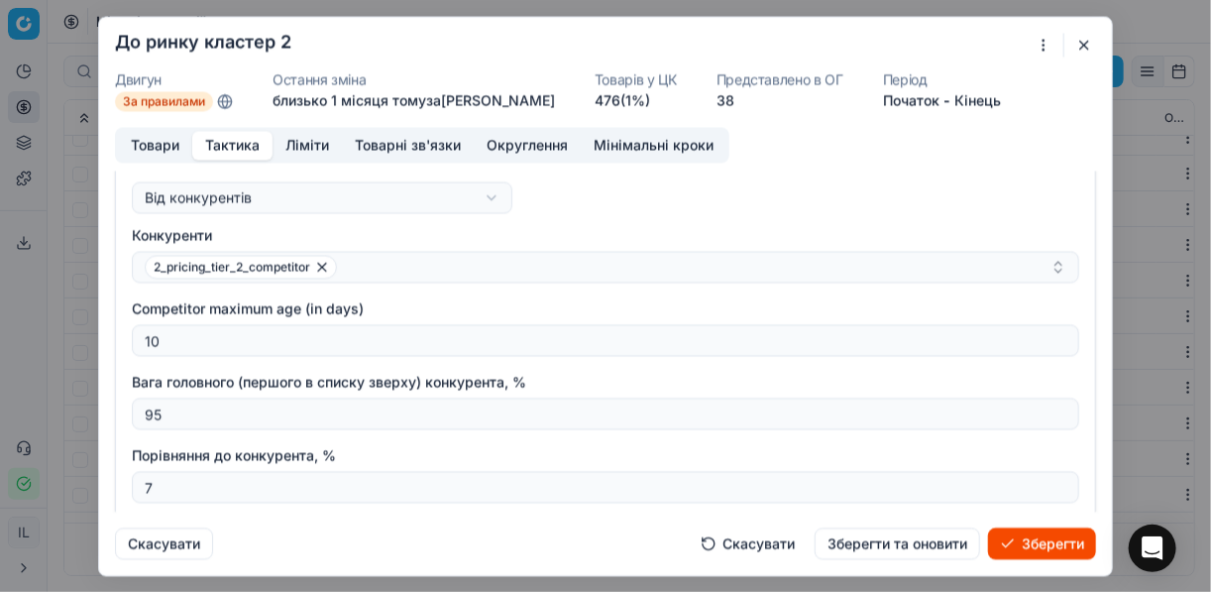
click at [905, 547] on button "Зберегти" at bounding box center [1042, 543] width 108 height 32
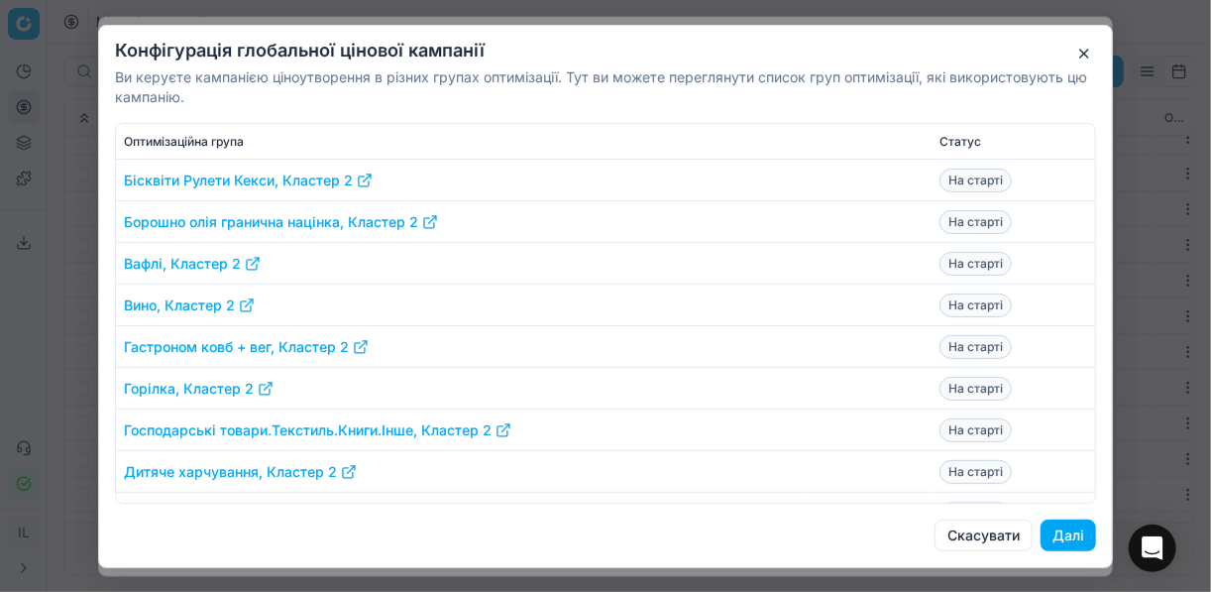
click at [905, 538] on button "Далі" at bounding box center [1067, 535] width 55 height 32
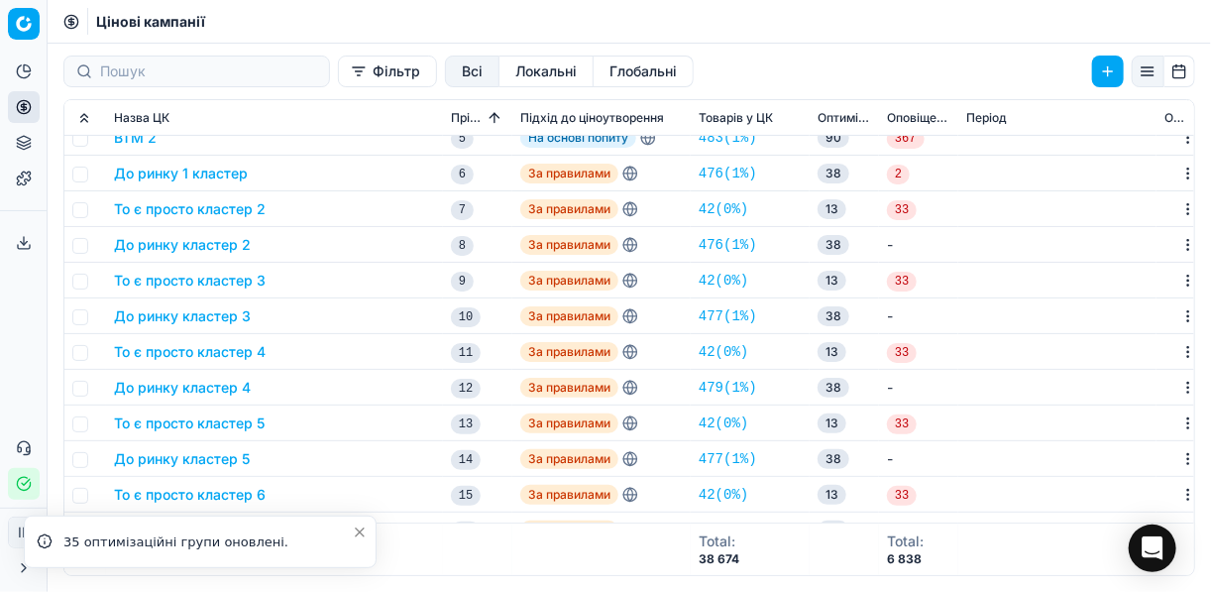
click at [163, 321] on button "До ринку кластер 3" at bounding box center [182, 316] width 137 height 20
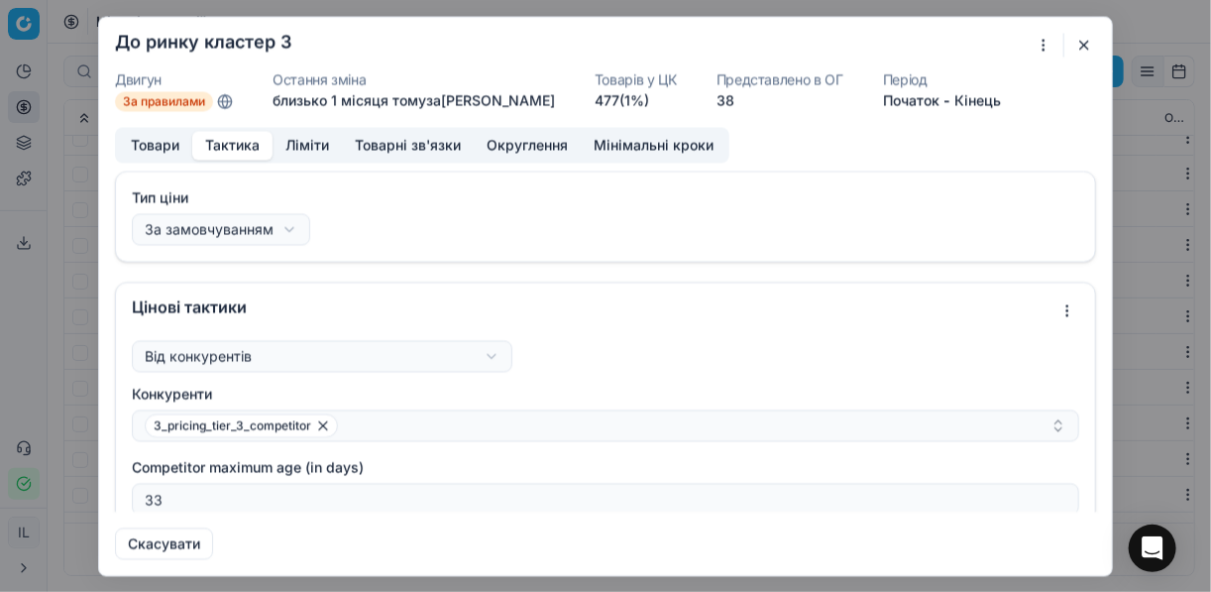
click at [229, 145] on button "Тактика" at bounding box center [232, 145] width 80 height 29
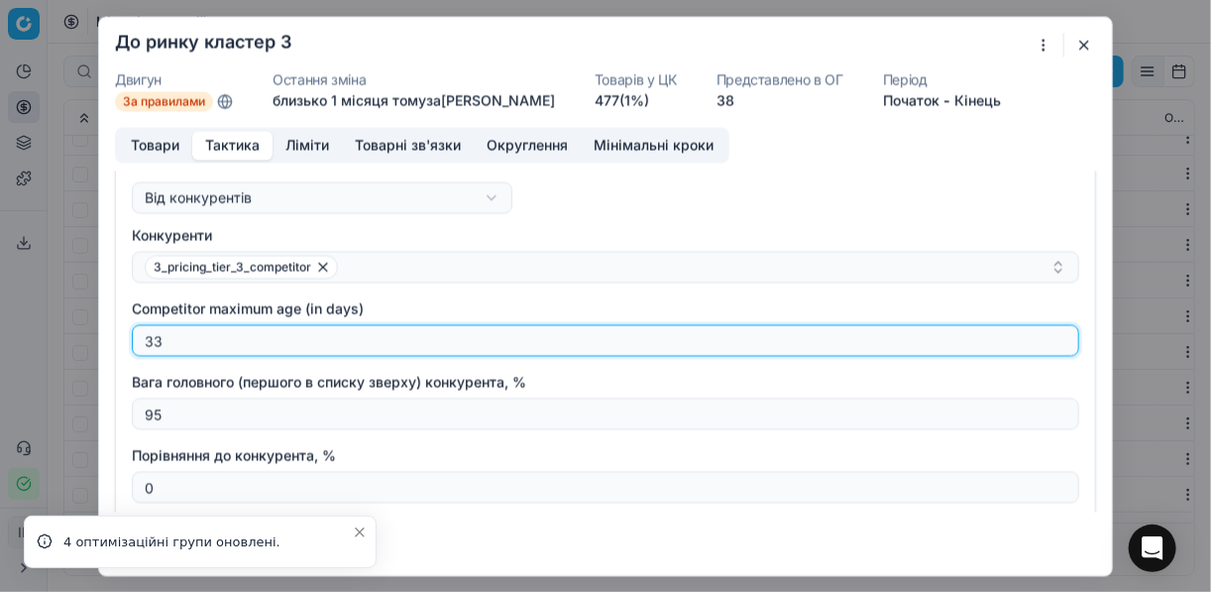
click at [194, 341] on input "33" at bounding box center [605, 340] width 929 height 30
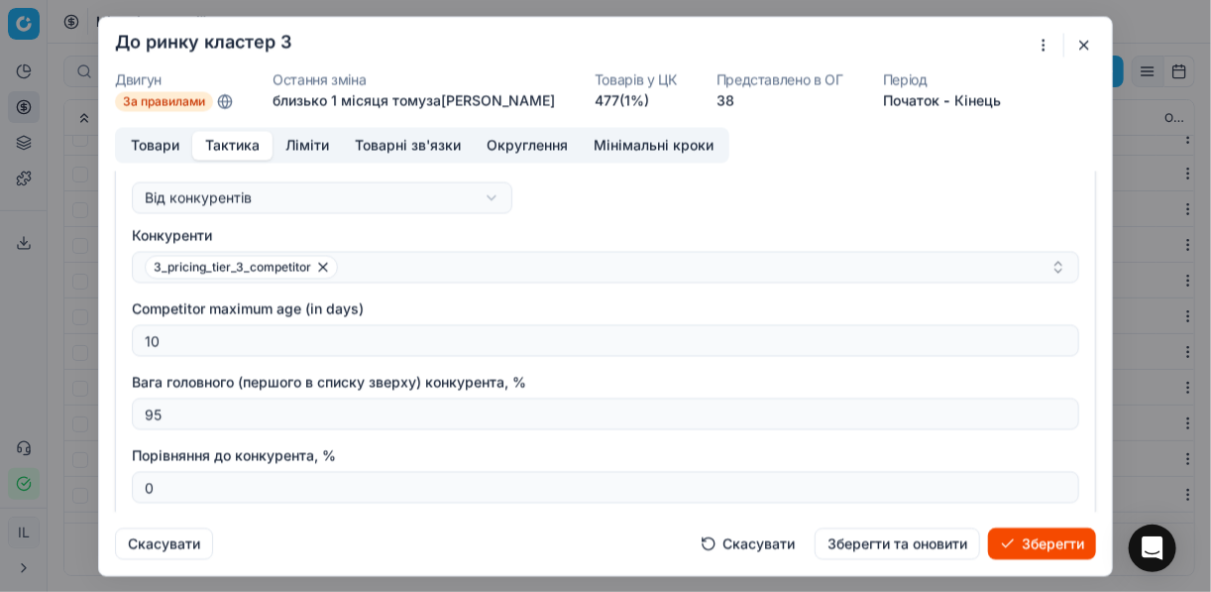
click at [905, 544] on button "Зберегти" at bounding box center [1042, 543] width 108 height 32
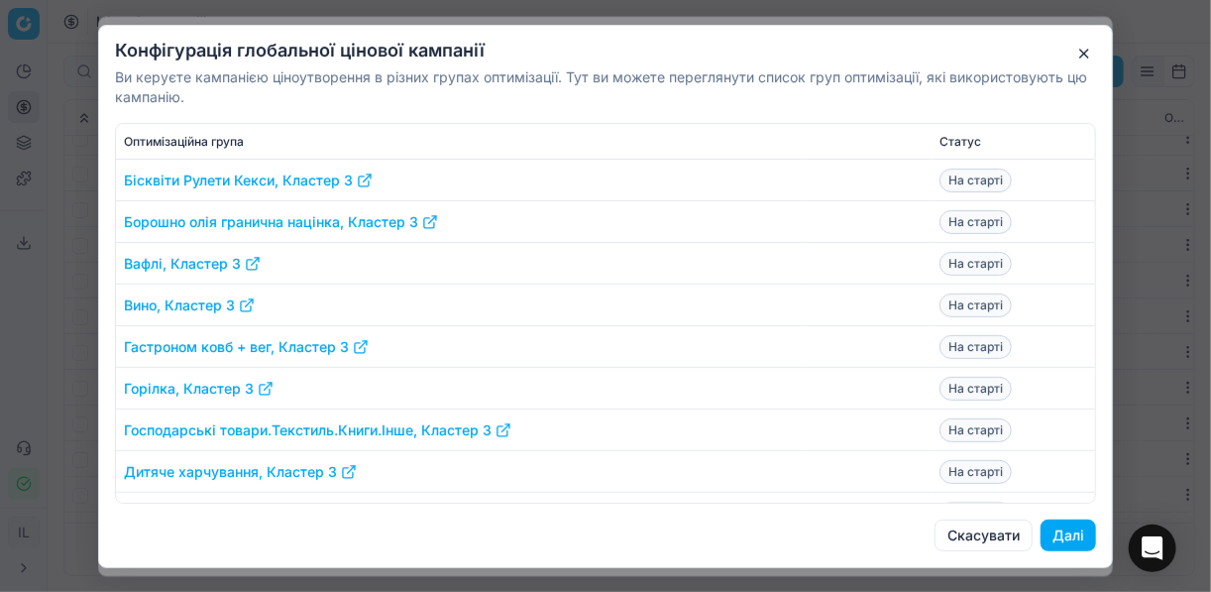
click at [905, 536] on button "Далі" at bounding box center [1067, 535] width 55 height 32
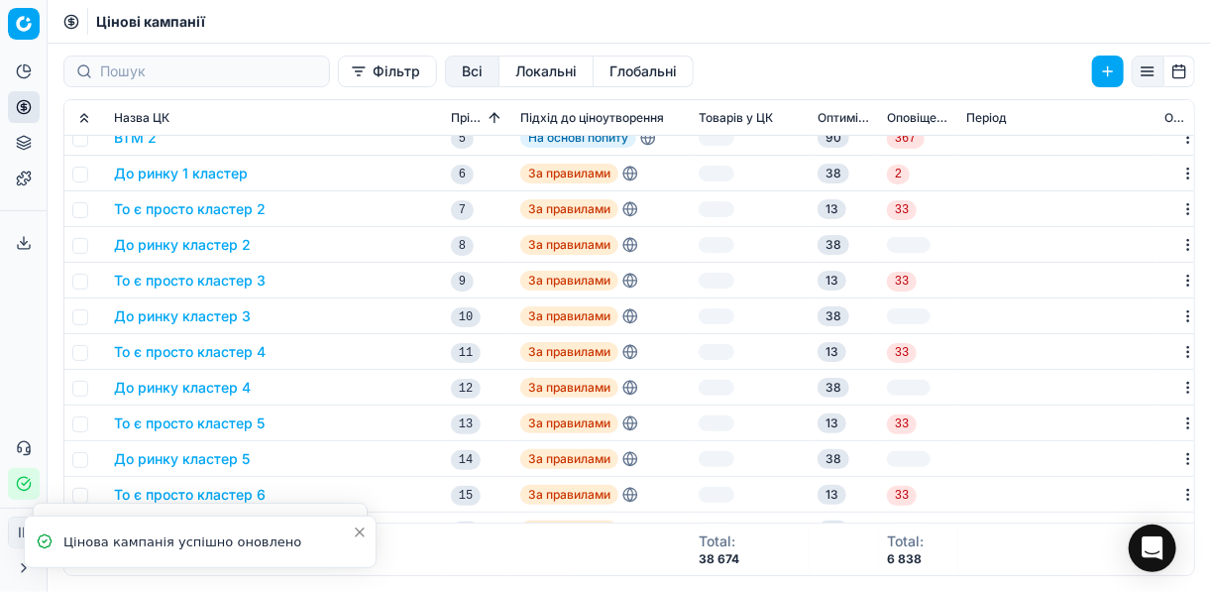
scroll to position [317, 0]
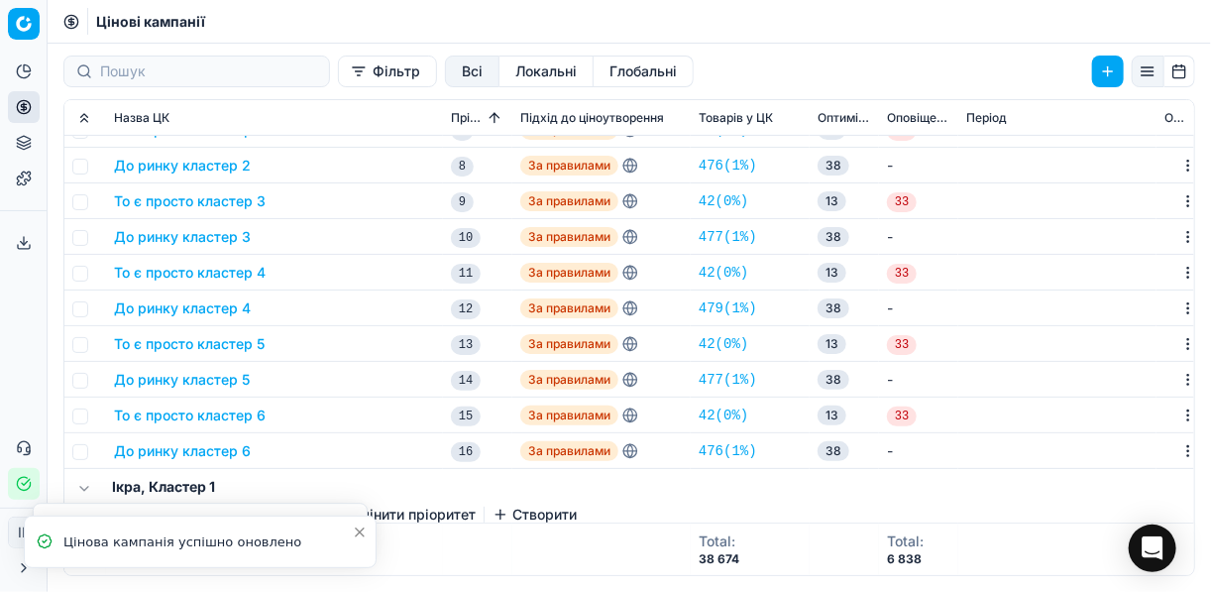
click at [172, 310] on button "До ринку кластер 4" at bounding box center [182, 308] width 137 height 20
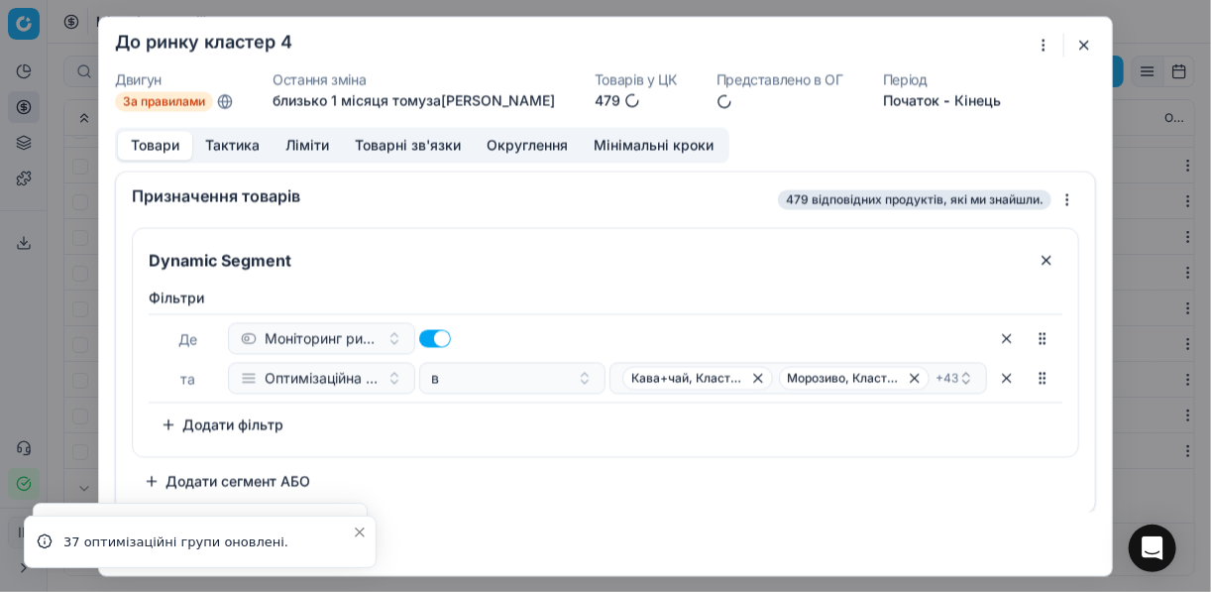
click at [237, 143] on button "Тактика" at bounding box center [232, 145] width 80 height 29
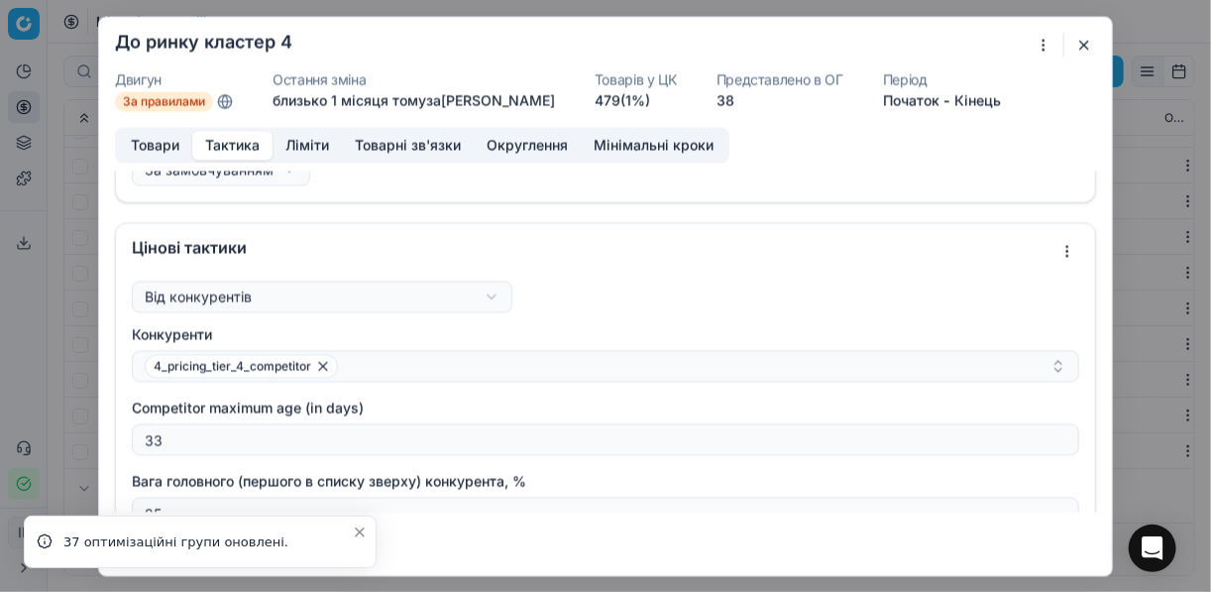
scroll to position [159, 0]
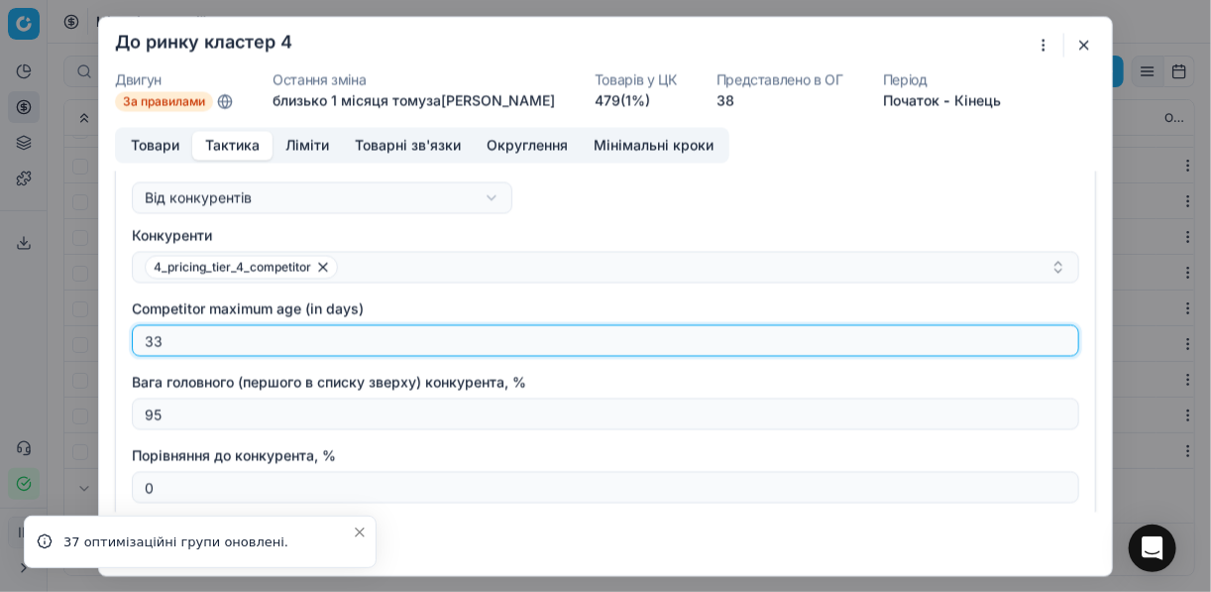
click at [178, 345] on input "33" at bounding box center [605, 340] width 929 height 30
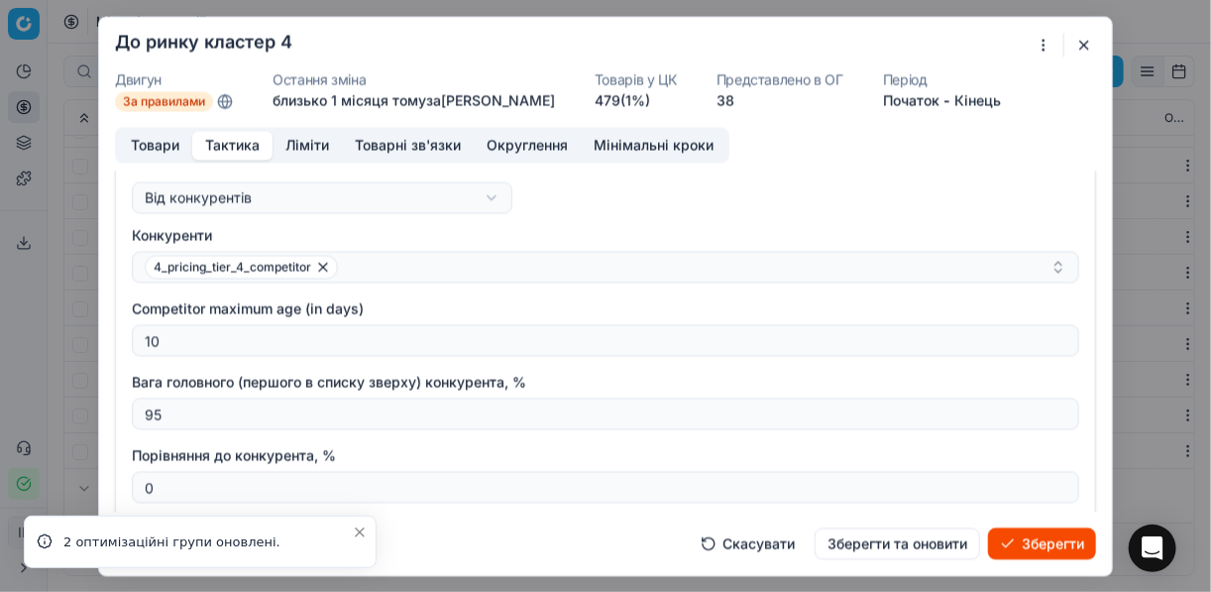
click at [905, 544] on button "Зберегти" at bounding box center [1042, 543] width 108 height 32
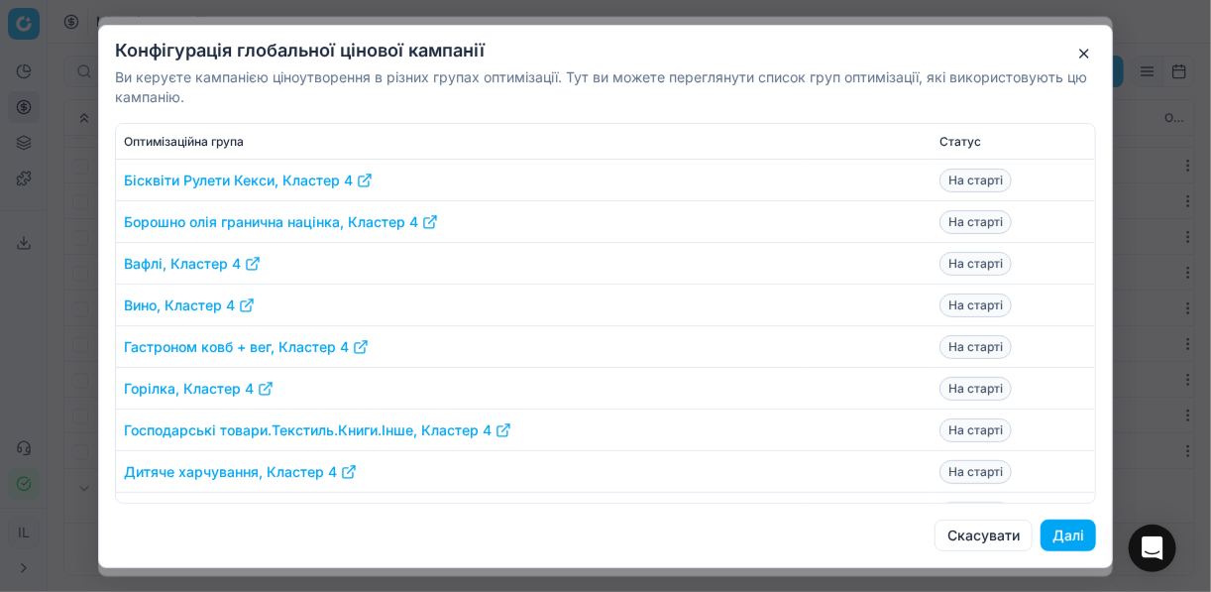
click at [905, 536] on button "Далі" at bounding box center [1067, 535] width 55 height 32
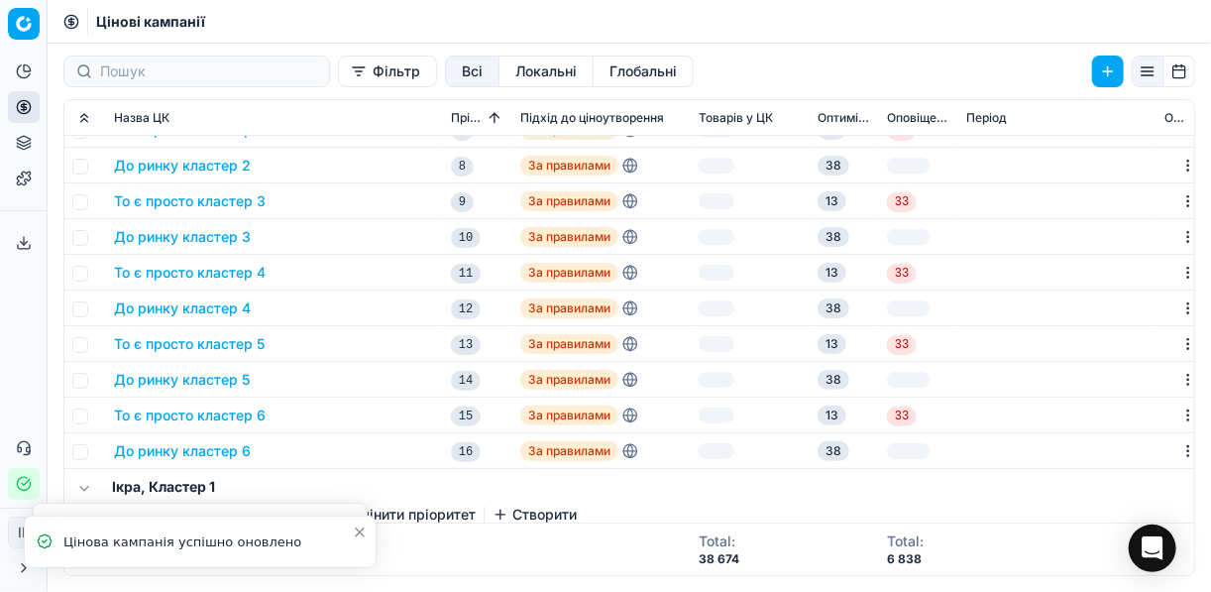
scroll to position [396, 0]
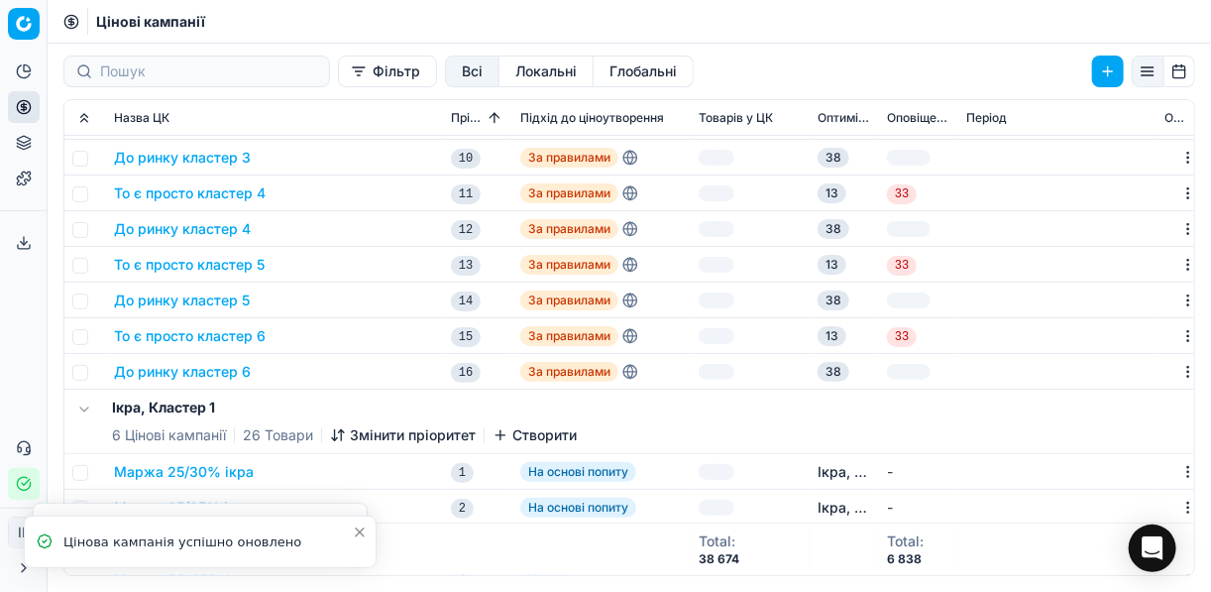
click at [182, 299] on button "До ринку кластер 5" at bounding box center [182, 300] width 136 height 20
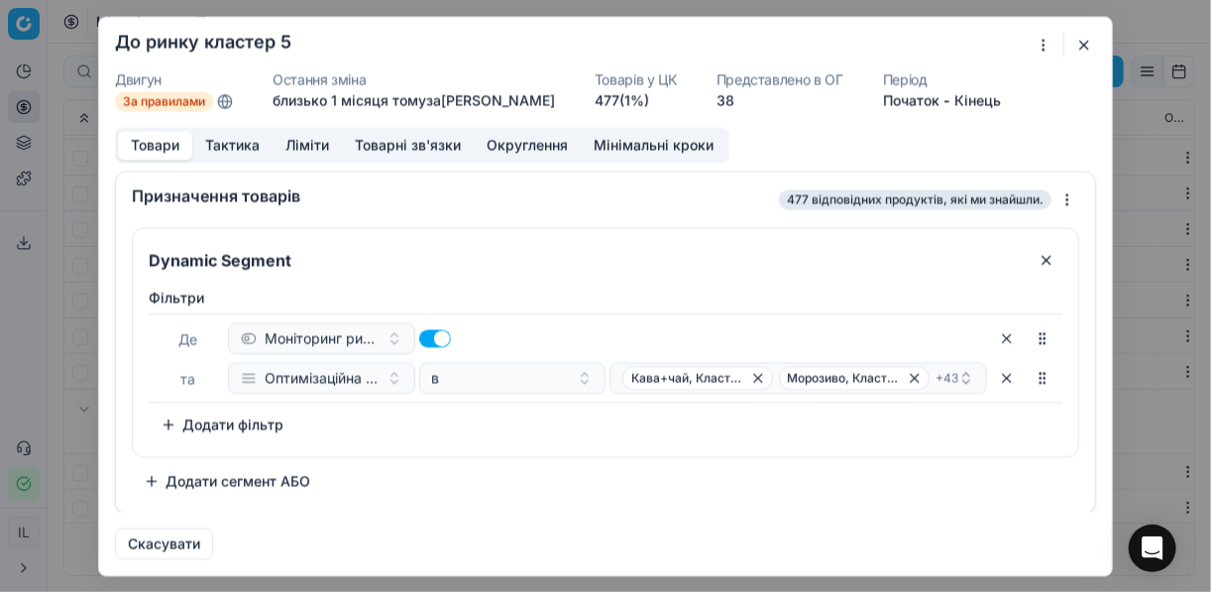
click at [237, 144] on button "Тактика" at bounding box center [232, 145] width 80 height 29
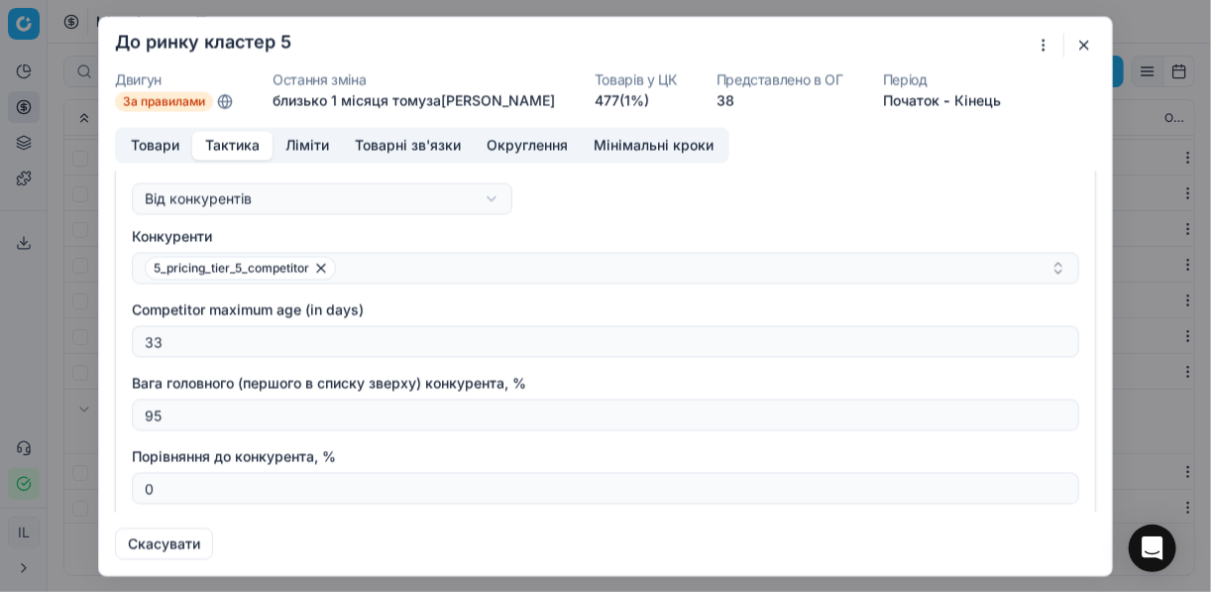
scroll to position [159, 0]
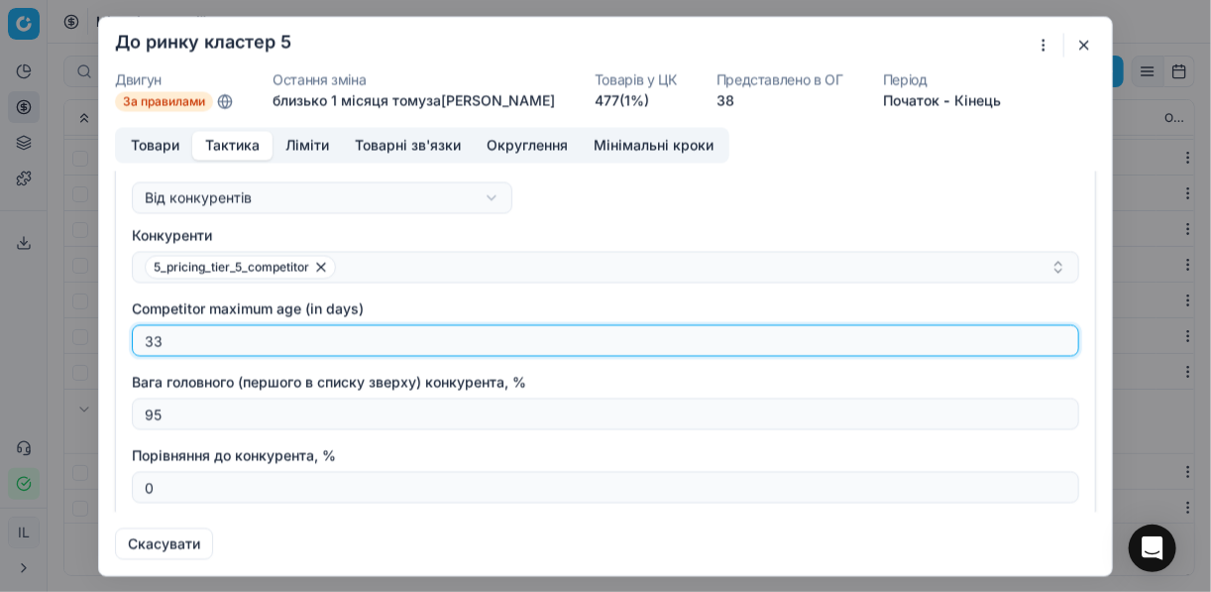
click at [163, 338] on input "33" at bounding box center [605, 340] width 929 height 30
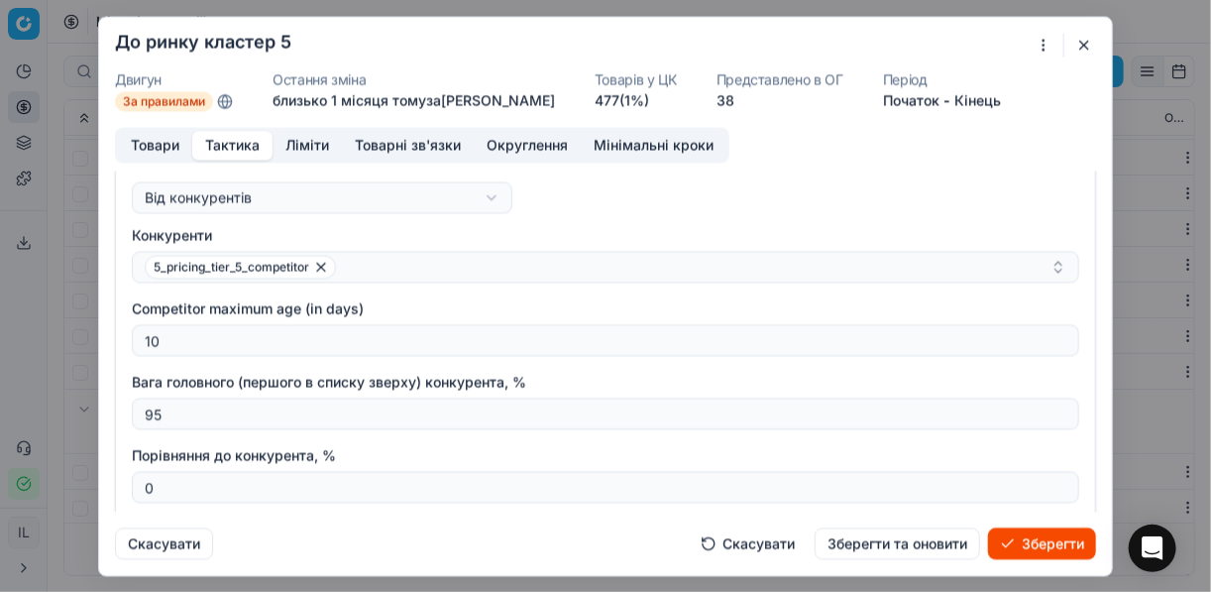
click at [905, 552] on button "Зберегти" at bounding box center [1042, 543] width 108 height 32
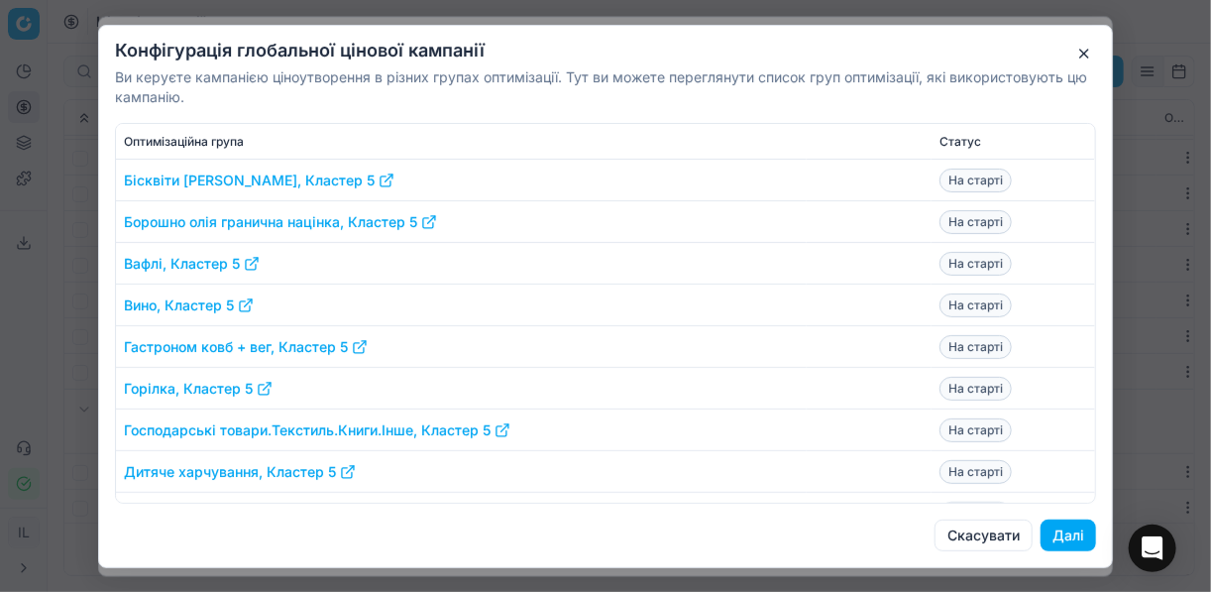
click at [905, 526] on button "Далі" at bounding box center [1067, 535] width 55 height 32
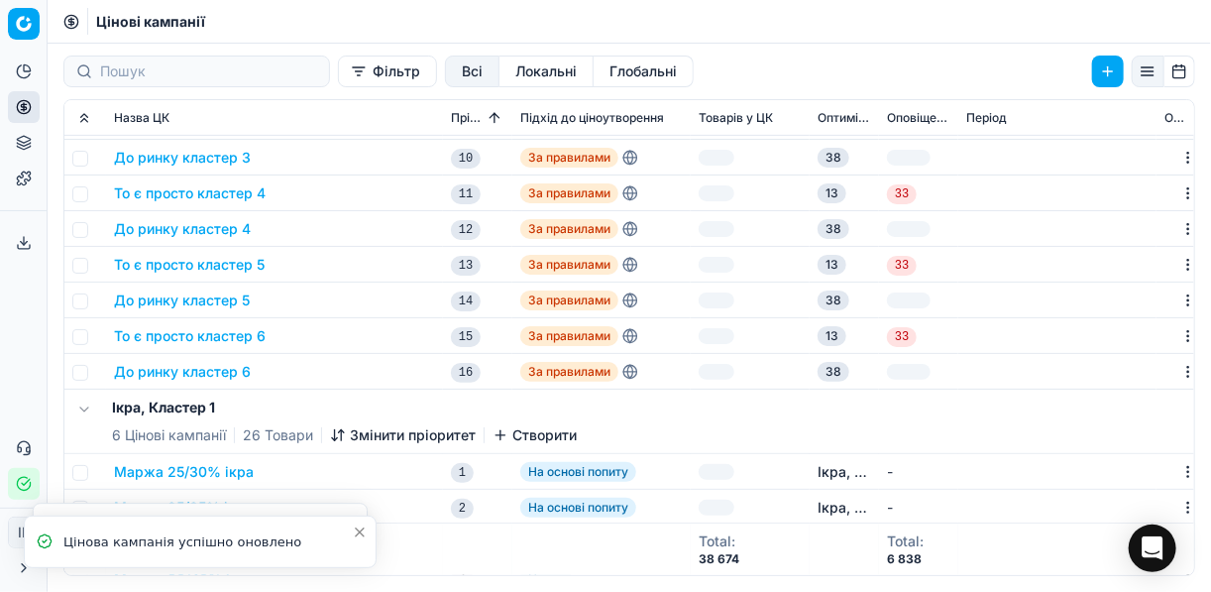
scroll to position [476, 0]
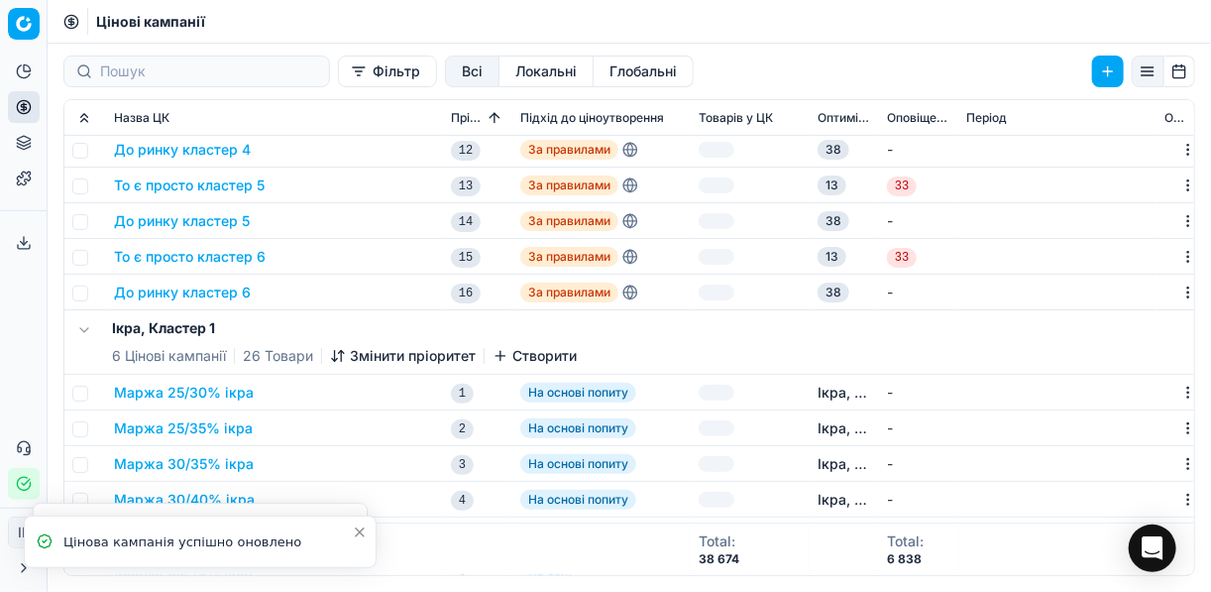
click at [177, 290] on button "До ринку кластер 6" at bounding box center [182, 292] width 137 height 20
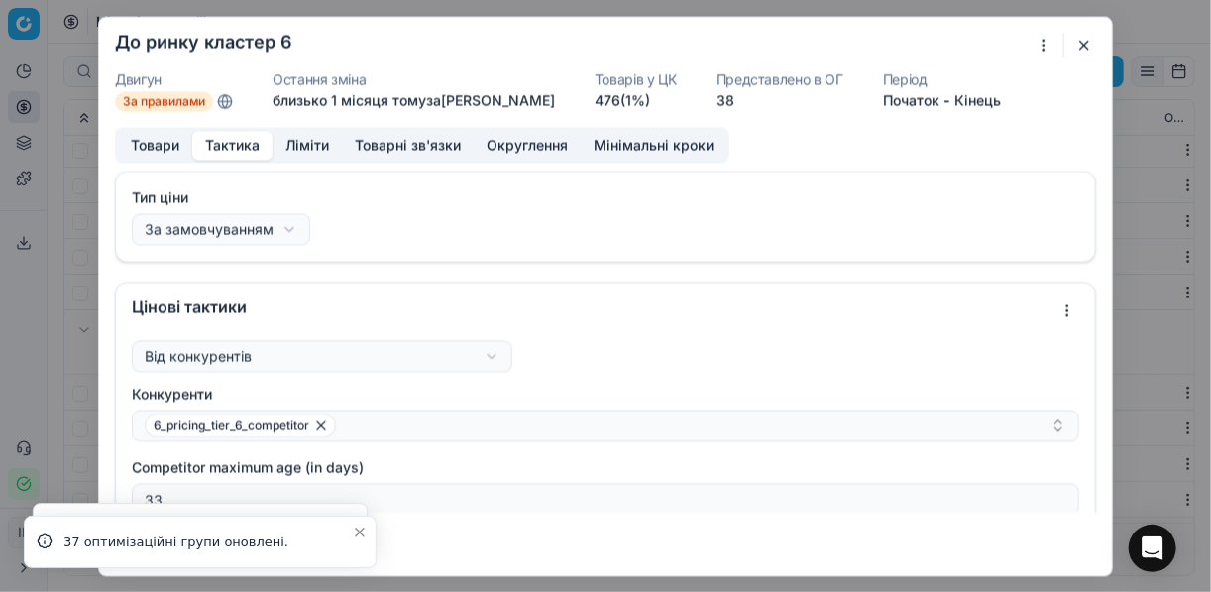
click at [226, 145] on button "Тактика" at bounding box center [232, 145] width 80 height 29
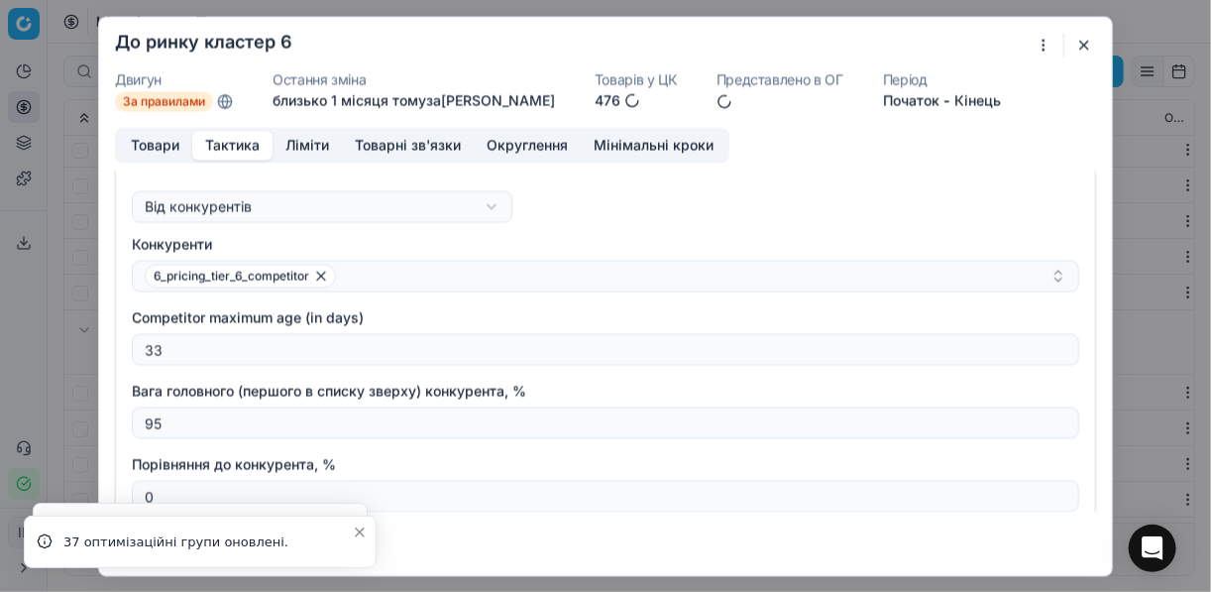
scroll to position [159, 0]
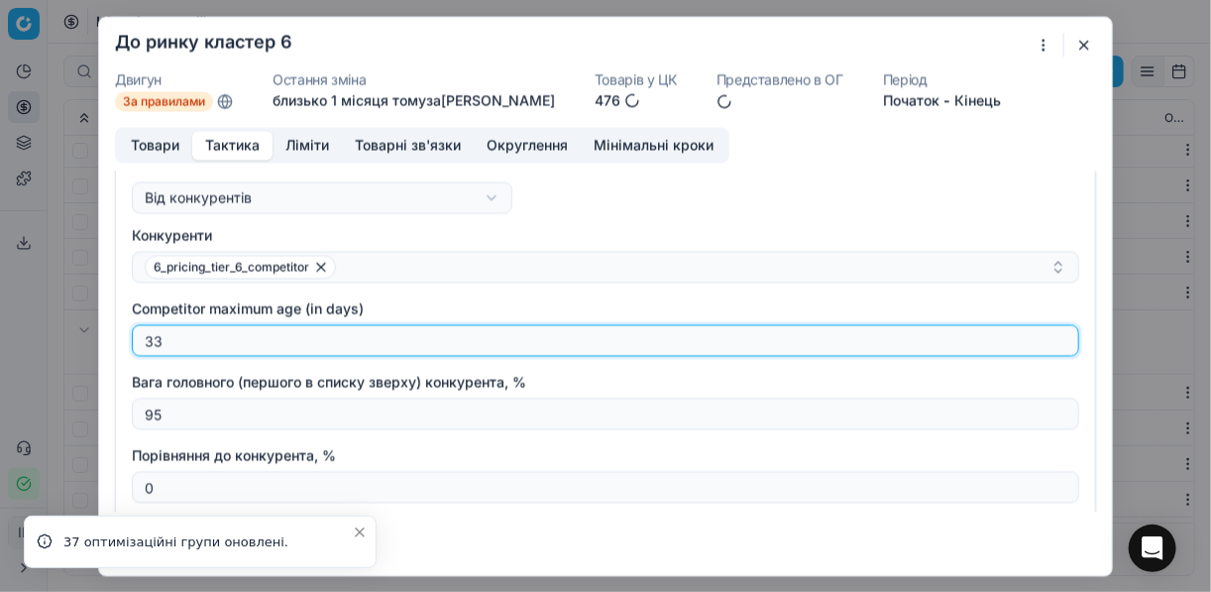
click at [175, 338] on input "33" at bounding box center [605, 340] width 929 height 30
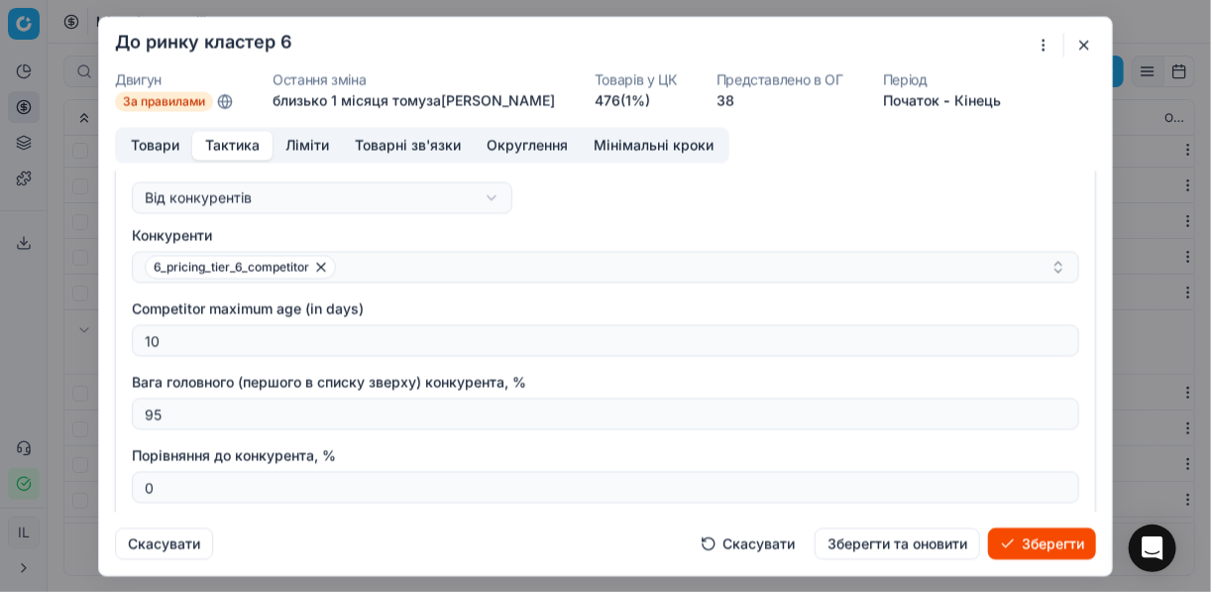
click at [905, 549] on button "Зберегти" at bounding box center [1042, 543] width 108 height 32
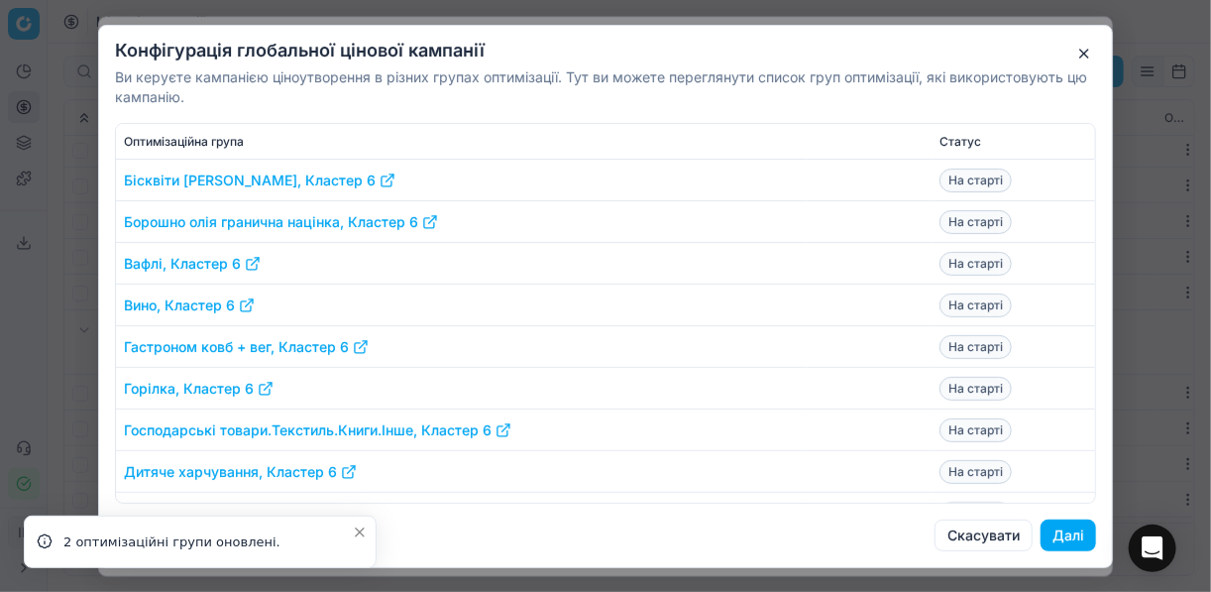
click at [905, 532] on button "Далі" at bounding box center [1067, 535] width 55 height 32
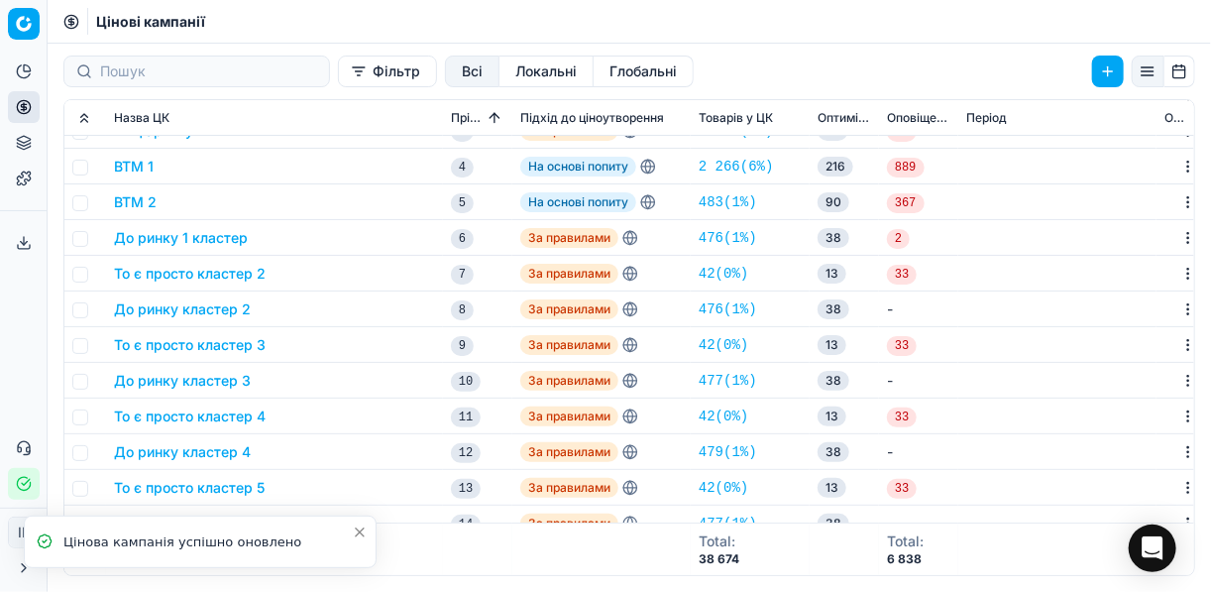
click at [186, 270] on button "То є просто кластер 2" at bounding box center [190, 274] width 152 height 20
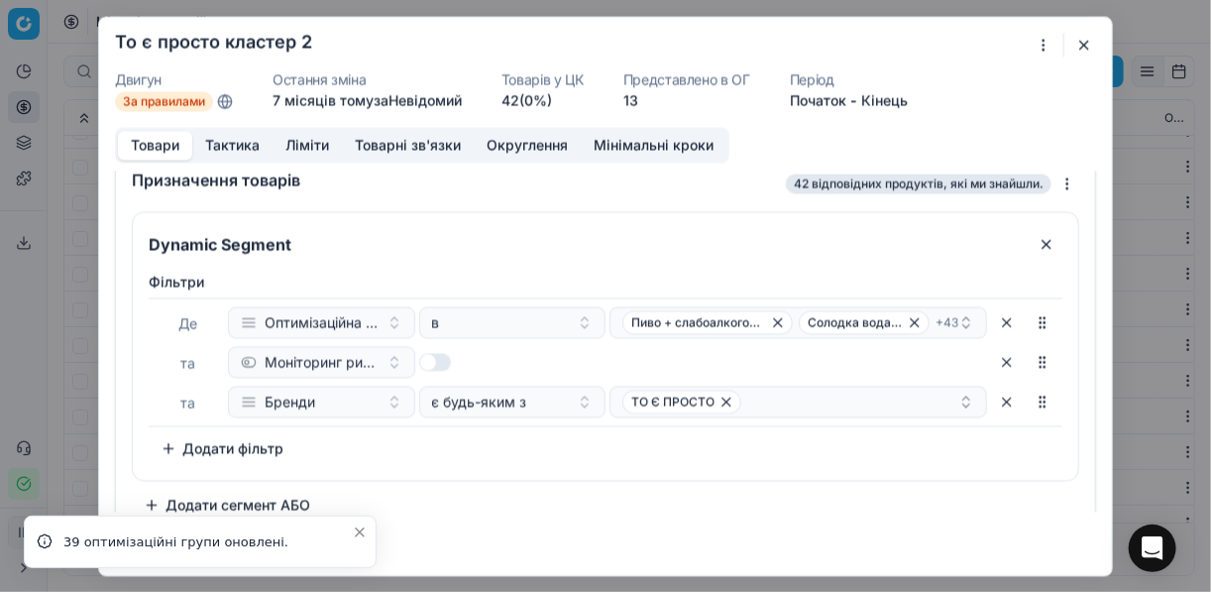
scroll to position [38, 0]
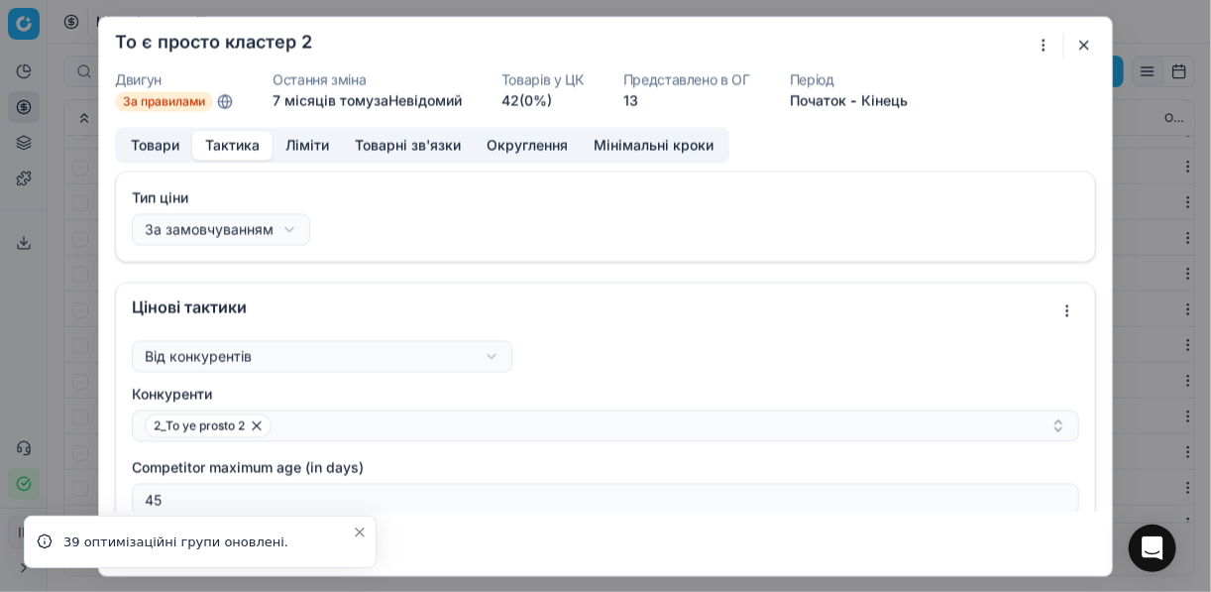
click at [238, 148] on button "Тактика" at bounding box center [232, 145] width 80 height 29
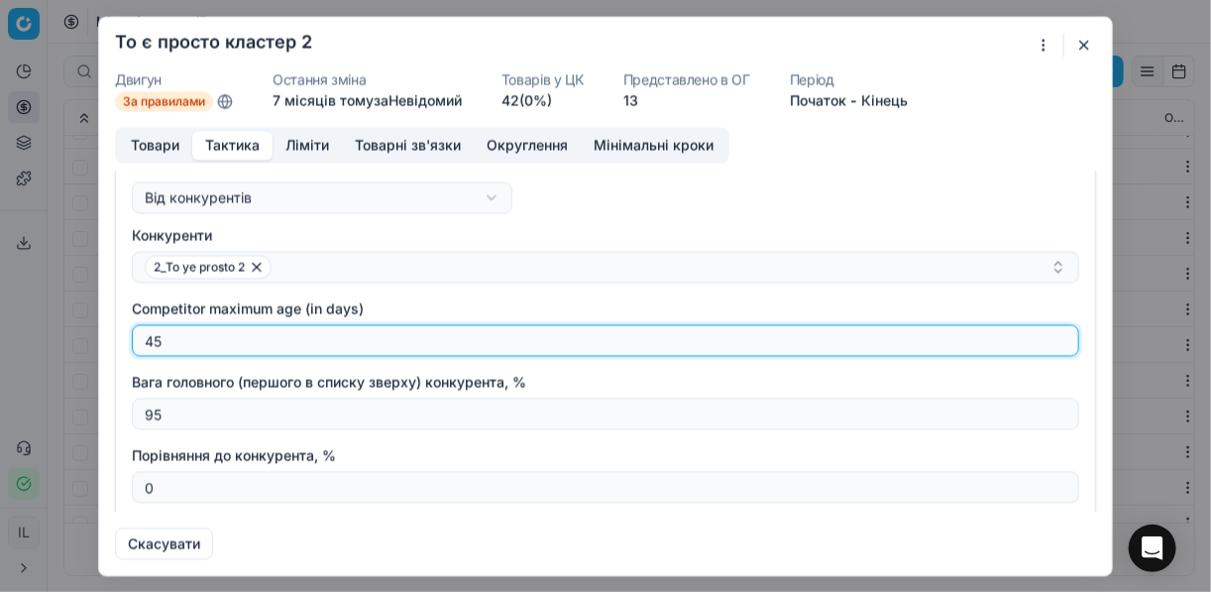
click at [170, 346] on input "45" at bounding box center [605, 340] width 929 height 30
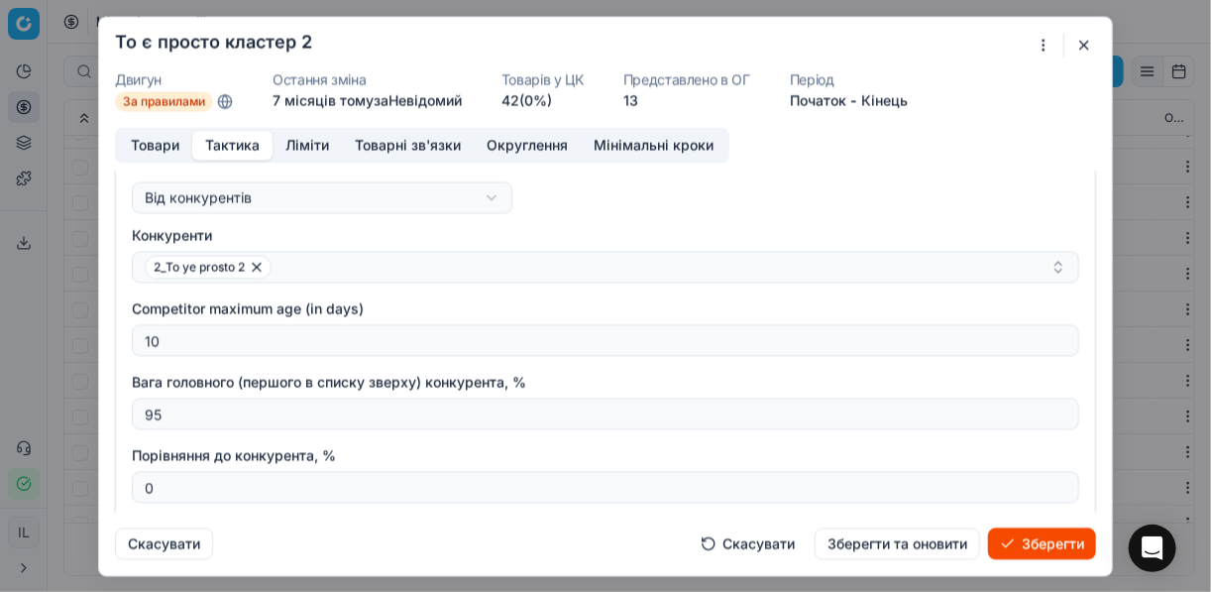
click at [905, 547] on button "Зберегти" at bounding box center [1042, 543] width 108 height 32
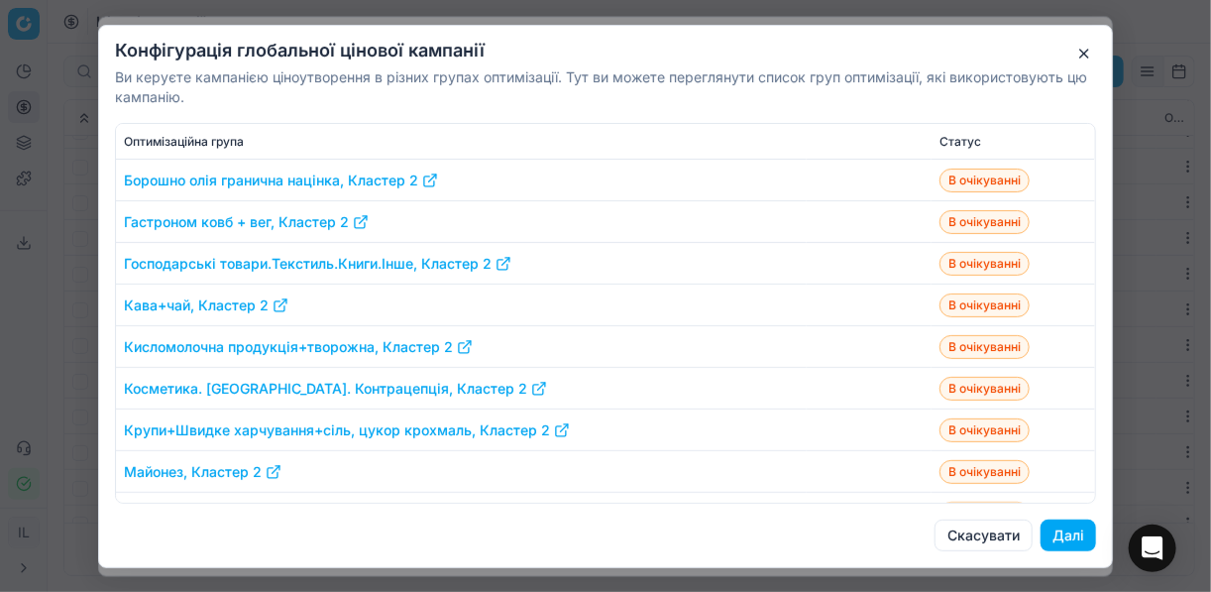
click at [905, 538] on button "Далі" at bounding box center [1067, 535] width 55 height 32
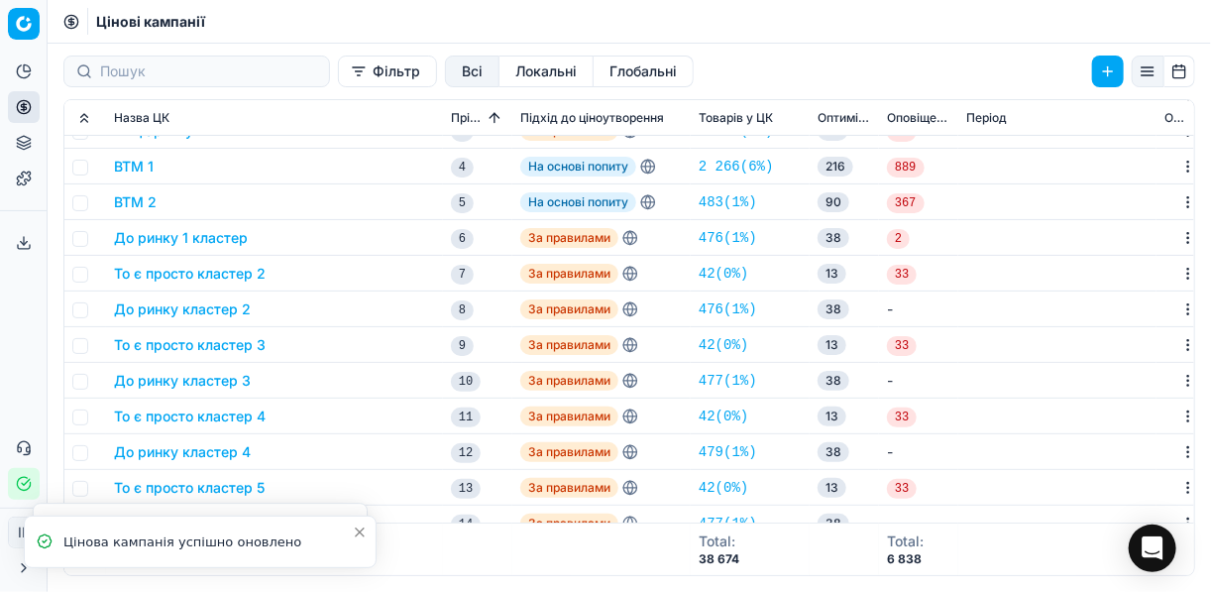
scroll to position [0, 0]
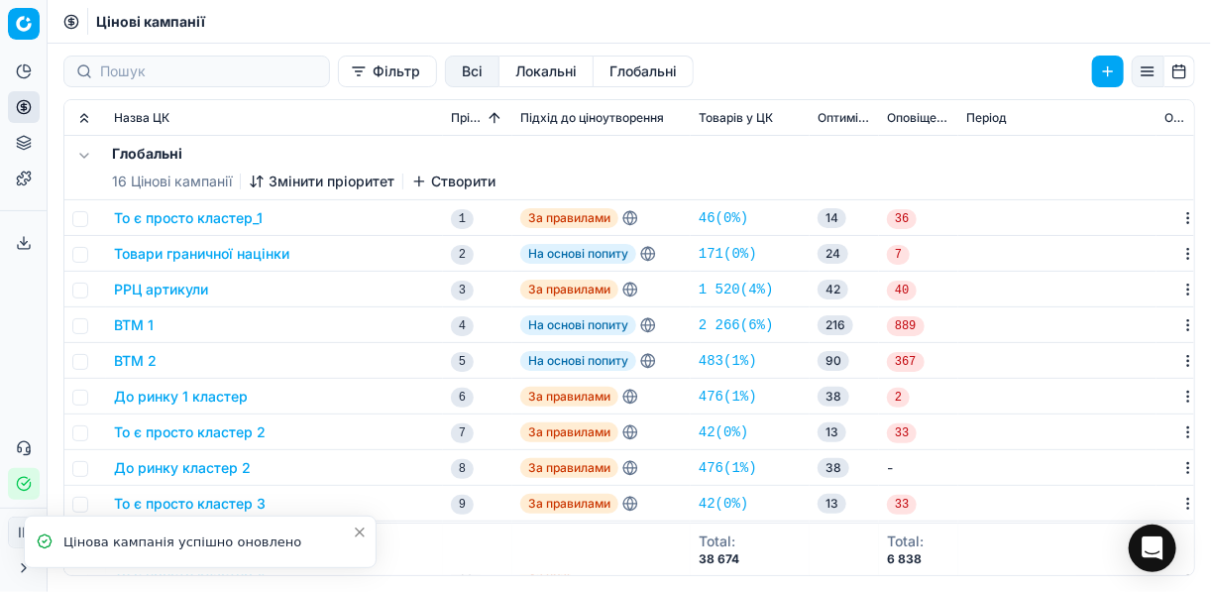
click at [227, 216] on button "То є просто кластер_1" at bounding box center [188, 218] width 149 height 20
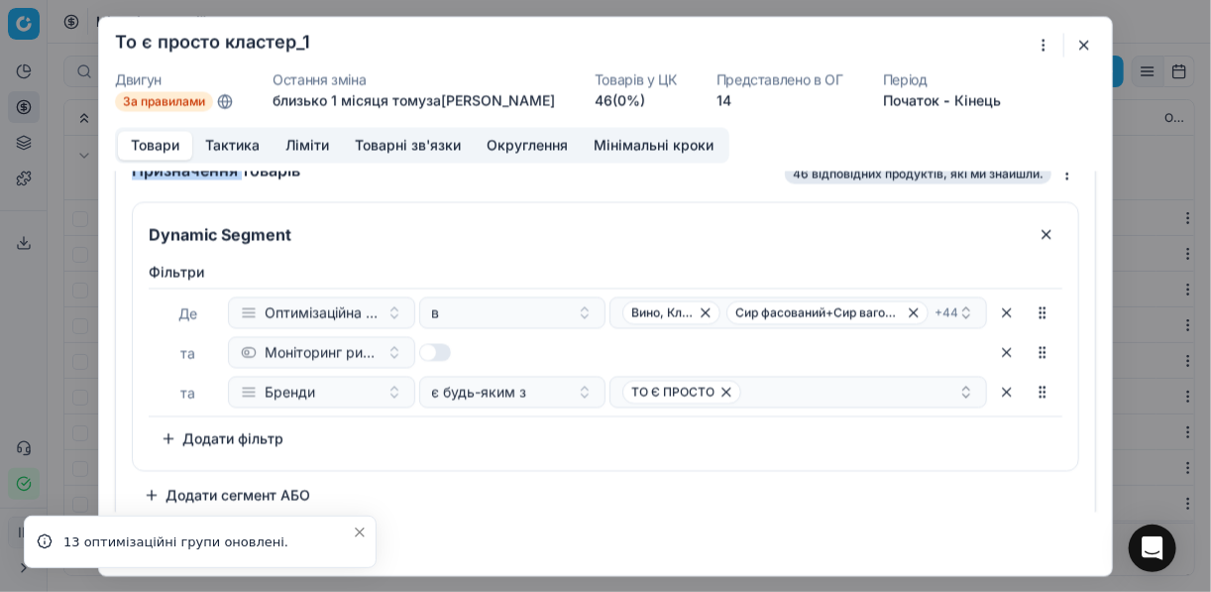
scroll to position [38, 0]
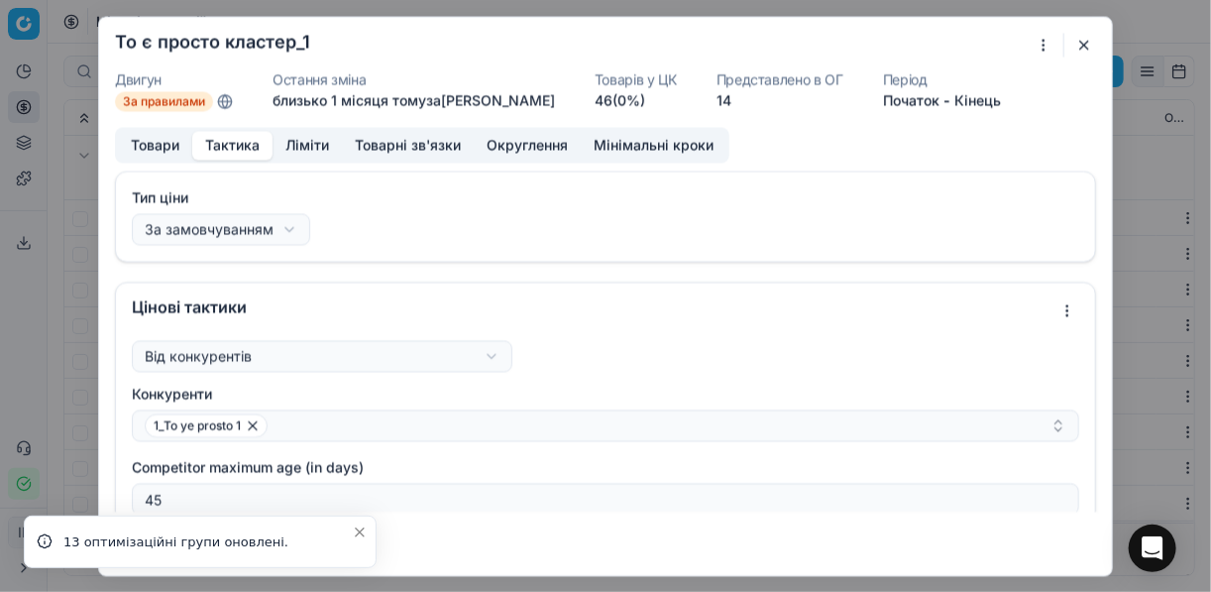
click at [225, 147] on button "Тактика" at bounding box center [232, 145] width 80 height 29
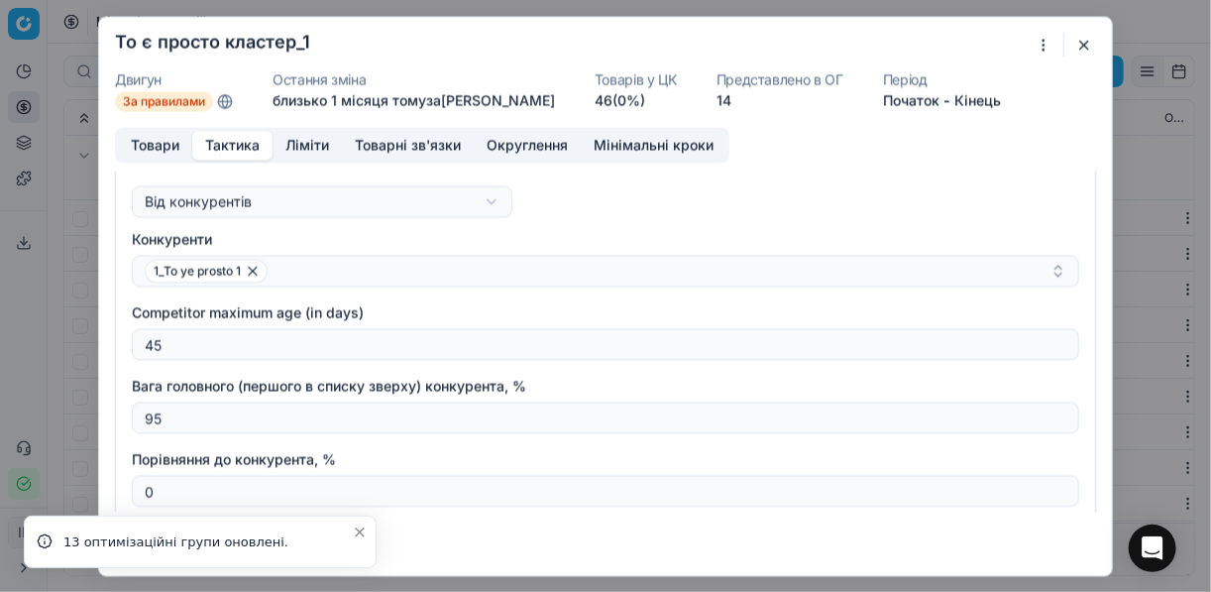
scroll to position [159, 0]
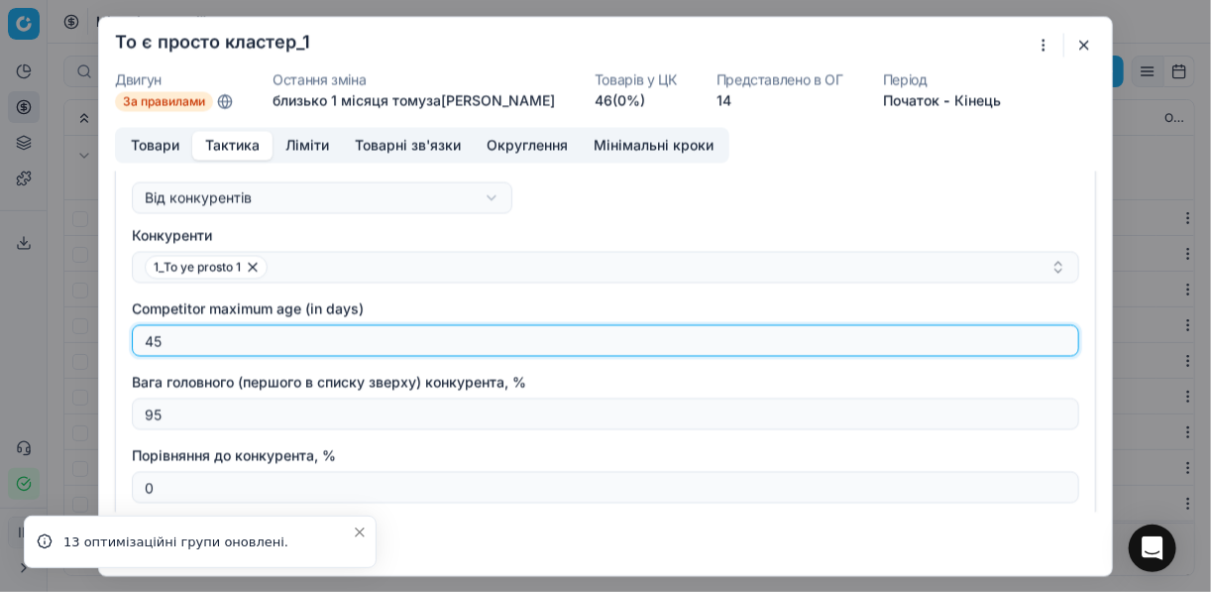
click at [172, 335] on input "45" at bounding box center [605, 340] width 929 height 30
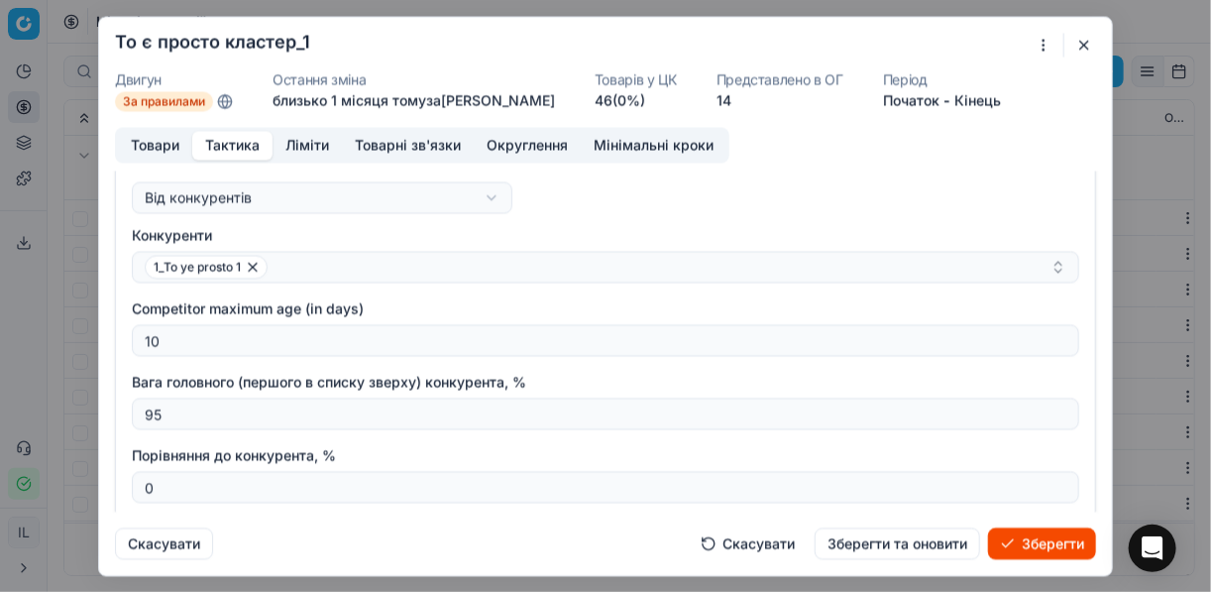
click at [905, 544] on button "Зберегти" at bounding box center [1042, 543] width 108 height 32
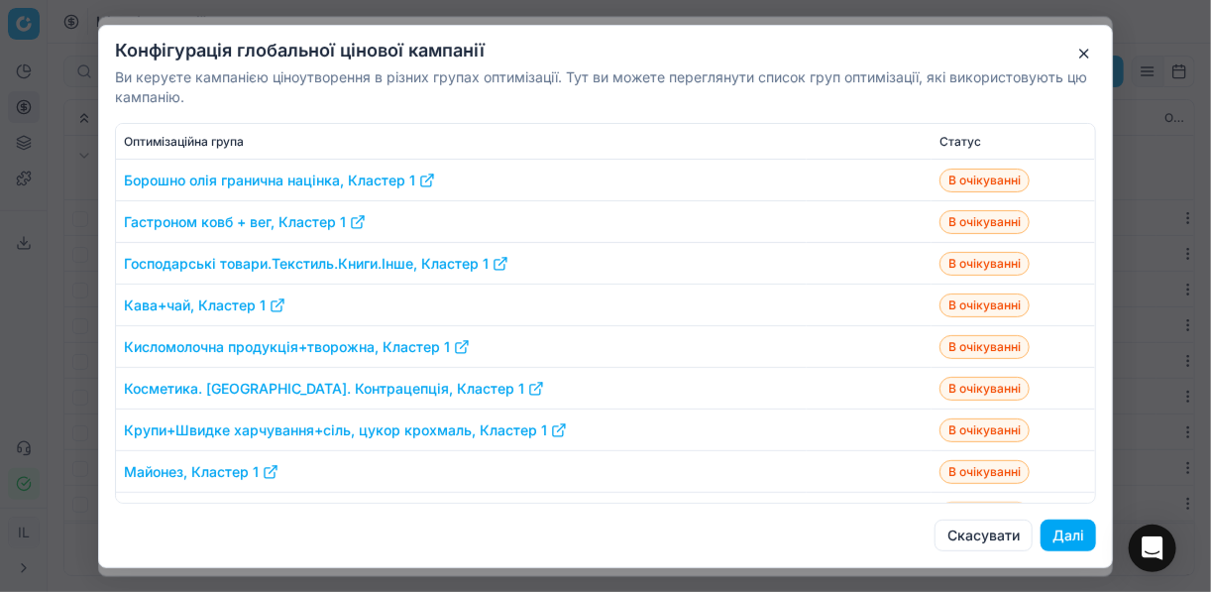
click at [905, 535] on button "Далі" at bounding box center [1067, 535] width 55 height 32
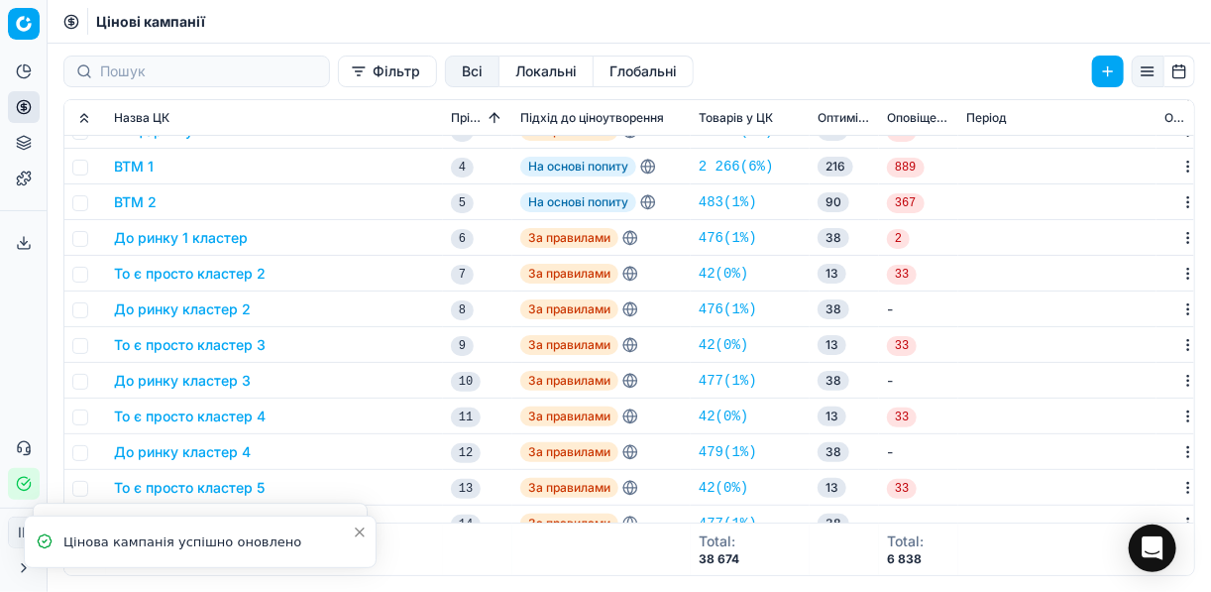
click at [186, 339] on button "То є просто кластер 3" at bounding box center [190, 345] width 152 height 20
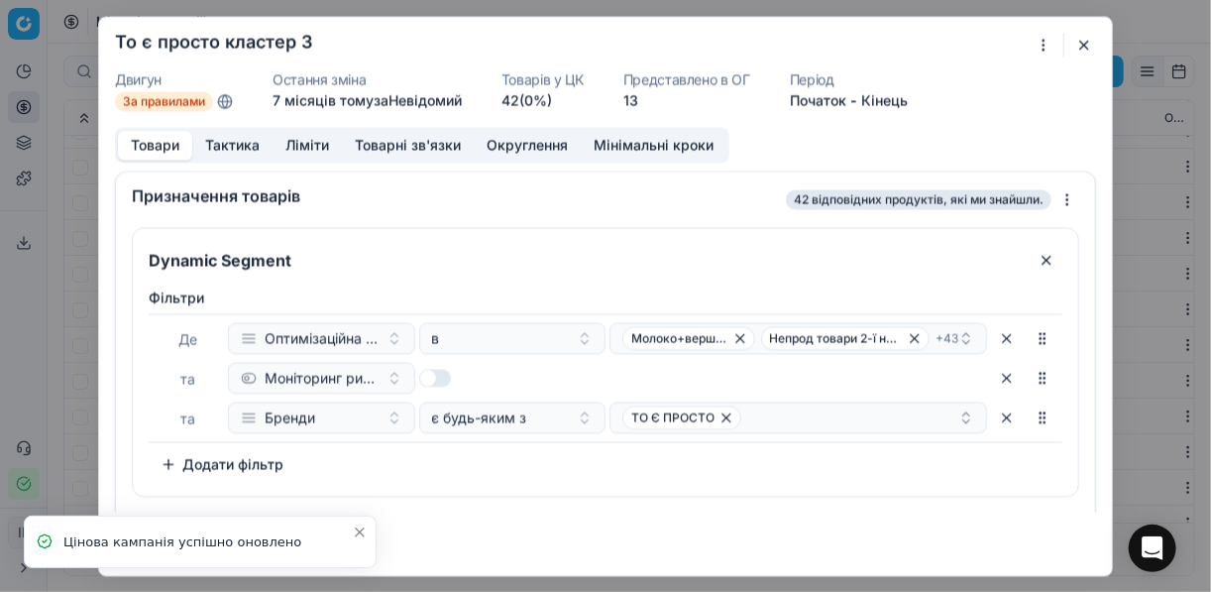
click at [222, 144] on button "Тактика" at bounding box center [232, 145] width 80 height 29
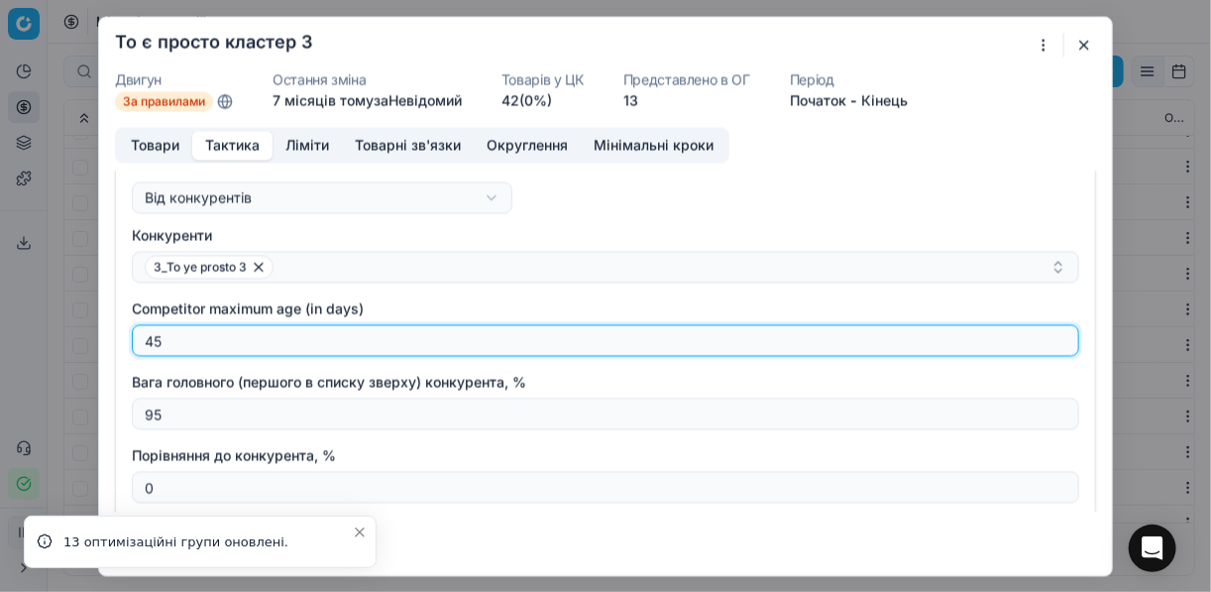
click at [175, 339] on input "45" at bounding box center [605, 340] width 929 height 30
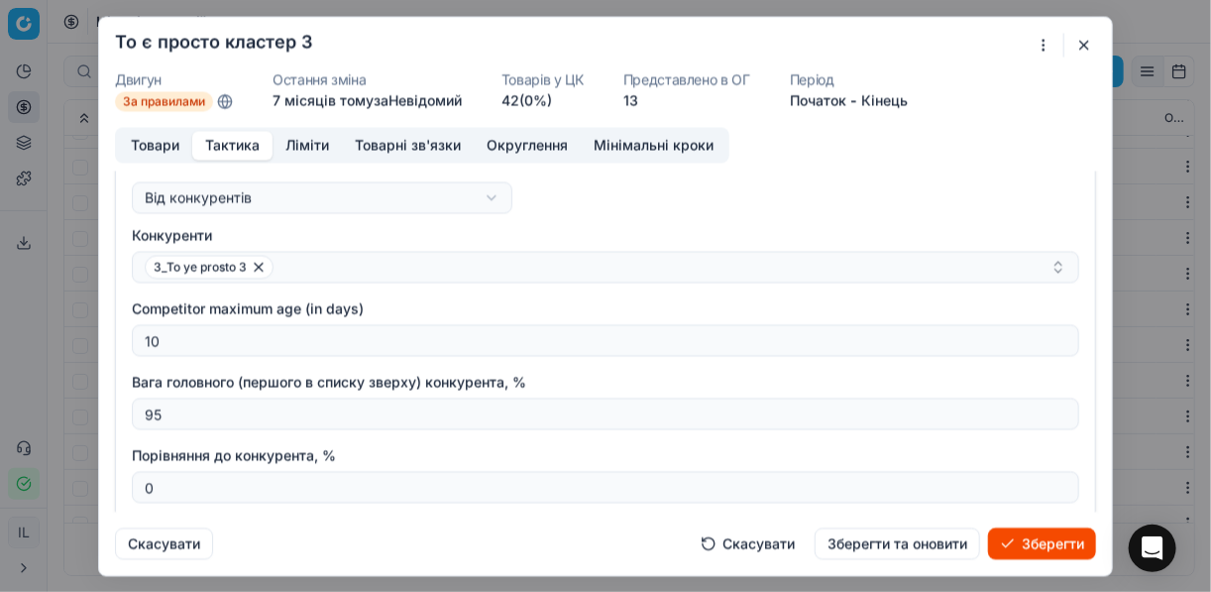
click at [905, 549] on button "Зберегти" at bounding box center [1042, 543] width 108 height 32
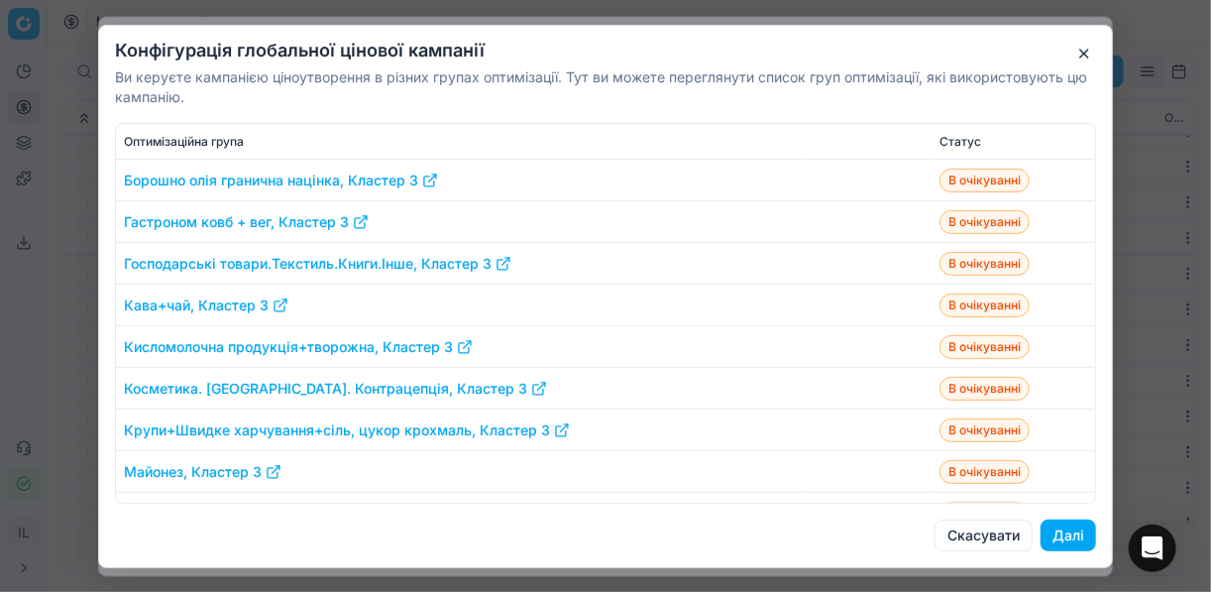
click at [905, 533] on button "Далі" at bounding box center [1067, 535] width 55 height 32
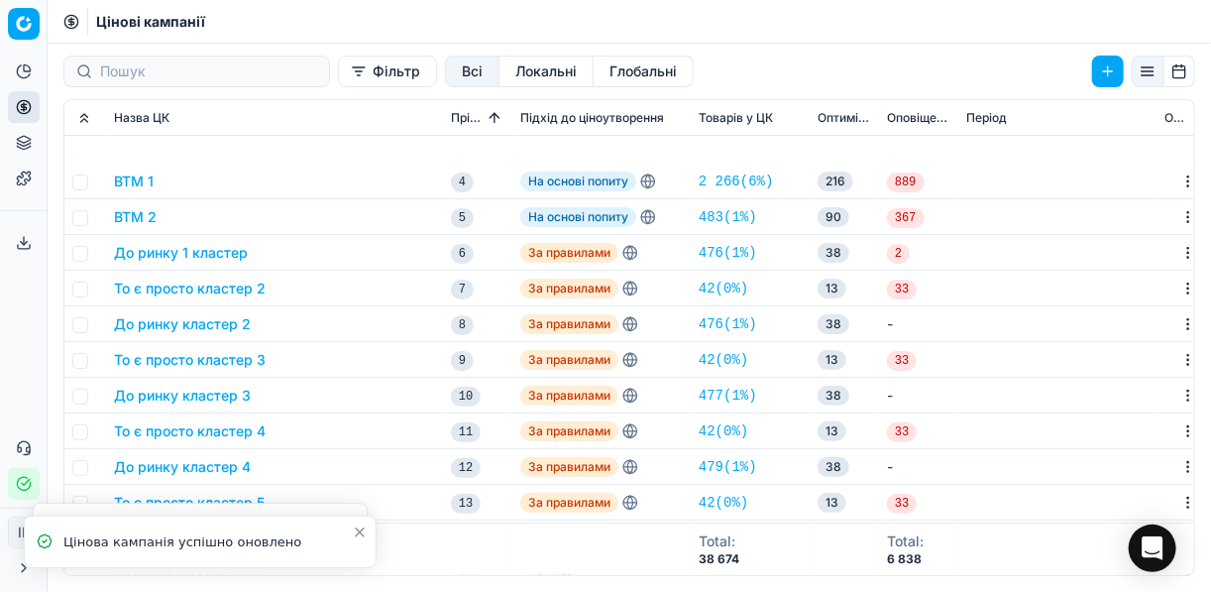
scroll to position [317, 0]
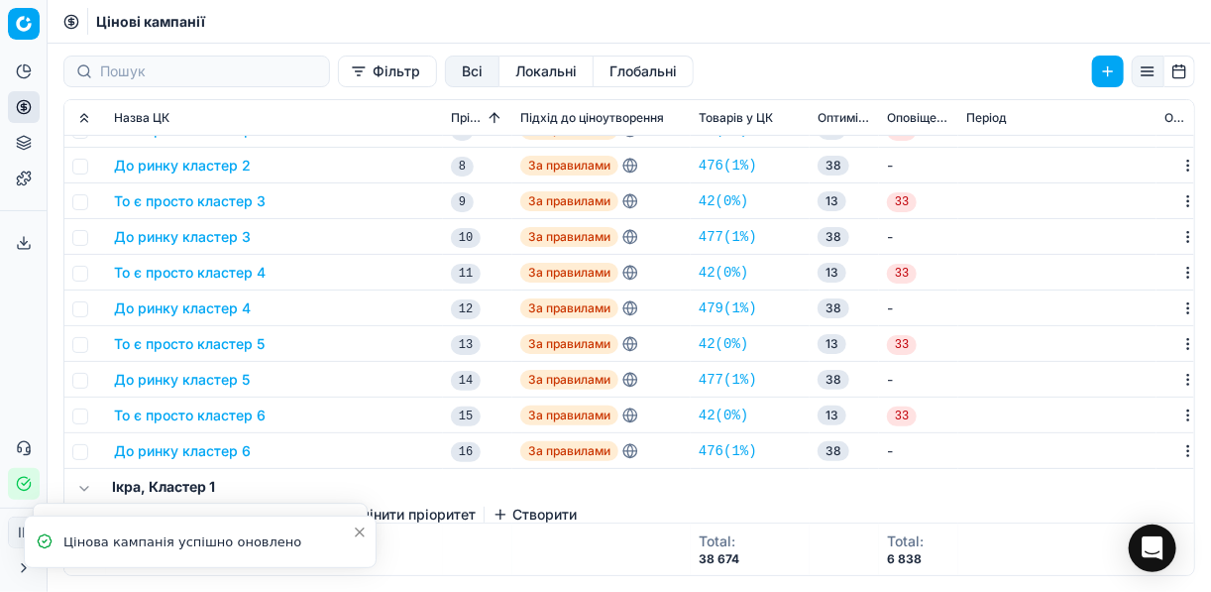
click at [189, 275] on button "То є просто кластер 4" at bounding box center [190, 273] width 152 height 20
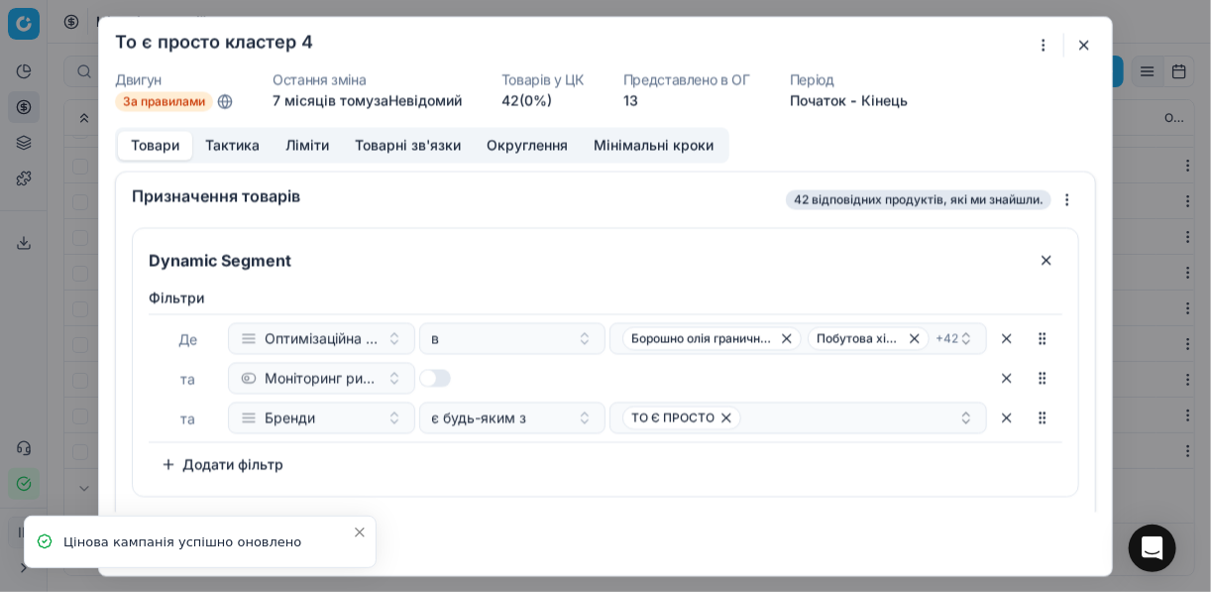
click at [236, 143] on button "Тактика" at bounding box center [232, 145] width 80 height 29
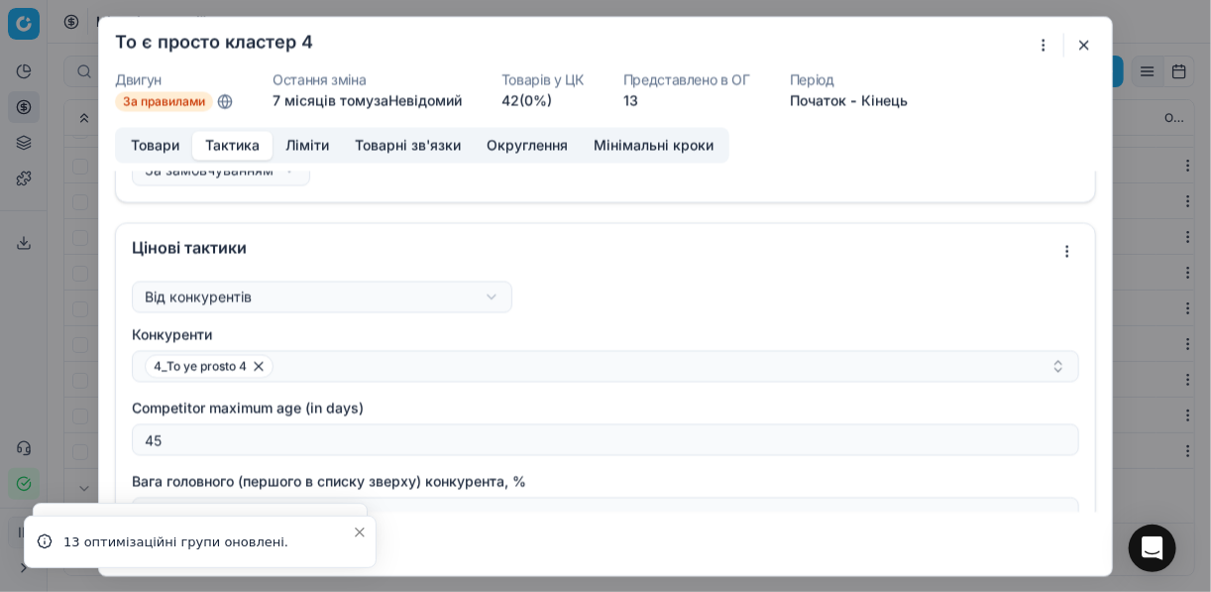
scroll to position [79, 0]
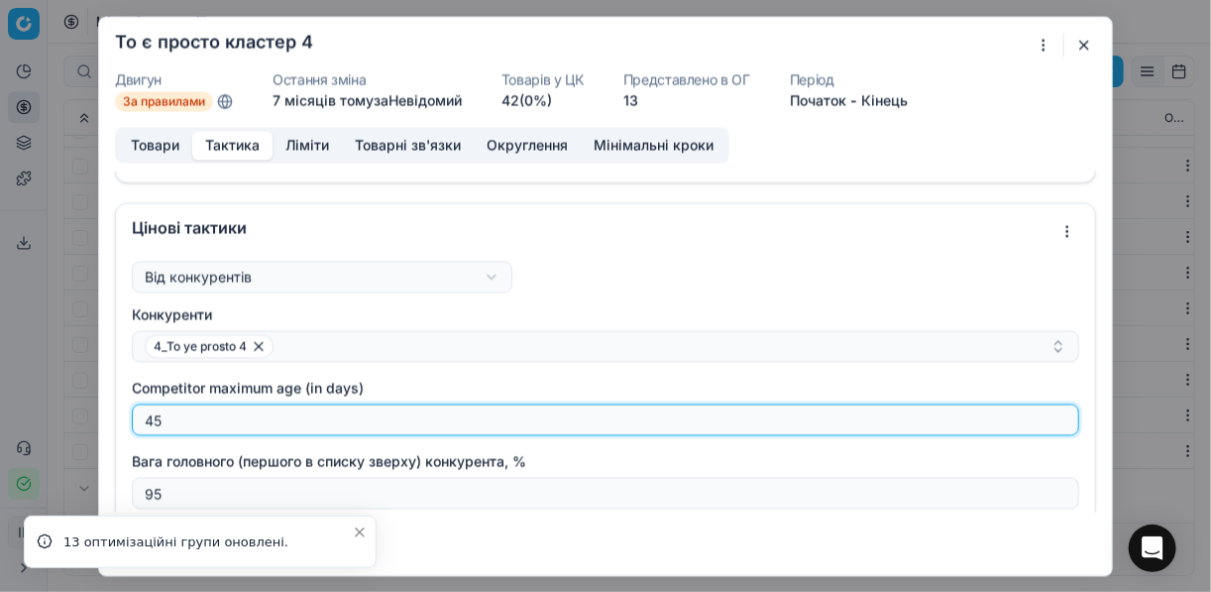
click at [173, 408] on input "45" at bounding box center [605, 419] width 929 height 30
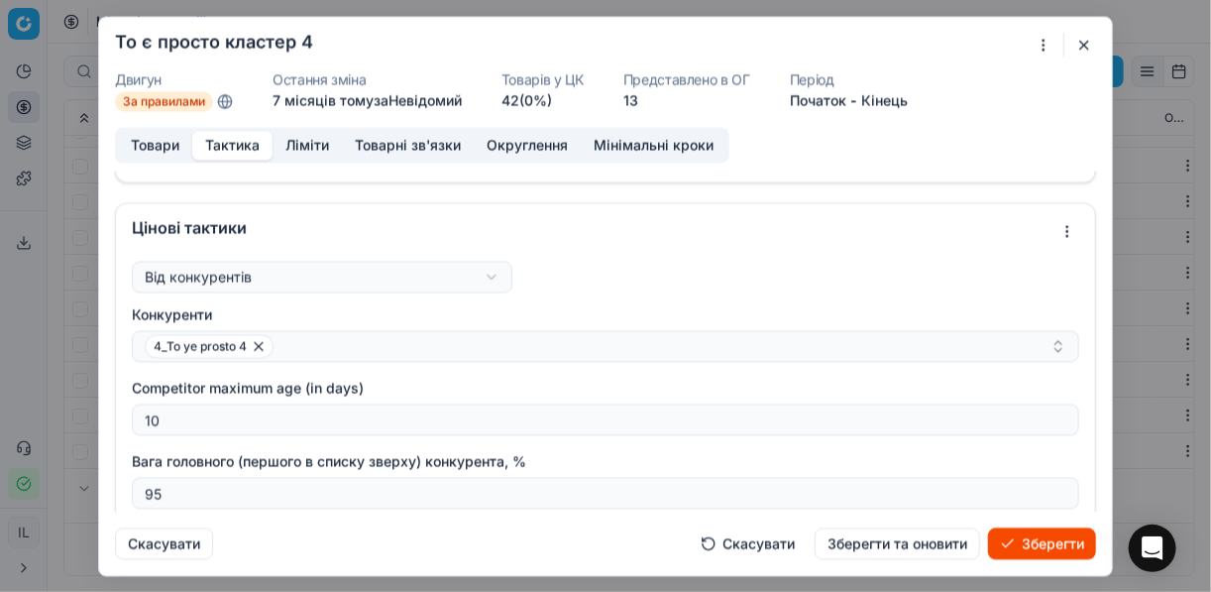
click at [905, 546] on button "Зберегти" at bounding box center [1042, 543] width 108 height 32
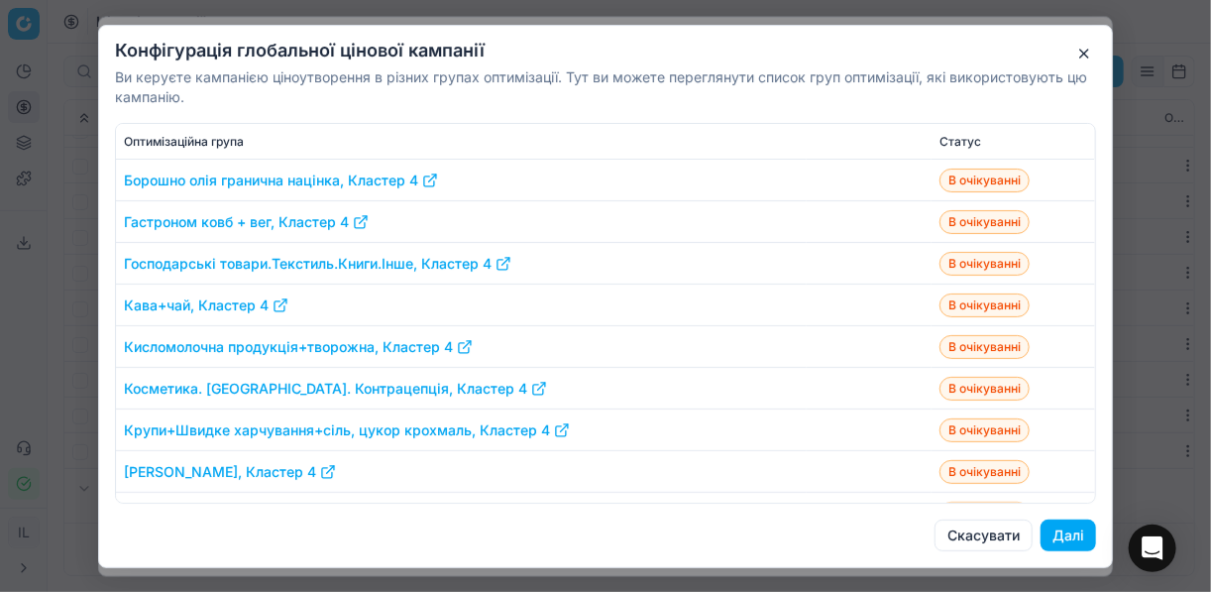
click at [905, 530] on button "Далі" at bounding box center [1067, 535] width 55 height 32
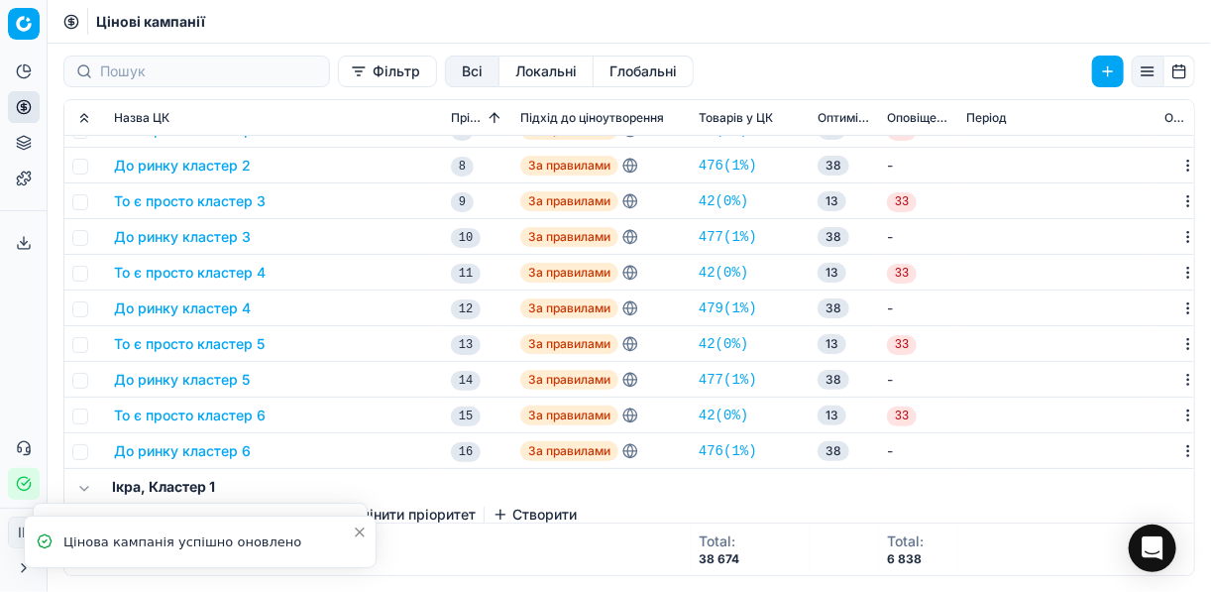
scroll to position [396, 0]
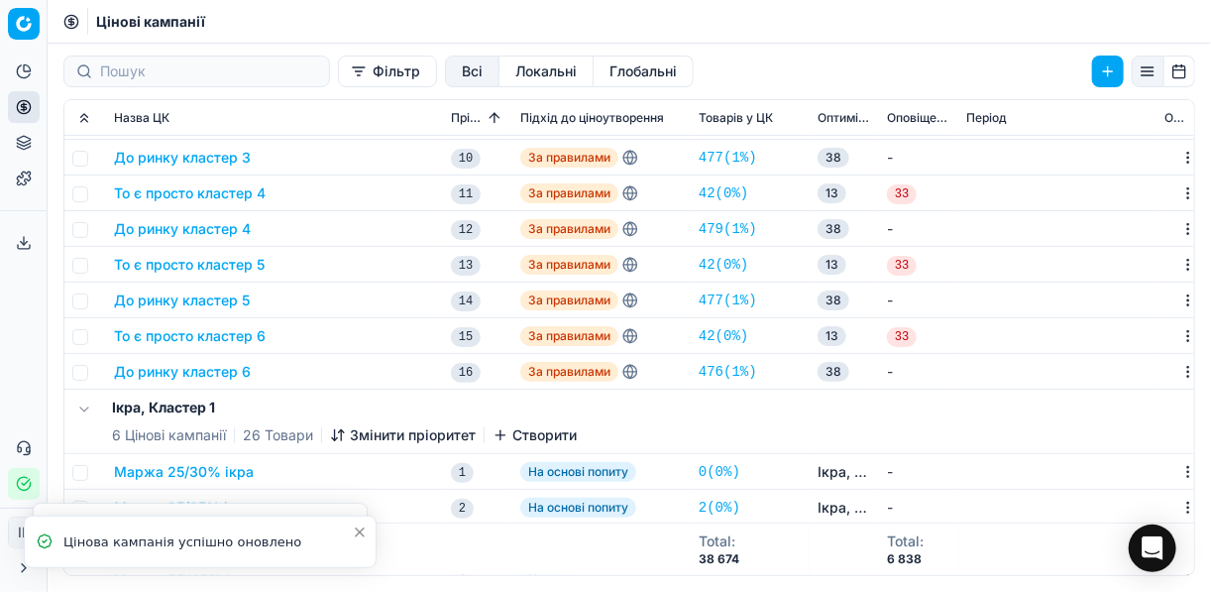
click at [188, 263] on button "То є просто кластер 5" at bounding box center [189, 265] width 151 height 20
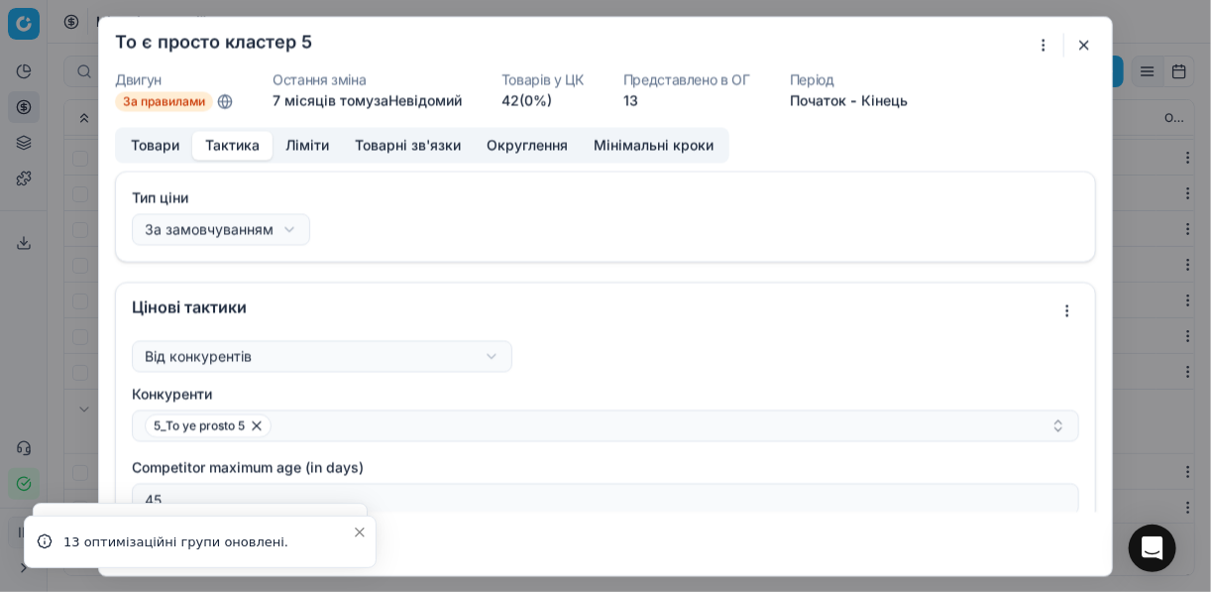
click at [238, 142] on button "Тактика" at bounding box center [232, 145] width 80 height 29
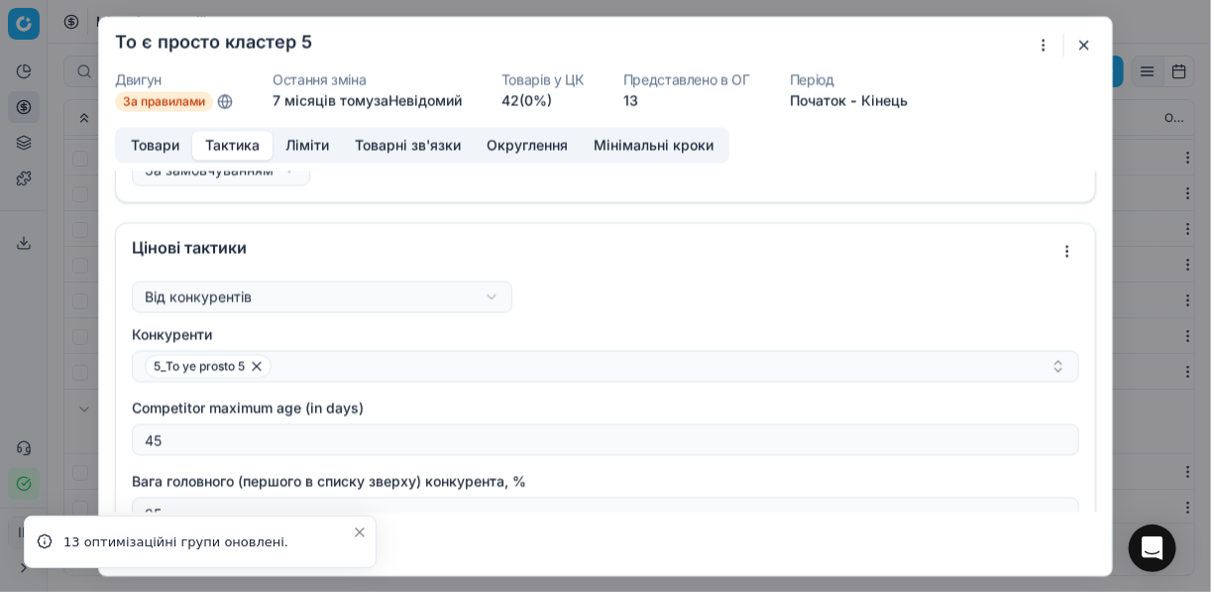
scroll to position [79, 0]
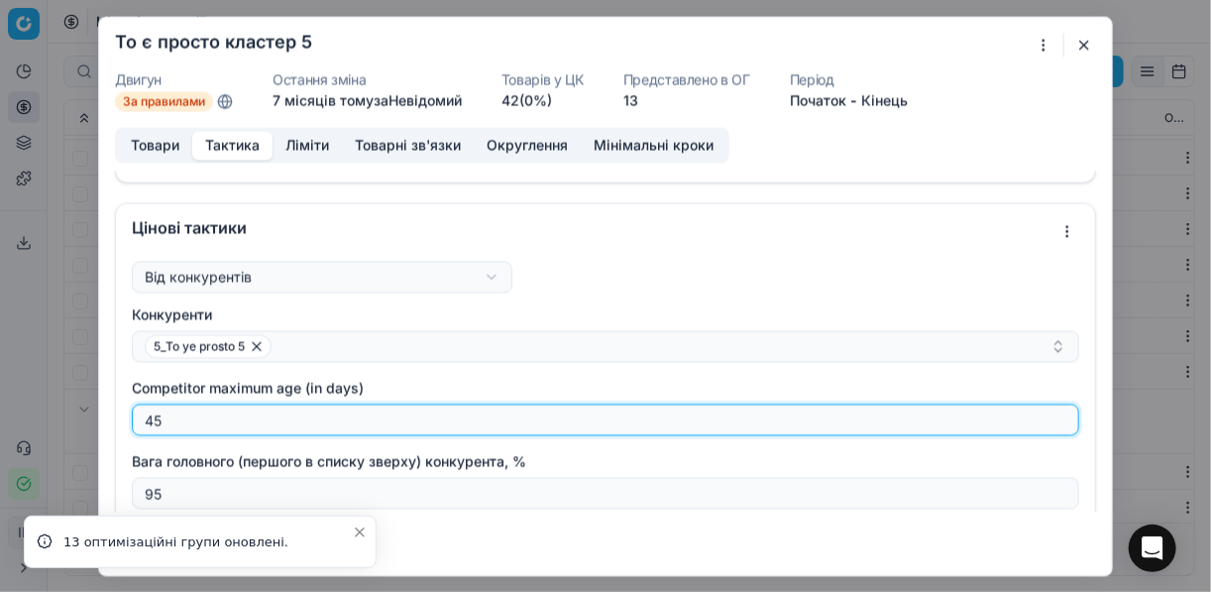
click at [186, 427] on input "45" at bounding box center [605, 419] width 929 height 30
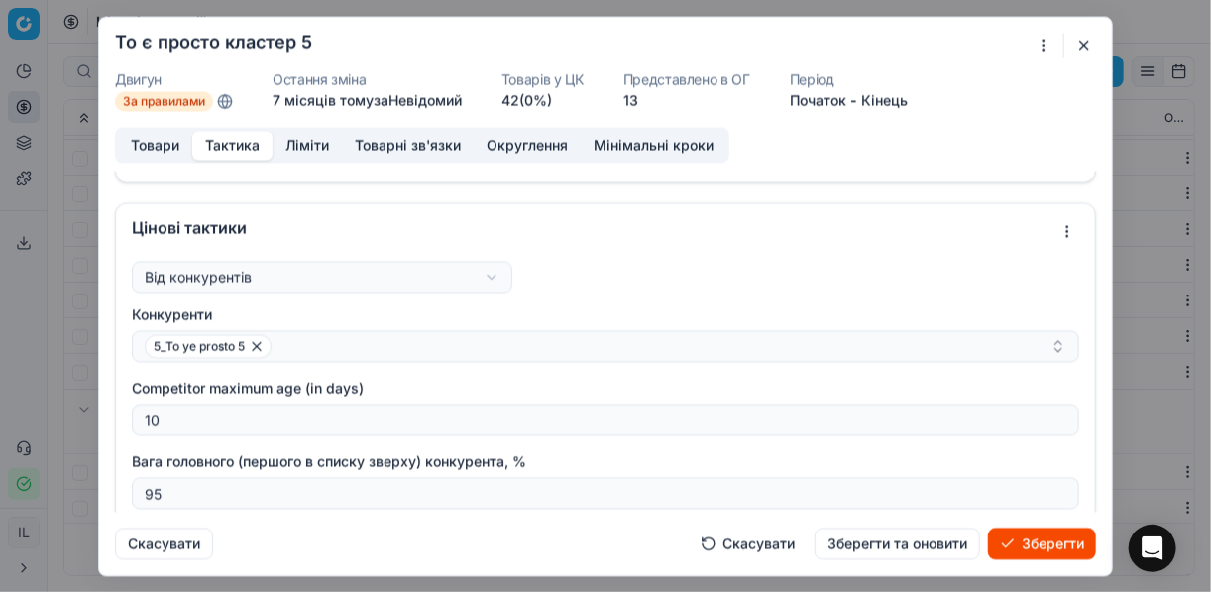
click at [905, 545] on button "Зберегти" at bounding box center [1042, 543] width 108 height 32
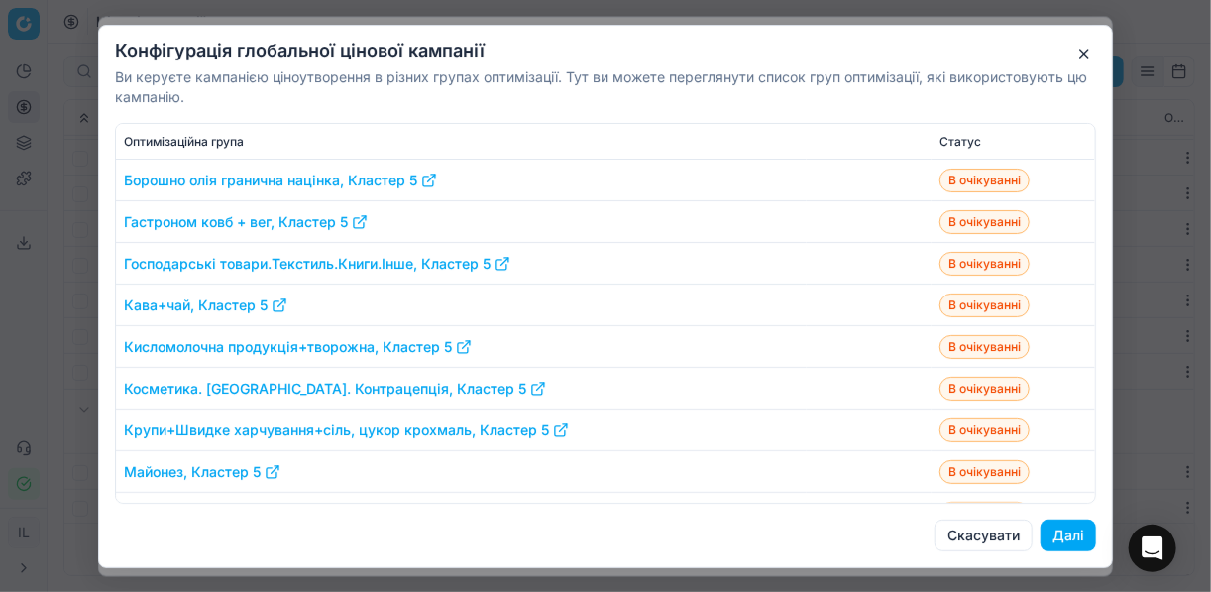
click at [905, 533] on button "Далі" at bounding box center [1067, 535] width 55 height 32
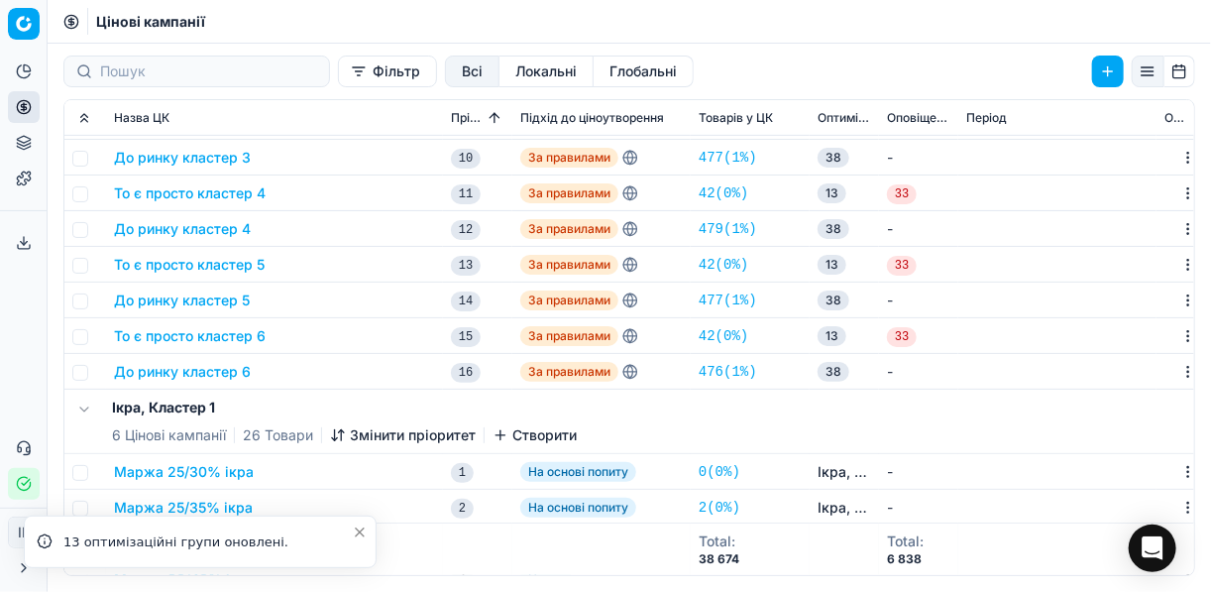
click at [186, 334] on button "То є просто кластер 6" at bounding box center [190, 336] width 152 height 20
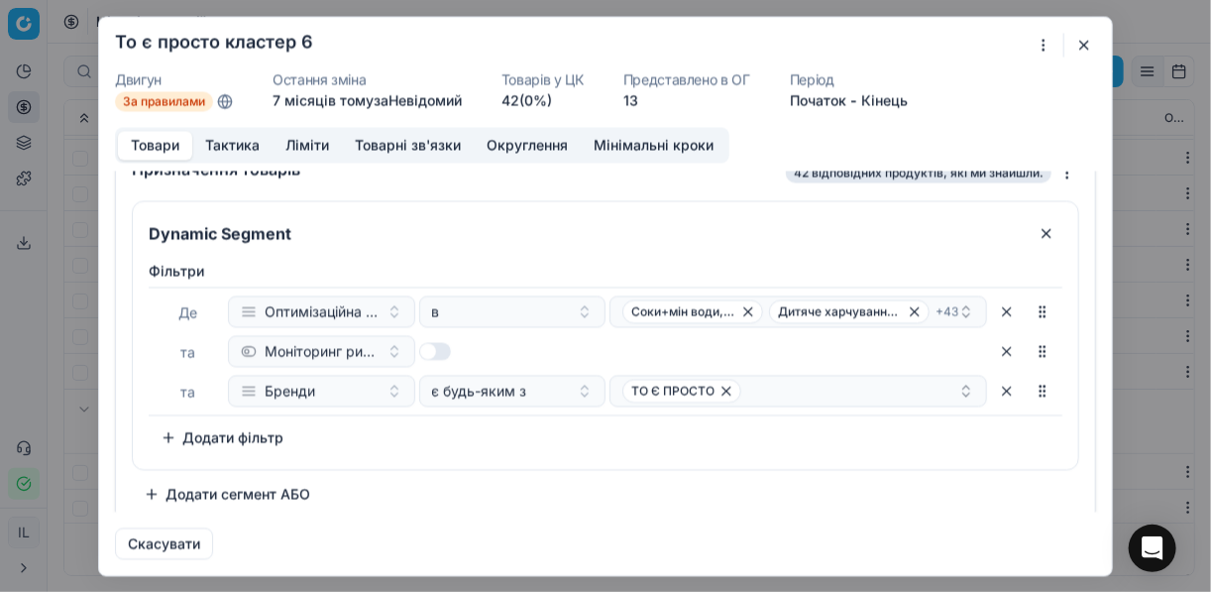
scroll to position [38, 0]
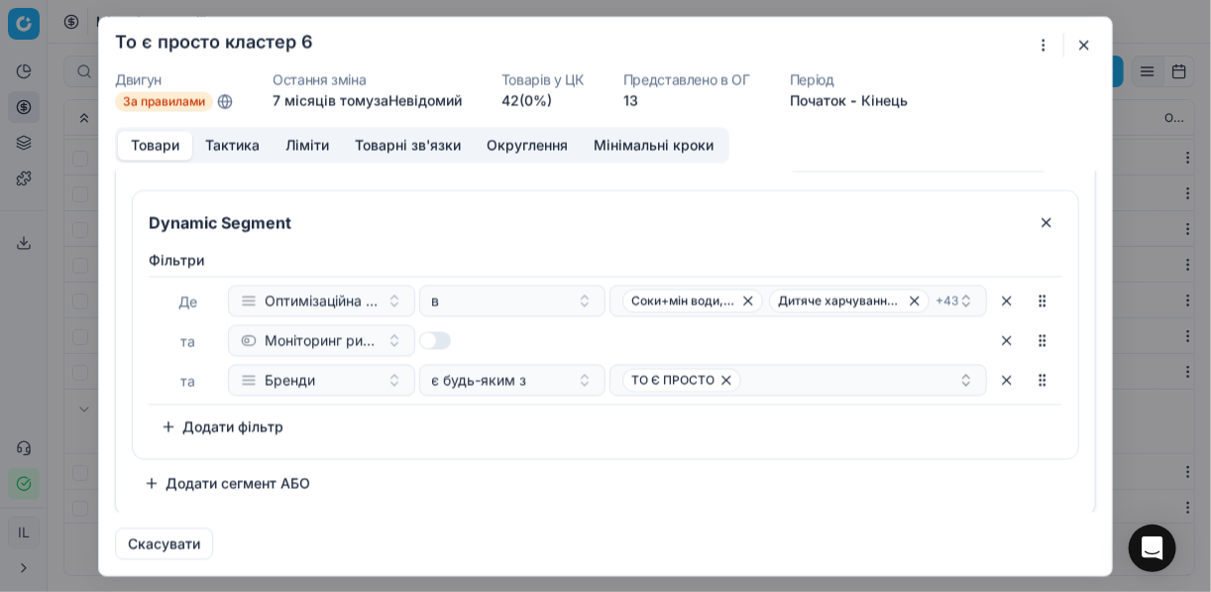
click at [223, 142] on button "Тактика" at bounding box center [232, 145] width 80 height 29
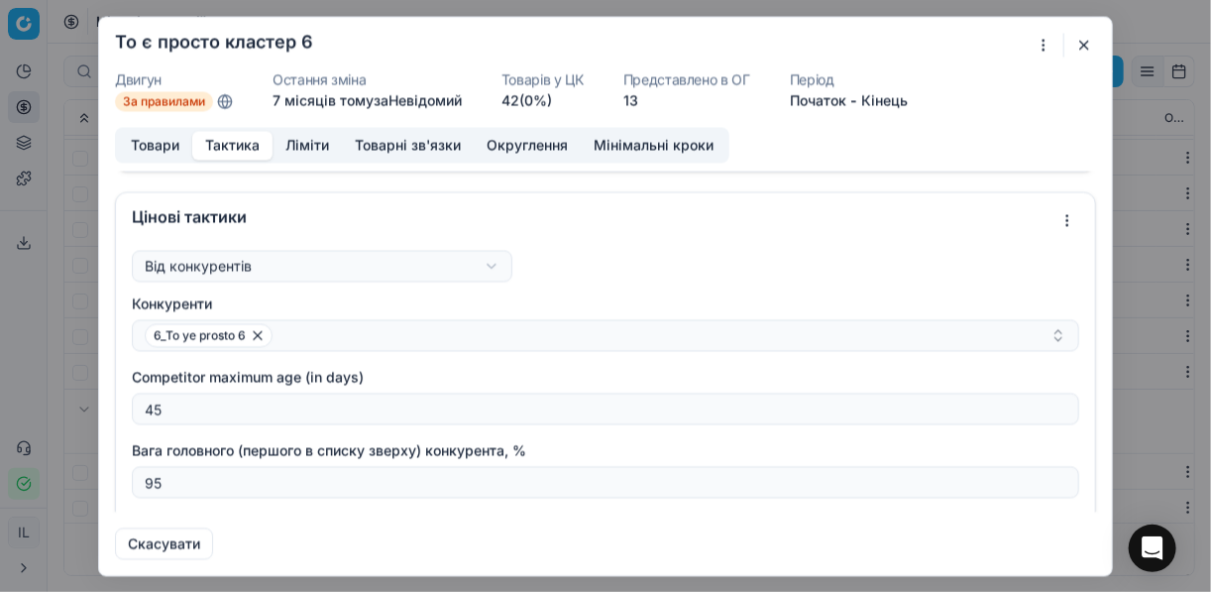
scroll to position [159, 0]
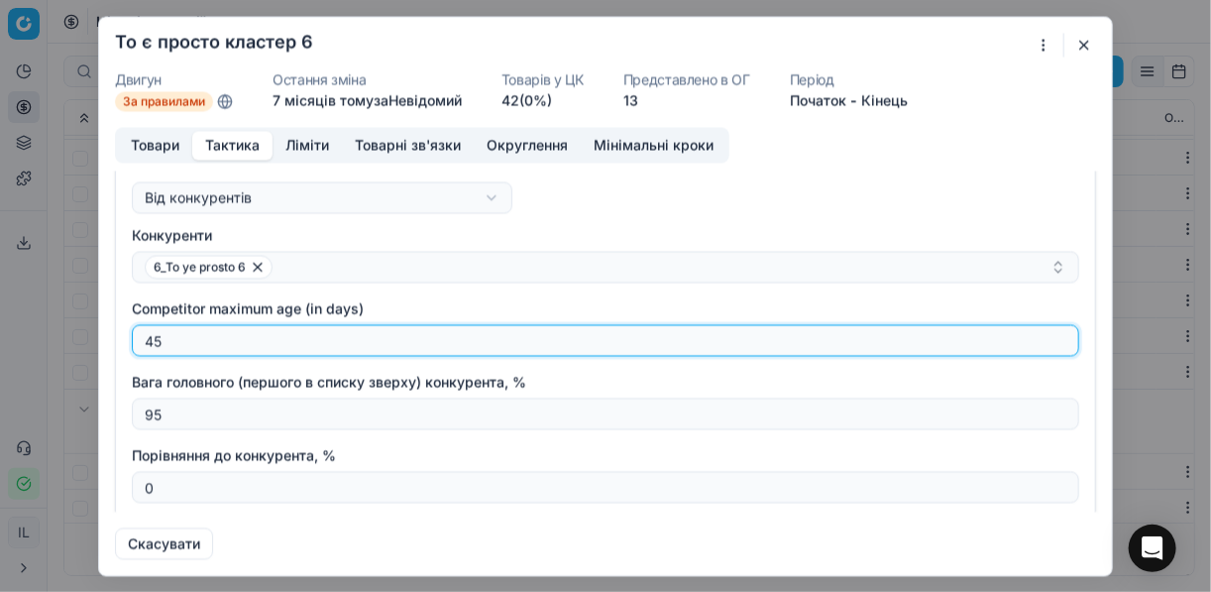
click at [182, 333] on input "45" at bounding box center [605, 340] width 929 height 30
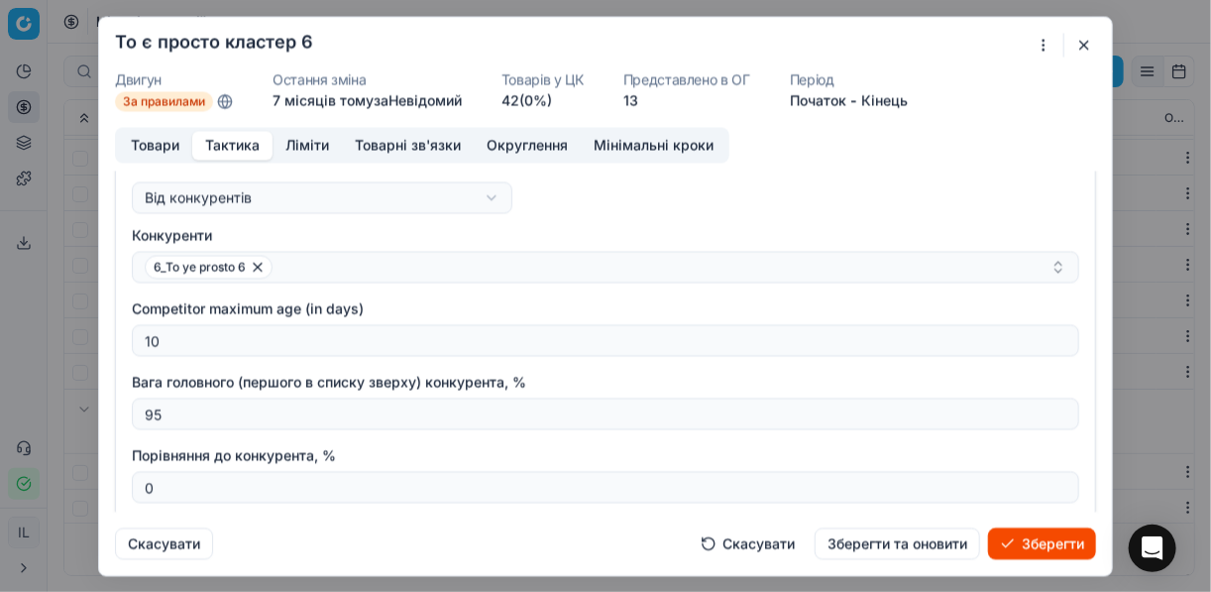
click at [905, 545] on button "Зберегти" at bounding box center [1042, 543] width 108 height 32
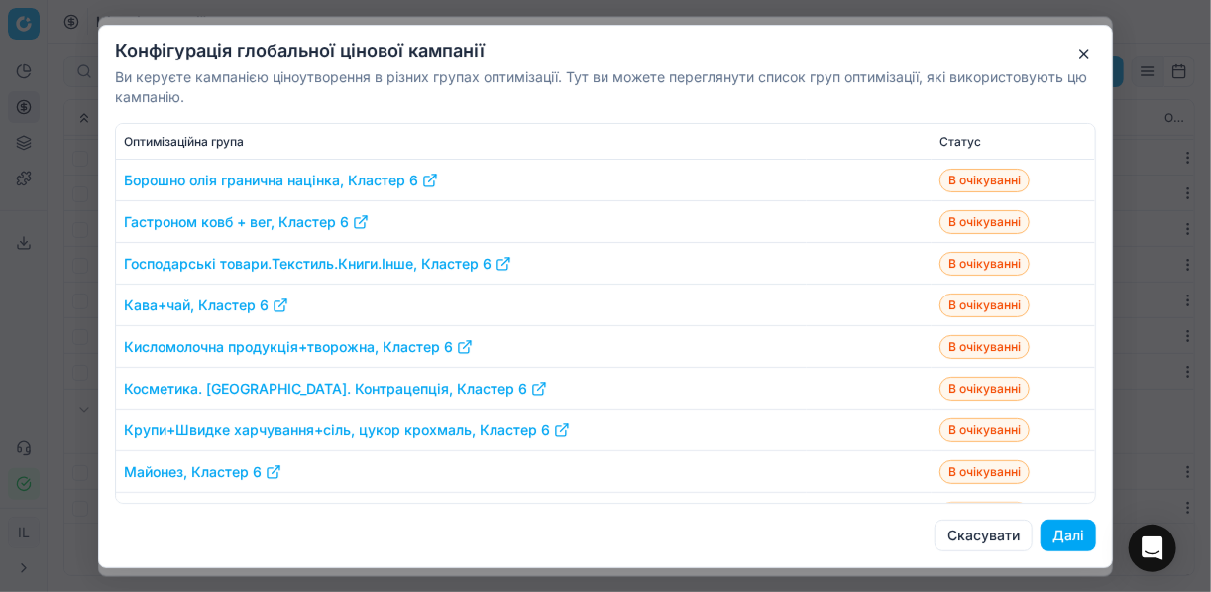
click at [905, 529] on button "Далі" at bounding box center [1067, 535] width 55 height 32
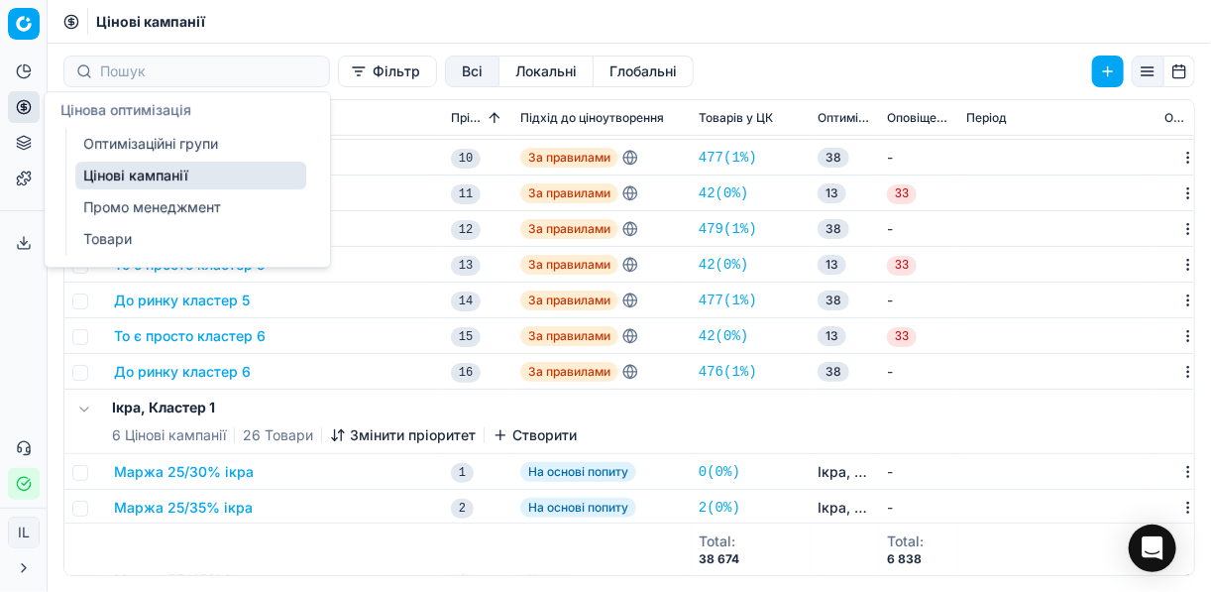
click at [138, 143] on link "Оптимізаційні групи" at bounding box center [190, 144] width 231 height 28
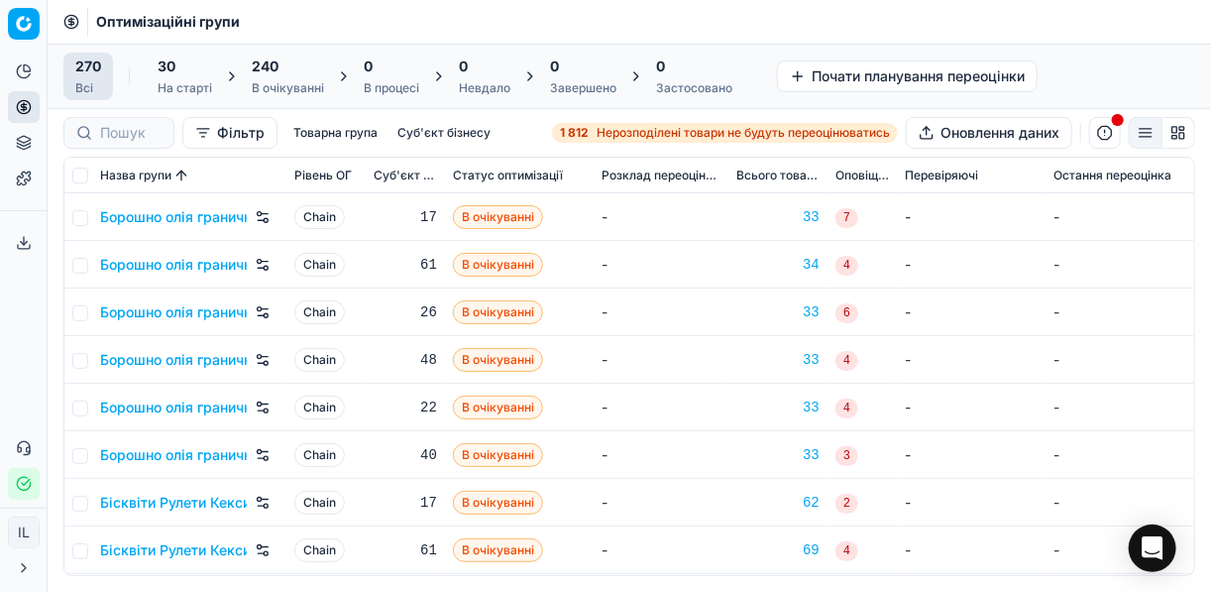
click at [272, 76] on div "240 В очікуванні" at bounding box center [288, 76] width 72 height 40
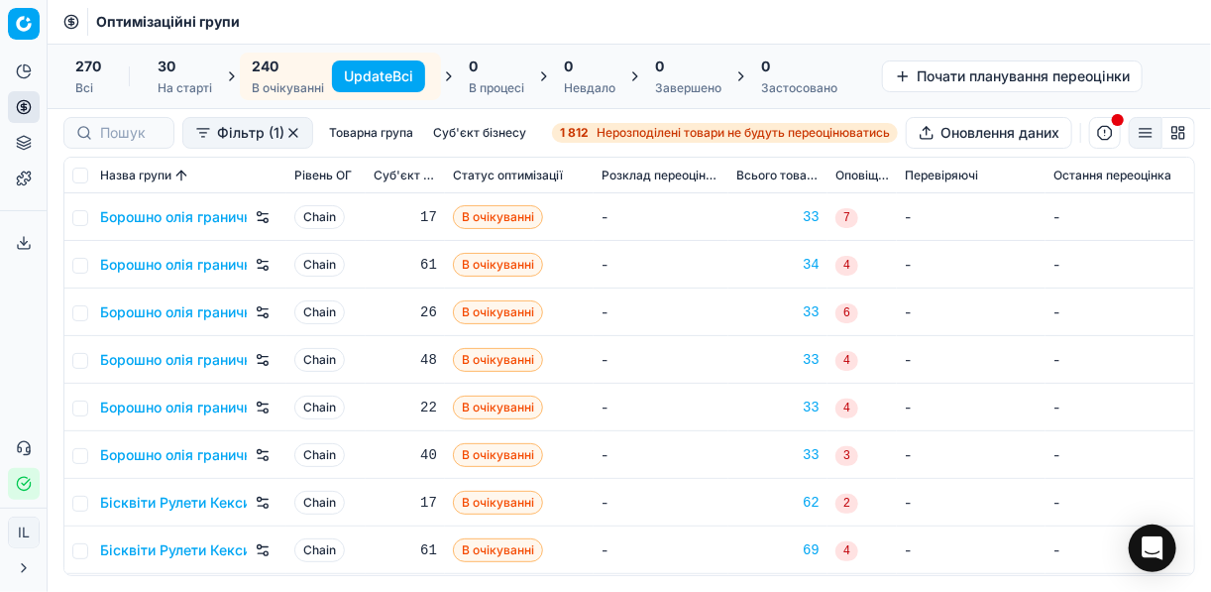
click at [348, 72] on button "Update Всі" at bounding box center [378, 76] width 93 height 32
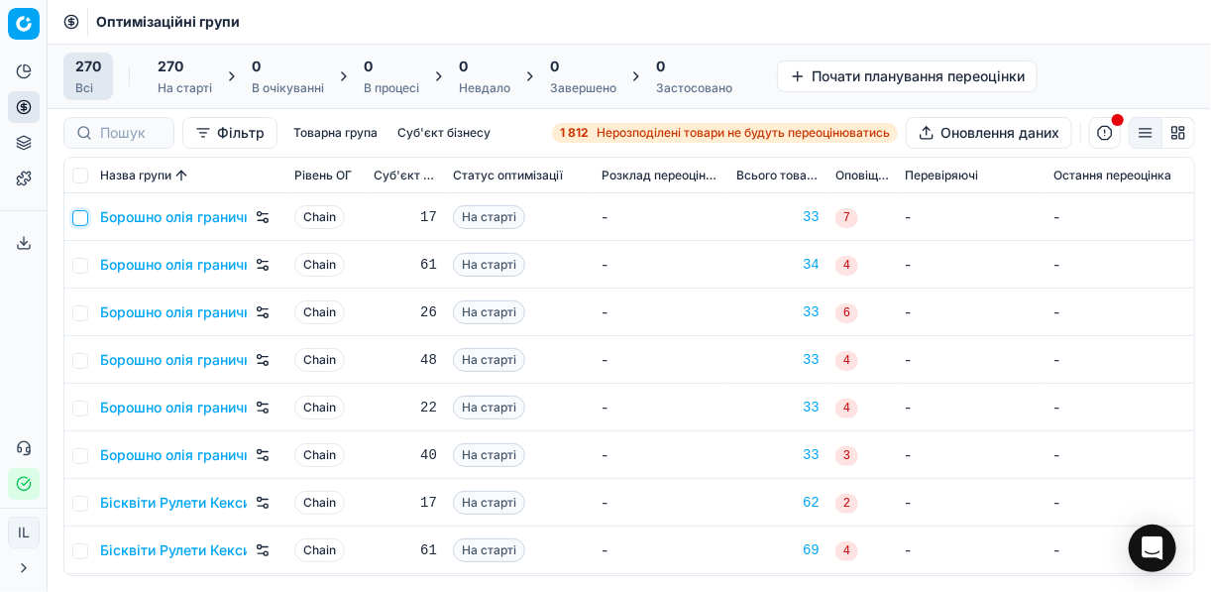
click at [80, 222] on input "checkbox" at bounding box center [80, 218] width 16 height 16
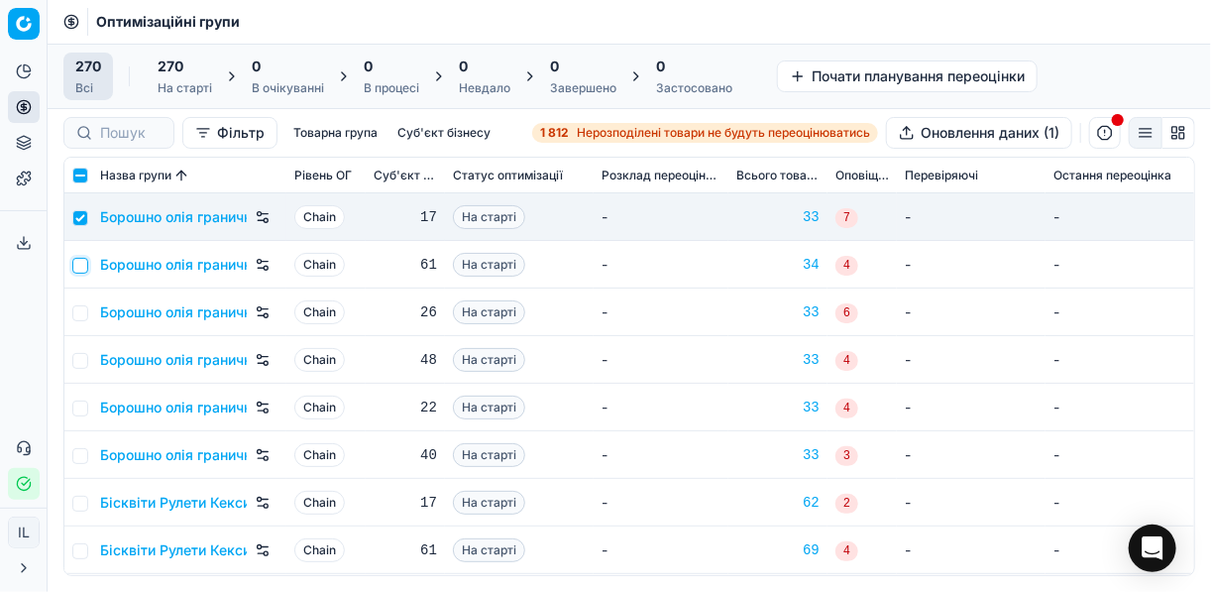
click at [77, 268] on input "checkbox" at bounding box center [80, 266] width 16 height 16
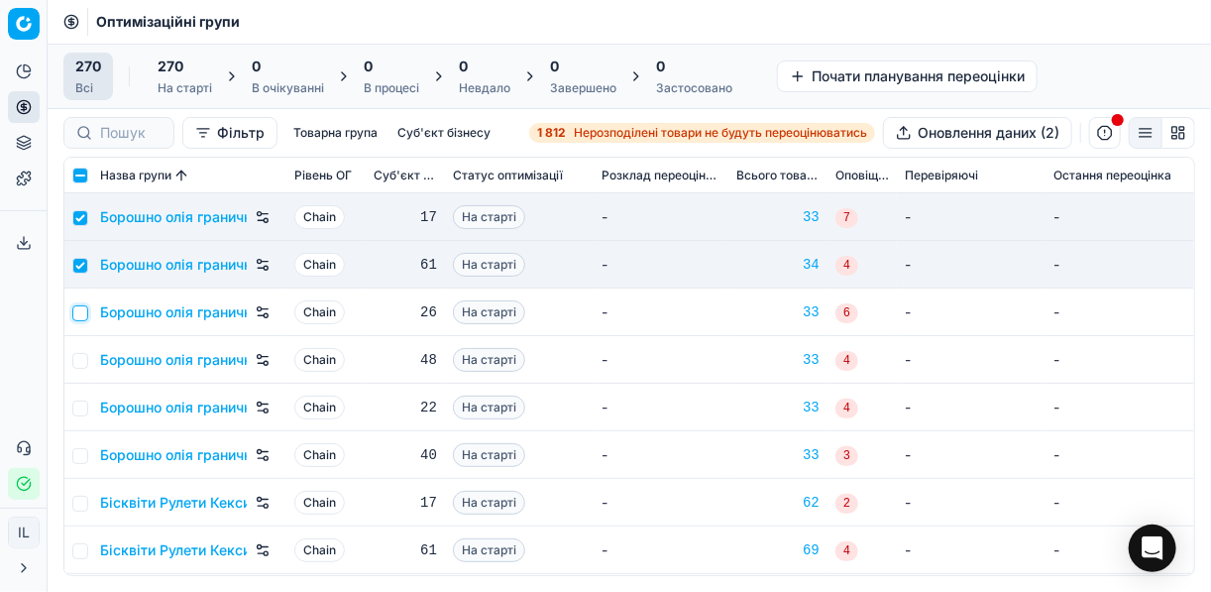
click at [85, 305] on input "checkbox" at bounding box center [80, 313] width 16 height 16
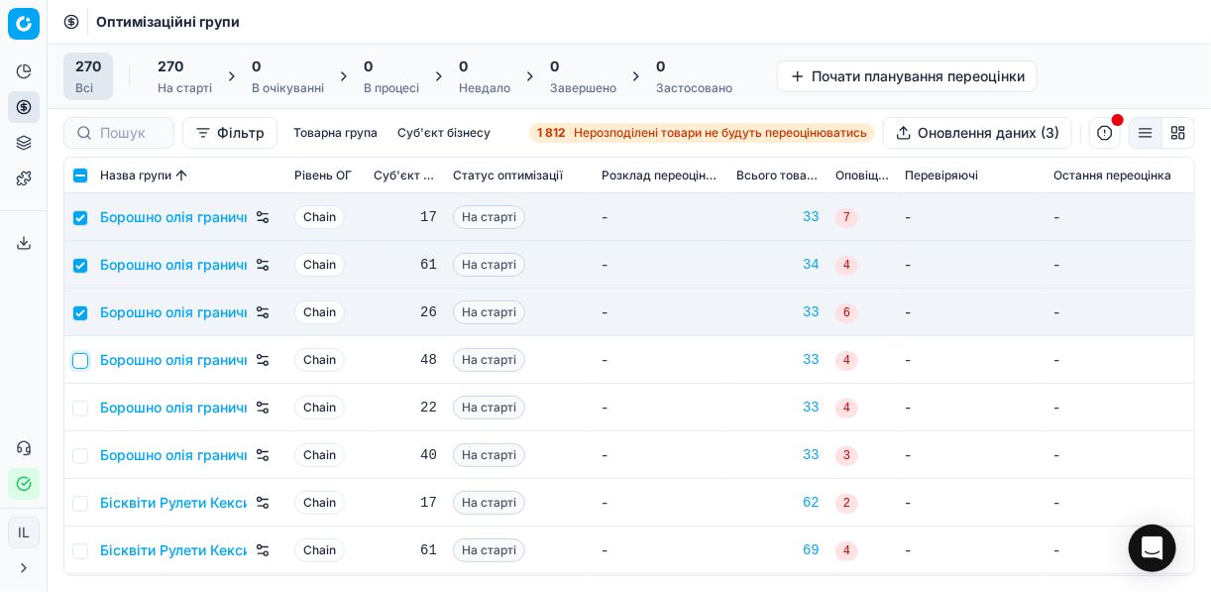
click at [81, 360] on input "checkbox" at bounding box center [80, 361] width 16 height 16
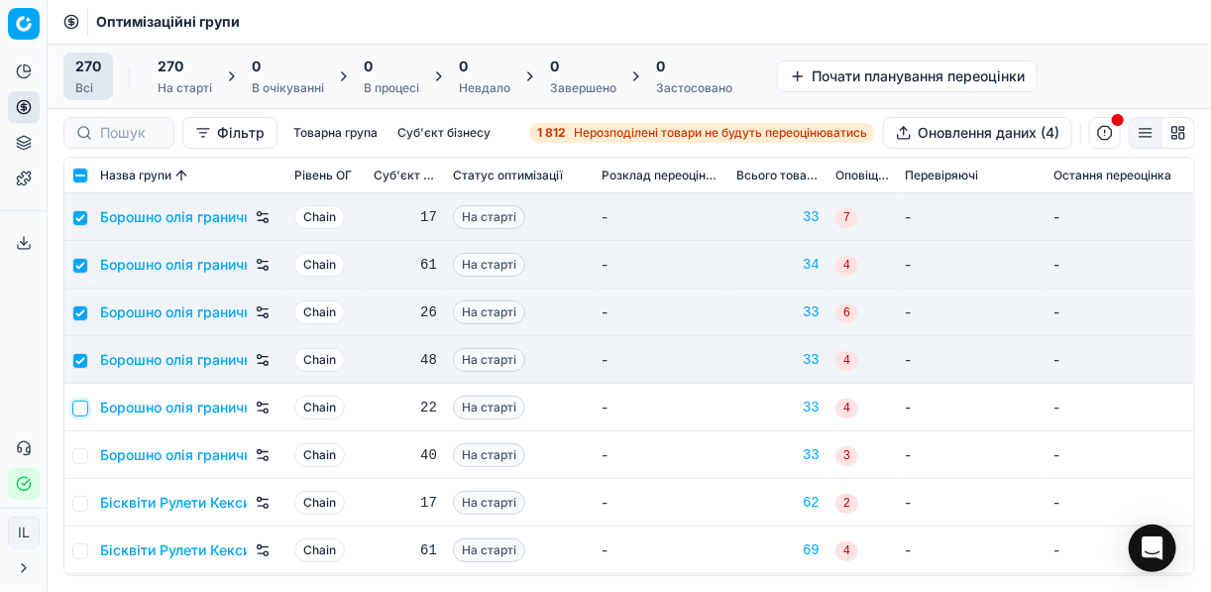
click at [82, 401] on input "checkbox" at bounding box center [80, 408] width 16 height 16
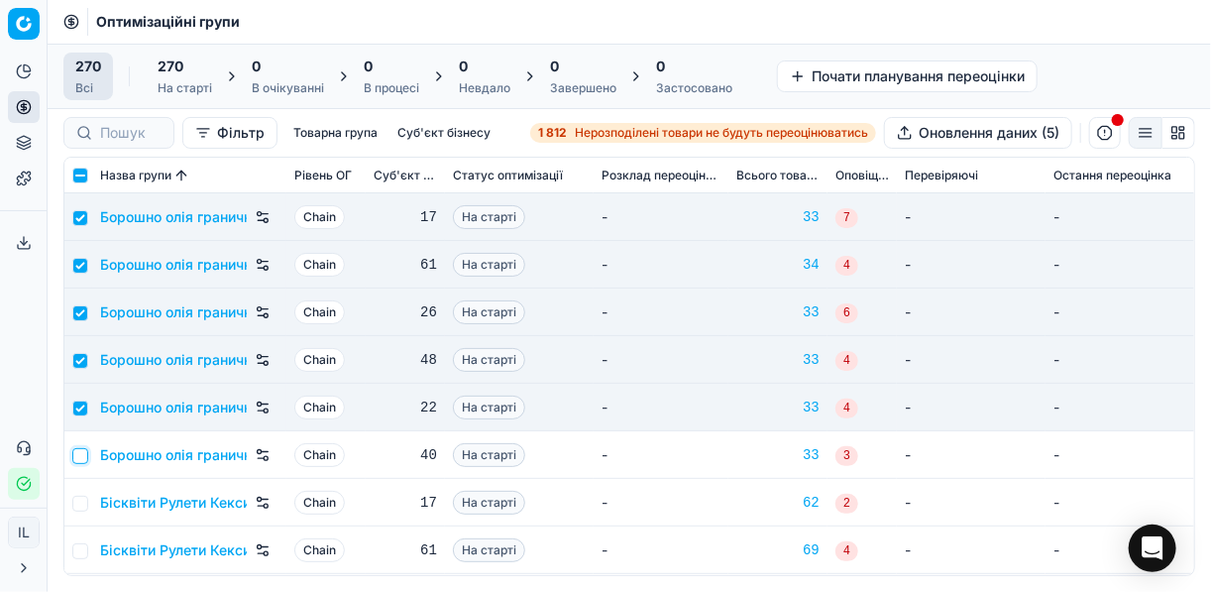
click at [84, 453] on input "checkbox" at bounding box center [80, 456] width 16 height 16
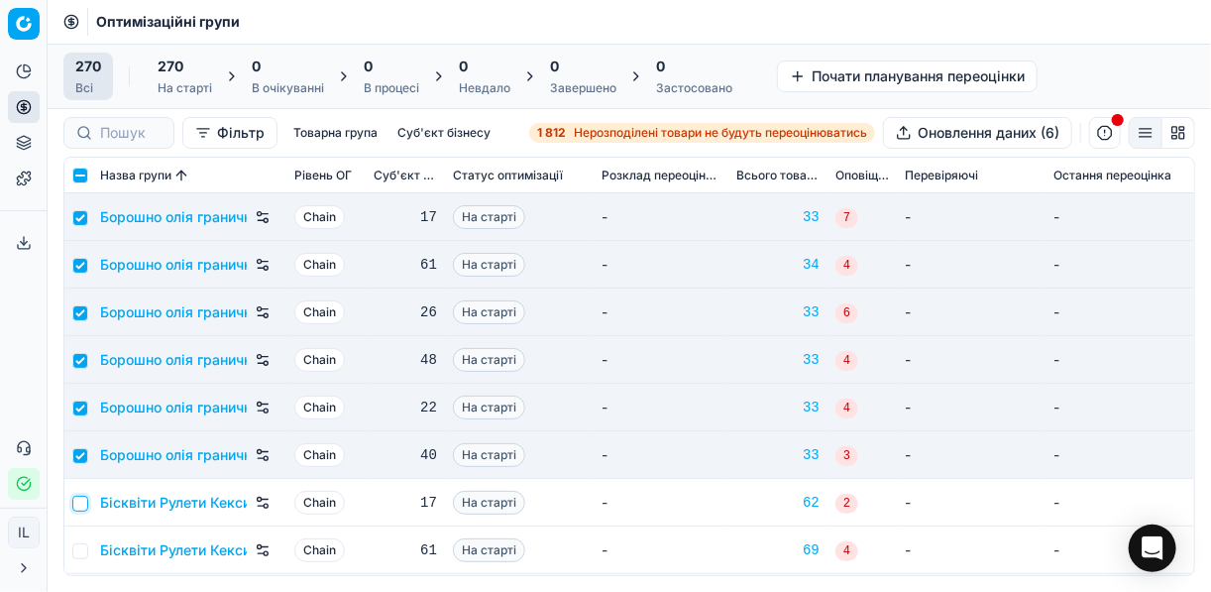
drag, startPoint x: 84, startPoint y: 501, endPoint x: 110, endPoint y: 489, distance: 28.4
click at [85, 500] on input "checkbox" at bounding box center [80, 503] width 16 height 16
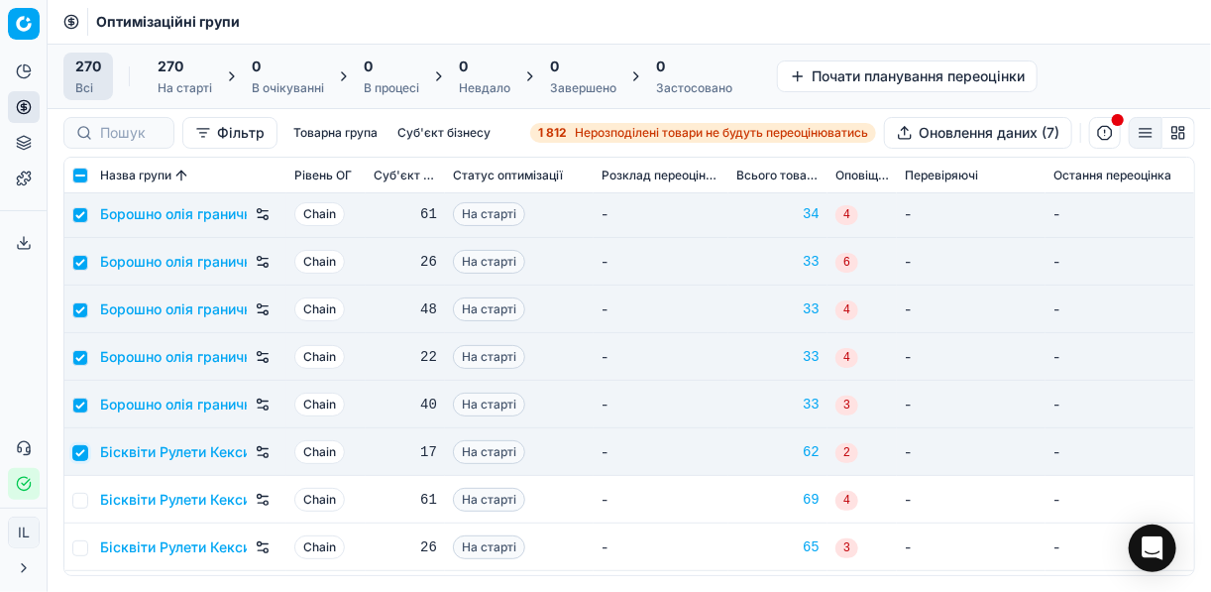
scroll to position [79, 0]
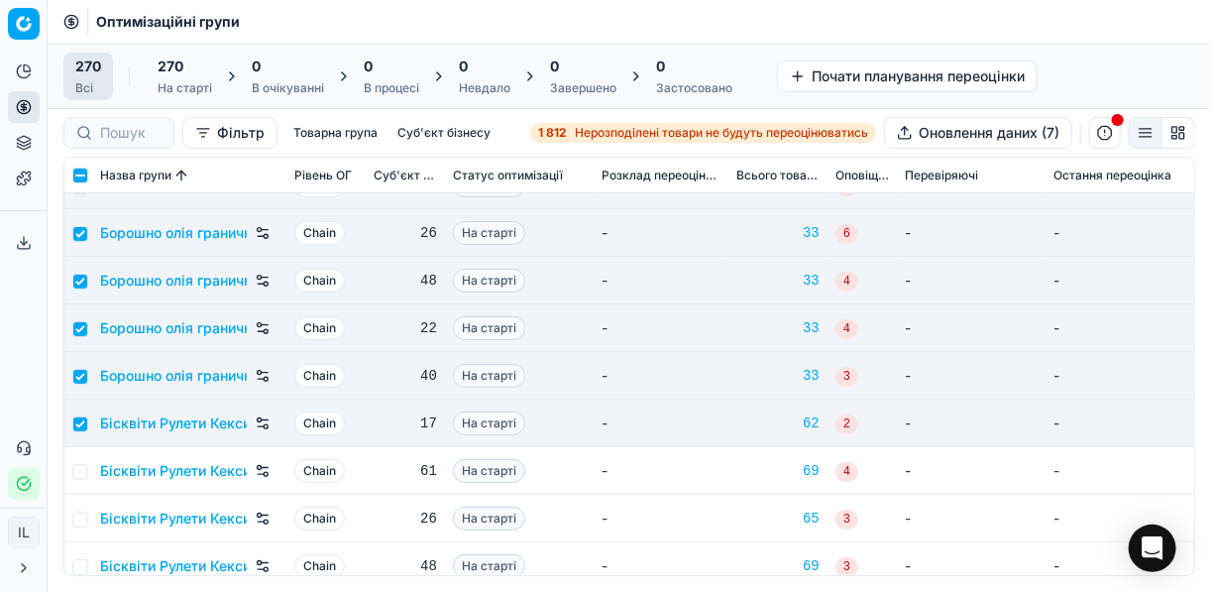
click at [78, 480] on td at bounding box center [78, 471] width 28 height 48
drag, startPoint x: 79, startPoint y: 468, endPoint x: 73, endPoint y: 500, distance: 33.2
click at [79, 469] on input "checkbox" at bounding box center [80, 472] width 16 height 16
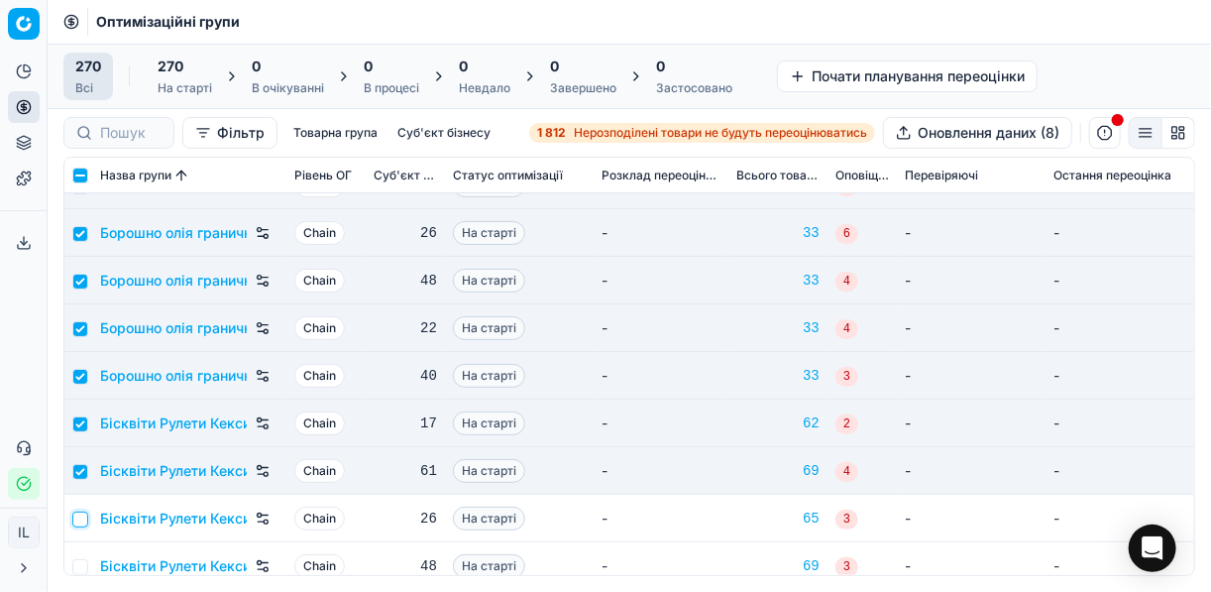
click at [80, 514] on input "checkbox" at bounding box center [80, 519] width 16 height 16
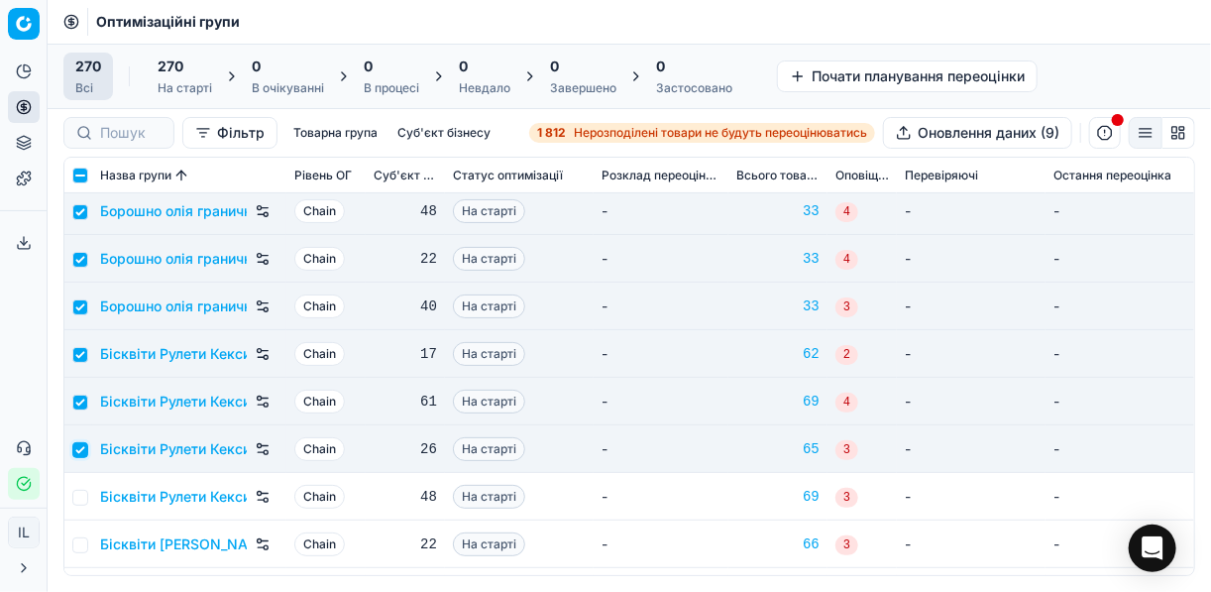
scroll to position [159, 0]
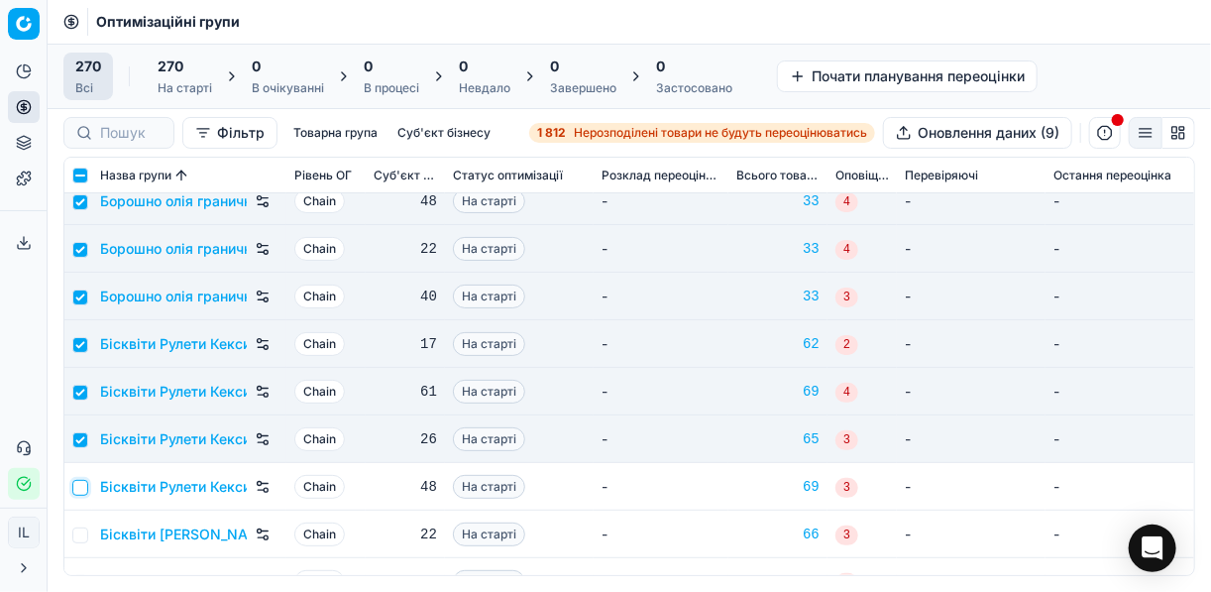
click at [75, 488] on input "checkbox" at bounding box center [80, 488] width 16 height 16
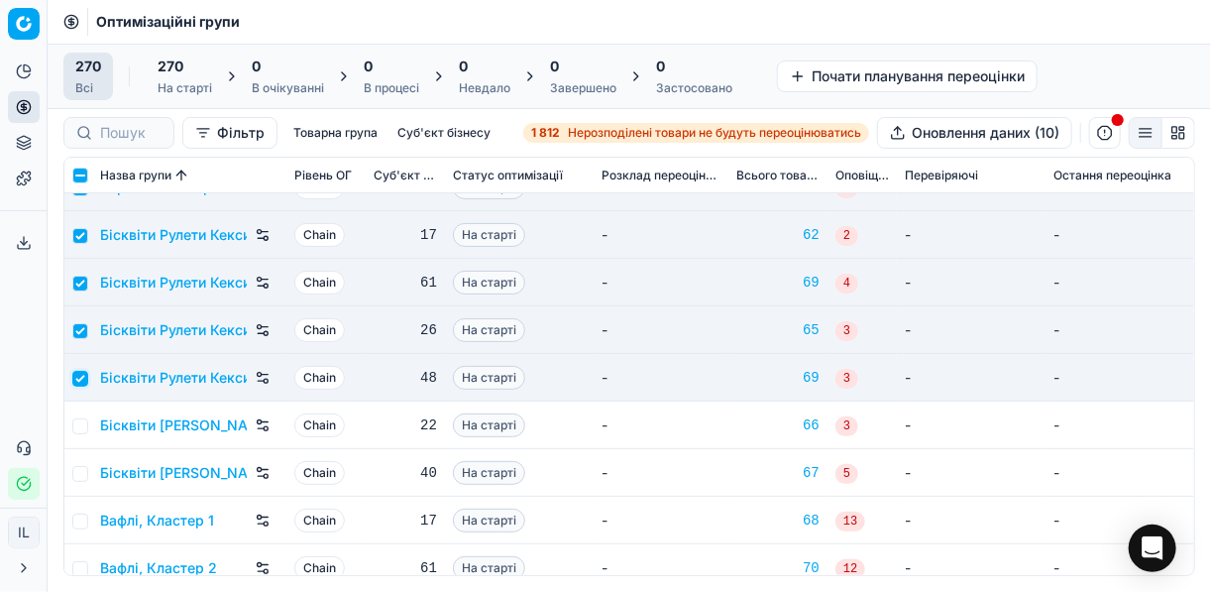
scroll to position [317, 0]
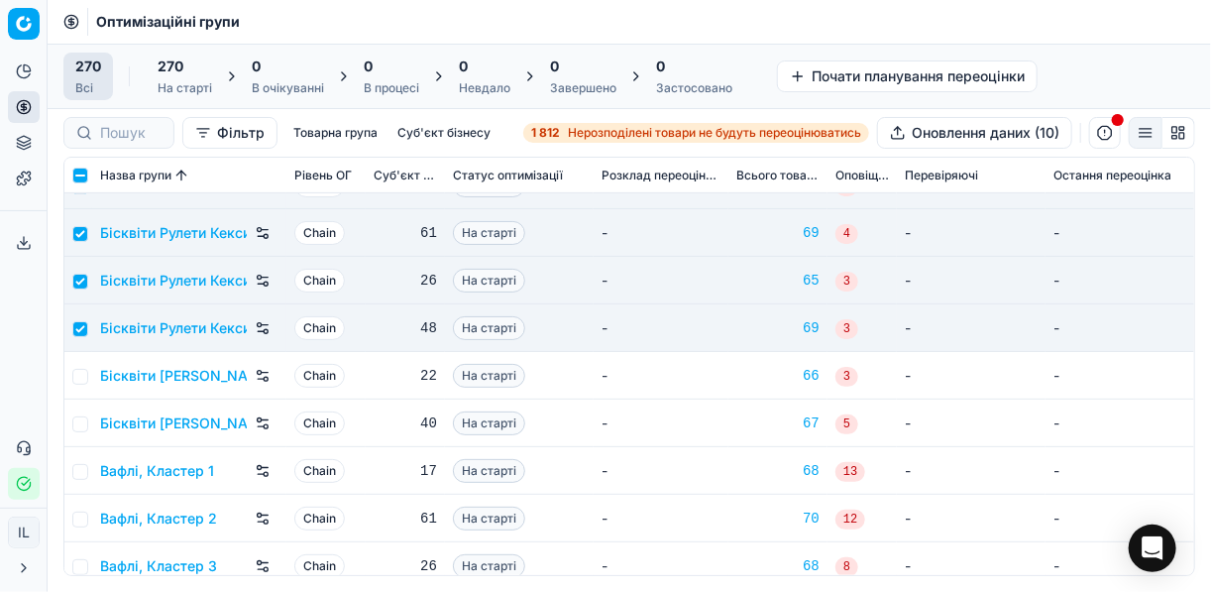
click at [86, 384] on td at bounding box center [78, 376] width 28 height 48
click at [82, 370] on input "checkbox" at bounding box center [80, 377] width 16 height 16
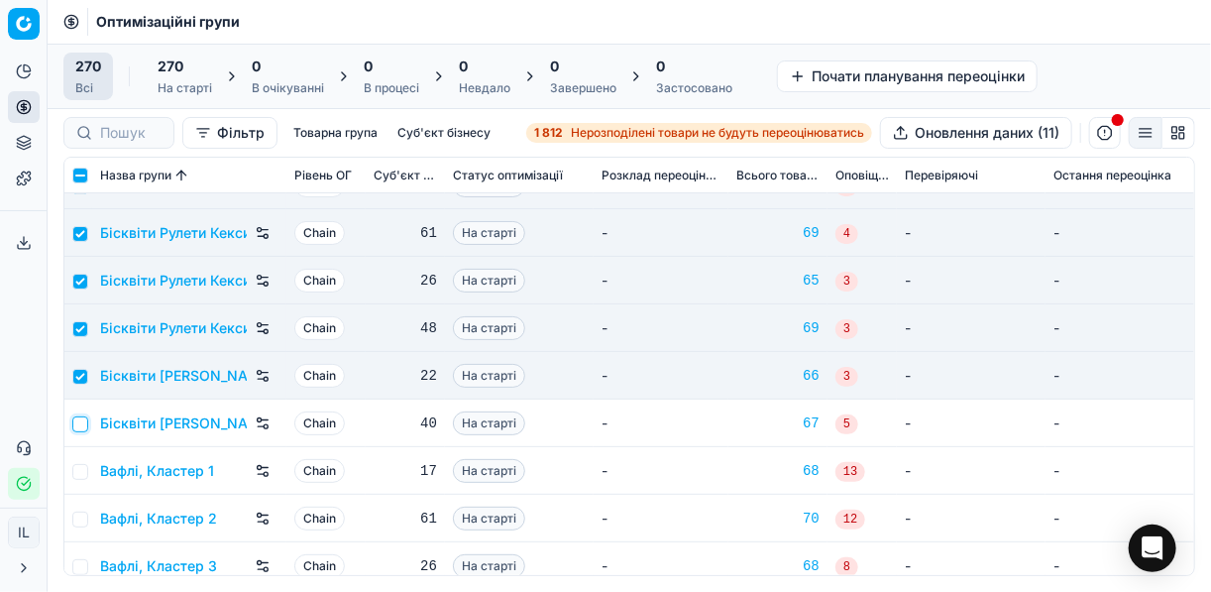
click at [78, 423] on input "checkbox" at bounding box center [80, 424] width 16 height 16
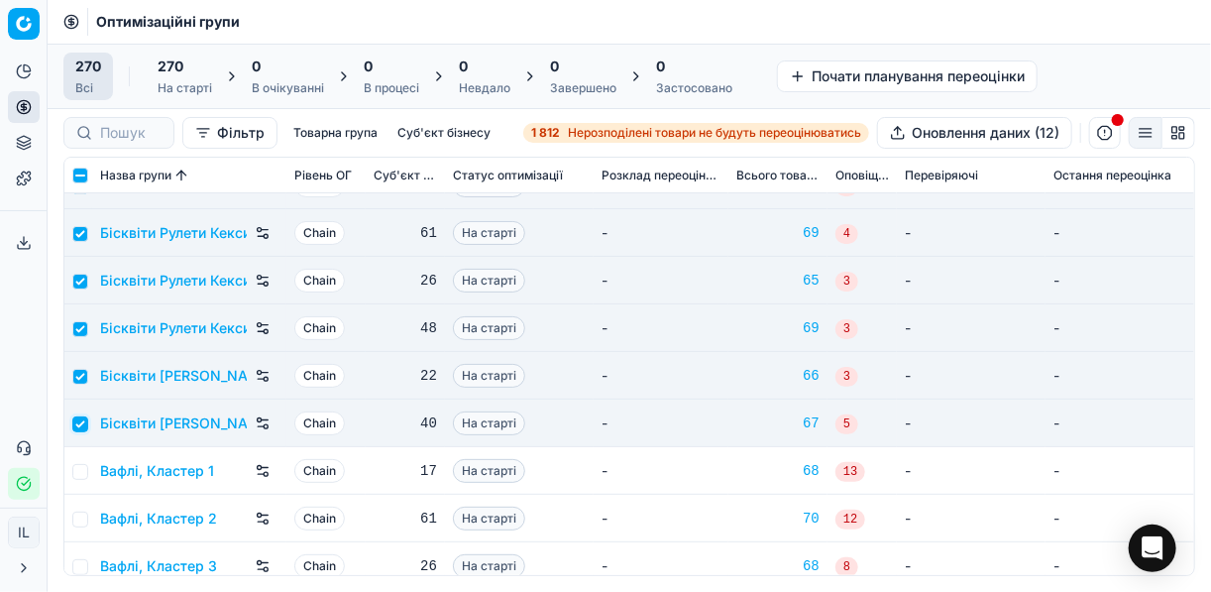
scroll to position [396, 0]
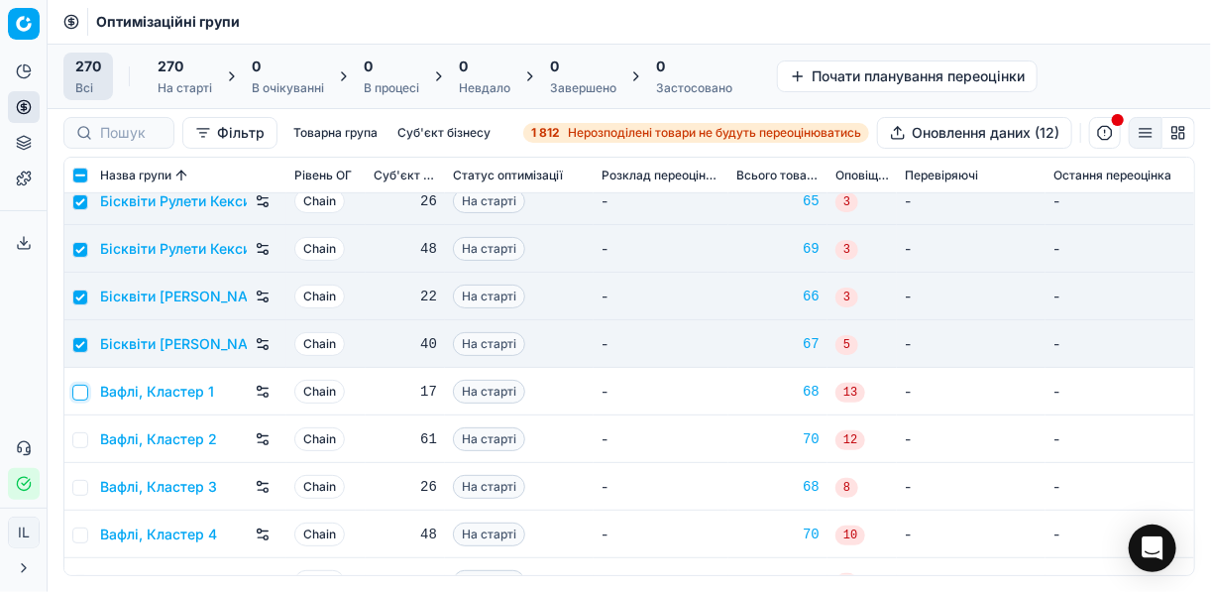
drag, startPoint x: 83, startPoint y: 383, endPoint x: 84, endPoint y: 405, distance: 21.8
click at [84, 384] on input "checkbox" at bounding box center [80, 392] width 16 height 16
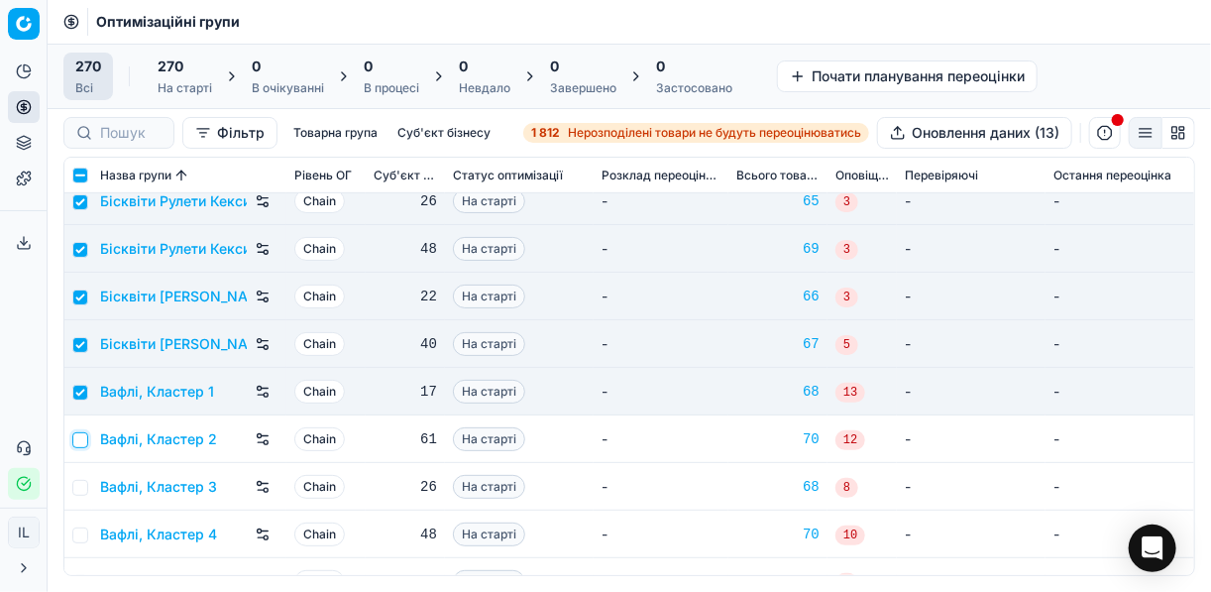
click at [79, 443] on input "checkbox" at bounding box center [80, 440] width 16 height 16
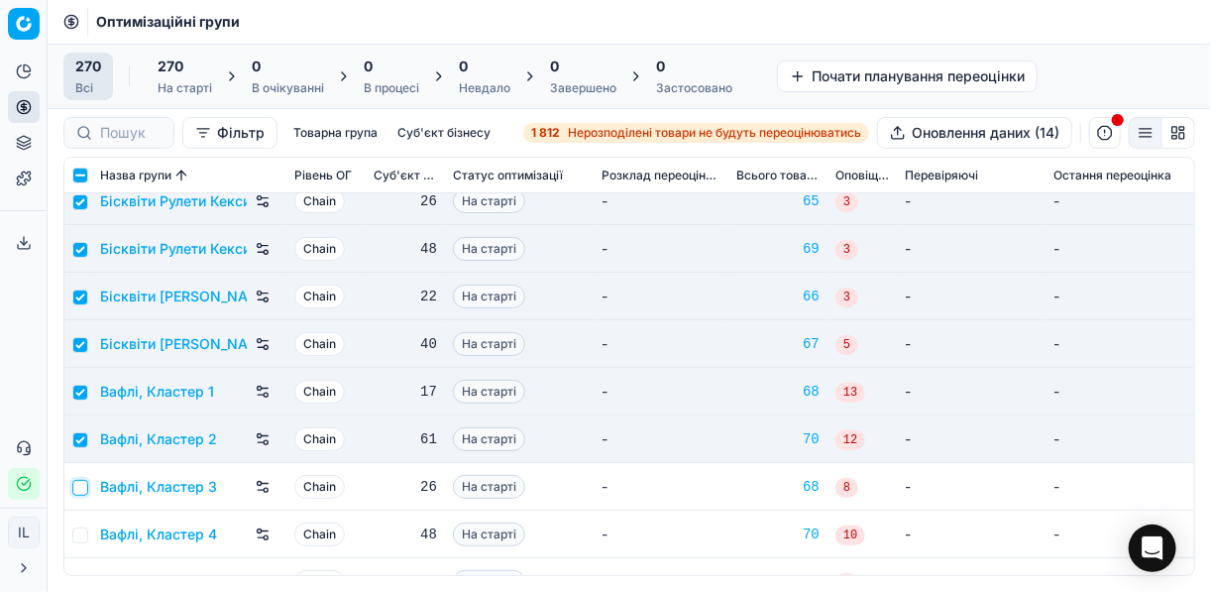
click at [77, 489] on input "checkbox" at bounding box center [80, 488] width 16 height 16
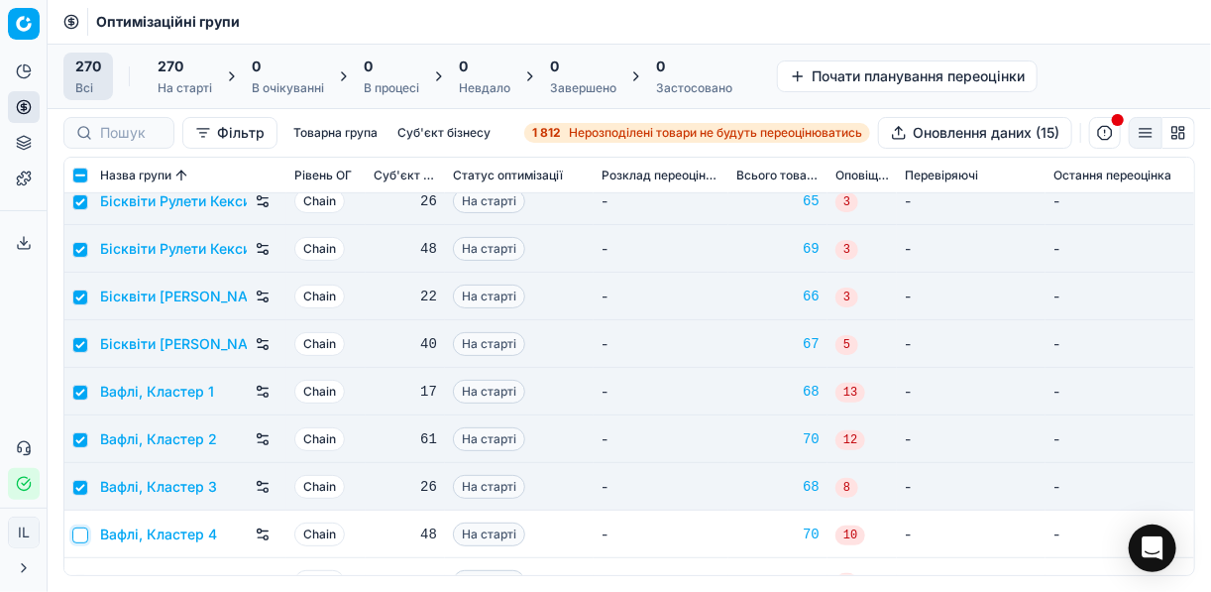
click at [78, 527] on input "checkbox" at bounding box center [80, 535] width 16 height 16
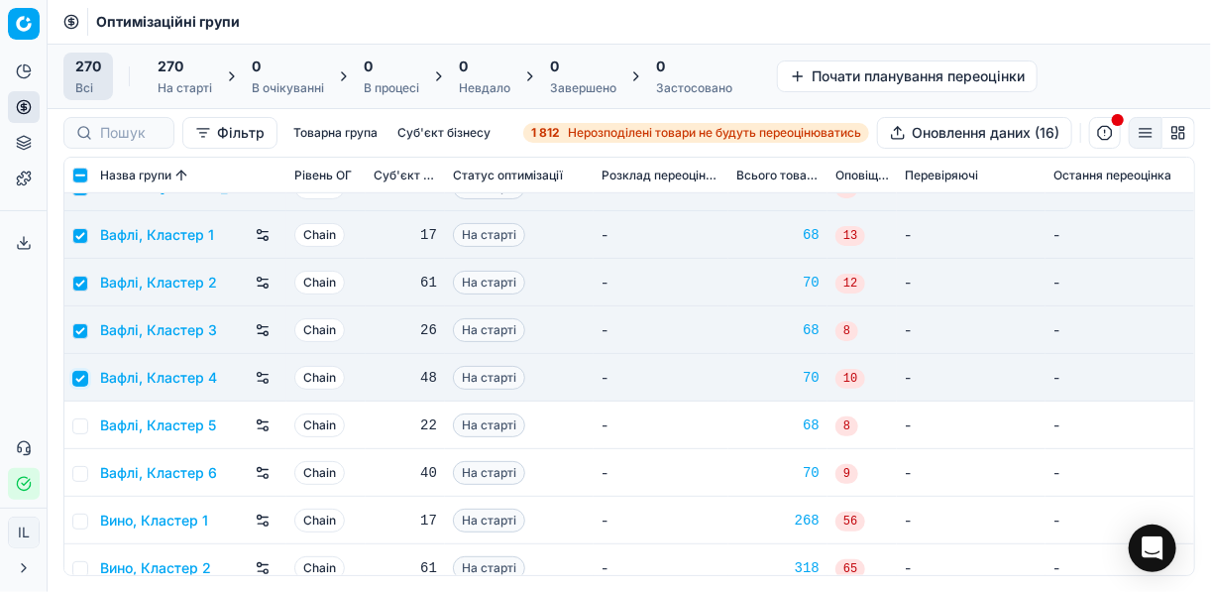
scroll to position [555, 0]
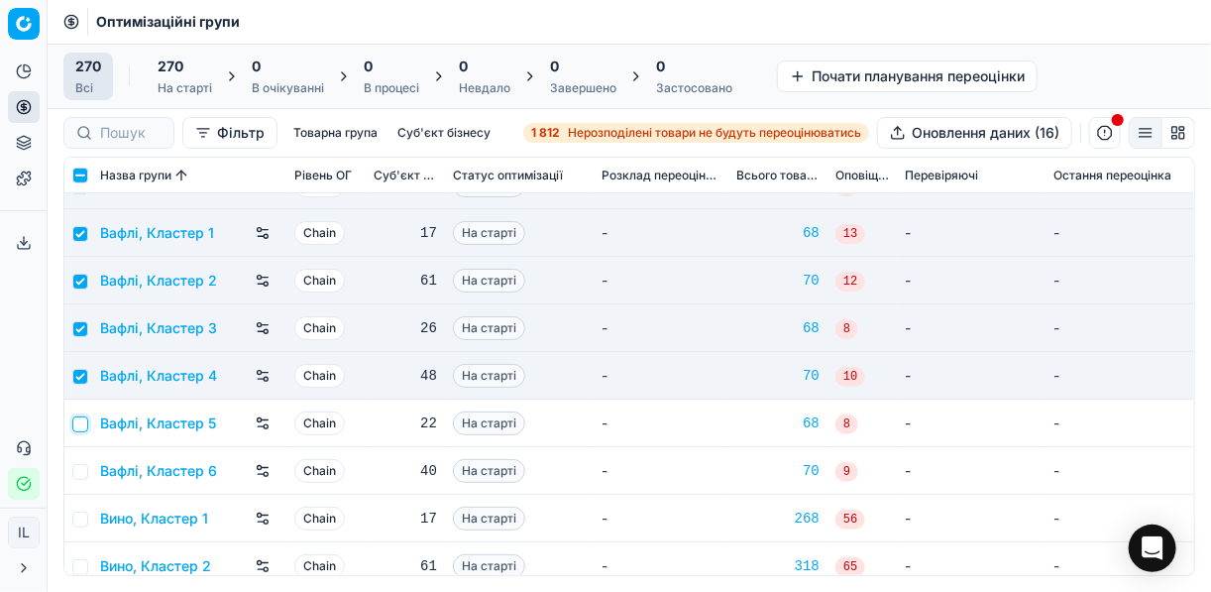
click at [84, 421] on input "checkbox" at bounding box center [80, 424] width 16 height 16
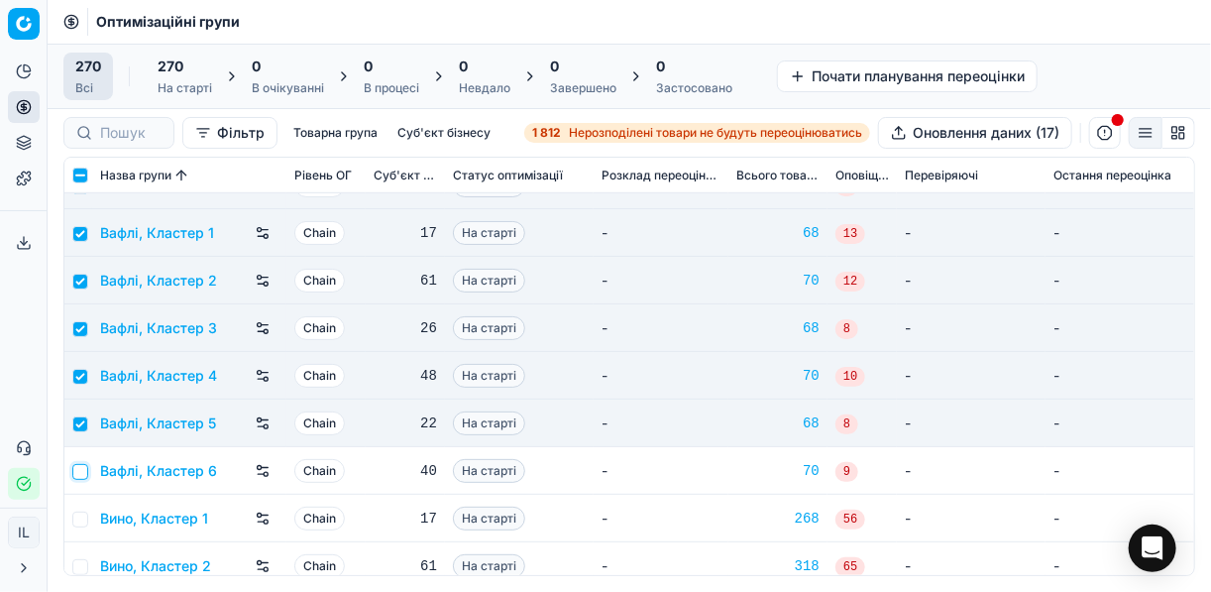
click at [80, 468] on input "checkbox" at bounding box center [80, 472] width 16 height 16
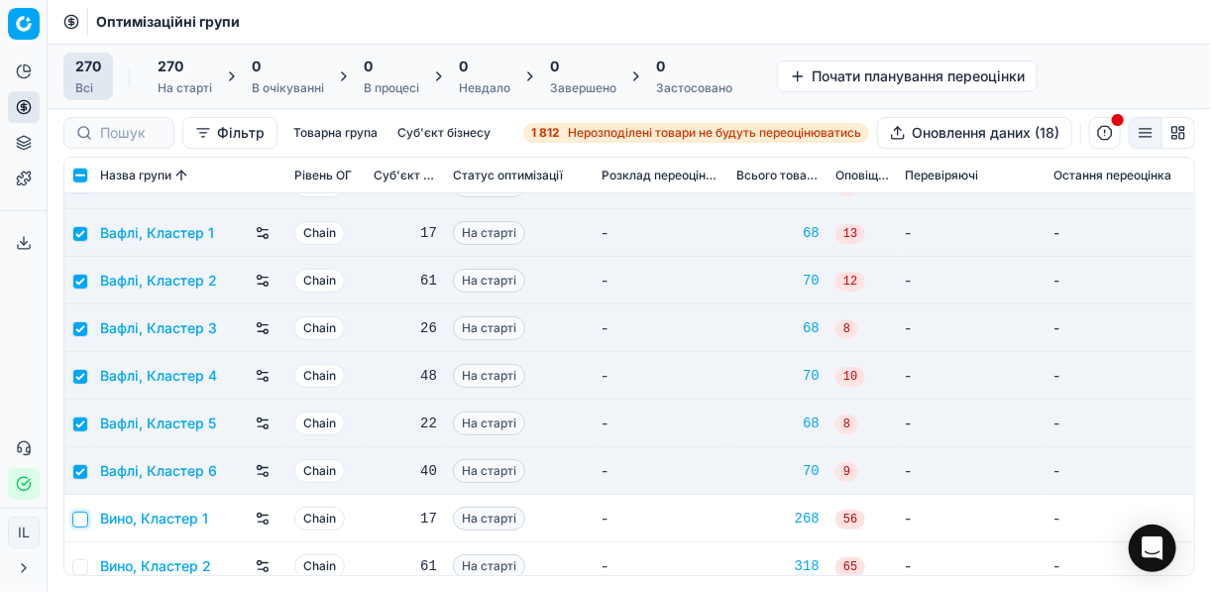
click at [79, 516] on input "checkbox" at bounding box center [80, 519] width 16 height 16
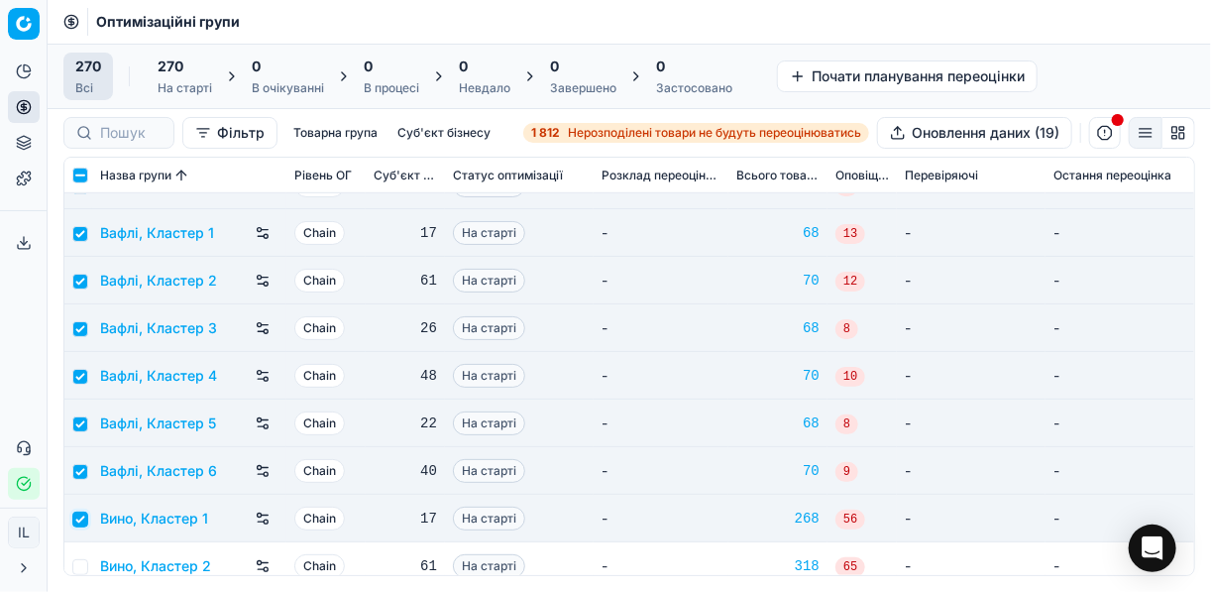
scroll to position [713, 0]
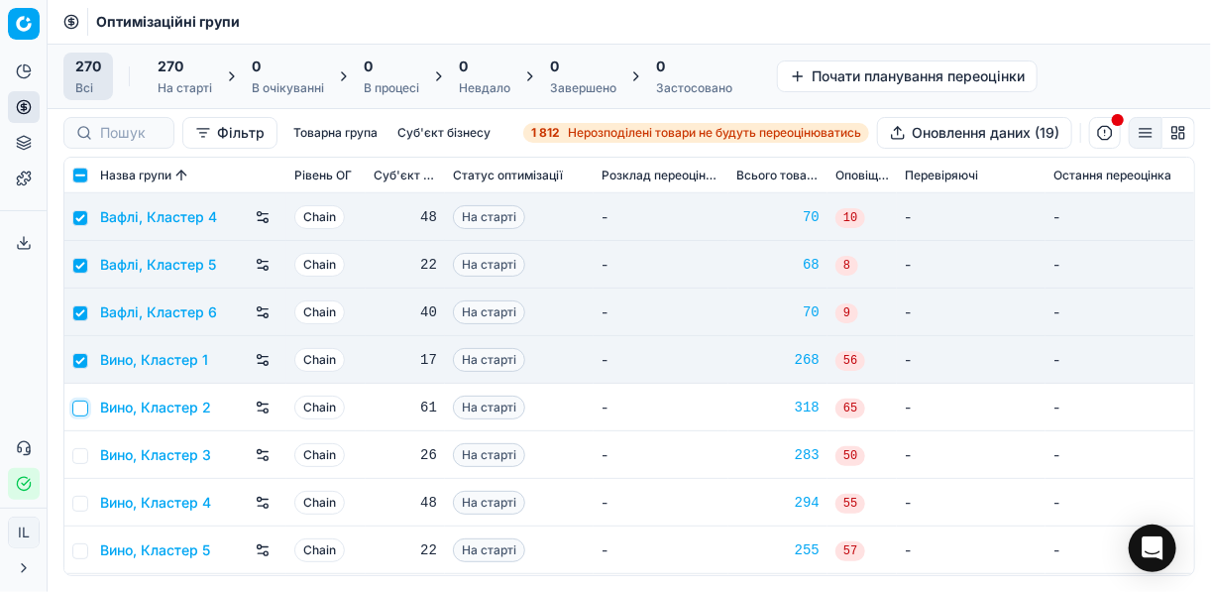
click at [79, 407] on input "checkbox" at bounding box center [80, 408] width 16 height 16
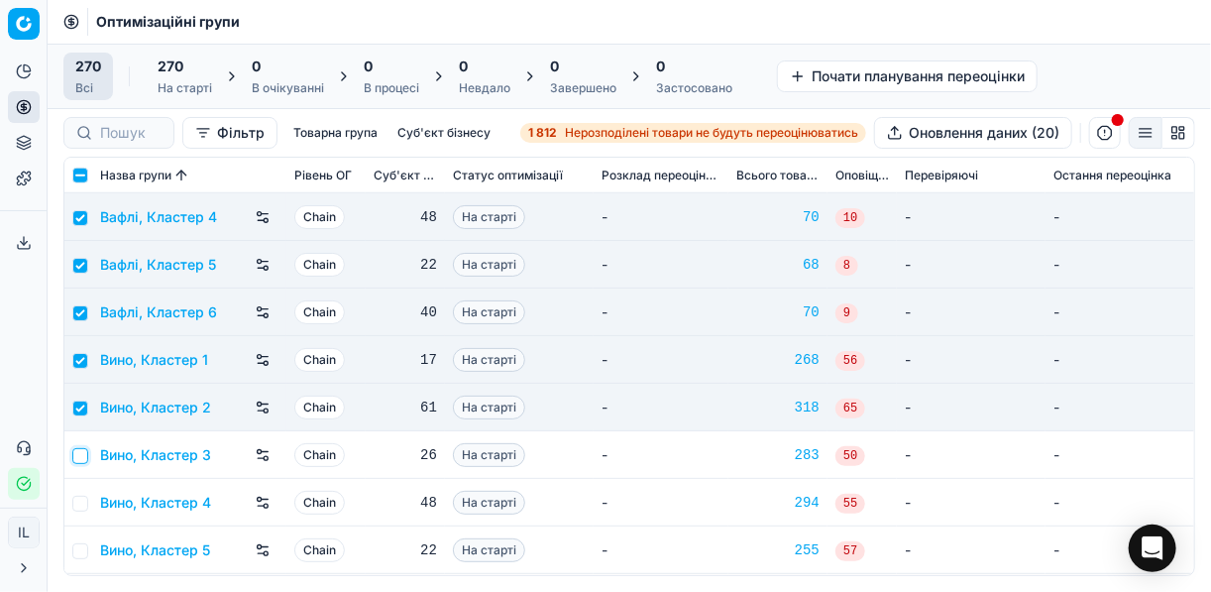
click at [80, 457] on input "checkbox" at bounding box center [80, 456] width 16 height 16
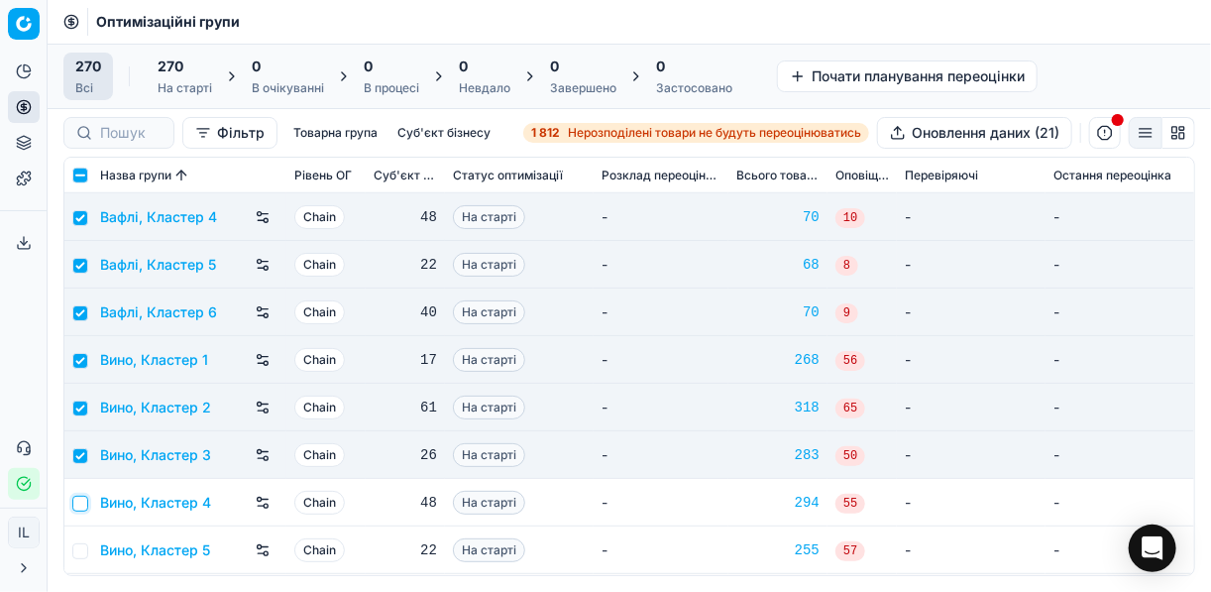
click at [78, 502] on input "checkbox" at bounding box center [80, 503] width 16 height 16
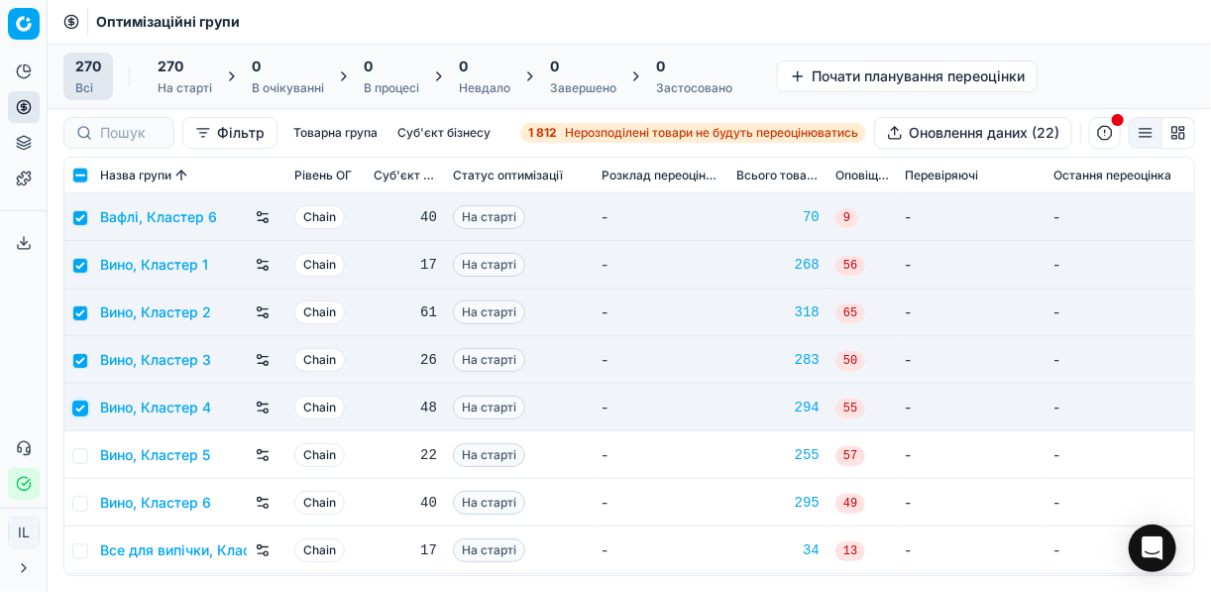
scroll to position [872, 0]
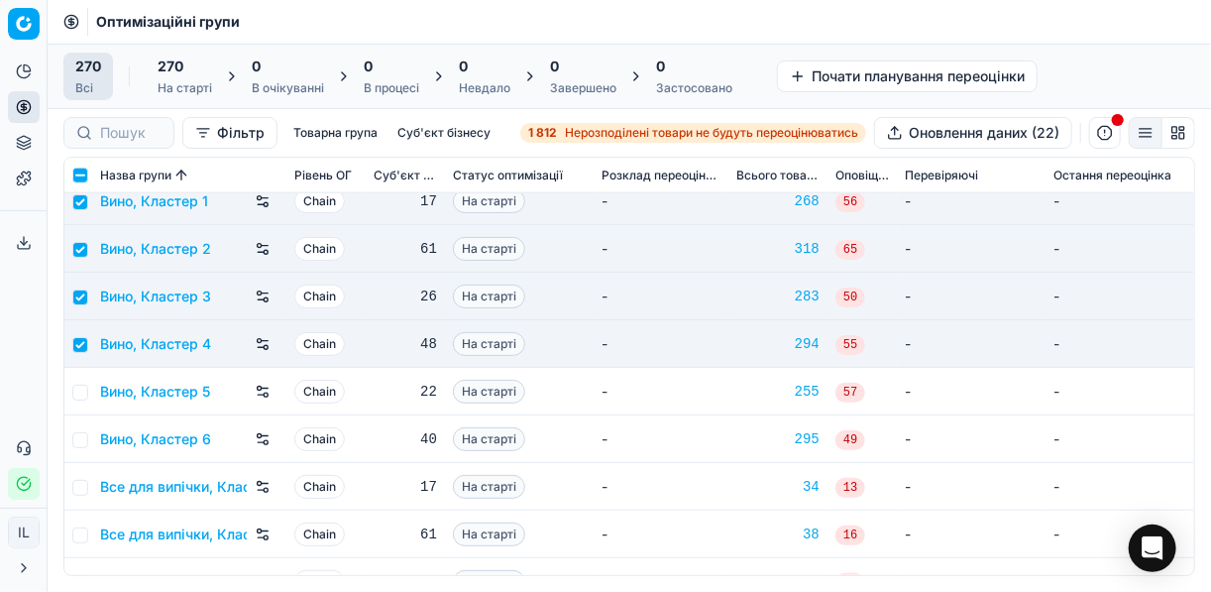
click at [80, 334] on td at bounding box center [78, 344] width 28 height 48
click at [79, 289] on input "checkbox" at bounding box center [80, 297] width 16 height 16
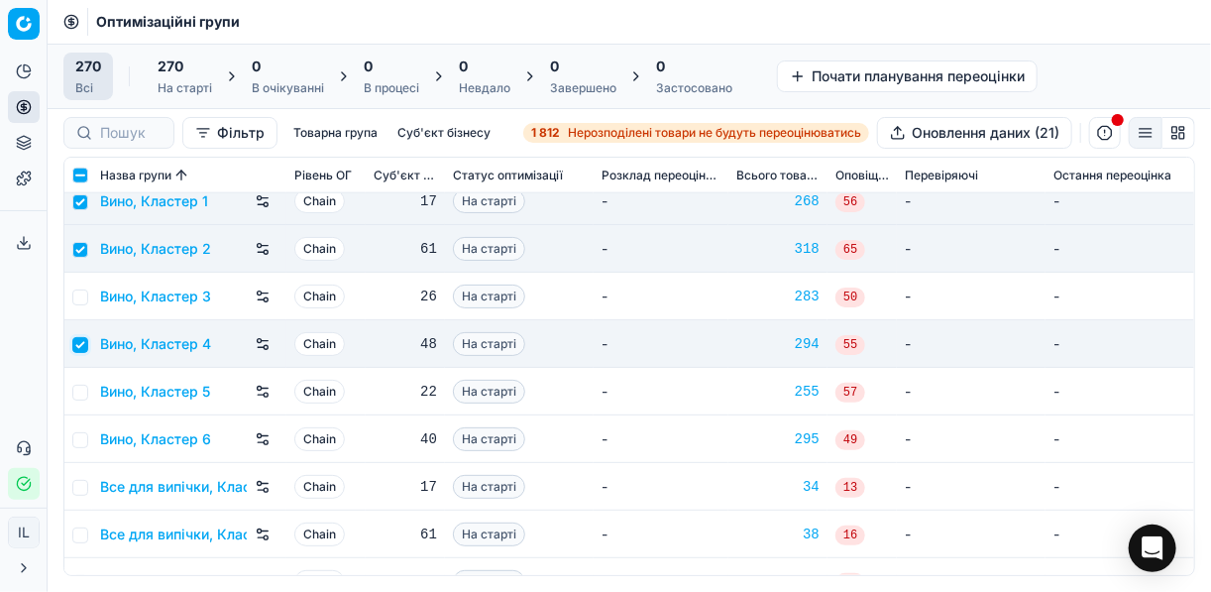
click at [81, 348] on input "checkbox" at bounding box center [80, 345] width 16 height 16
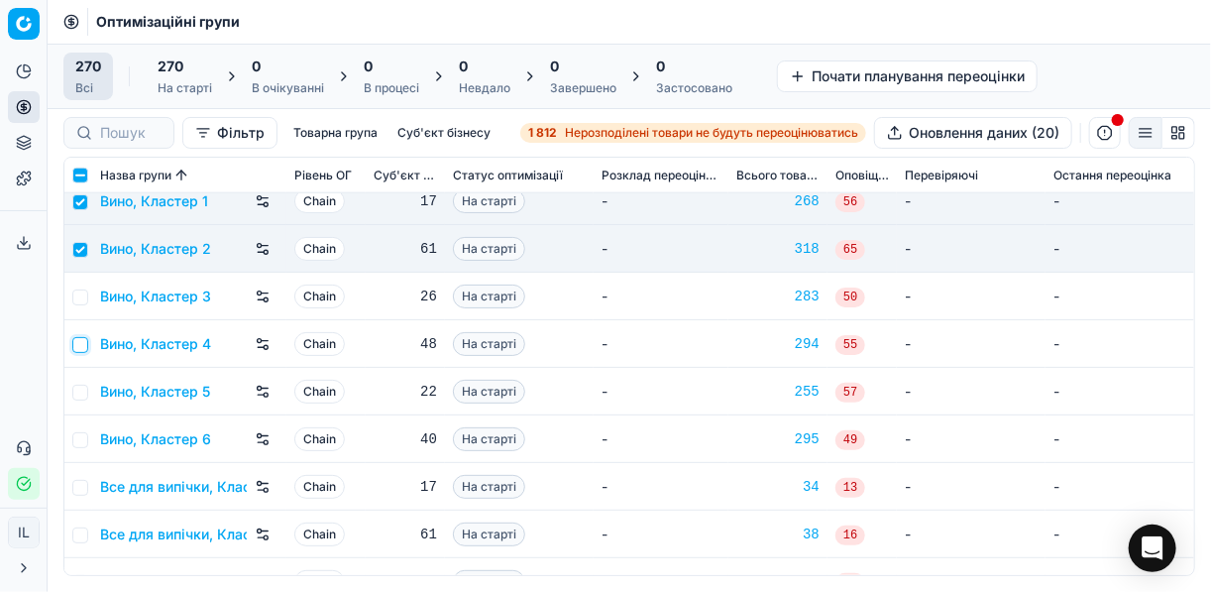
scroll to position [713, 0]
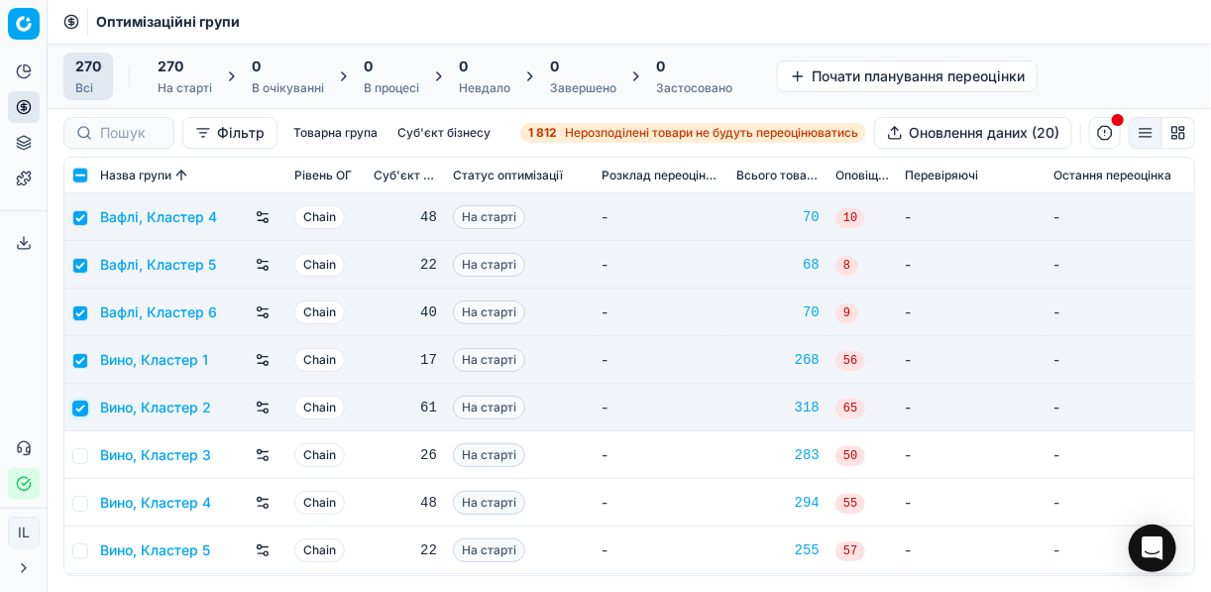
click at [75, 402] on input "checkbox" at bounding box center [80, 408] width 16 height 16
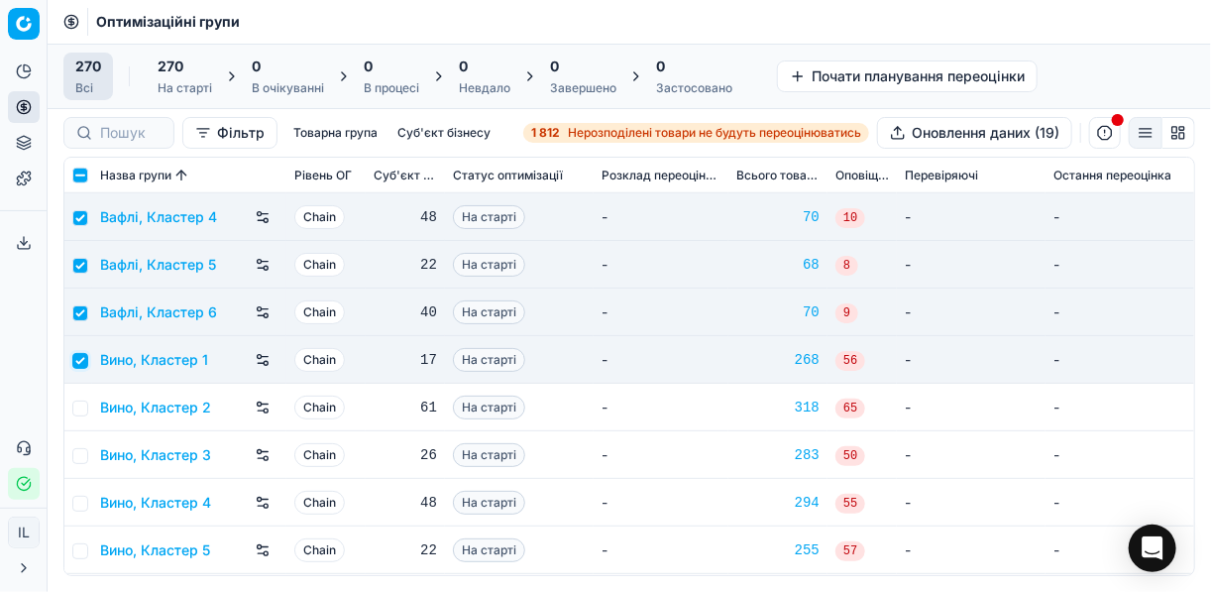
click at [79, 363] on input "checkbox" at bounding box center [80, 361] width 16 height 16
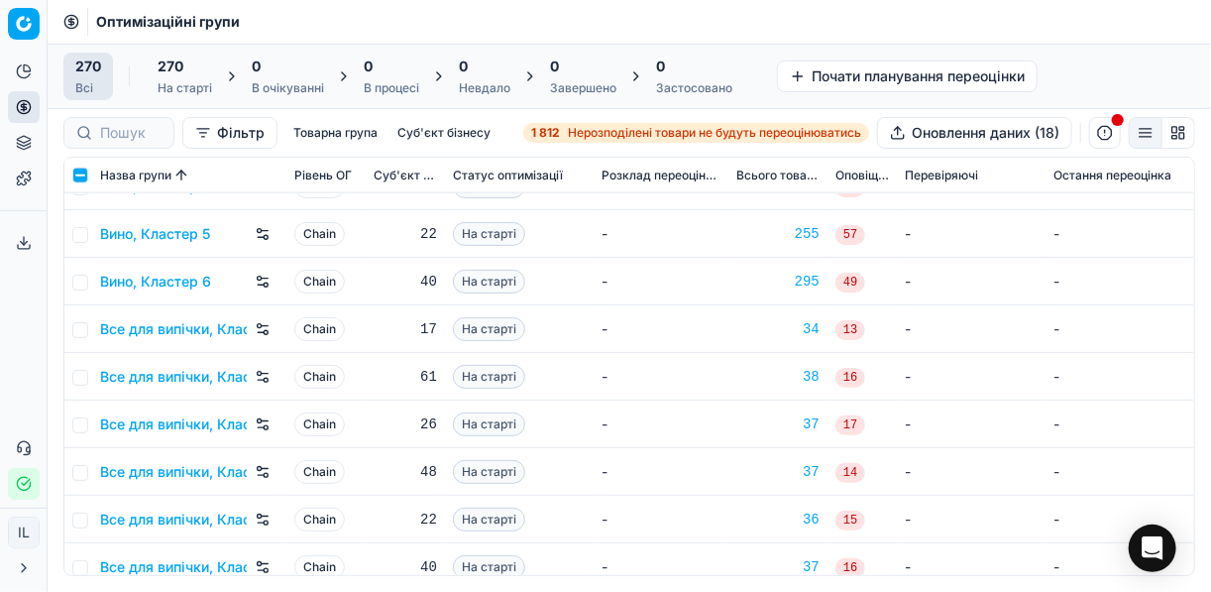
scroll to position [1031, 0]
click at [82, 333] on input "checkbox" at bounding box center [80, 329] width 16 height 16
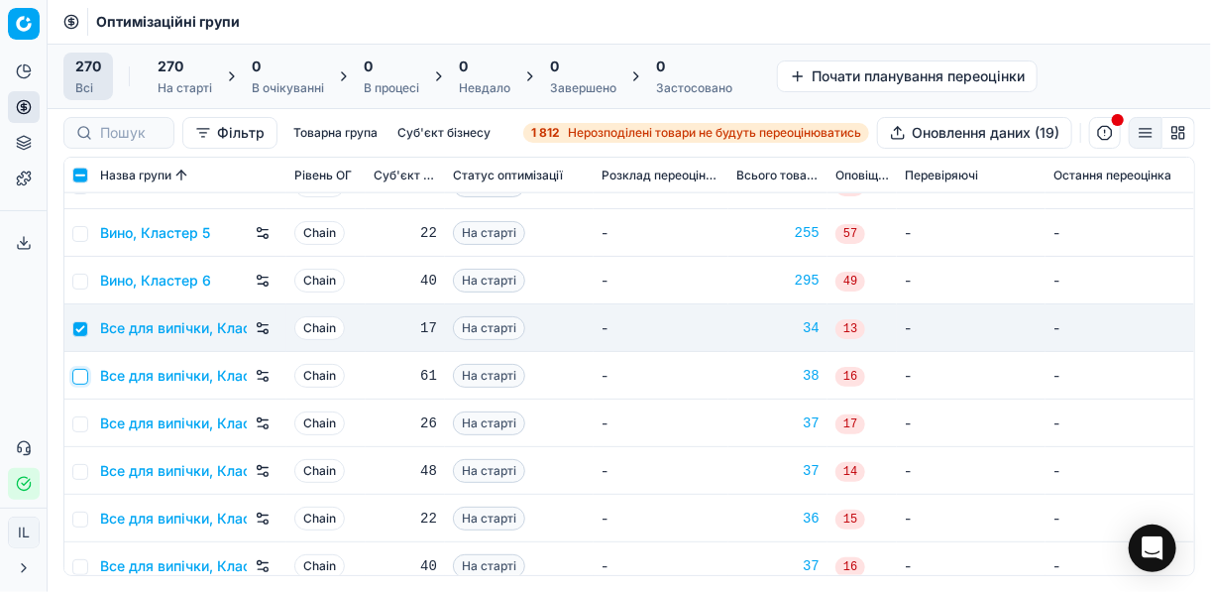
click at [81, 378] on input "checkbox" at bounding box center [80, 377] width 16 height 16
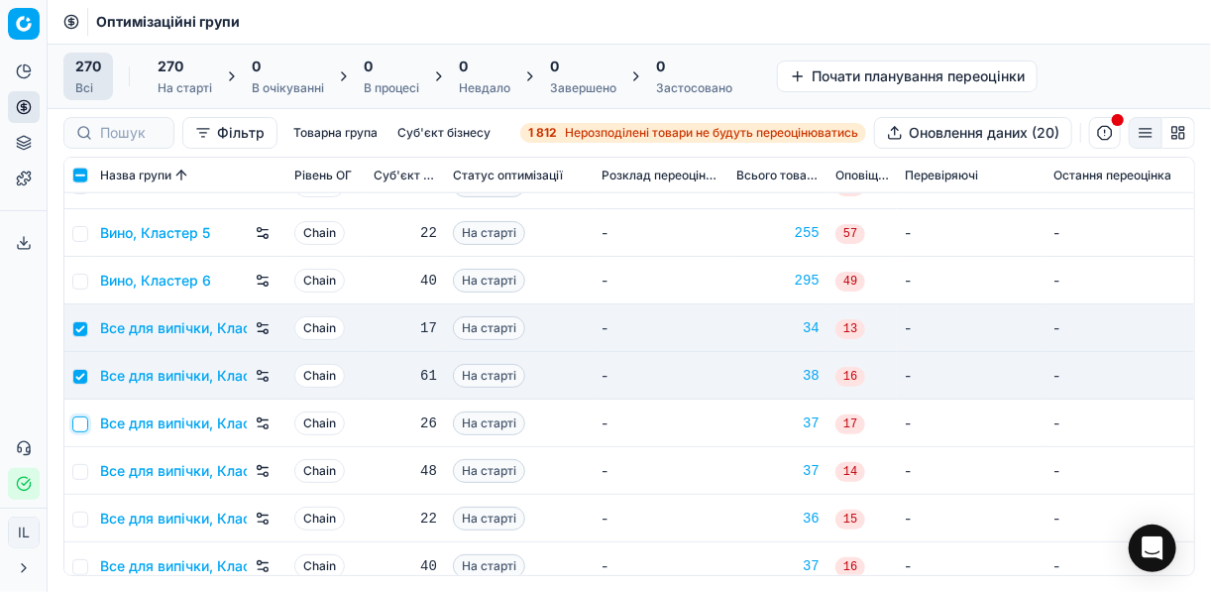
click at [80, 419] on input "checkbox" at bounding box center [80, 424] width 16 height 16
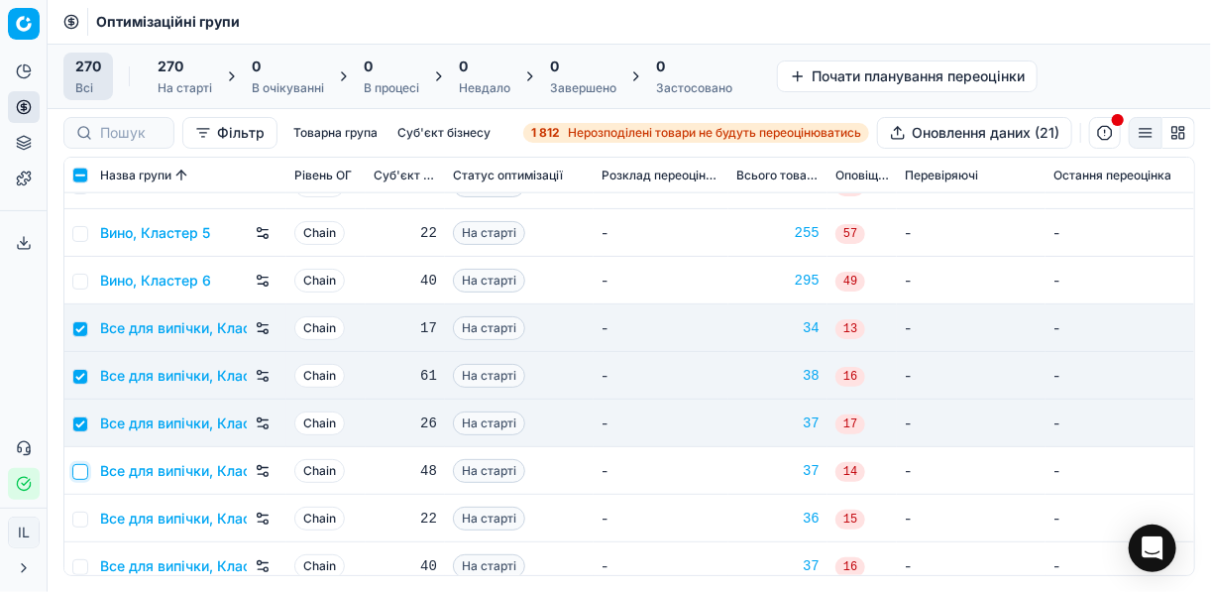
click at [82, 468] on input "checkbox" at bounding box center [80, 472] width 16 height 16
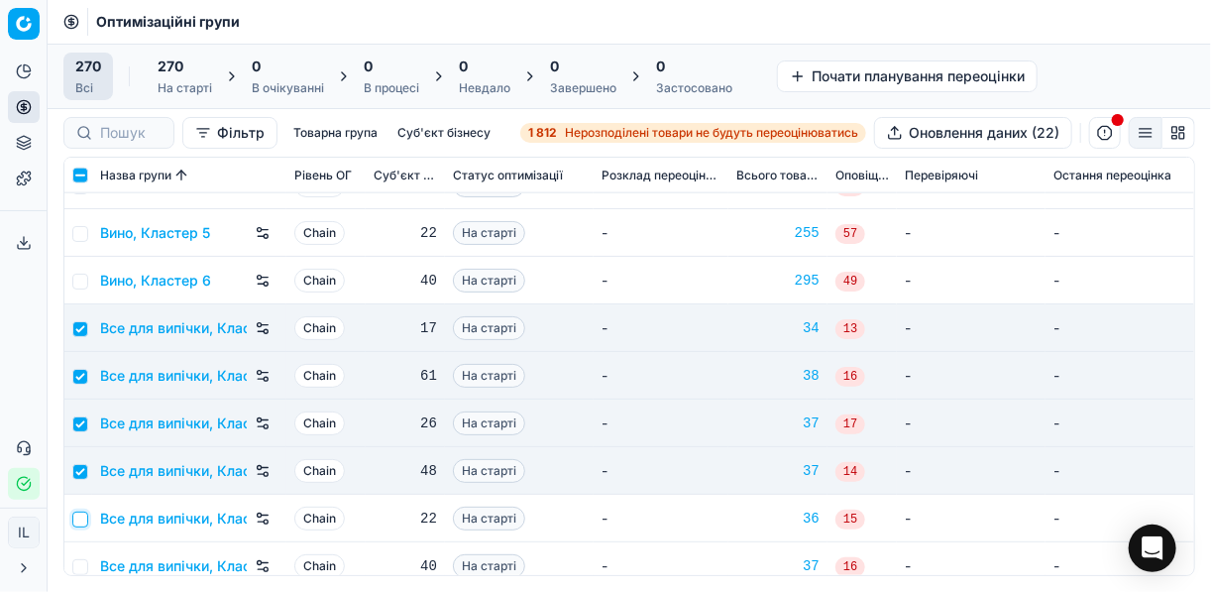
click at [85, 516] on input "checkbox" at bounding box center [80, 519] width 16 height 16
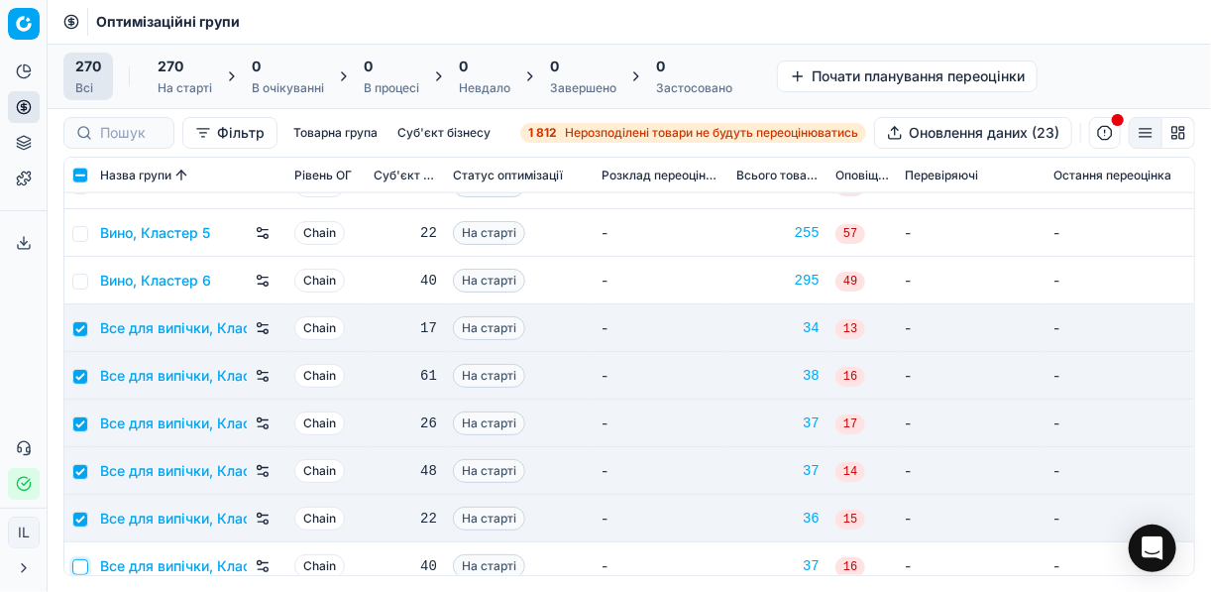
click at [79, 563] on input "checkbox" at bounding box center [80, 567] width 16 height 16
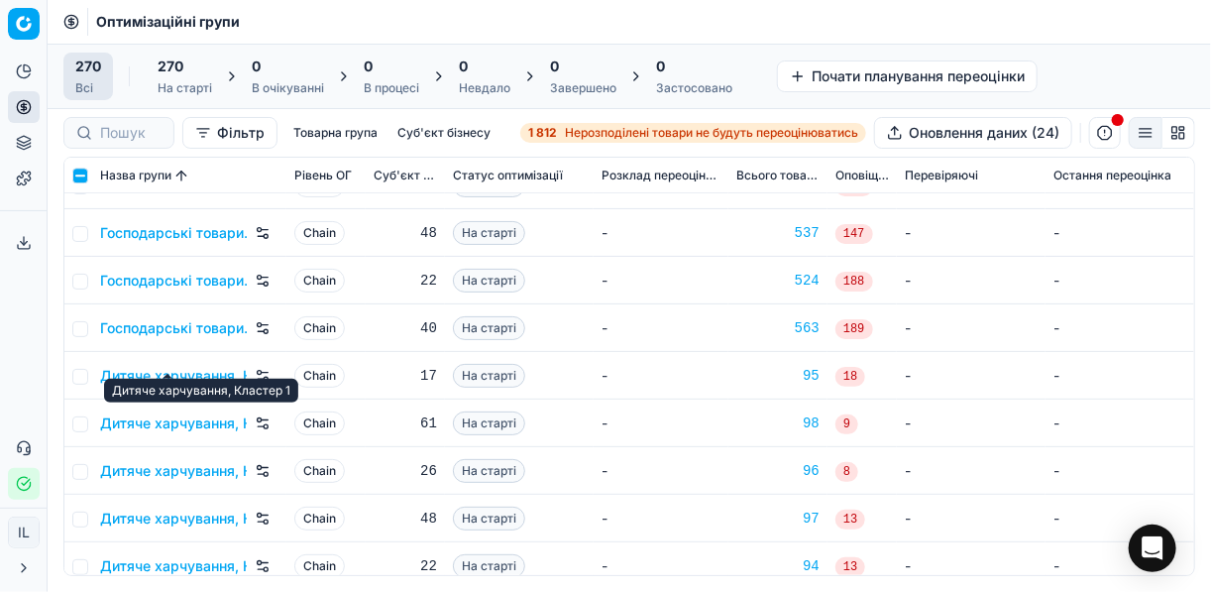
scroll to position [2140, 0]
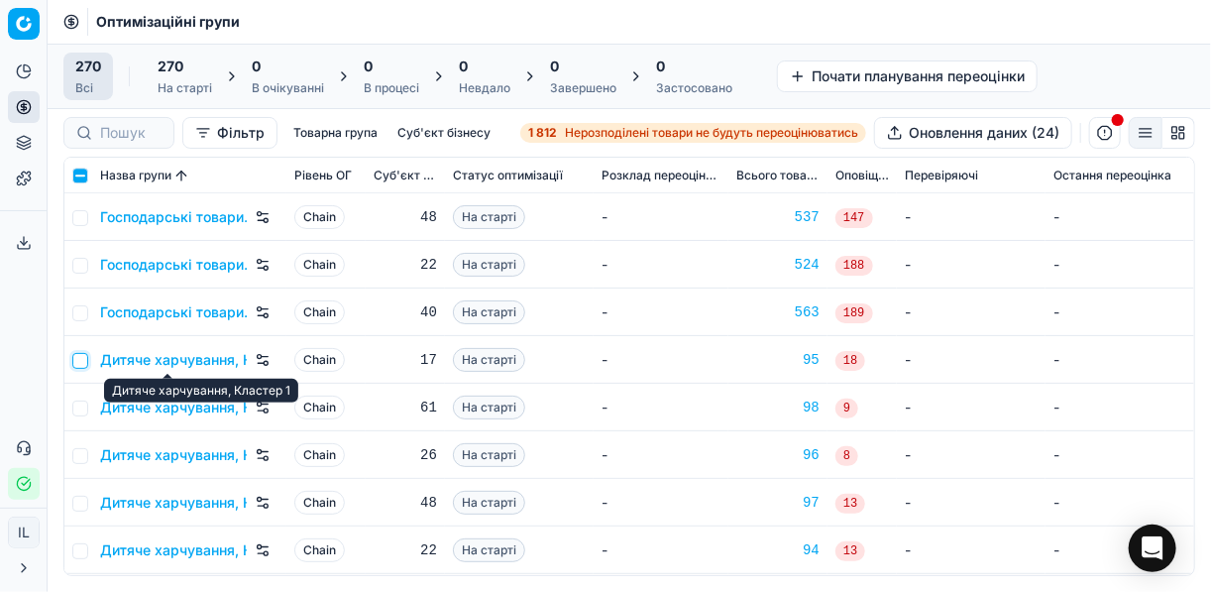
drag, startPoint x: 84, startPoint y: 360, endPoint x: 80, endPoint y: 391, distance: 32.0
click at [84, 360] on input "checkbox" at bounding box center [80, 361] width 16 height 16
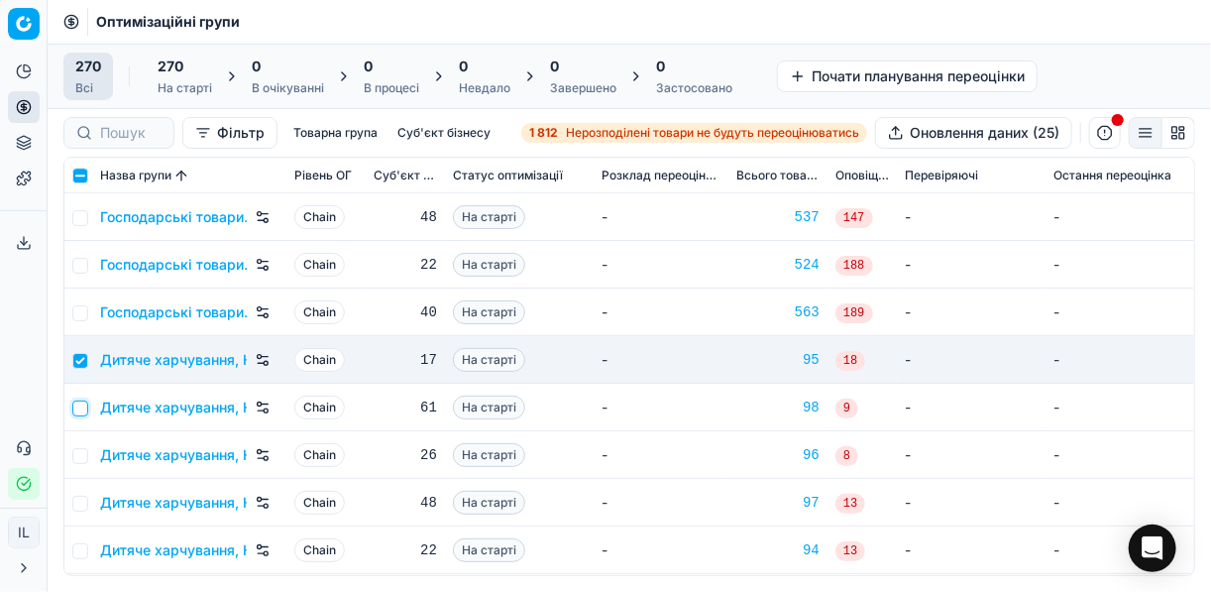
click at [84, 403] on input "checkbox" at bounding box center [80, 408] width 16 height 16
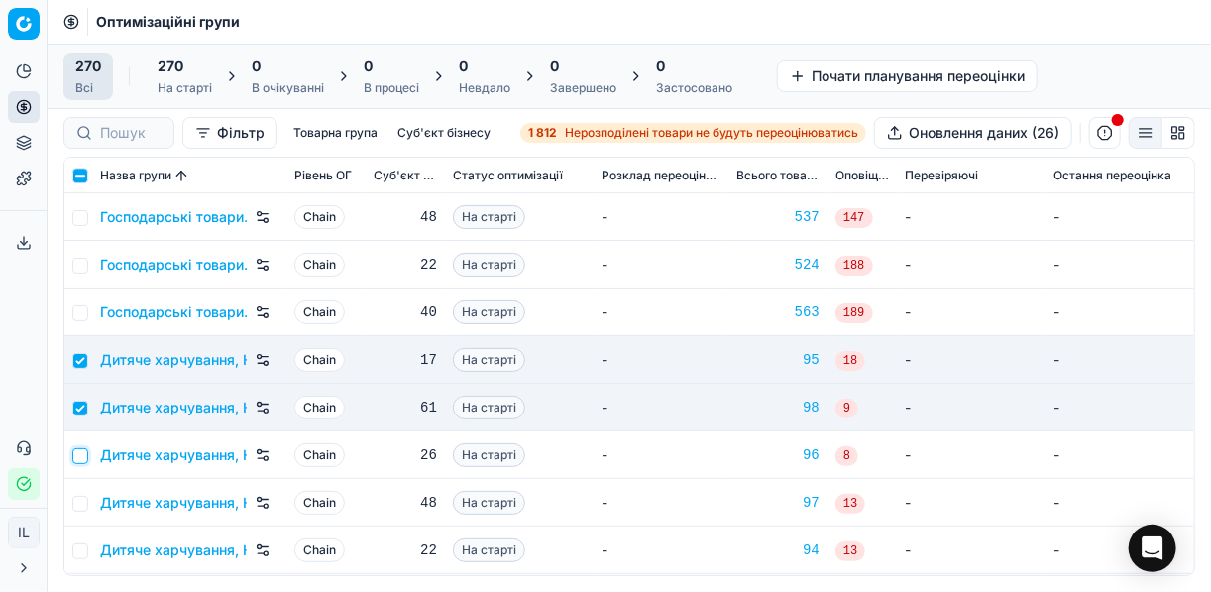
drag, startPoint x: 77, startPoint y: 457, endPoint x: 79, endPoint y: 477, distance: 19.9
click at [78, 457] on input "checkbox" at bounding box center [80, 456] width 16 height 16
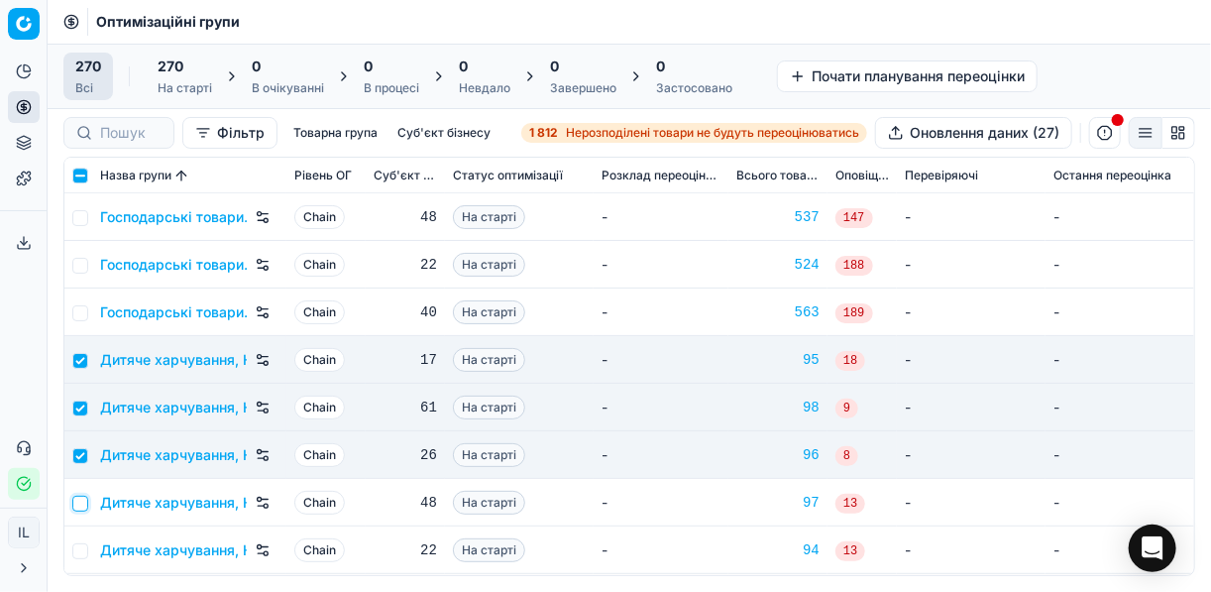
click at [77, 506] on input "checkbox" at bounding box center [80, 503] width 16 height 16
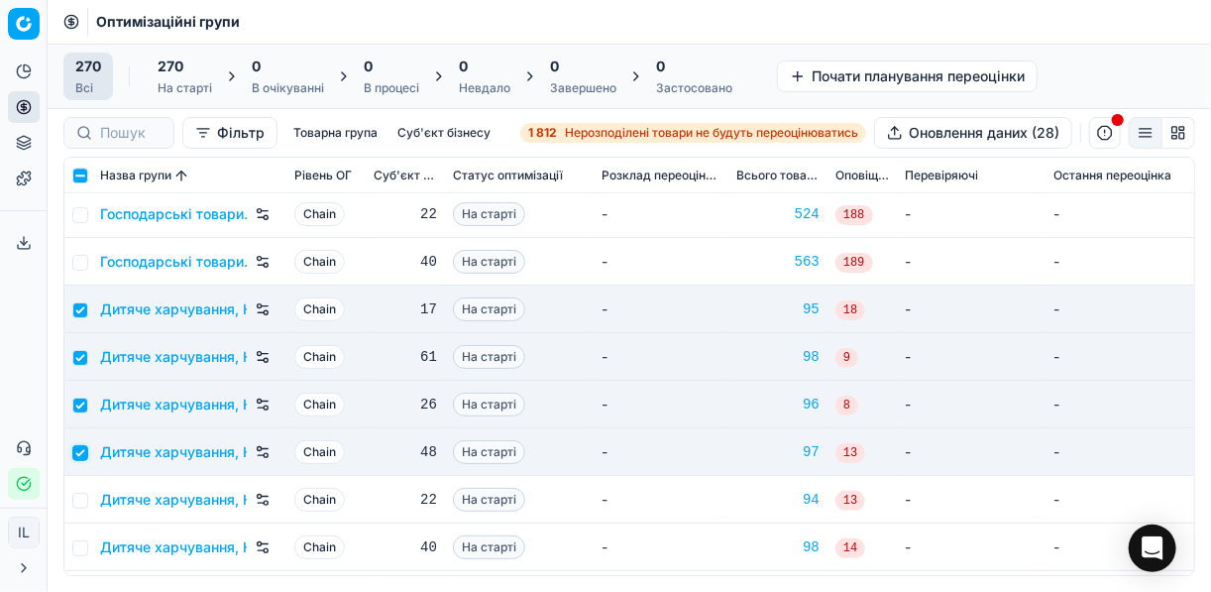
scroll to position [2220, 0]
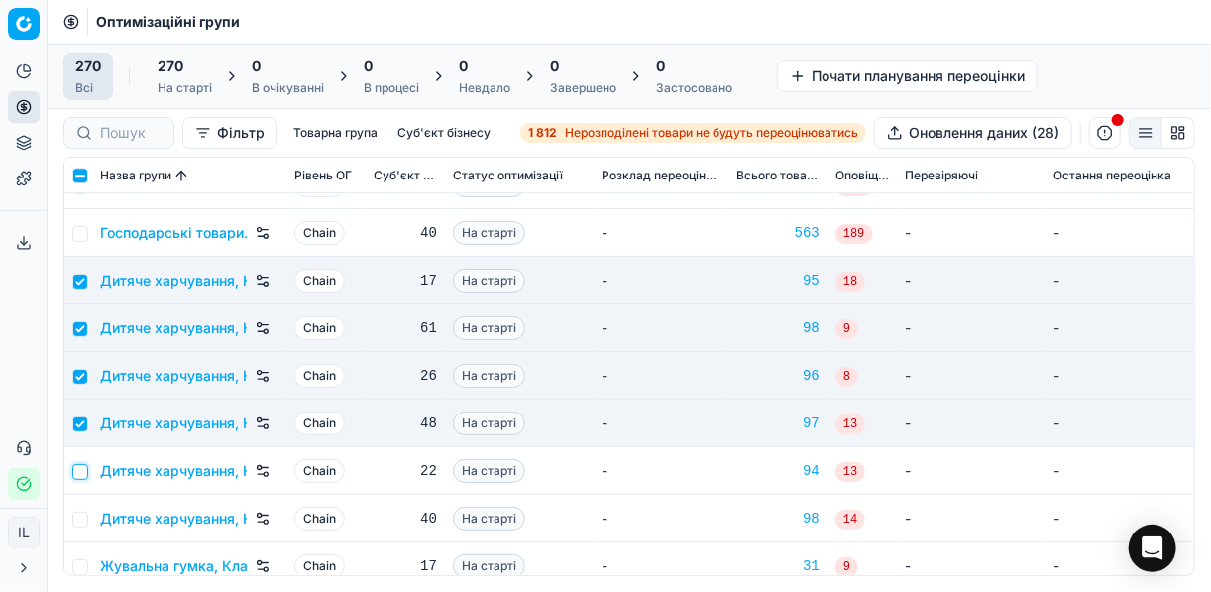
click at [81, 469] on input "checkbox" at bounding box center [80, 472] width 16 height 16
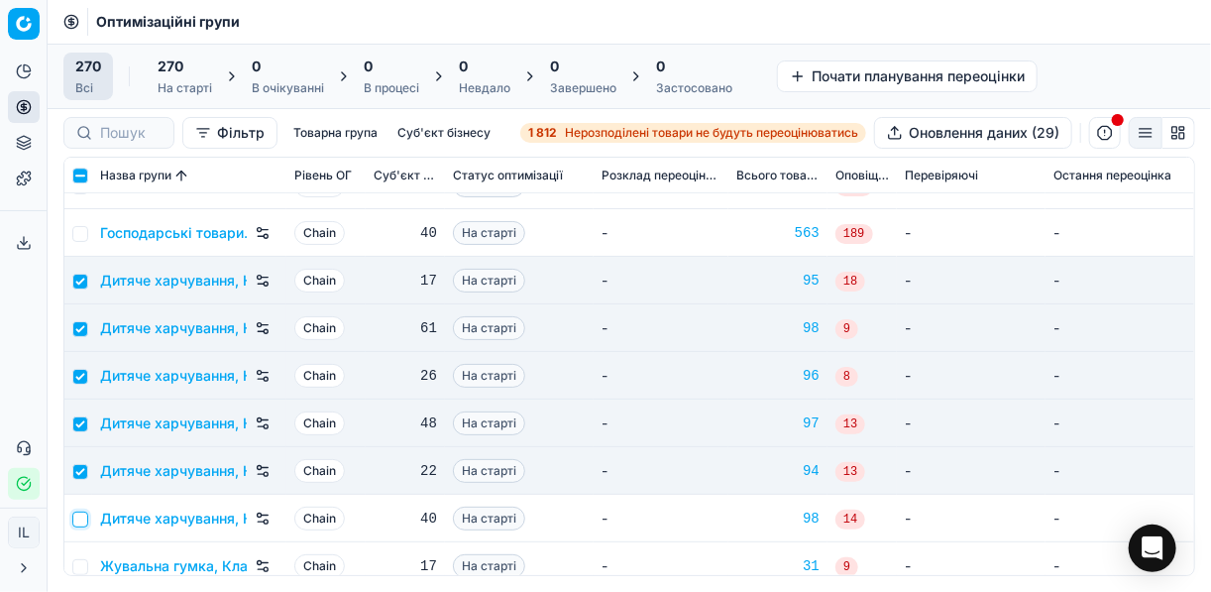
click at [83, 516] on input "checkbox" at bounding box center [80, 519] width 16 height 16
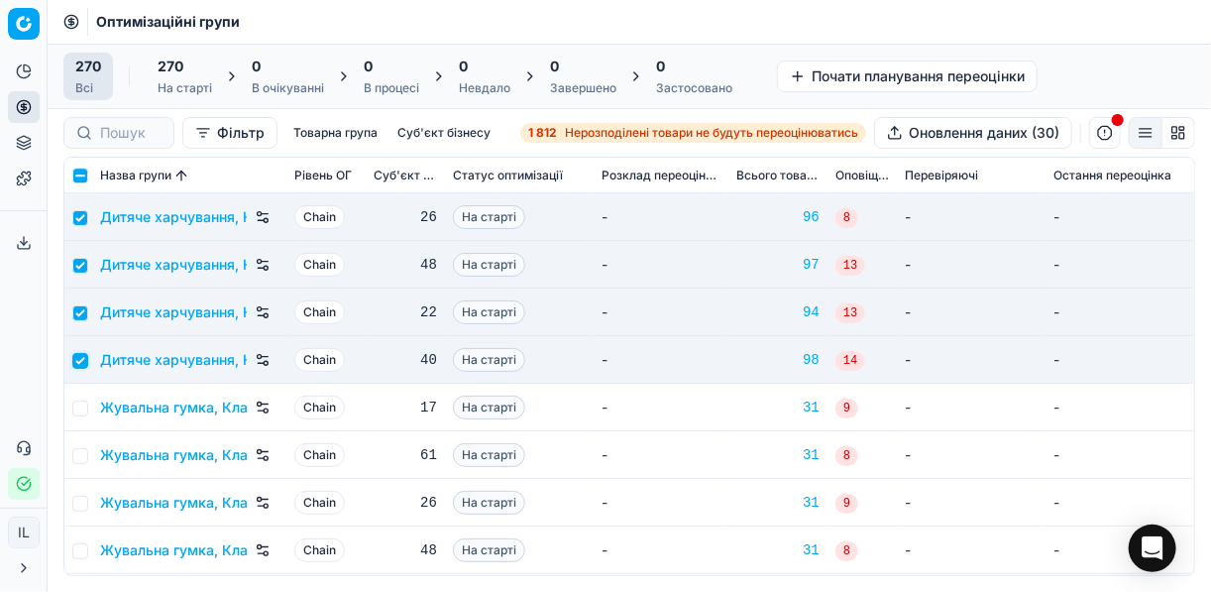
scroll to position [2457, 0]
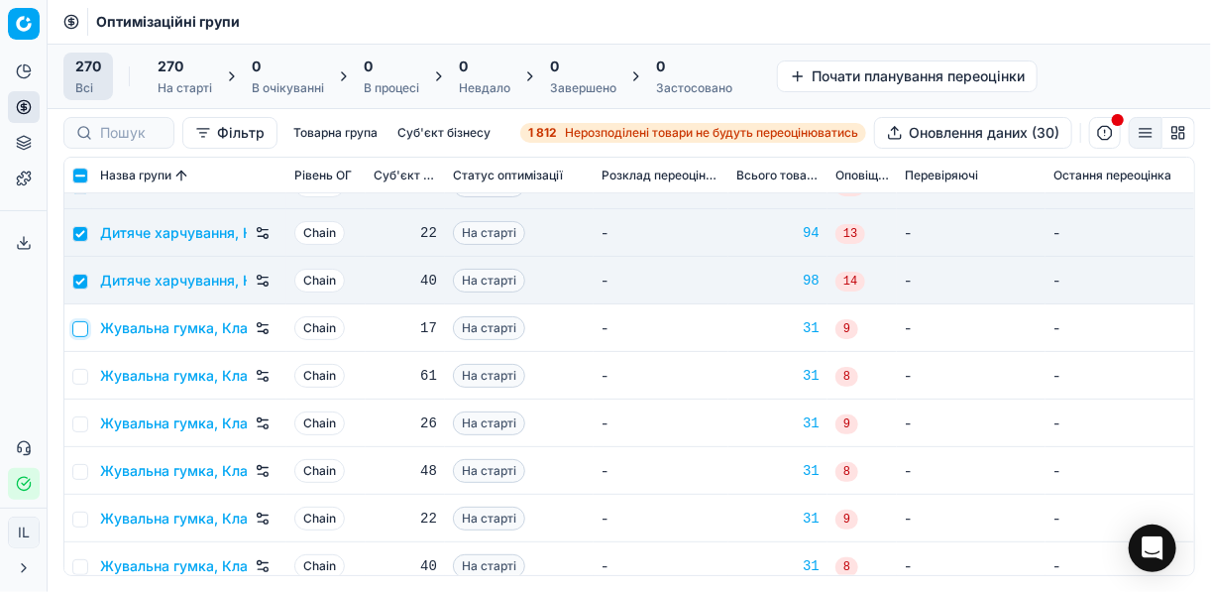
click at [78, 330] on input "checkbox" at bounding box center [80, 329] width 16 height 16
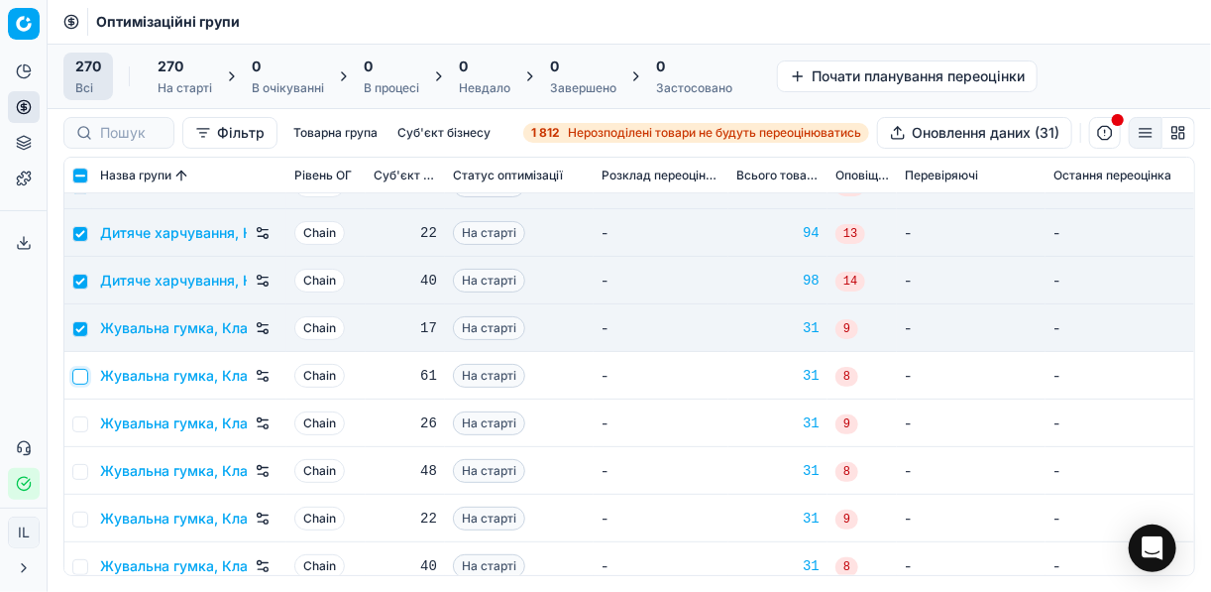
click at [79, 378] on input "checkbox" at bounding box center [80, 377] width 16 height 16
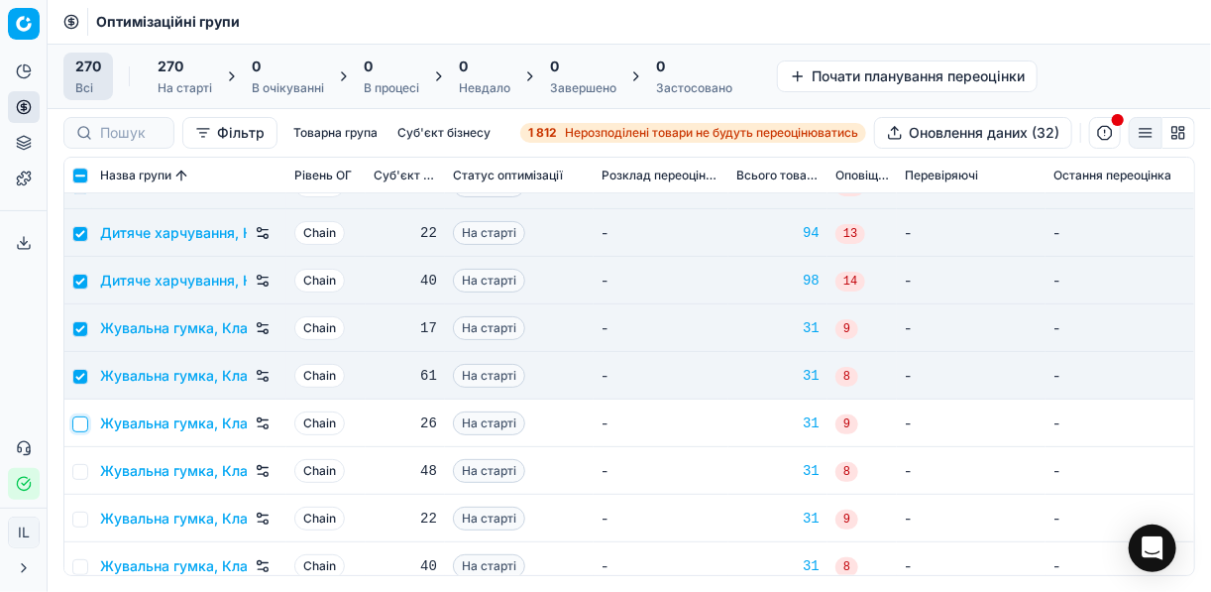
click at [79, 420] on input "checkbox" at bounding box center [80, 424] width 16 height 16
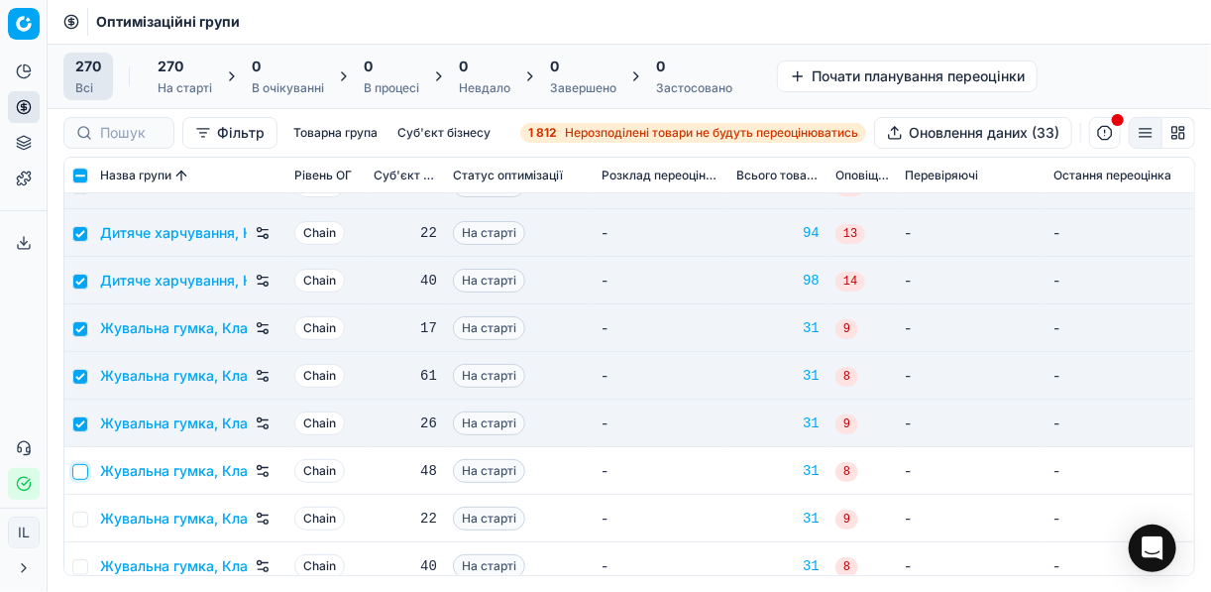
click at [77, 464] on input "checkbox" at bounding box center [80, 472] width 16 height 16
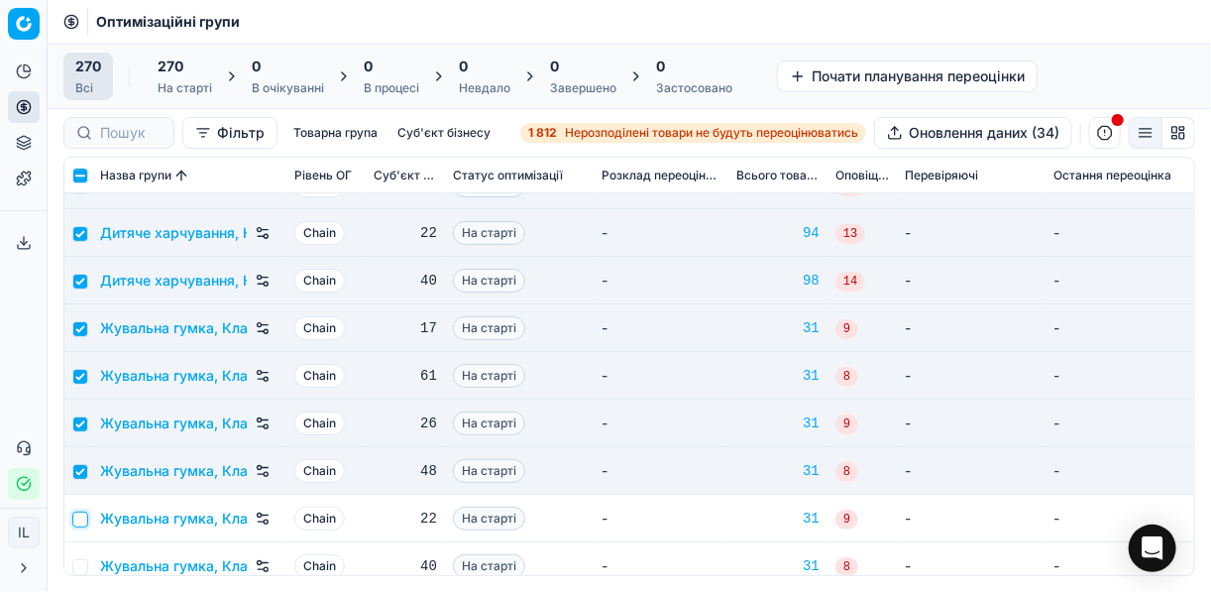
drag, startPoint x: 75, startPoint y: 511, endPoint x: 103, endPoint y: 491, distance: 34.1
click at [77, 511] on input "checkbox" at bounding box center [80, 519] width 16 height 16
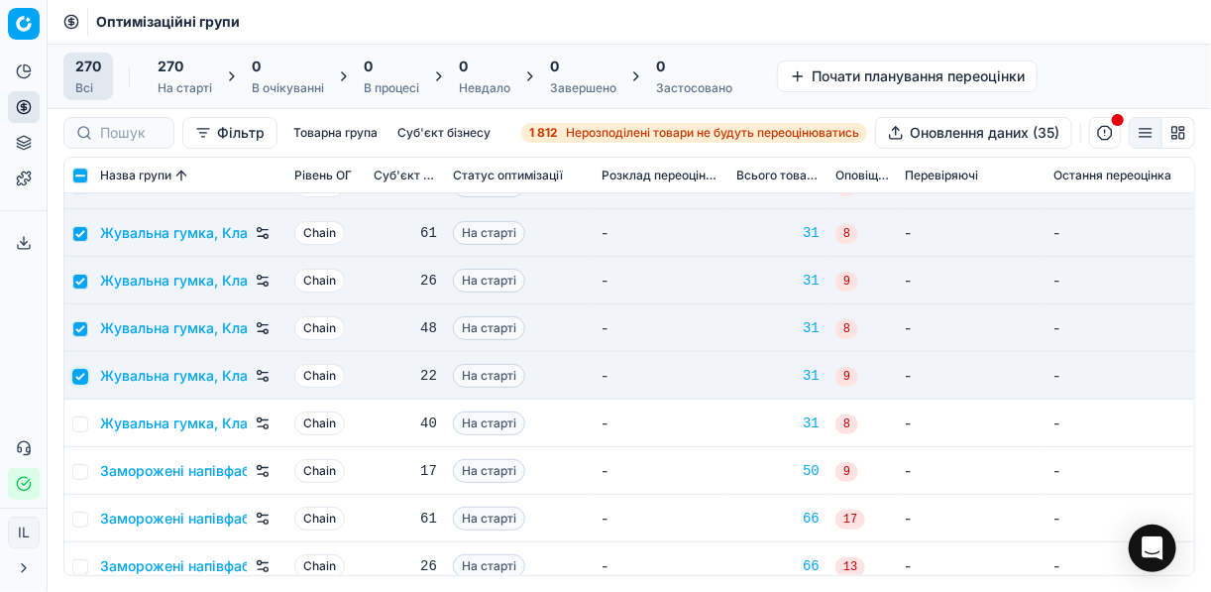
scroll to position [2616, 0]
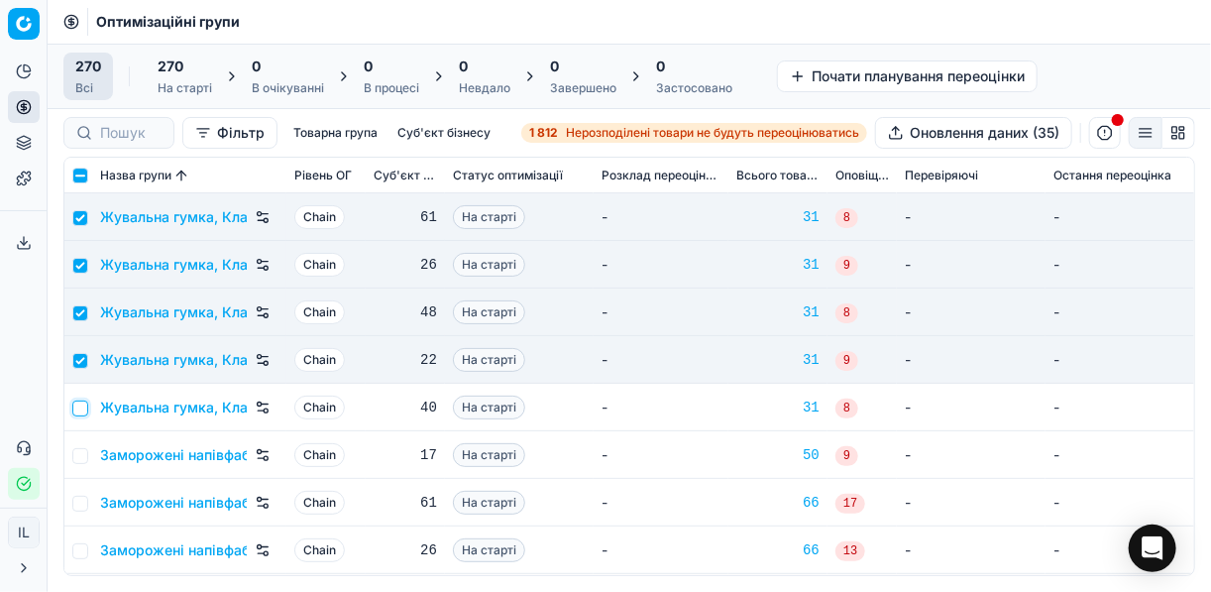
click at [78, 401] on input "checkbox" at bounding box center [80, 408] width 16 height 16
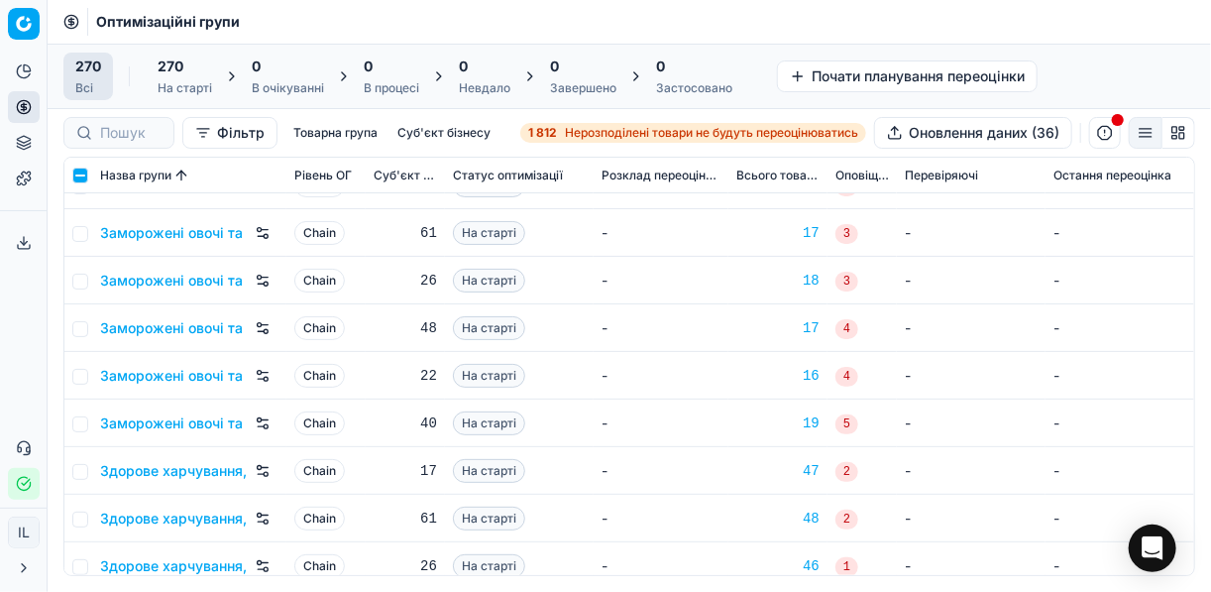
scroll to position [3329, 0]
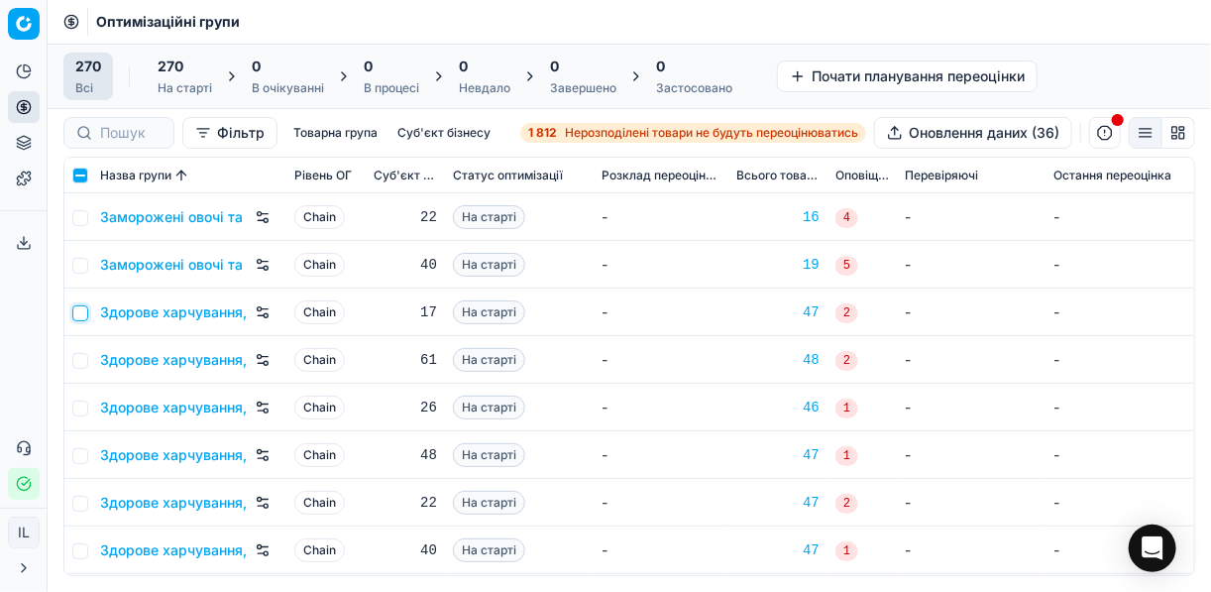
click at [81, 317] on input "checkbox" at bounding box center [80, 313] width 16 height 16
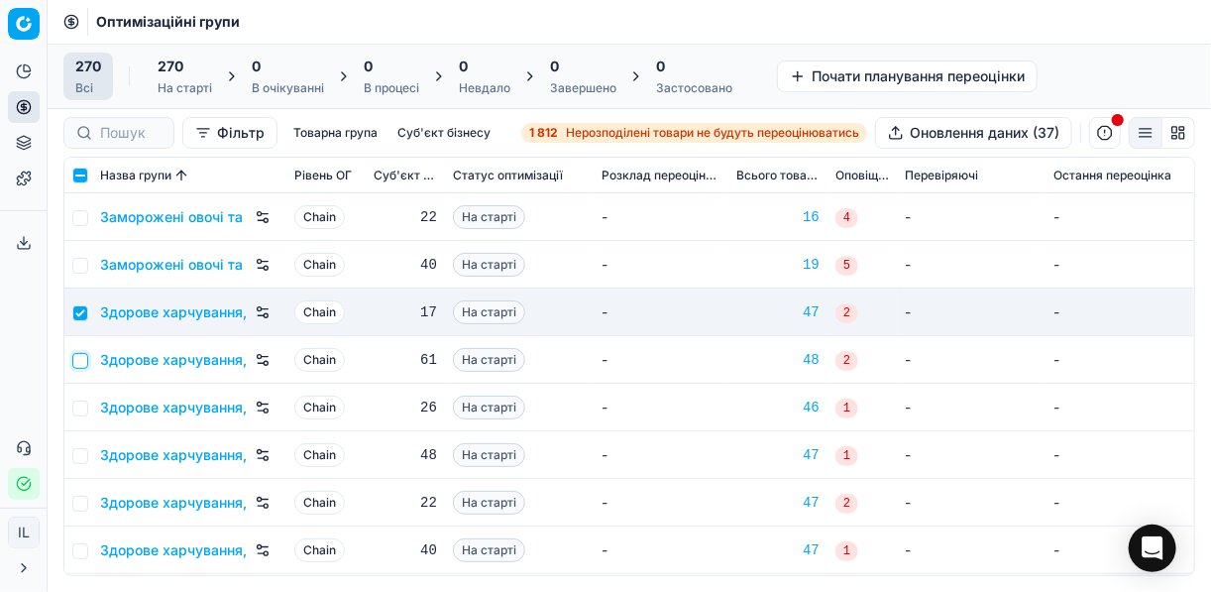
drag, startPoint x: 81, startPoint y: 362, endPoint x: 83, endPoint y: 380, distance: 18.9
click at [82, 362] on input "checkbox" at bounding box center [80, 361] width 16 height 16
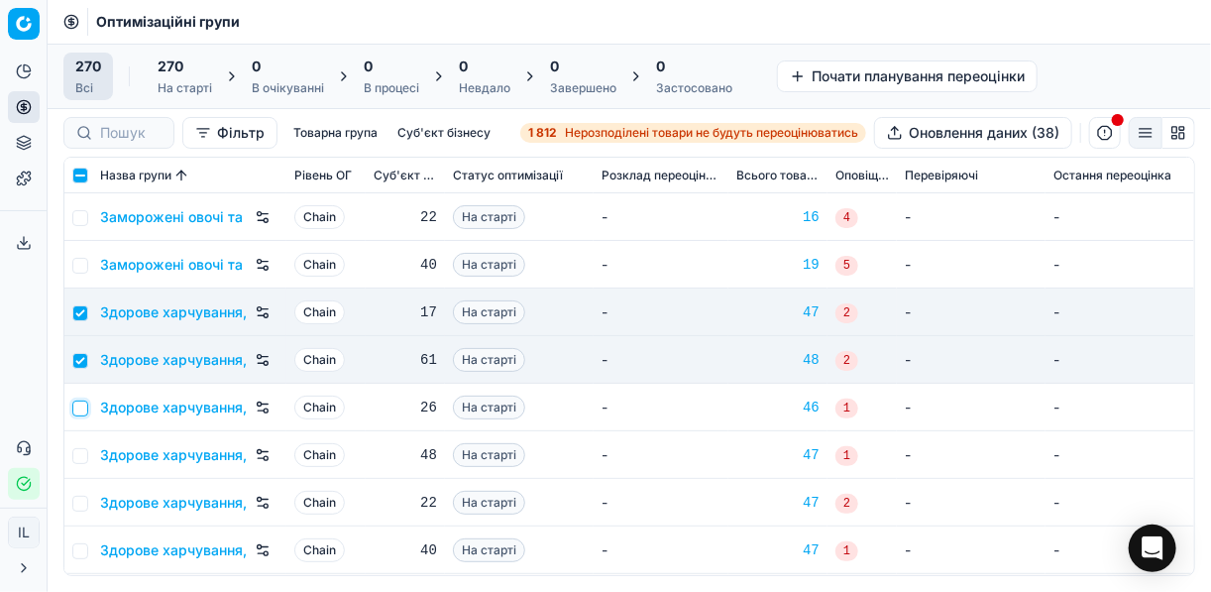
click at [76, 409] on input "checkbox" at bounding box center [80, 408] width 16 height 16
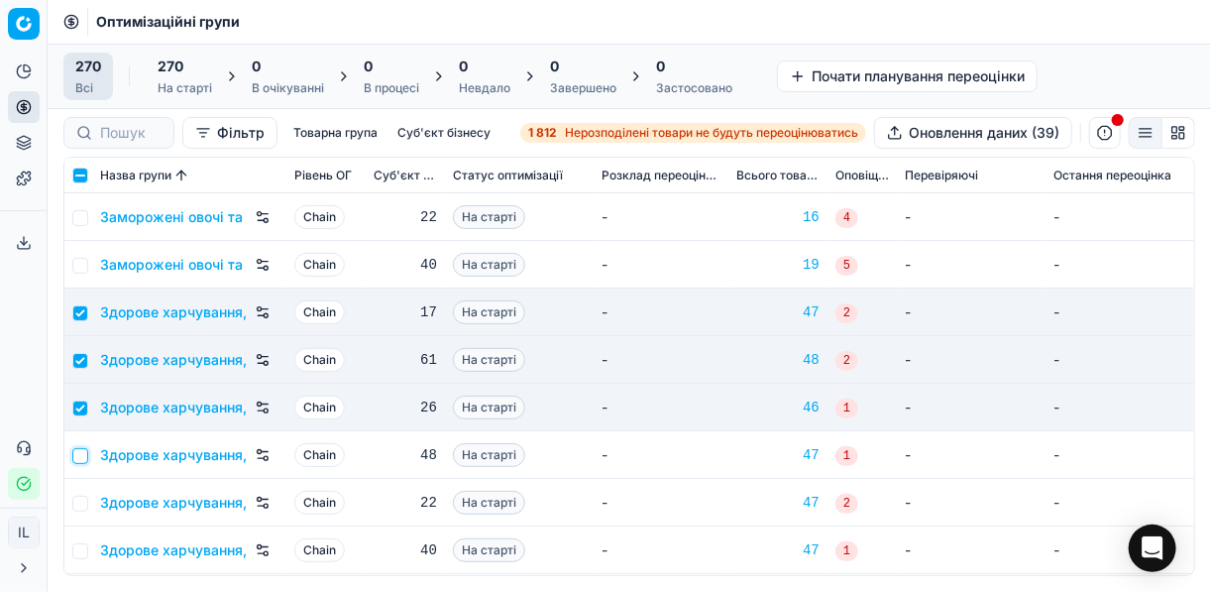
click at [77, 451] on input "checkbox" at bounding box center [80, 456] width 16 height 16
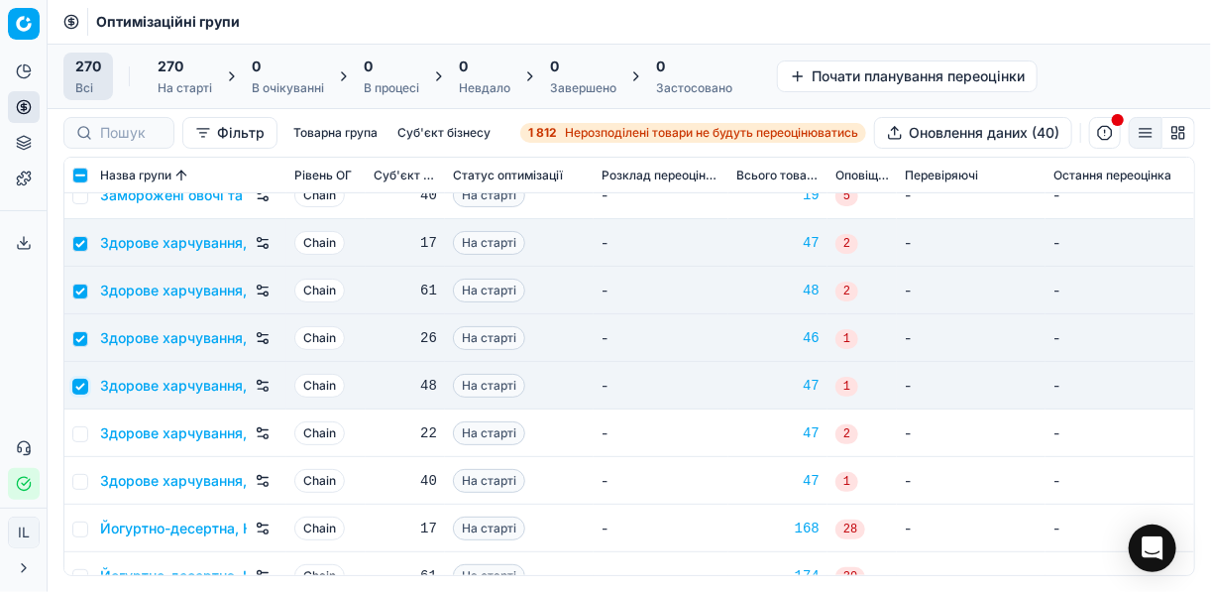
scroll to position [3409, 0]
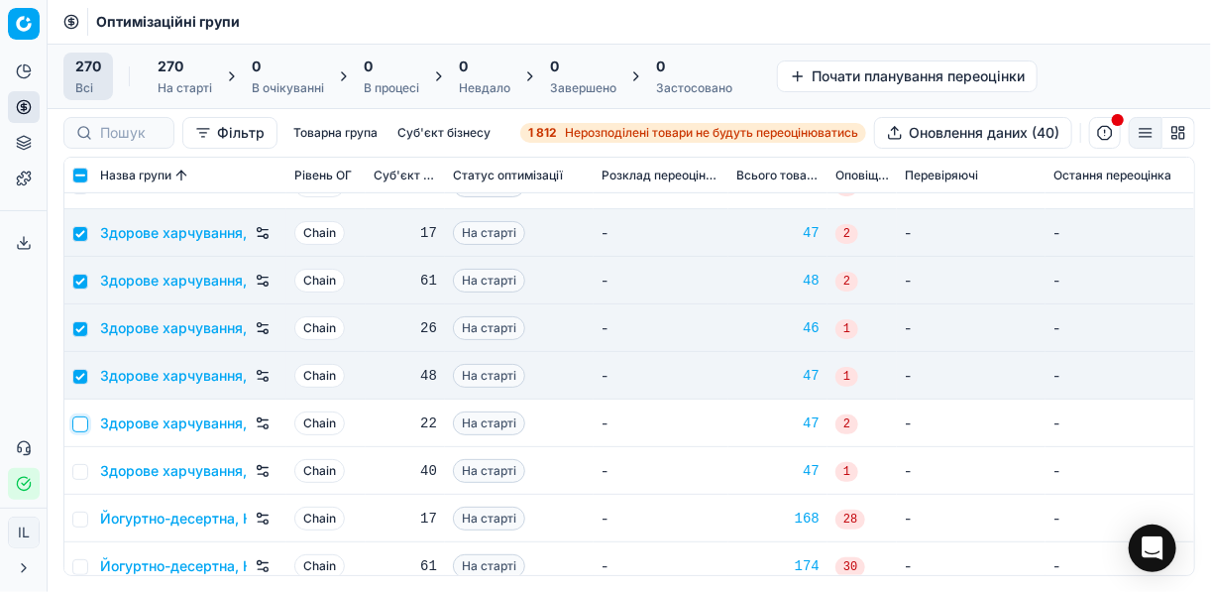
click at [79, 427] on input "checkbox" at bounding box center [80, 424] width 16 height 16
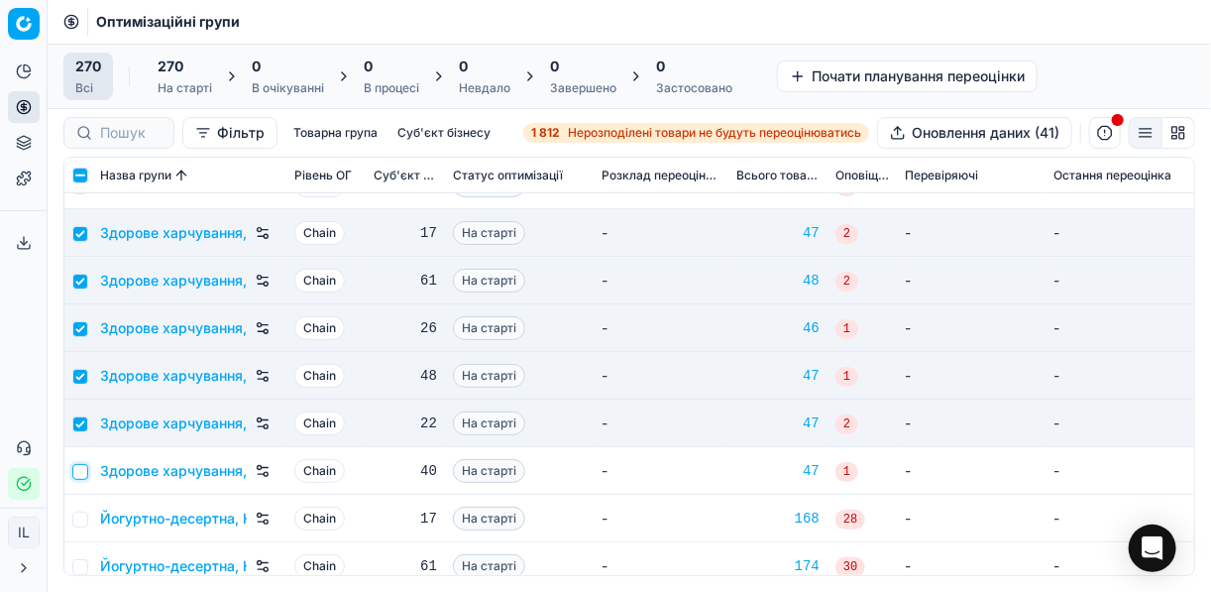
drag, startPoint x: 79, startPoint y: 464, endPoint x: 91, endPoint y: 467, distance: 12.3
click at [80, 466] on input "checkbox" at bounding box center [80, 472] width 16 height 16
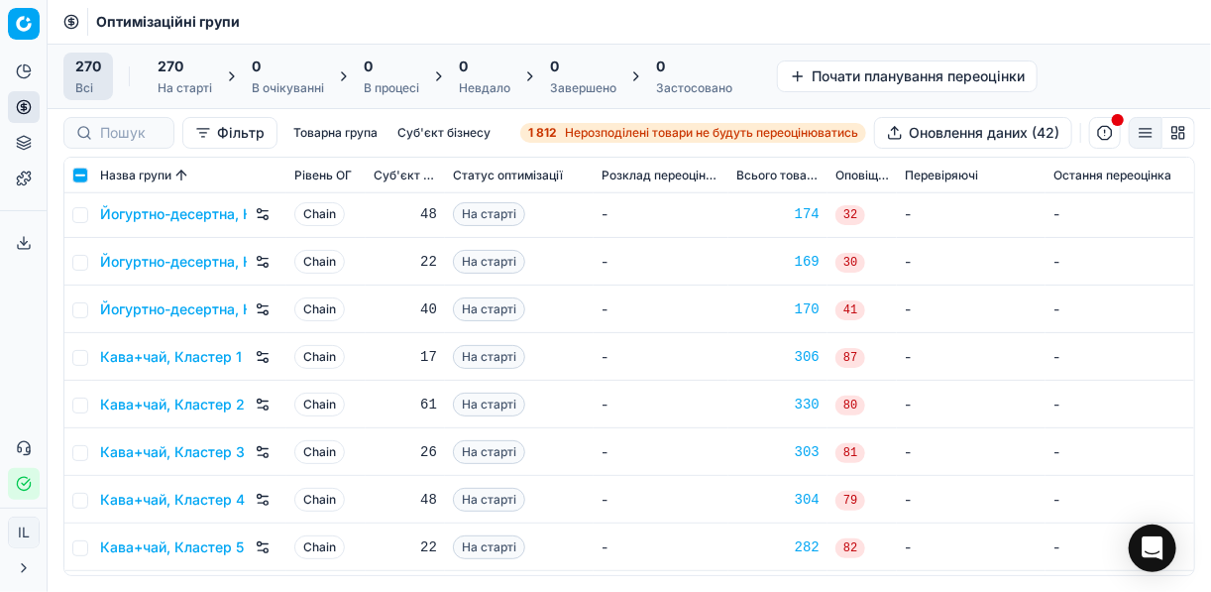
scroll to position [3884, 0]
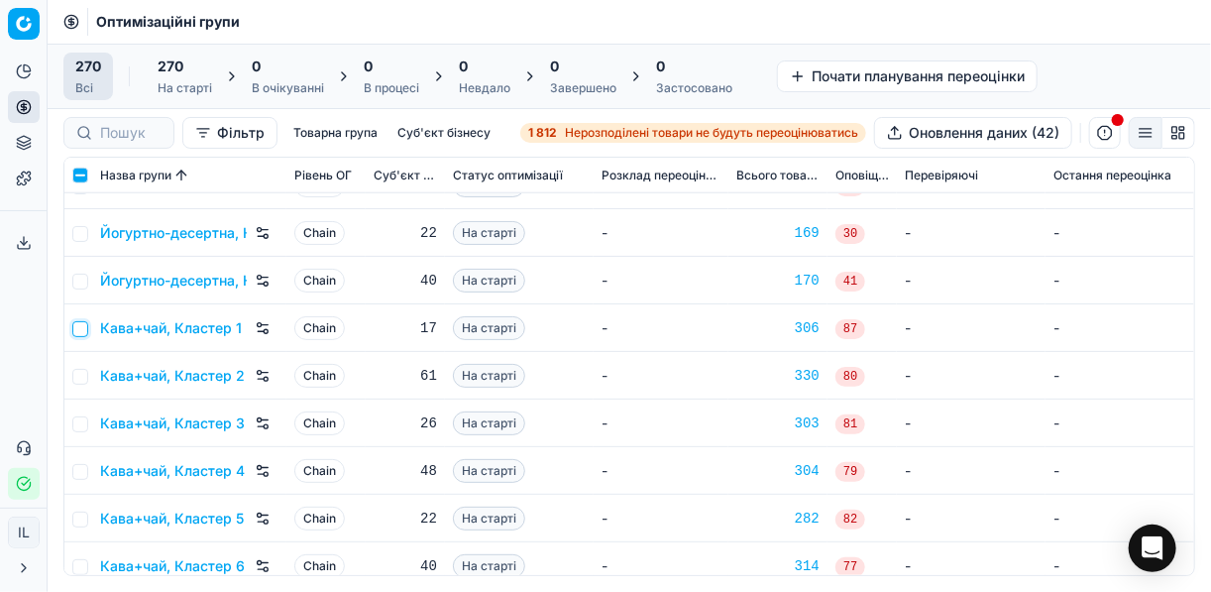
click at [77, 328] on input "checkbox" at bounding box center [80, 329] width 16 height 16
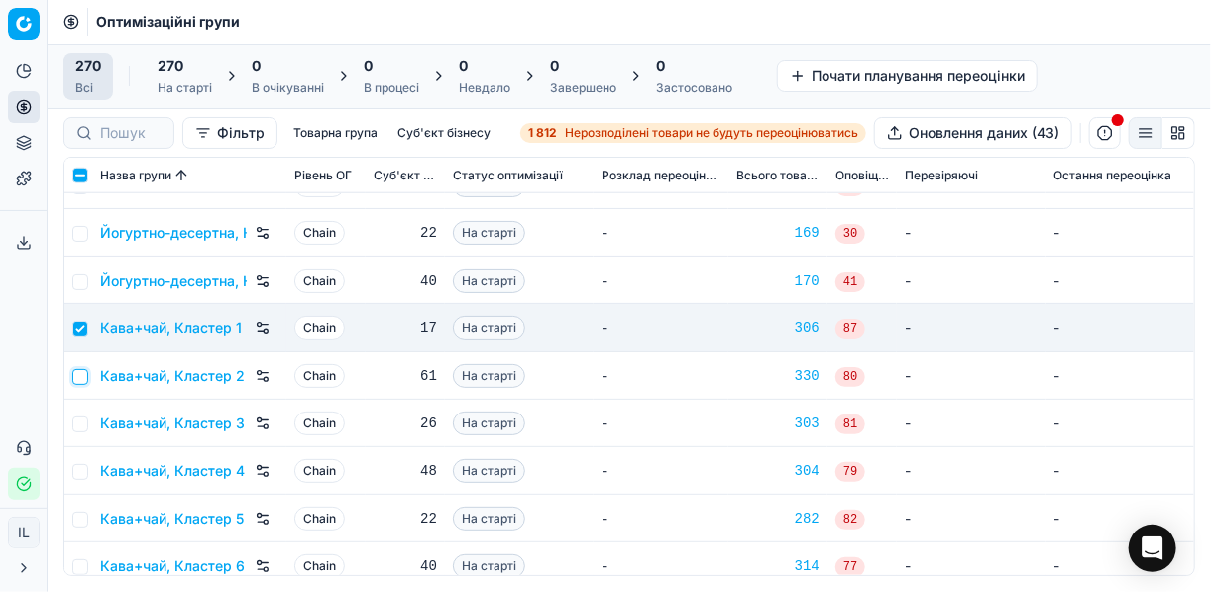
click at [79, 376] on input "checkbox" at bounding box center [80, 377] width 16 height 16
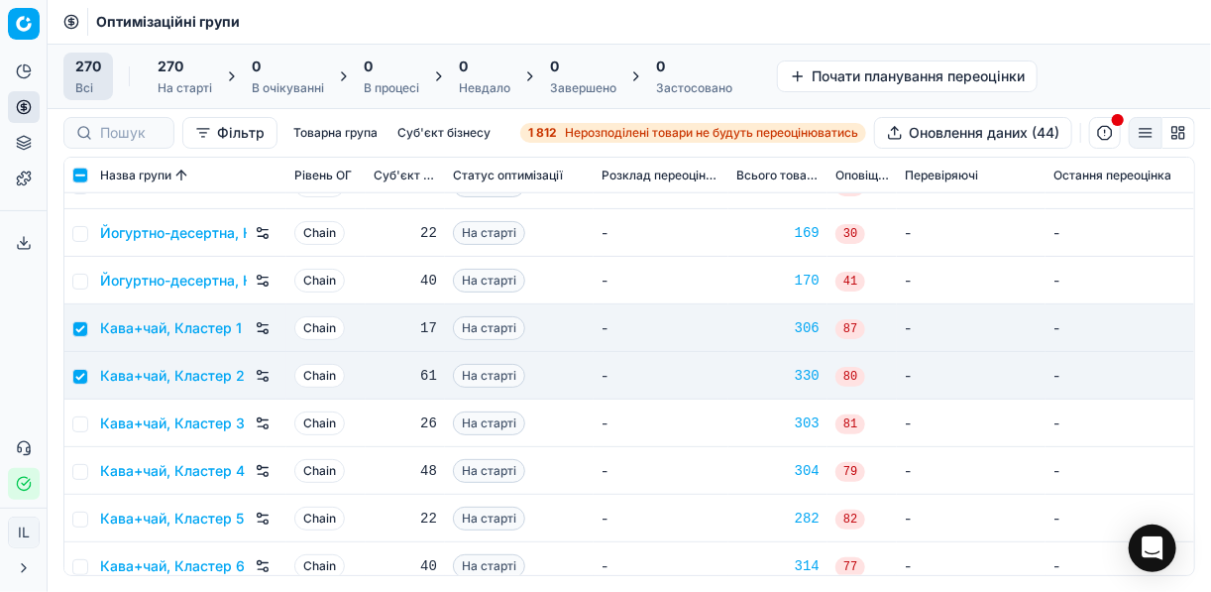
click at [75, 431] on td at bounding box center [78, 423] width 28 height 48
click at [83, 325] on input "checkbox" at bounding box center [80, 329] width 16 height 16
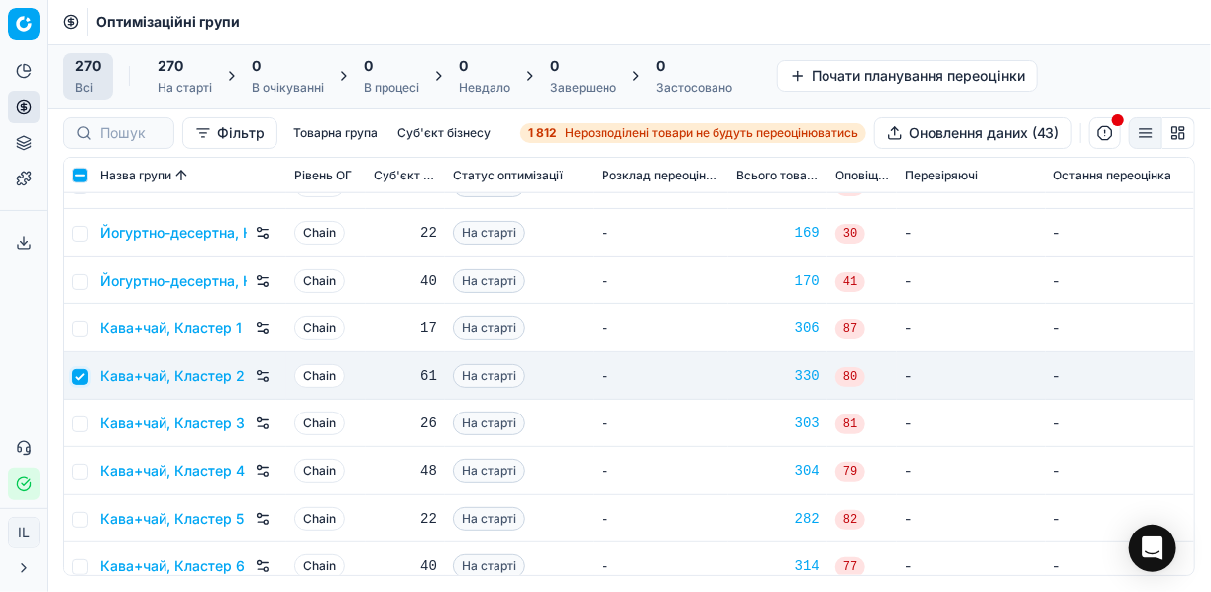
click at [78, 380] on input "checkbox" at bounding box center [80, 377] width 16 height 16
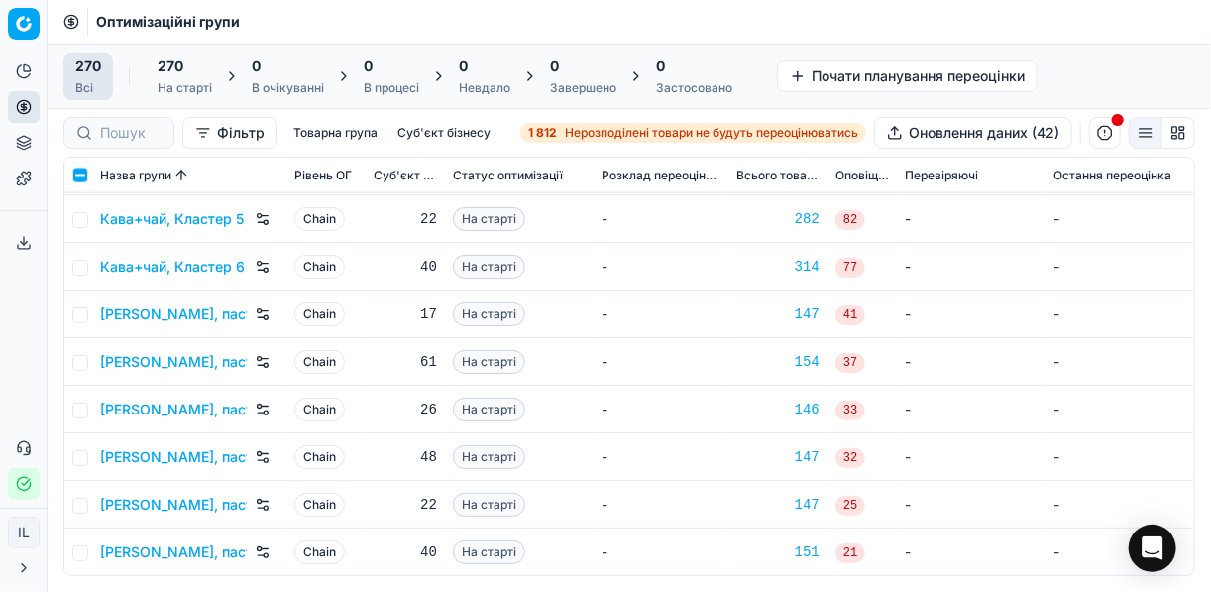
scroll to position [4201, 0]
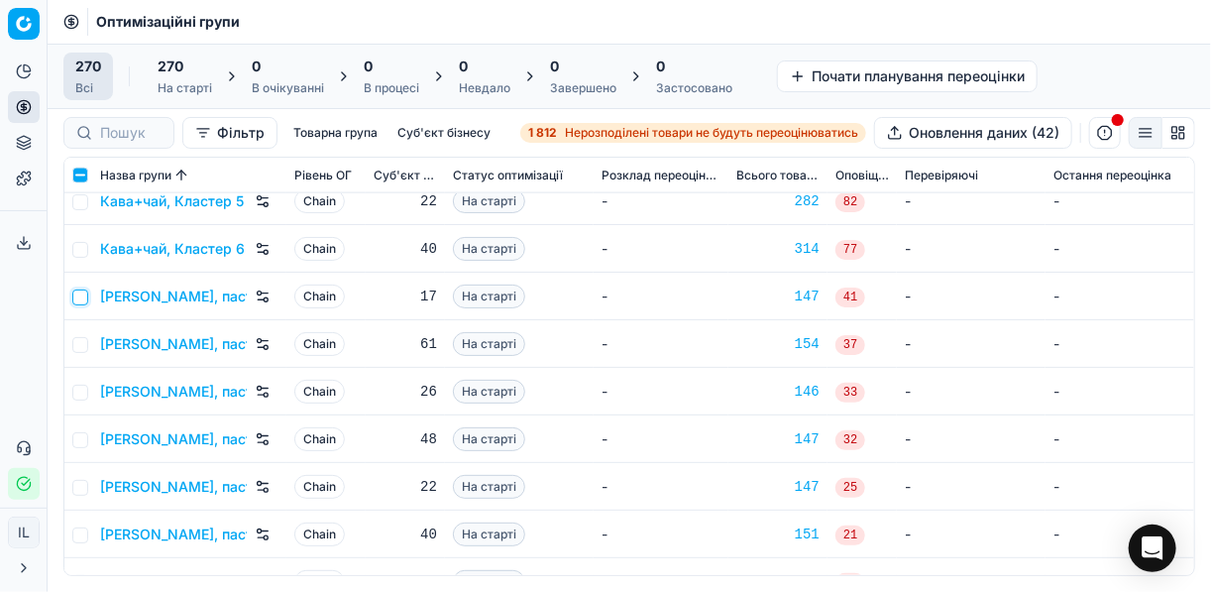
drag, startPoint x: 81, startPoint y: 296, endPoint x: 83, endPoint y: 316, distance: 19.9
click at [82, 299] on input "checkbox" at bounding box center [80, 297] width 16 height 16
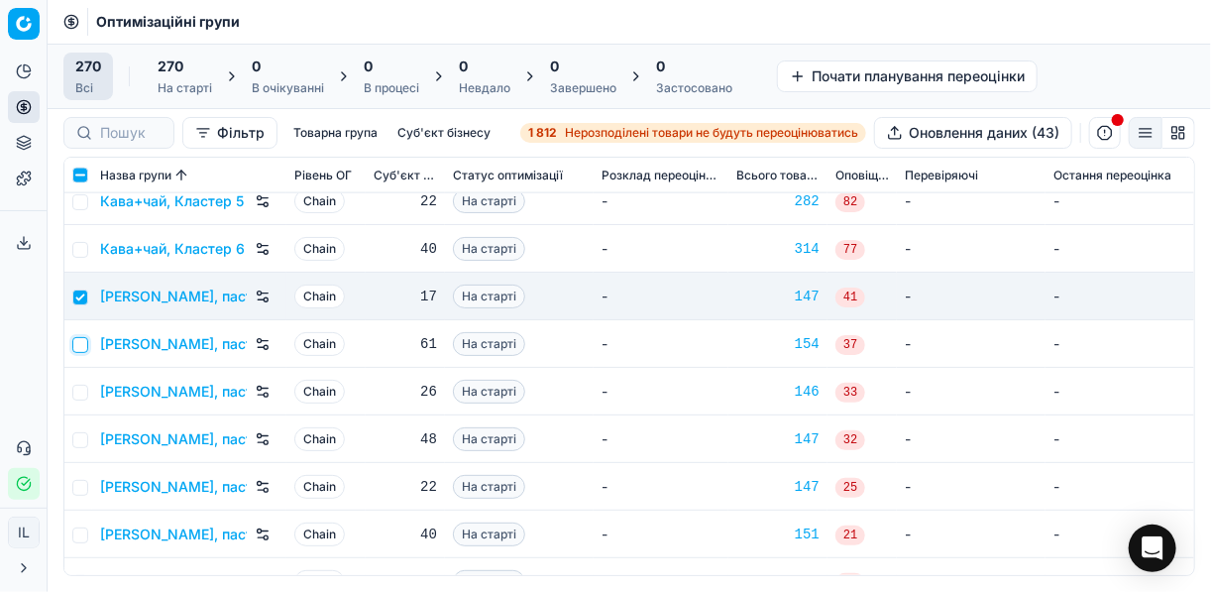
click at [80, 348] on input "checkbox" at bounding box center [80, 345] width 16 height 16
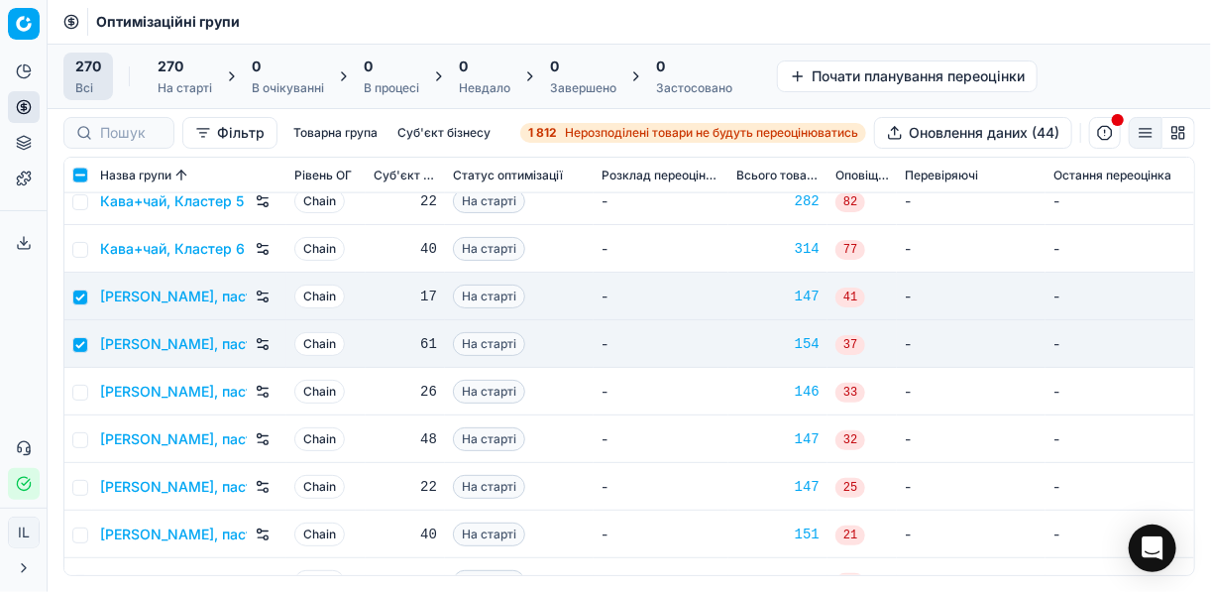
click at [80, 400] on td at bounding box center [78, 392] width 28 height 48
click at [84, 393] on input "checkbox" at bounding box center [80, 392] width 16 height 16
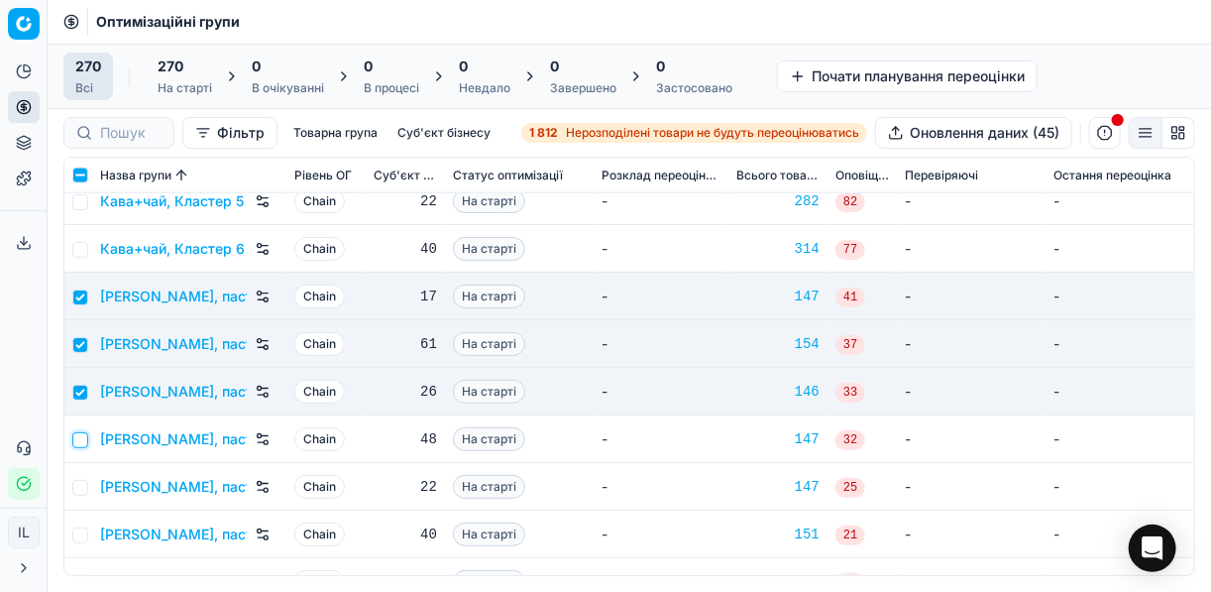
click at [83, 438] on input "checkbox" at bounding box center [80, 440] width 16 height 16
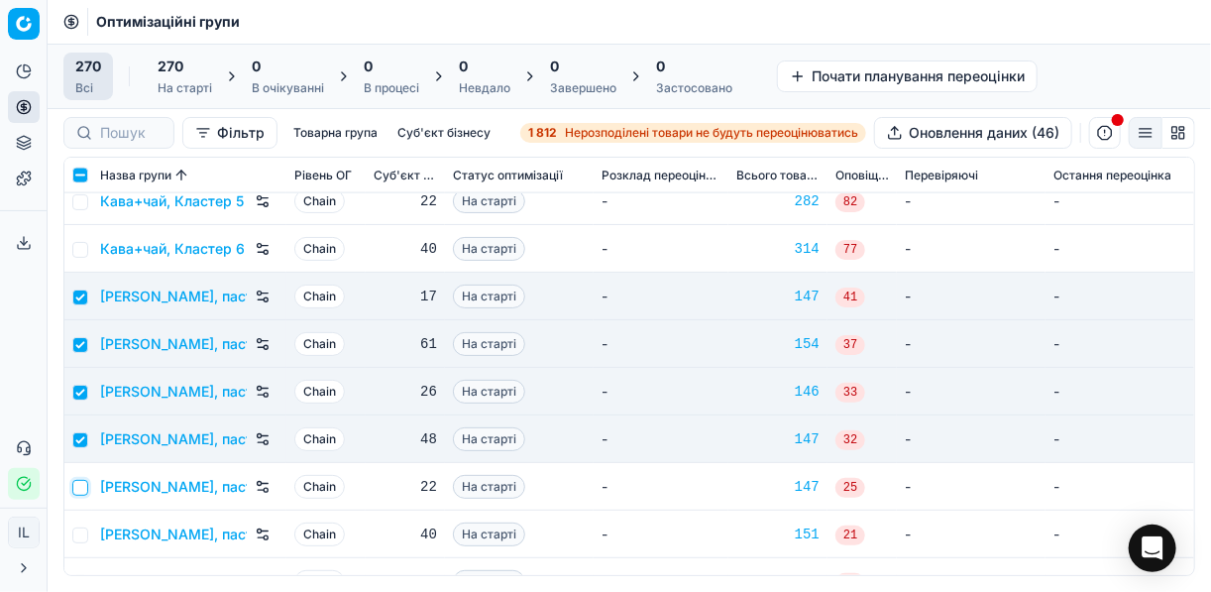
drag, startPoint x: 80, startPoint y: 478, endPoint x: 82, endPoint y: 496, distance: 18.9
click at [82, 480] on input "checkbox" at bounding box center [80, 488] width 16 height 16
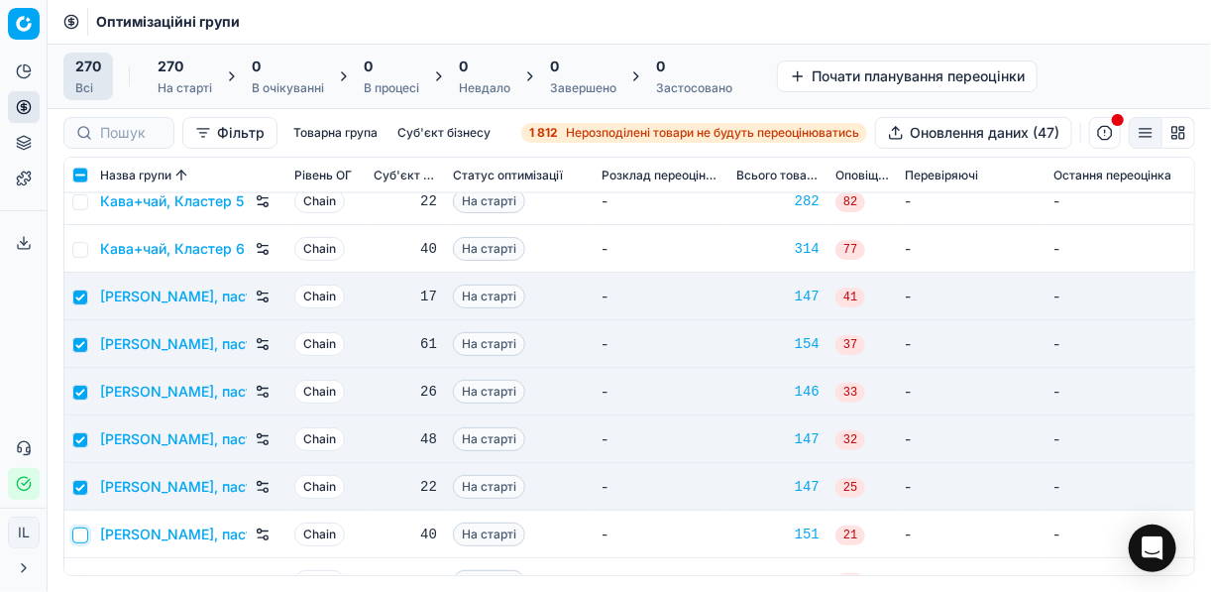
drag, startPoint x: 78, startPoint y: 531, endPoint x: 110, endPoint y: 515, distance: 35.5
click at [80, 531] on input "checkbox" at bounding box center [80, 535] width 16 height 16
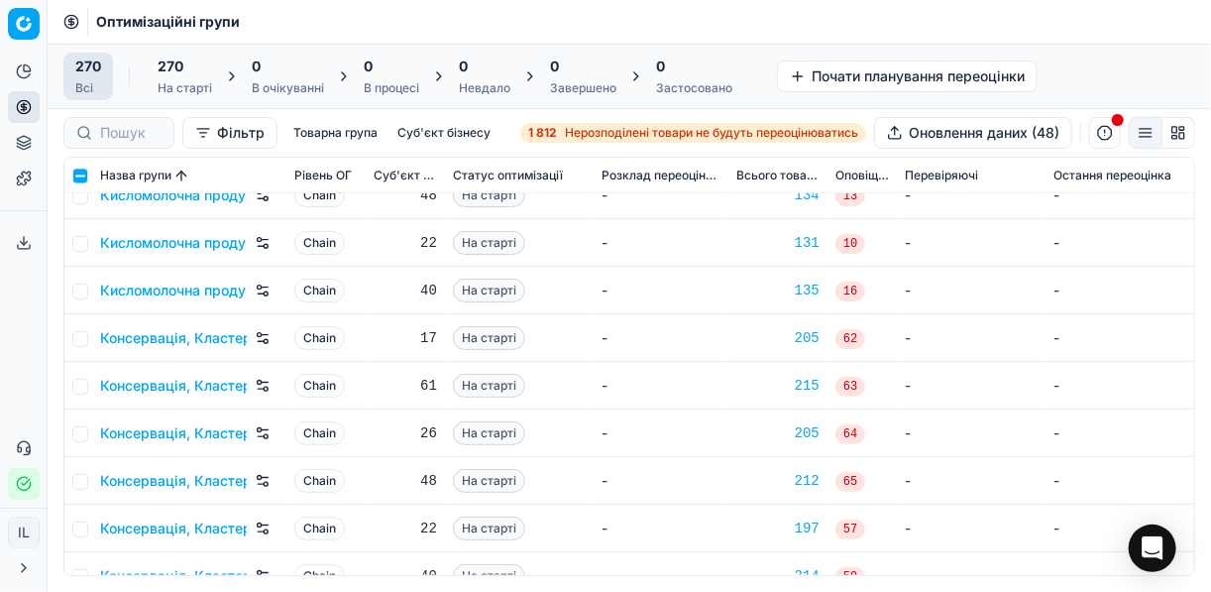
scroll to position [4756, 0]
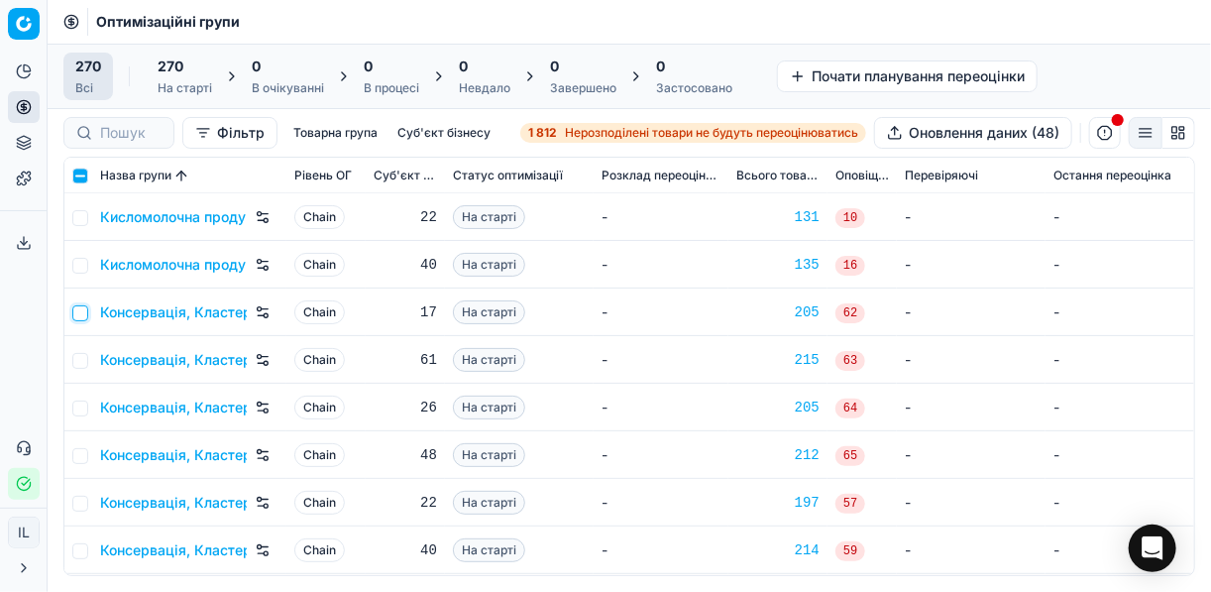
click at [85, 314] on input "checkbox" at bounding box center [80, 313] width 16 height 16
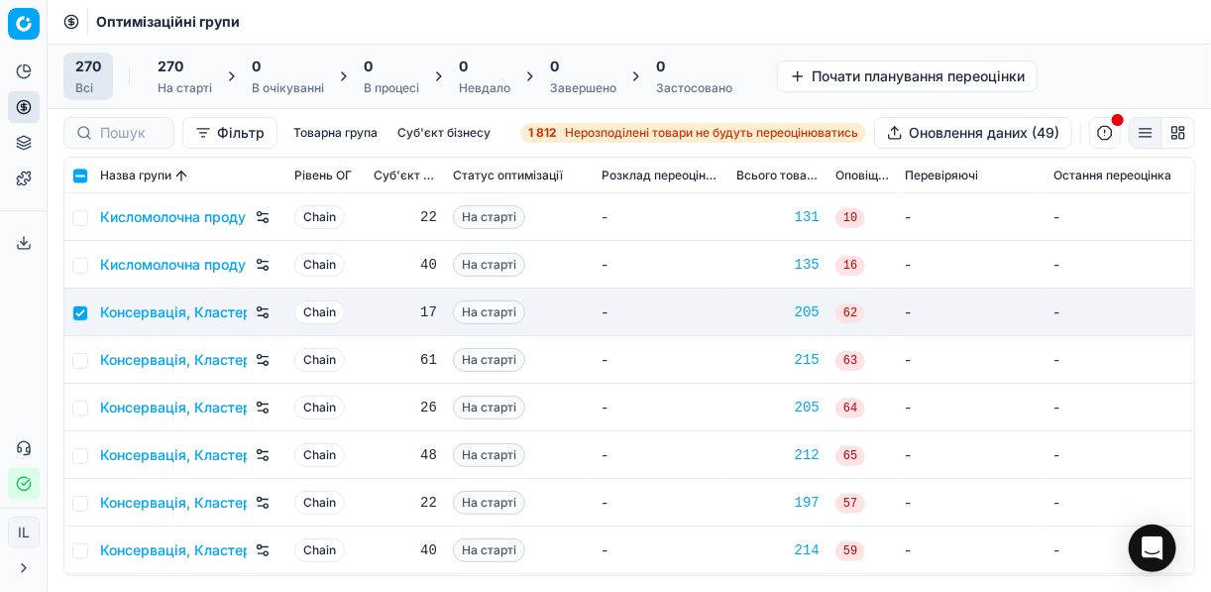
click at [77, 368] on td at bounding box center [78, 360] width 28 height 48
drag, startPoint x: 86, startPoint y: 355, endPoint x: 89, endPoint y: 370, distance: 15.2
click at [86, 355] on input "checkbox" at bounding box center [80, 361] width 16 height 16
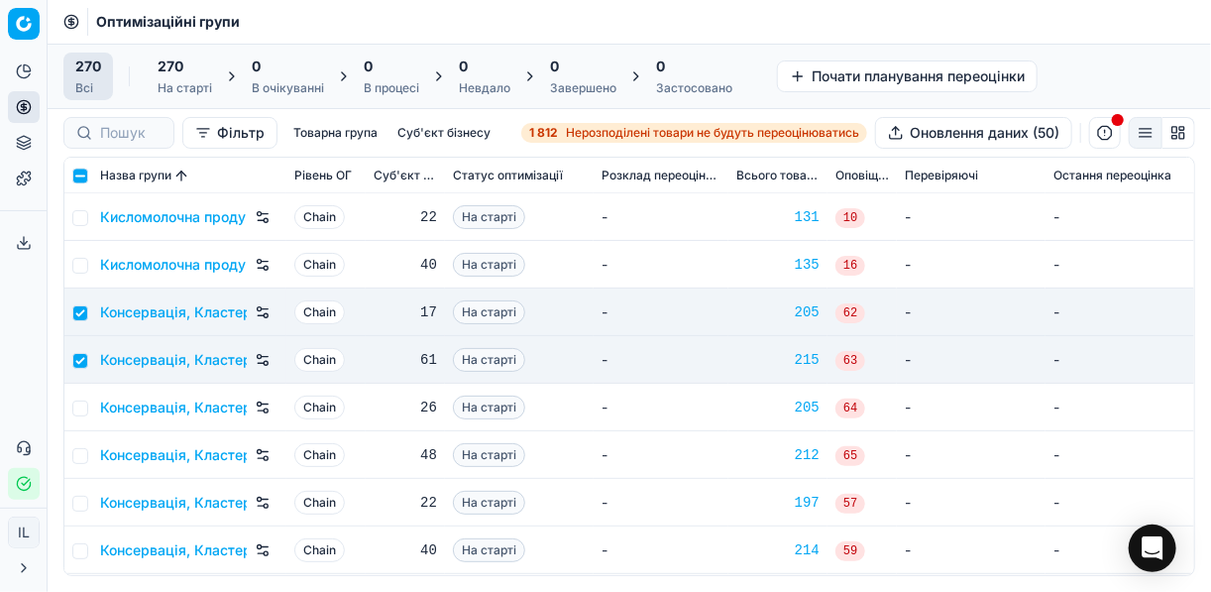
click at [89, 406] on td at bounding box center [78, 407] width 28 height 48
click at [84, 420] on td at bounding box center [78, 407] width 28 height 48
click at [82, 403] on input "checkbox" at bounding box center [80, 408] width 16 height 16
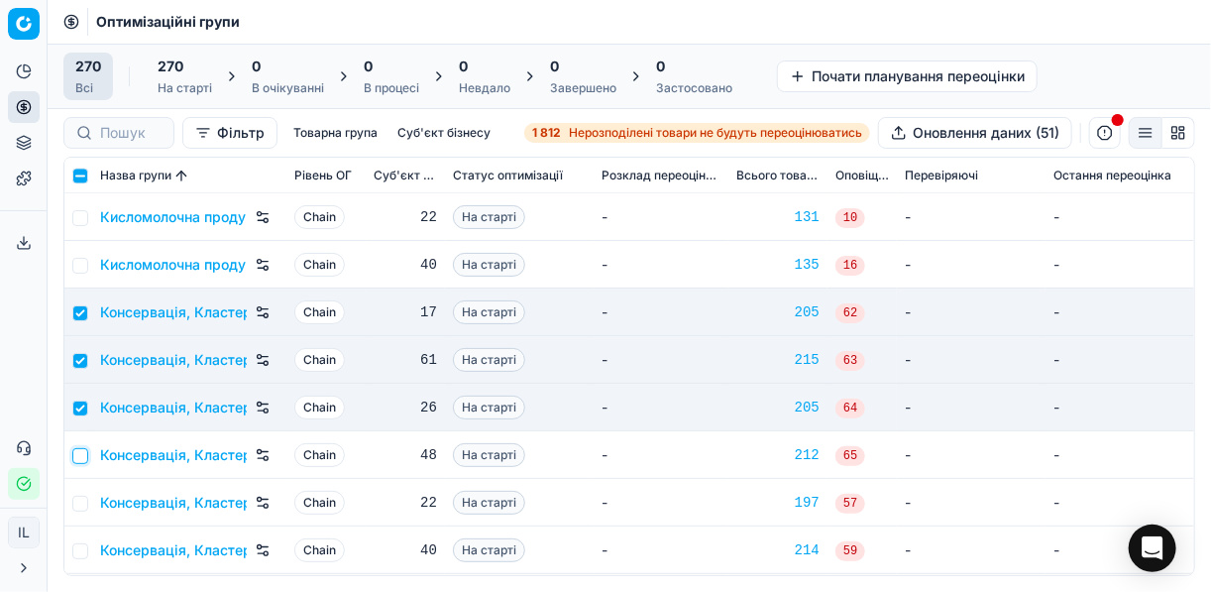
click at [80, 459] on input "checkbox" at bounding box center [80, 456] width 16 height 16
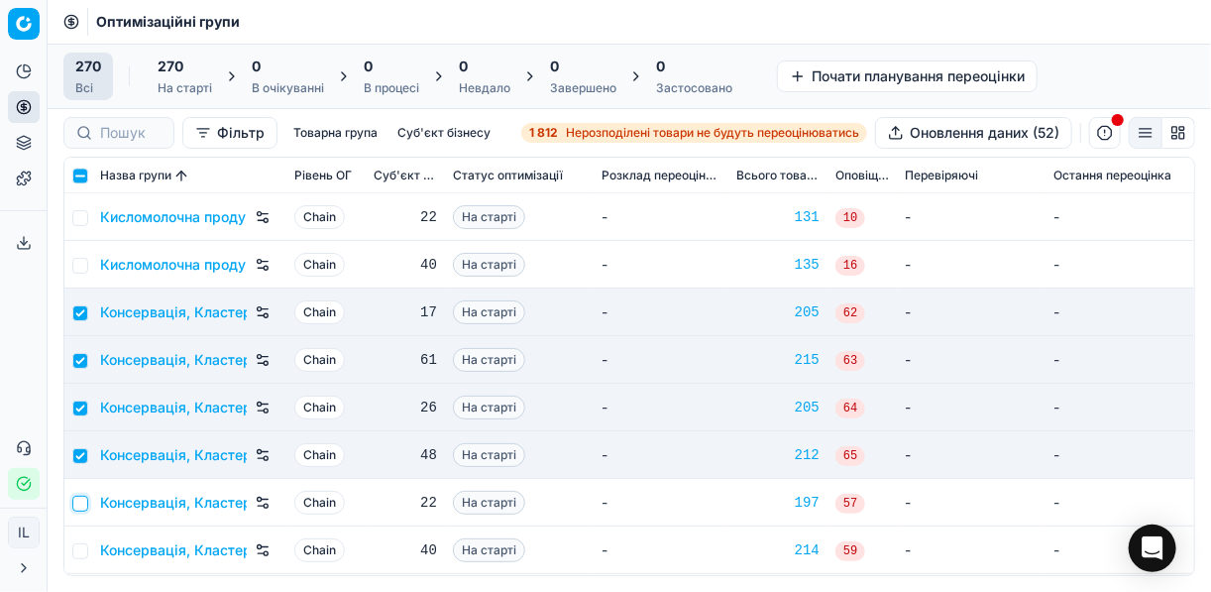
click at [80, 496] on input "checkbox" at bounding box center [80, 503] width 16 height 16
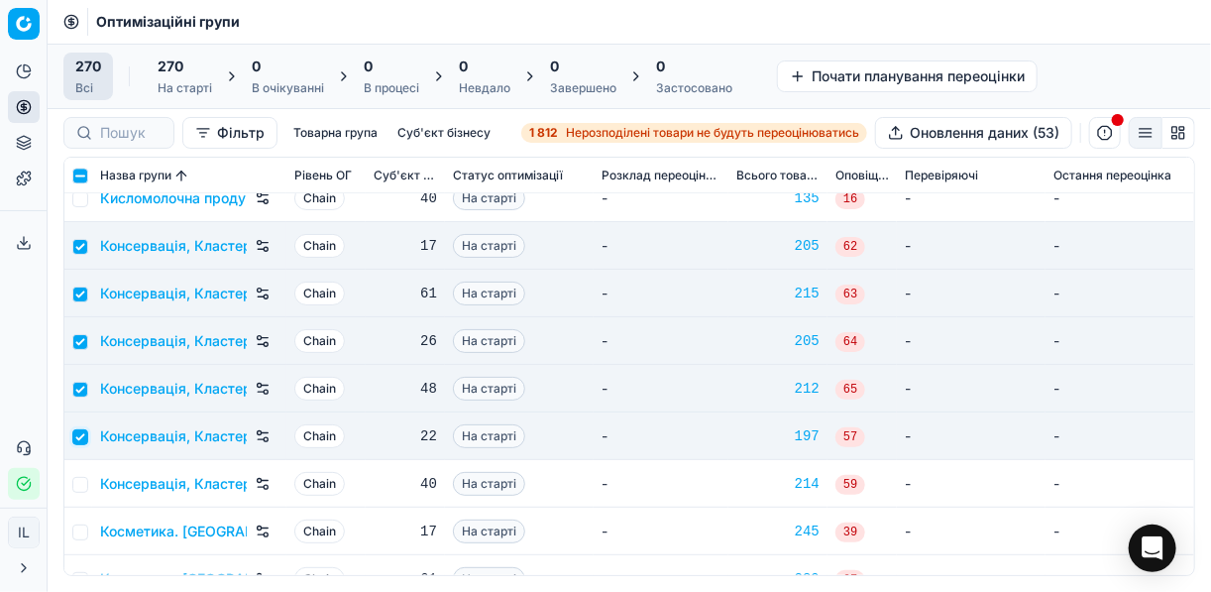
scroll to position [4915, 0]
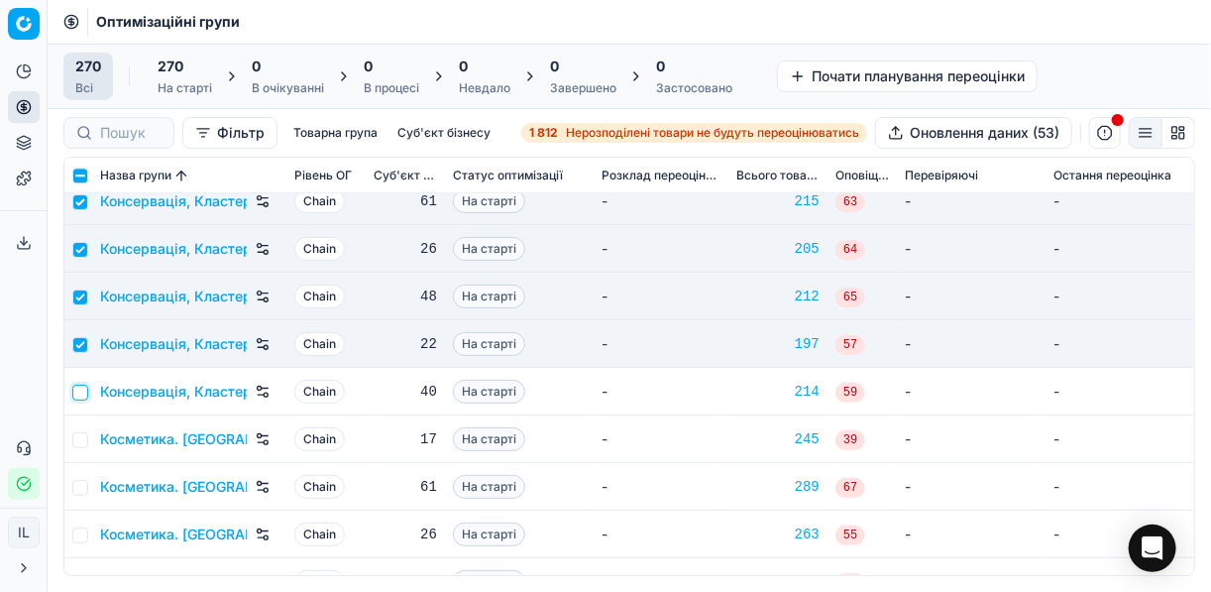
click at [79, 394] on input "checkbox" at bounding box center [80, 392] width 16 height 16
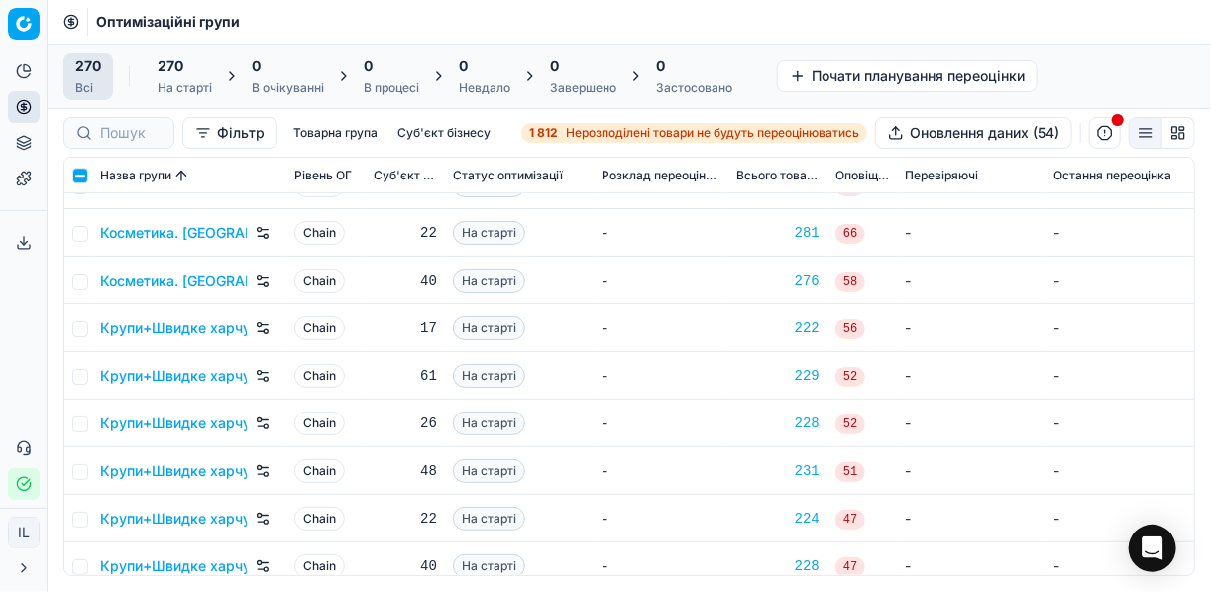
scroll to position [5390, 0]
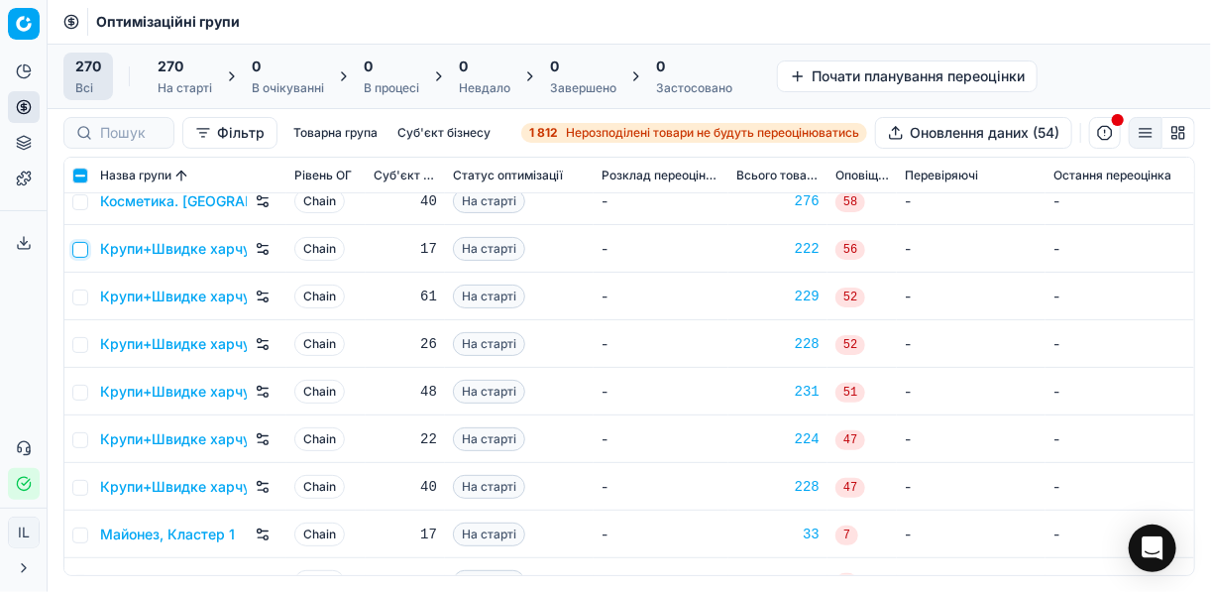
click at [76, 250] on input "checkbox" at bounding box center [80, 250] width 16 height 16
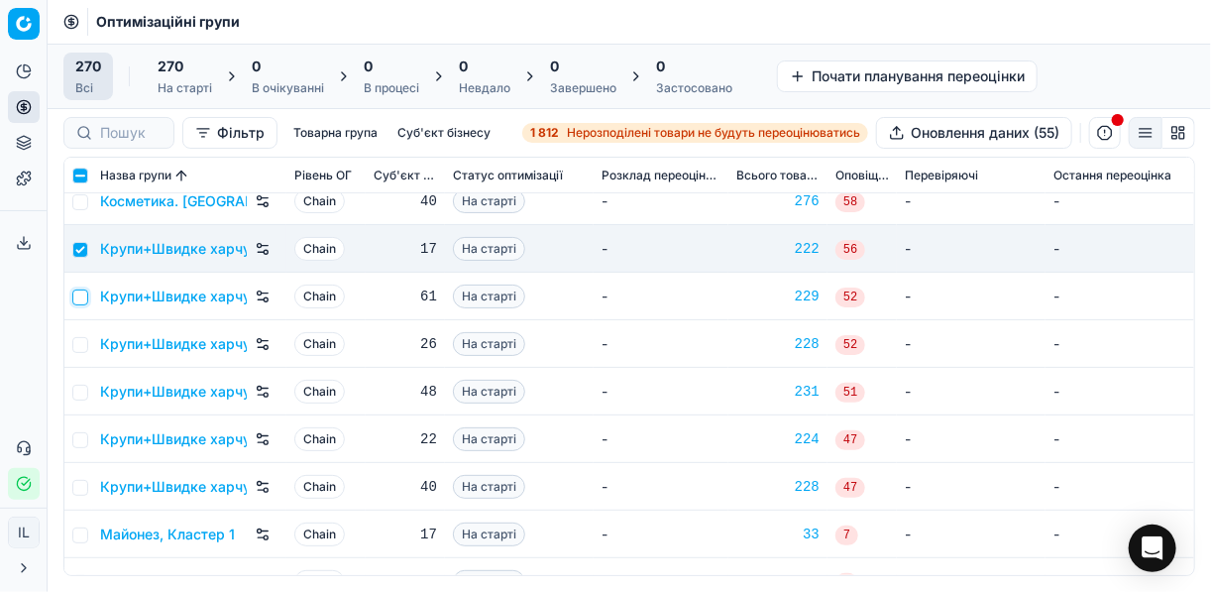
click at [80, 298] on input "checkbox" at bounding box center [80, 297] width 16 height 16
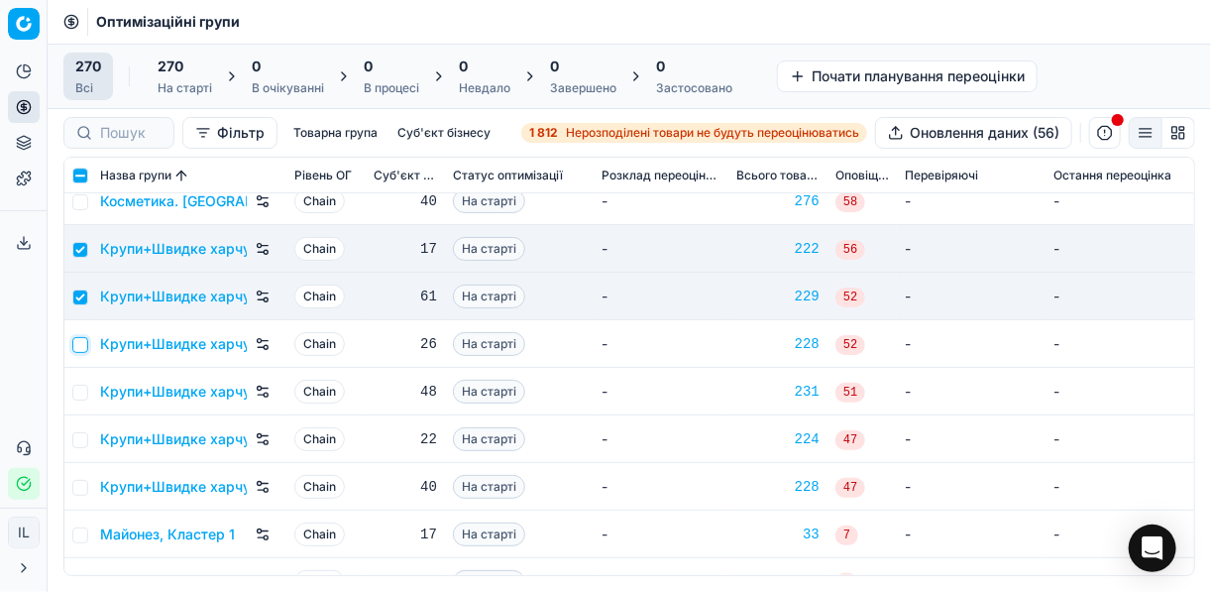
click at [83, 344] on input "checkbox" at bounding box center [80, 345] width 16 height 16
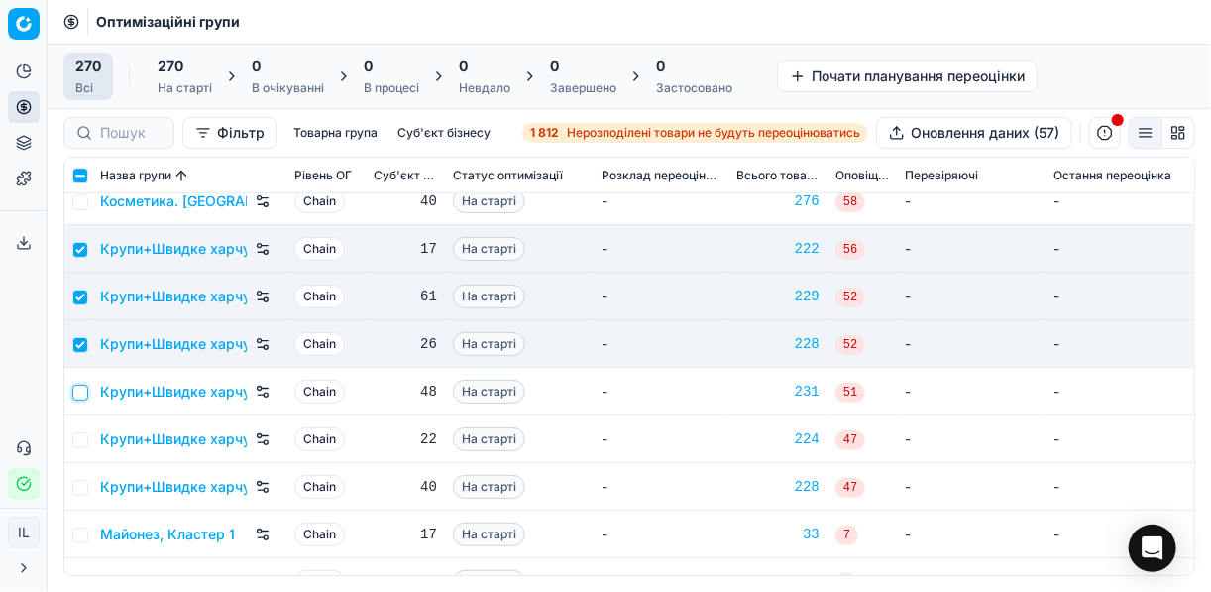
click at [84, 392] on input "checkbox" at bounding box center [80, 392] width 16 height 16
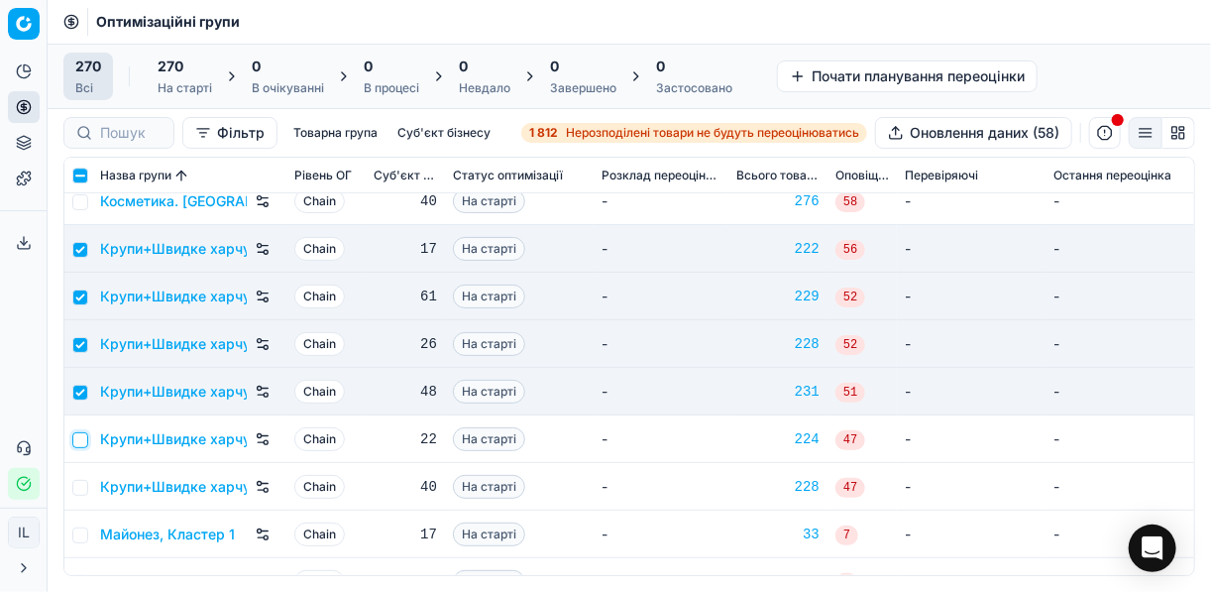
click at [78, 441] on input "checkbox" at bounding box center [80, 440] width 16 height 16
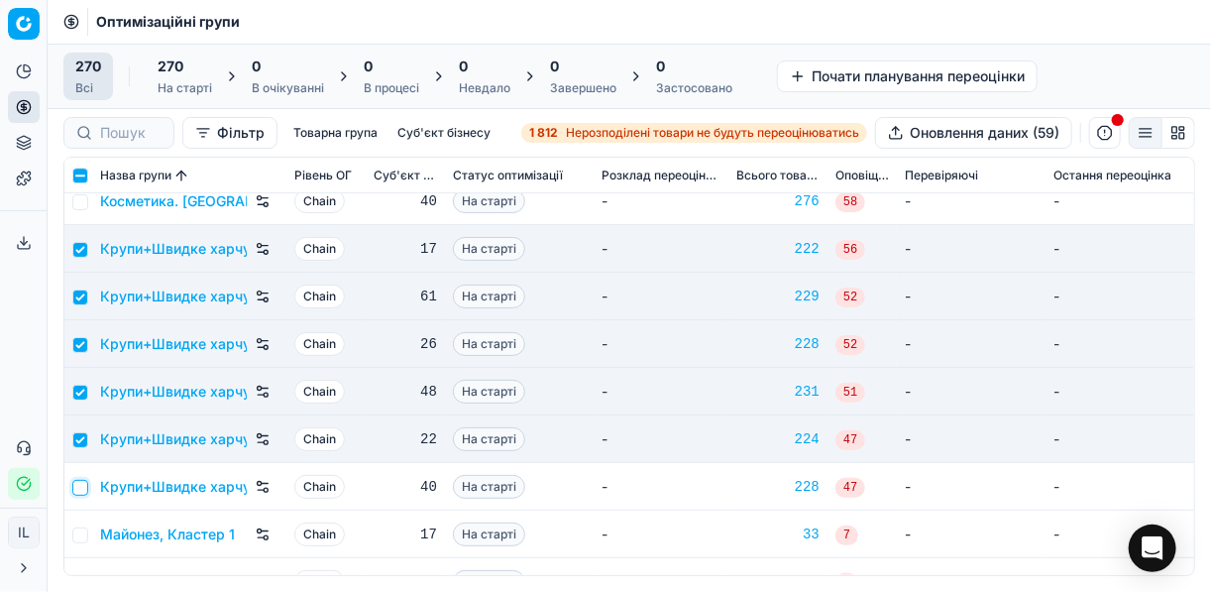
click at [79, 487] on input "checkbox" at bounding box center [80, 488] width 16 height 16
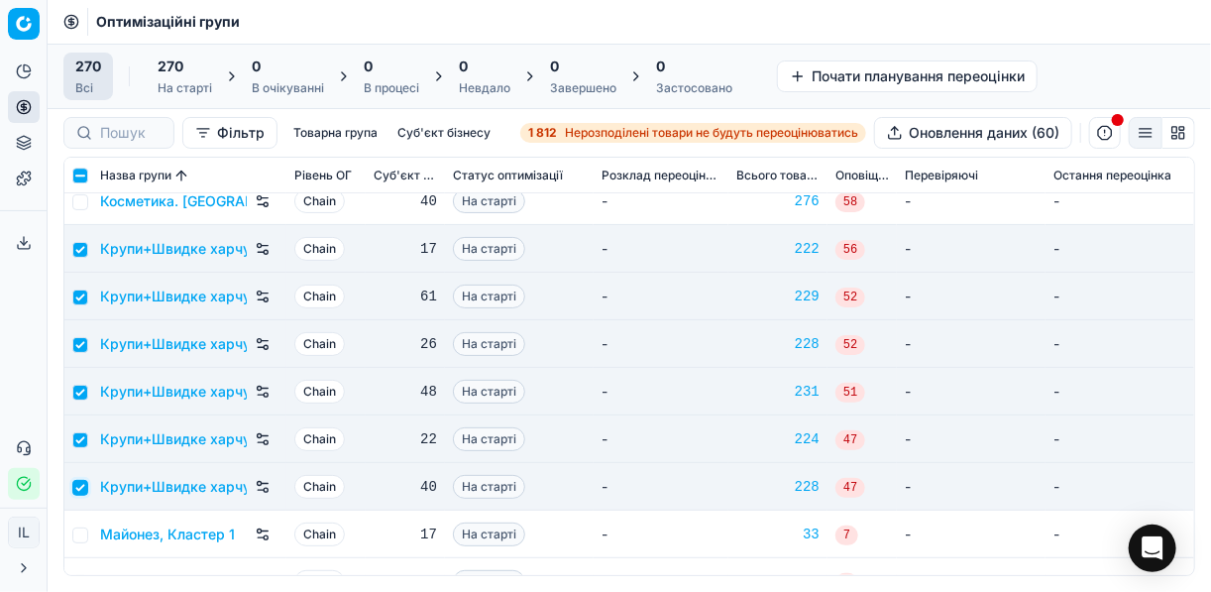
scroll to position [5549, 0]
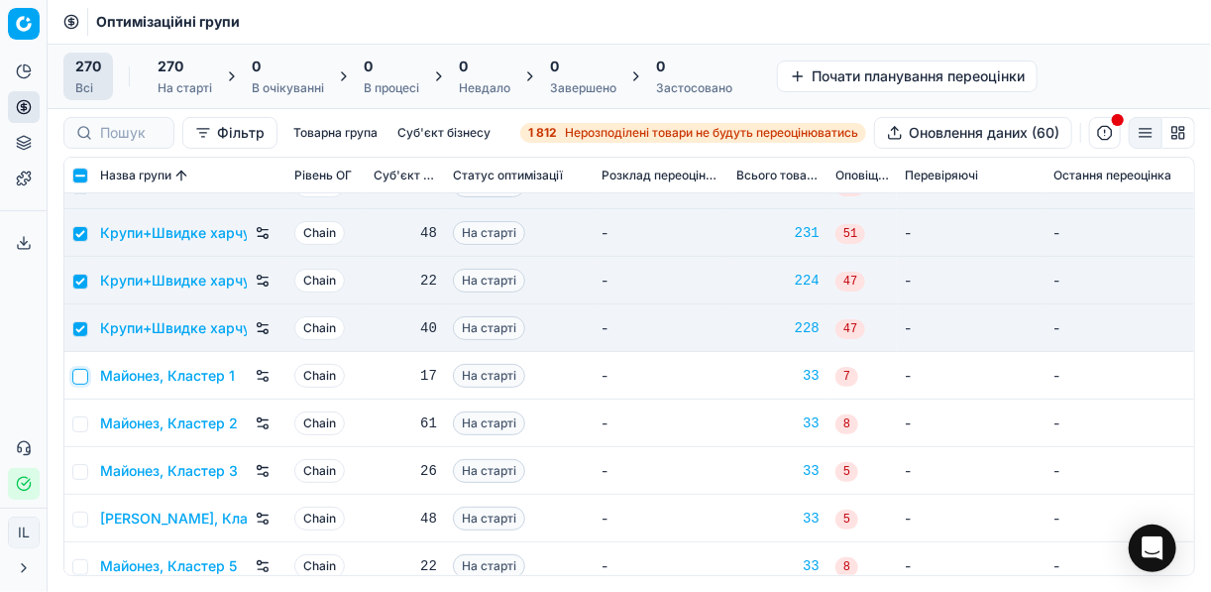
click at [82, 373] on input "checkbox" at bounding box center [80, 377] width 16 height 16
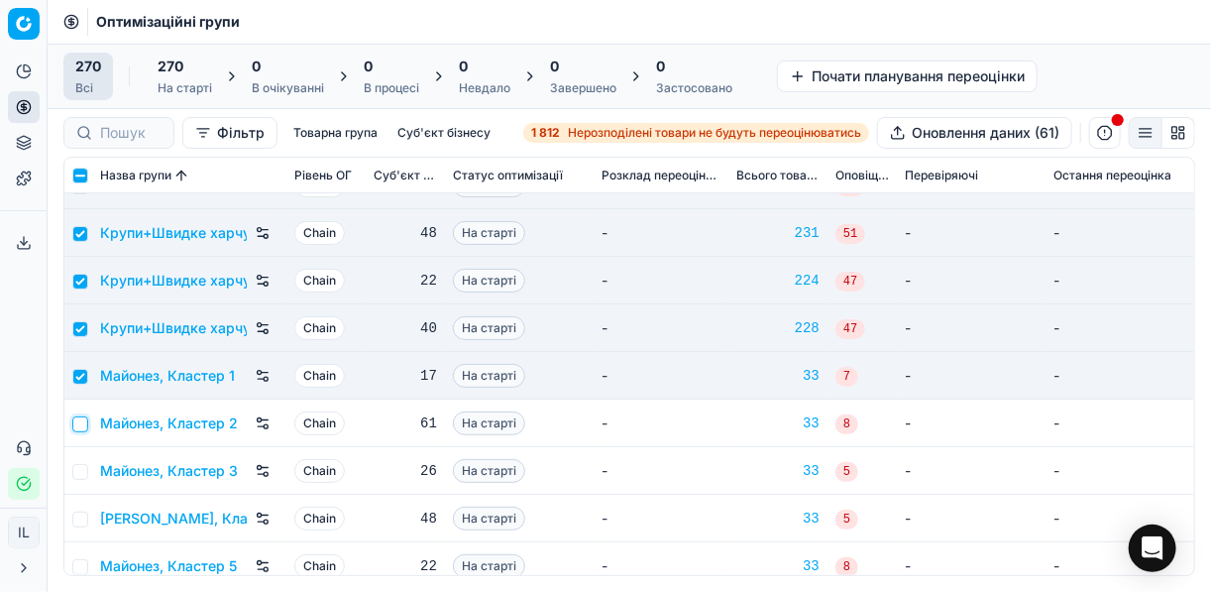
click at [76, 428] on input "checkbox" at bounding box center [80, 424] width 16 height 16
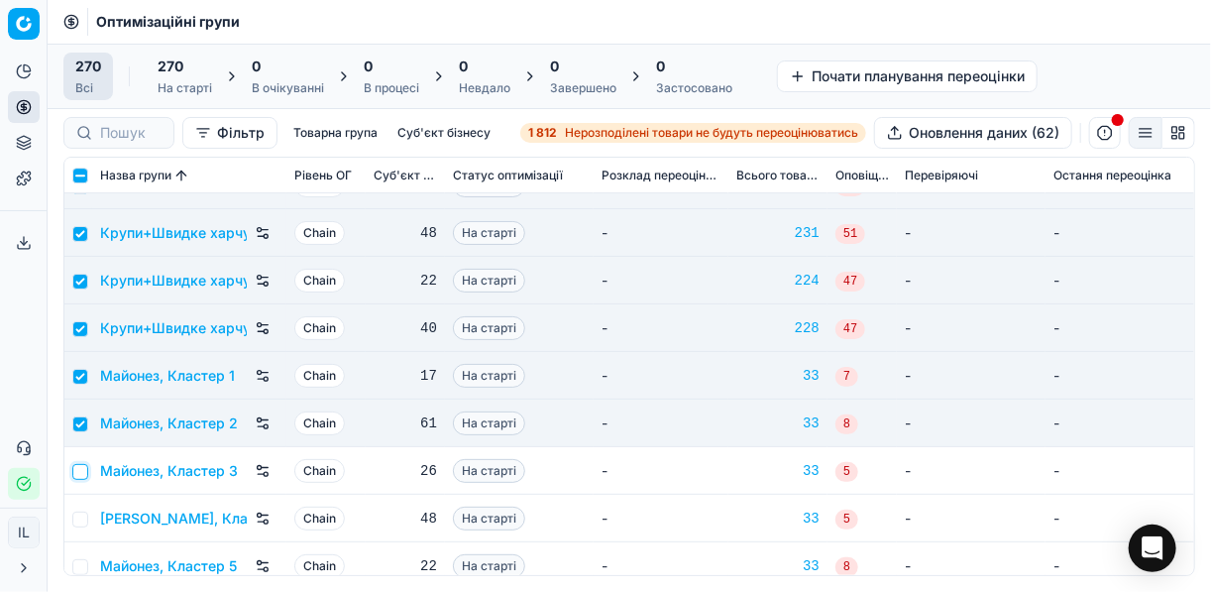
click at [81, 465] on input "checkbox" at bounding box center [80, 472] width 16 height 16
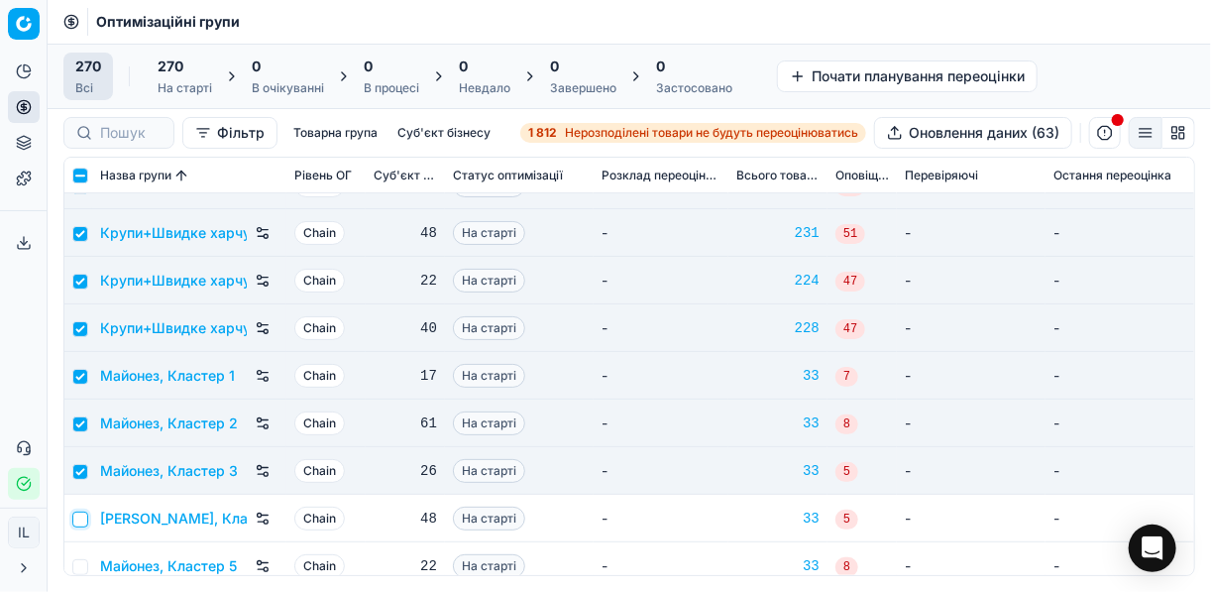
click at [79, 524] on input "checkbox" at bounding box center [80, 519] width 16 height 16
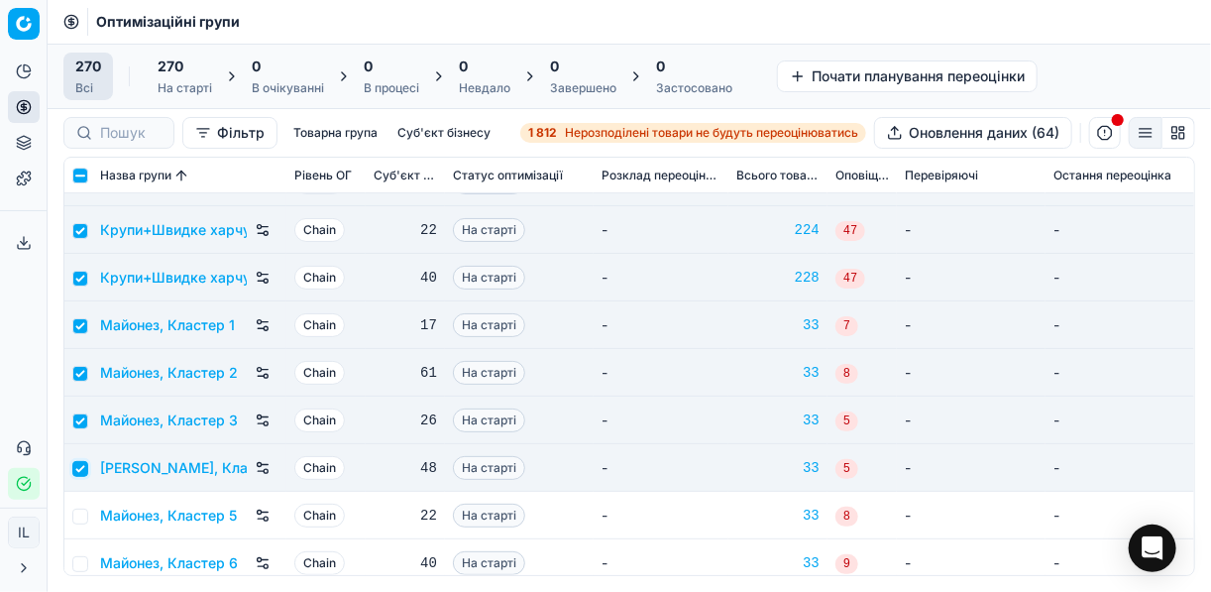
scroll to position [5628, 0]
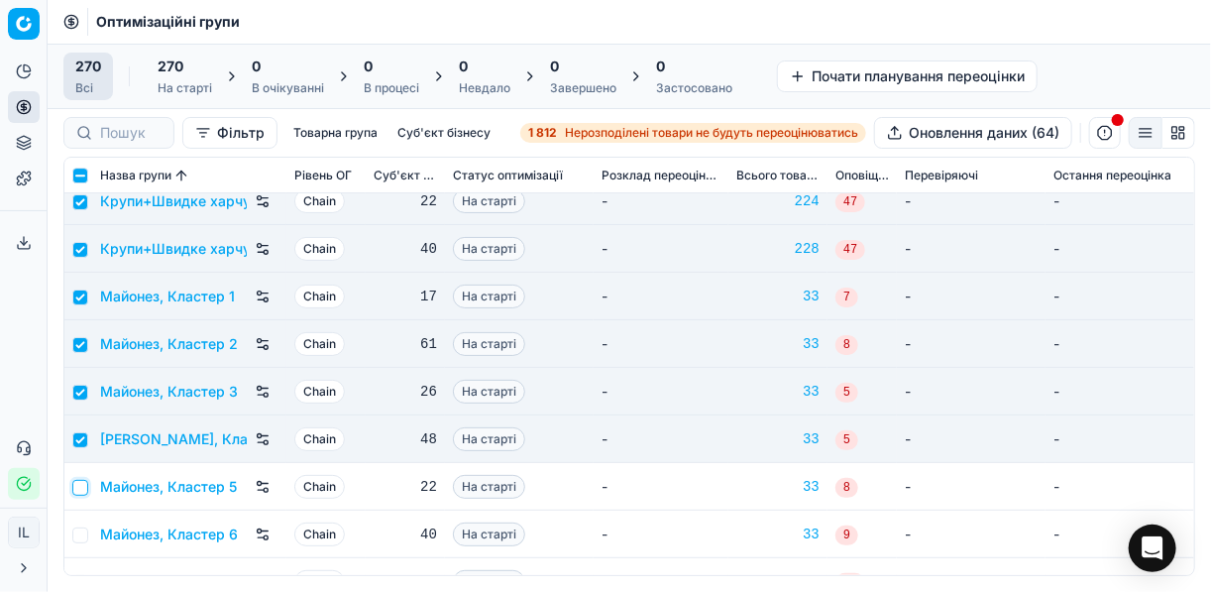
click at [82, 489] on input "checkbox" at bounding box center [80, 488] width 16 height 16
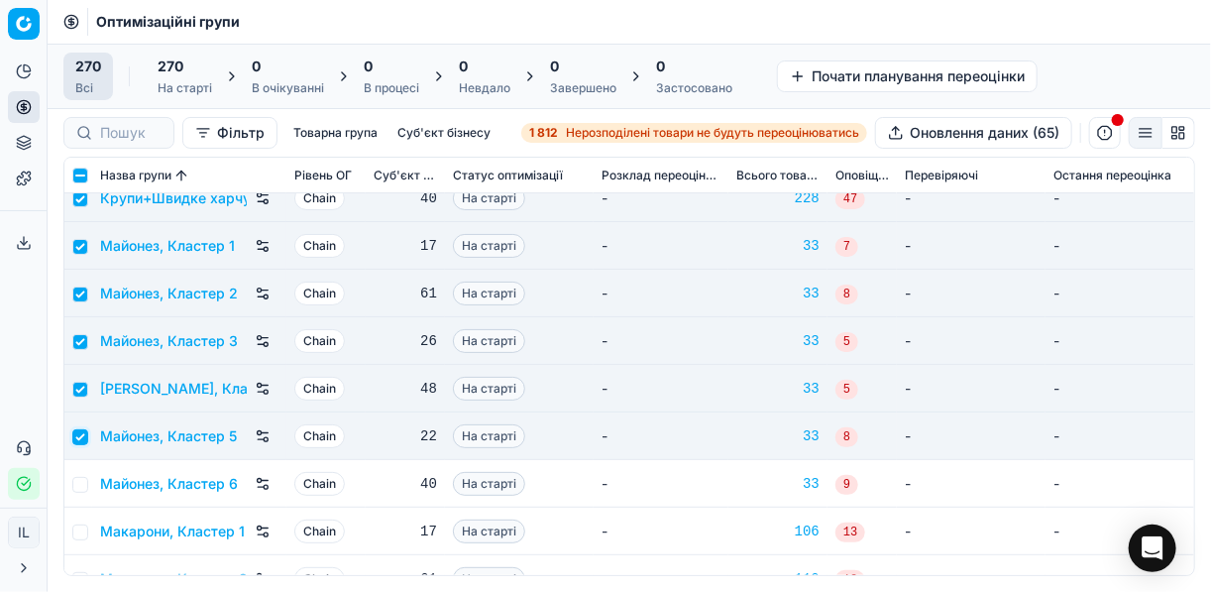
scroll to position [5707, 0]
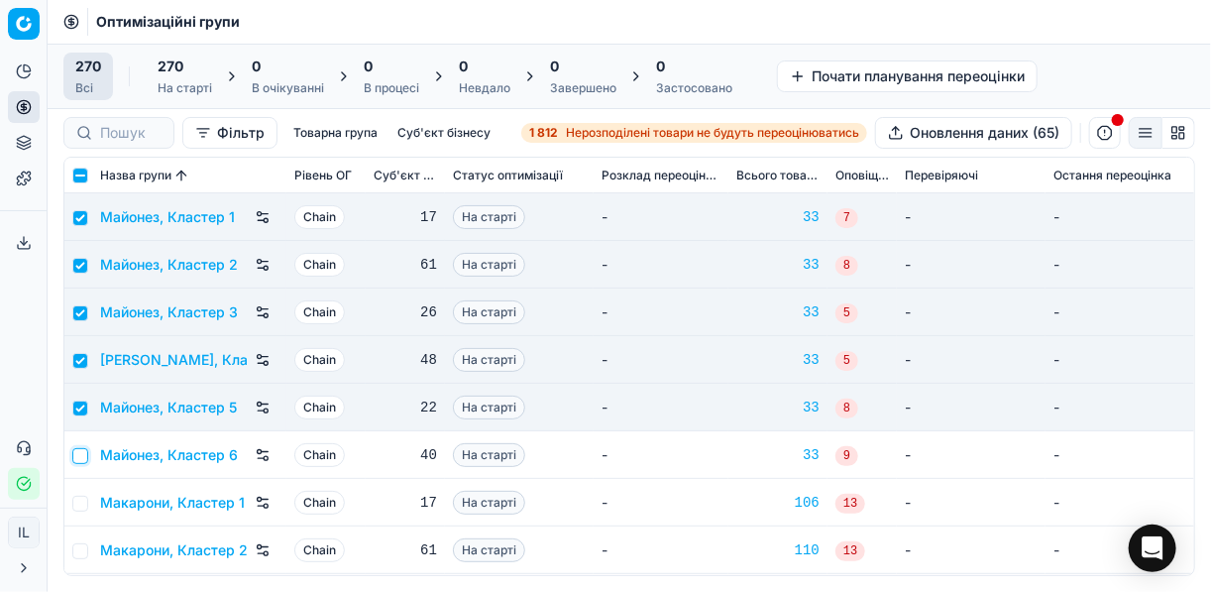
click at [85, 455] on input "checkbox" at bounding box center [80, 456] width 16 height 16
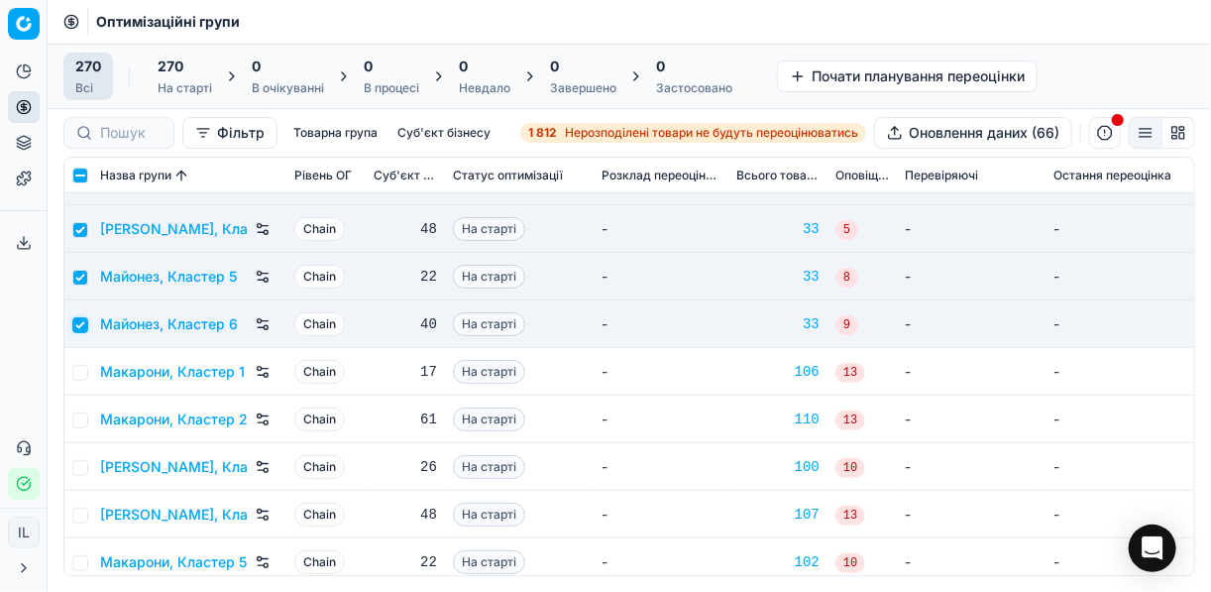
scroll to position [5866, 0]
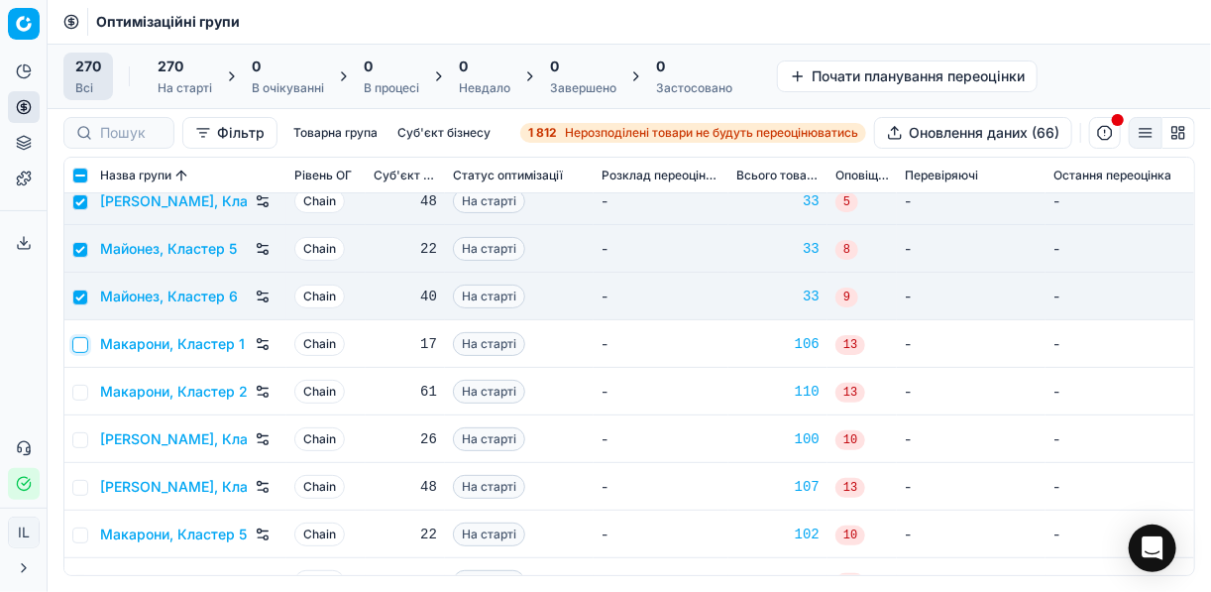
drag, startPoint x: 81, startPoint y: 342, endPoint x: 81, endPoint y: 358, distance: 15.9
click at [81, 346] on input "checkbox" at bounding box center [80, 345] width 16 height 16
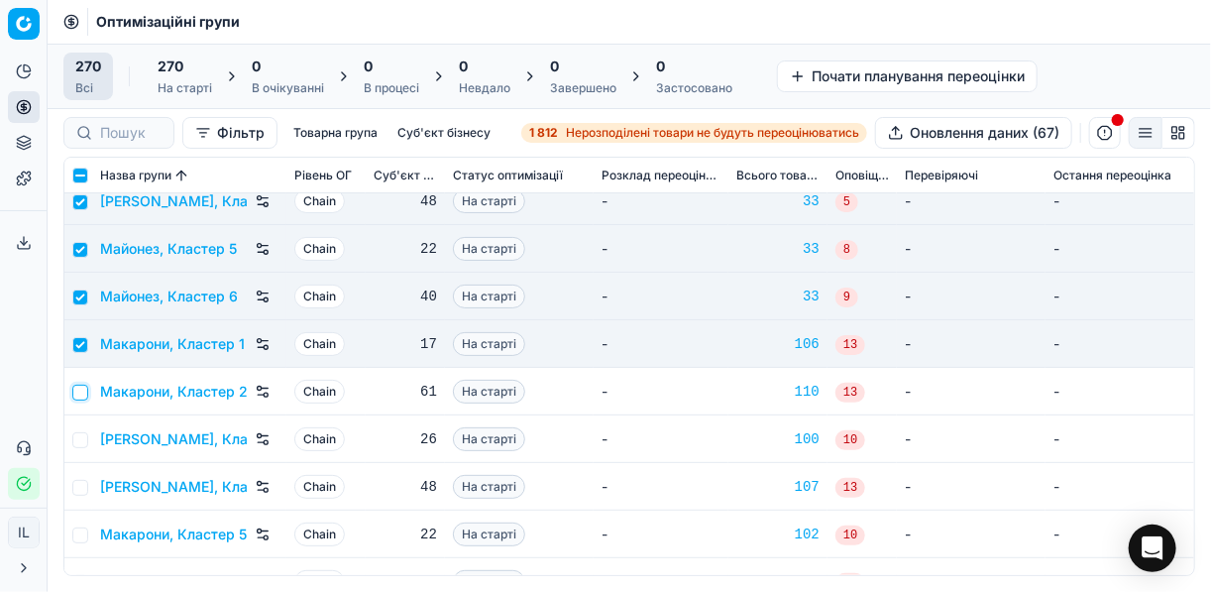
click at [86, 388] on input "checkbox" at bounding box center [80, 392] width 16 height 16
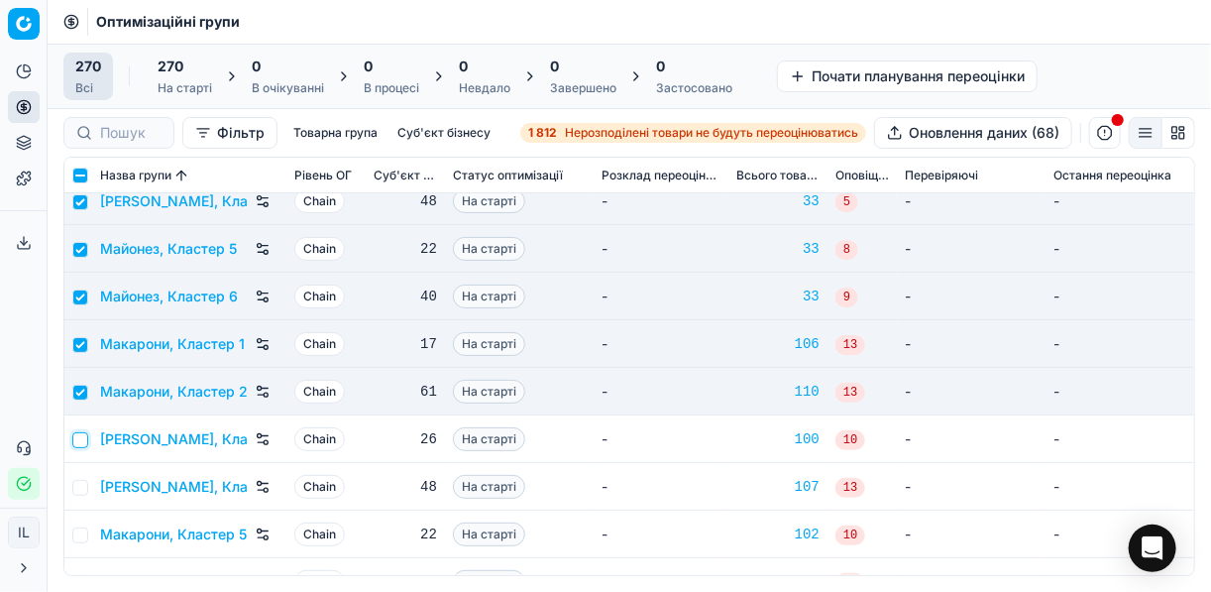
click at [82, 439] on input "checkbox" at bounding box center [80, 440] width 16 height 16
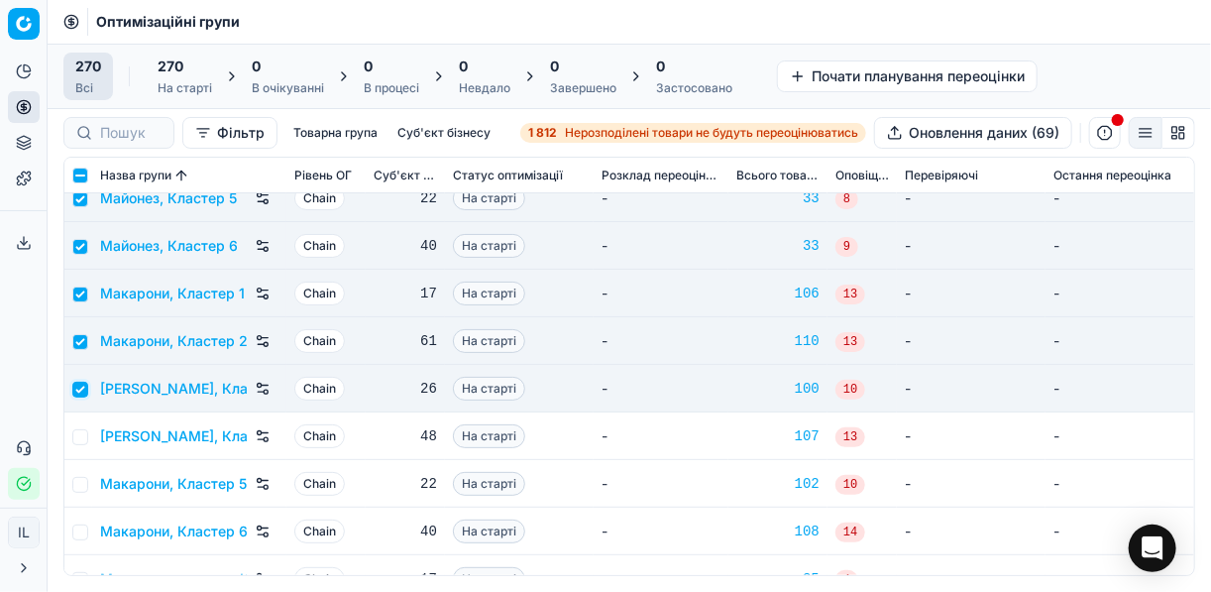
scroll to position [5945, 0]
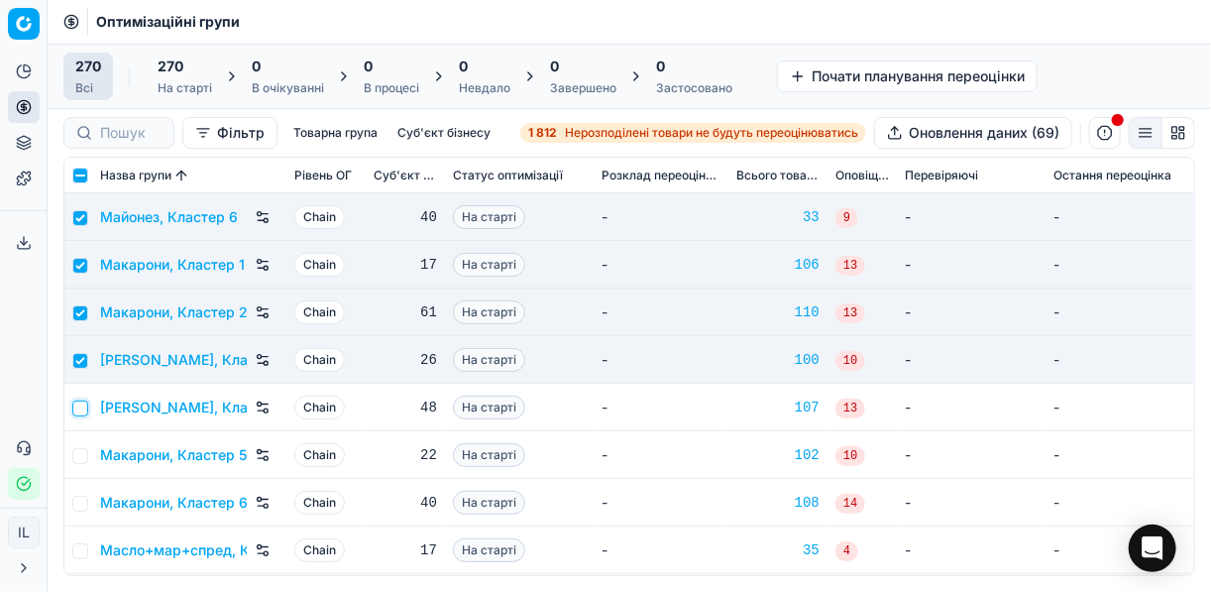
click at [80, 400] on input "checkbox" at bounding box center [80, 408] width 16 height 16
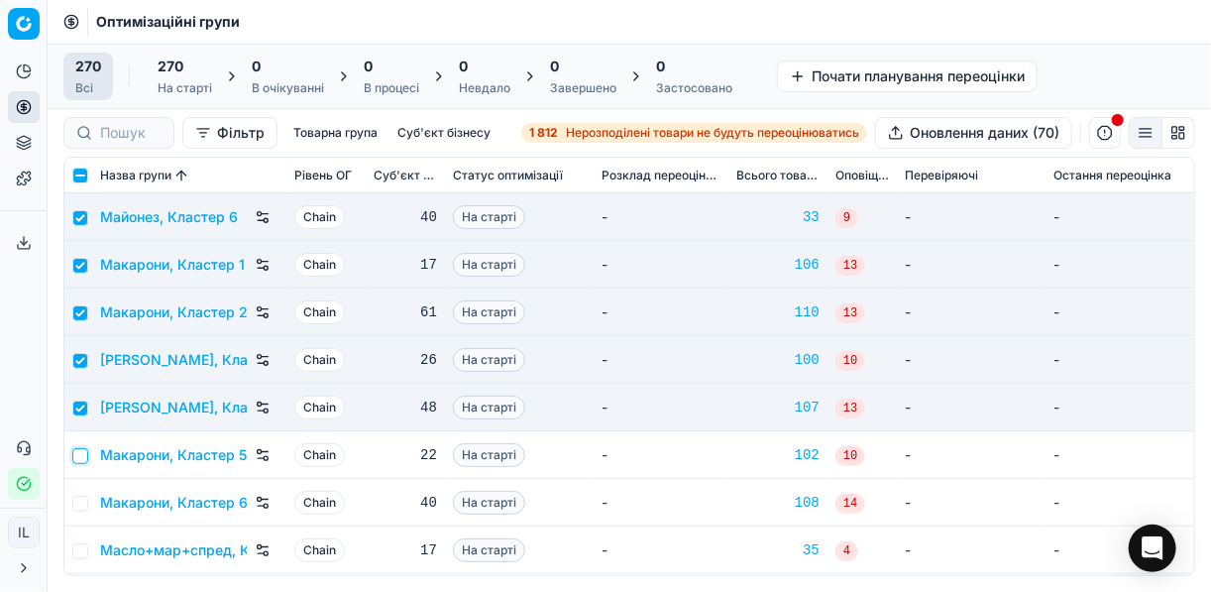
click at [83, 450] on input "checkbox" at bounding box center [80, 456] width 16 height 16
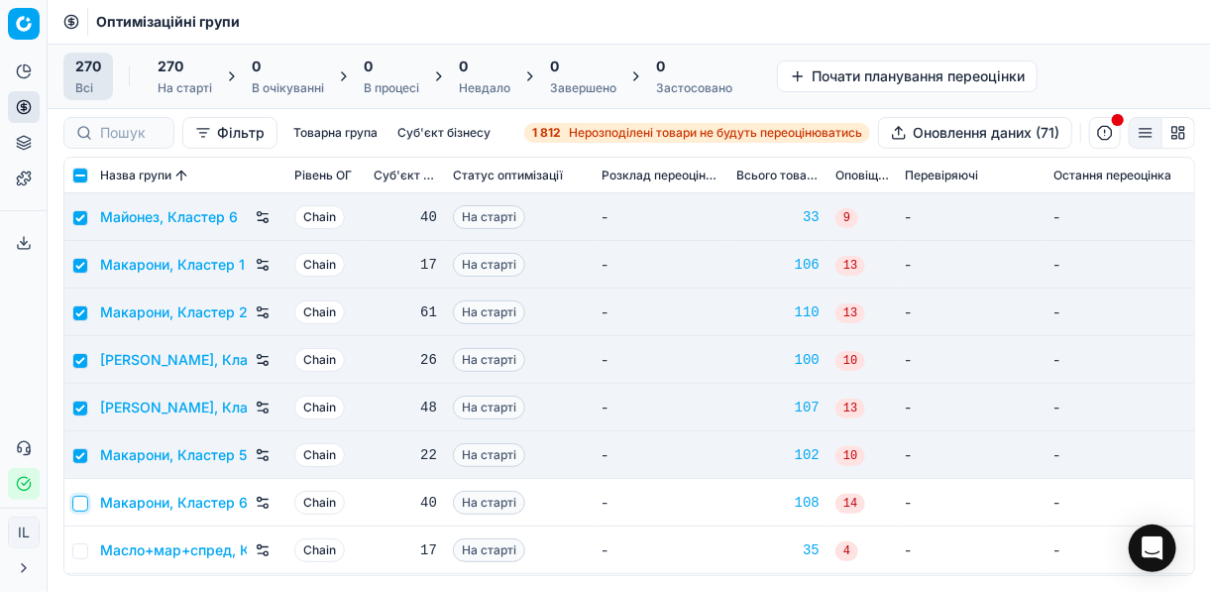
click at [82, 495] on input "checkbox" at bounding box center [80, 503] width 16 height 16
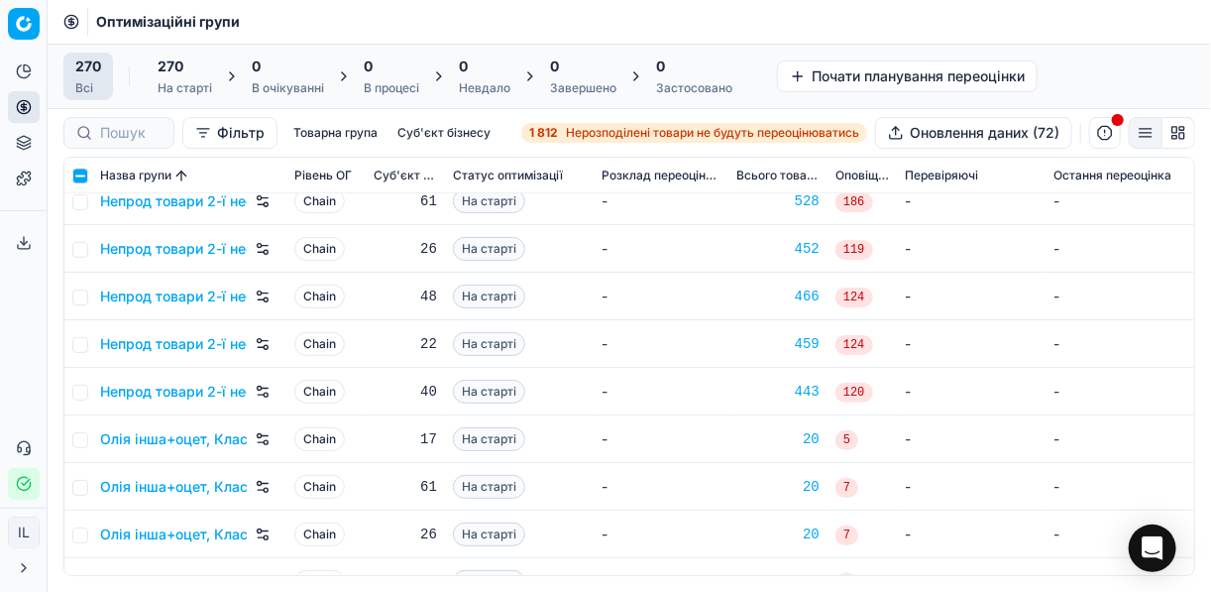
scroll to position [7927, 0]
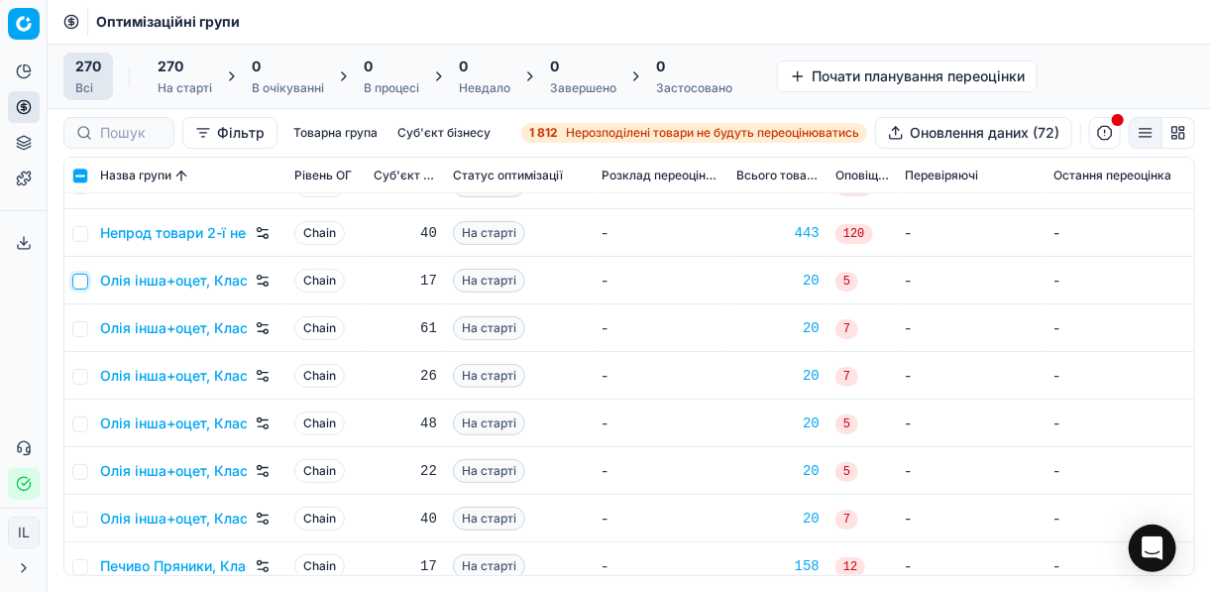
drag, startPoint x: 77, startPoint y: 279, endPoint x: 82, endPoint y: 296, distance: 17.6
click at [77, 280] on input "checkbox" at bounding box center [80, 281] width 16 height 16
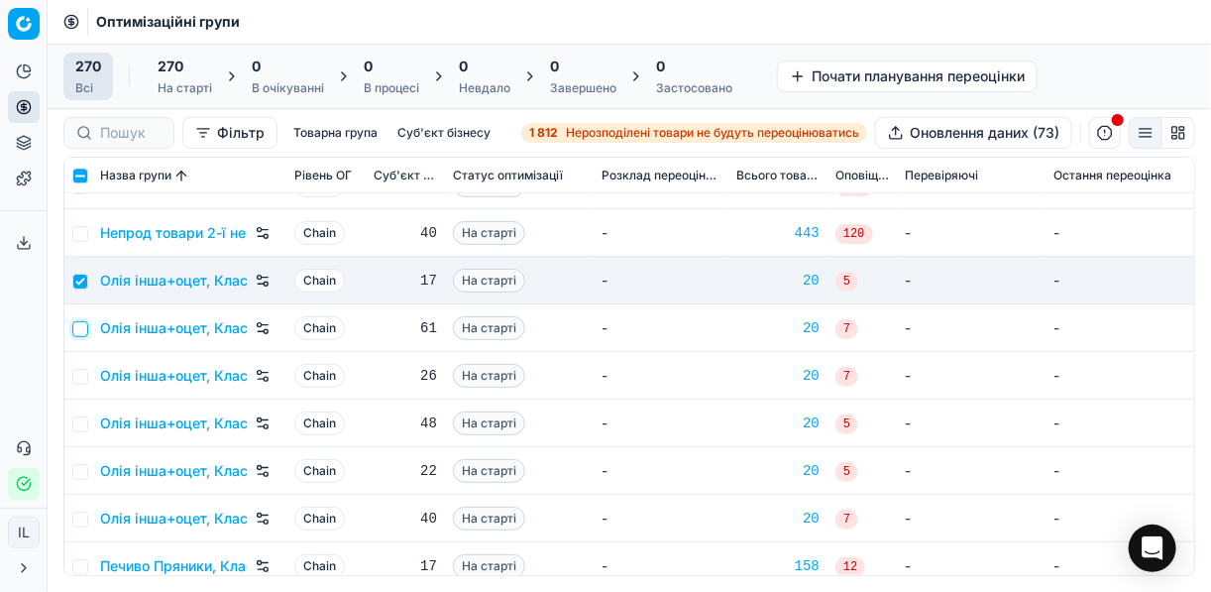
click at [81, 327] on input "checkbox" at bounding box center [80, 329] width 16 height 16
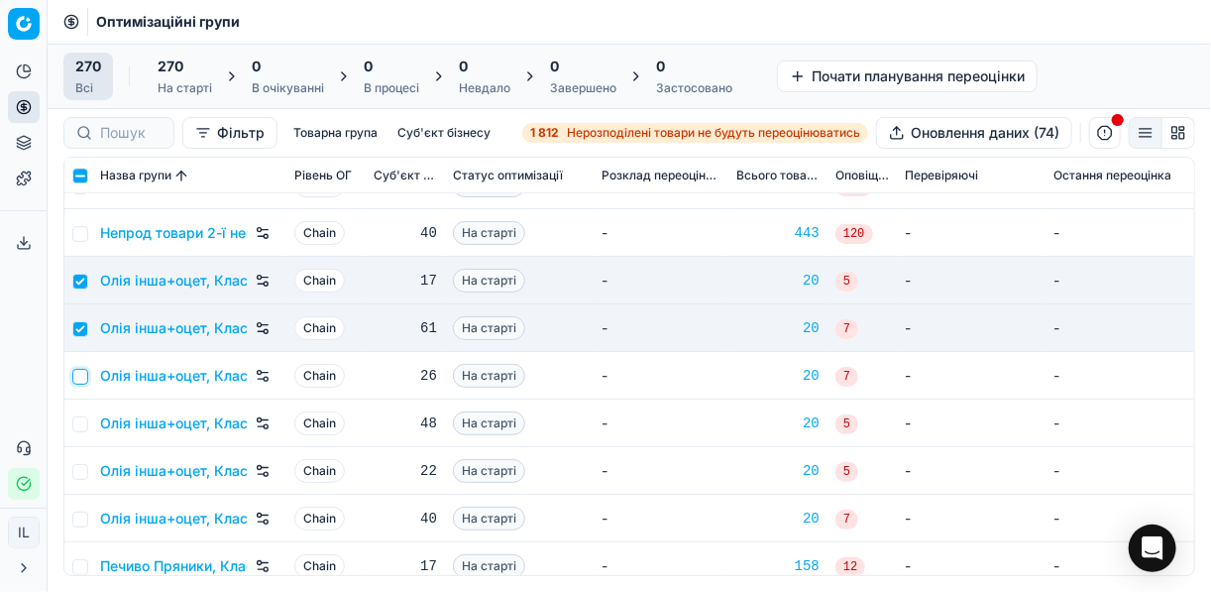
drag, startPoint x: 79, startPoint y: 369, endPoint x: 92, endPoint y: 423, distance: 56.0
click at [80, 369] on input "checkbox" at bounding box center [80, 377] width 16 height 16
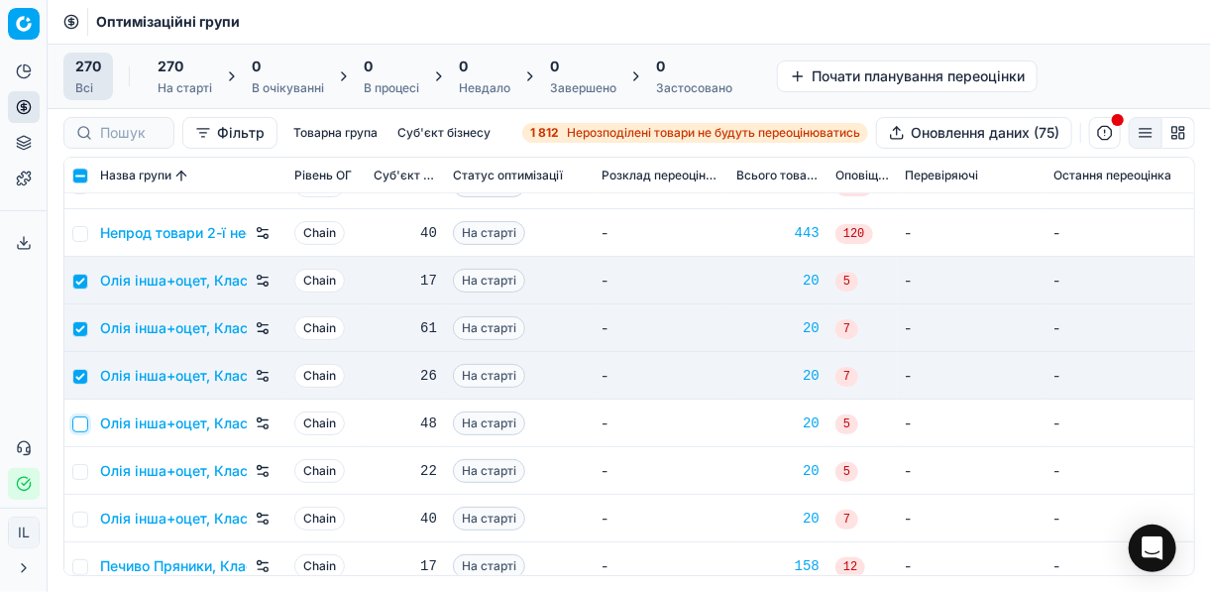
click at [80, 424] on input "checkbox" at bounding box center [80, 424] width 16 height 16
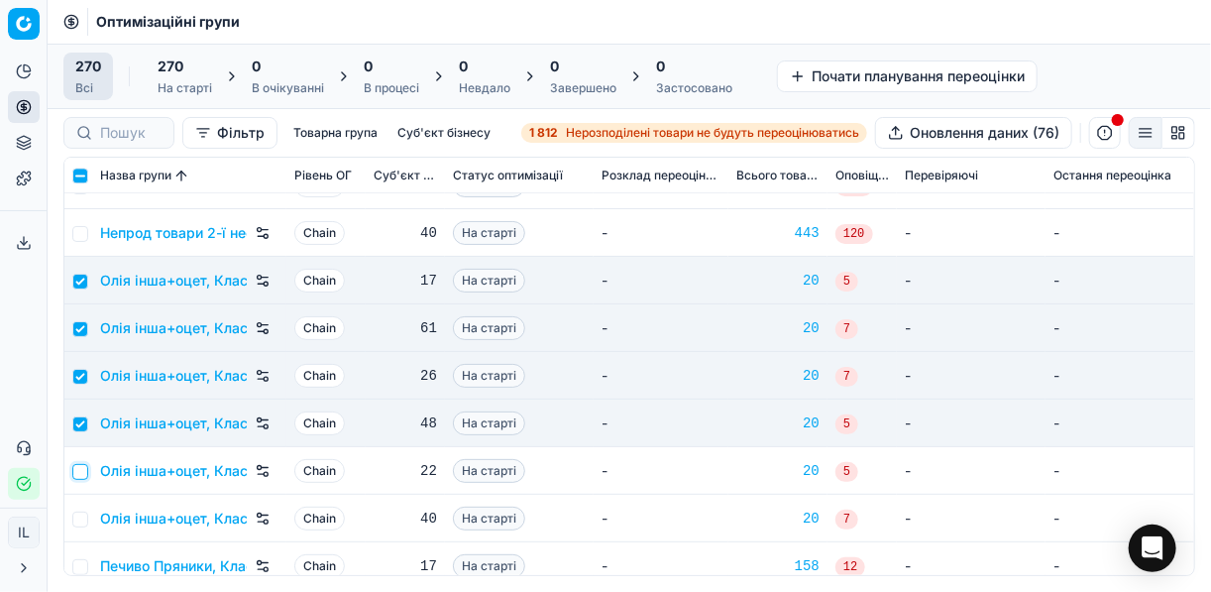
click at [82, 476] on input "checkbox" at bounding box center [80, 472] width 16 height 16
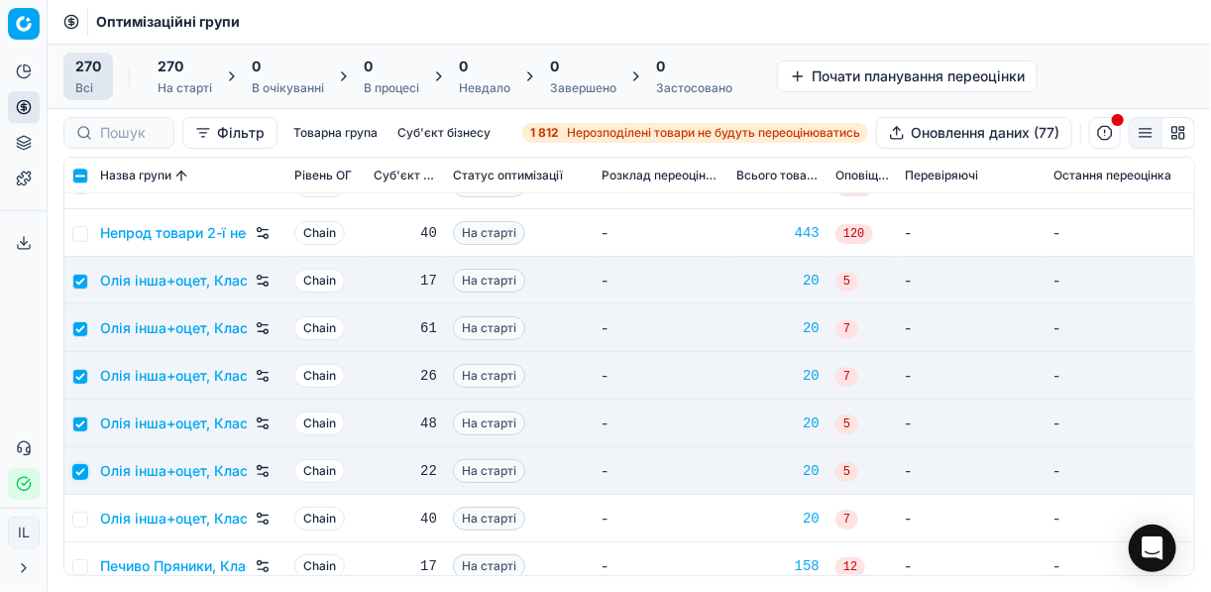
scroll to position [8006, 0]
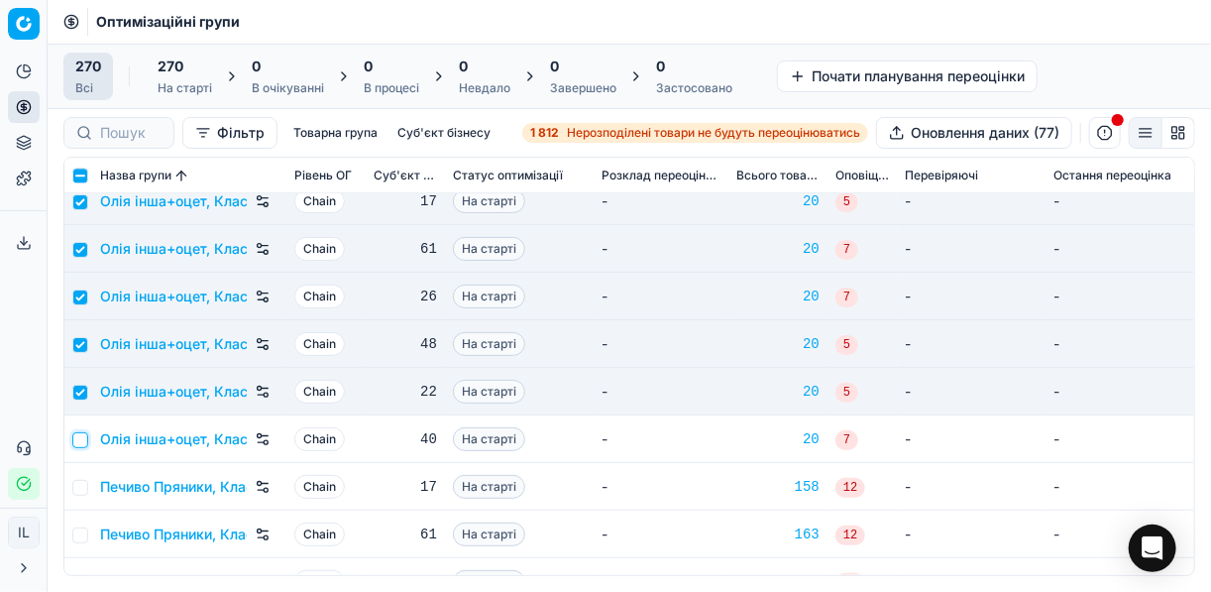
drag, startPoint x: 78, startPoint y: 435, endPoint x: 111, endPoint y: 434, distance: 32.7
click at [79, 435] on input "checkbox" at bounding box center [80, 440] width 16 height 16
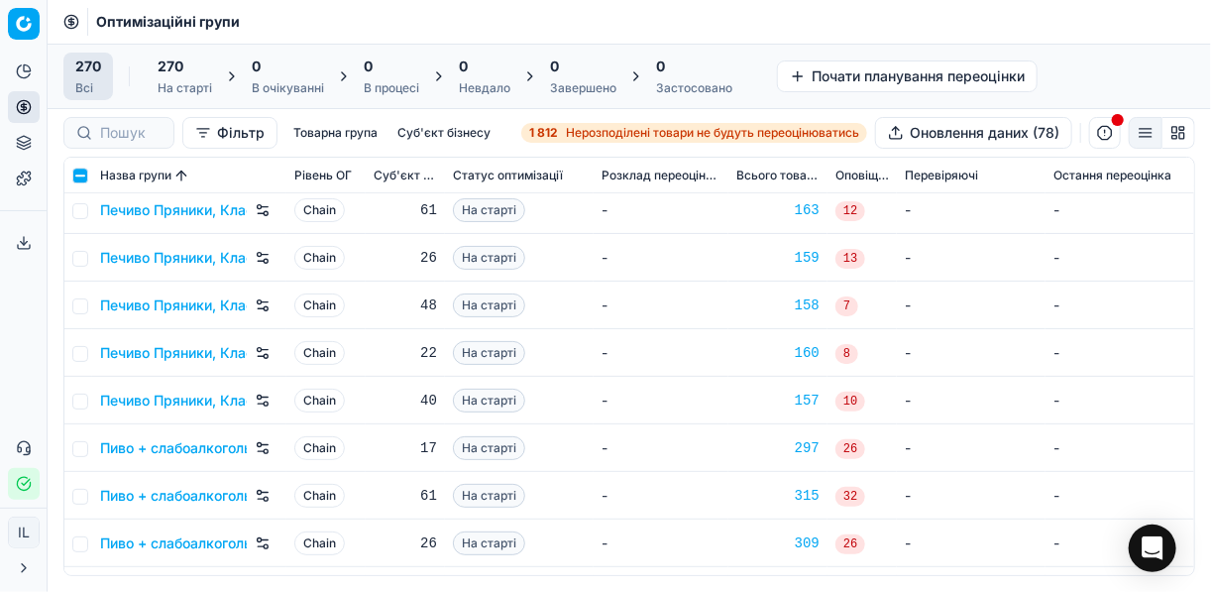
scroll to position [8244, 0]
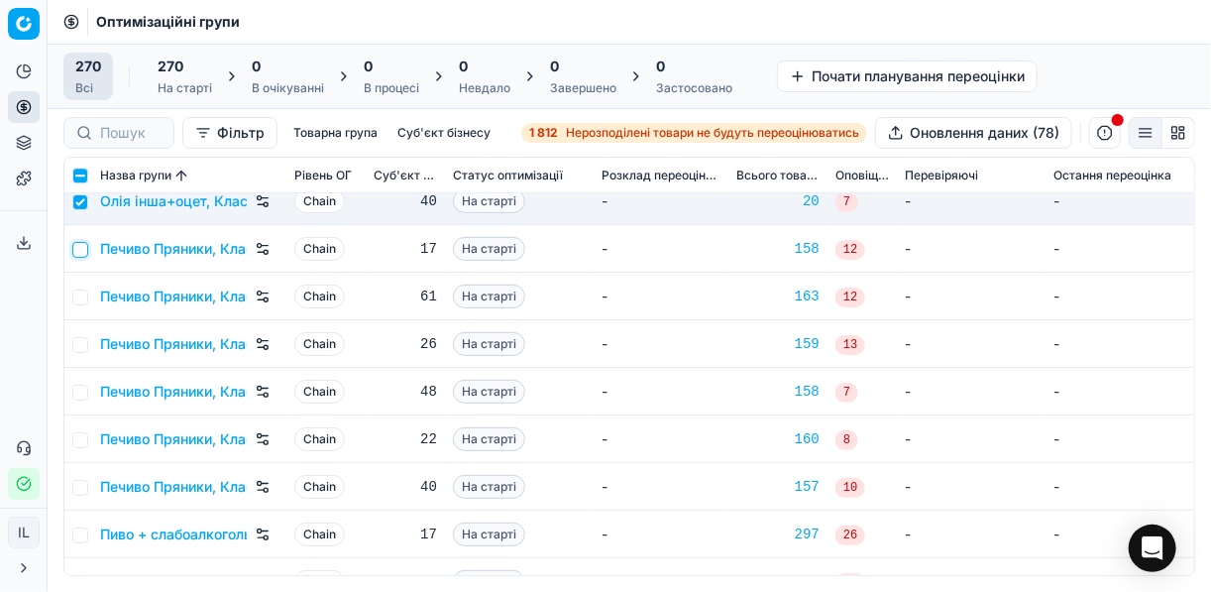
drag, startPoint x: 80, startPoint y: 249, endPoint x: 81, endPoint y: 260, distance: 10.9
click at [80, 253] on input "checkbox" at bounding box center [80, 250] width 16 height 16
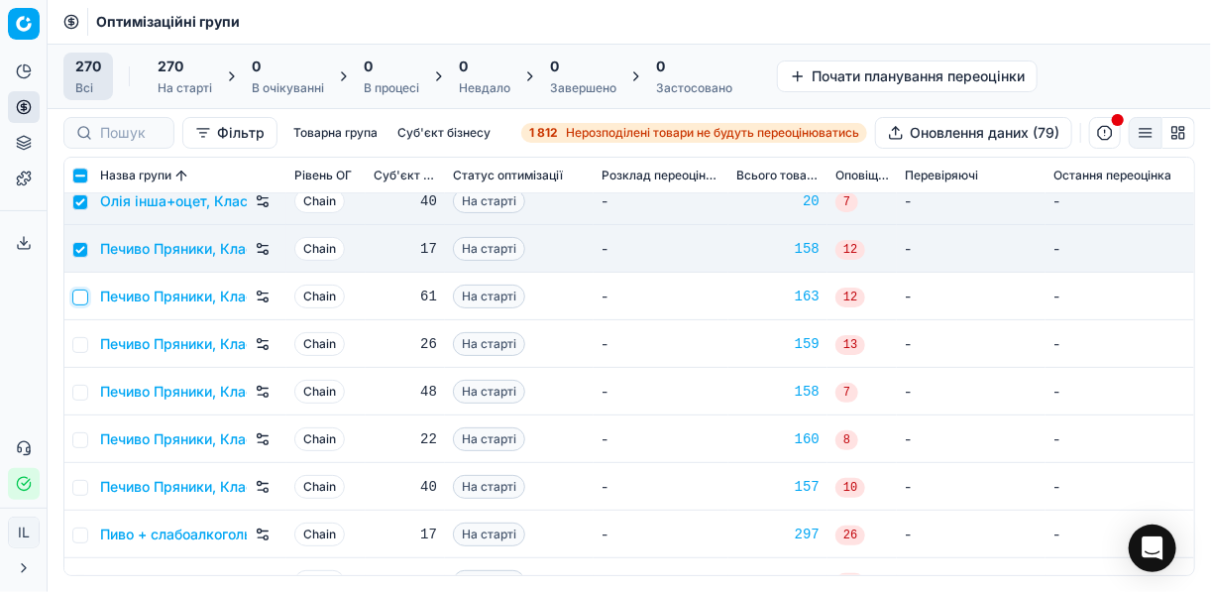
click at [81, 297] on input "checkbox" at bounding box center [80, 297] width 16 height 16
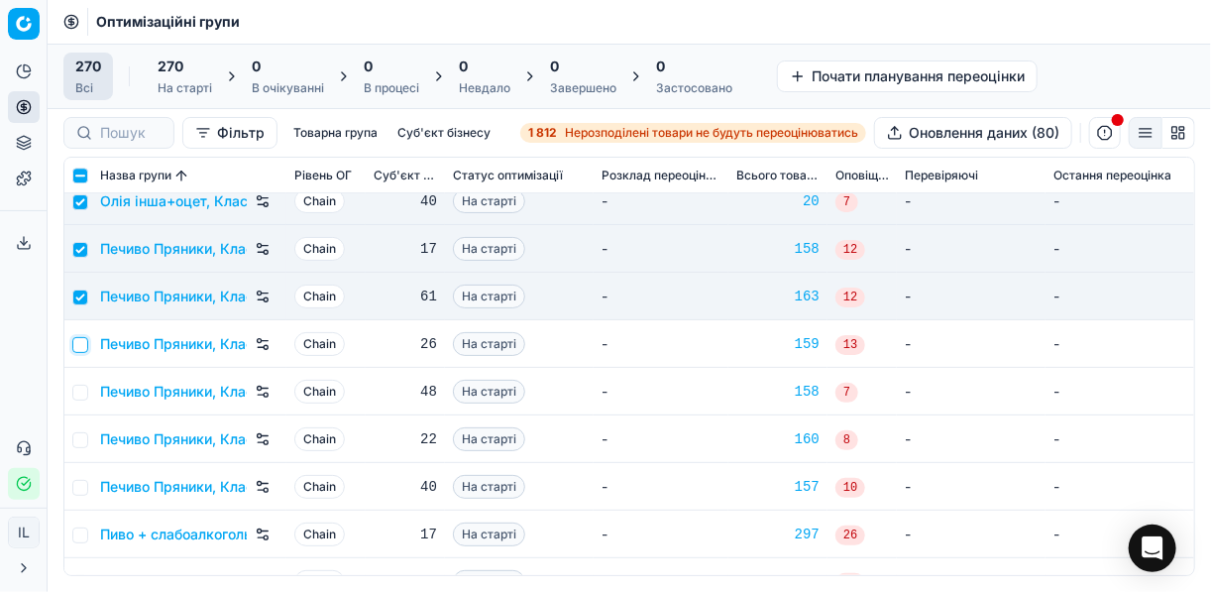
click at [76, 348] on input "checkbox" at bounding box center [80, 345] width 16 height 16
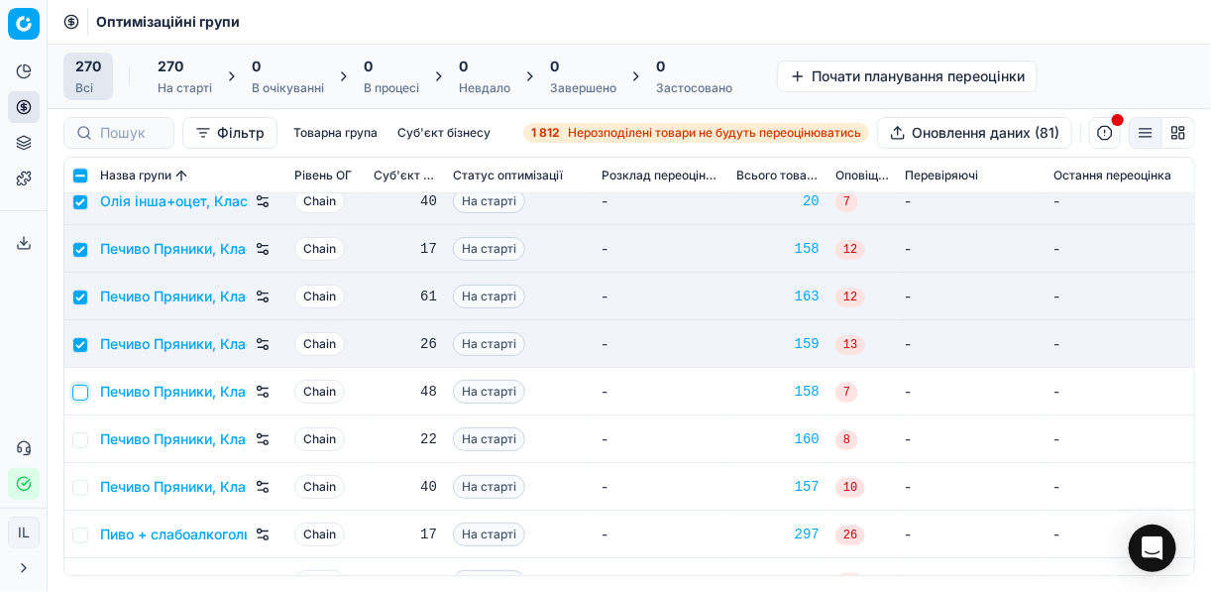
click at [83, 396] on input "checkbox" at bounding box center [80, 392] width 16 height 16
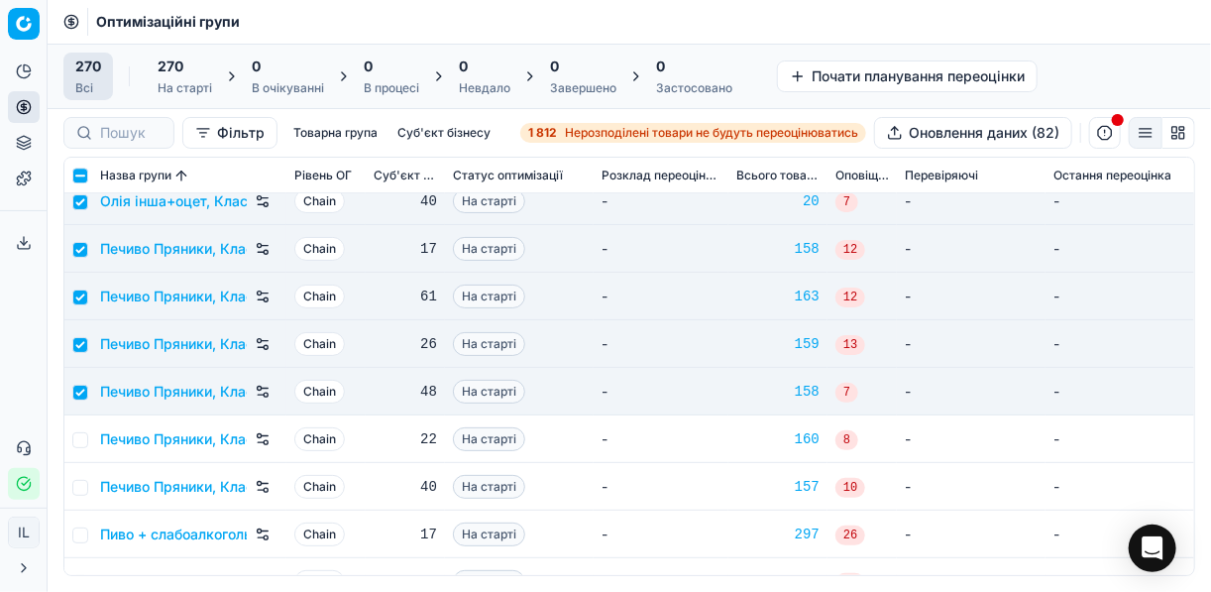
click at [82, 447] on td at bounding box center [78, 439] width 28 height 48
click at [77, 441] on input "checkbox" at bounding box center [80, 440] width 16 height 16
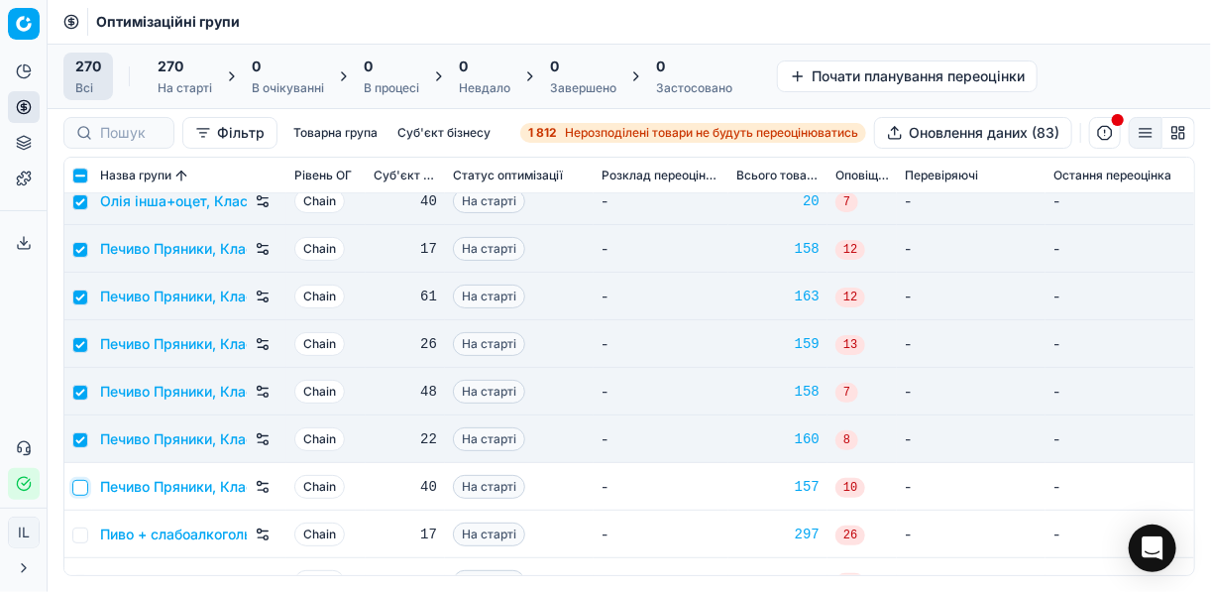
click at [76, 481] on input "checkbox" at bounding box center [80, 488] width 16 height 16
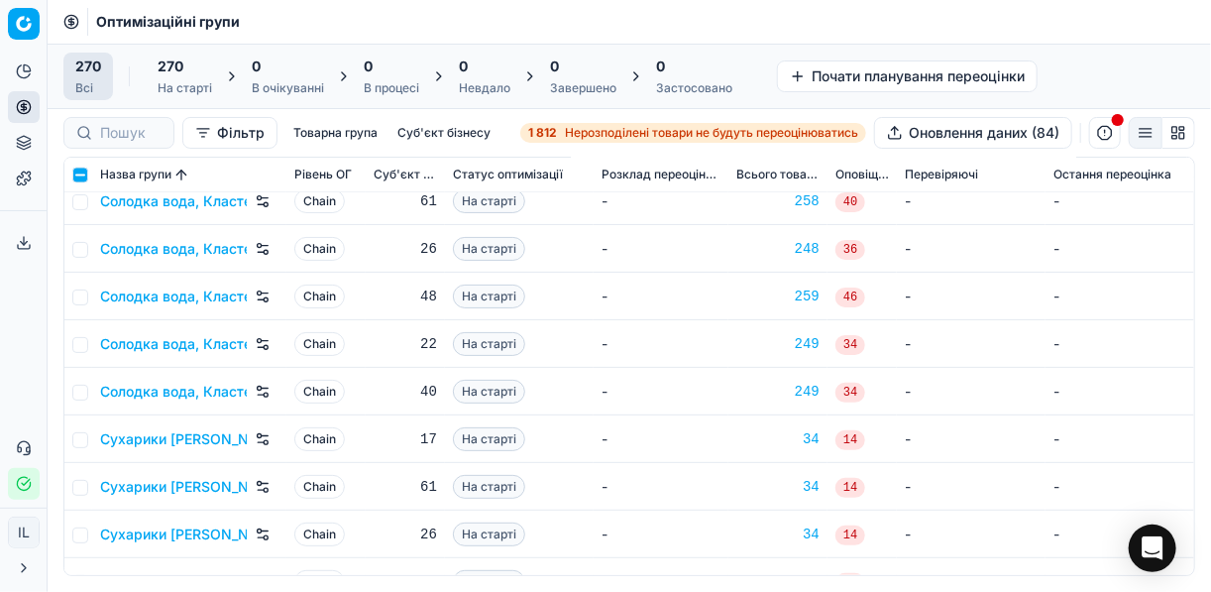
scroll to position [10781, 0]
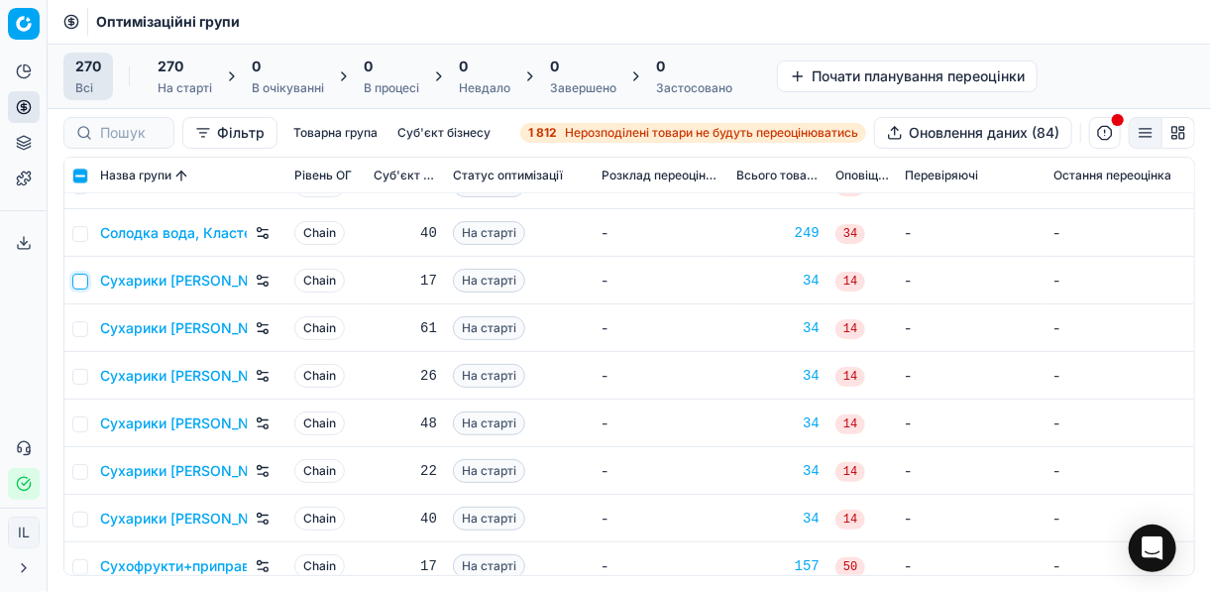
click at [79, 279] on input "checkbox" at bounding box center [80, 281] width 16 height 16
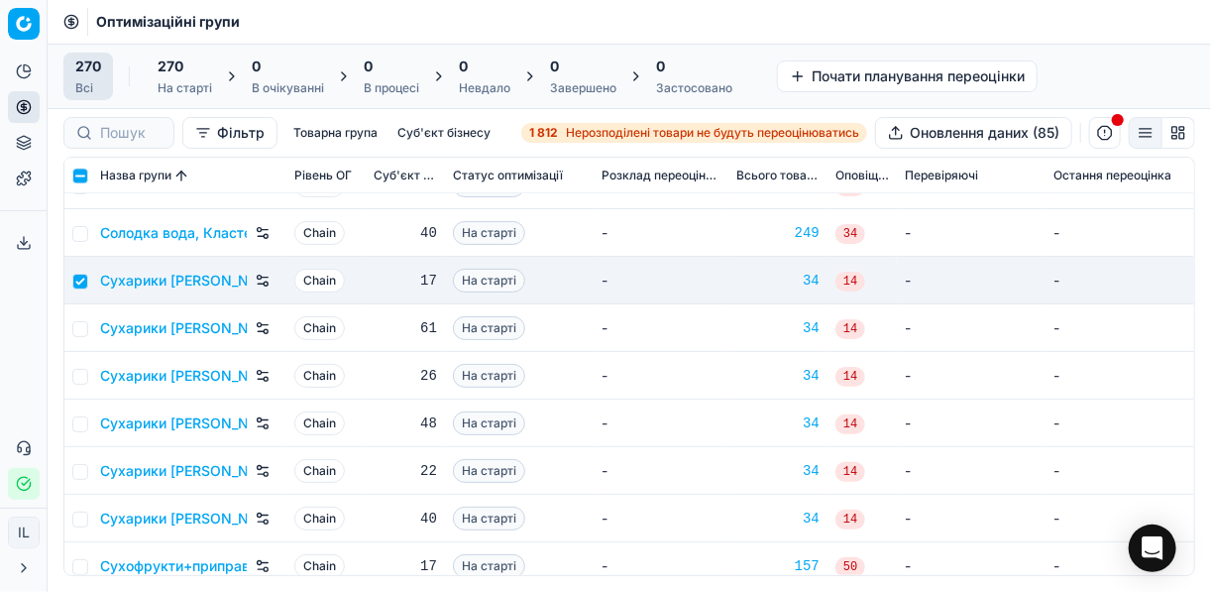
click at [87, 327] on td at bounding box center [78, 328] width 28 height 48
click at [83, 332] on input "checkbox" at bounding box center [80, 329] width 16 height 16
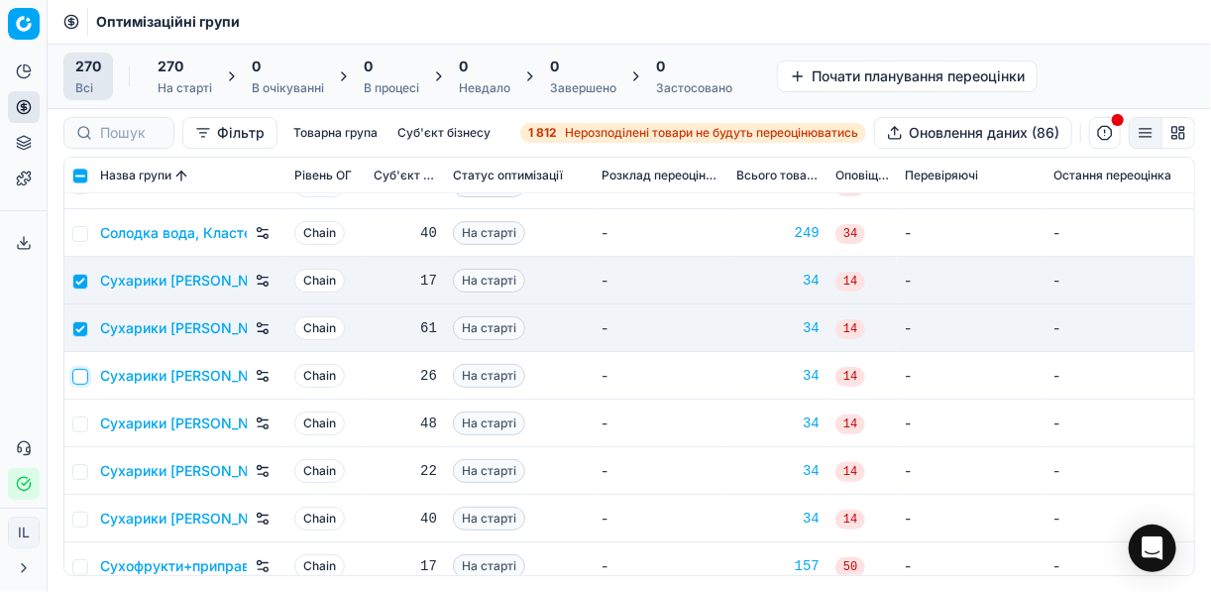
click at [80, 374] on input "checkbox" at bounding box center [80, 377] width 16 height 16
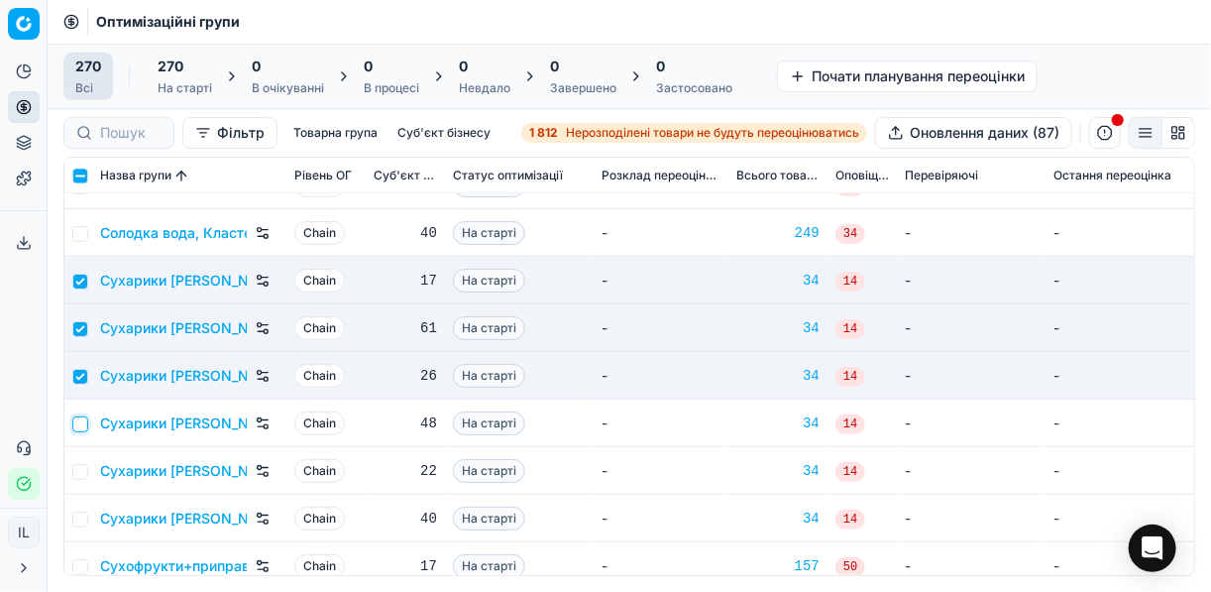
click at [75, 422] on input "checkbox" at bounding box center [80, 424] width 16 height 16
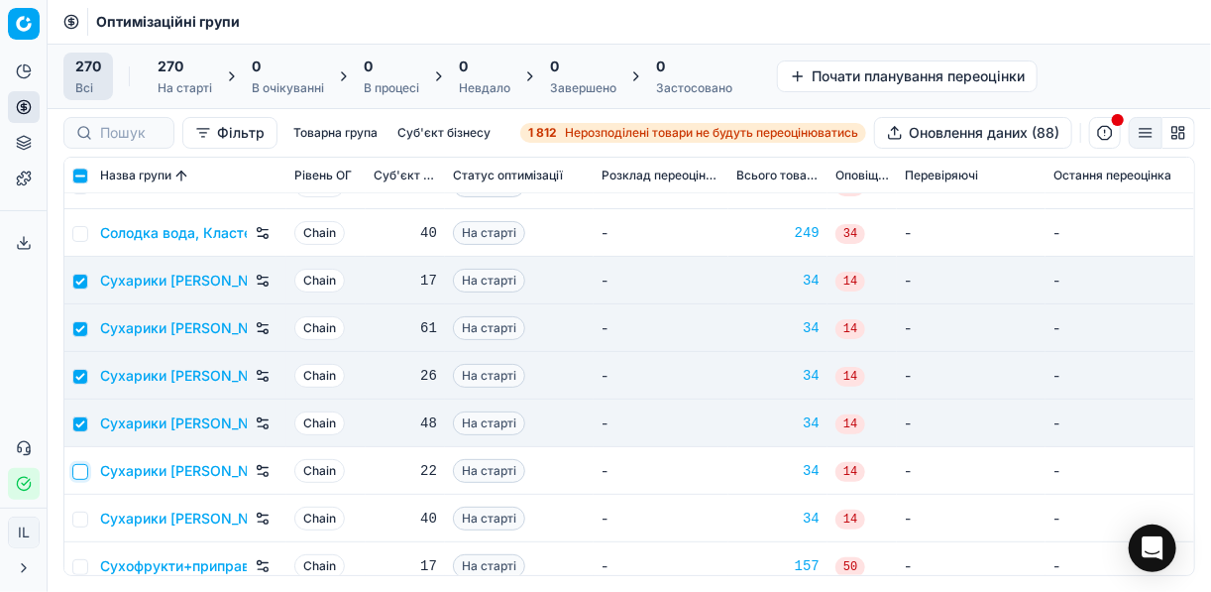
click at [77, 472] on input "checkbox" at bounding box center [80, 472] width 16 height 16
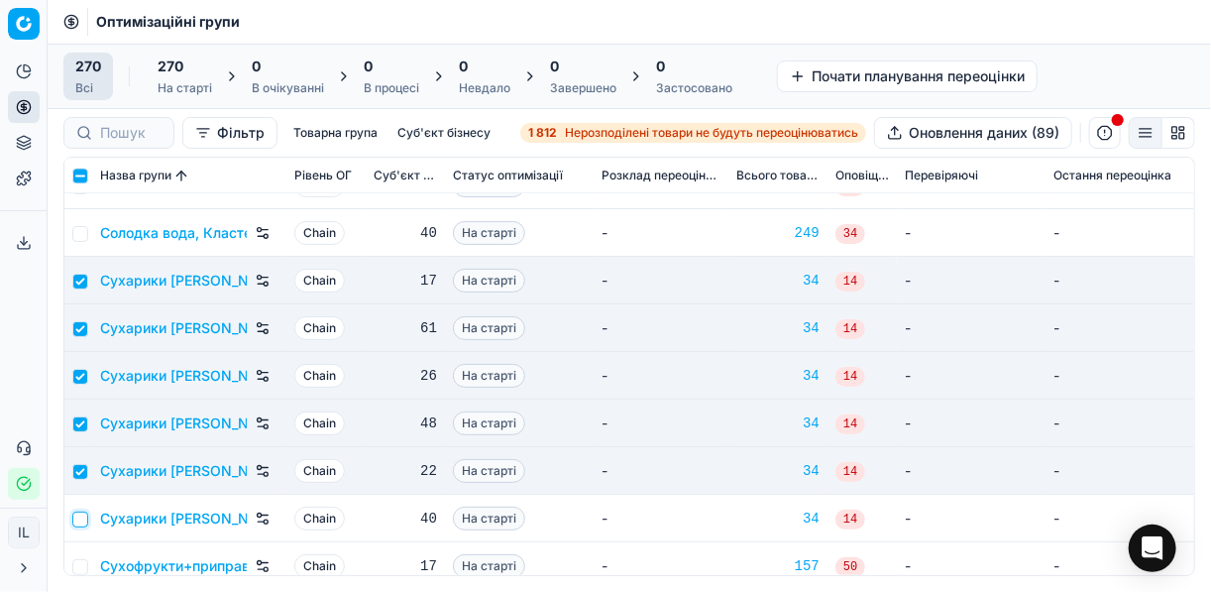
click at [80, 511] on input "checkbox" at bounding box center [80, 519] width 16 height 16
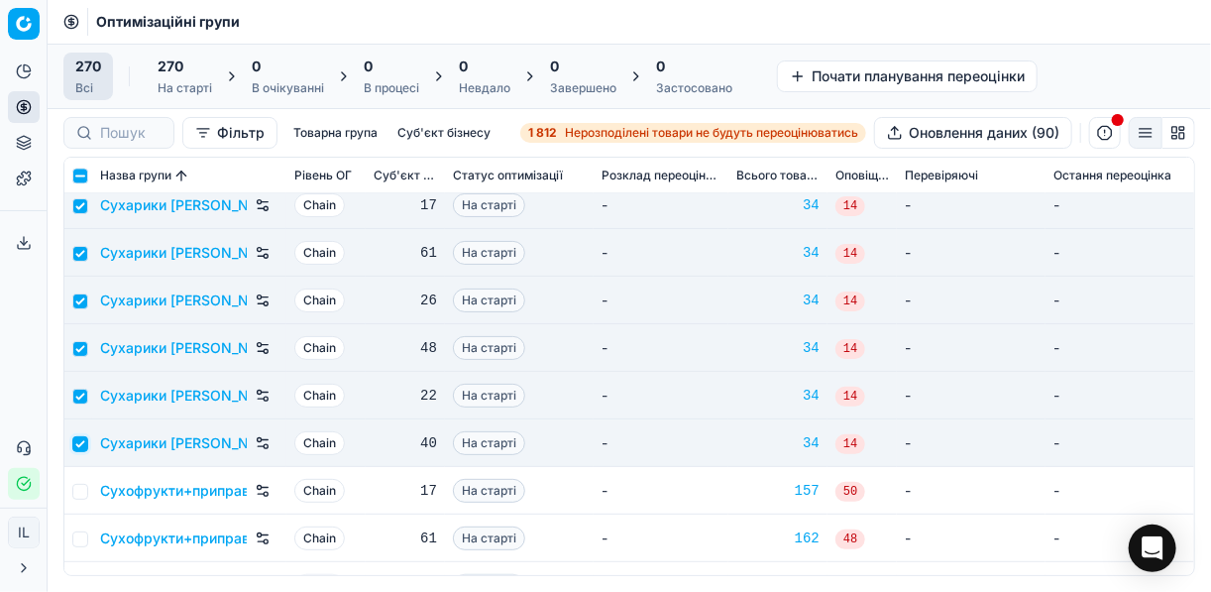
scroll to position [10939, 0]
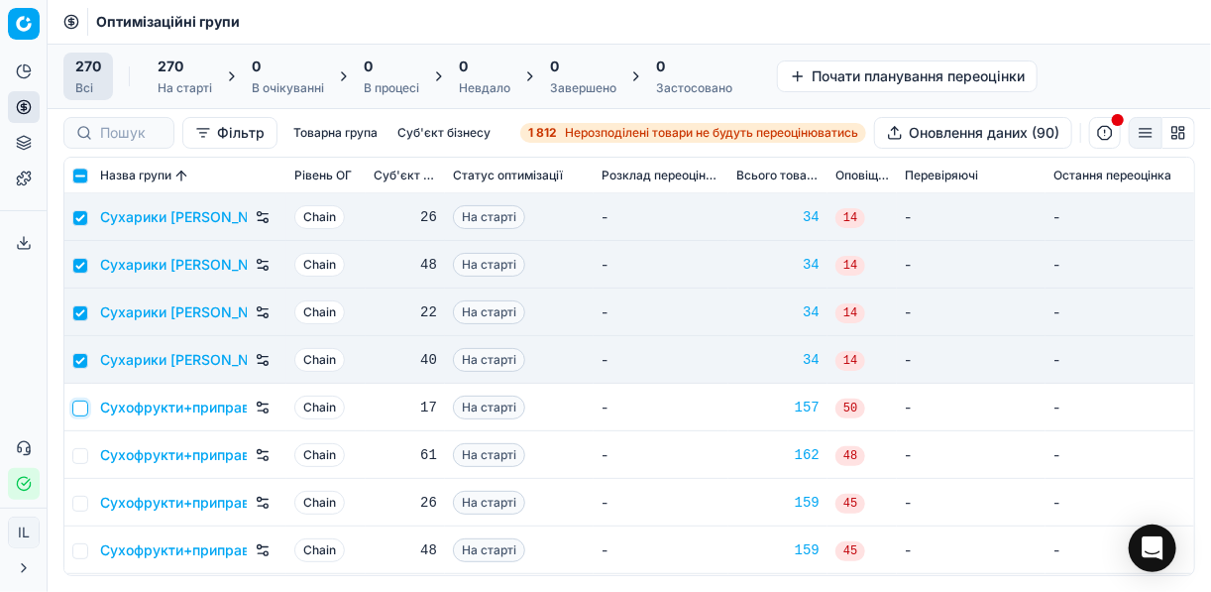
click at [80, 412] on input "checkbox" at bounding box center [80, 408] width 16 height 16
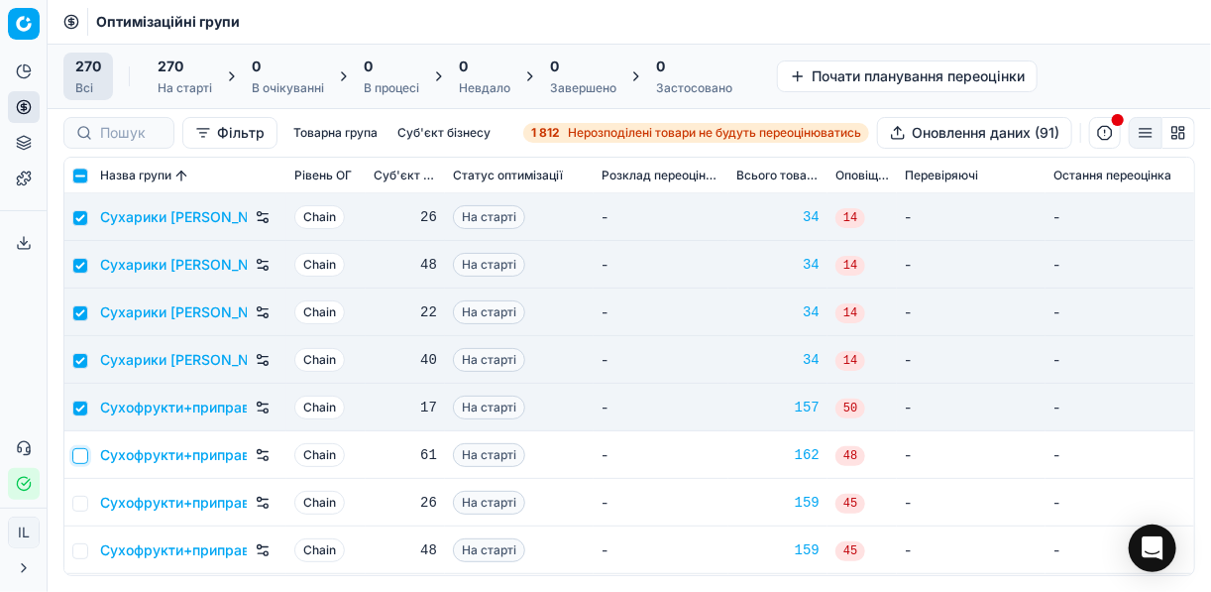
click at [77, 455] on input "checkbox" at bounding box center [80, 456] width 16 height 16
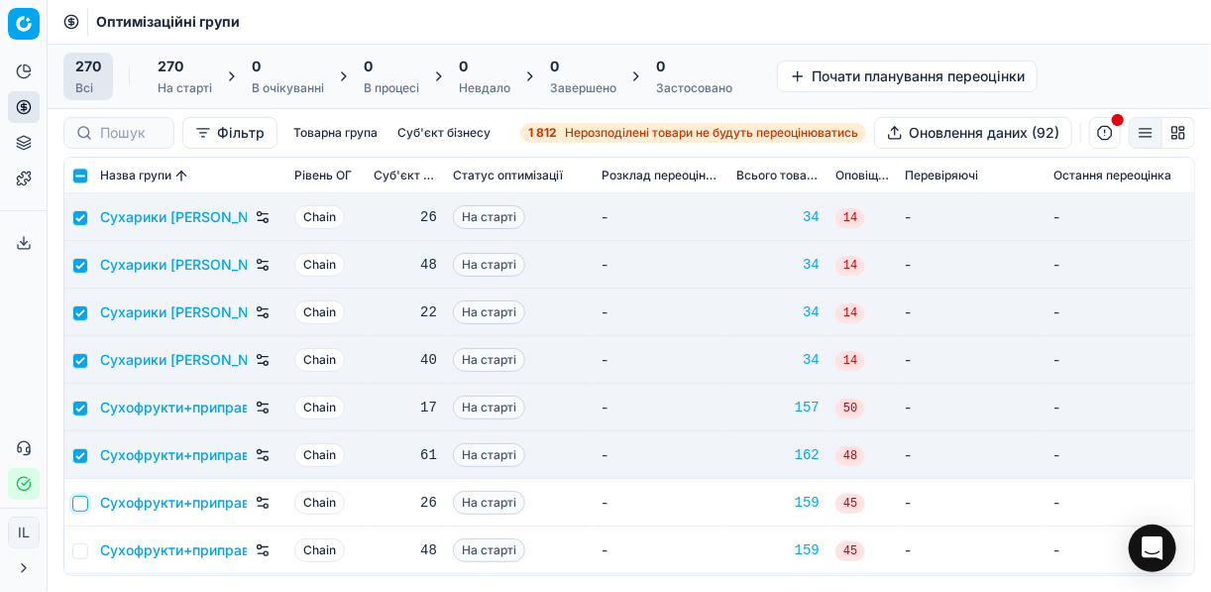
click at [78, 500] on input "checkbox" at bounding box center [80, 503] width 16 height 16
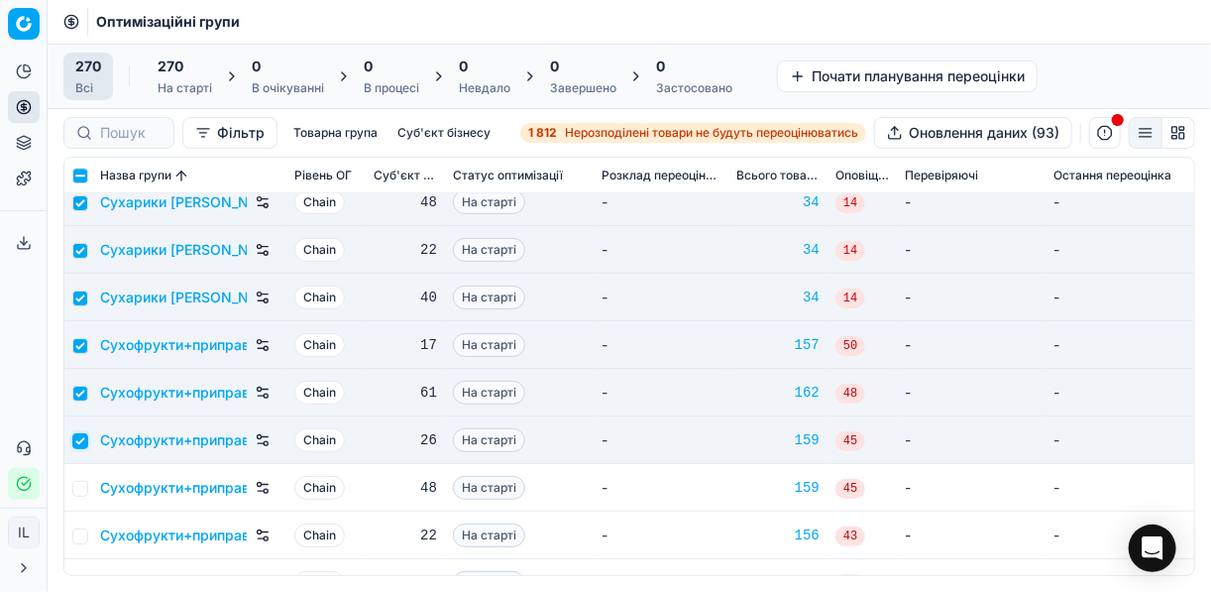
scroll to position [11098, 0]
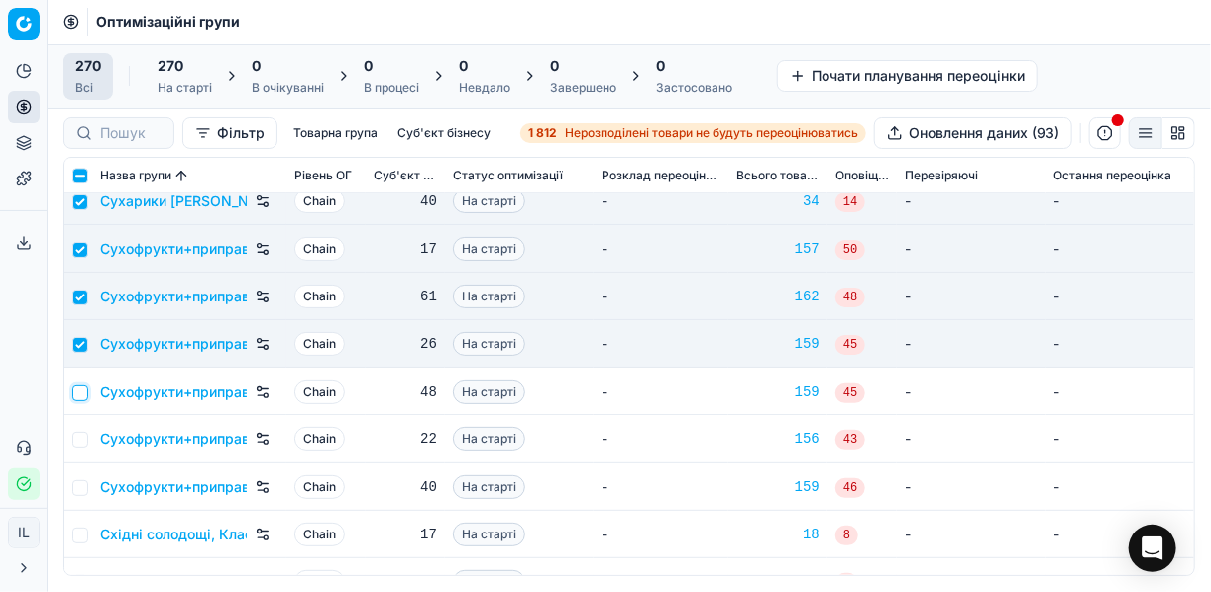
click at [79, 394] on input "checkbox" at bounding box center [80, 392] width 16 height 16
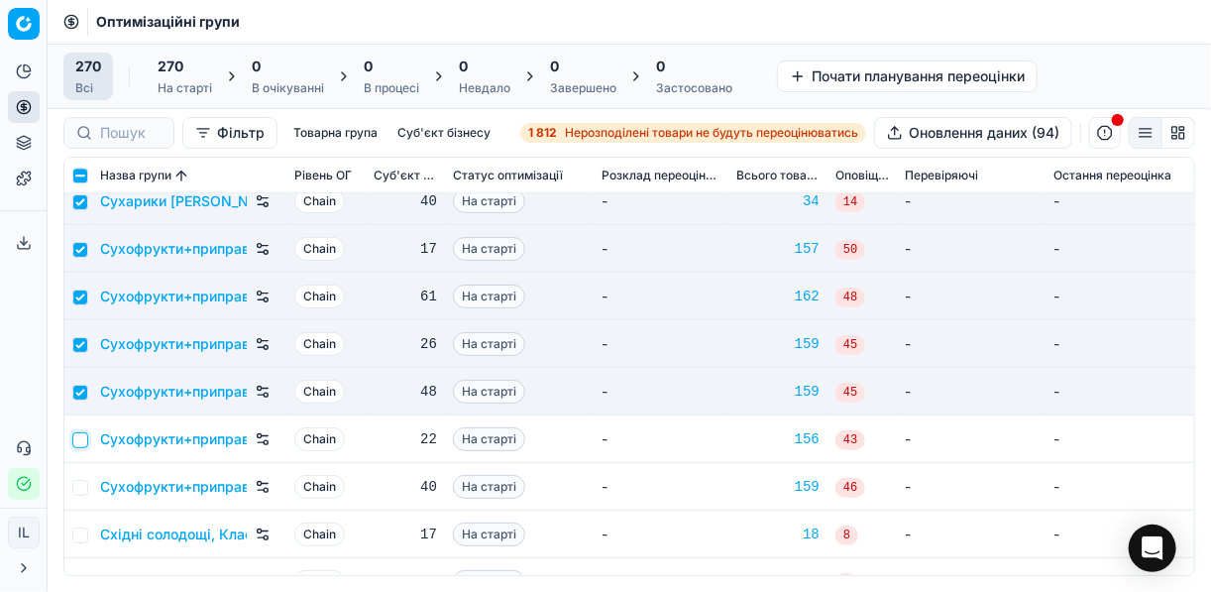
click at [84, 436] on input "checkbox" at bounding box center [80, 440] width 16 height 16
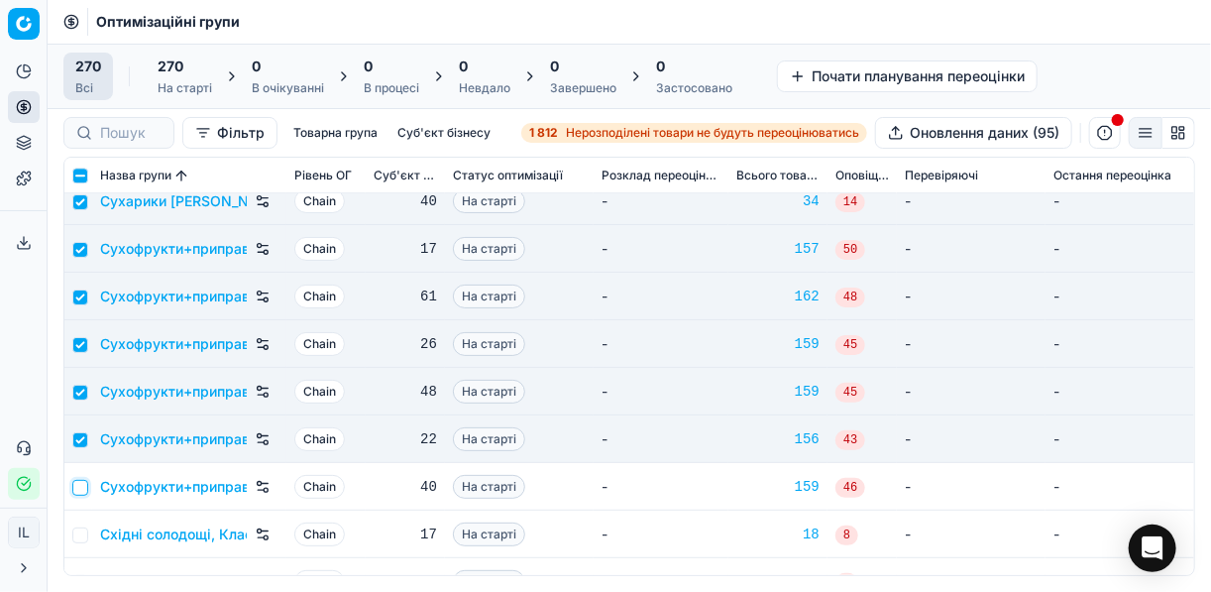
click at [79, 488] on input "checkbox" at bounding box center [80, 488] width 16 height 16
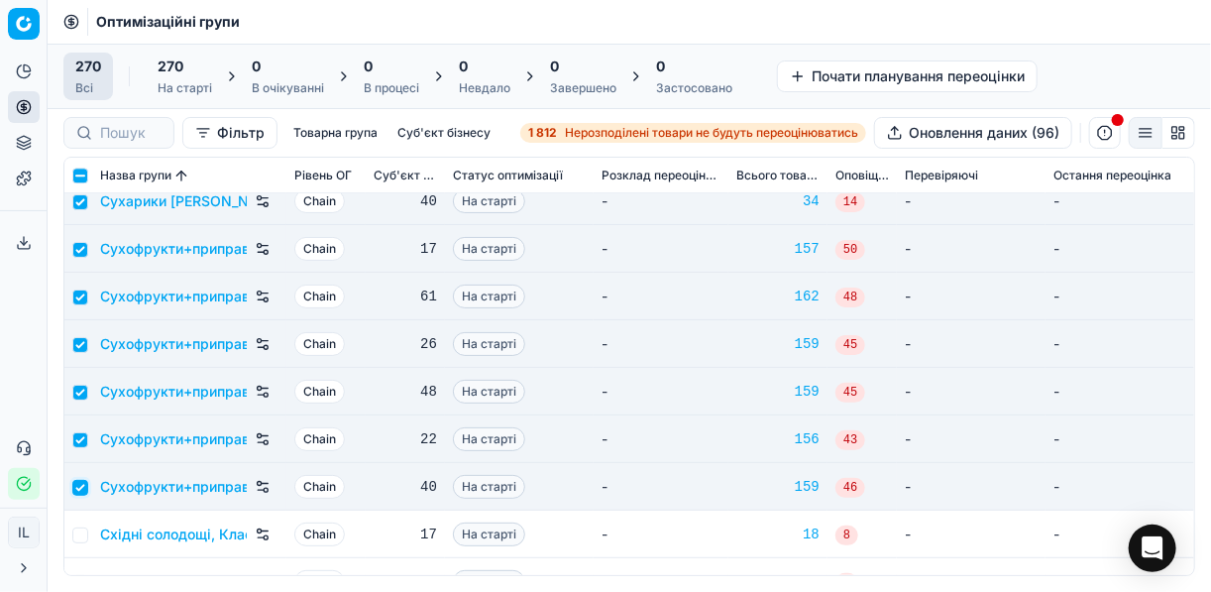
scroll to position [11256, 0]
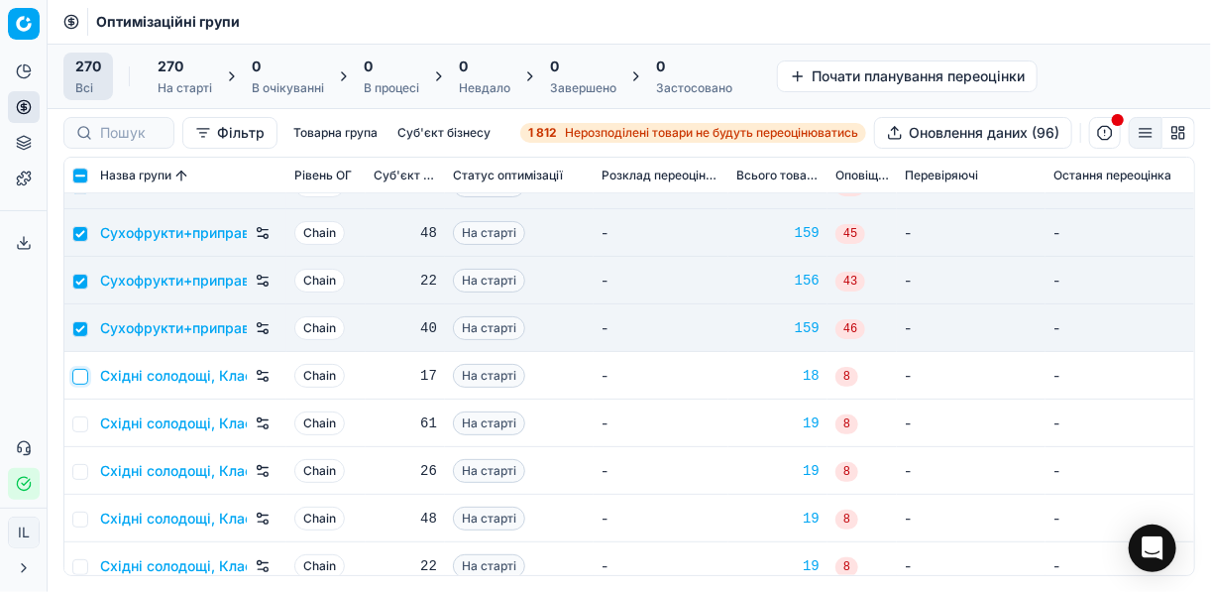
click at [84, 376] on input "checkbox" at bounding box center [80, 377] width 16 height 16
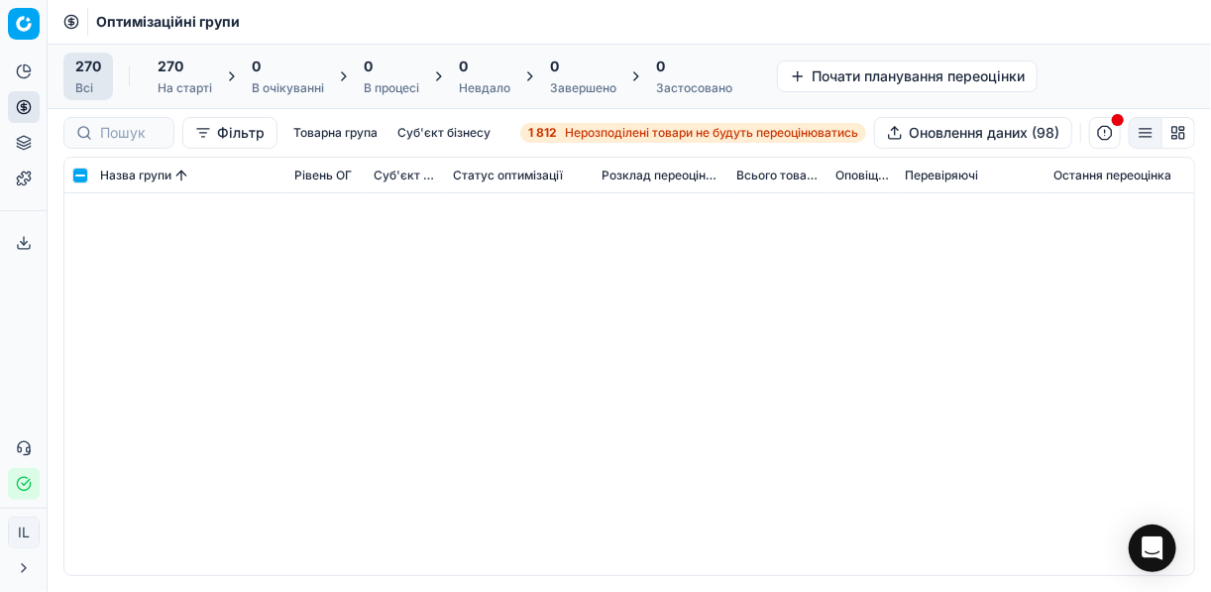
scroll to position [11256, 0]
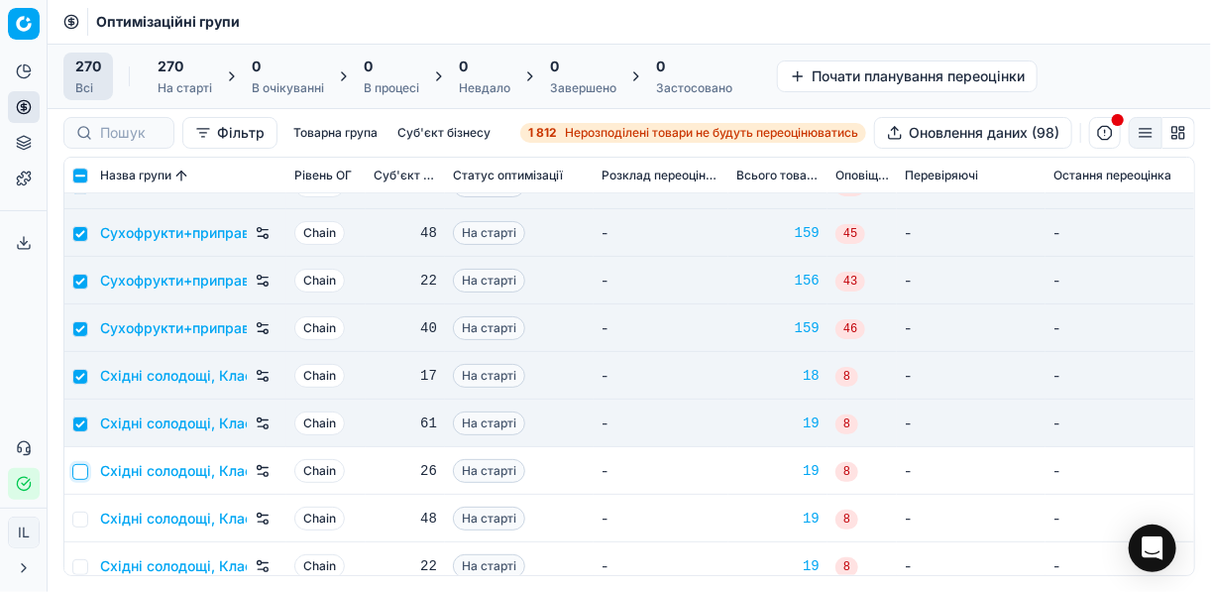
click at [80, 469] on input "checkbox" at bounding box center [80, 472] width 16 height 16
checkbox input "true"
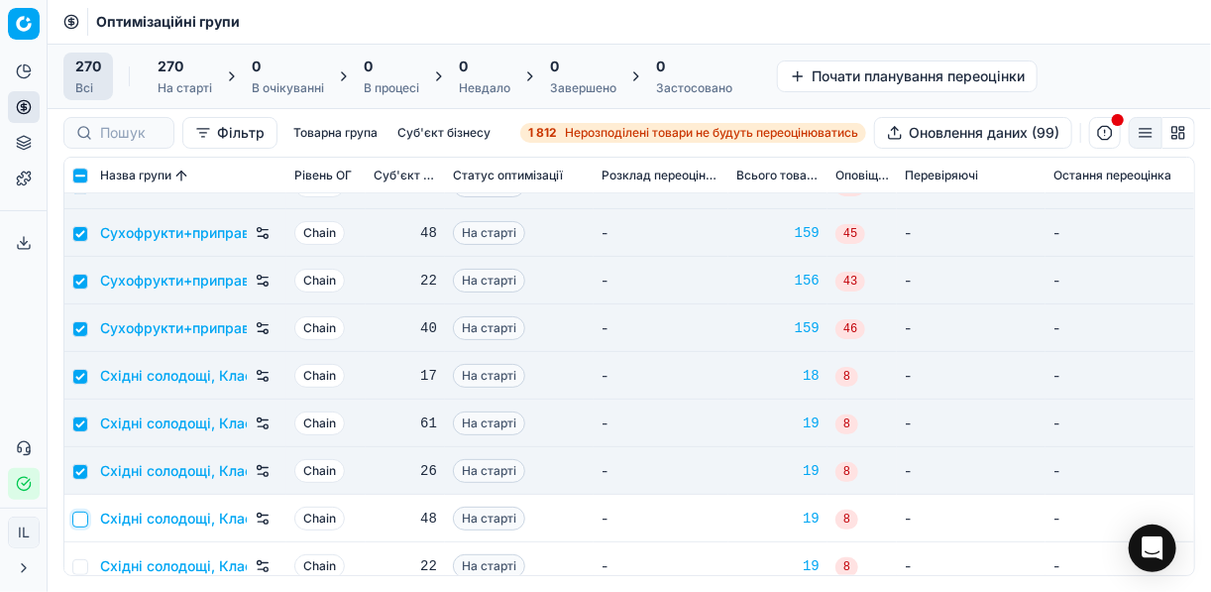
click at [81, 521] on input "checkbox" at bounding box center [80, 519] width 16 height 16
checkbox input "true"
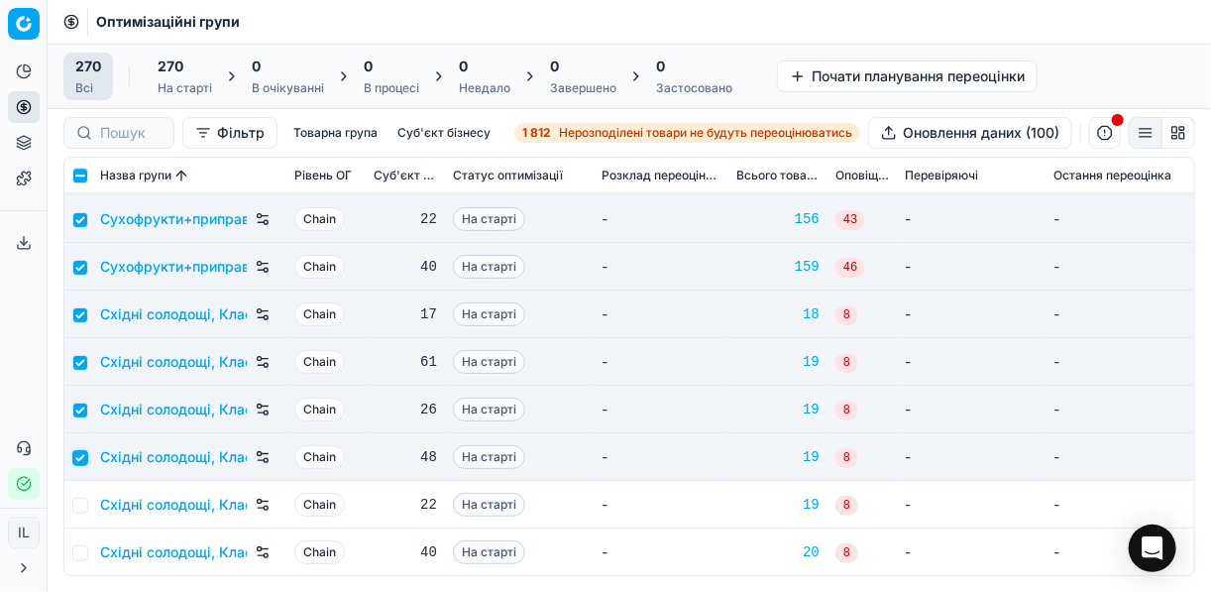
scroll to position [11336, 0]
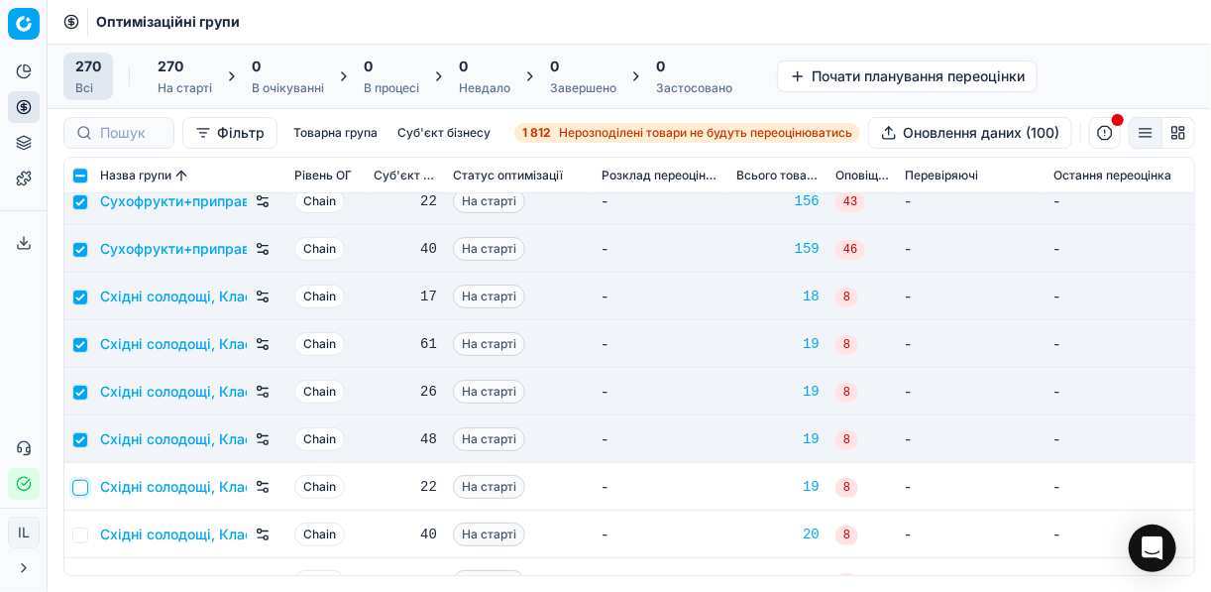
click at [80, 480] on input "checkbox" at bounding box center [80, 488] width 16 height 16
checkbox input "true"
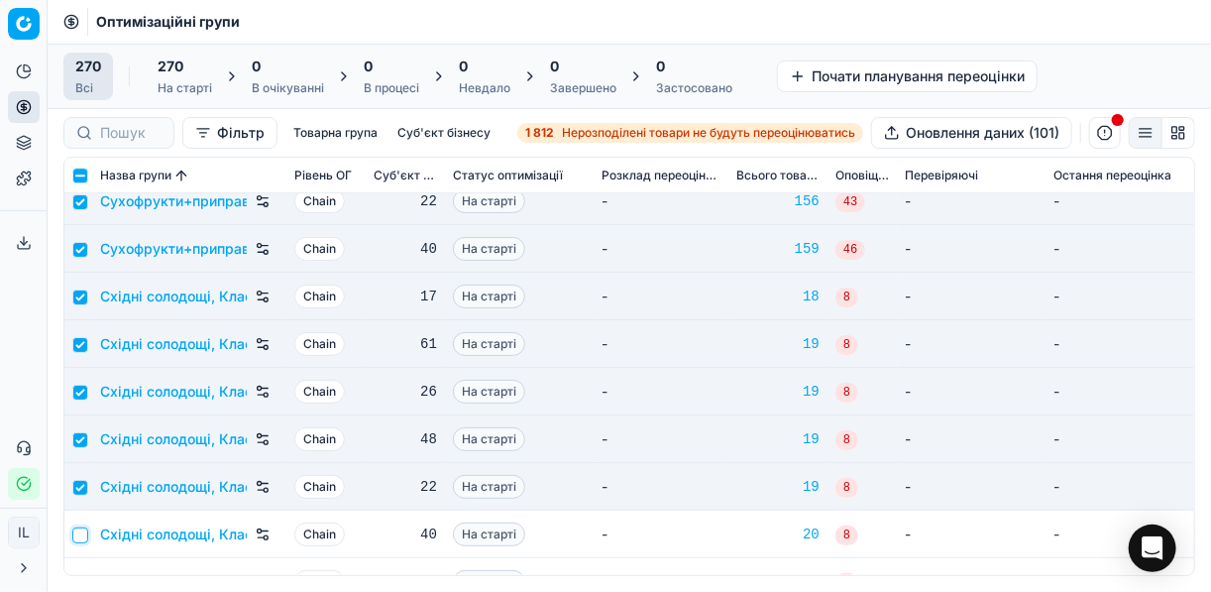
click at [80, 527] on input "checkbox" at bounding box center [80, 535] width 16 height 16
checkbox input "true"
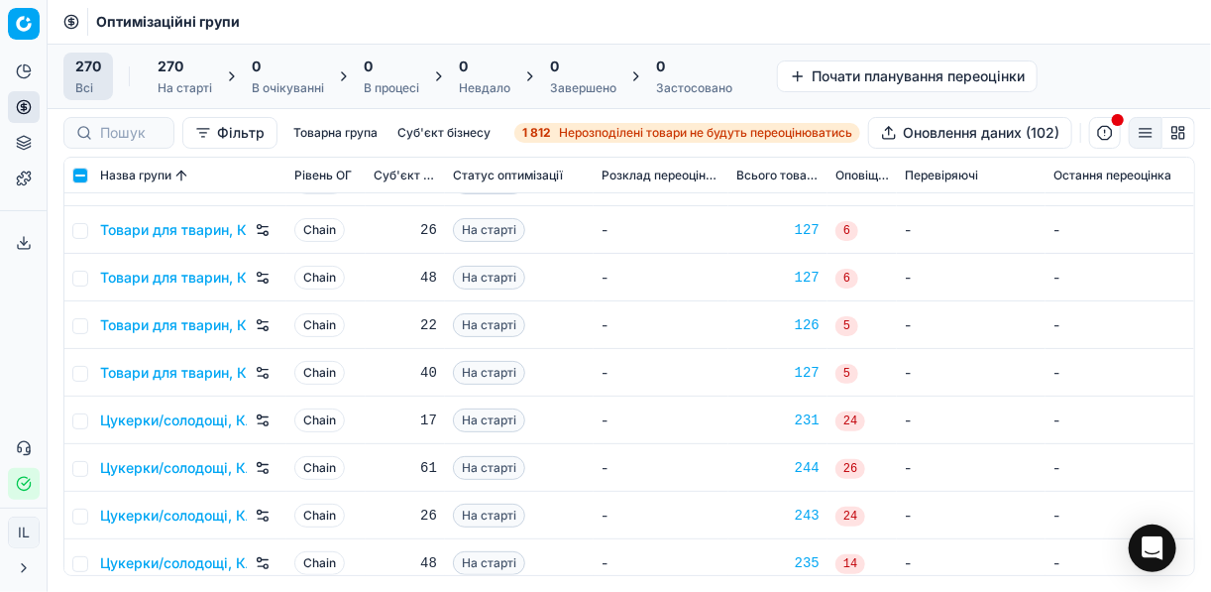
scroll to position [11811, 0]
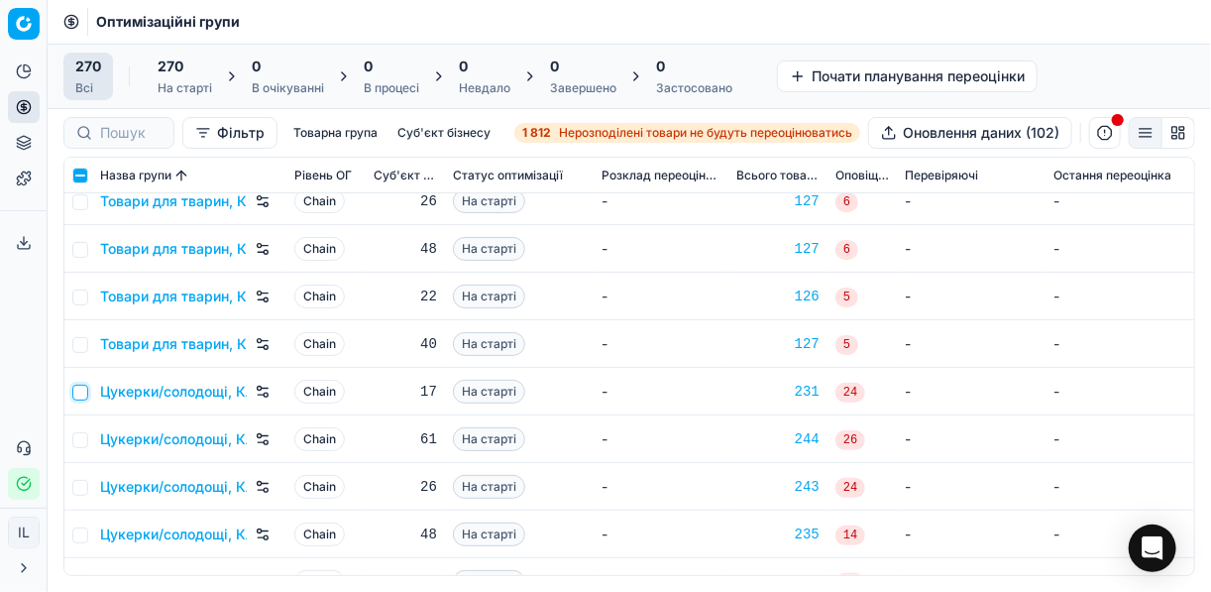
click at [83, 386] on input "checkbox" at bounding box center [80, 392] width 16 height 16
checkbox input "true"
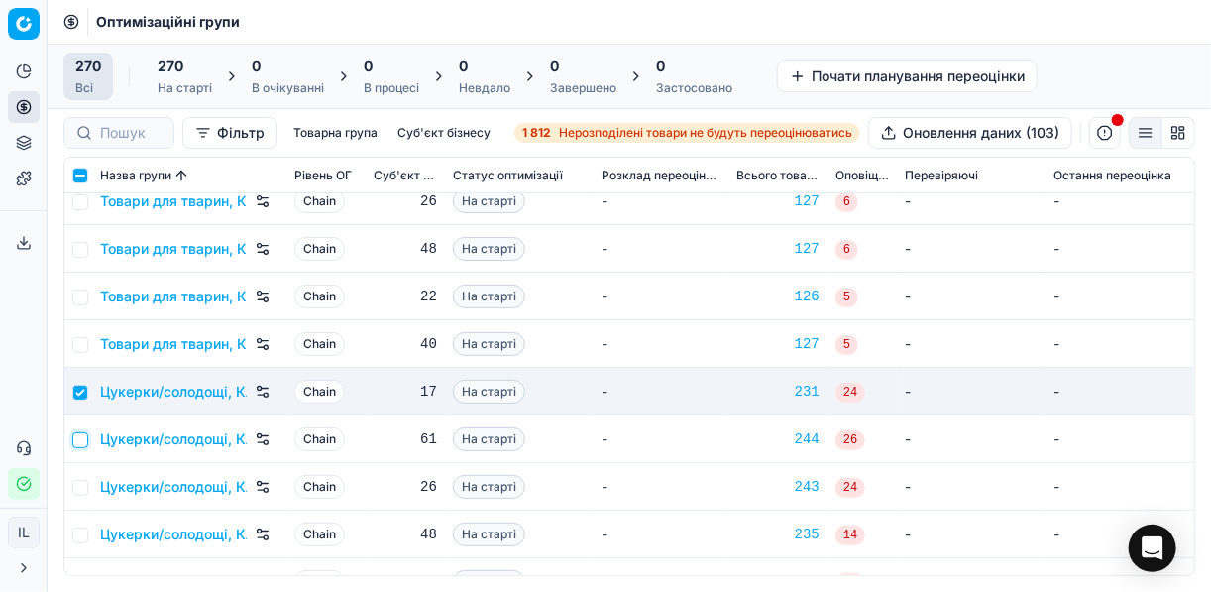
click at [80, 436] on input "checkbox" at bounding box center [80, 440] width 16 height 16
checkbox input "true"
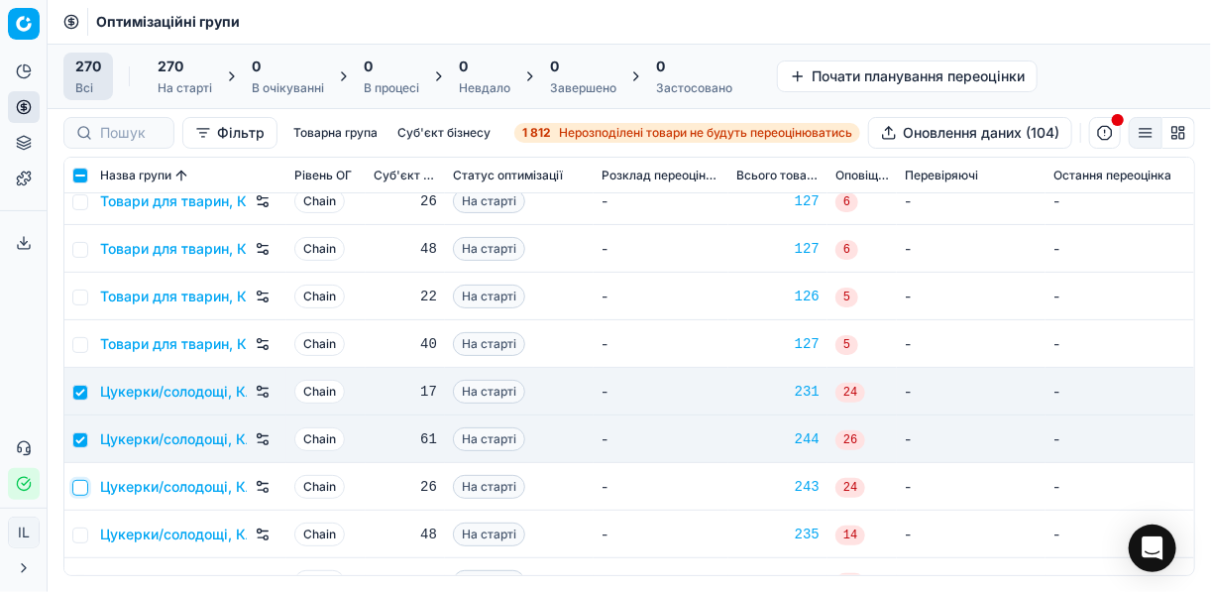
click at [78, 487] on input "checkbox" at bounding box center [80, 488] width 16 height 16
checkbox input "true"
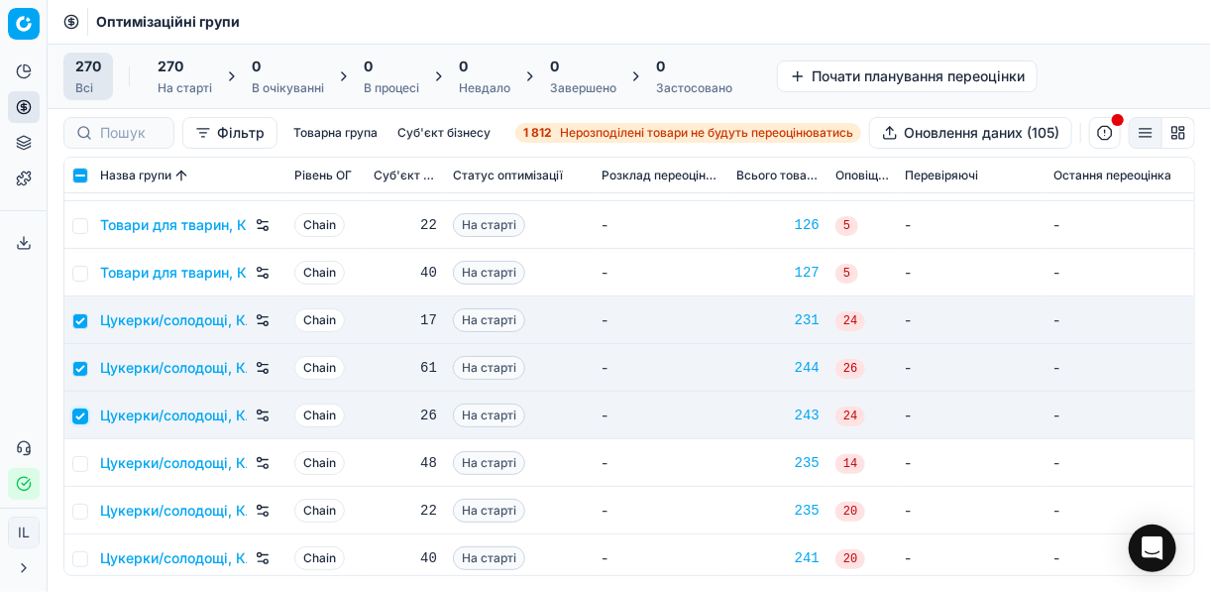
scroll to position [11970, 0]
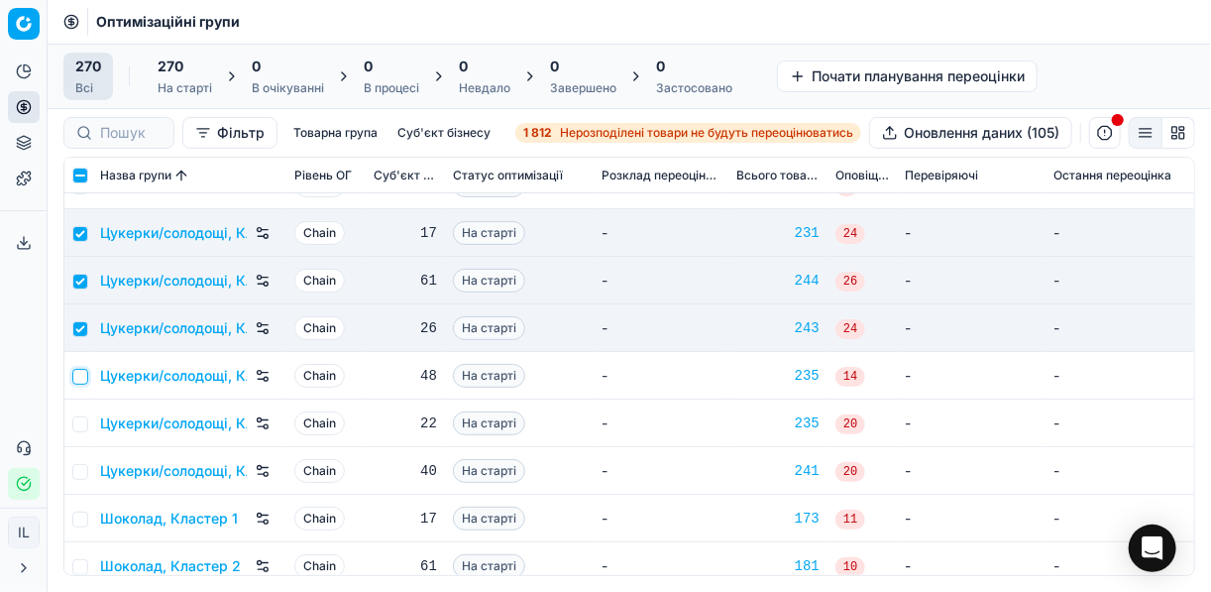
drag, startPoint x: 87, startPoint y: 373, endPoint x: 82, endPoint y: 400, distance: 28.2
click at [87, 376] on input "checkbox" at bounding box center [80, 377] width 16 height 16
checkbox input "true"
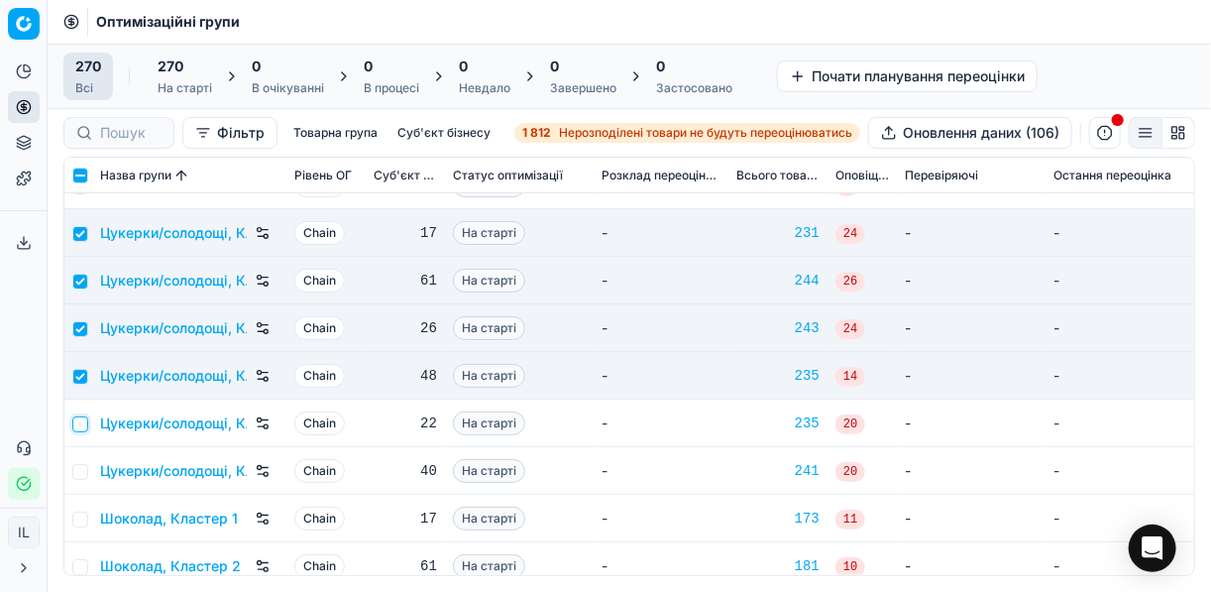
click at [82, 428] on input "checkbox" at bounding box center [80, 424] width 16 height 16
checkbox input "true"
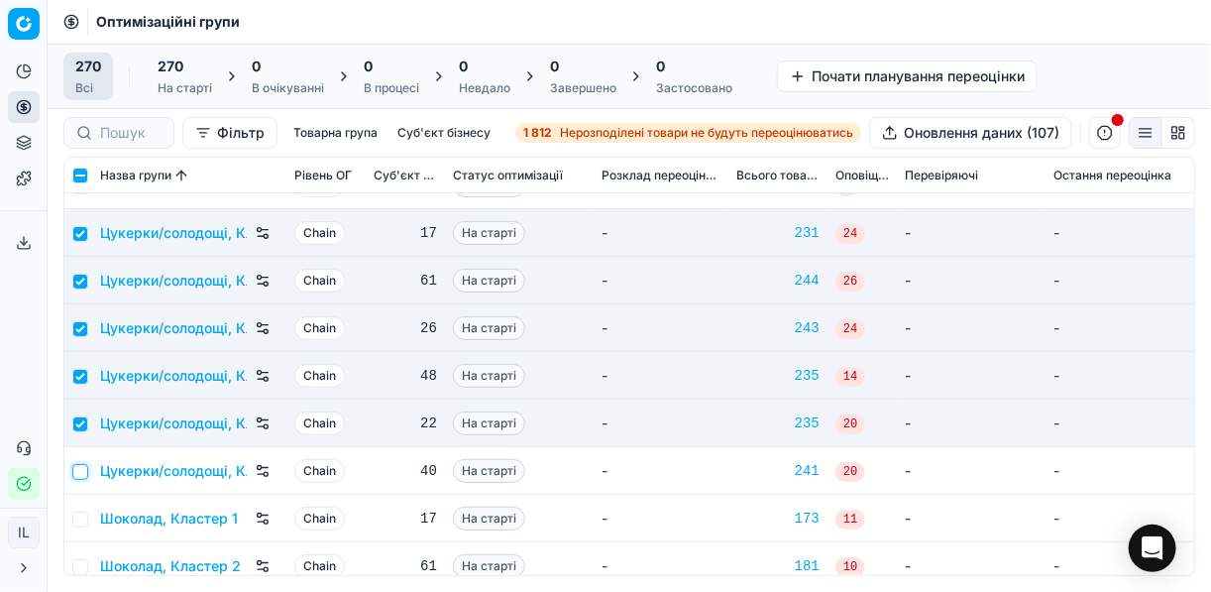
click at [82, 476] on input "checkbox" at bounding box center [80, 472] width 16 height 16
checkbox input "true"
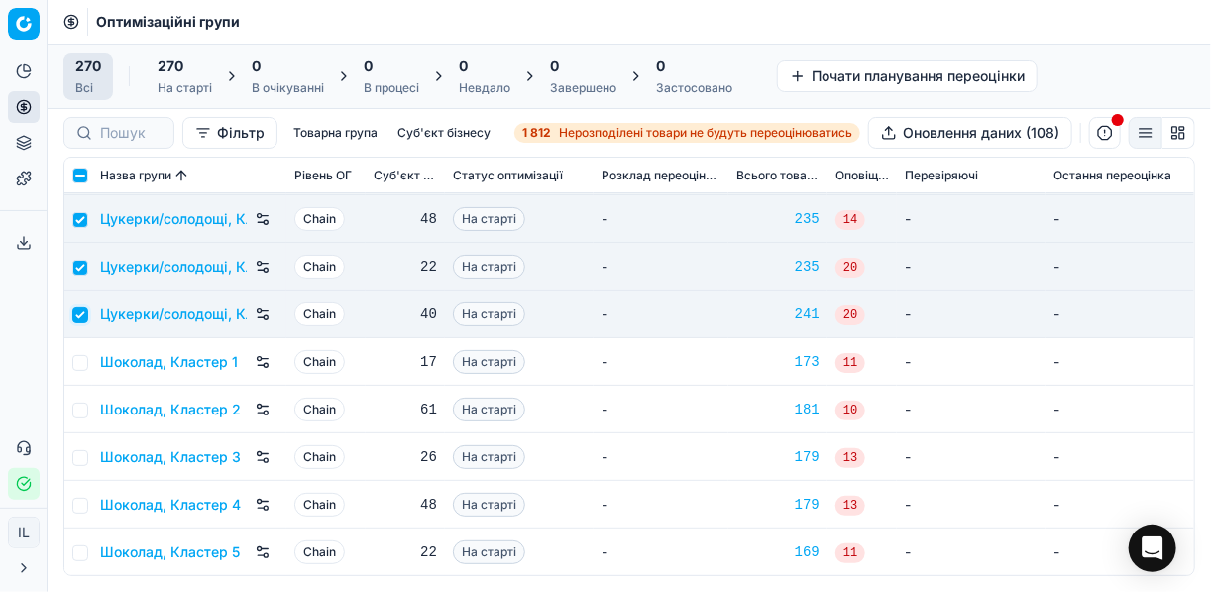
scroll to position [12128, 0]
click at [86, 357] on input "checkbox" at bounding box center [80, 361] width 16 height 16
checkbox input "true"
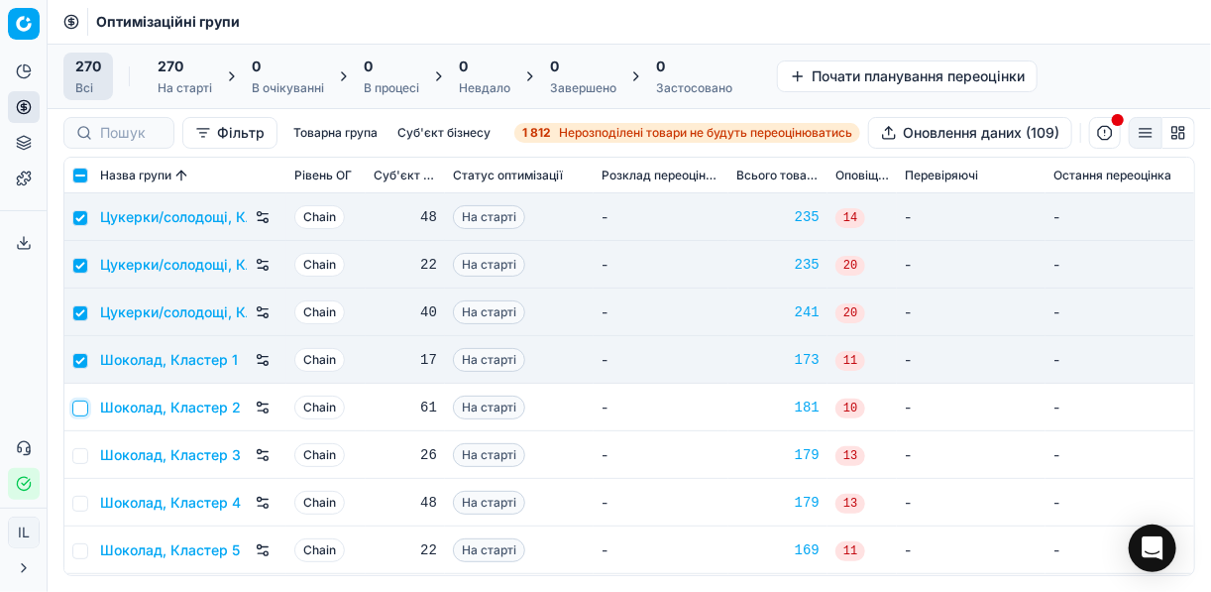
click at [80, 401] on input "checkbox" at bounding box center [80, 408] width 16 height 16
checkbox input "true"
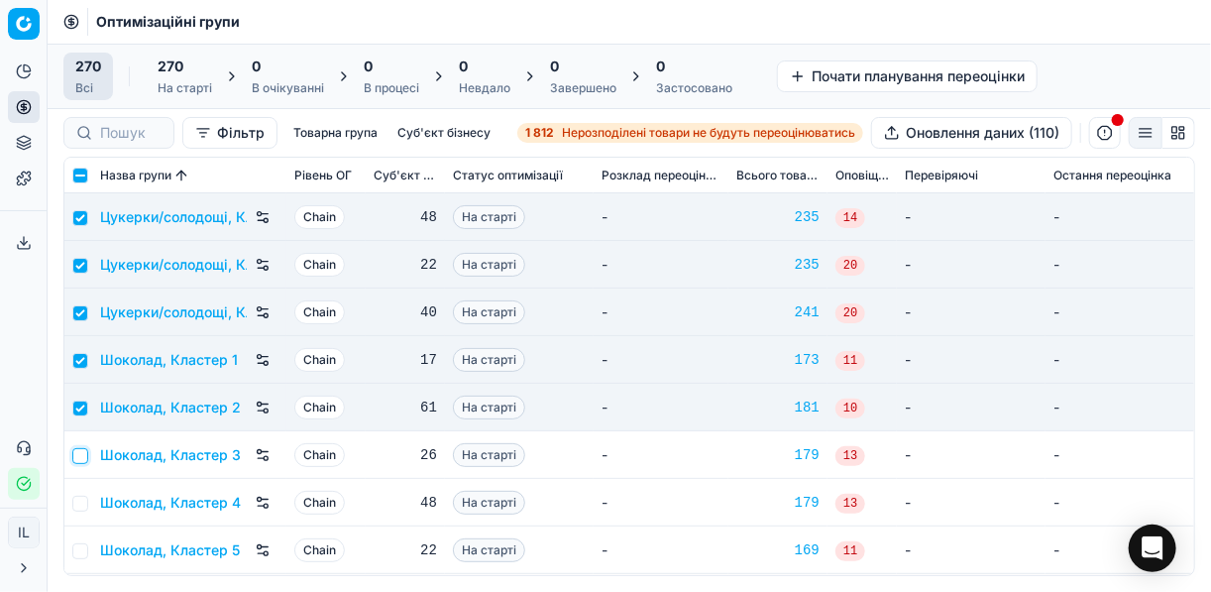
click at [72, 452] on input "checkbox" at bounding box center [80, 456] width 16 height 16
checkbox input "true"
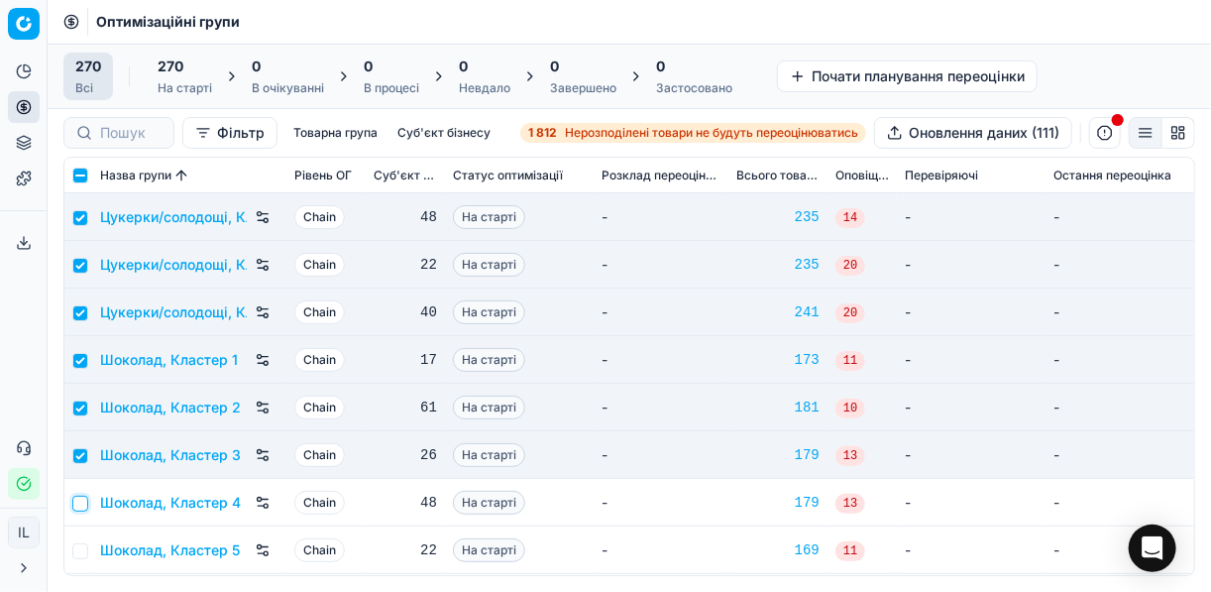
click at [83, 499] on input "checkbox" at bounding box center [80, 503] width 16 height 16
checkbox input "true"
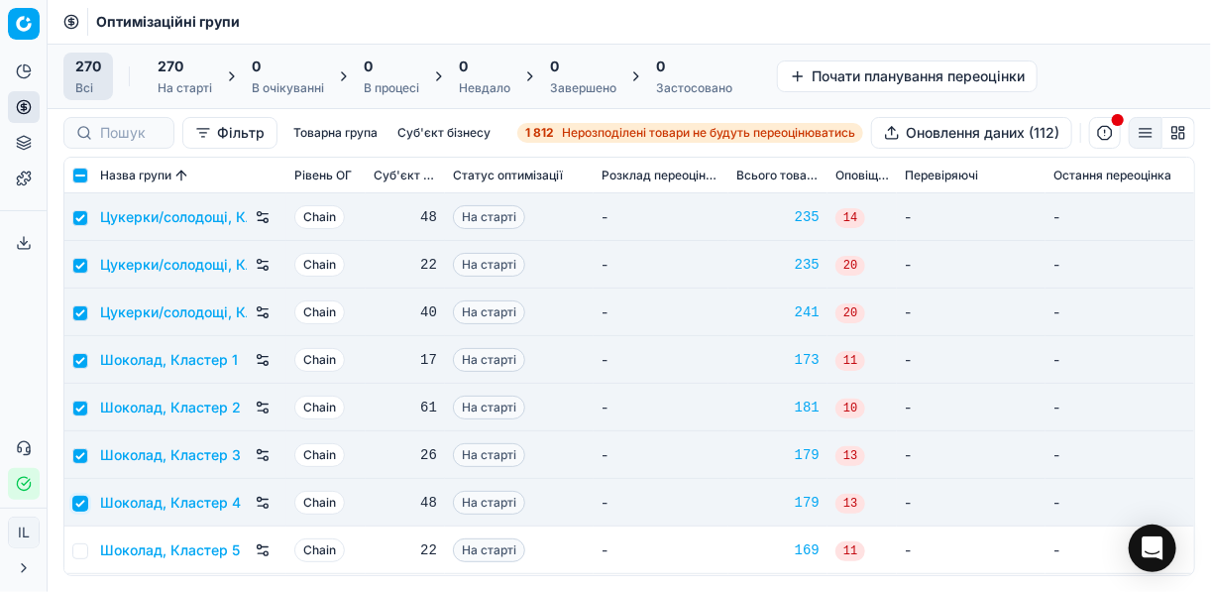
scroll to position [12208, 0]
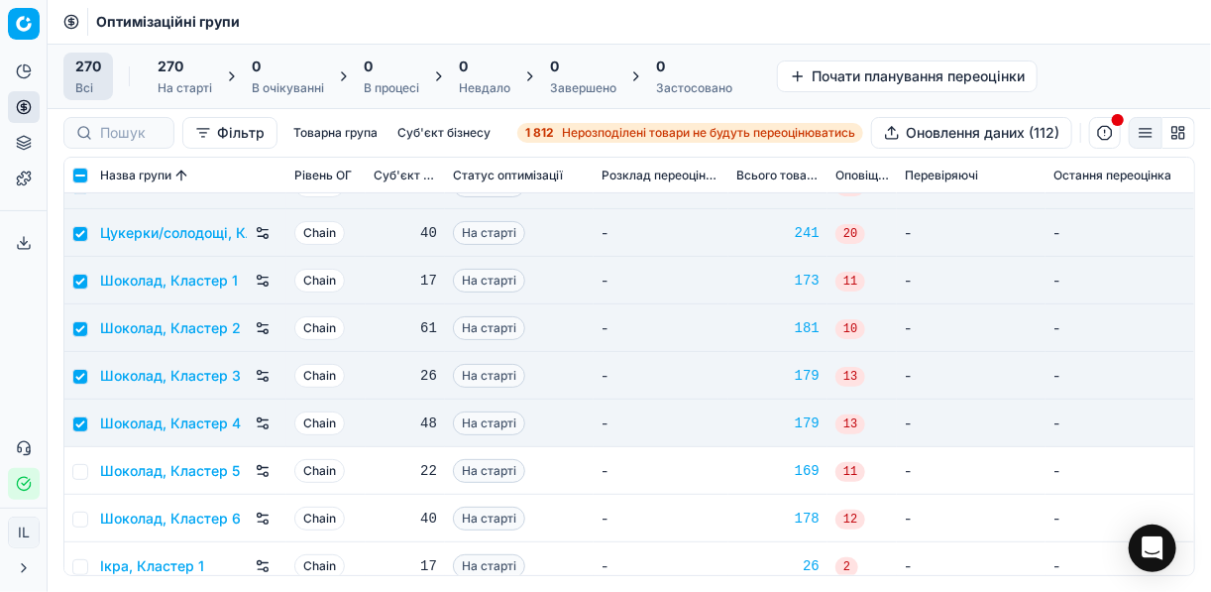
click at [89, 471] on td at bounding box center [78, 471] width 28 height 48
click at [76, 471] on input "checkbox" at bounding box center [80, 472] width 16 height 16
checkbox input "true"
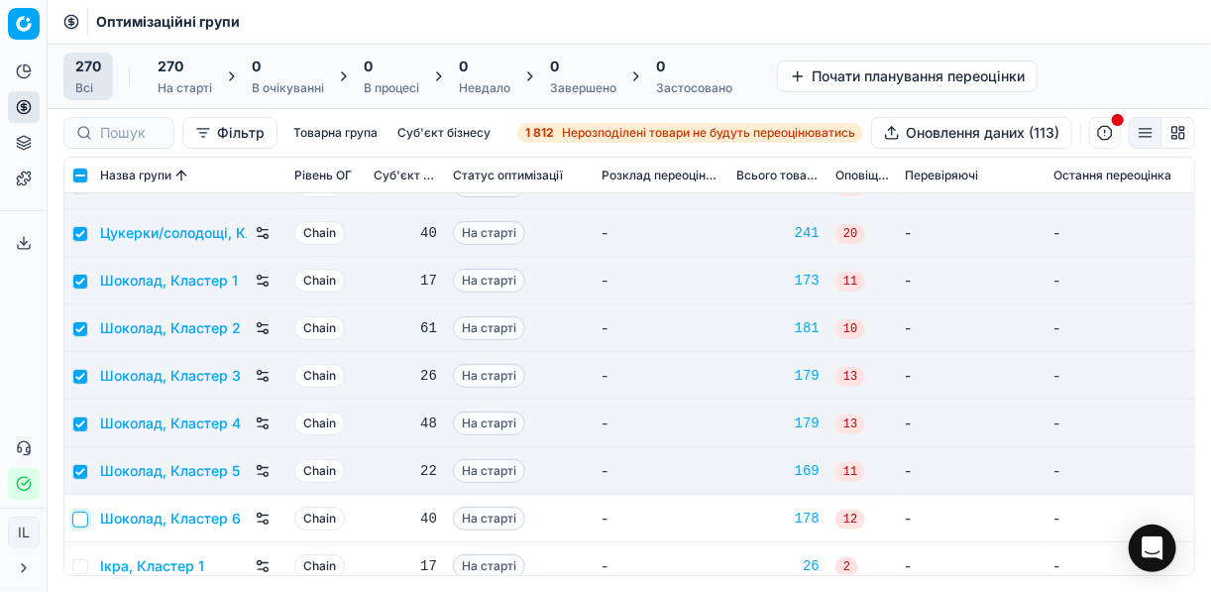
click at [77, 517] on input "checkbox" at bounding box center [80, 519] width 16 height 16
checkbox input "true"
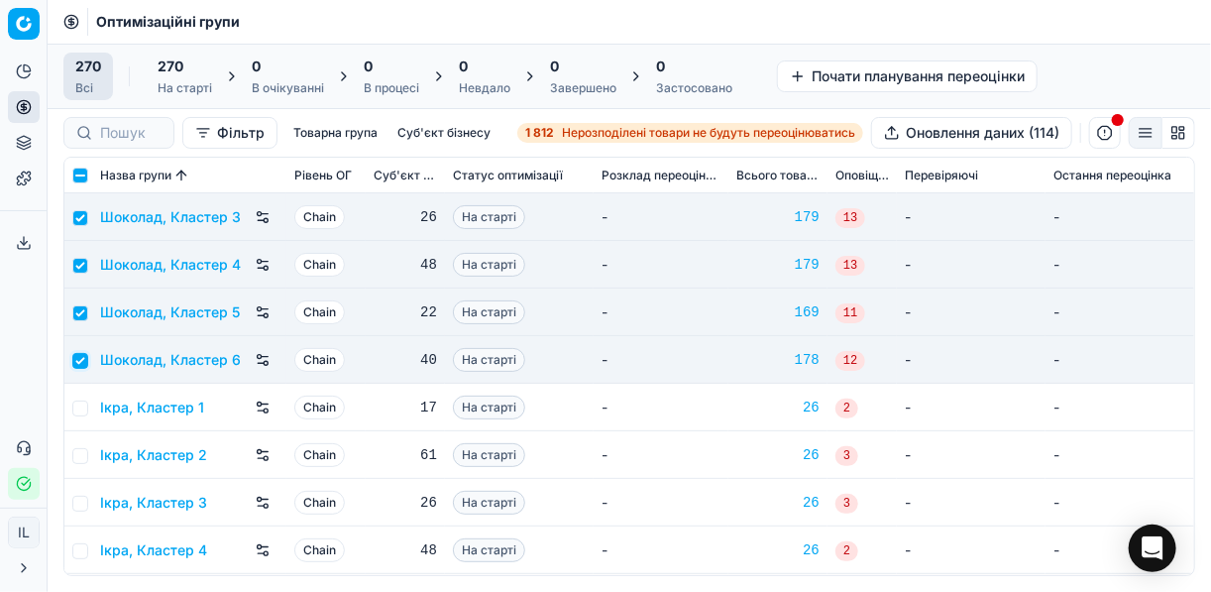
scroll to position [12458, 0]
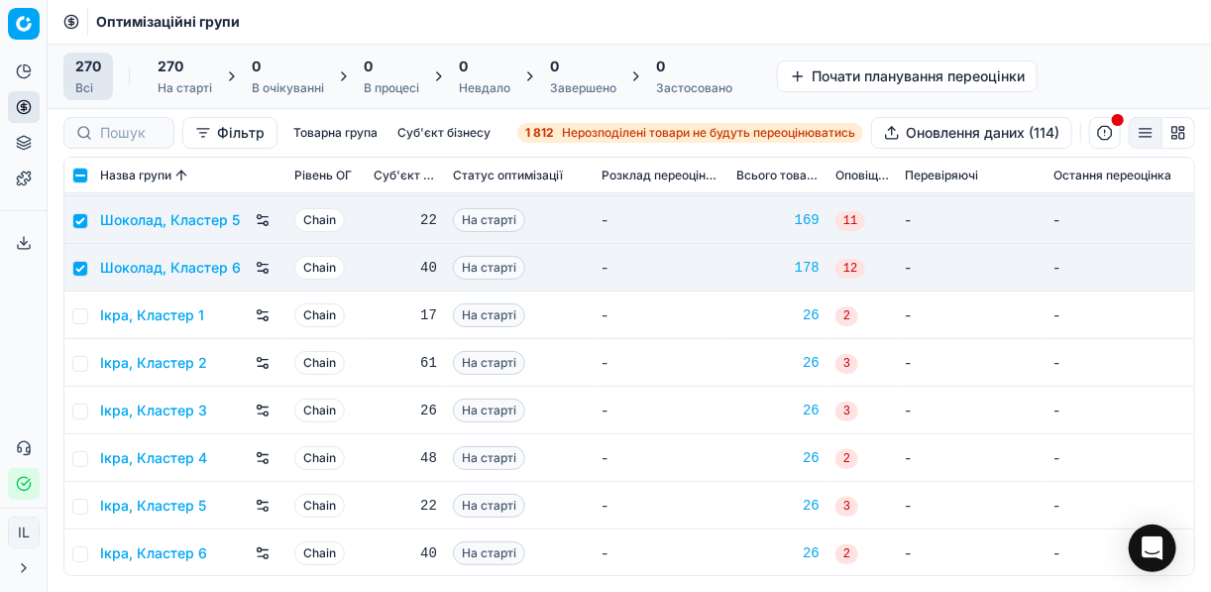
click at [166, 76] on div "270 На старті" at bounding box center [185, 76] width 54 height 40
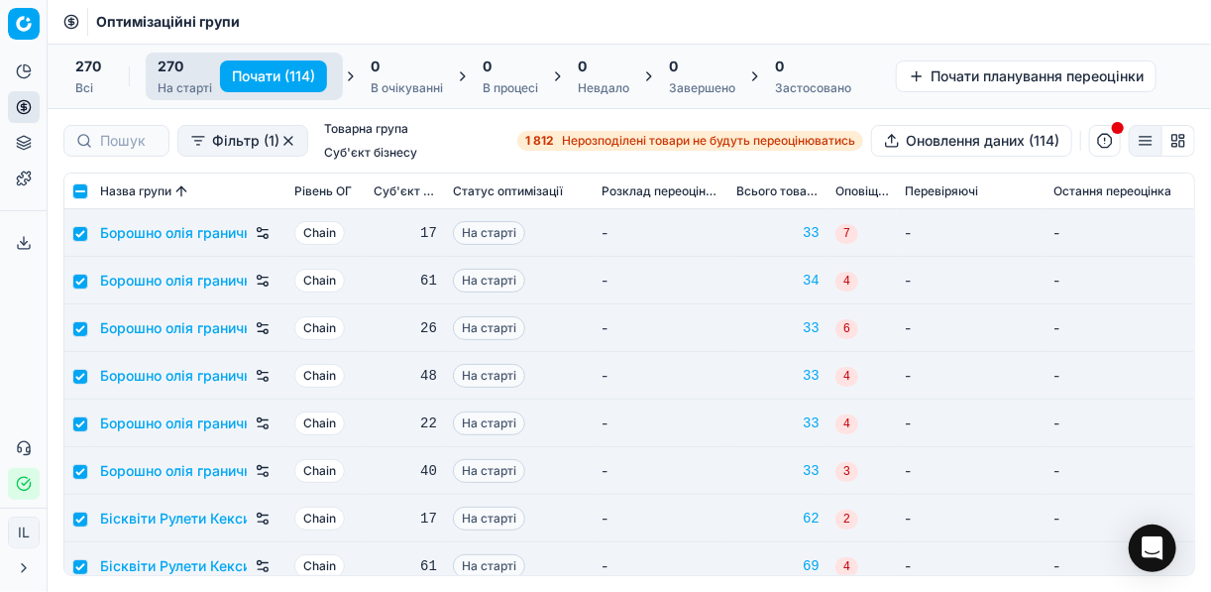
click at [262, 78] on button "Почати (114)" at bounding box center [273, 76] width 107 height 32
checkbox input "false"
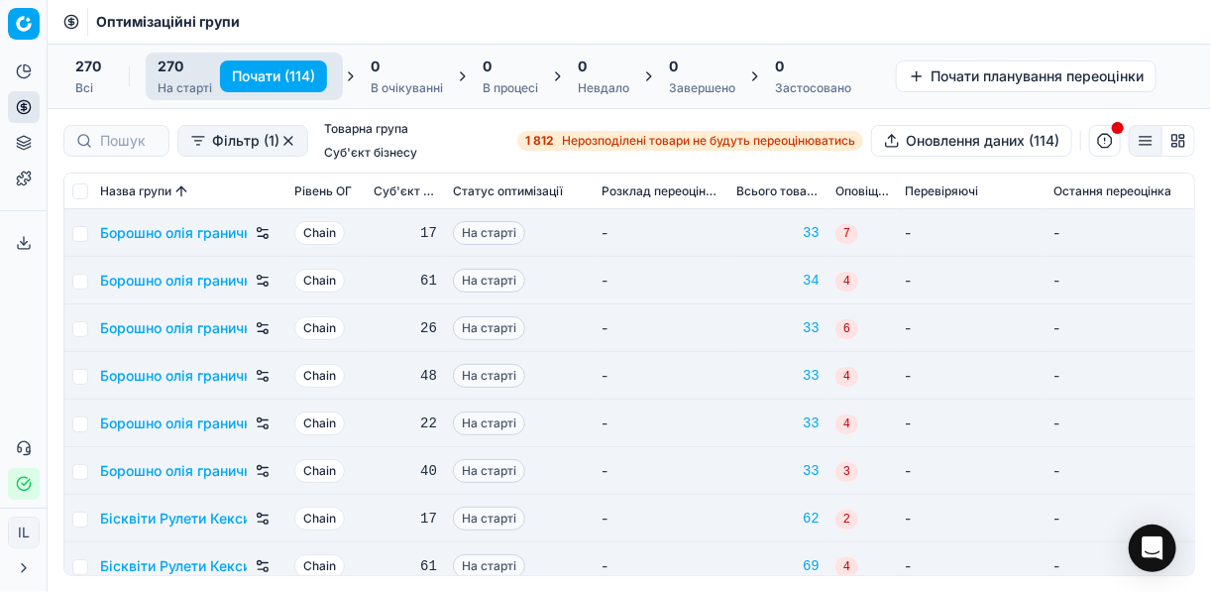
checkbox input "false"
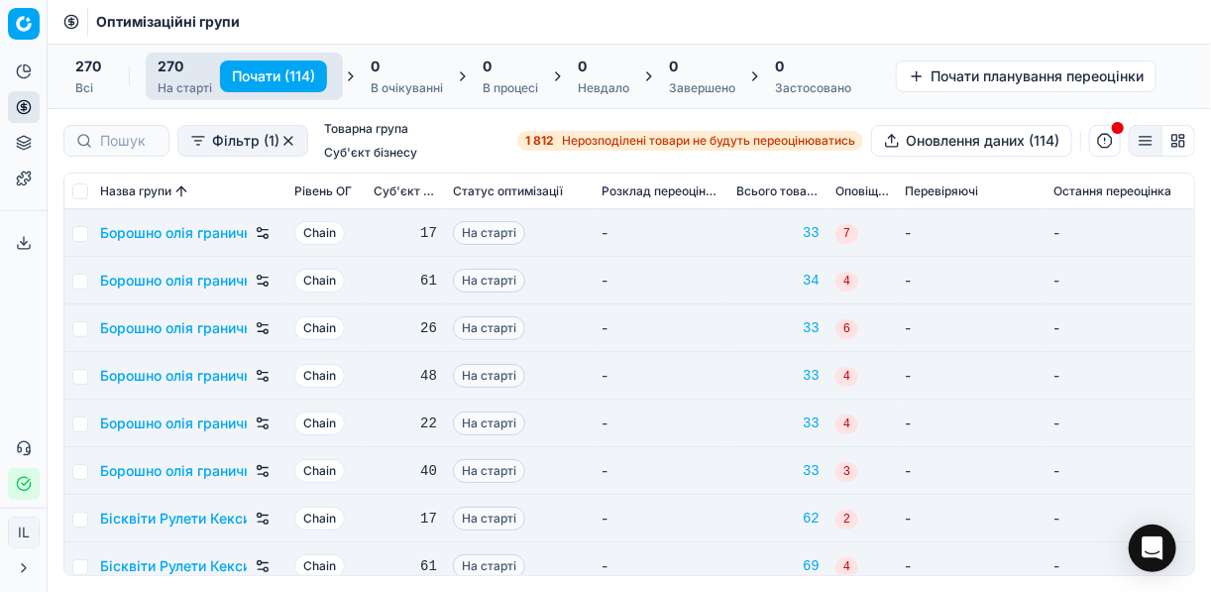
checkbox input "false"
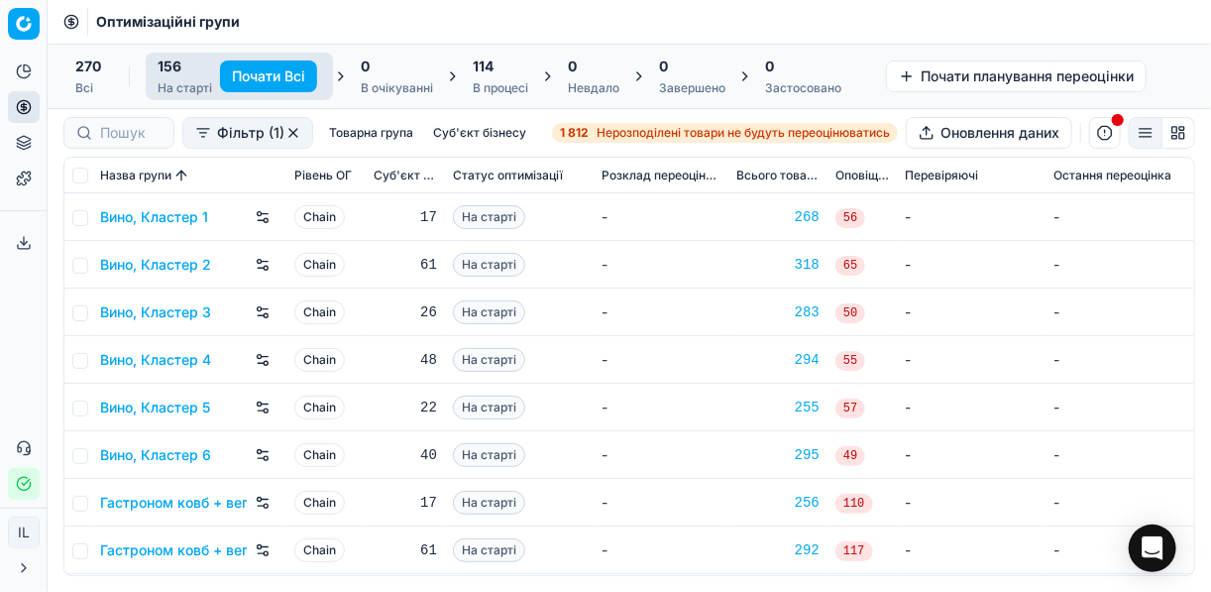
click at [491, 70] on span "114" at bounding box center [483, 66] width 21 height 20
